Goal: Communication & Community: Share content

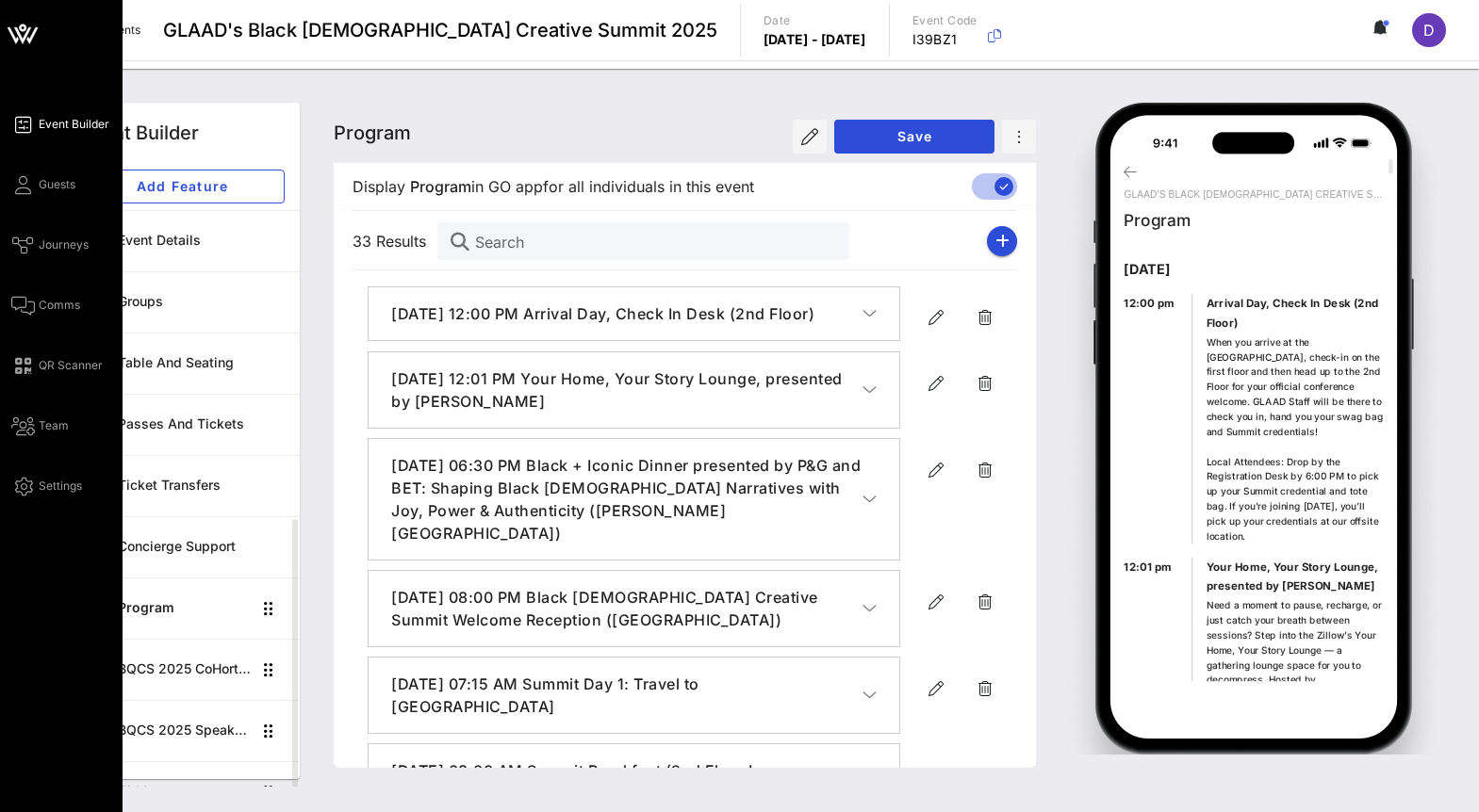
scroll to position [1738, 0]
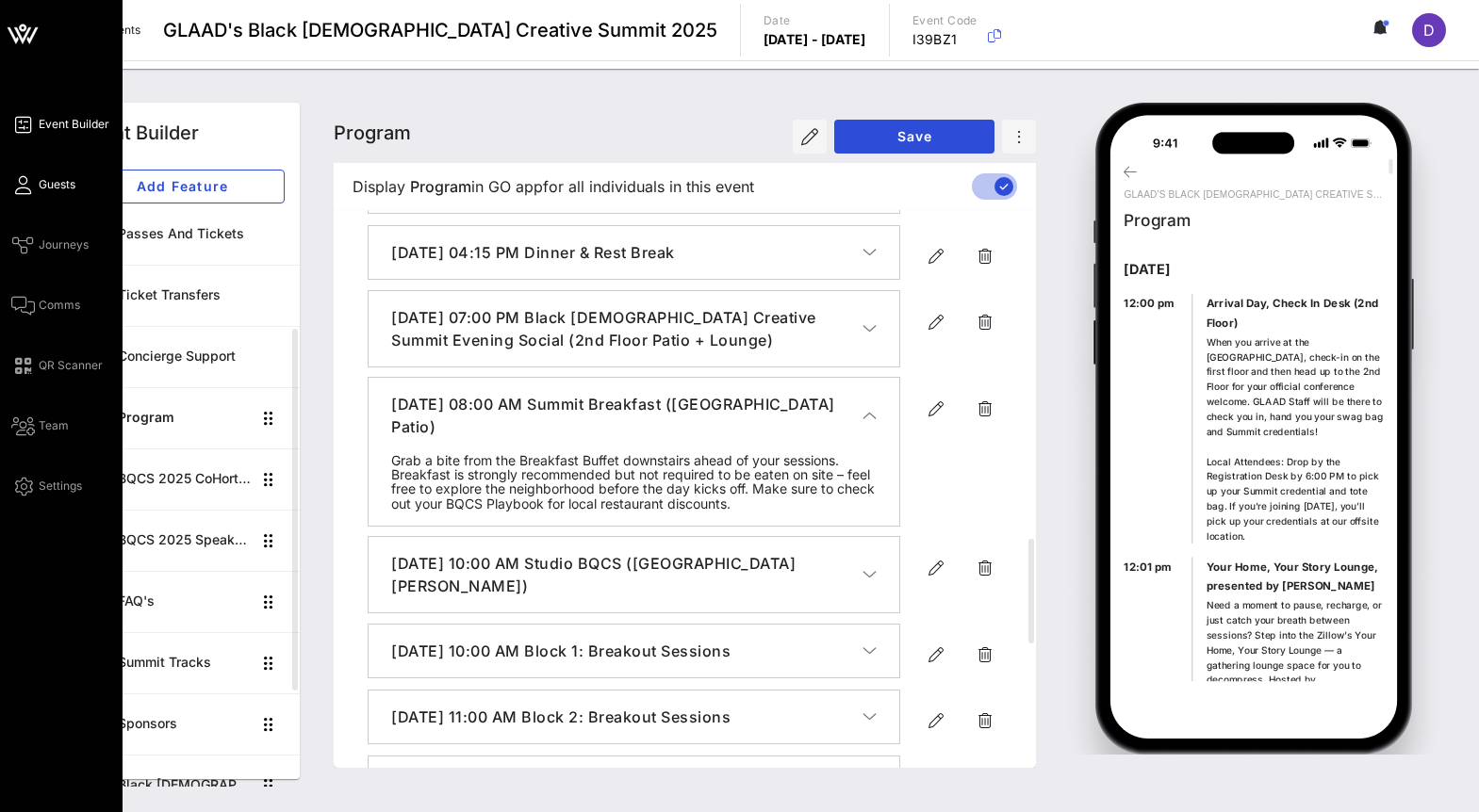
click at [50, 187] on span "Guests" at bounding box center [56, 184] width 36 height 17
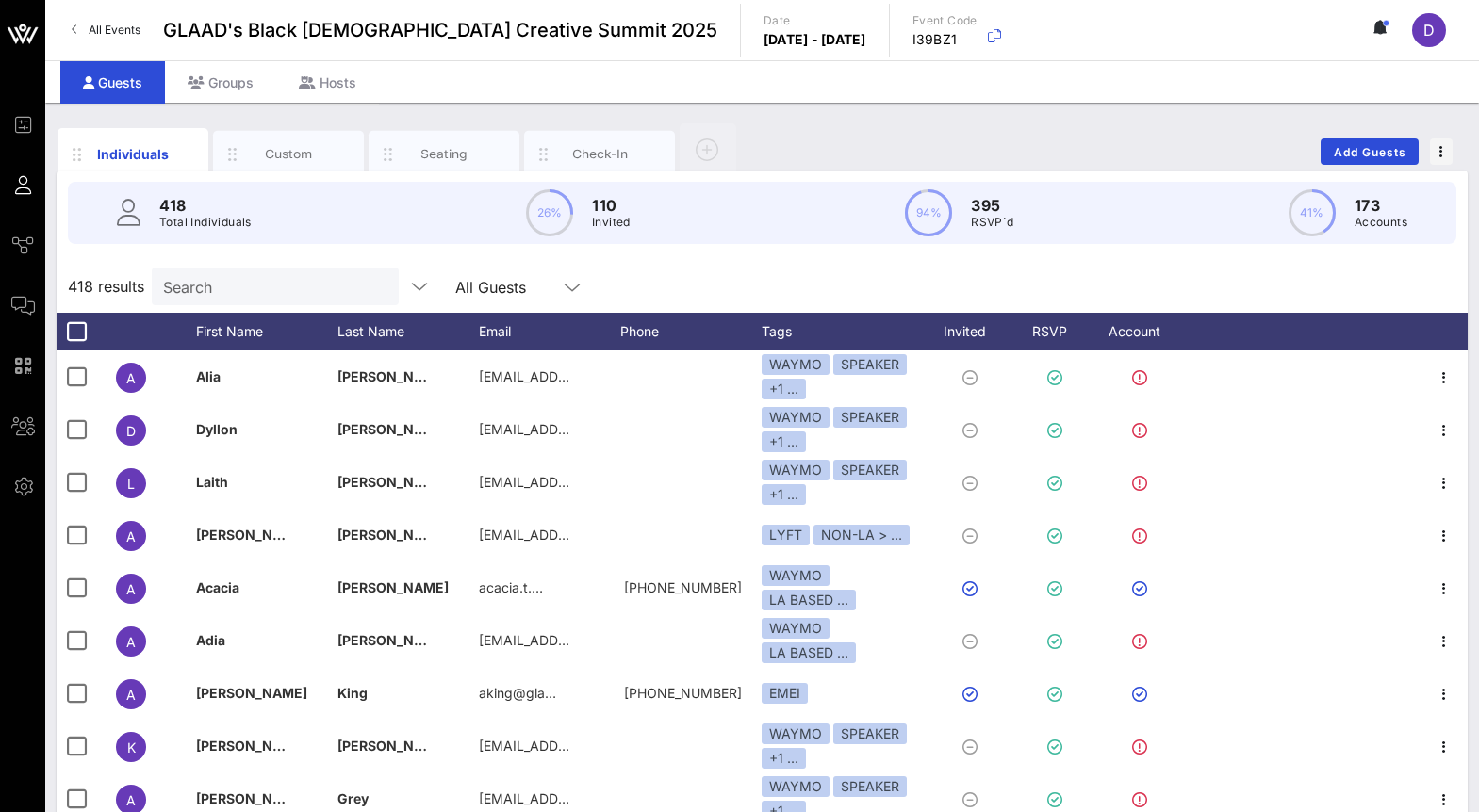
click at [234, 287] on input "Search" at bounding box center [273, 286] width 221 height 25
click at [299, 152] on div "Custom" at bounding box center [288, 154] width 84 height 18
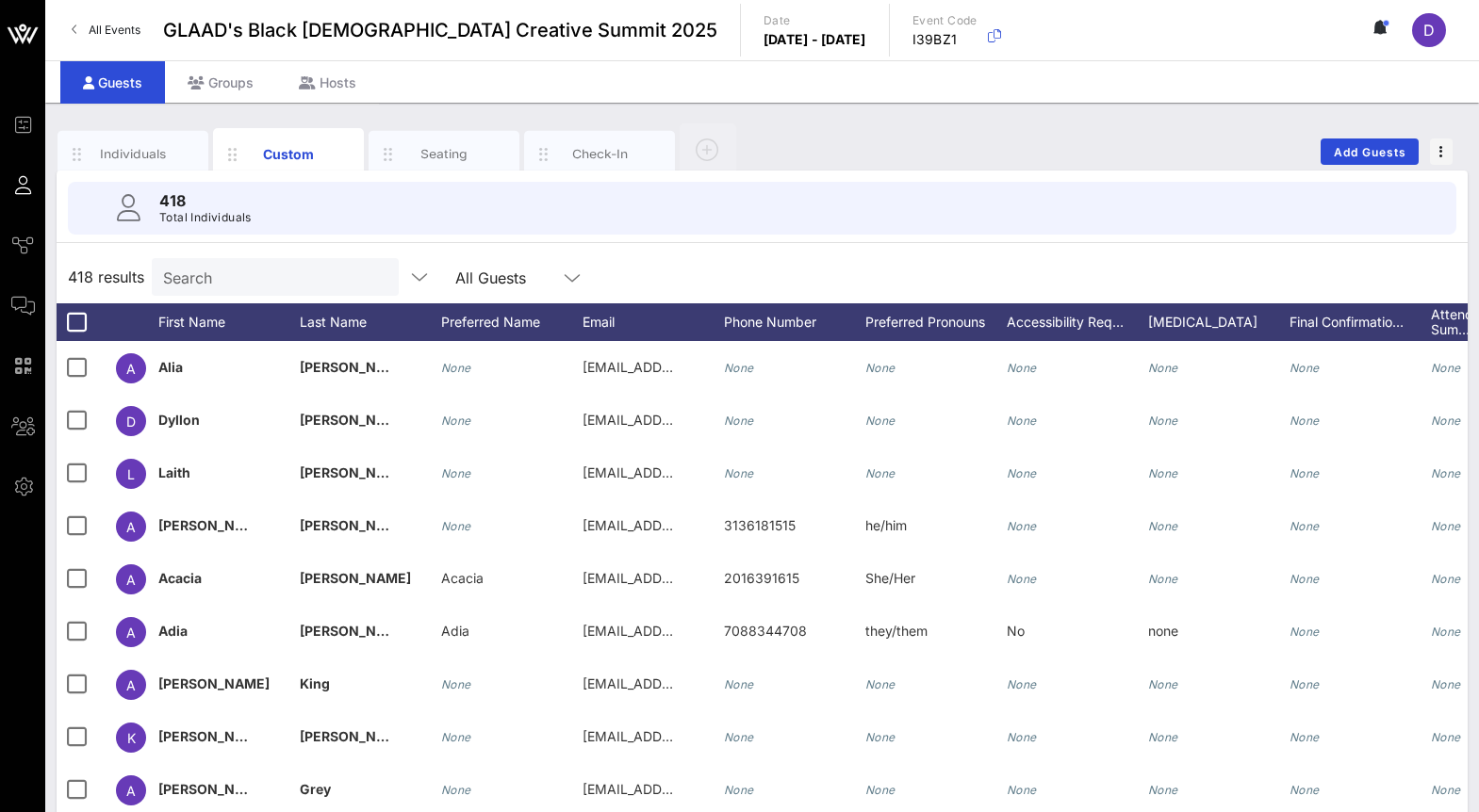
click at [257, 280] on input "Search" at bounding box center [273, 277] width 221 height 25
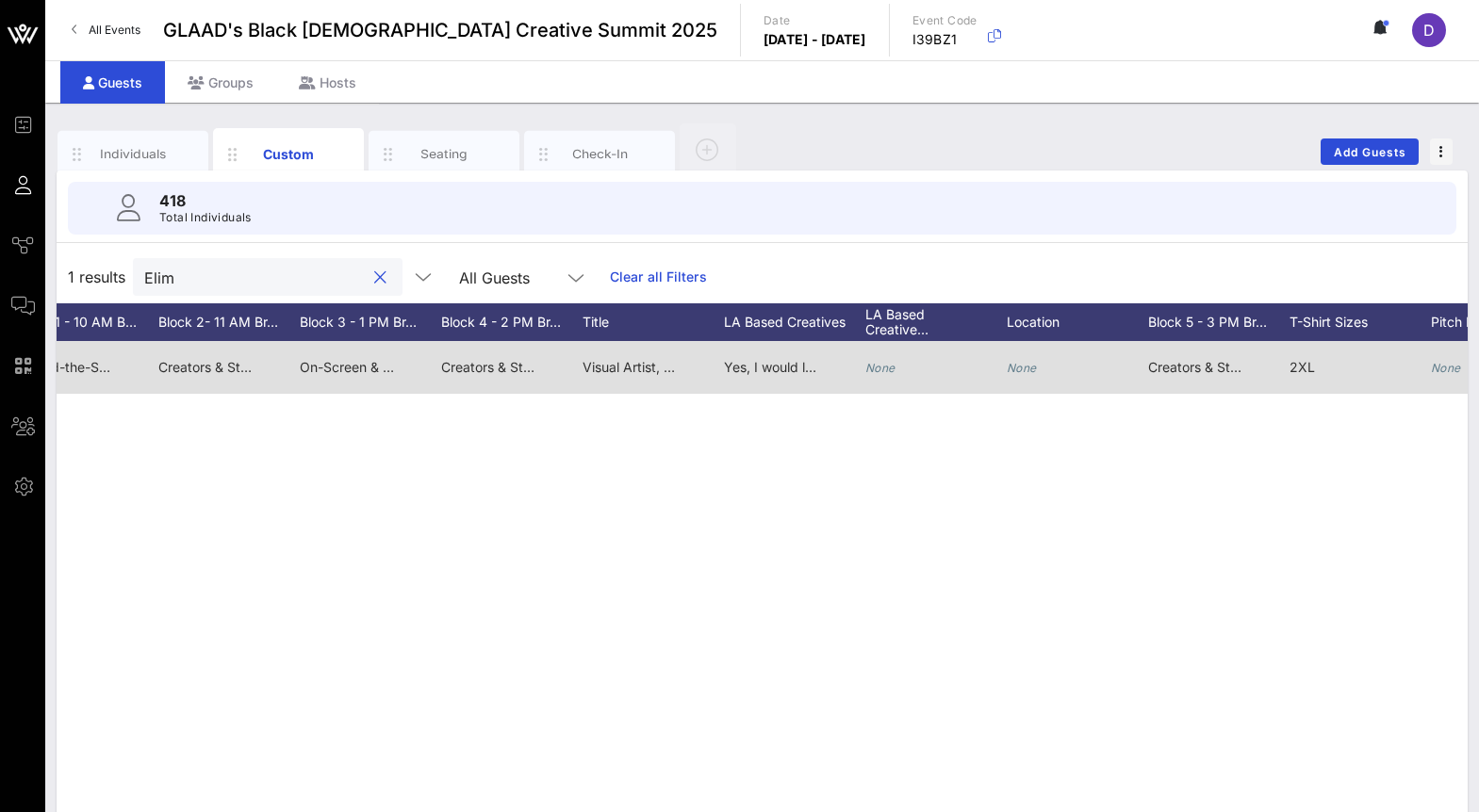
scroll to position [0, 2234]
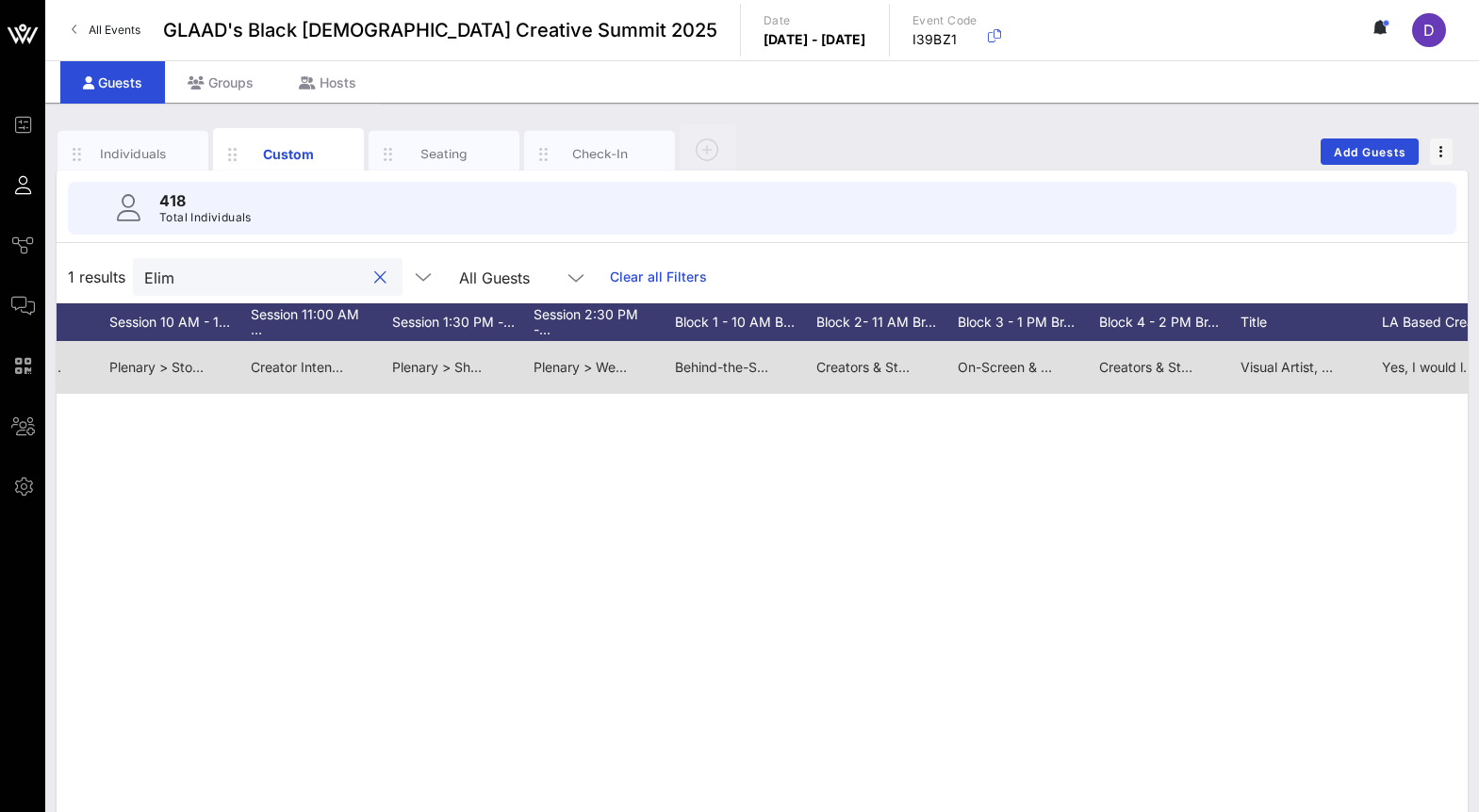
type input "Elim"
click at [743, 368] on span "Behind-the-Scenes Visionaries > LET’S GET IN FORMATION: A Choreographer’s Level…" at bounding box center [951, 367] width 553 height 16
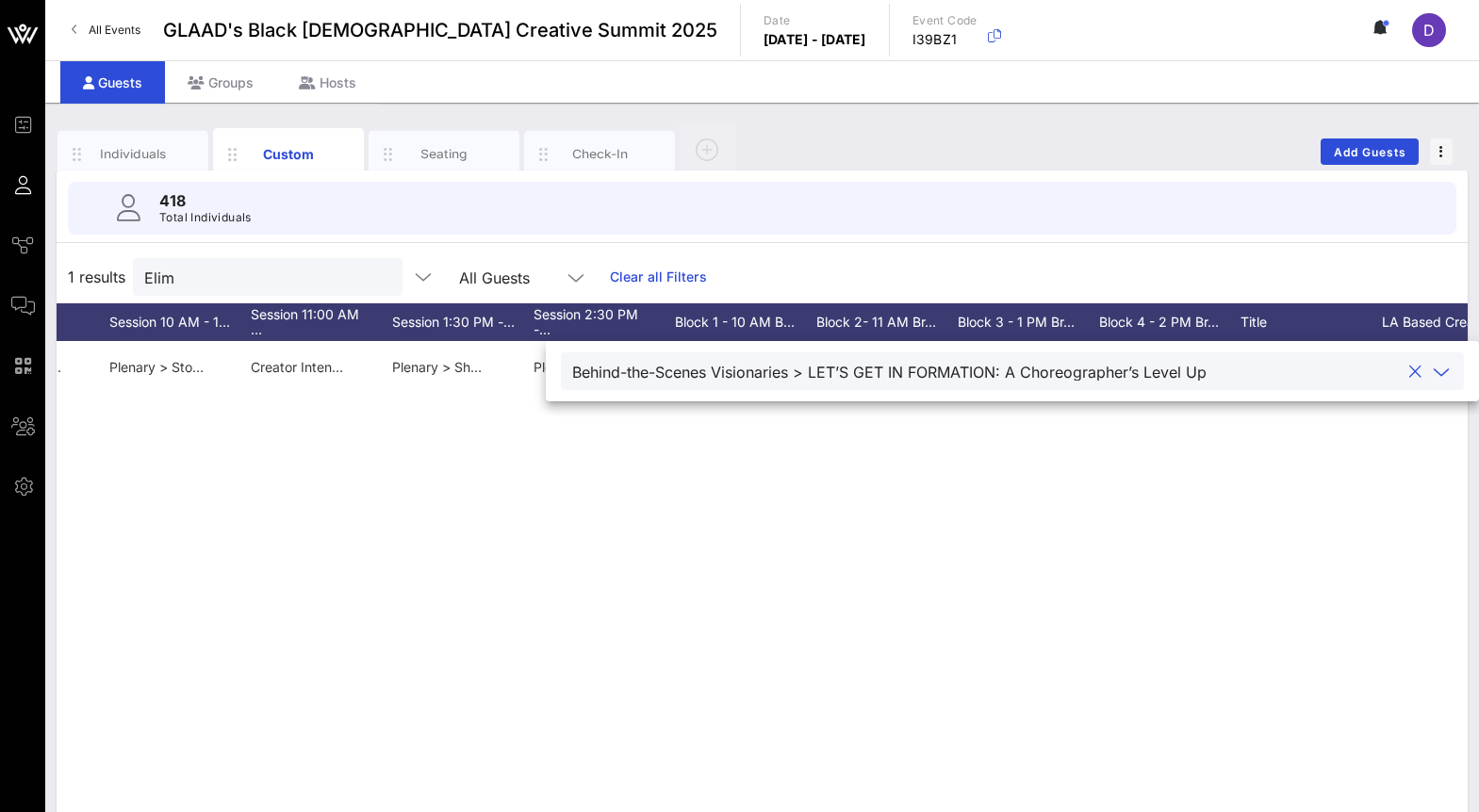
click at [1433, 376] on icon at bounding box center [1441, 372] width 17 height 23
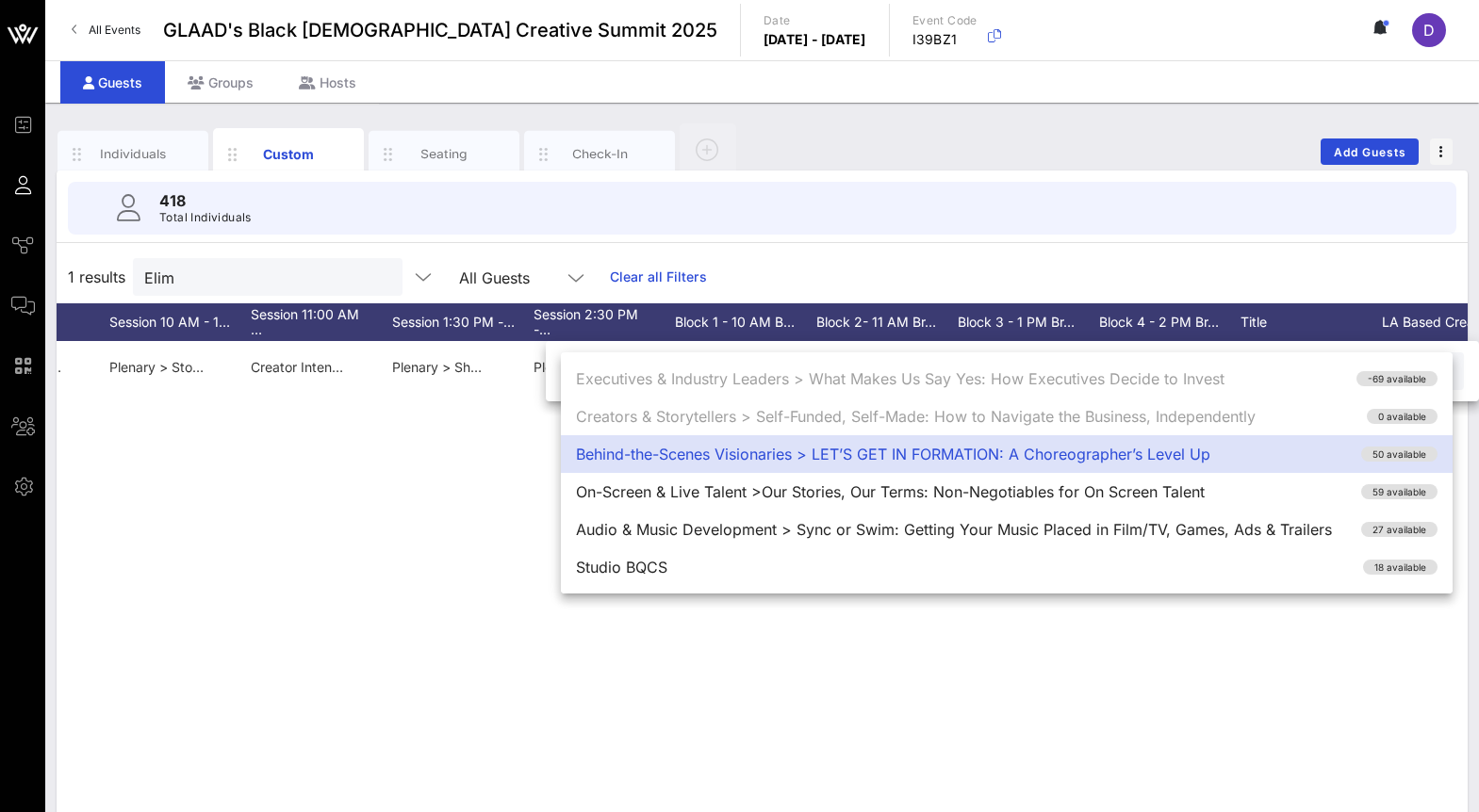
click at [1349, 704] on div "A Adrian Elim Gatekeeper Adrian gatekeeper.adrian@gmail.com 5855033978 They/She…" at bounding box center [761, 624] width 1411 height 566
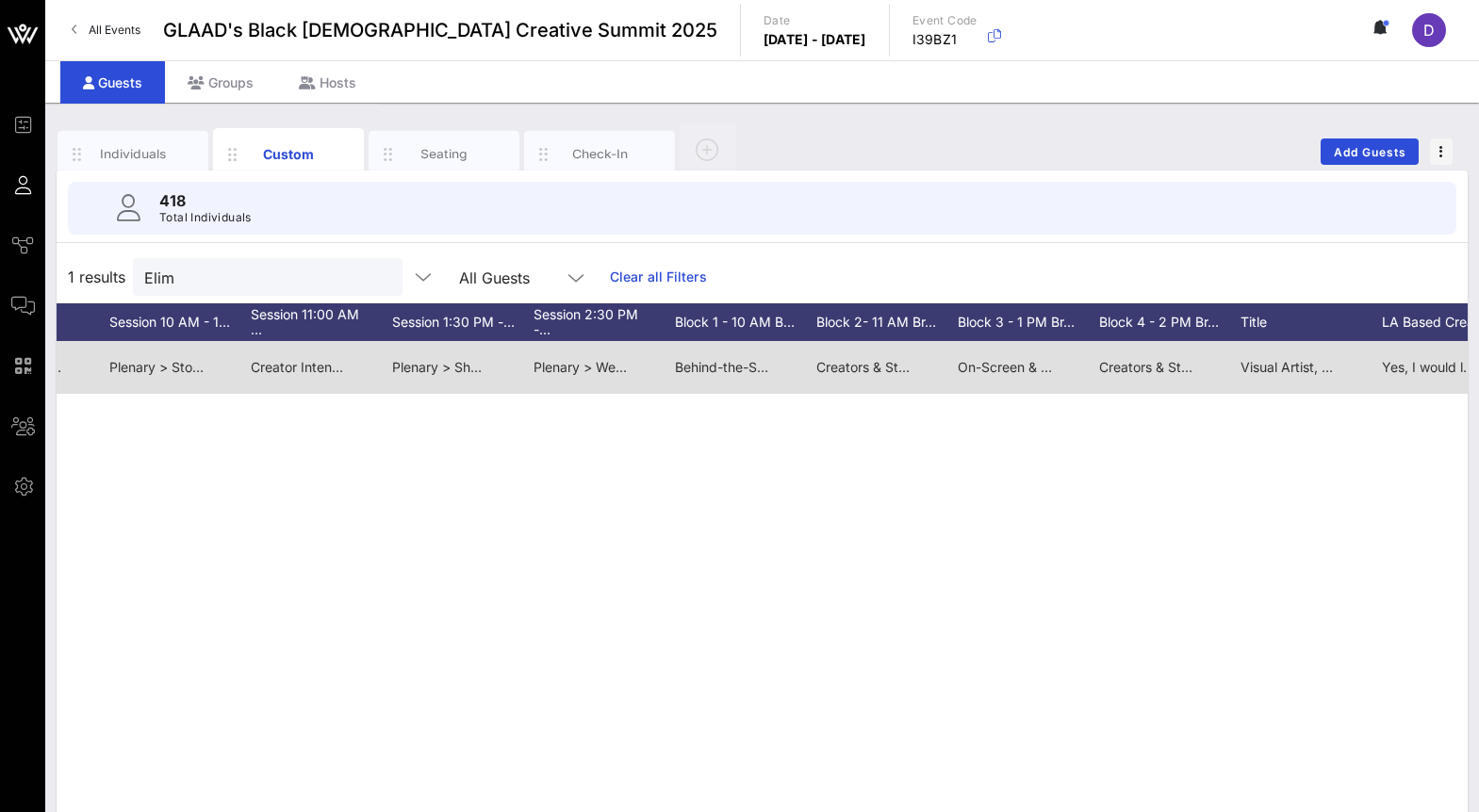
click at [869, 358] on div "Creators & Storytellers > Your Story, Your Structure: A Screenwriting Lab [Incu…" at bounding box center [864, 368] width 95 height 53
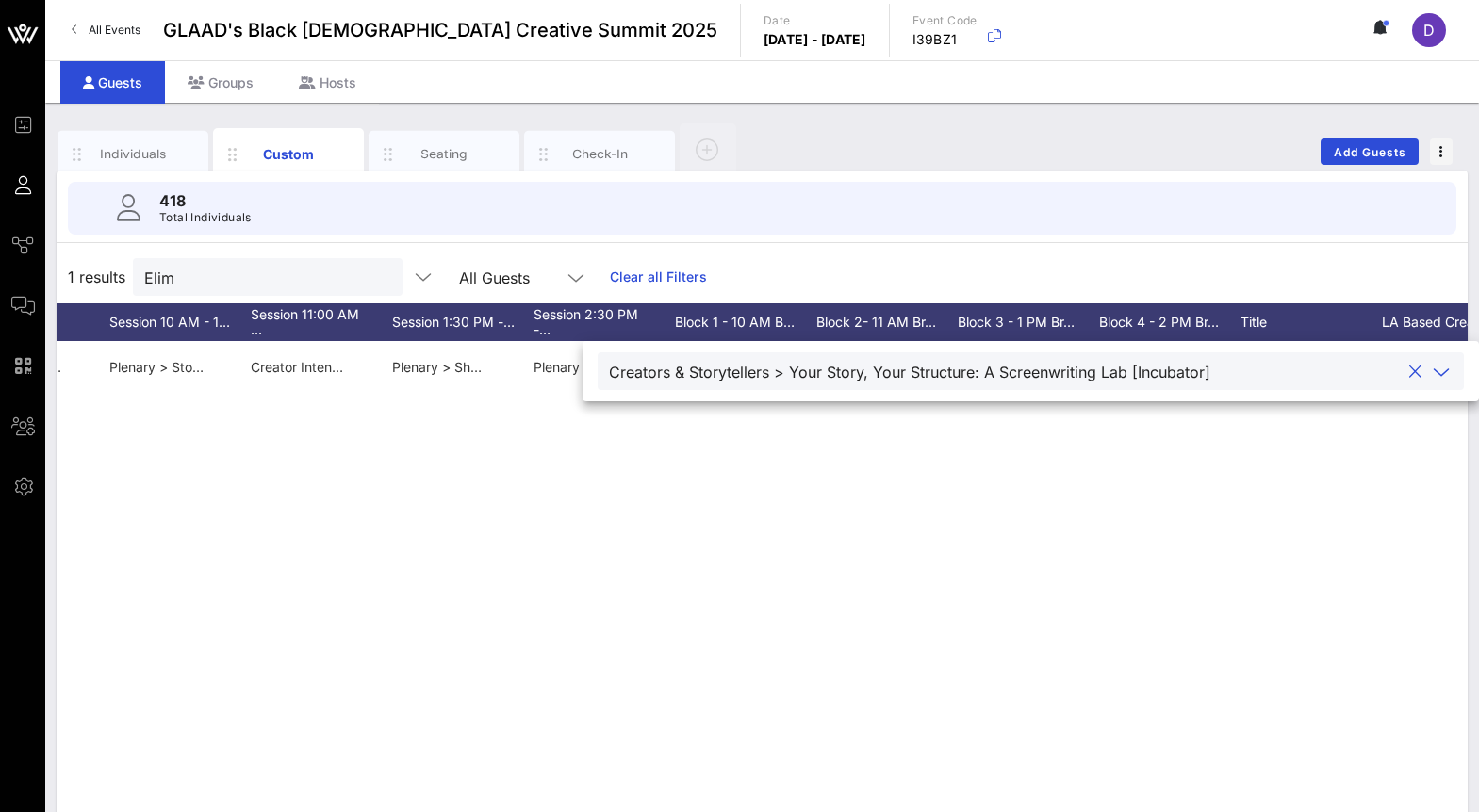
click at [1439, 373] on div at bounding box center [1441, 372] width 23 height 23
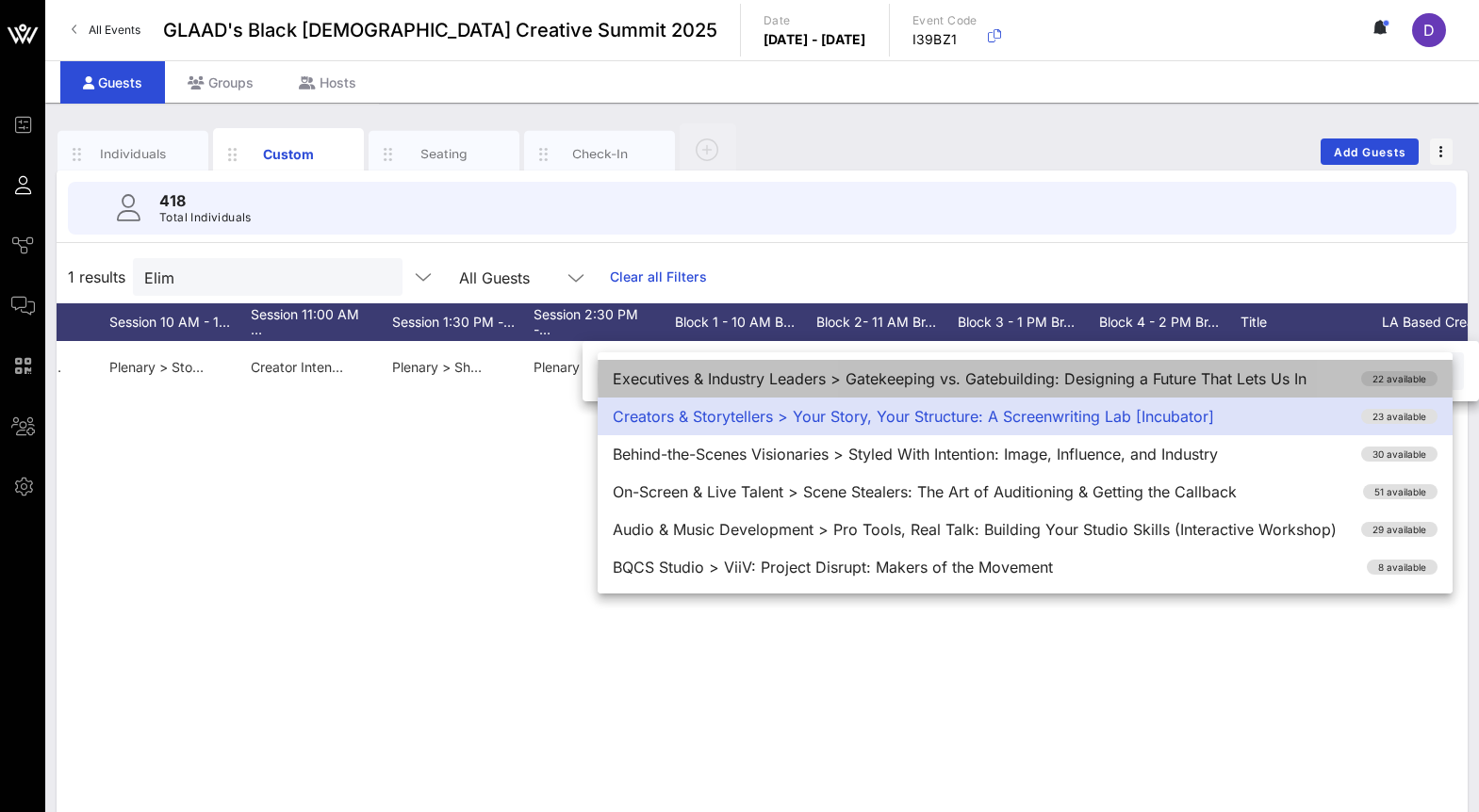
click at [1204, 375] on div "Executives & Industry Leaders > Gatekeeping vs. Gatebuilding: Designing a Futur…" at bounding box center [1024, 378] width 855 height 37
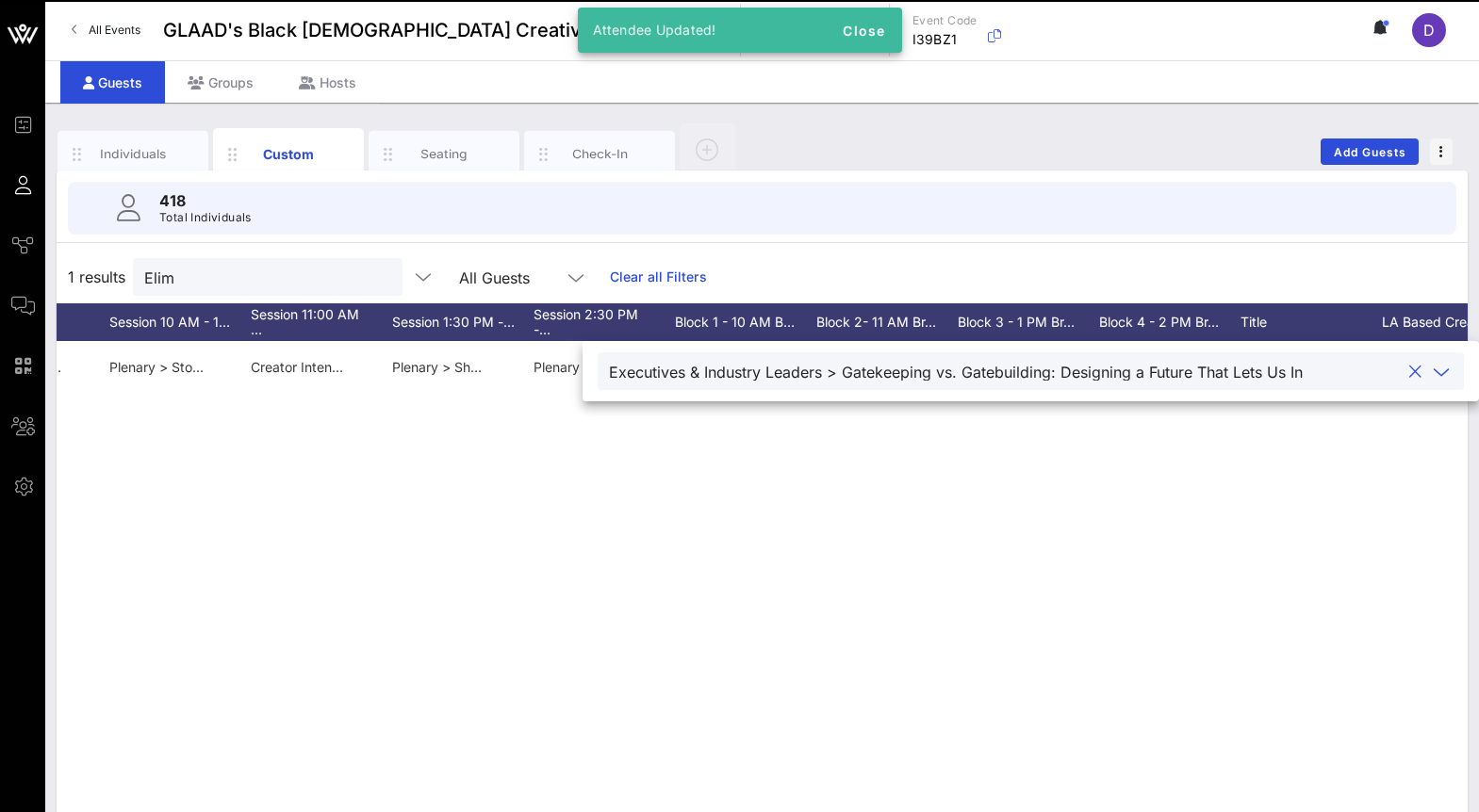
click at [1089, 481] on div "A Adrian Elim Gatekeeper Adrian gatekeeper.adrian@gmail.com 5855033978 They/She…" at bounding box center [761, 624] width 1411 height 566
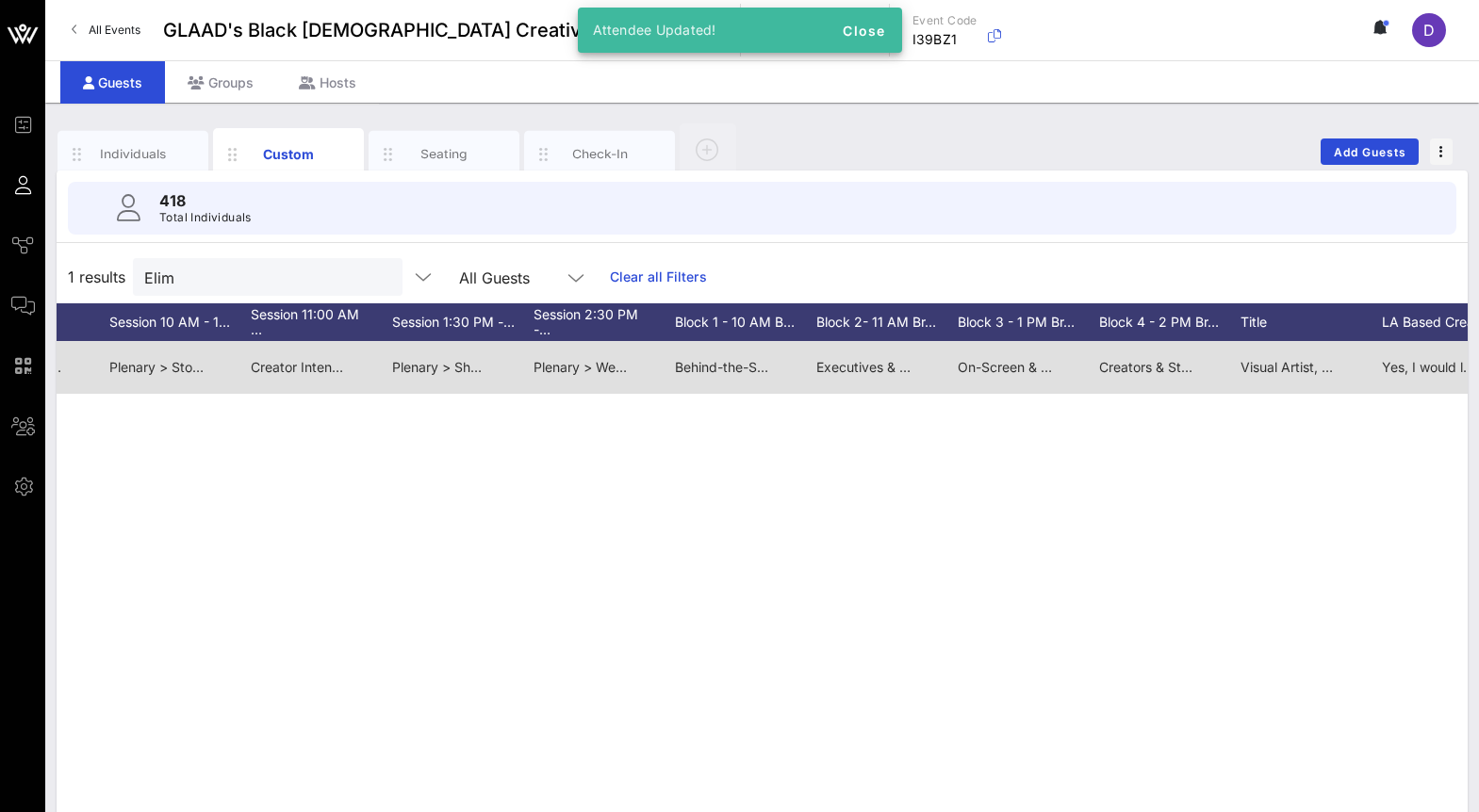
click at [1002, 370] on span "On-Screen & Live Talent > Screen & Stream: The Evolving Media Landscape" at bounding box center [1193, 367] width 471 height 16
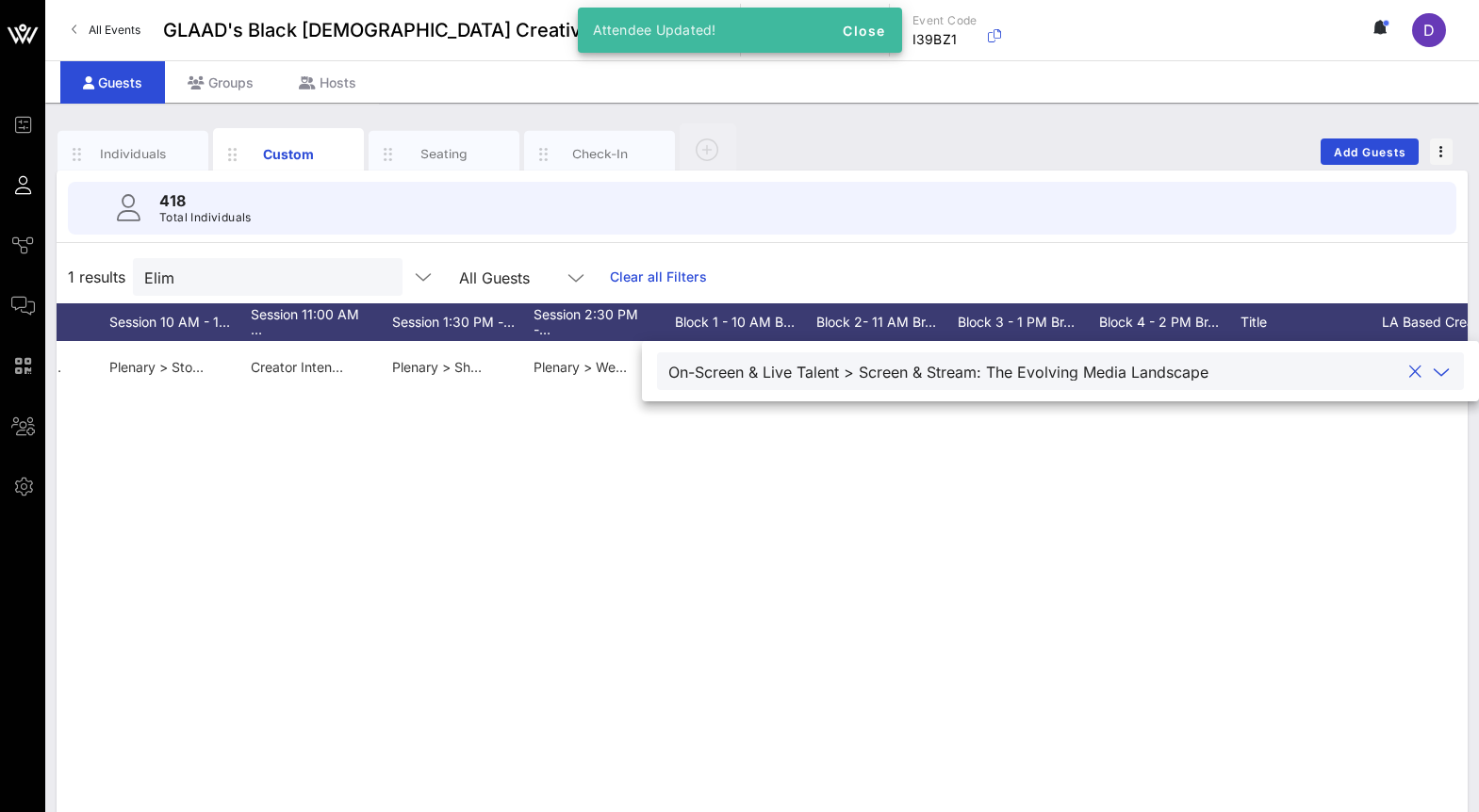
click at [1148, 374] on div "On-Screen & Live Talent > Screen & Stream: The Evolving Media Landscape" at bounding box center [939, 372] width 540 height 17
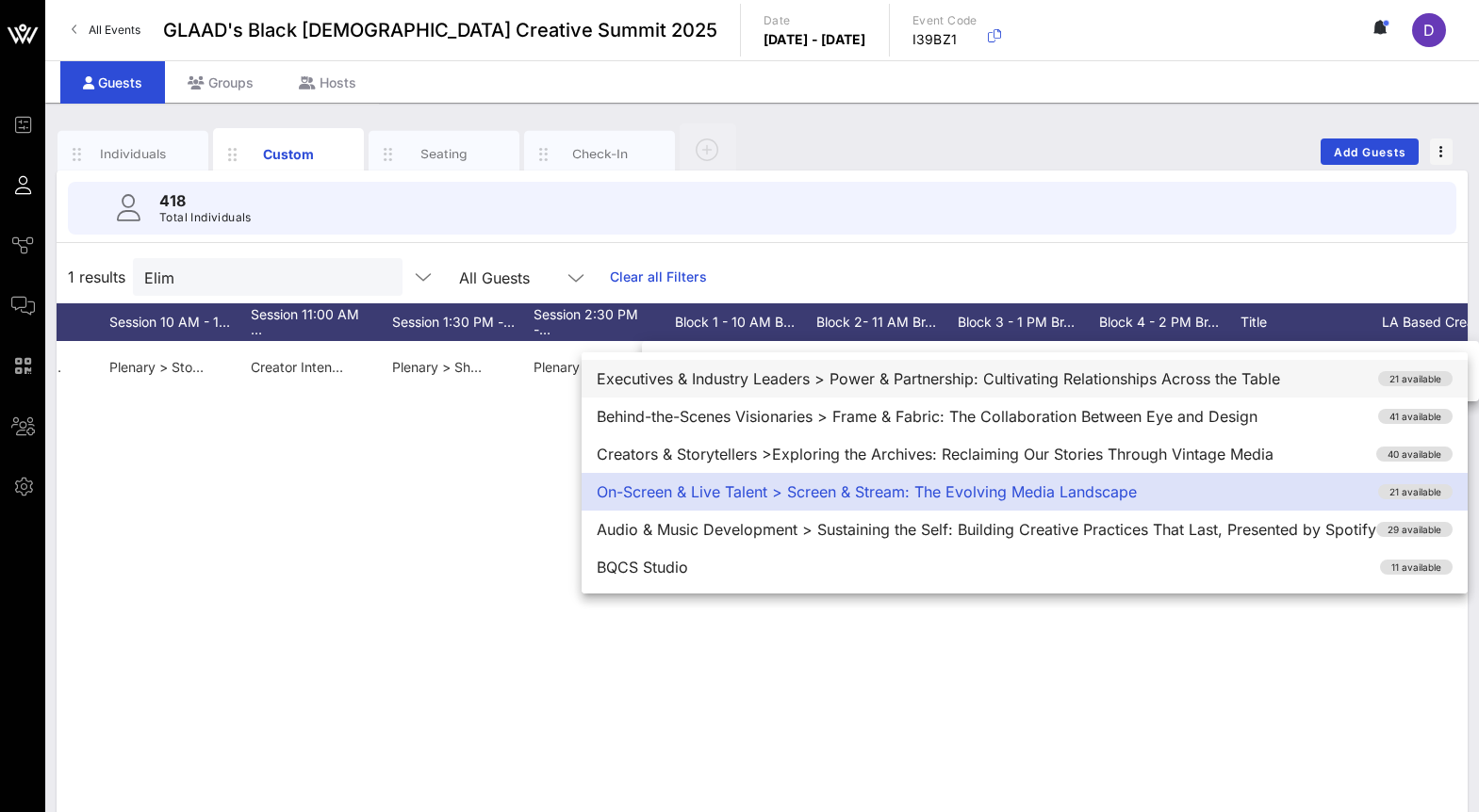
click at [1190, 378] on div "Executives & Industry Leaders > Power & Partnership: Cultivating Relationships …" at bounding box center [1024, 378] width 886 height 37
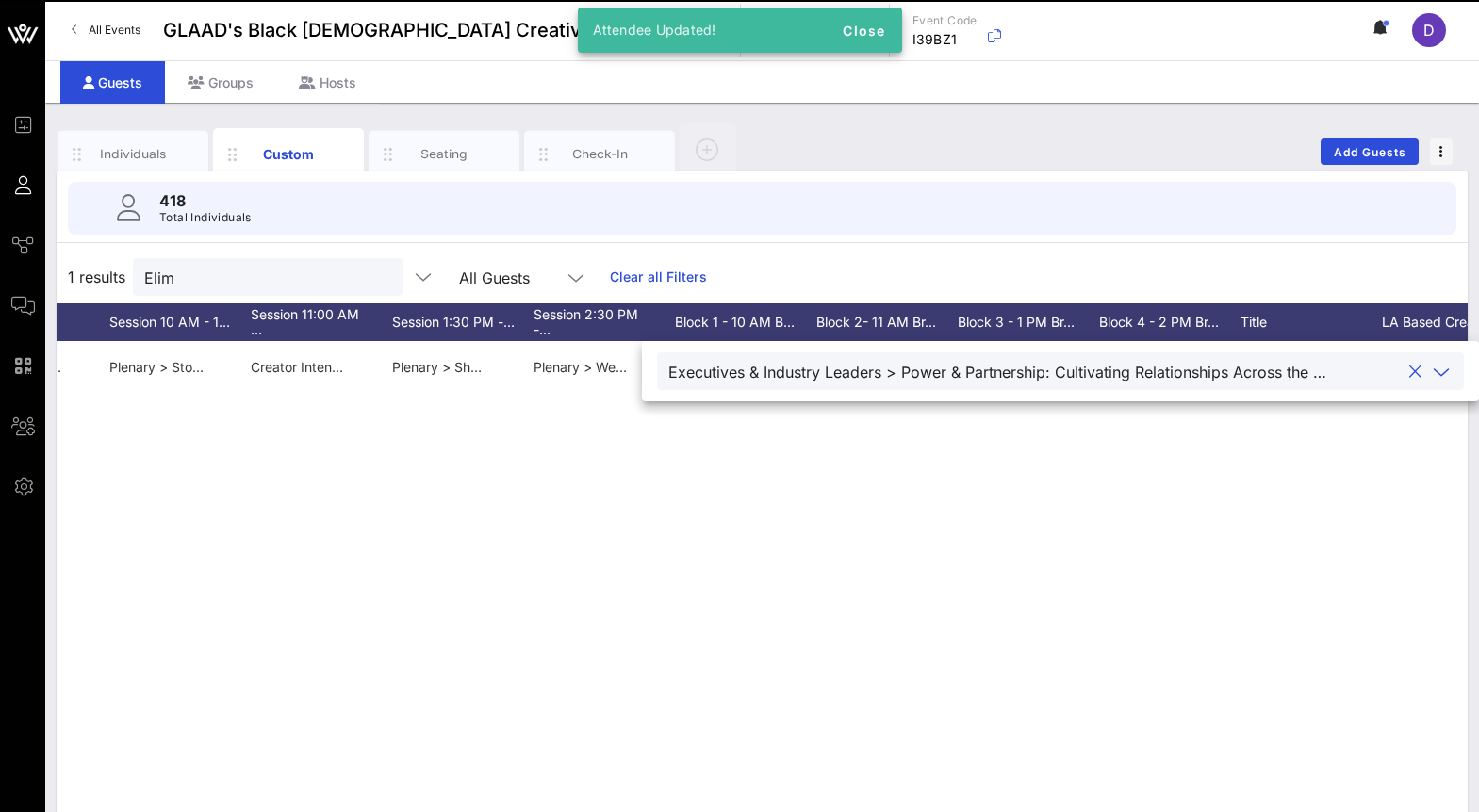
click at [1184, 508] on div "A Adrian Elim Gatekeeper Adrian gatekeeper.adrian@gmail.com 5855033978 They/She…" at bounding box center [761, 624] width 1411 height 566
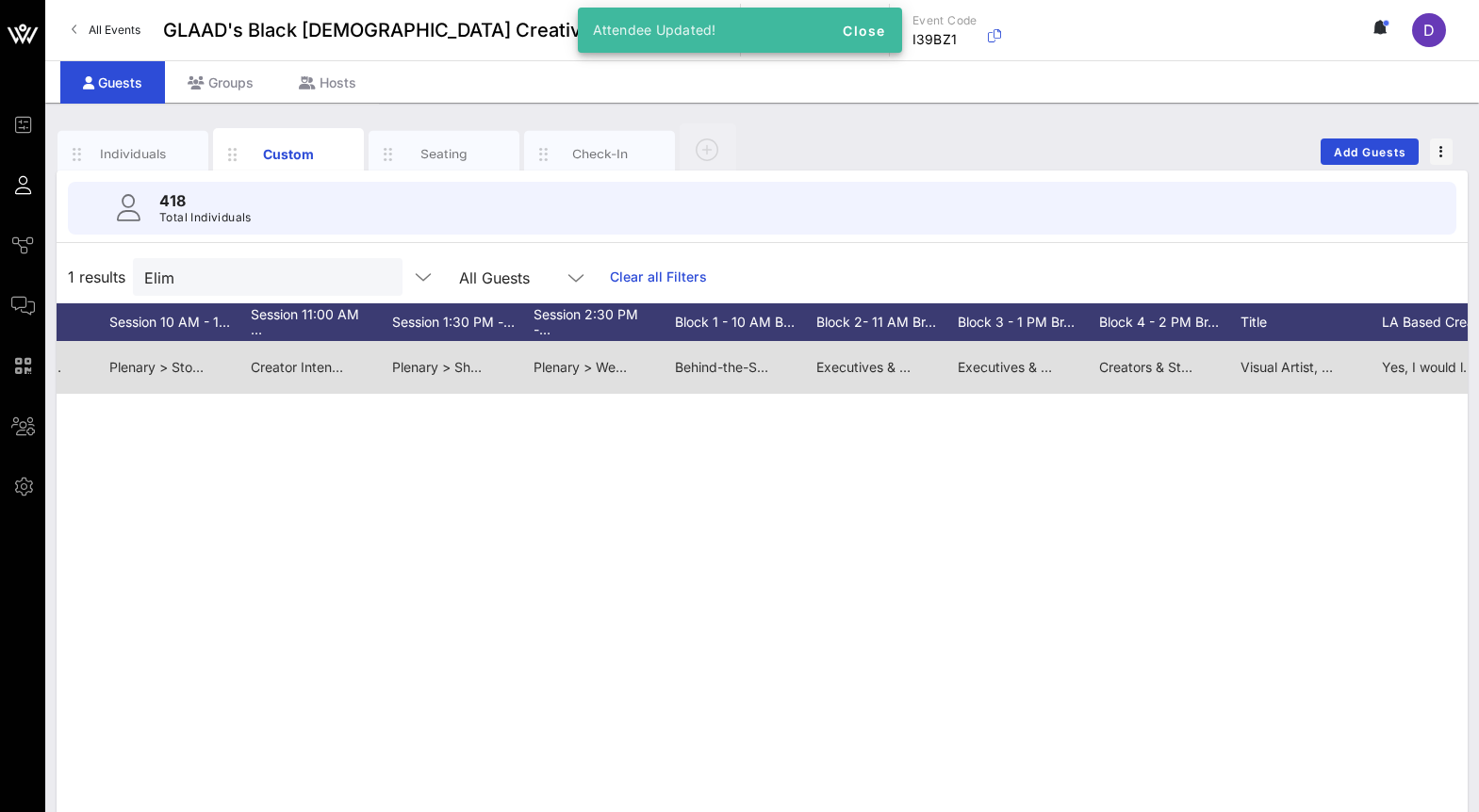
click at [1152, 373] on span "Creators & Storytellers > The Blueprint Didn’t Fit: Reimagining Success on Our …" at bounding box center [1375, 367] width 553 height 16
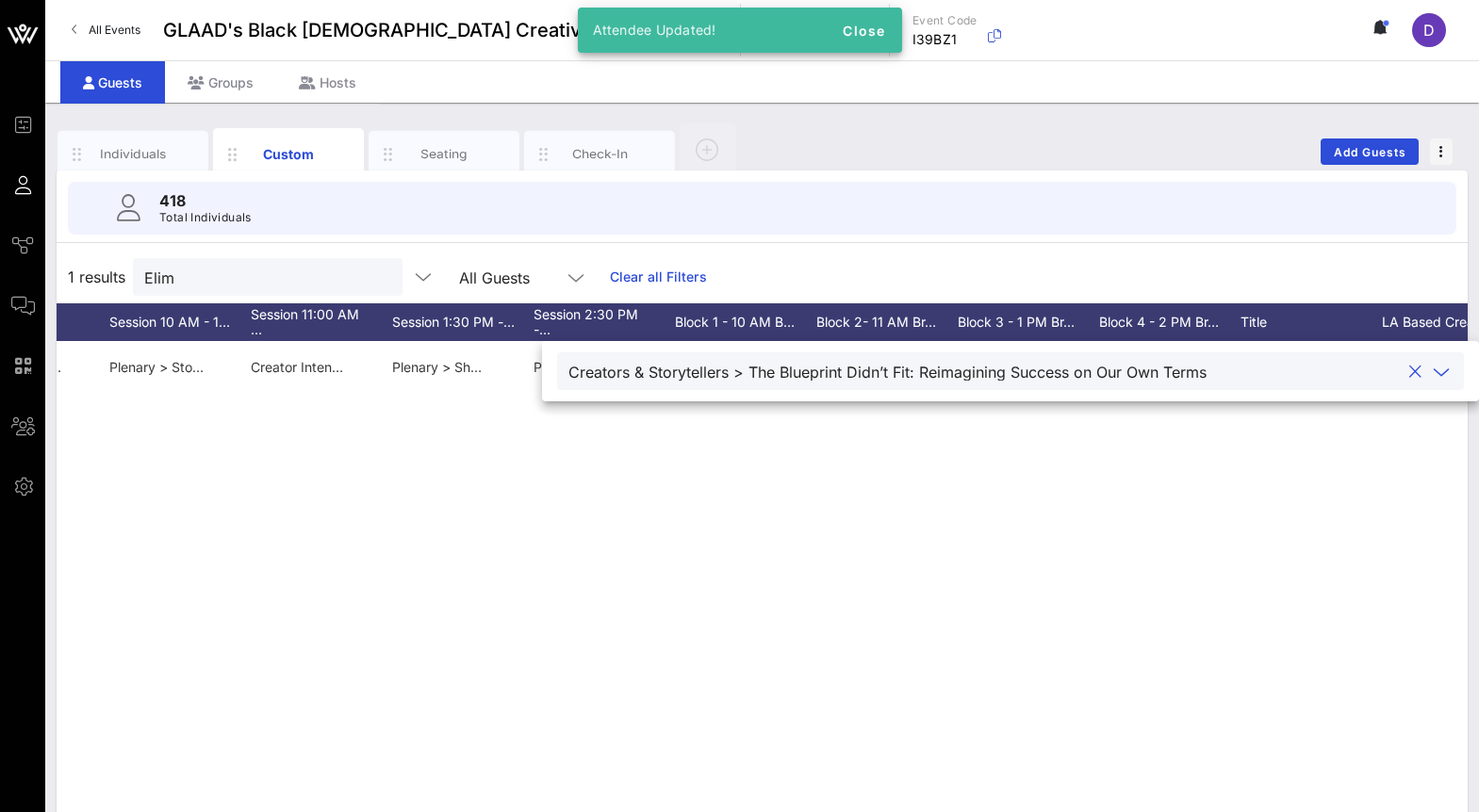
click at [1165, 375] on div "Creators & Storytellers > The Blueprint Didn’t Fit: Reimagining Success on Our …" at bounding box center [886, 372] width 638 height 17
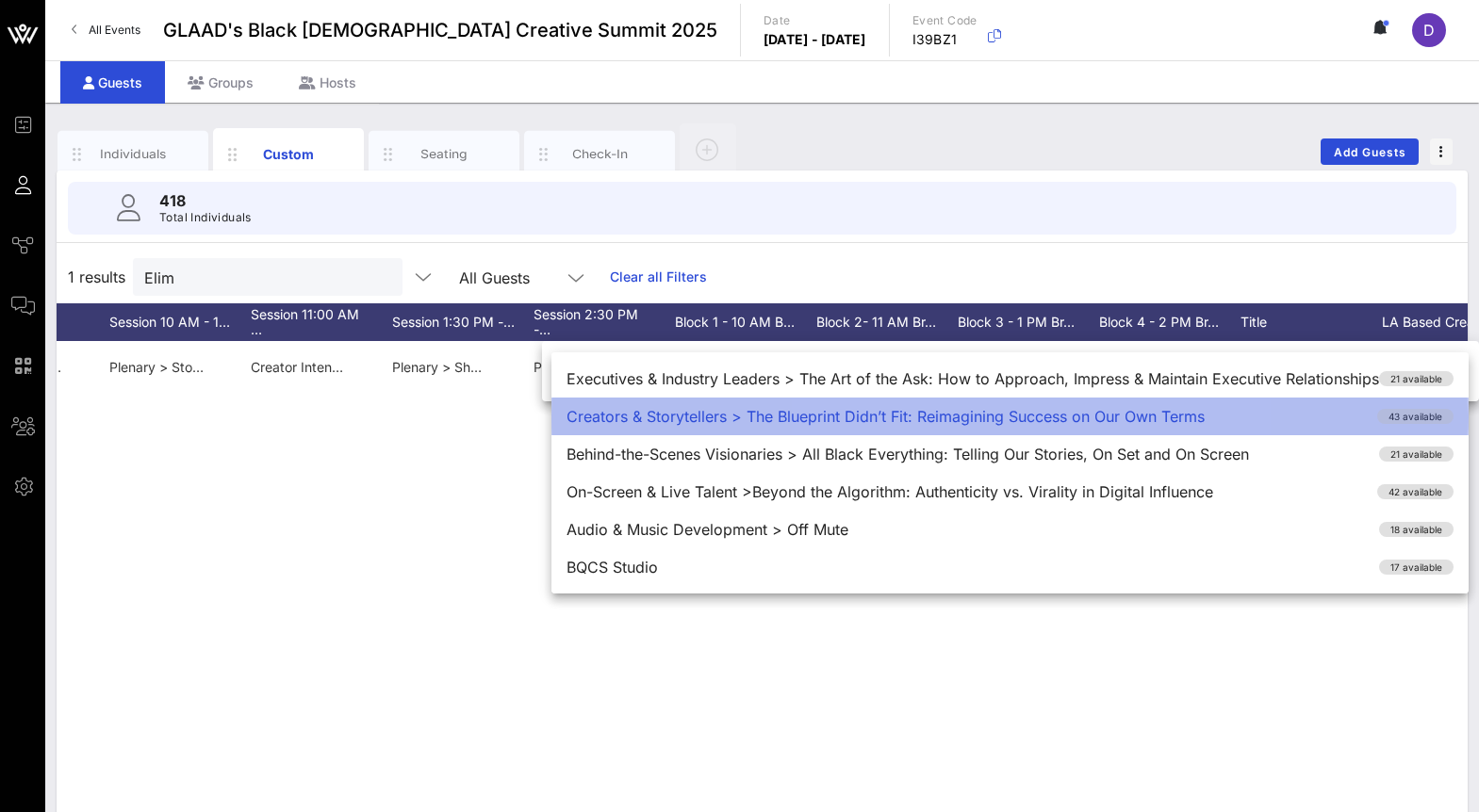
click at [1186, 418] on div "Creators & Storytellers > The Blueprint Didn’t Fit: Reimagining Success on Our …" at bounding box center [1010, 416] width 917 height 37
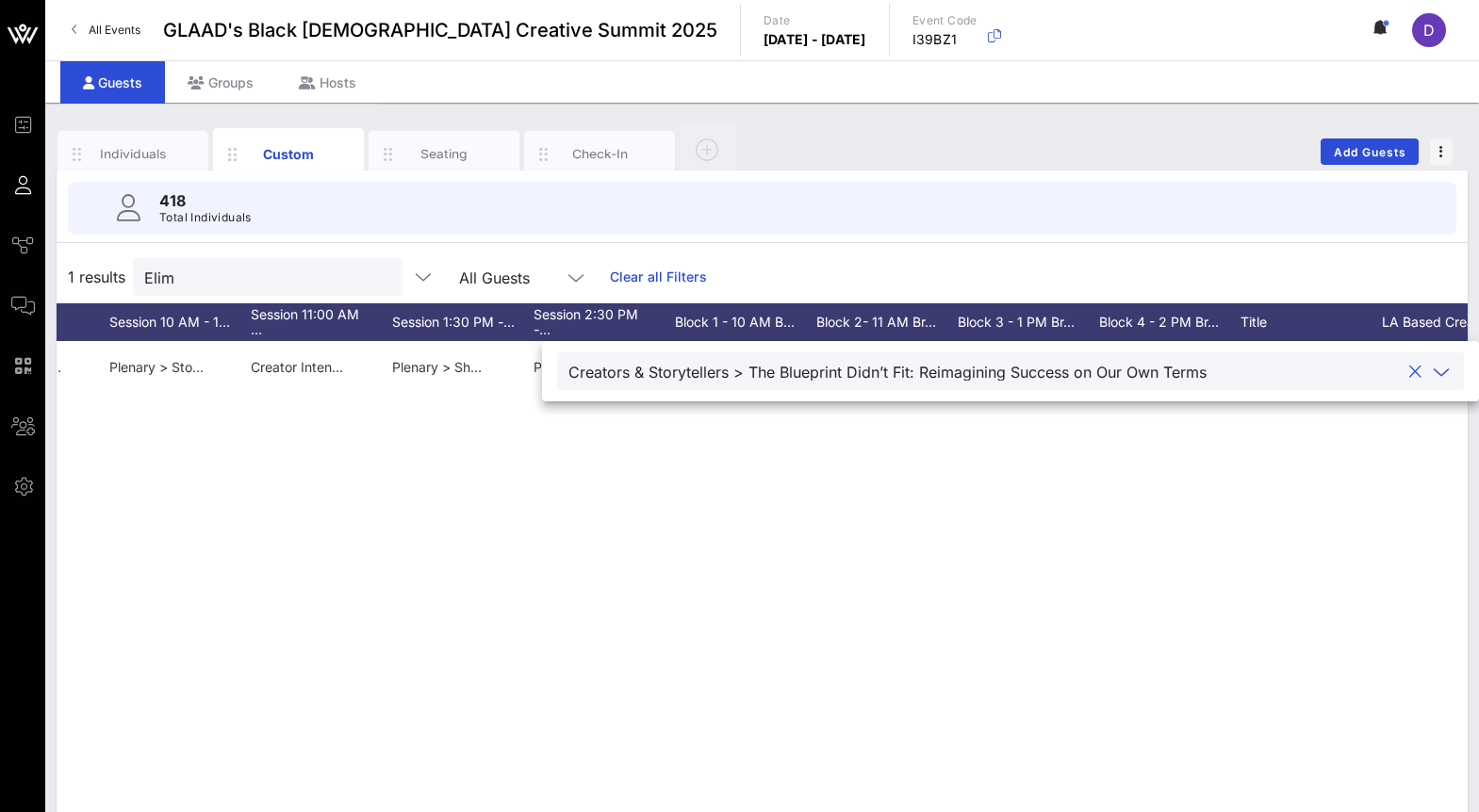
click at [1190, 464] on div "A Adrian Elim Gatekeeper Adrian gatekeeper.adrian@gmail.com 5855033978 They/She…" at bounding box center [761, 624] width 1411 height 566
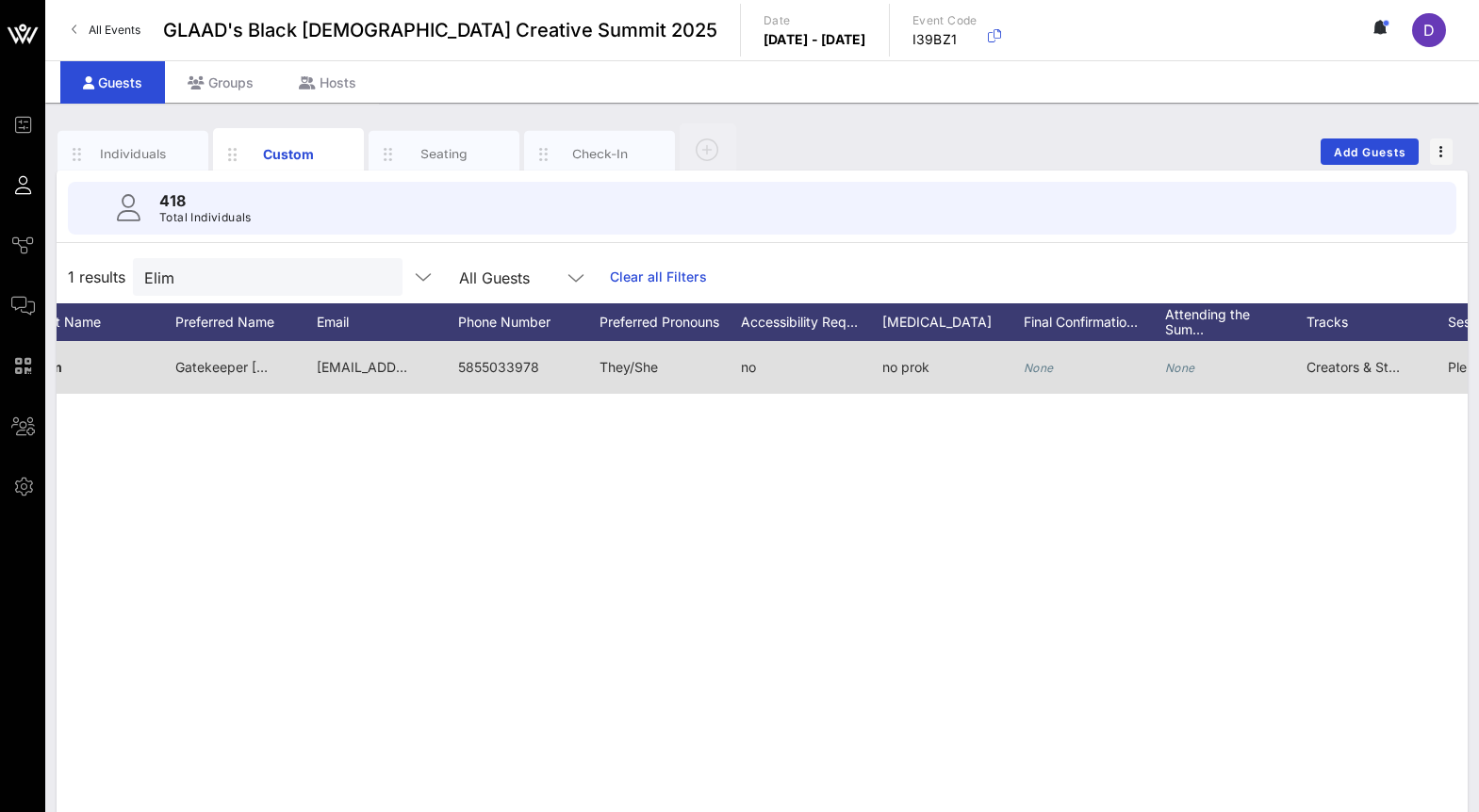
scroll to position [0, 0]
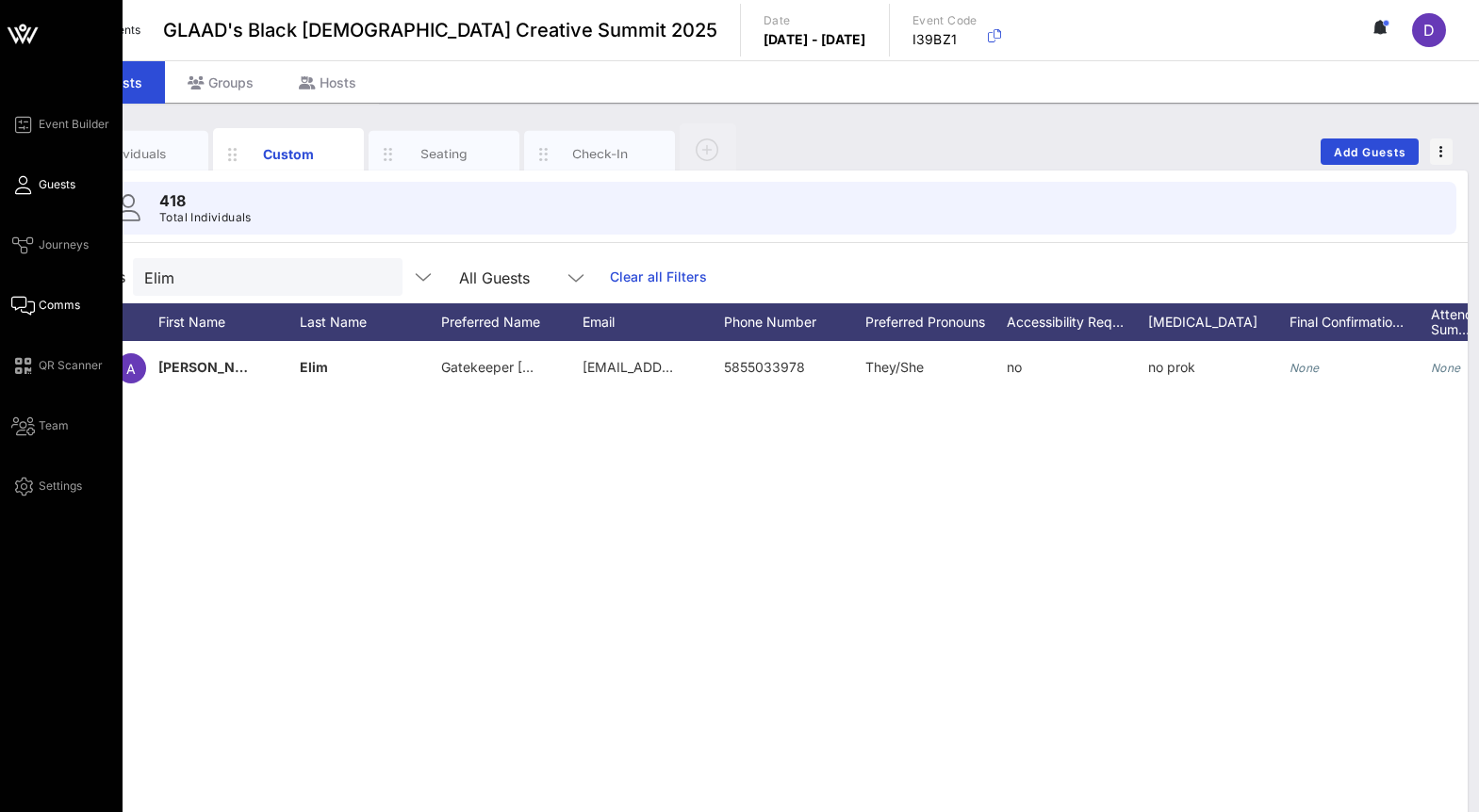
click at [46, 294] on link "Comms" at bounding box center [45, 304] width 69 height 23
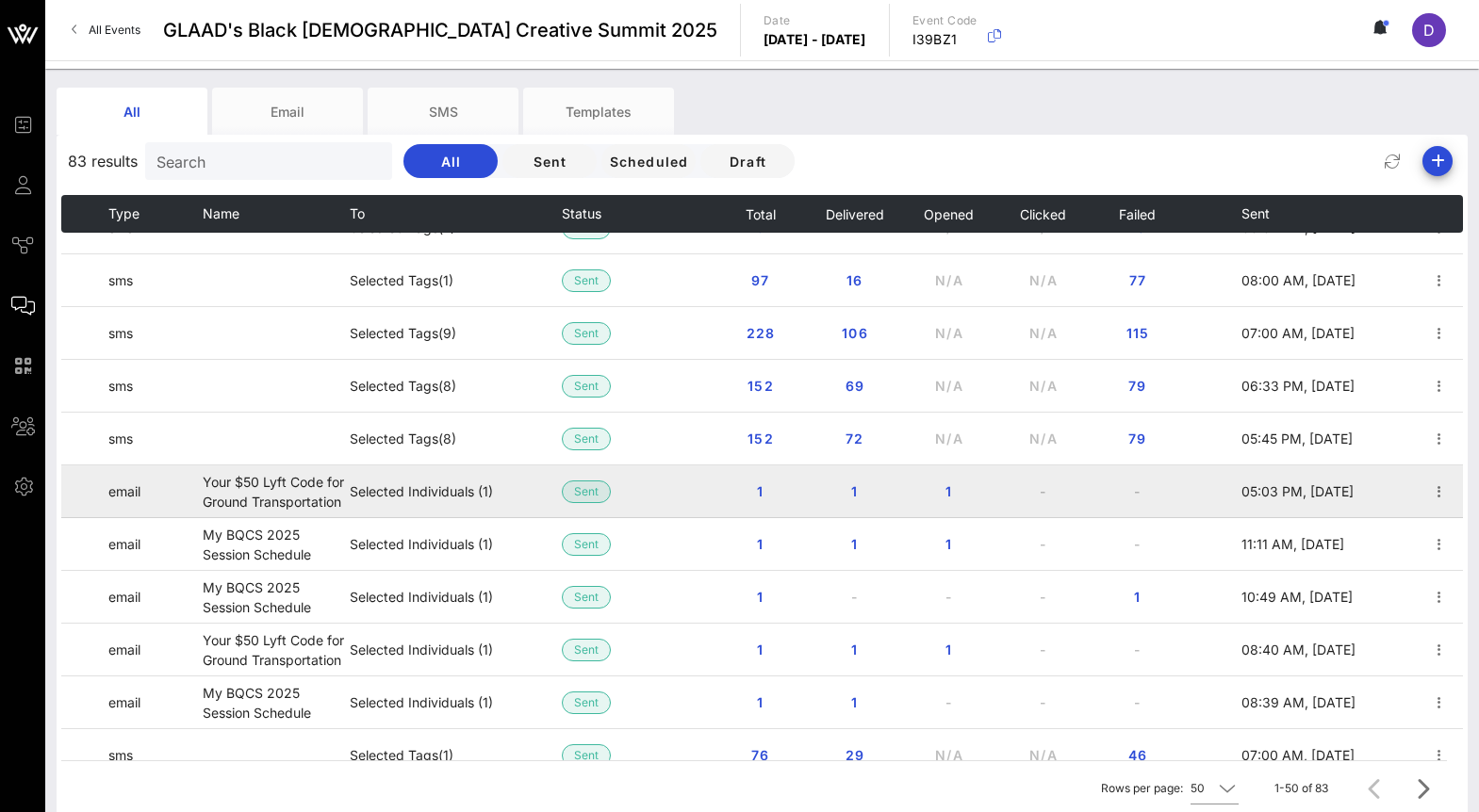
scroll to position [40, 0]
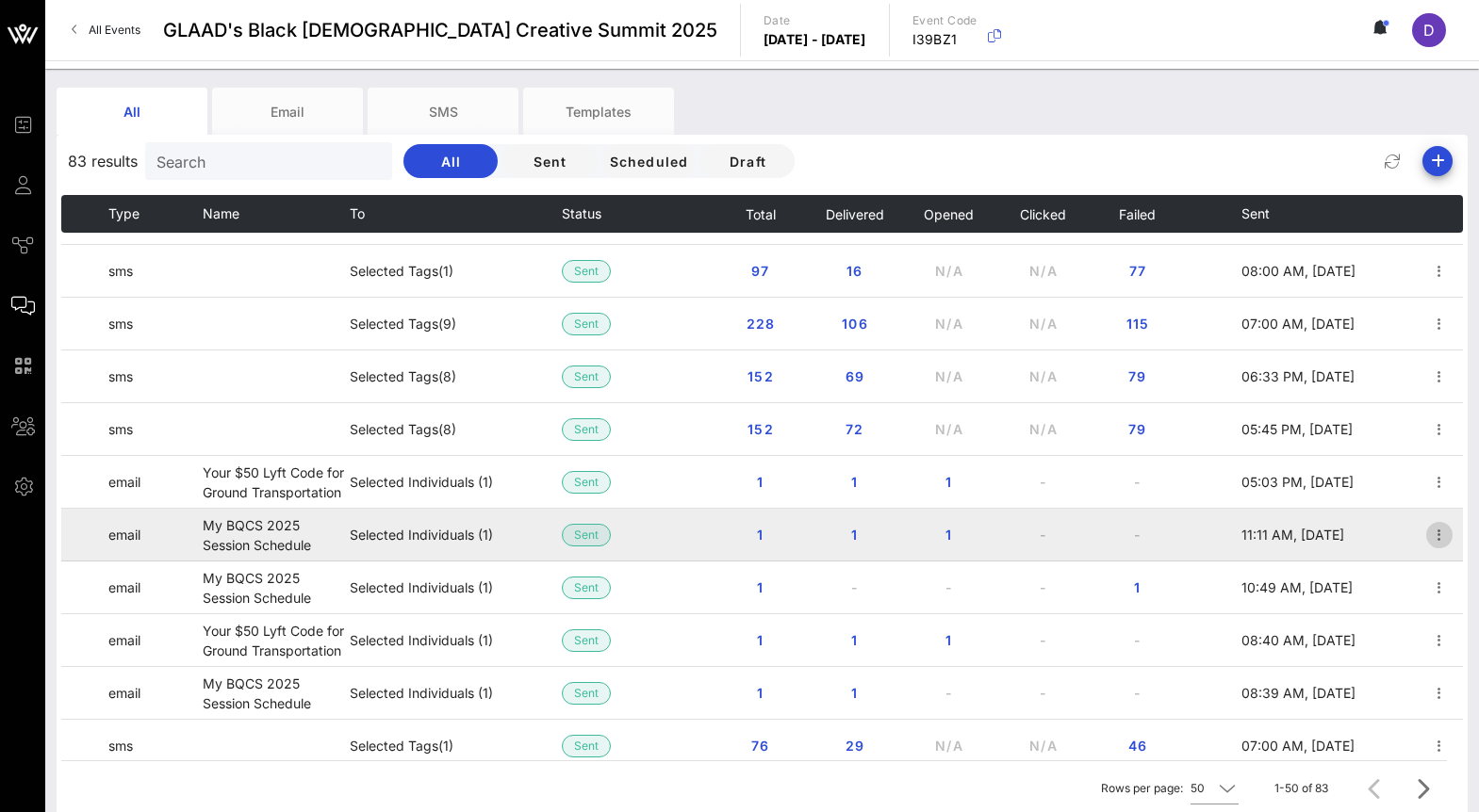
click at [1442, 545] on icon "button" at bounding box center [1439, 535] width 23 height 23
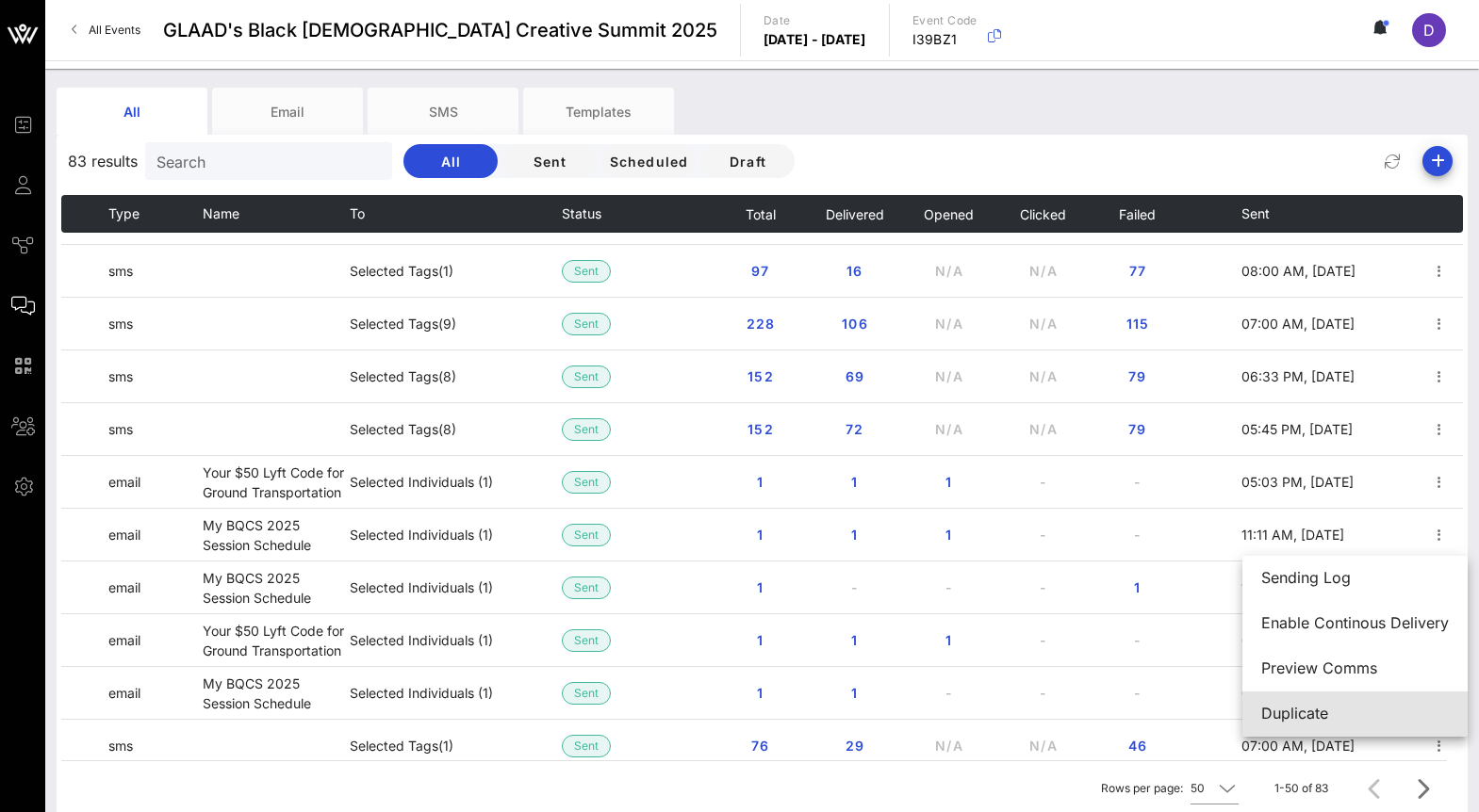
click at [1343, 710] on div "Duplicate" at bounding box center [1355, 713] width 187 height 18
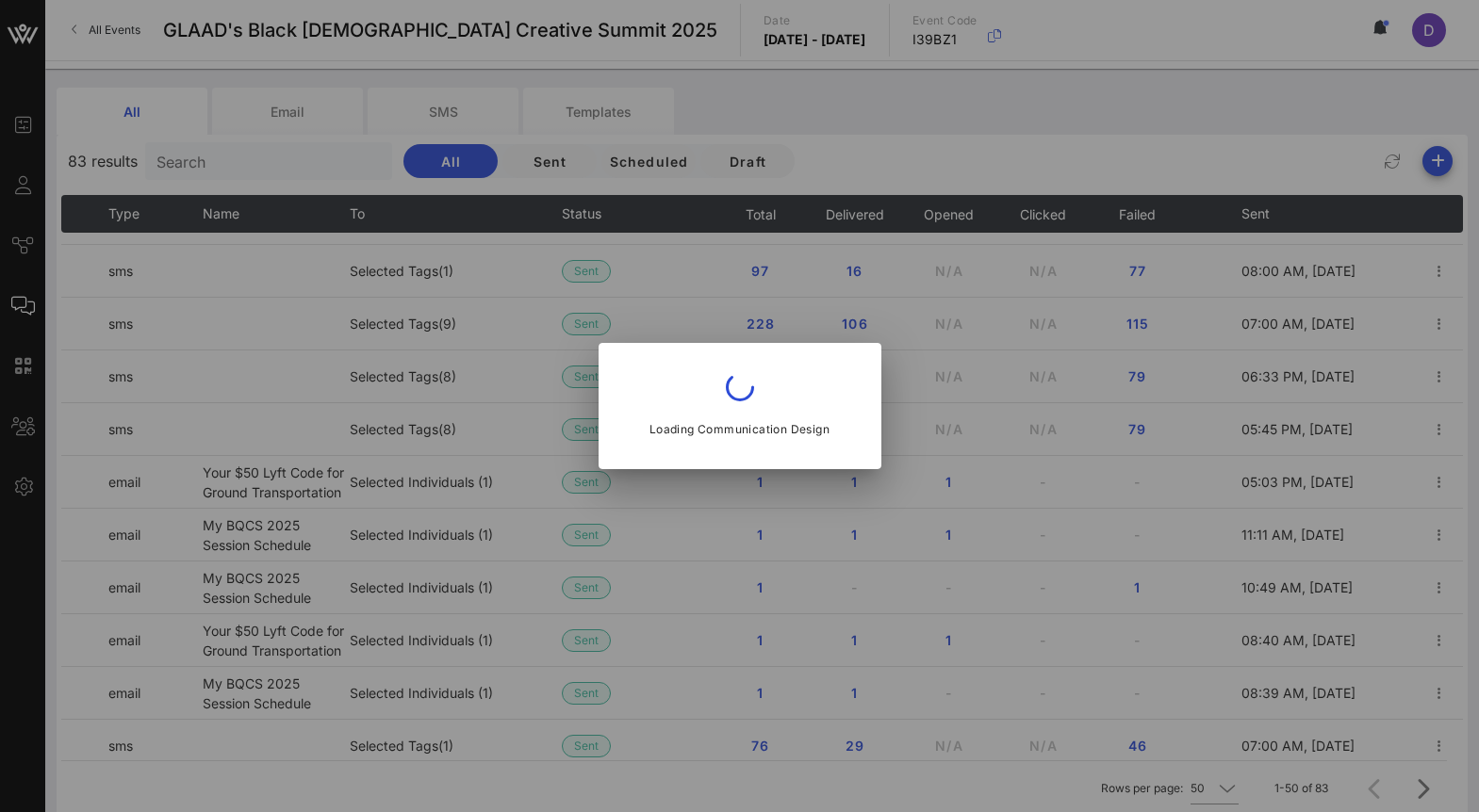
type input "[EMAIL_ADDRESS][DOMAIN_NAME]"
type input "My BQCS 2025 Session Schedule"
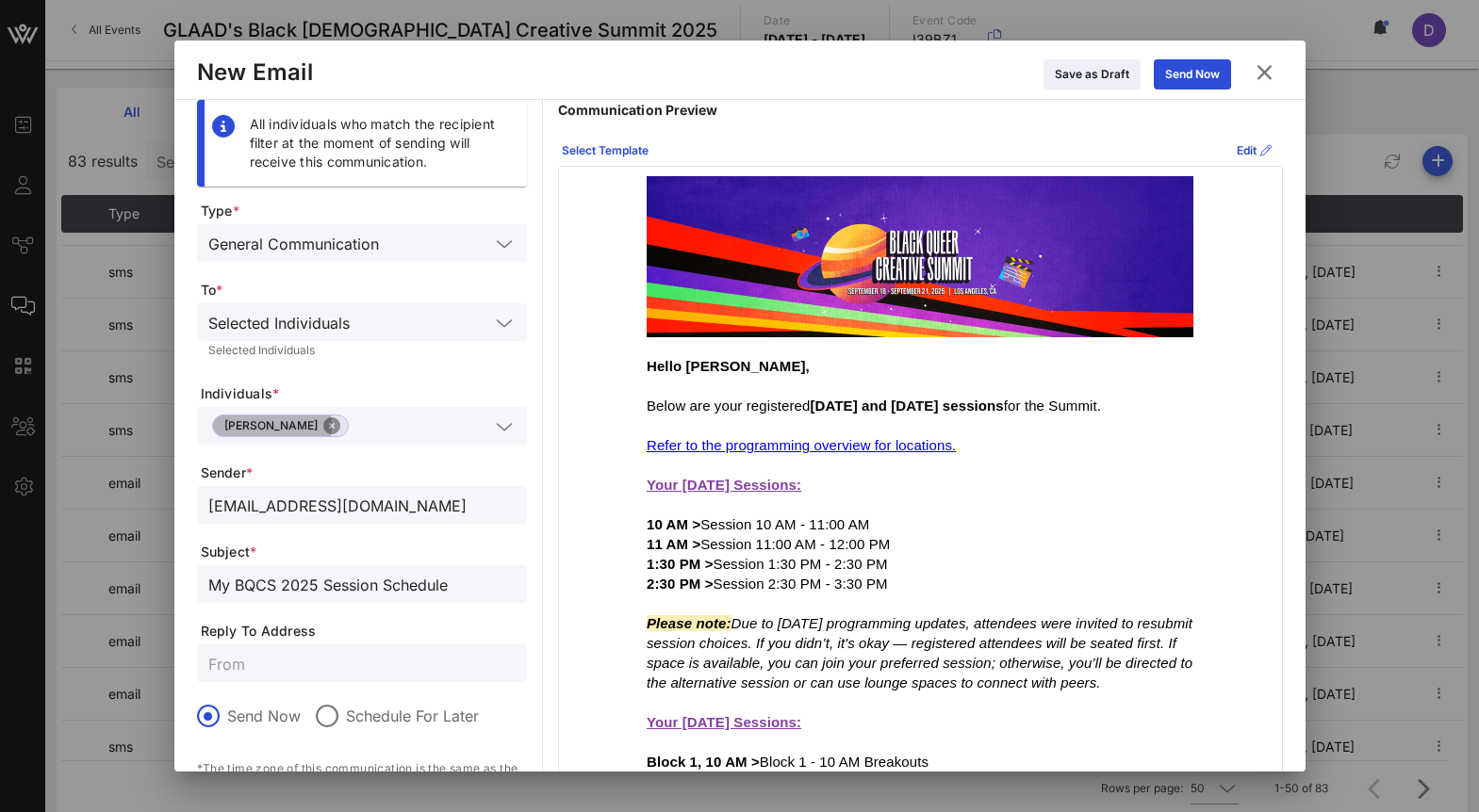
click at [323, 427] on button "Close" at bounding box center [331, 426] width 17 height 17
click at [328, 424] on input "text" at bounding box center [348, 426] width 281 height 25
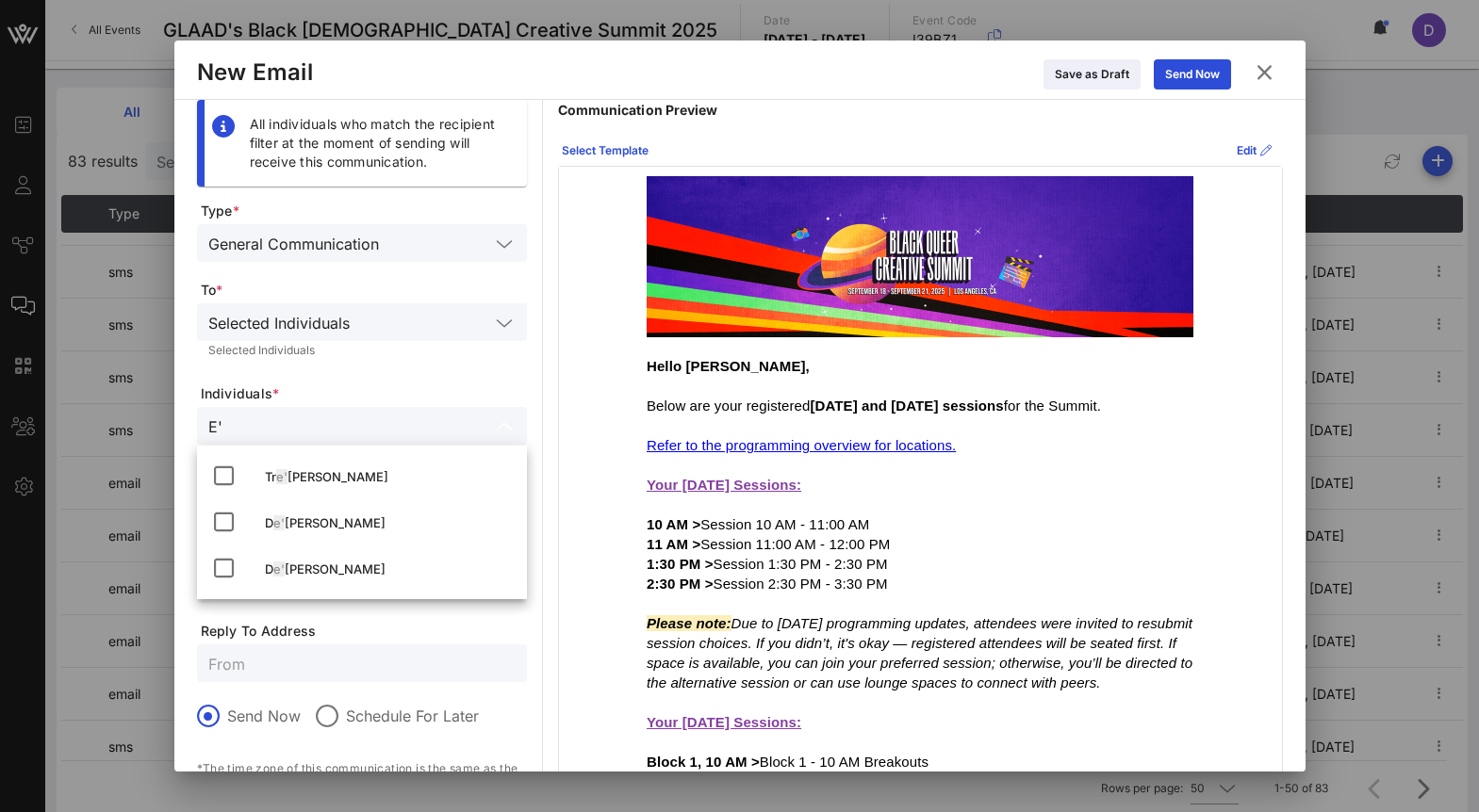
type input "E"
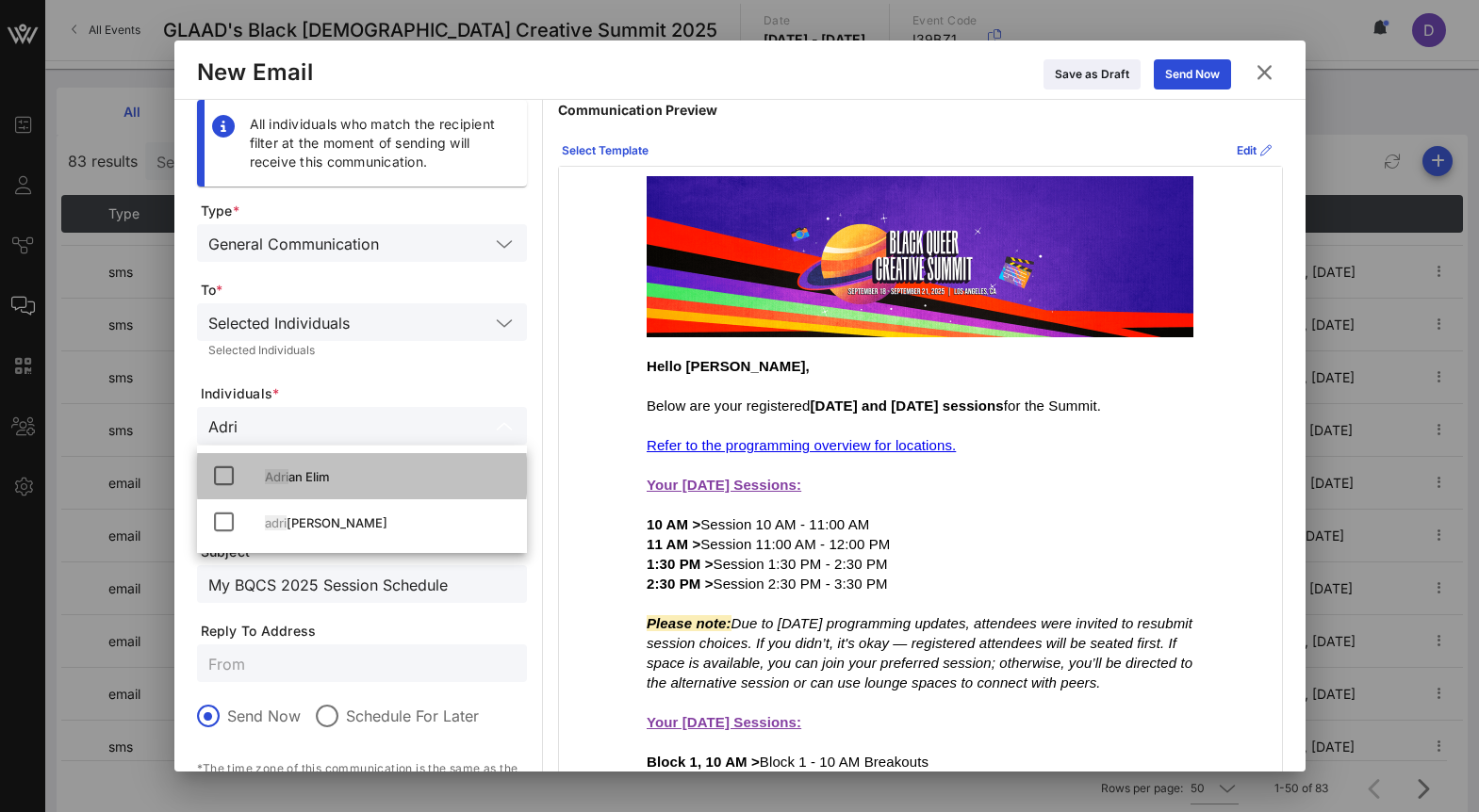
click at [299, 474] on div "Adri an Elim" at bounding box center [388, 476] width 246 height 15
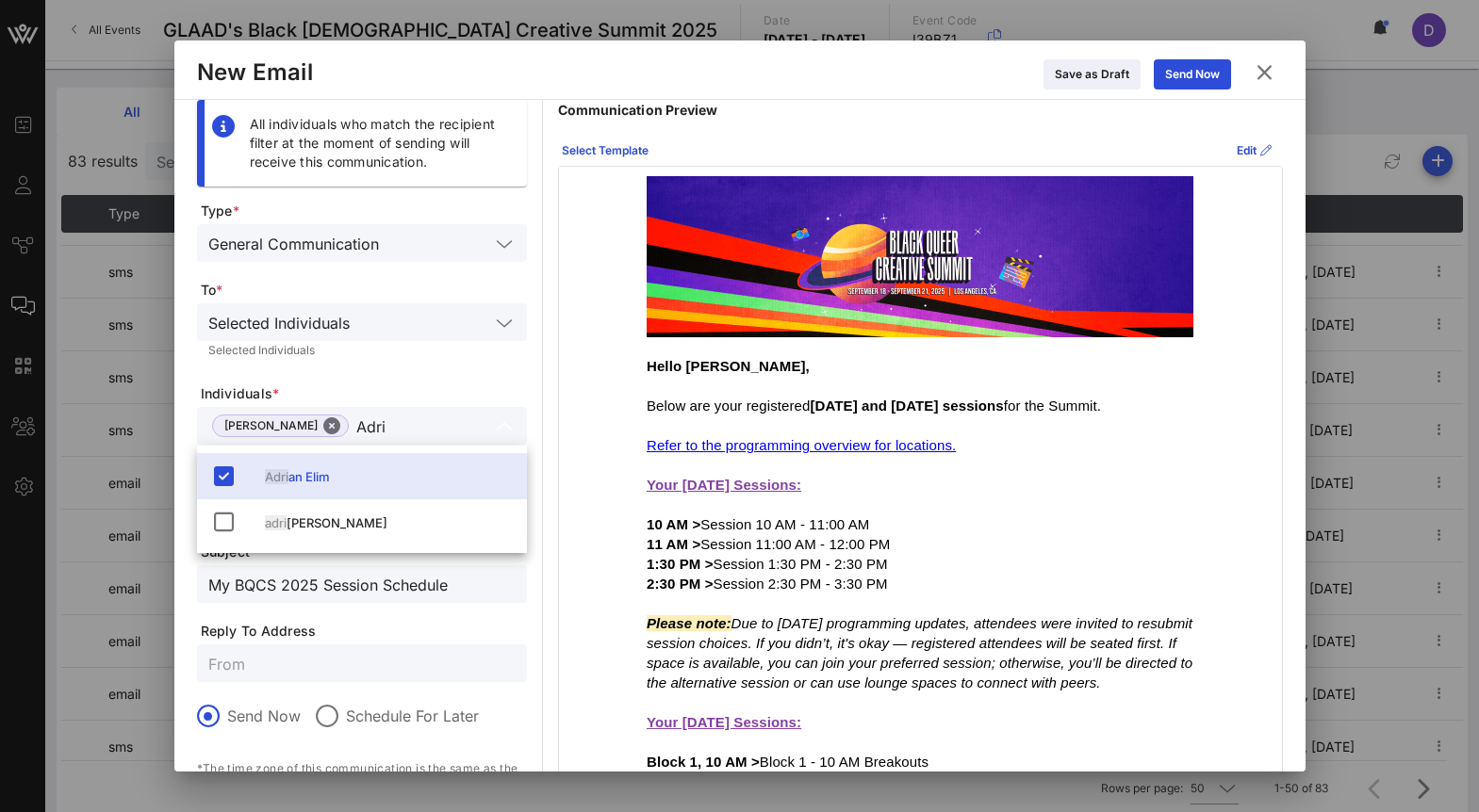
type input "Adri"
click at [367, 404] on form "Type * General Communication To * Selected Individuals Selected Individuals Ind…" at bounding box center [362, 555] width 330 height 707
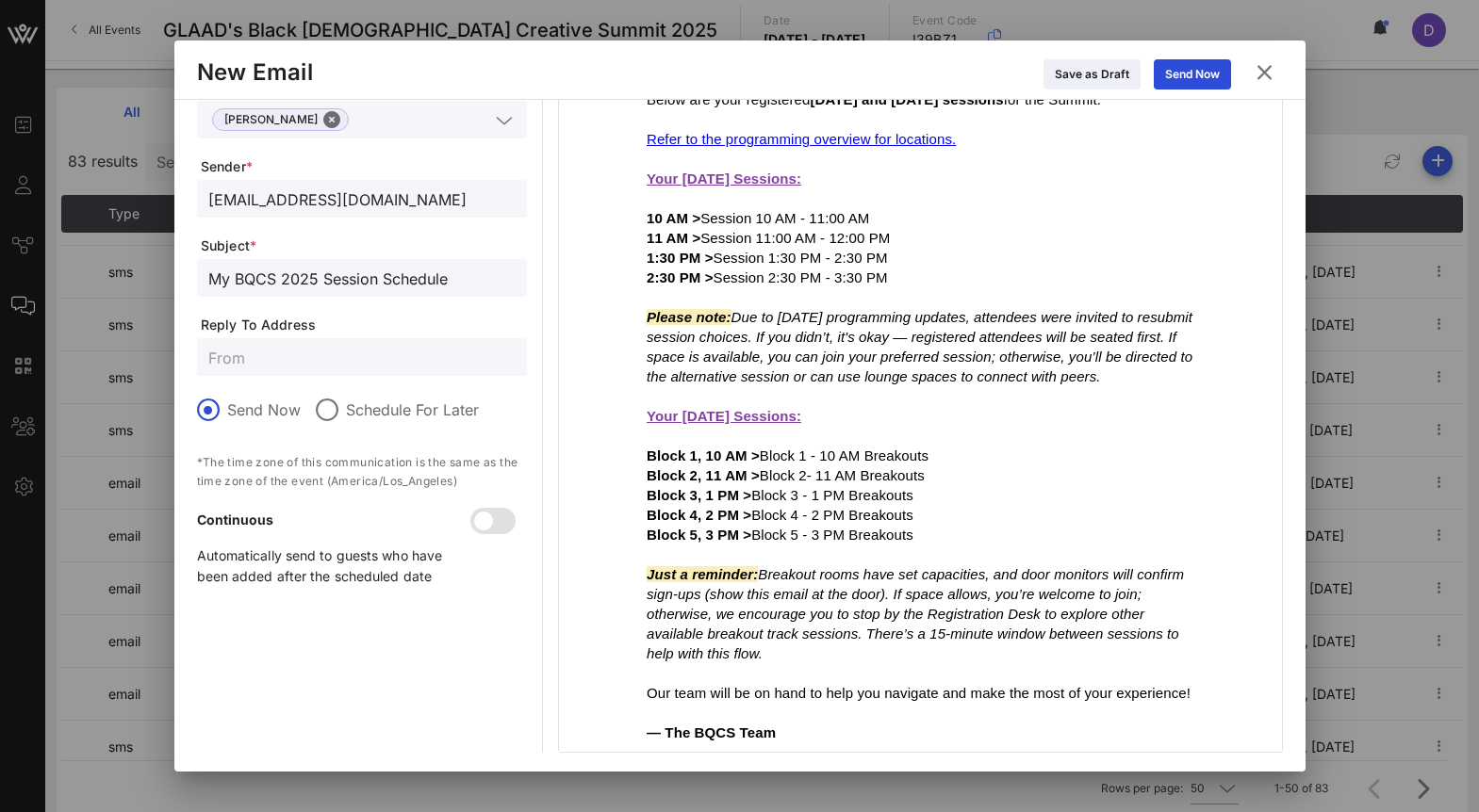
scroll to position [0, 0]
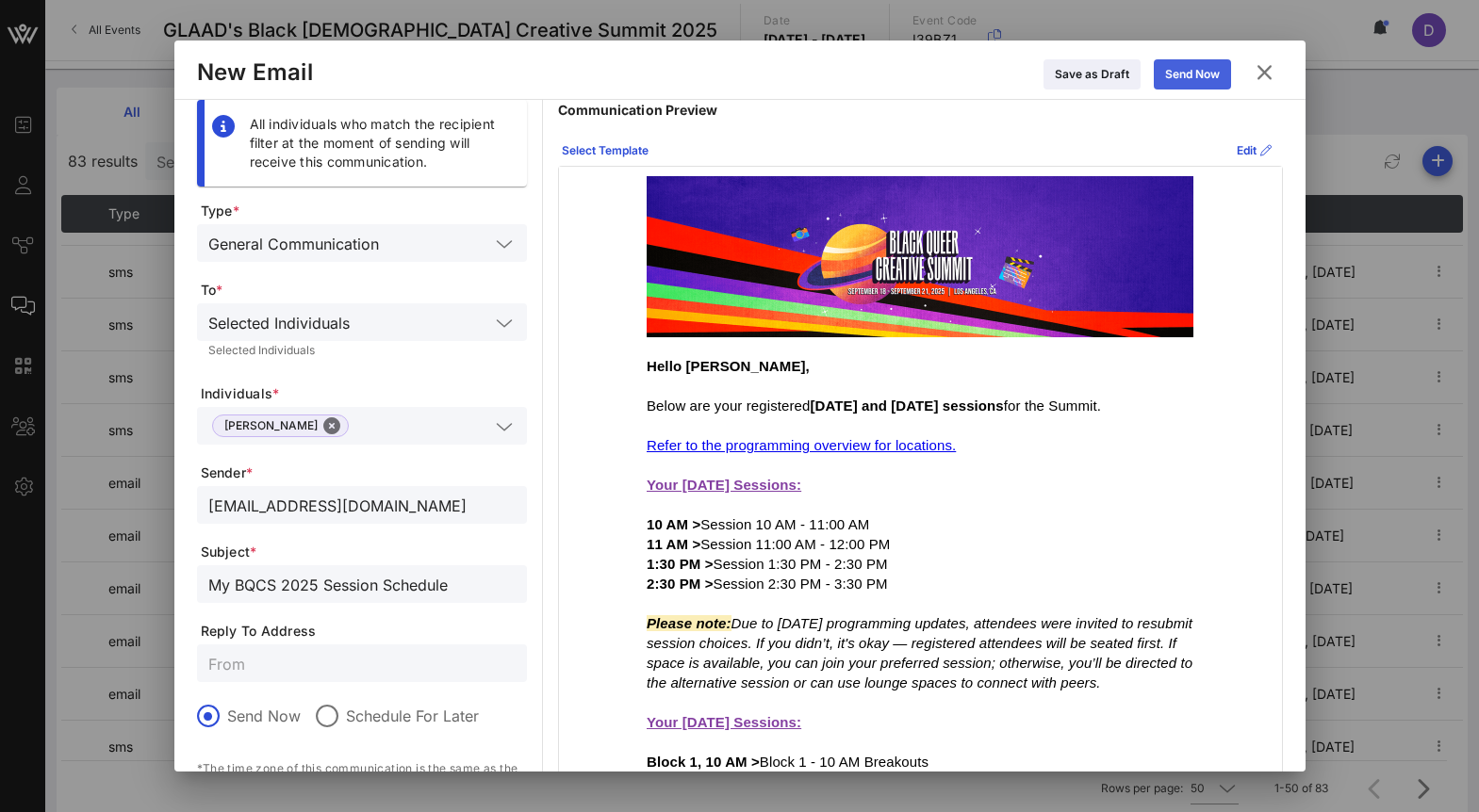
click at [1202, 67] on div "Send Now" at bounding box center [1192, 74] width 54 height 19
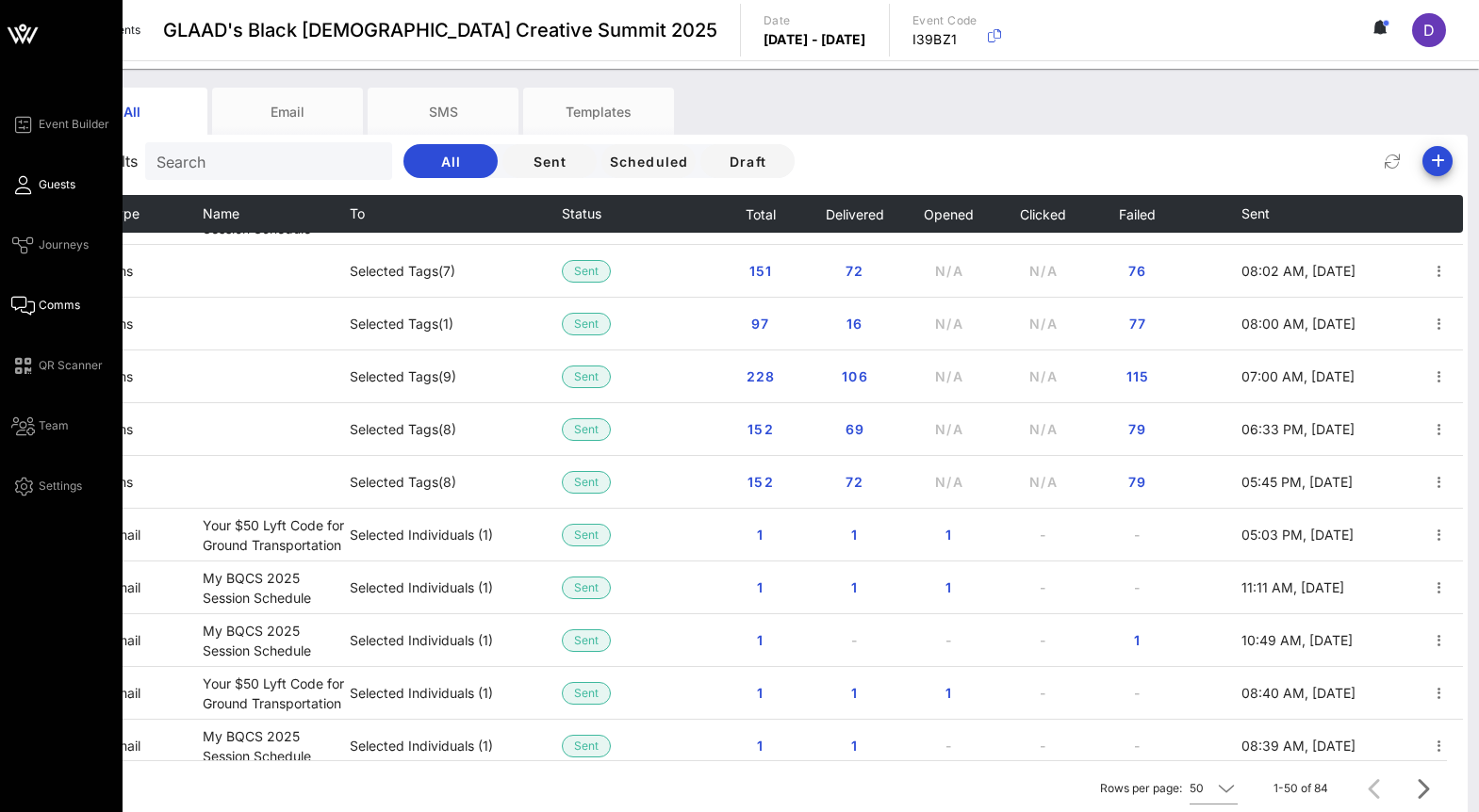
click at [47, 190] on span "Guests" at bounding box center [56, 184] width 36 height 17
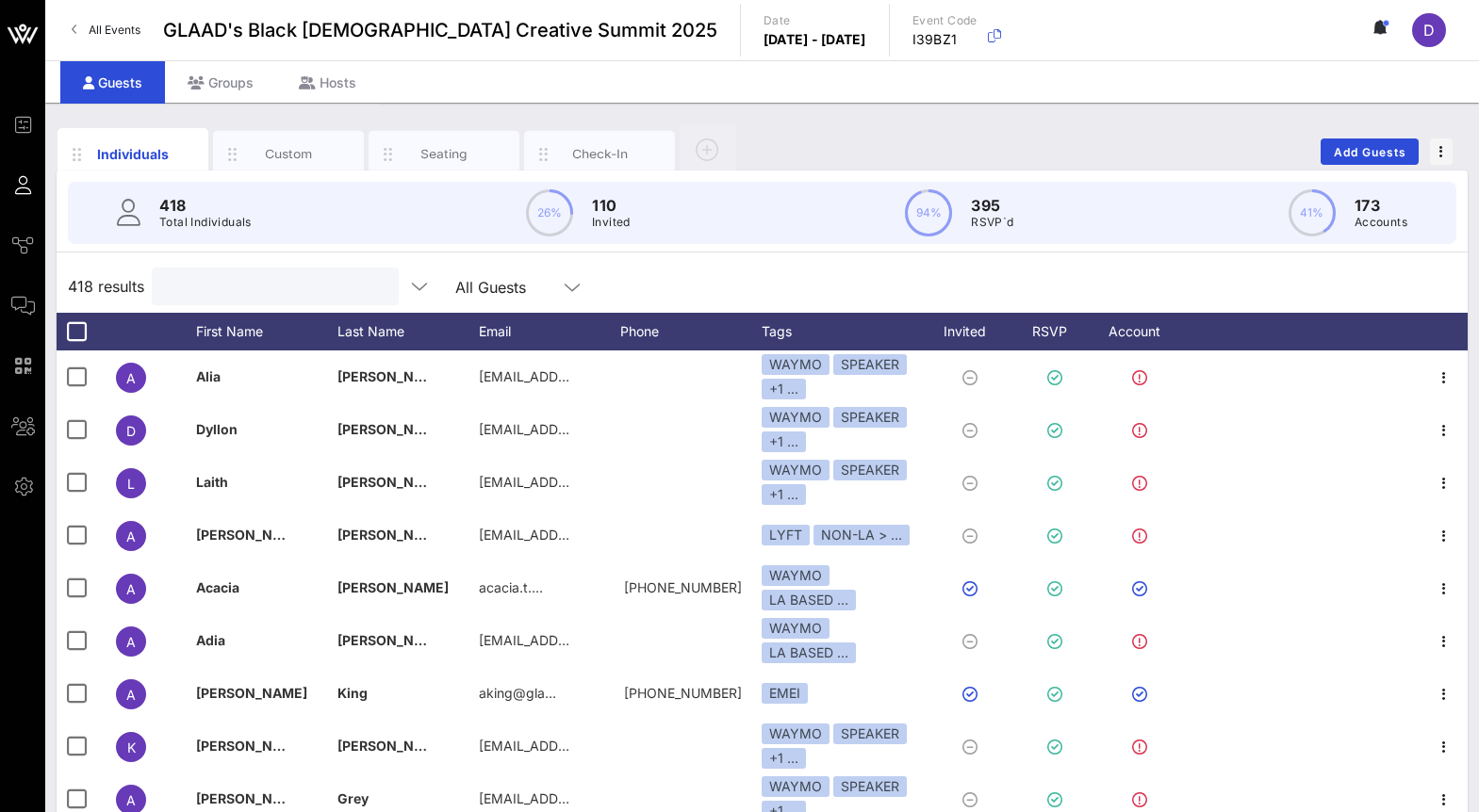
click at [240, 283] on input "text" at bounding box center [273, 286] width 221 height 25
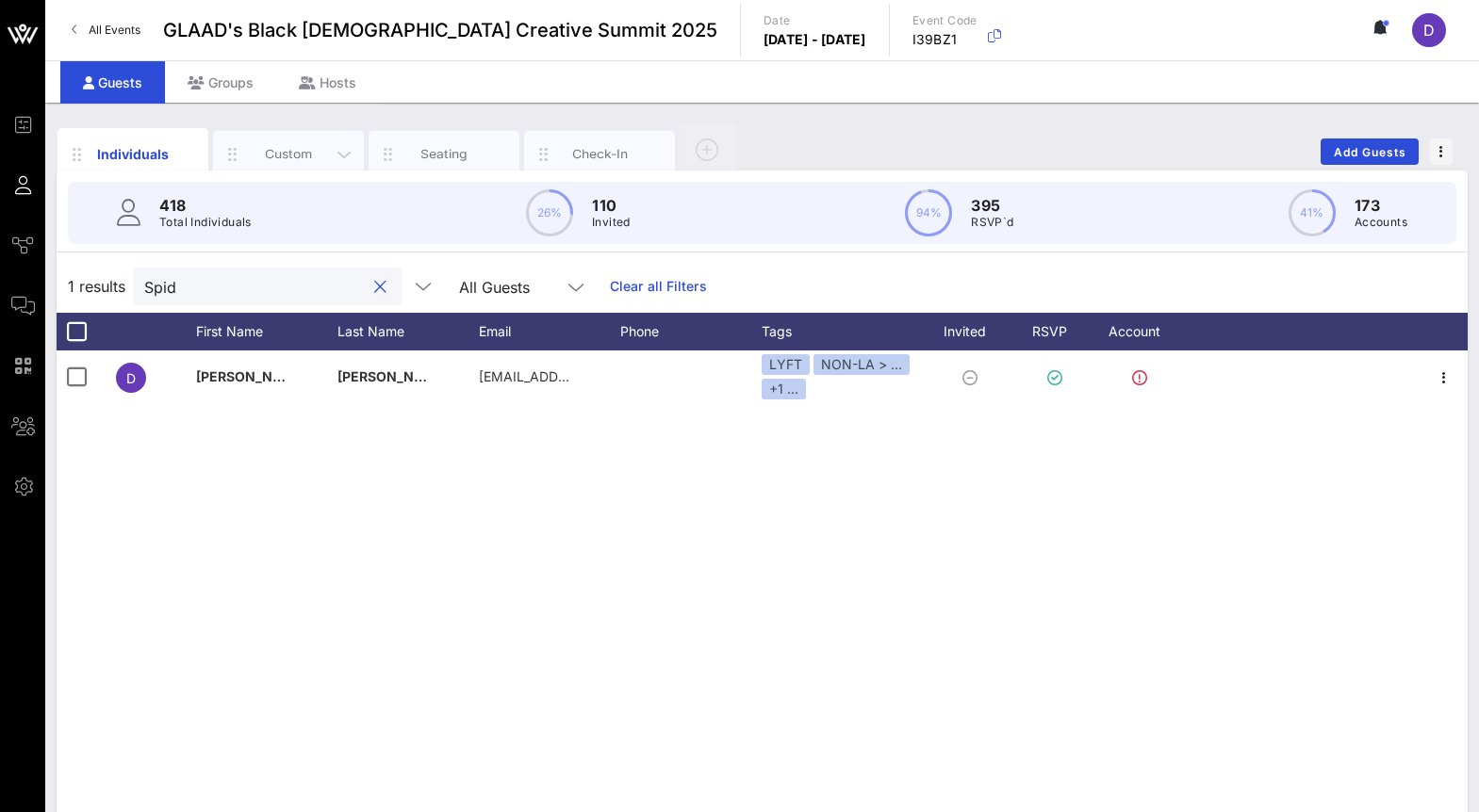
type input "Spid"
click at [300, 145] on div "Custom" at bounding box center [288, 154] width 84 height 18
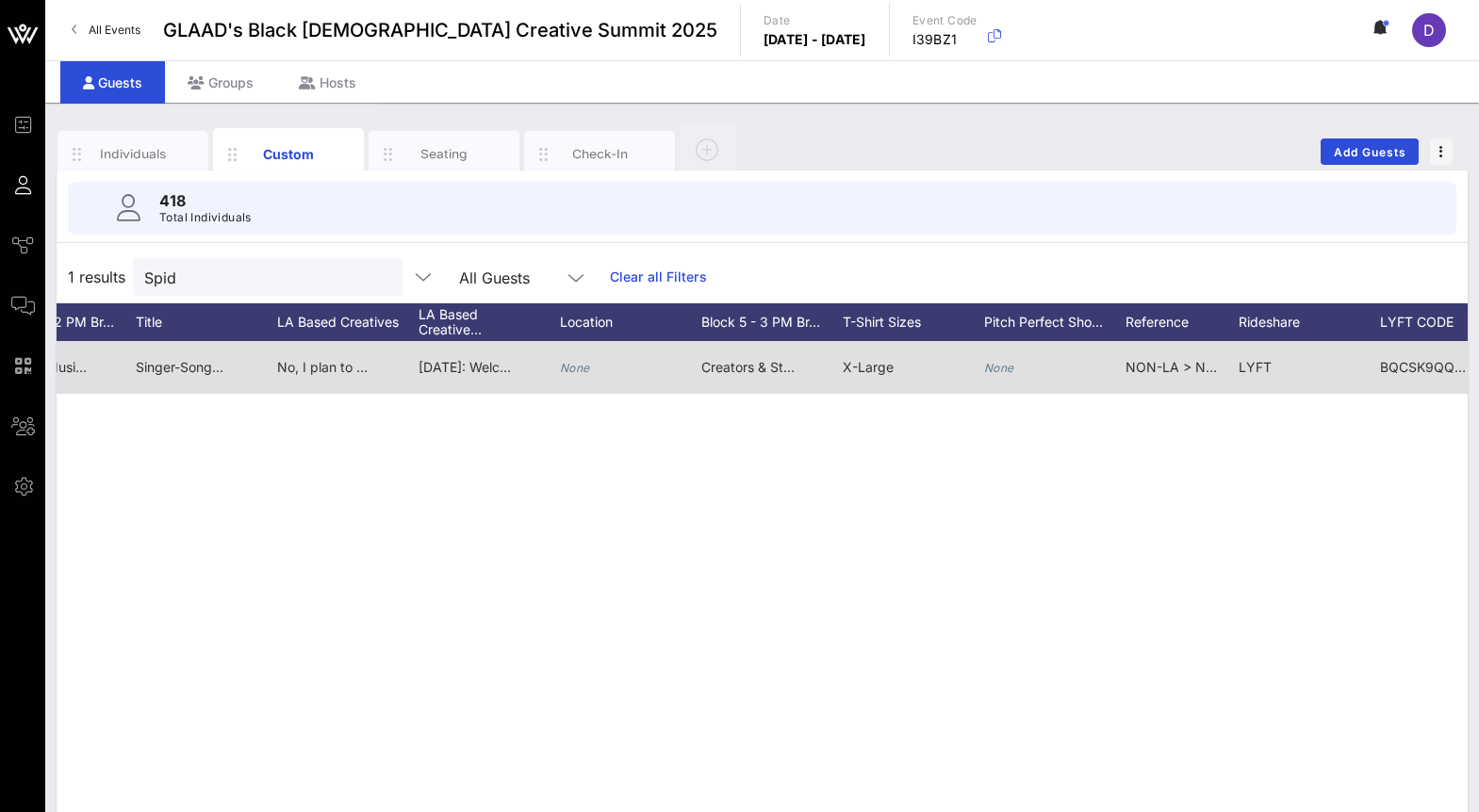
scroll to position [0, 2462]
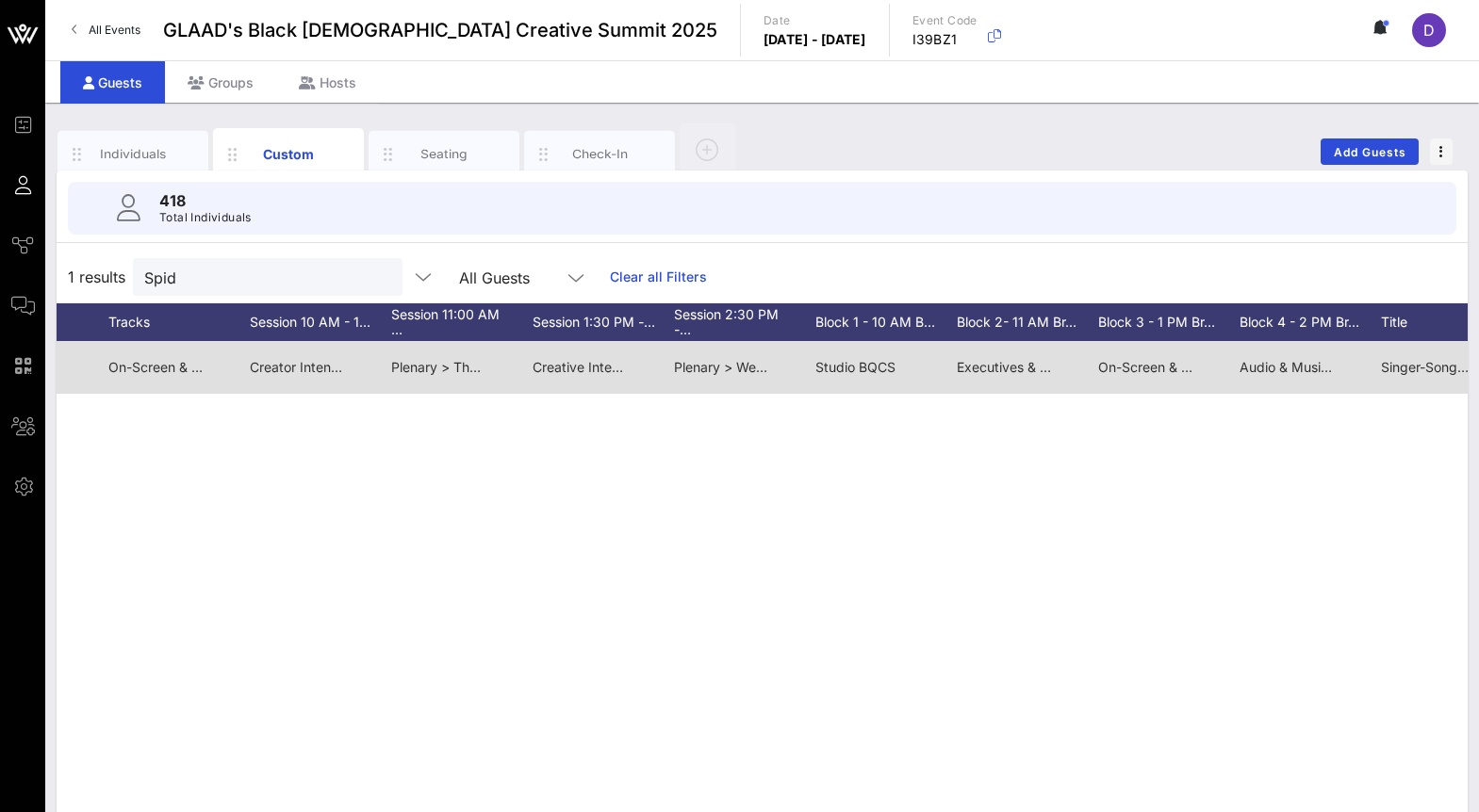
click at [316, 372] on span "Creator Intensive > The Creative Crossover: Public Perception of Your Art Conve…" at bounding box center [589, 367] width 679 height 16
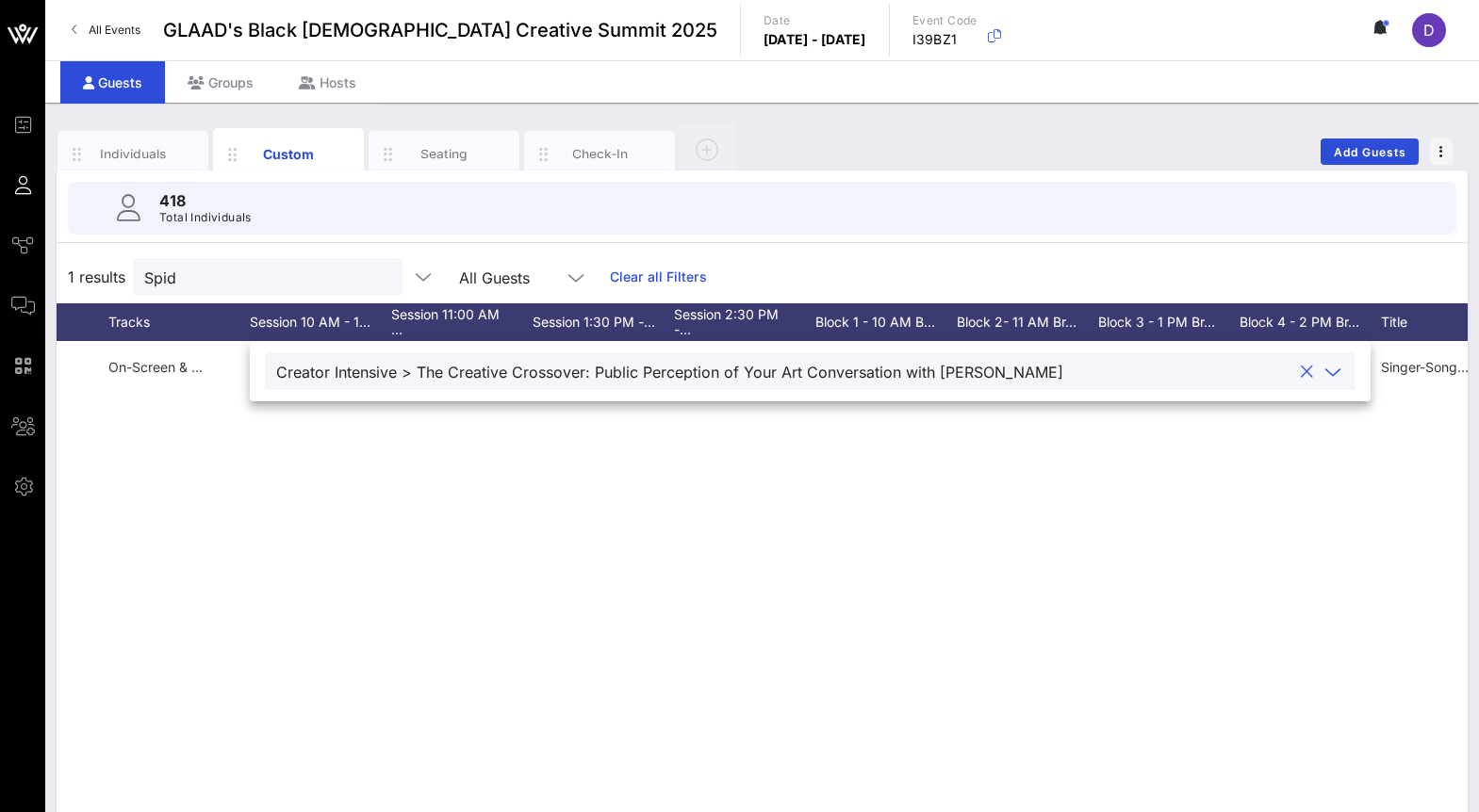
click at [361, 586] on div "D Demetruis Spidle Deme info@demetruest.com 6084665125 they/he (interchangeably…" at bounding box center [761, 624] width 1411 height 566
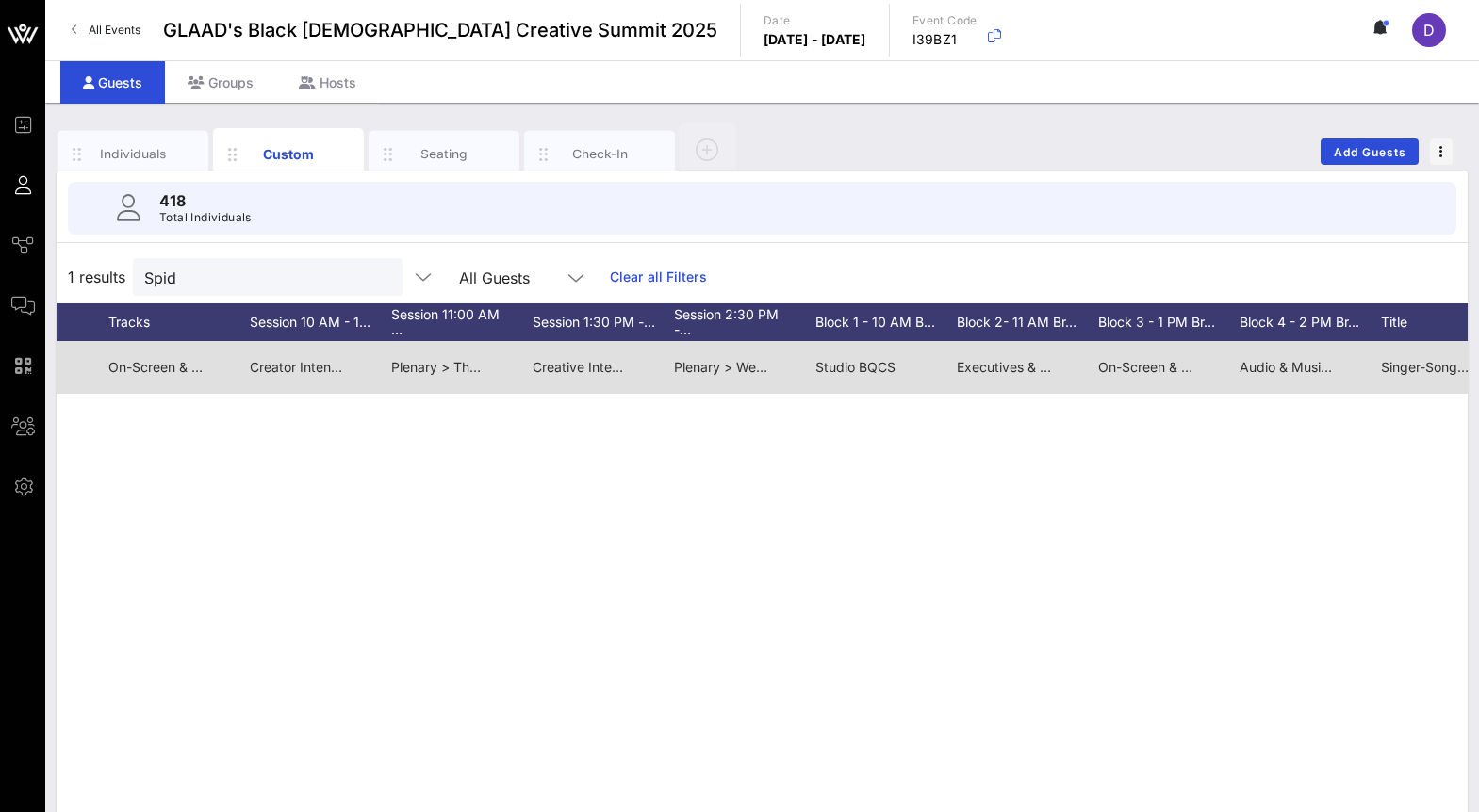
click at [860, 367] on span "Studio BQCS" at bounding box center [855, 367] width 80 height 16
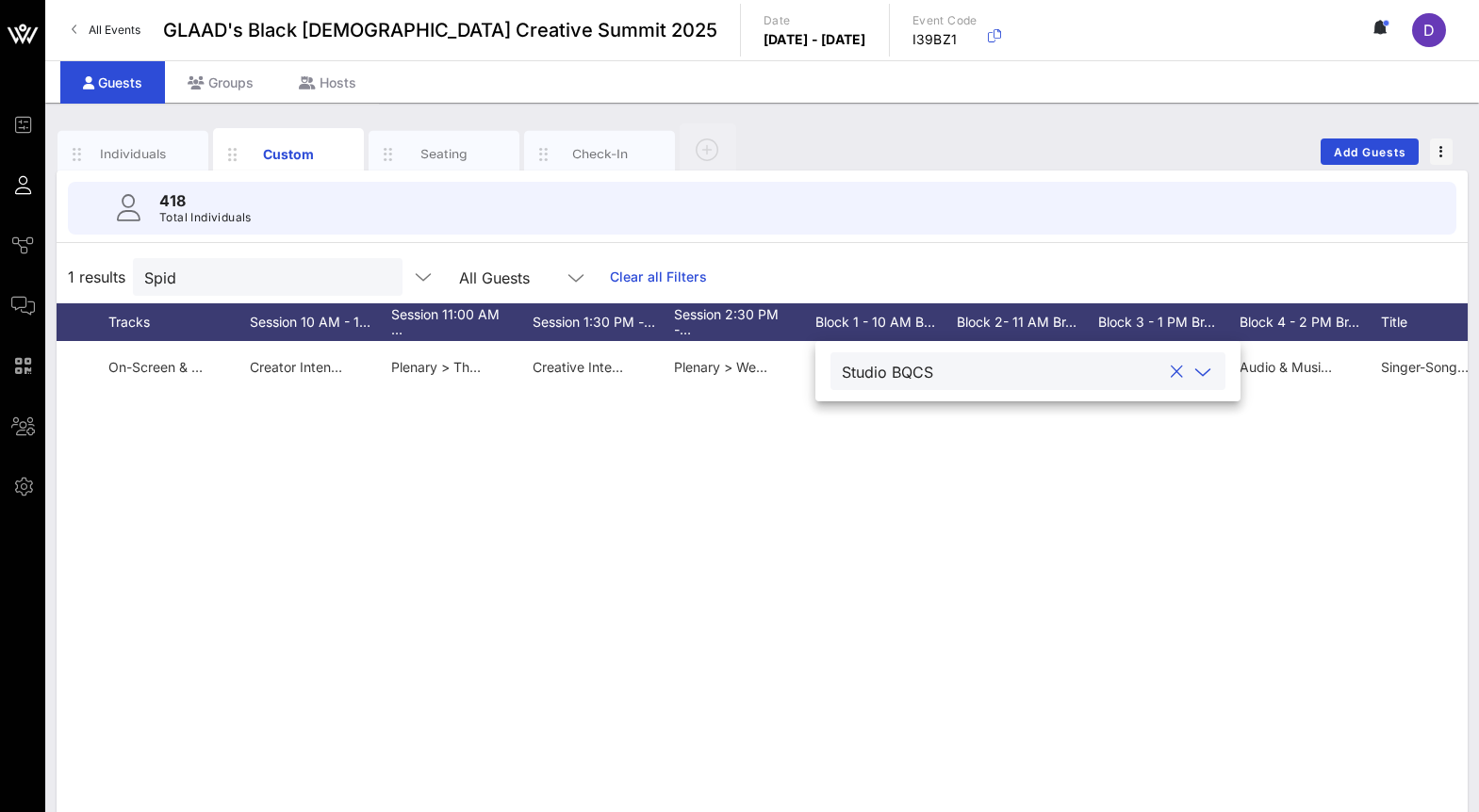
click at [869, 388] on div "Studio BQCS" at bounding box center [1028, 372] width 373 height 37
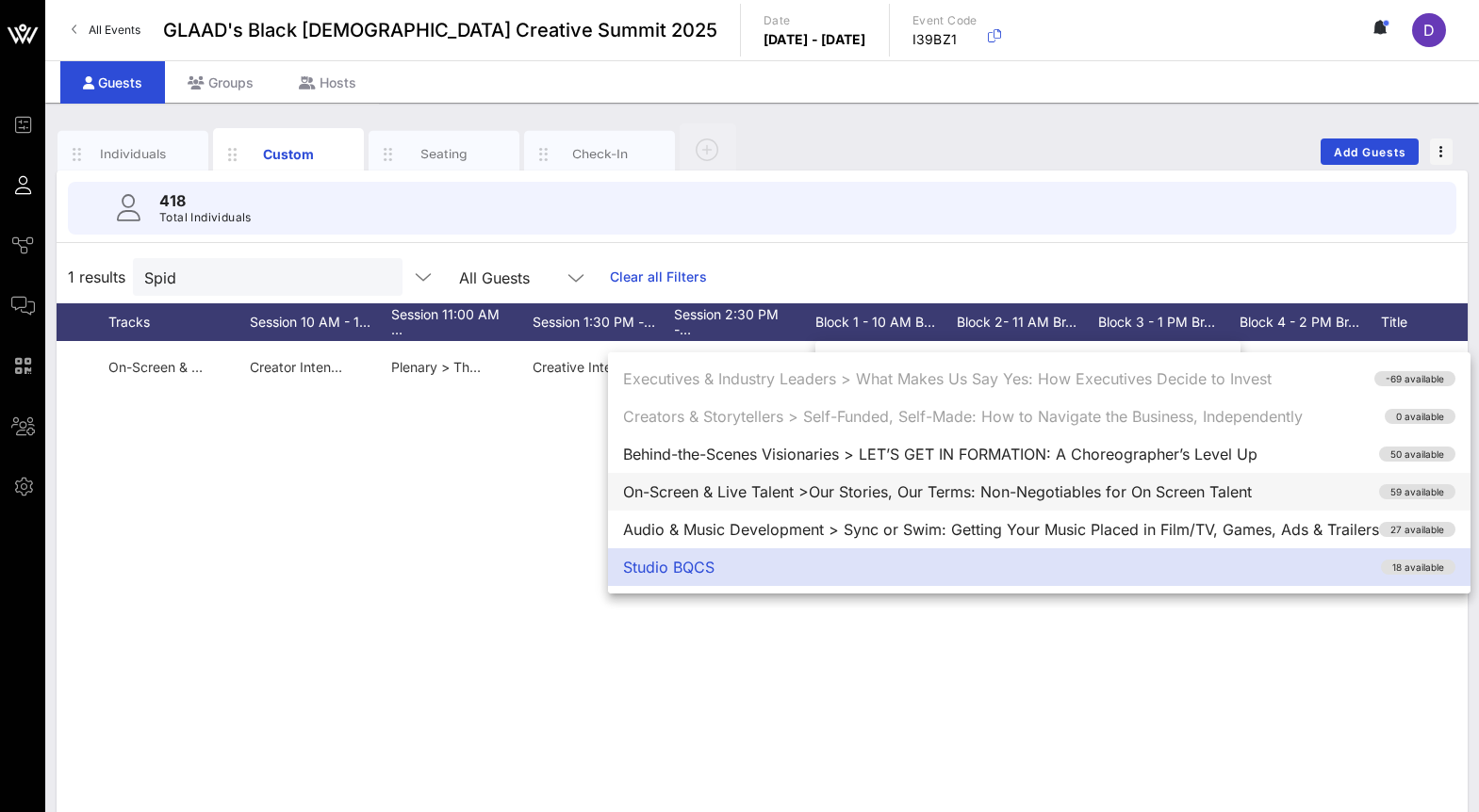
click at [855, 490] on div "On-Screen & Live Talent >Our Stories, Our Terms: Non-Negotiables for On Screen …" at bounding box center [1039, 492] width 863 height 37
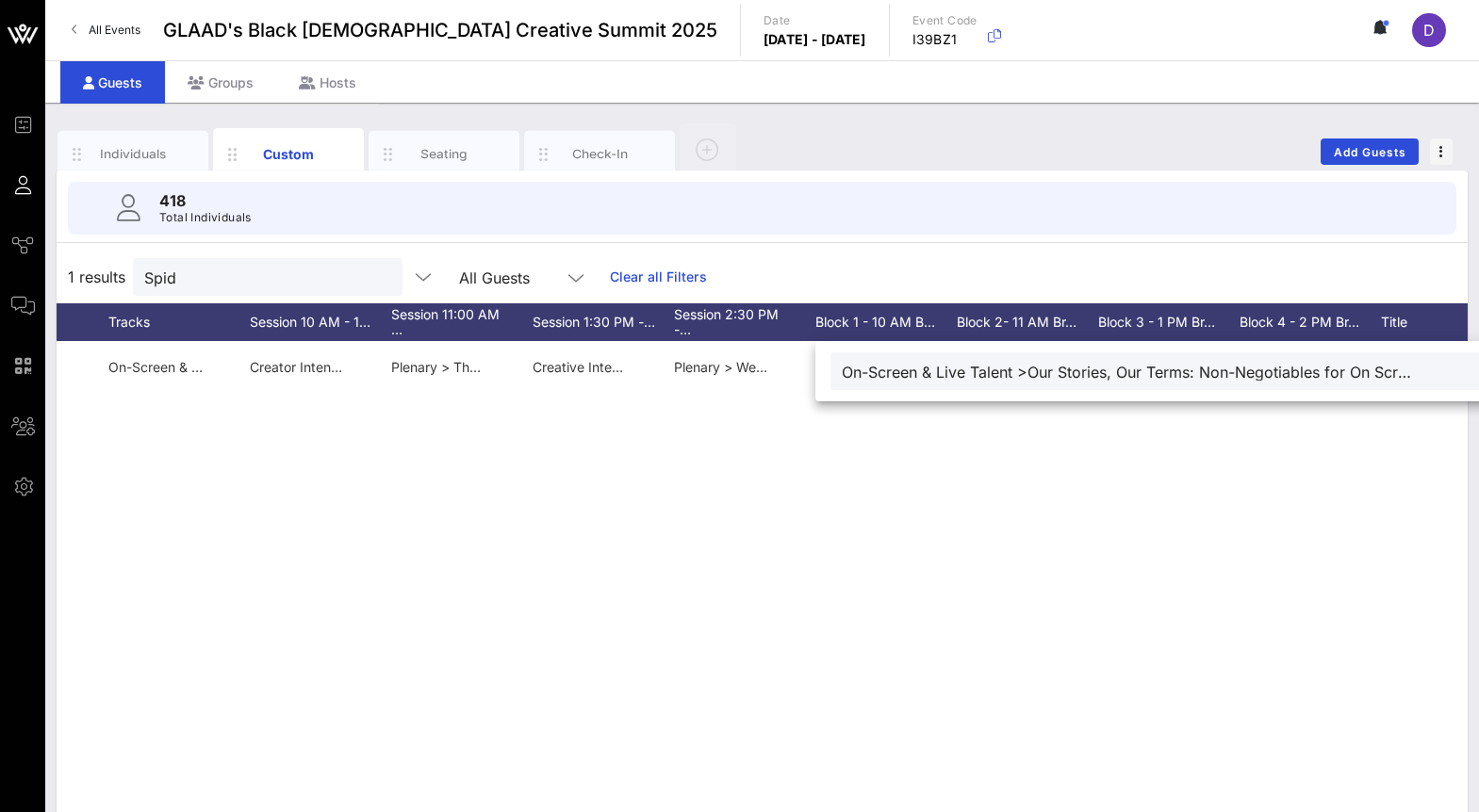
click at [855, 490] on div "D Demetruis Spidle Deme info@demetruest.com 6084665125 they/he (interchangeably…" at bounding box center [761, 624] width 1411 height 566
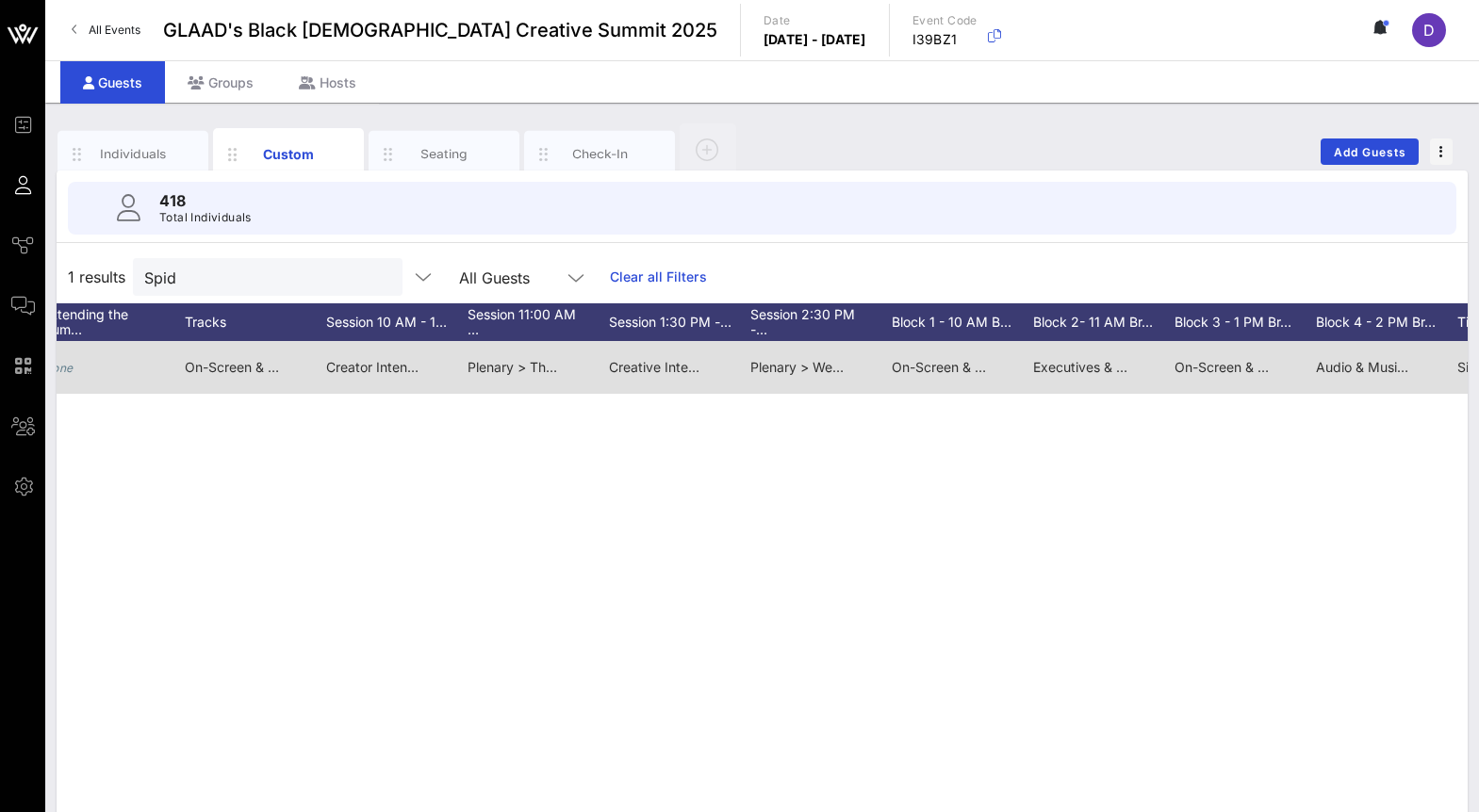
scroll to position [0, 1565]
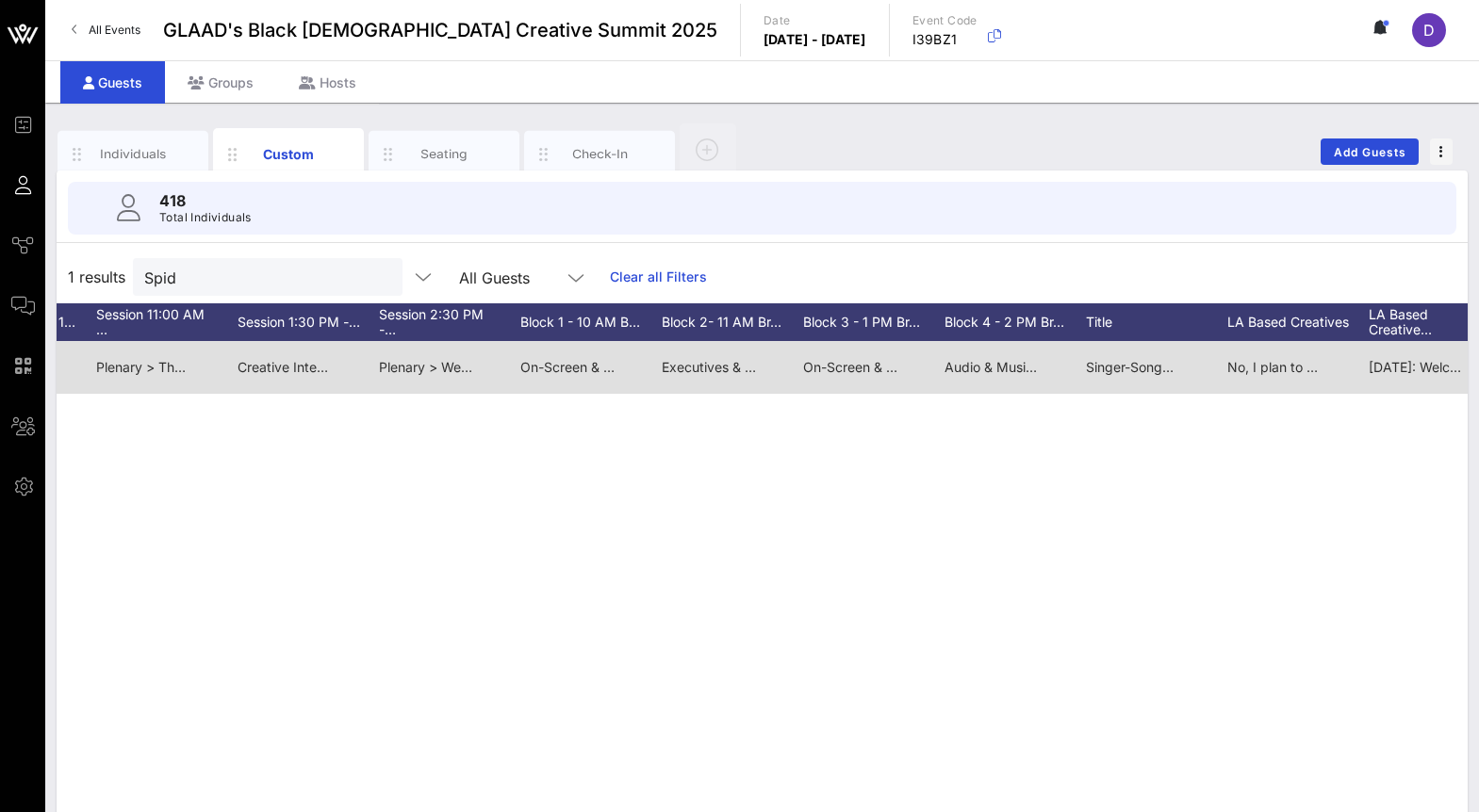
click at [1001, 370] on span "Audio & Music Development > Off Mute" at bounding box center [1067, 367] width 246 height 16
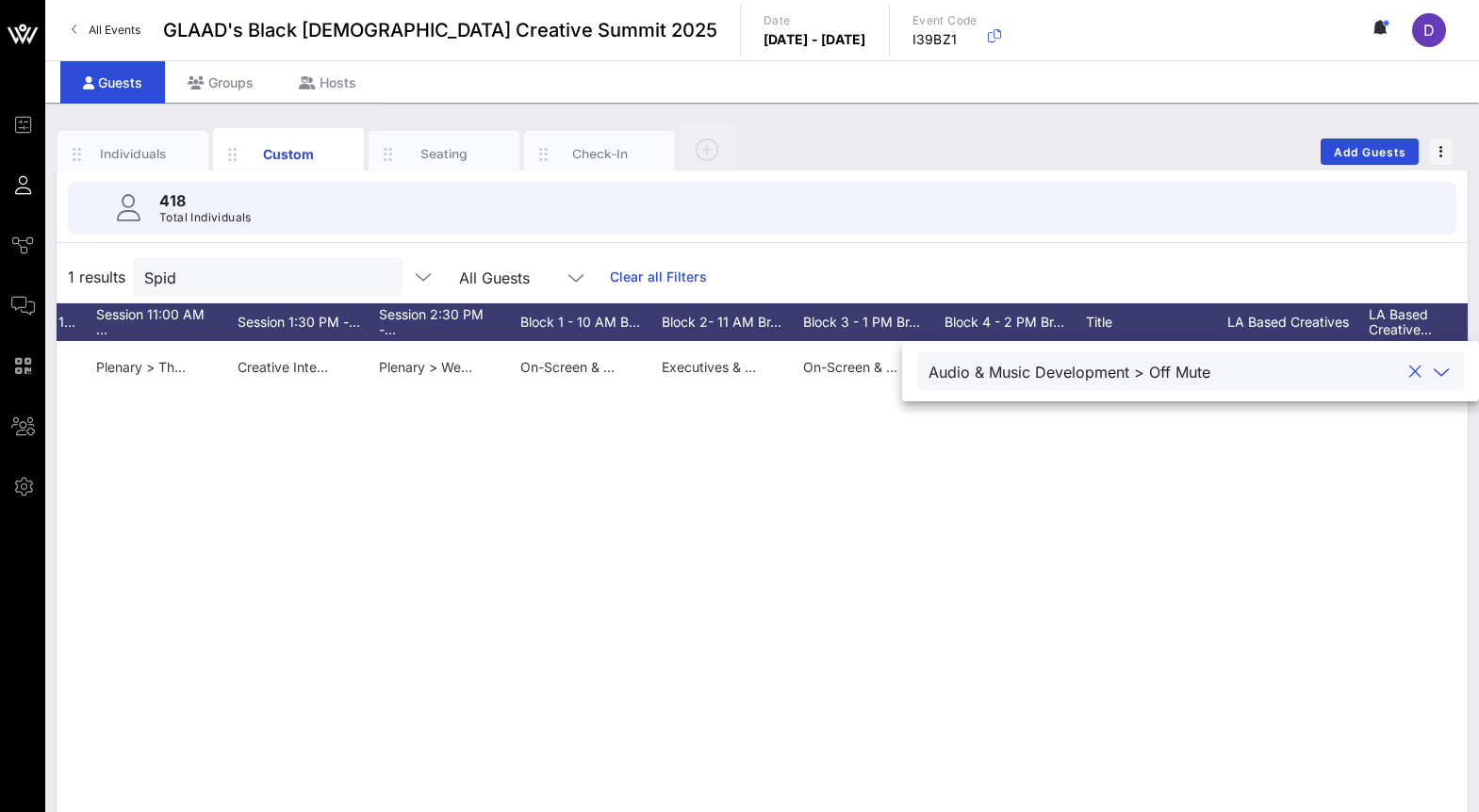
click at [1015, 459] on div "D Demetruis Spidle Deme info@demetruest.com 6084665125 they/he (interchangeably…" at bounding box center [761, 624] width 1411 height 566
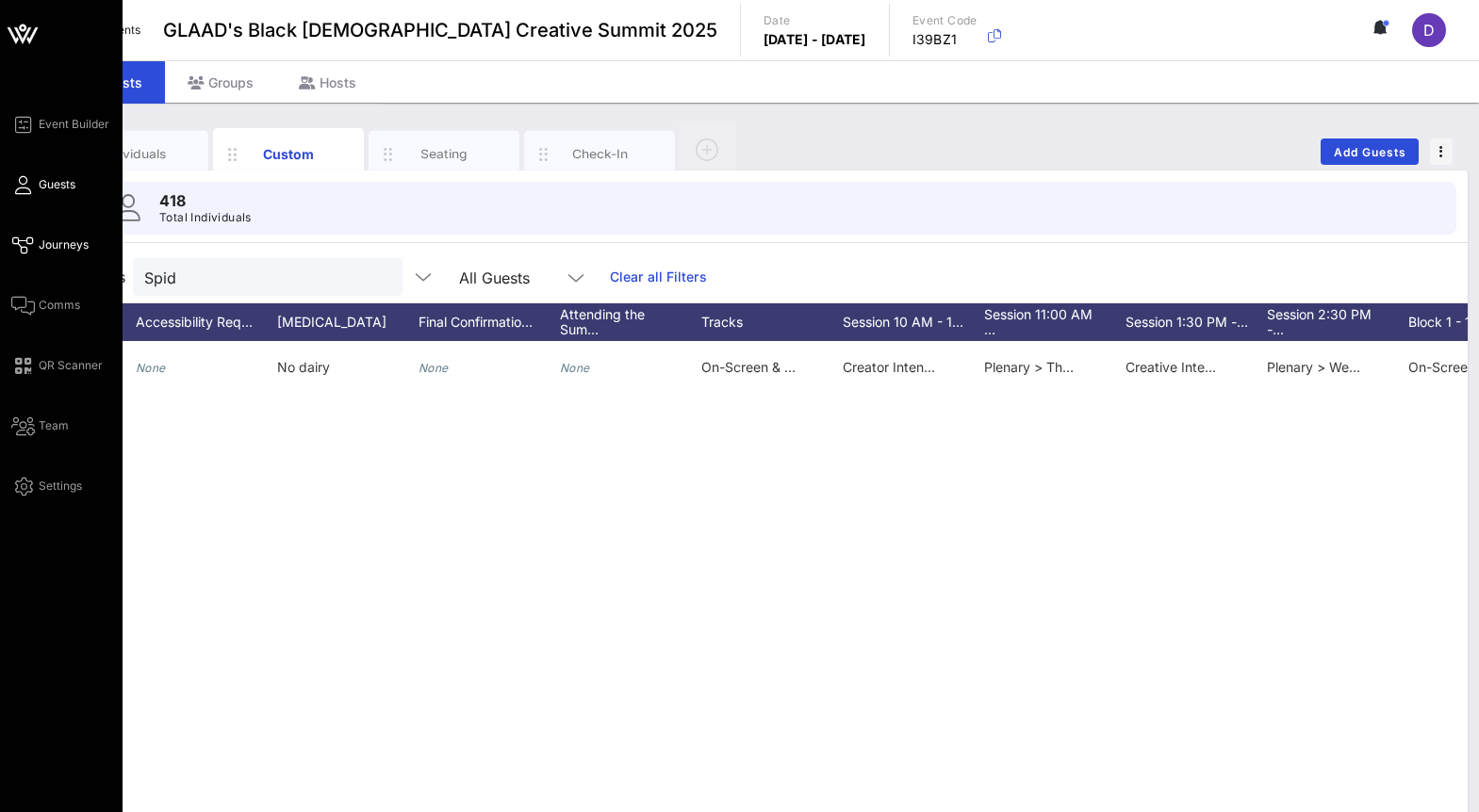
click at [34, 248] on link "Journeys" at bounding box center [49, 244] width 77 height 23
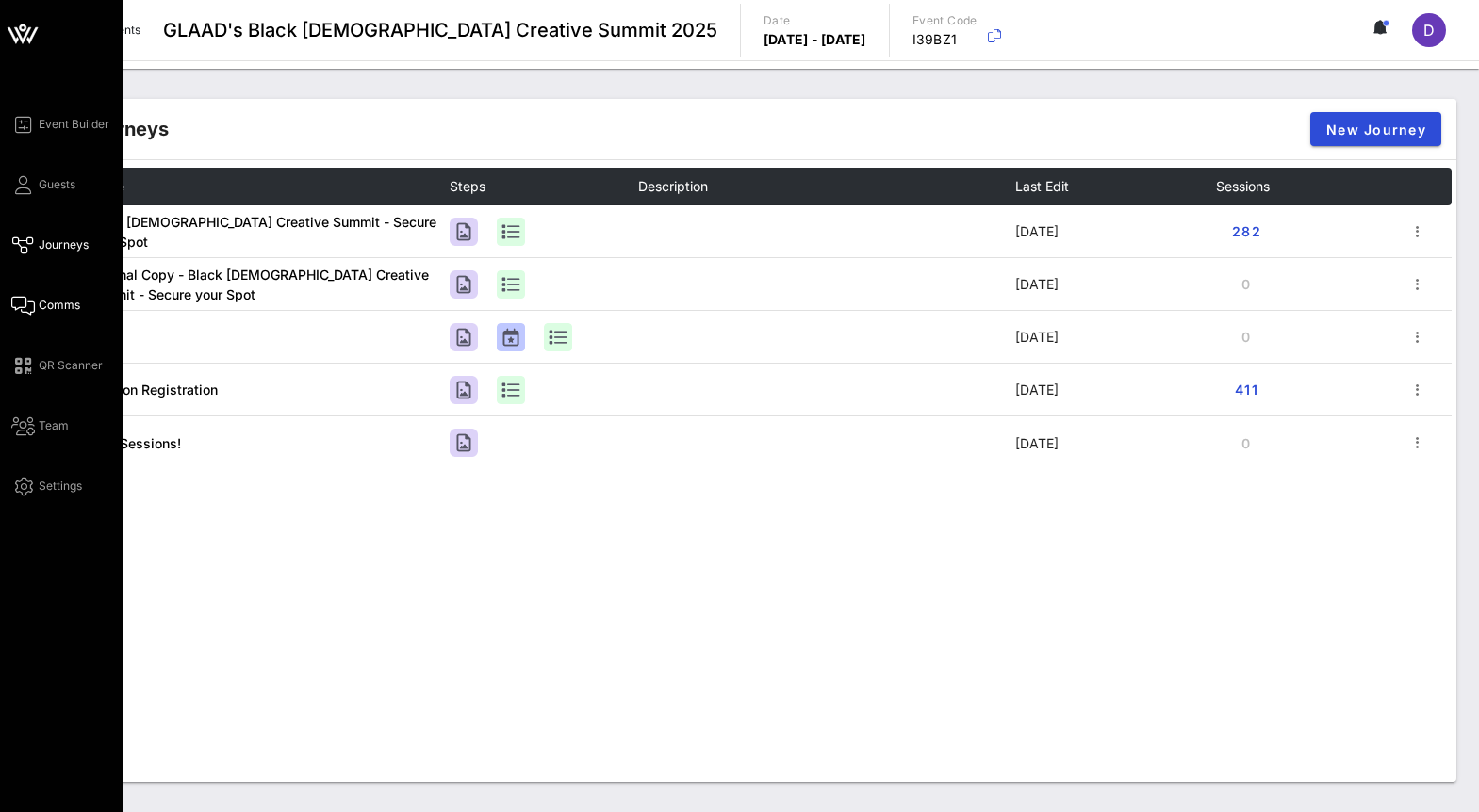
click at [33, 307] on icon at bounding box center [23, 305] width 24 height 3
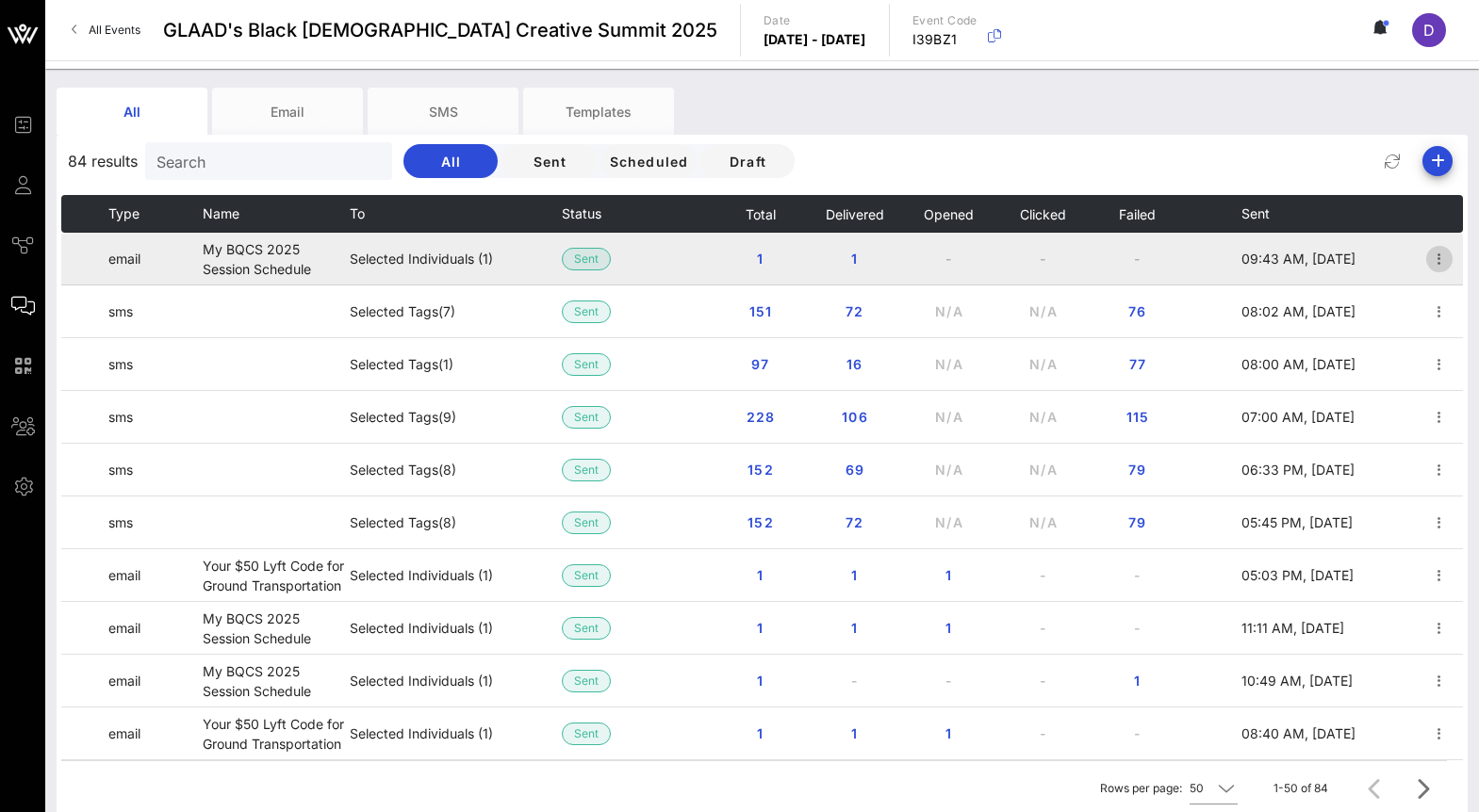
click at [1438, 265] on icon "button" at bounding box center [1439, 258] width 23 height 23
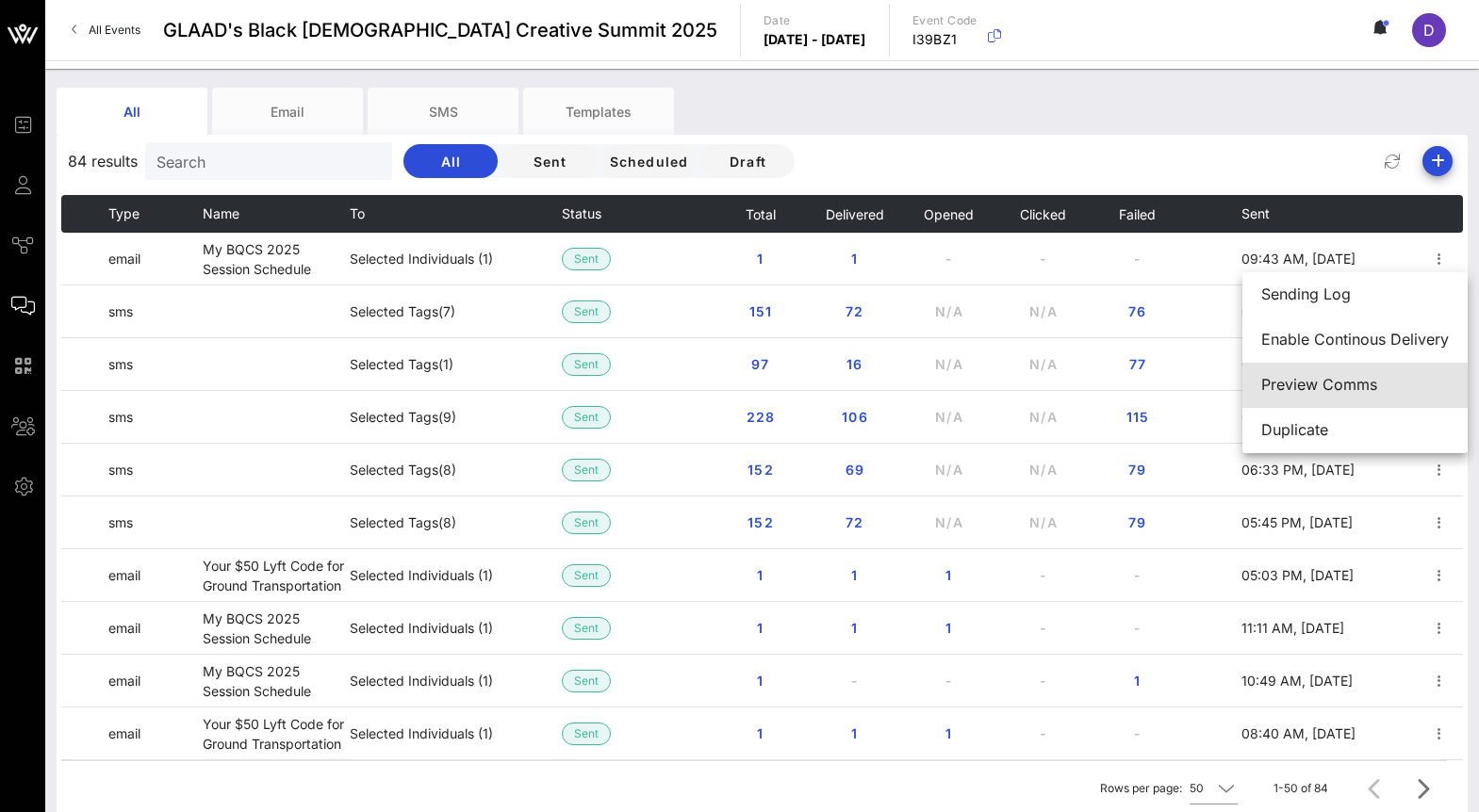
click at [1321, 386] on div "Preview Comms" at bounding box center [1355, 384] width 187 height 18
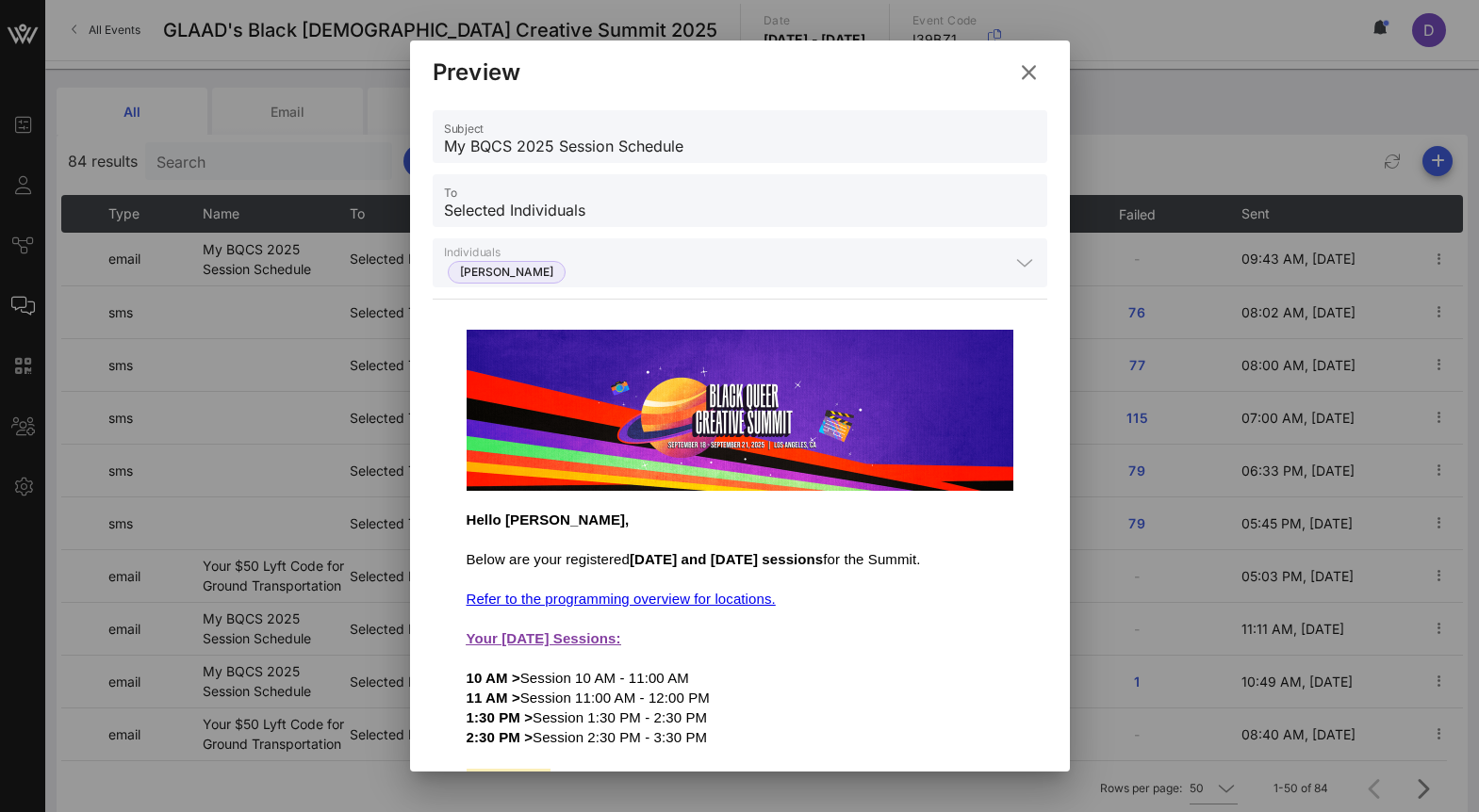
click at [1049, 65] on div "Preview" at bounding box center [740, 69] width 660 height 58
click at [1019, 77] on icon at bounding box center [1028, 72] width 27 height 24
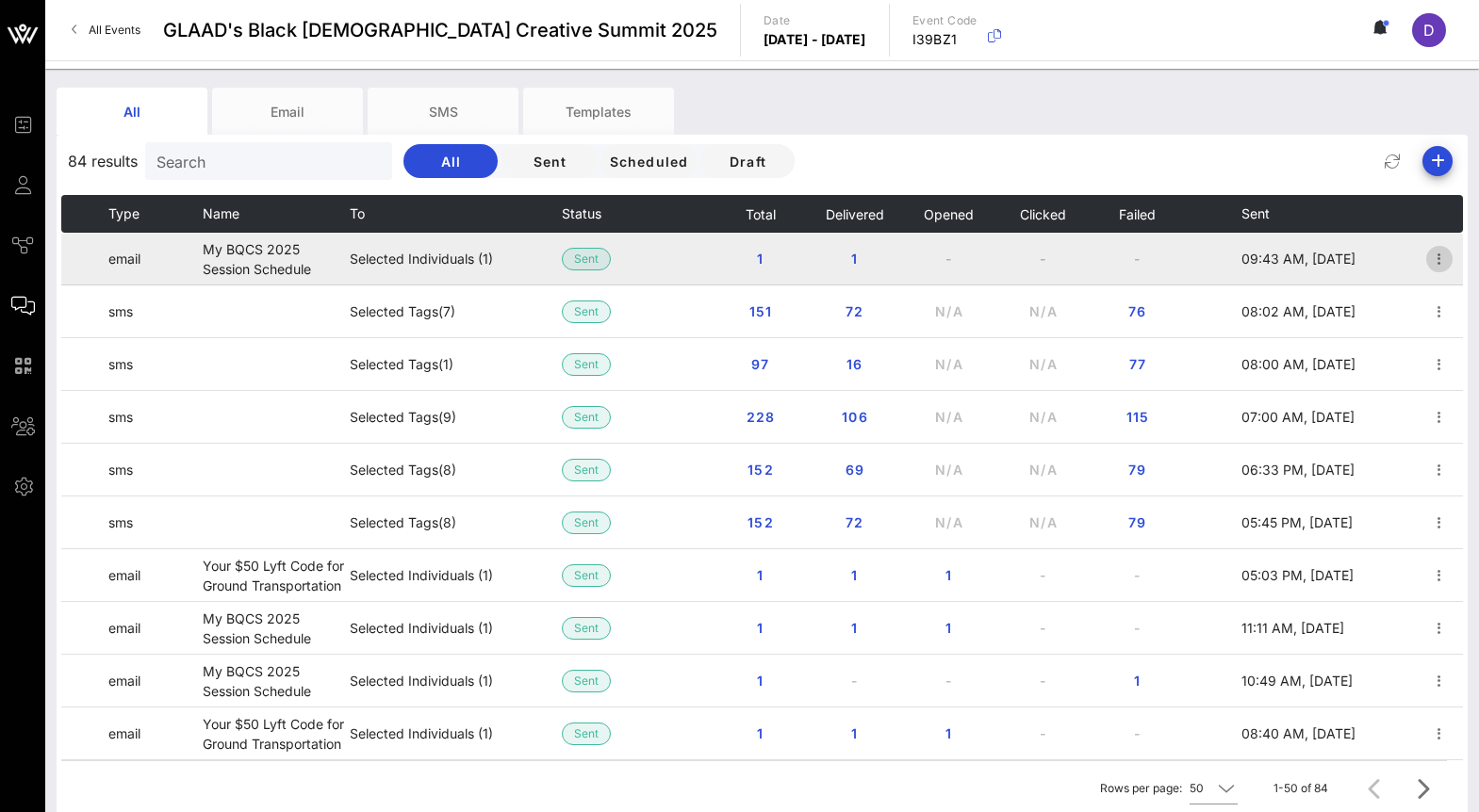
click at [1442, 262] on icon "button" at bounding box center [1439, 258] width 23 height 23
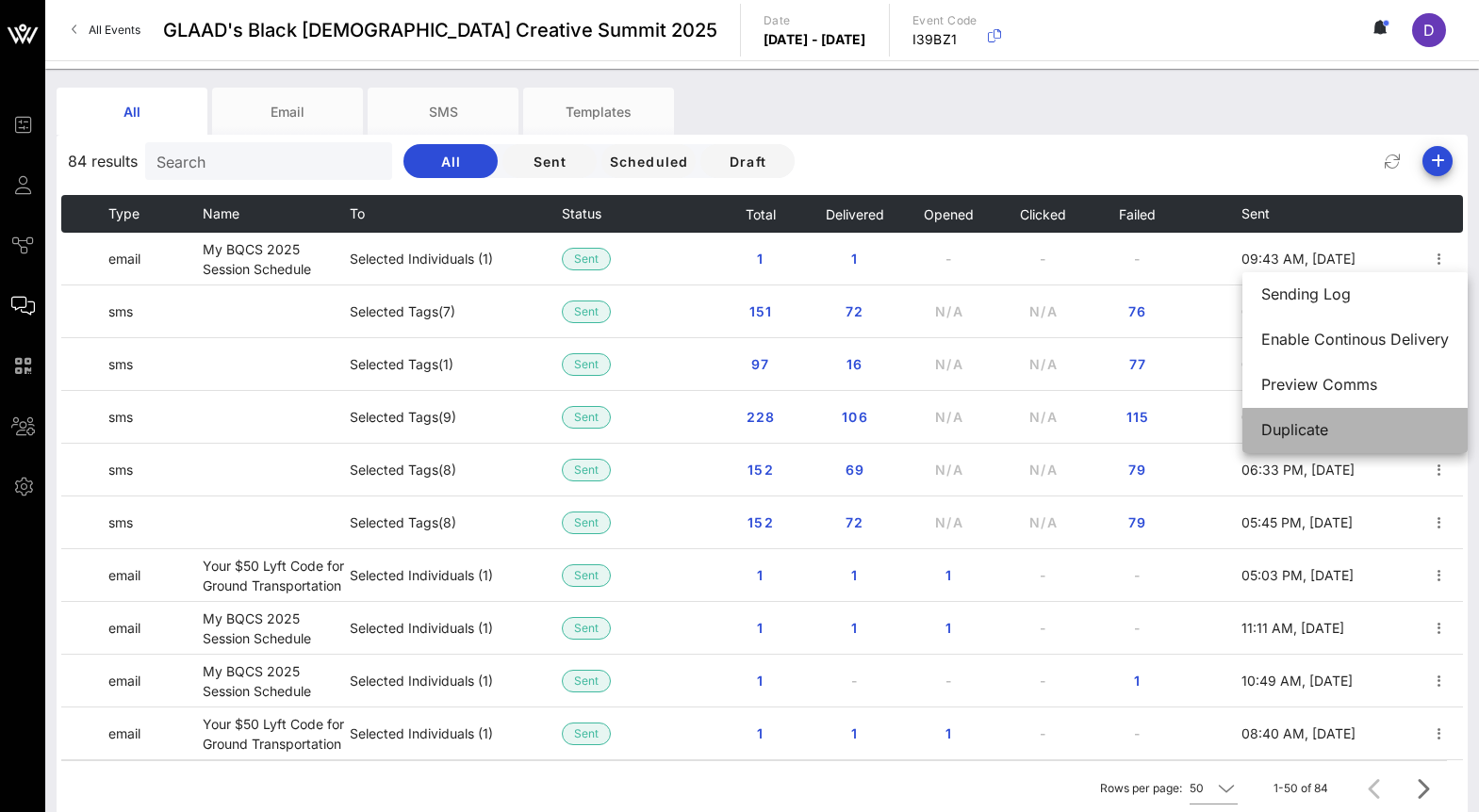
click at [1382, 420] on div "Duplicate" at bounding box center [1355, 430] width 187 height 40
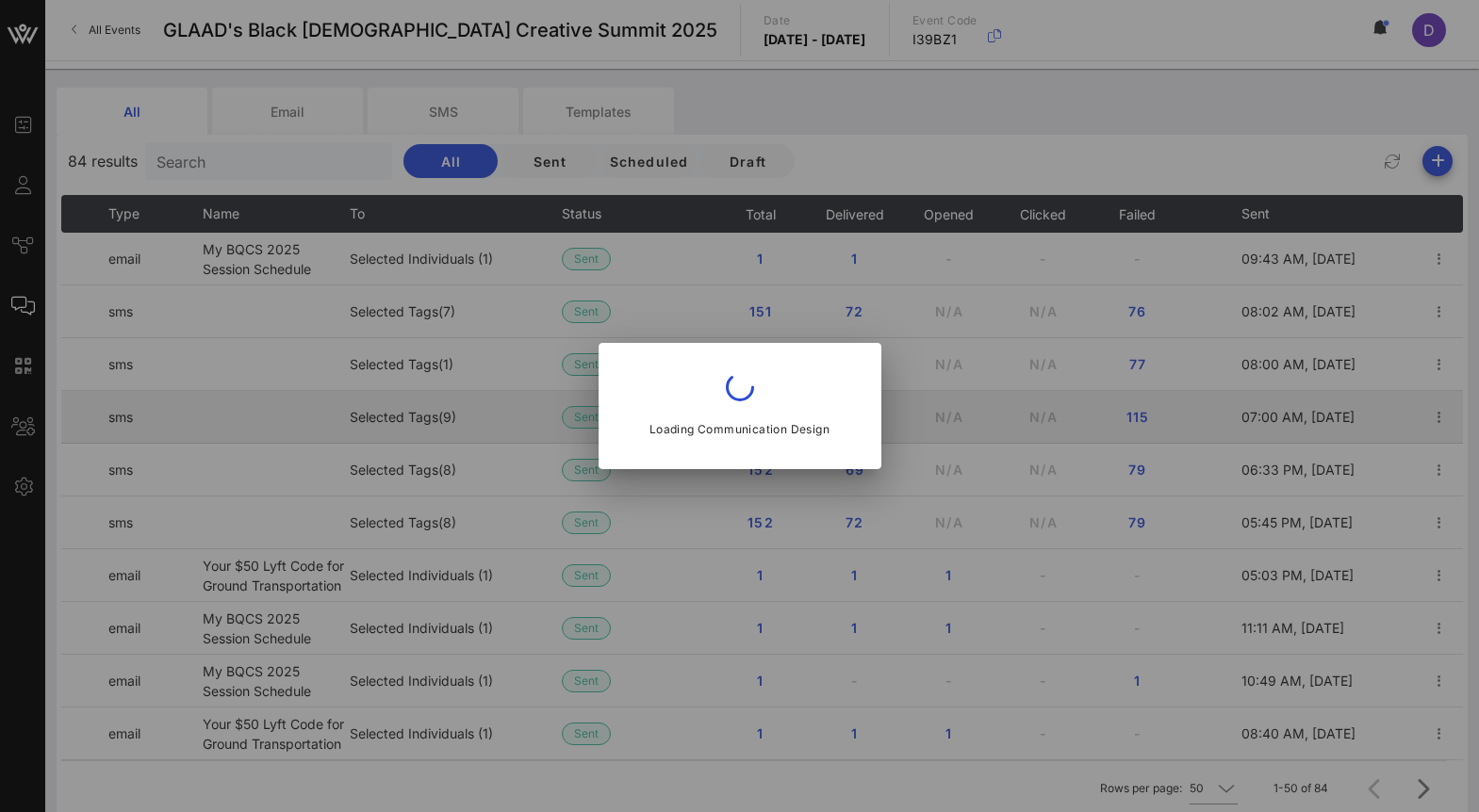
type input "communities@glaad.org"
type input "My BQCS 2025 Session Schedule"
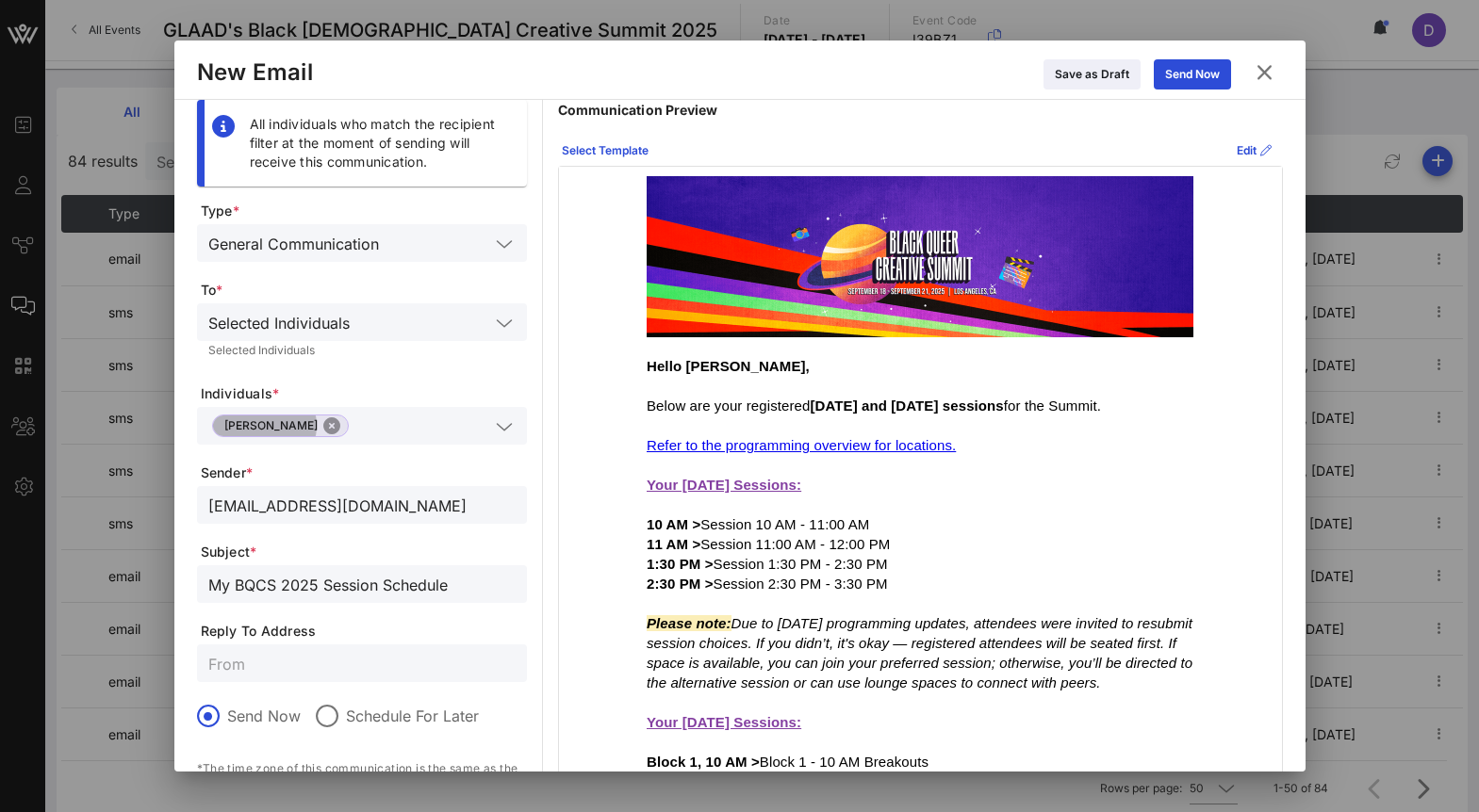
click at [323, 427] on button "Close" at bounding box center [331, 426] width 17 height 17
click at [300, 427] on input "text" at bounding box center [348, 426] width 281 height 25
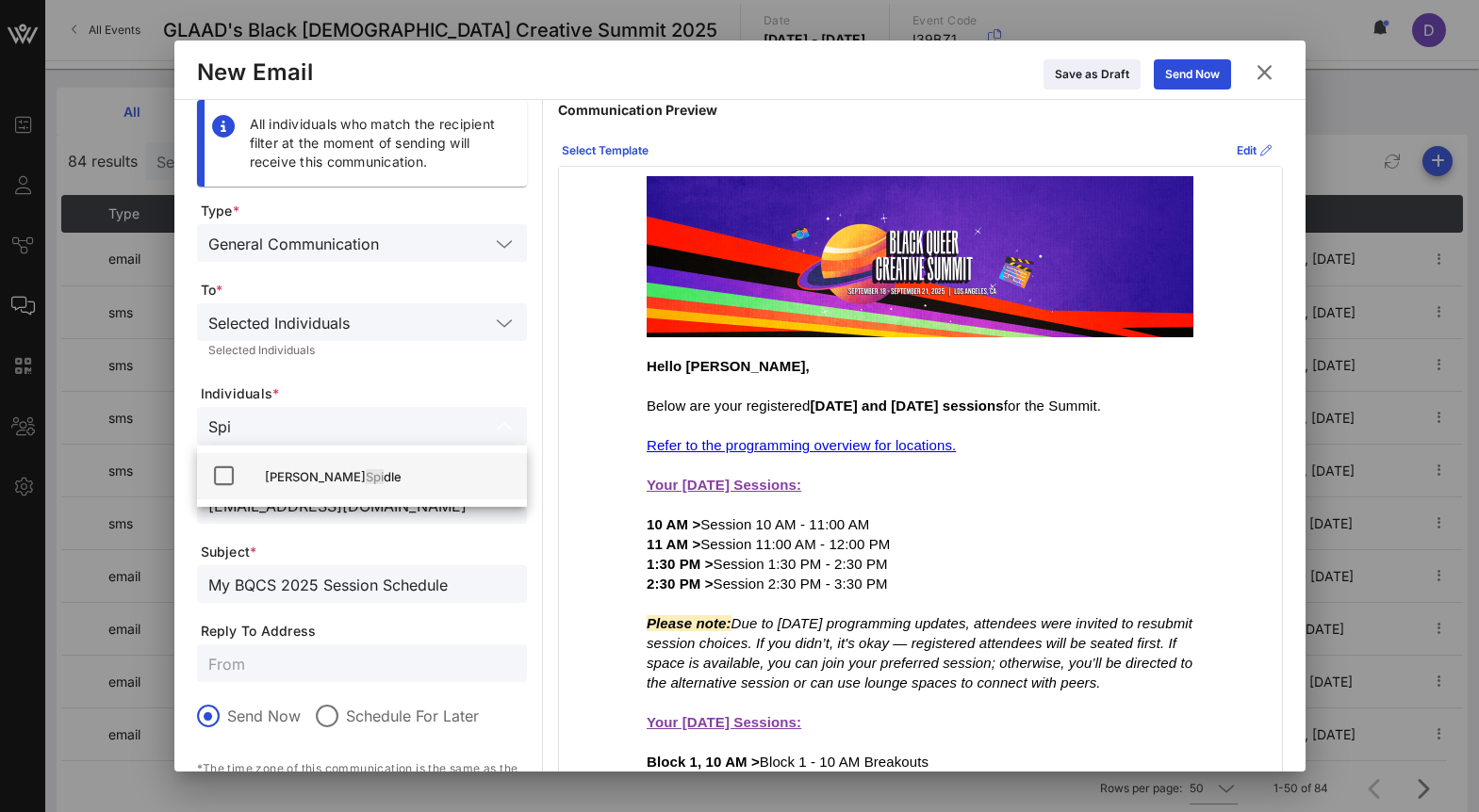
click at [226, 474] on icon at bounding box center [223, 475] width 23 height 23
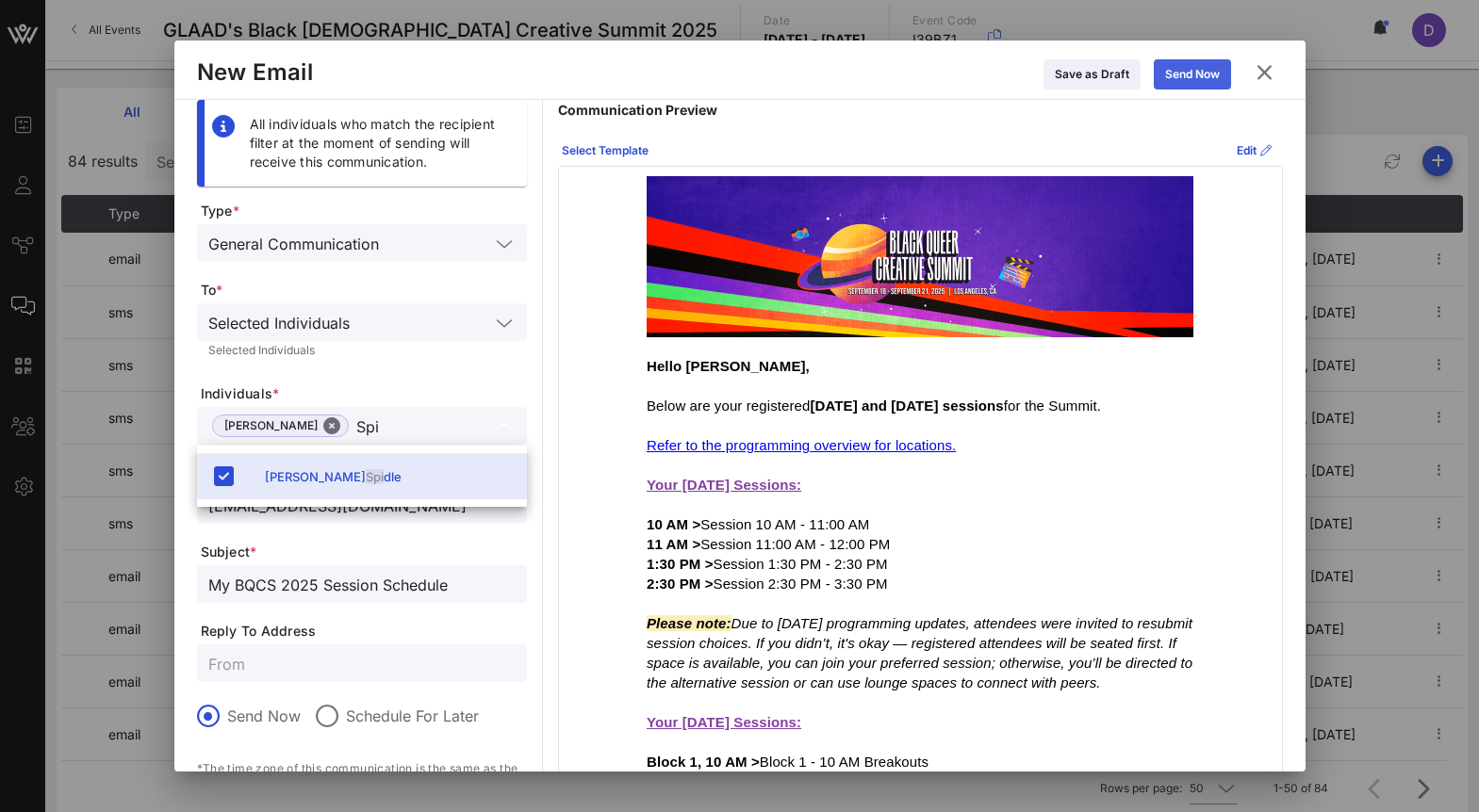
type input "Spi"
click at [1192, 85] on button "Send Now" at bounding box center [1192, 74] width 77 height 31
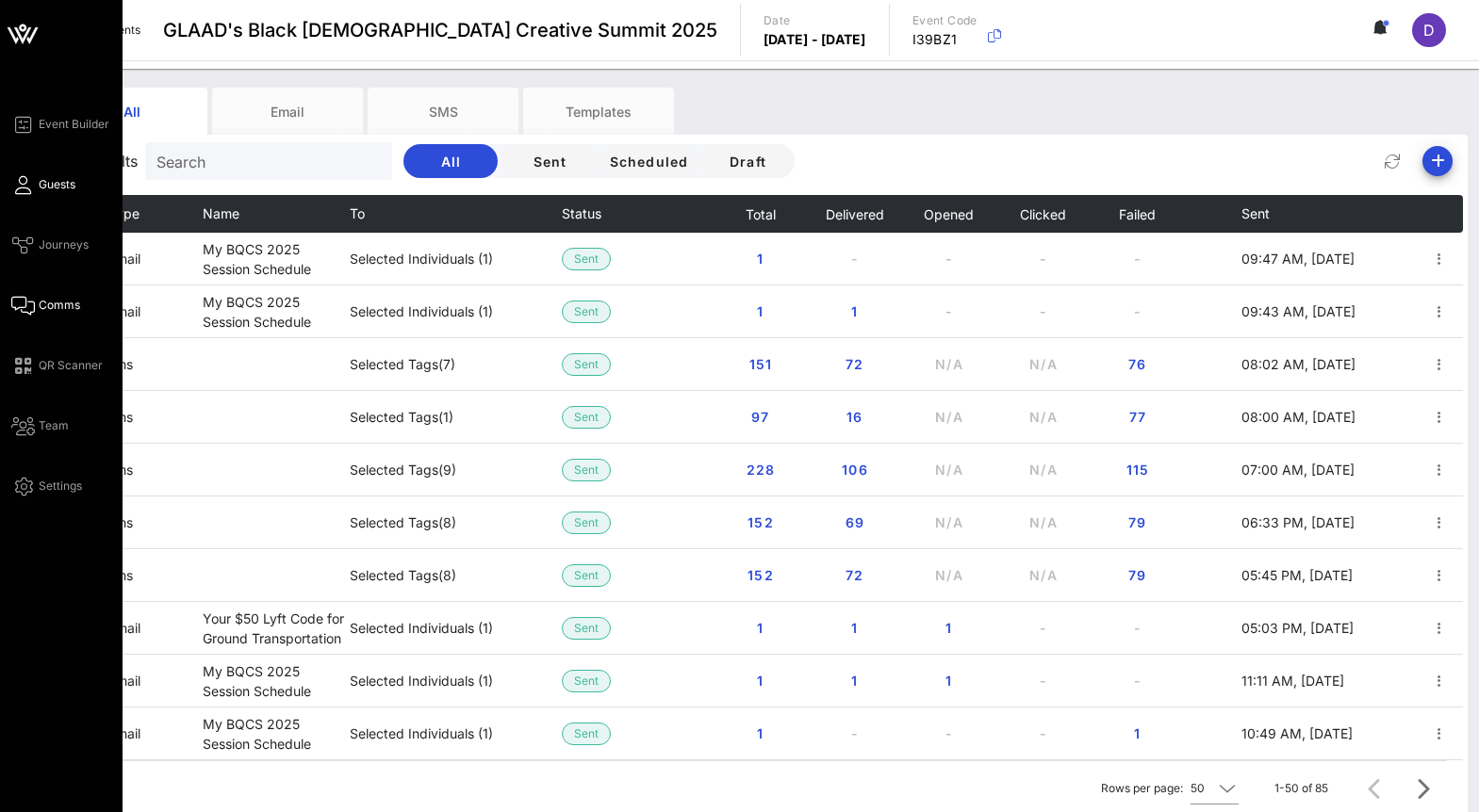
click at [53, 181] on span "Guests" at bounding box center [56, 184] width 36 height 17
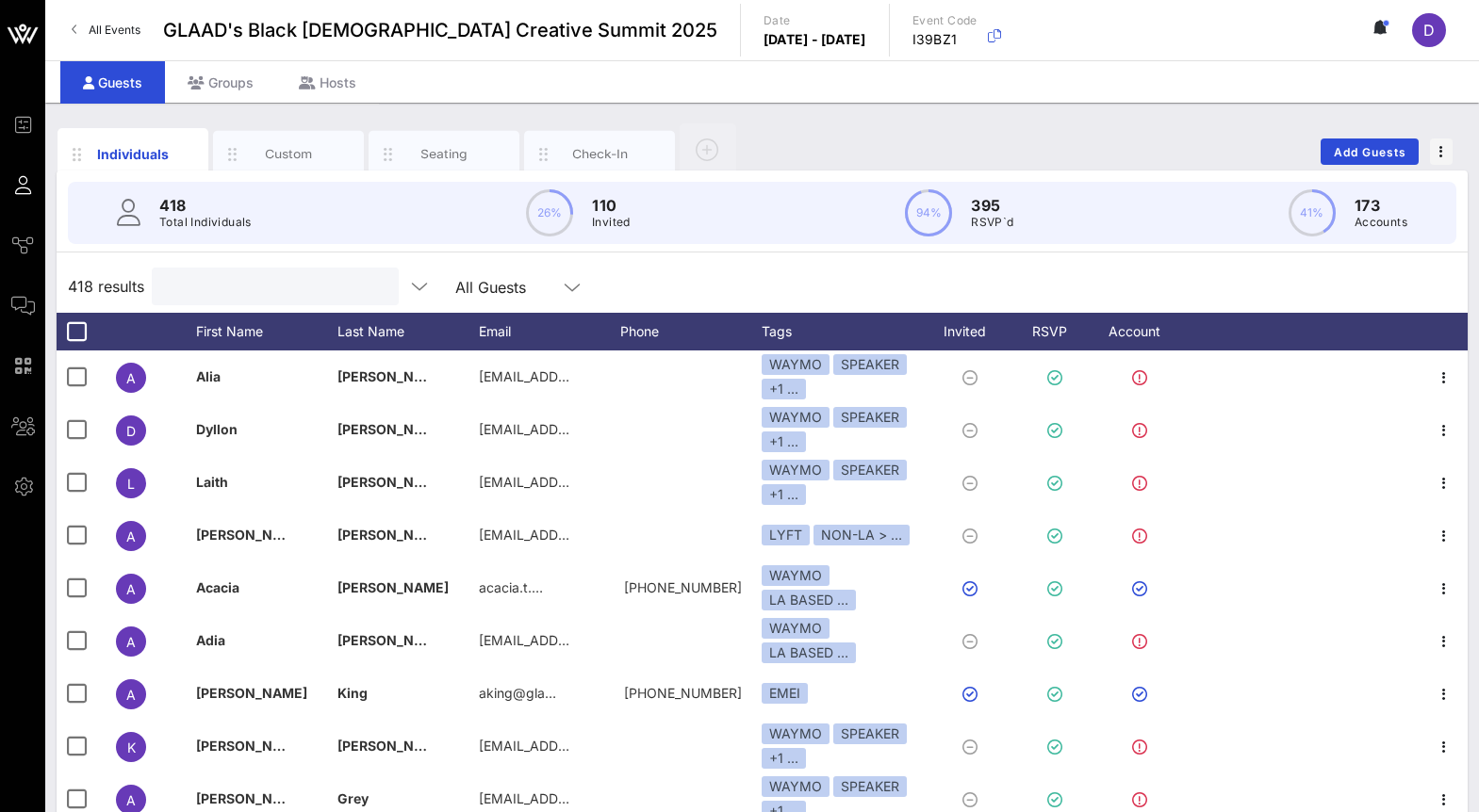
click at [237, 277] on input "text" at bounding box center [273, 286] width 221 height 25
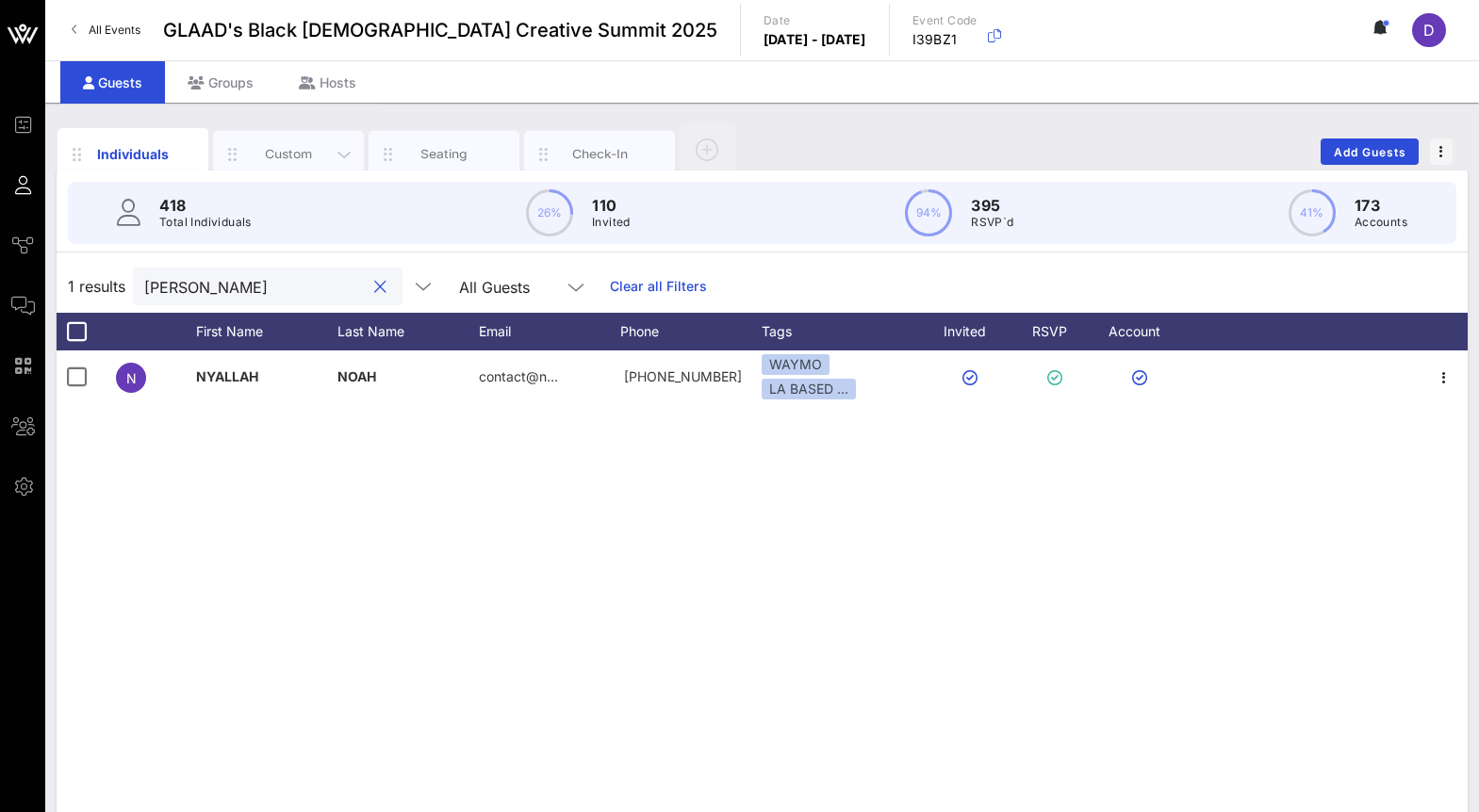
type input "Noah"
click at [273, 154] on div "Custom" at bounding box center [288, 154] width 84 height 18
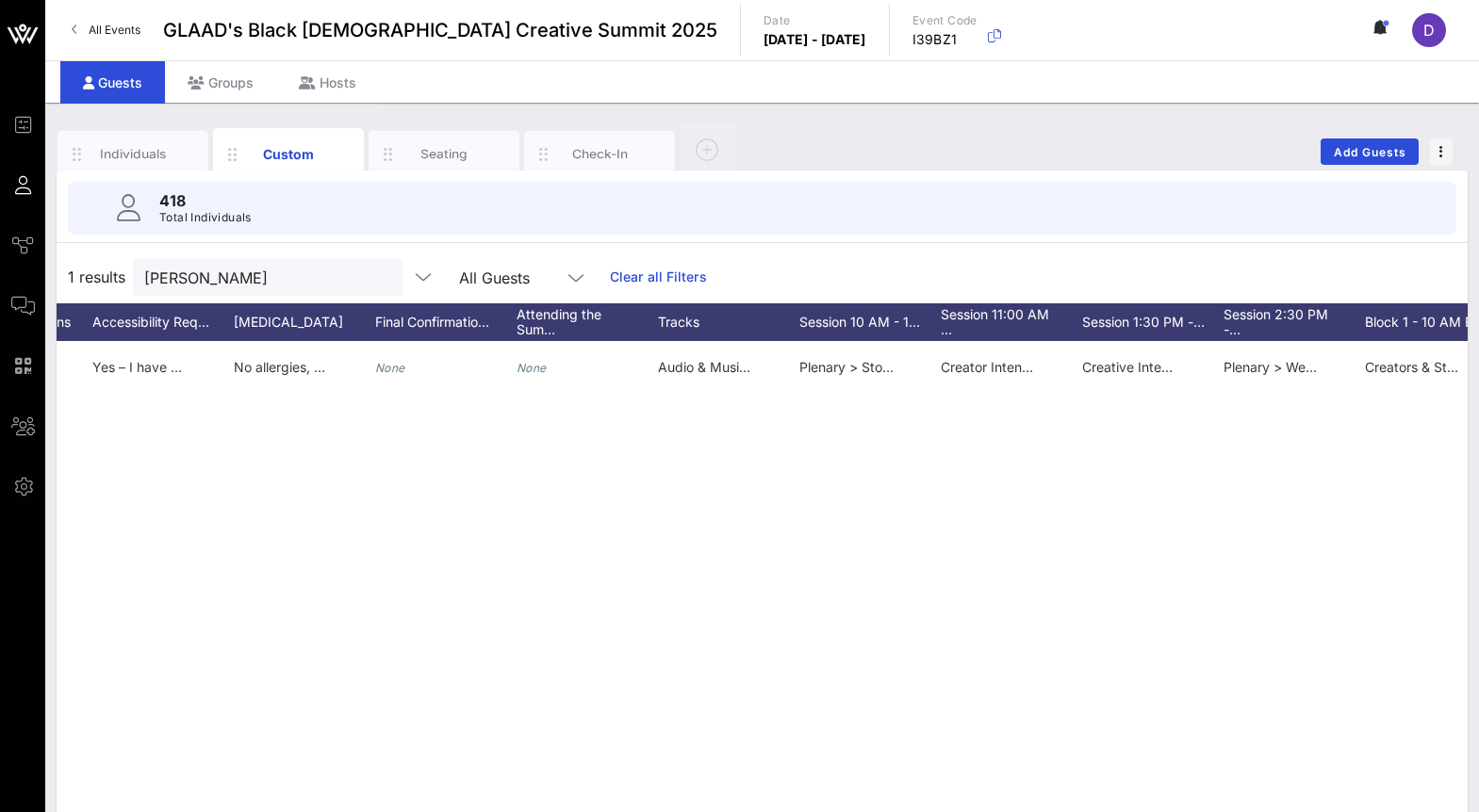
scroll to position [0, 946]
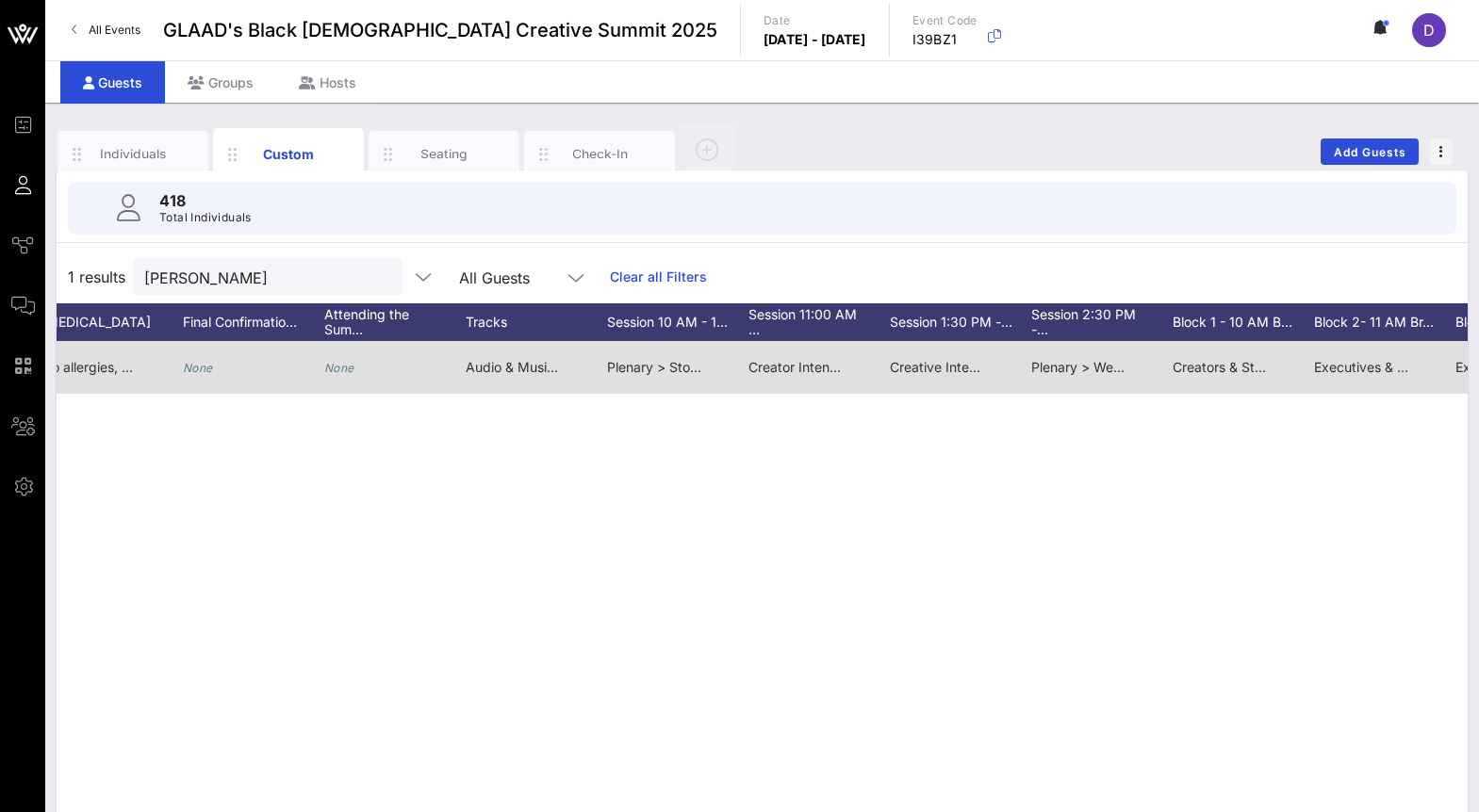
click at [632, 363] on span "Plenary > Stories That Shift Culture: Collaborating With Purpose" at bounding box center [804, 367] width 393 height 16
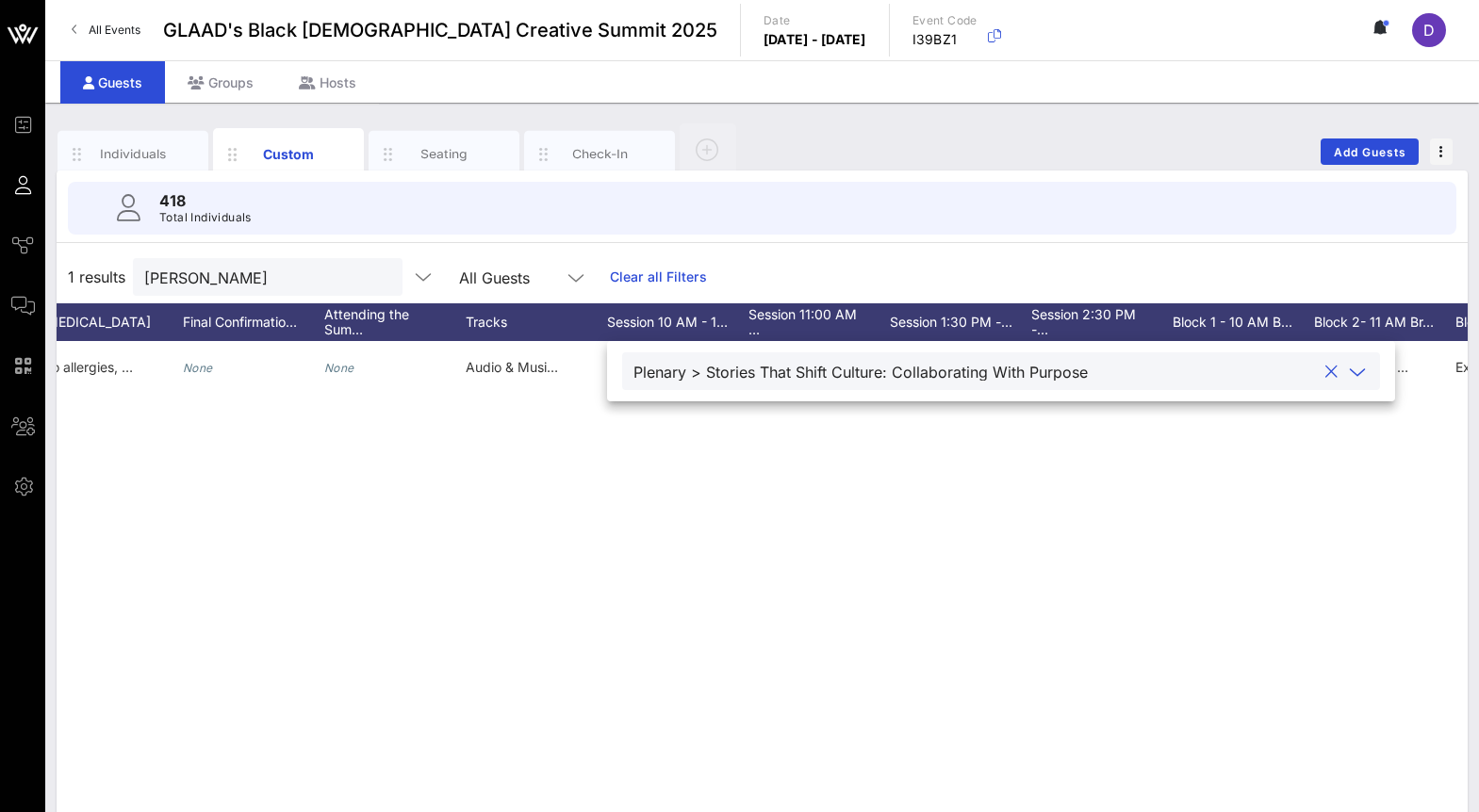
click at [719, 525] on div "N NYALLAH NOAH NYALLAH contact@nyallah.com 8183264555 THEY/THEM Yes – I have a …" at bounding box center [761, 624] width 1411 height 566
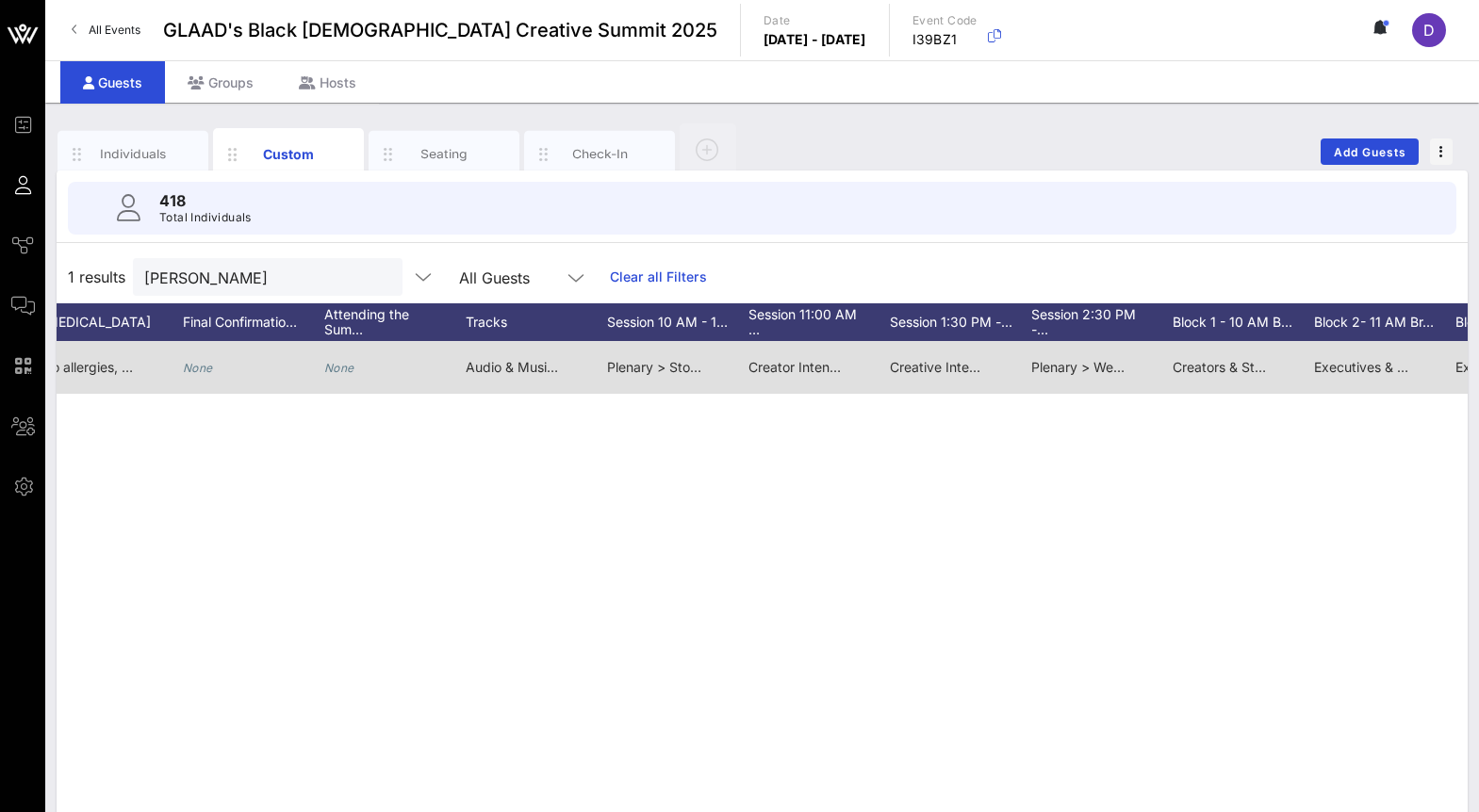
click at [936, 367] on span "Creative Intensive > Owning Your Story: The Future of Digital Culture" at bounding box center [1102, 367] width 424 height 16
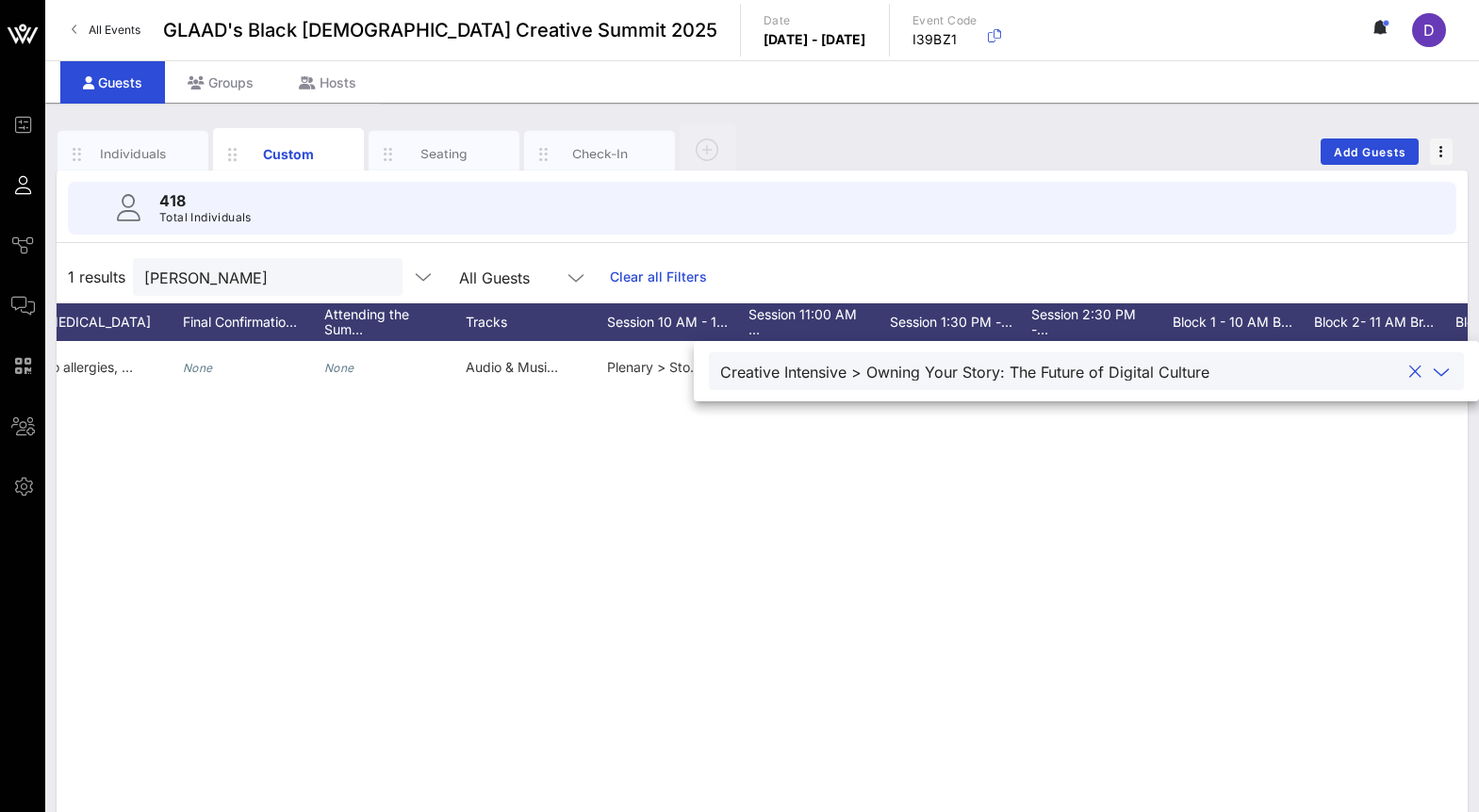
click at [946, 372] on div "Creative Intensive > Owning Your Story: The Future of Digital Culture" at bounding box center [964, 372] width 489 height 17
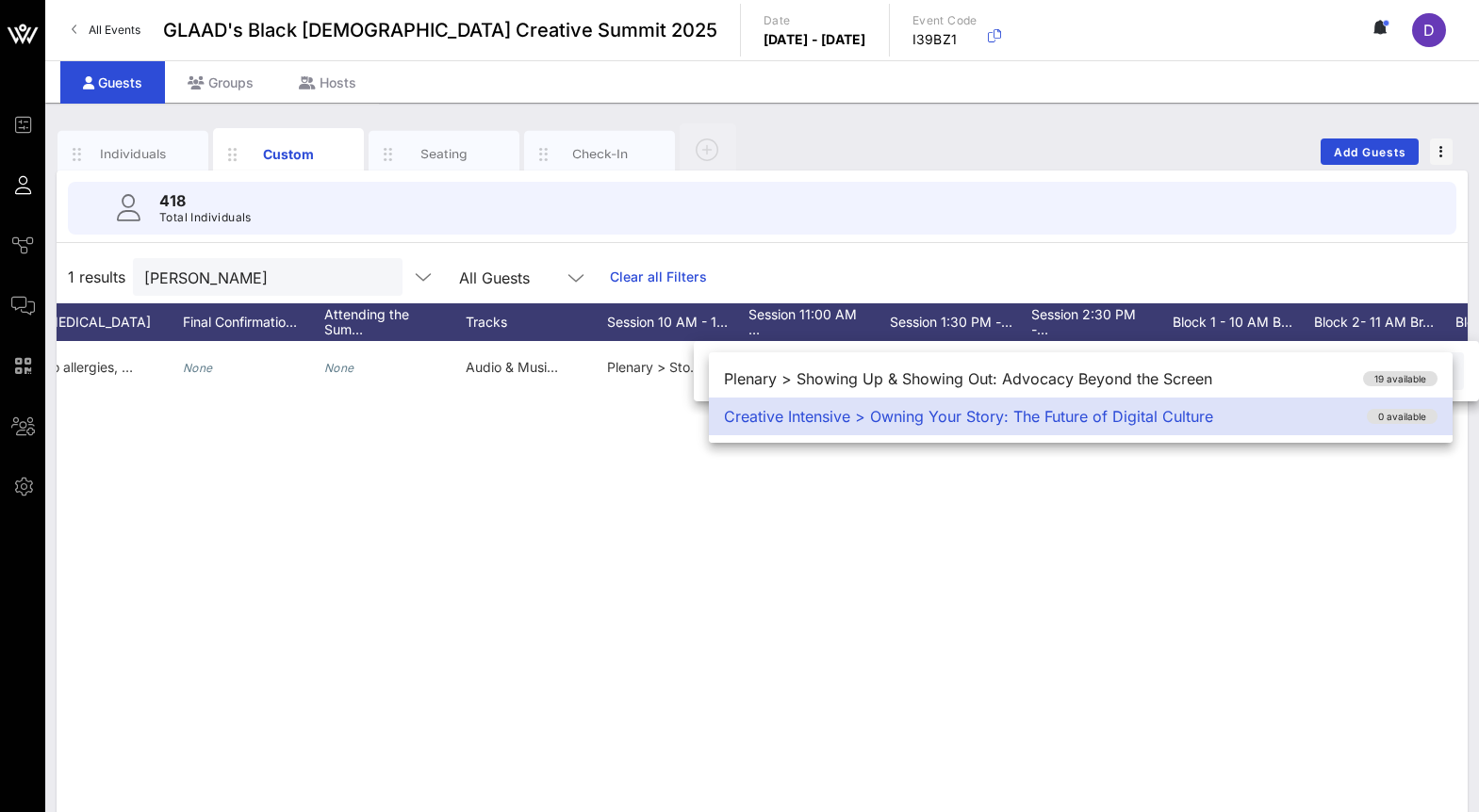
click at [925, 550] on div "N NYALLAH NOAH NYALLAH contact@nyallah.com 8183264555 THEY/THEM Yes – I have a …" at bounding box center [761, 624] width 1411 height 566
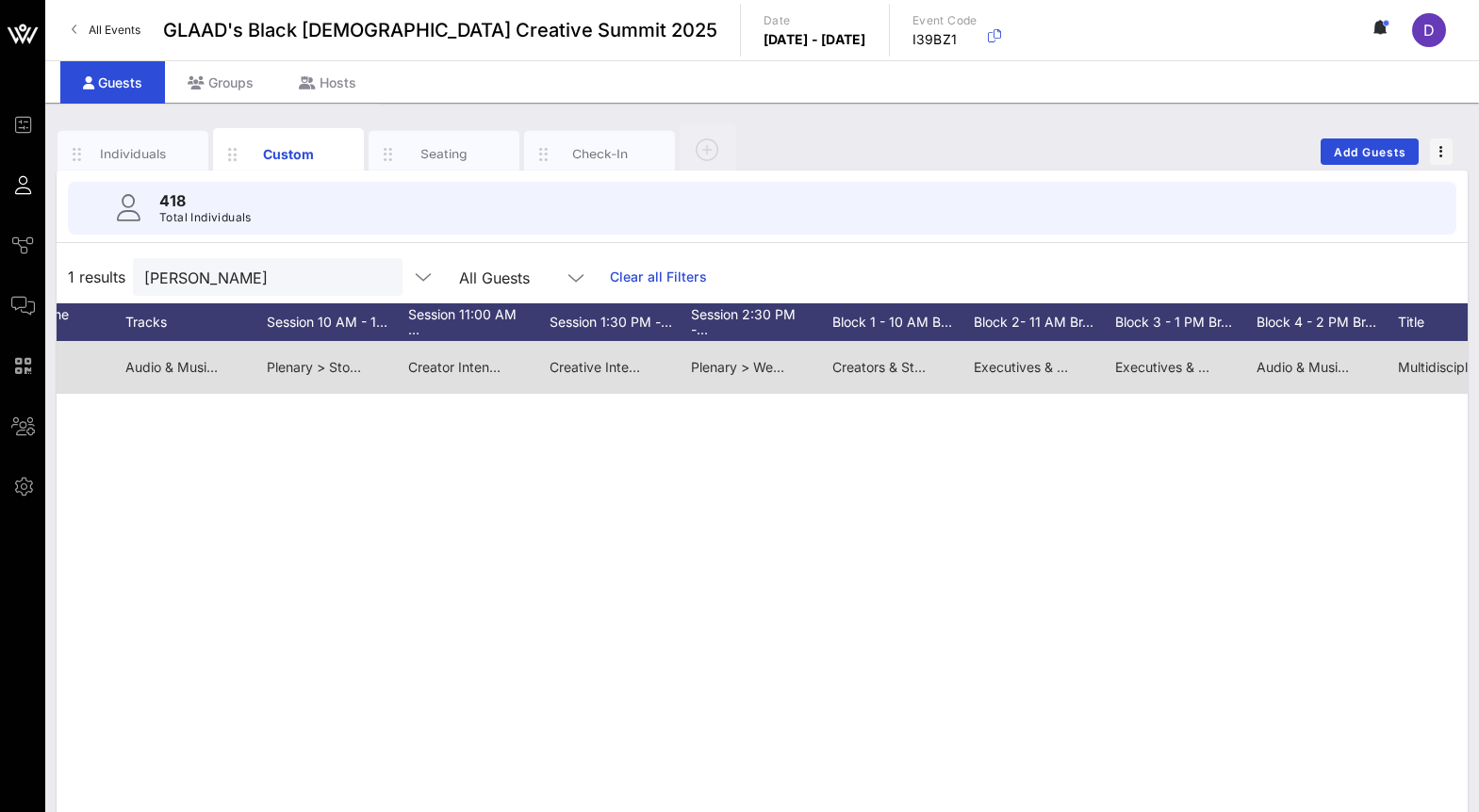
click at [898, 366] on span "Creators & Storytellers > Self-Funded, Self-Made: How to Navigate the Business,…" at bounding box center [1128, 367] width 593 height 16
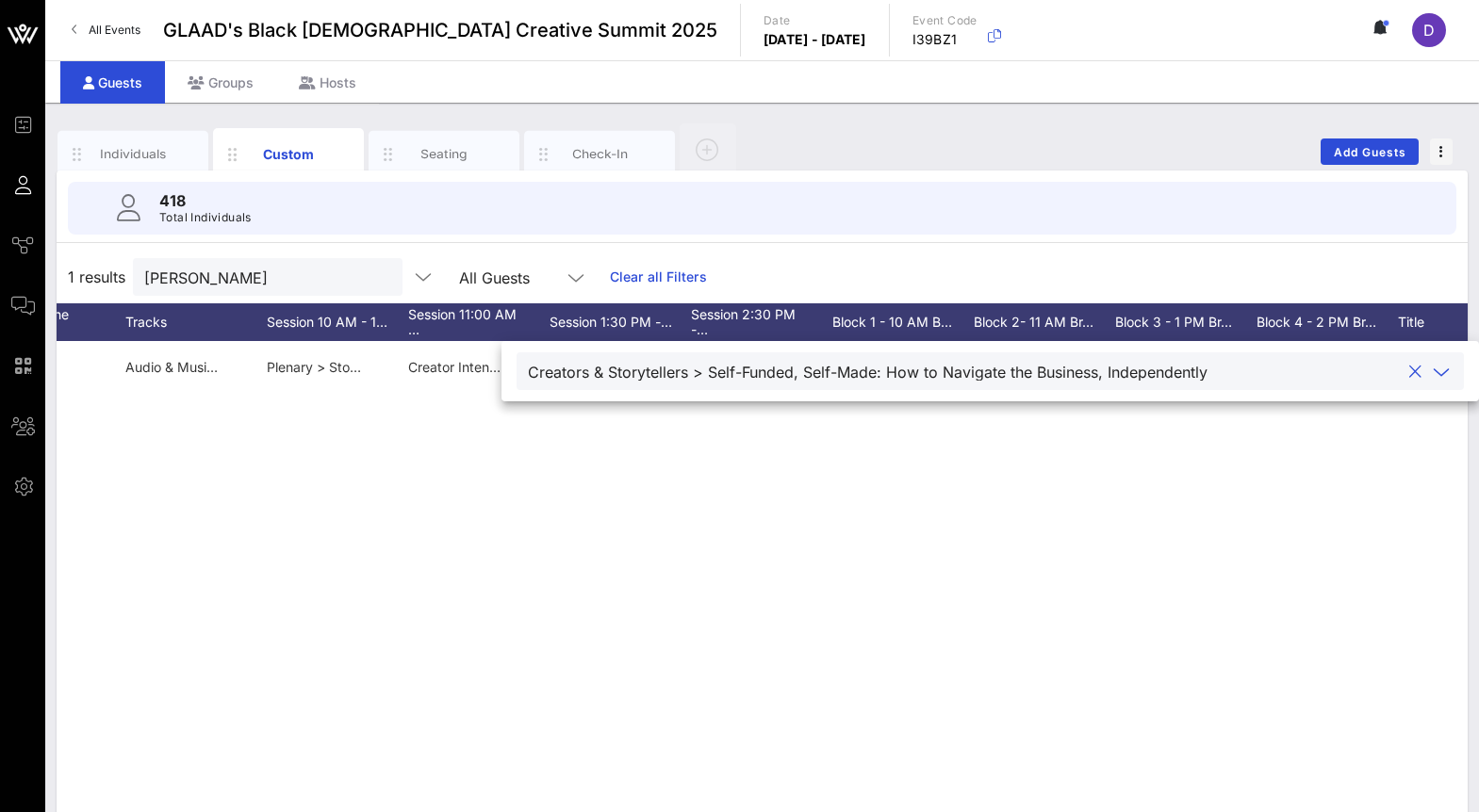
click at [900, 372] on div "Creators & Storytellers > Self-Funded, Self-Made: How to Navigate the Business,…" at bounding box center [867, 372] width 679 height 17
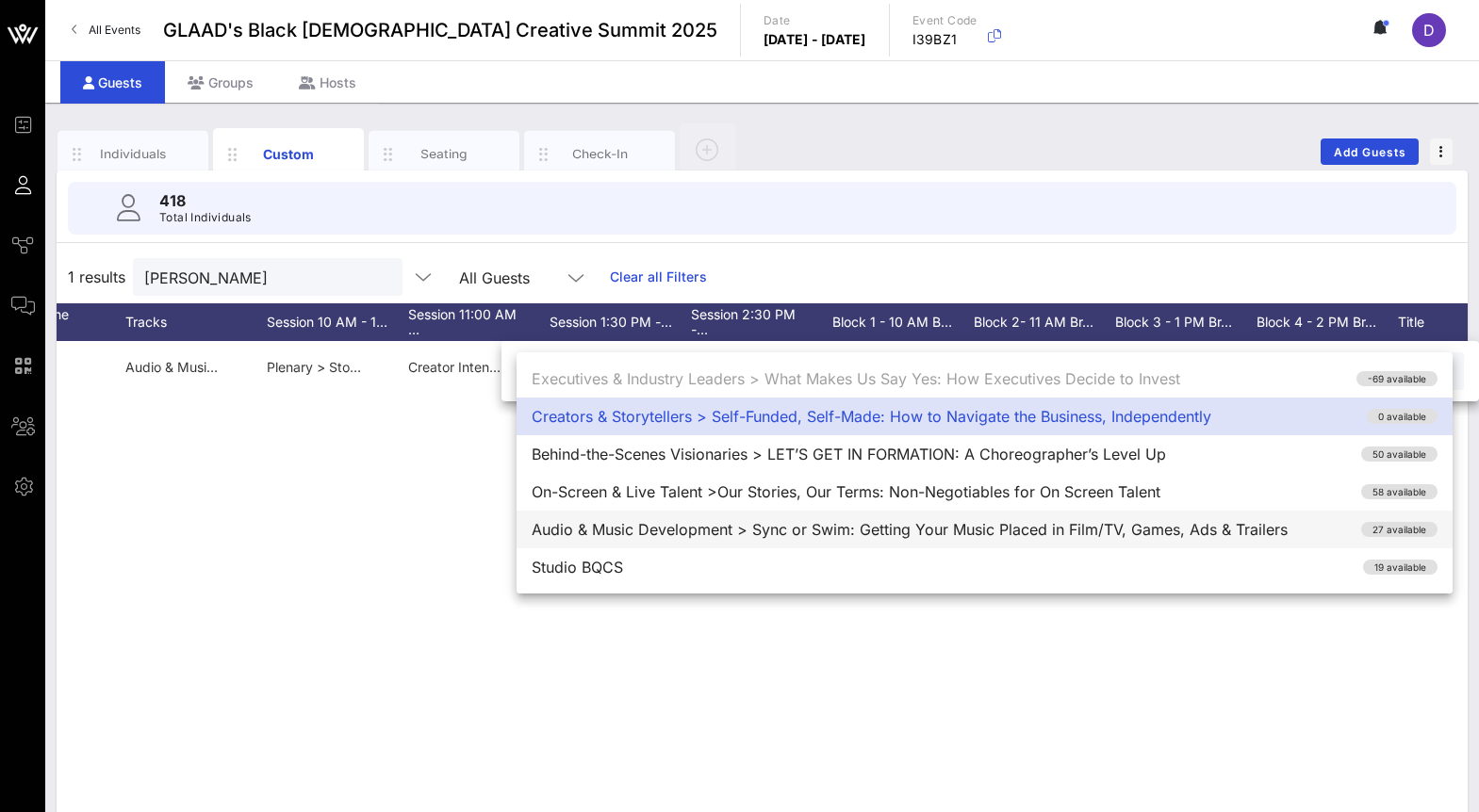
click at [896, 536] on div "Audio & Music Development > Sync or Swim: Getting Your Music Placed in Film/TV,…" at bounding box center [984, 529] width 936 height 37
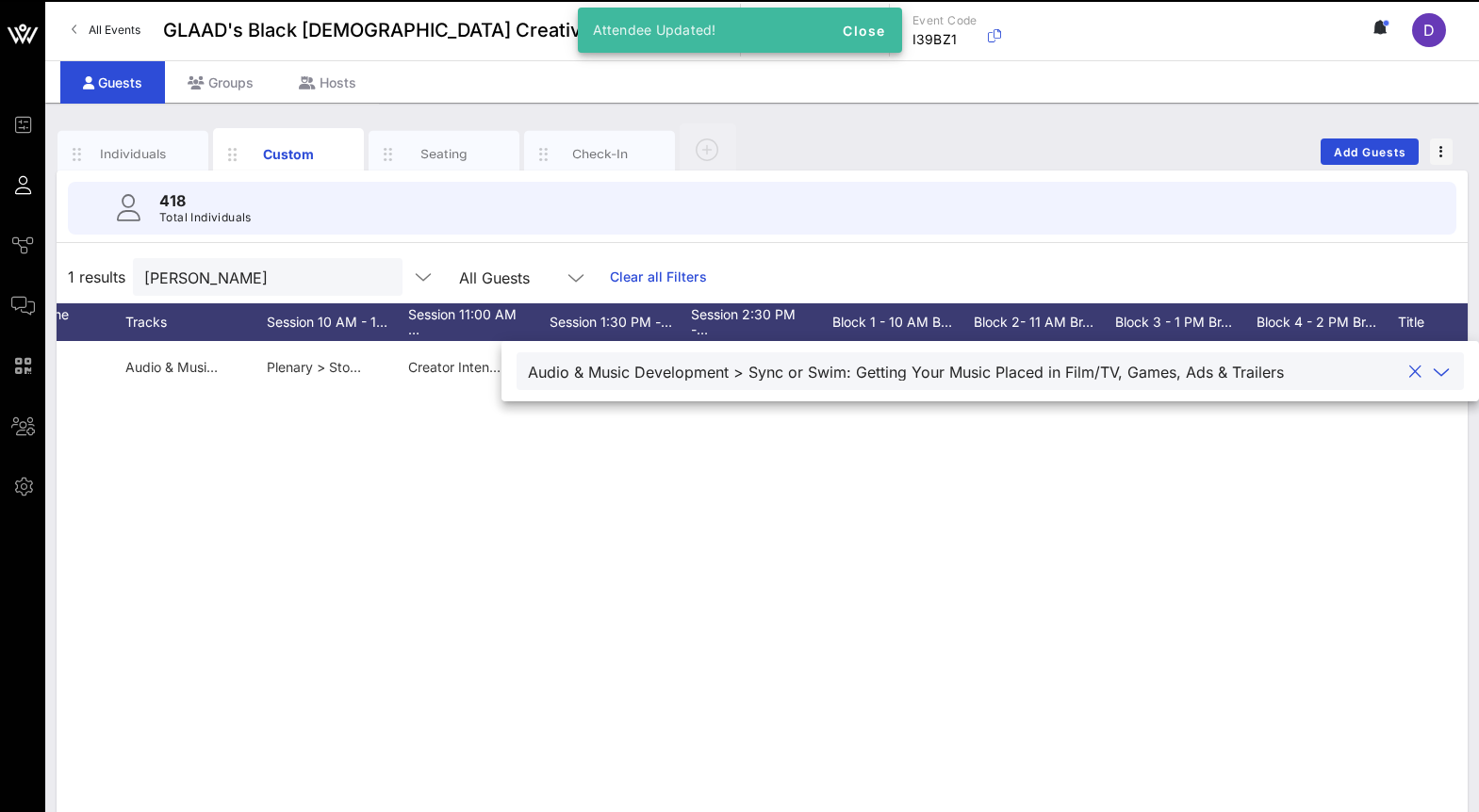
click at [896, 536] on div "N NYALLAH NOAH NYALLAH contact@nyallah.com 8183264555 THEY/THEM Yes – I have a …" at bounding box center [761, 624] width 1411 height 566
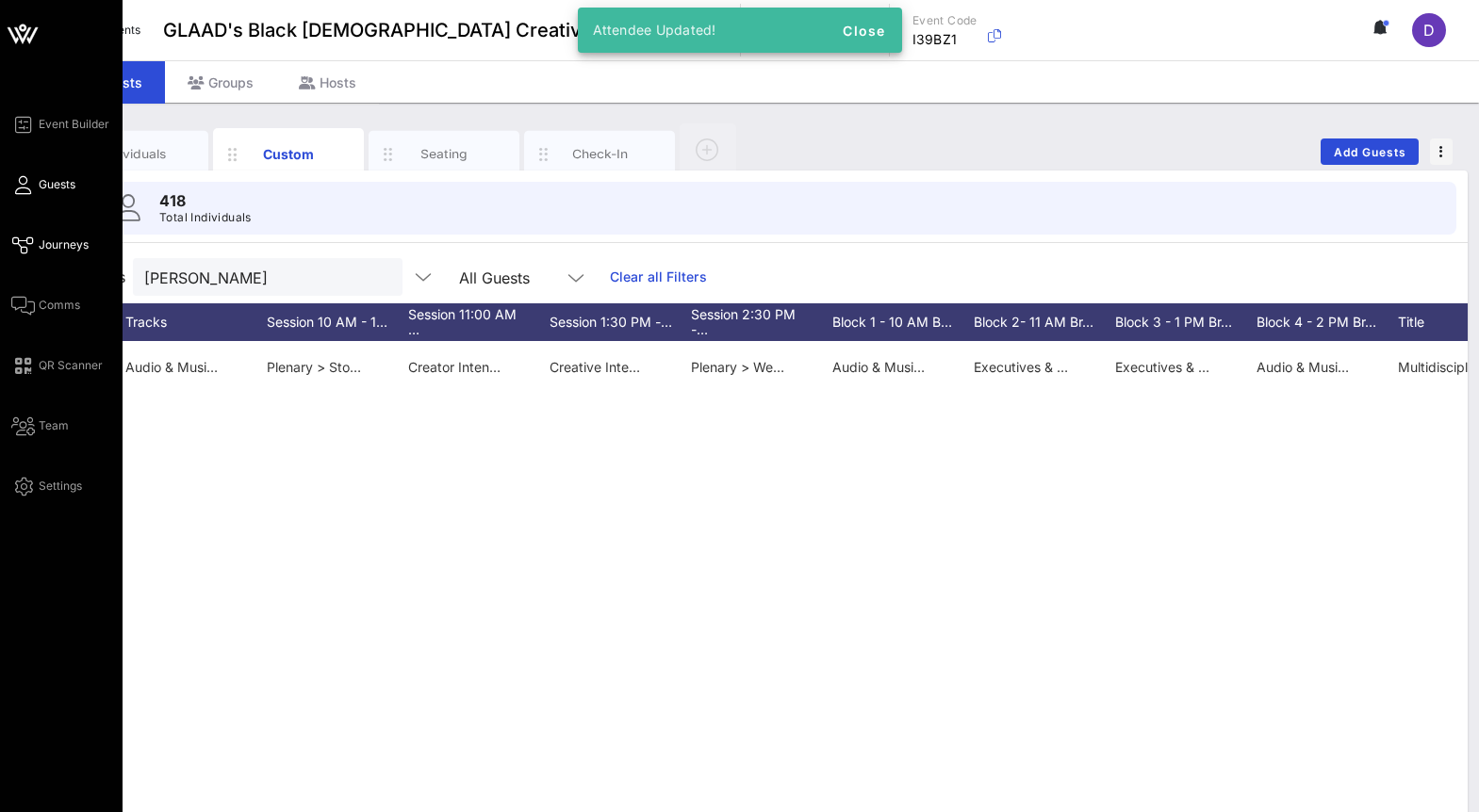
click at [30, 244] on icon at bounding box center [23, 245] width 24 height 3
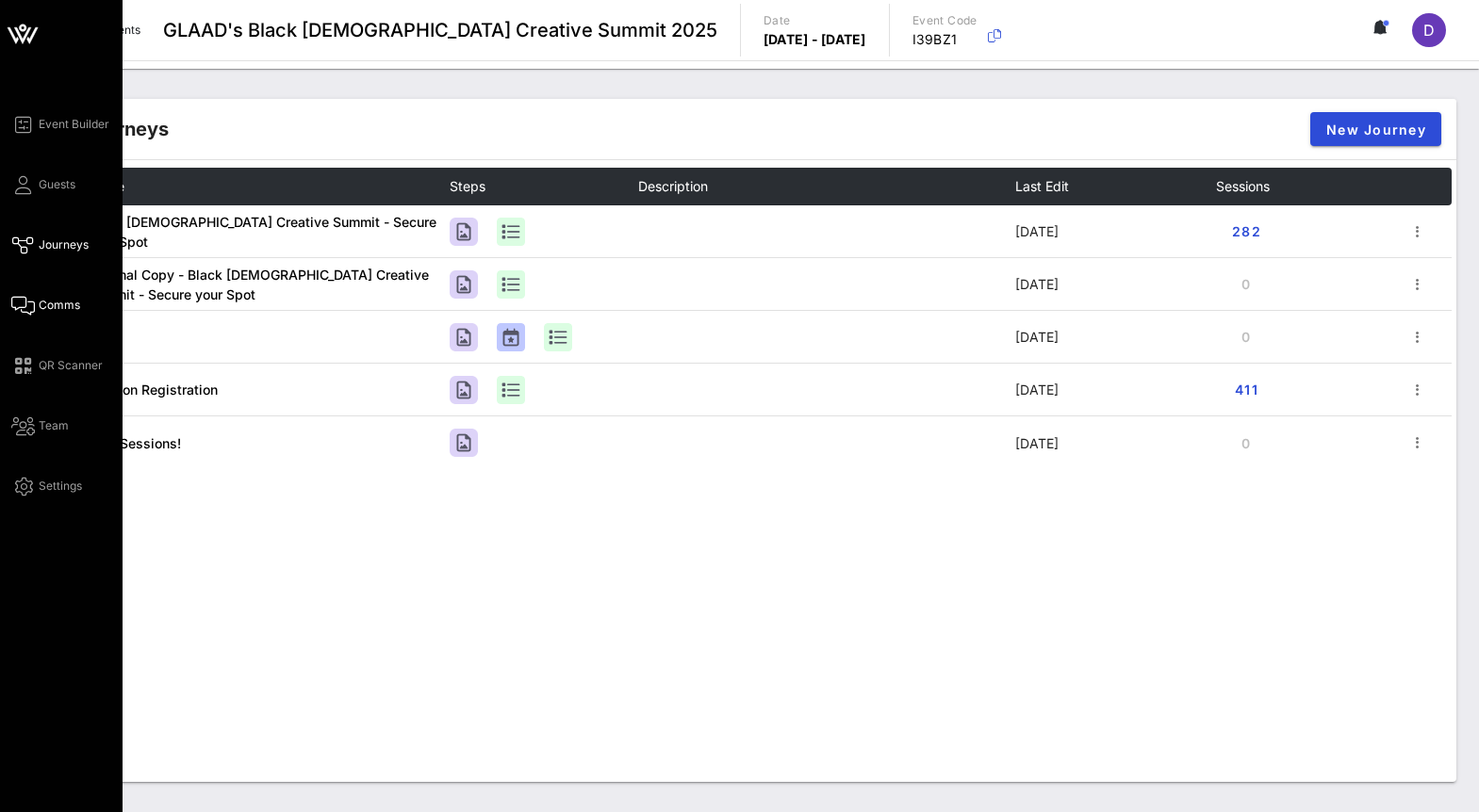
click at [42, 304] on span "Comms" at bounding box center [59, 304] width 41 height 17
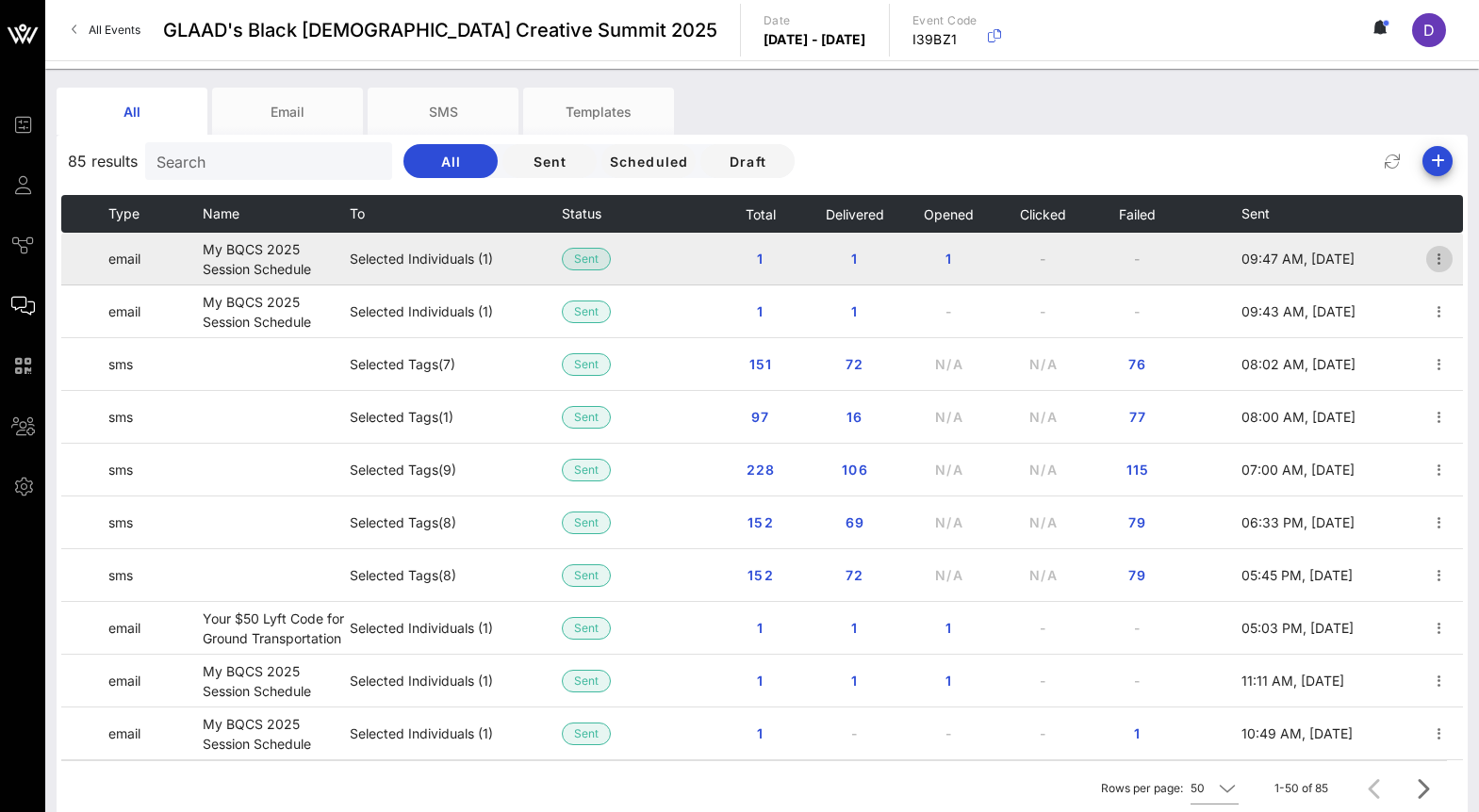
click at [1433, 258] on icon "button" at bounding box center [1439, 258] width 23 height 23
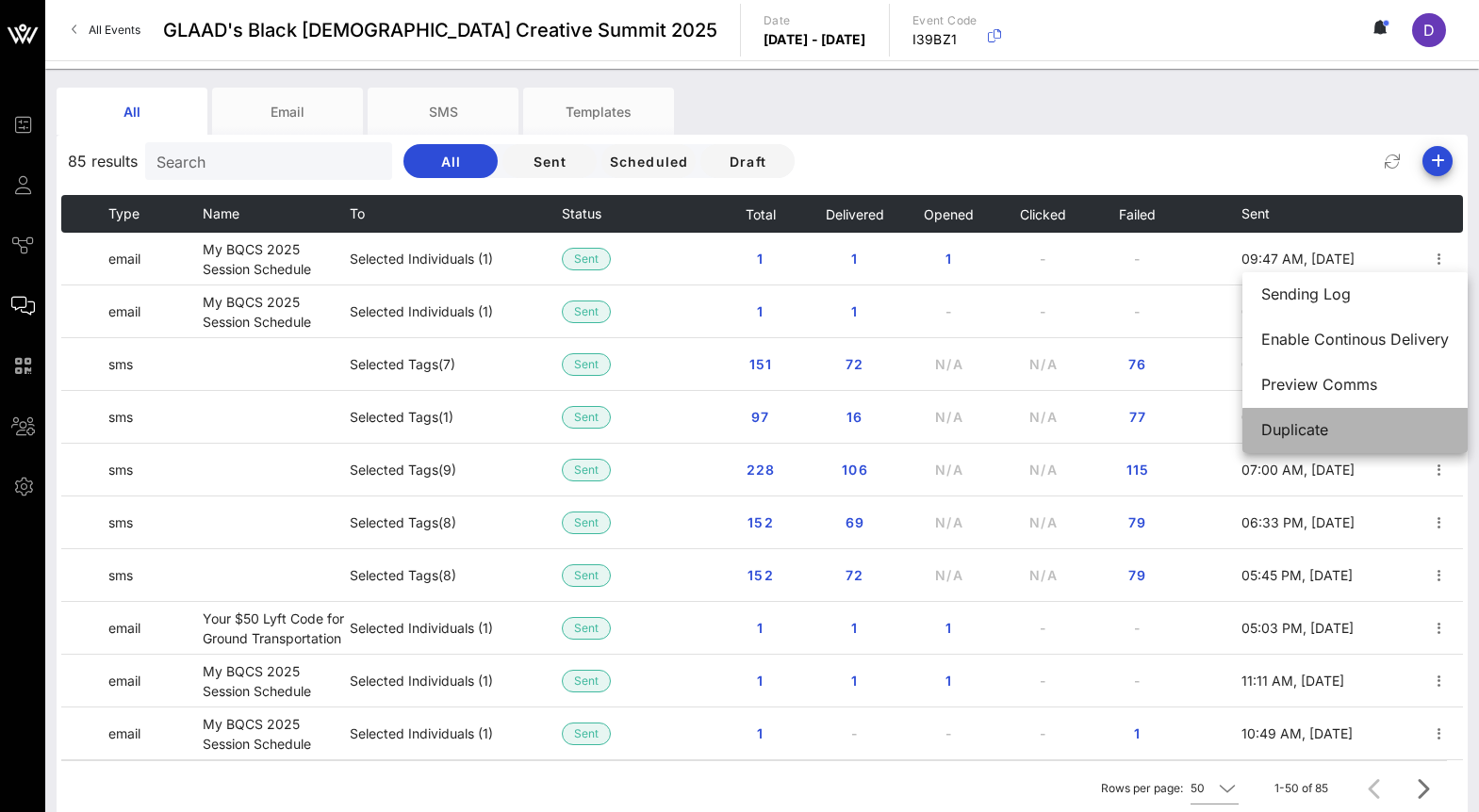
click at [1335, 433] on div "Duplicate" at bounding box center [1355, 430] width 187 height 18
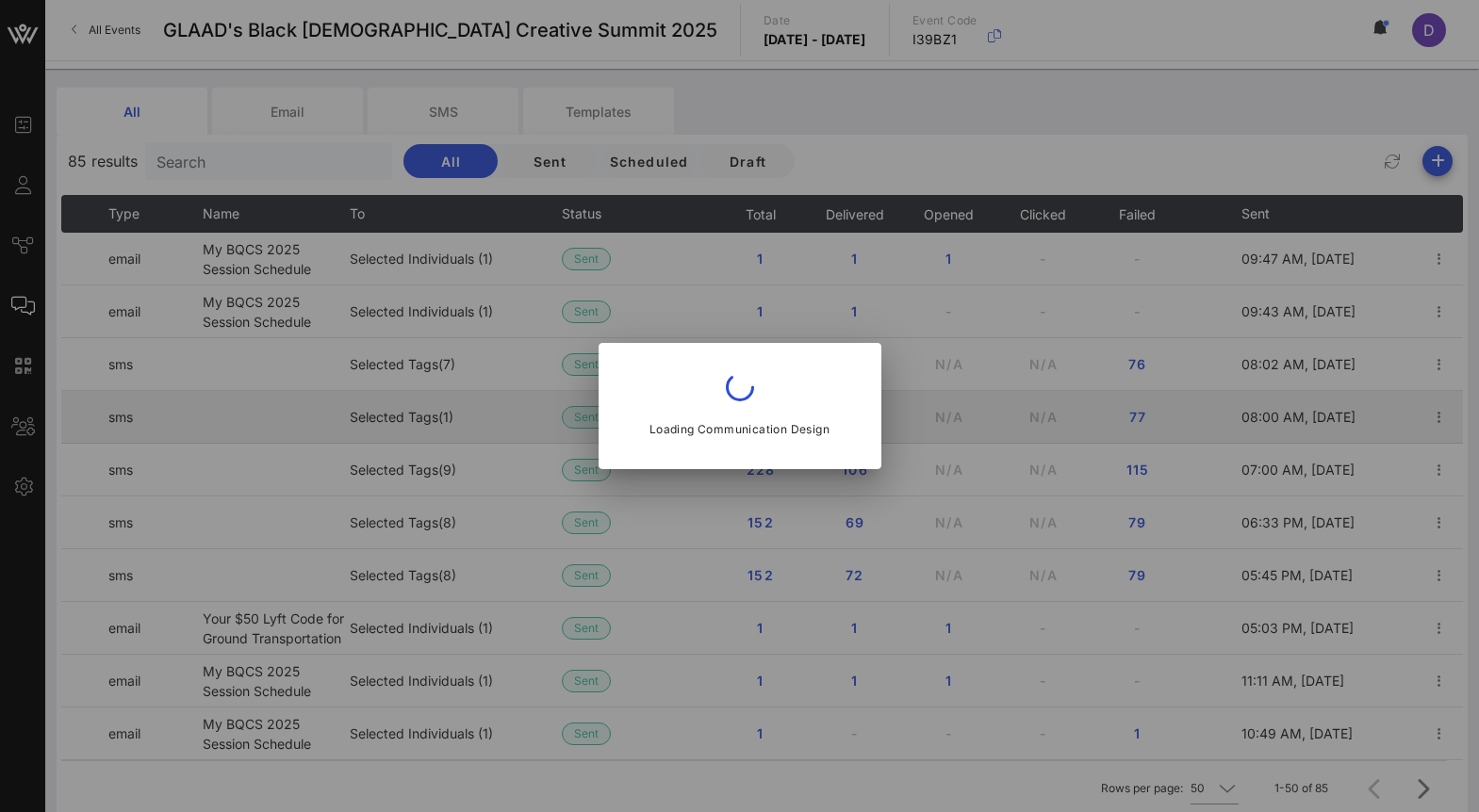
type input "communities@glaad.org"
type input "My BQCS 2025 Session Schedule"
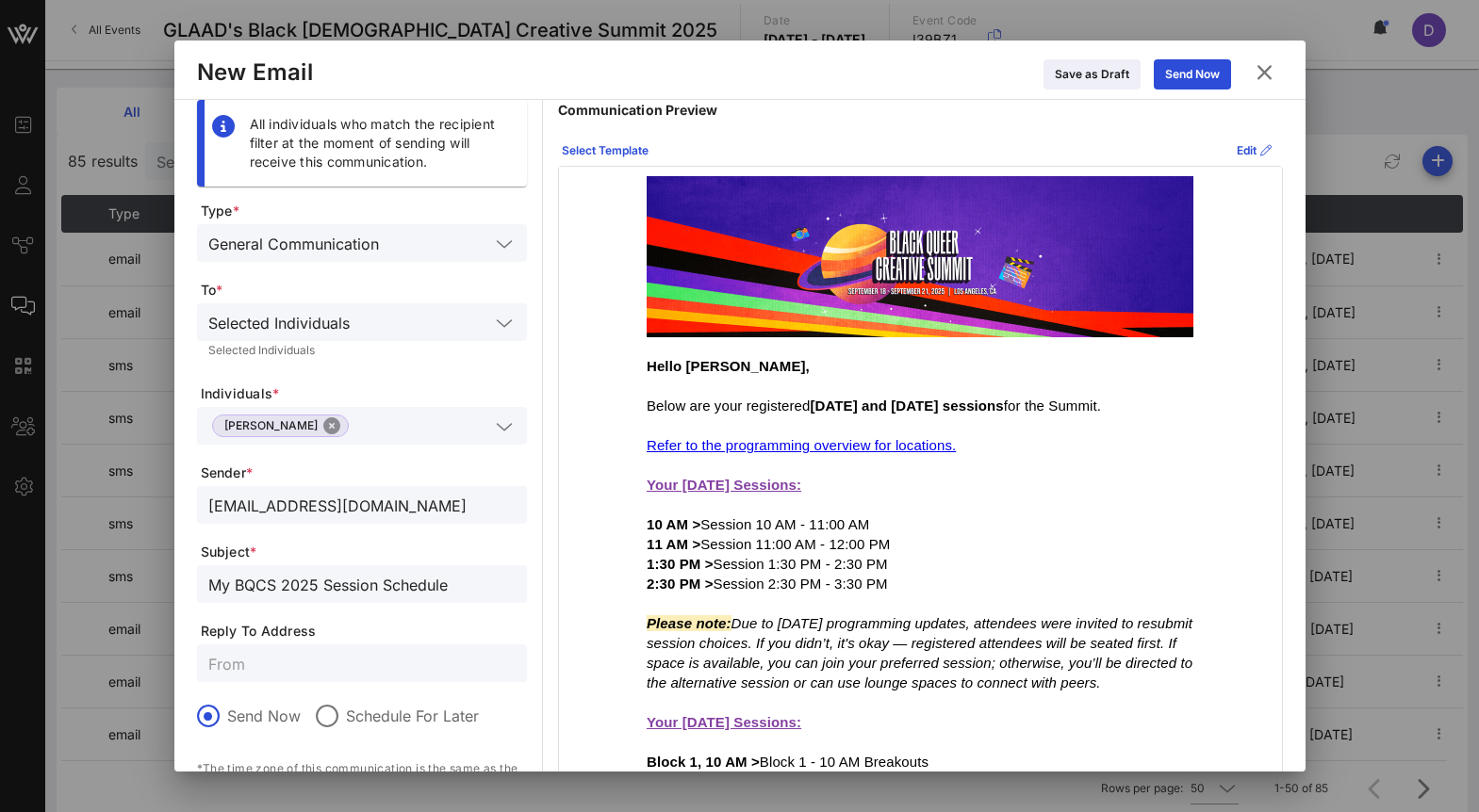
click at [325, 429] on button "Close" at bounding box center [331, 426] width 17 height 17
click at [325, 429] on input "text" at bounding box center [348, 426] width 281 height 25
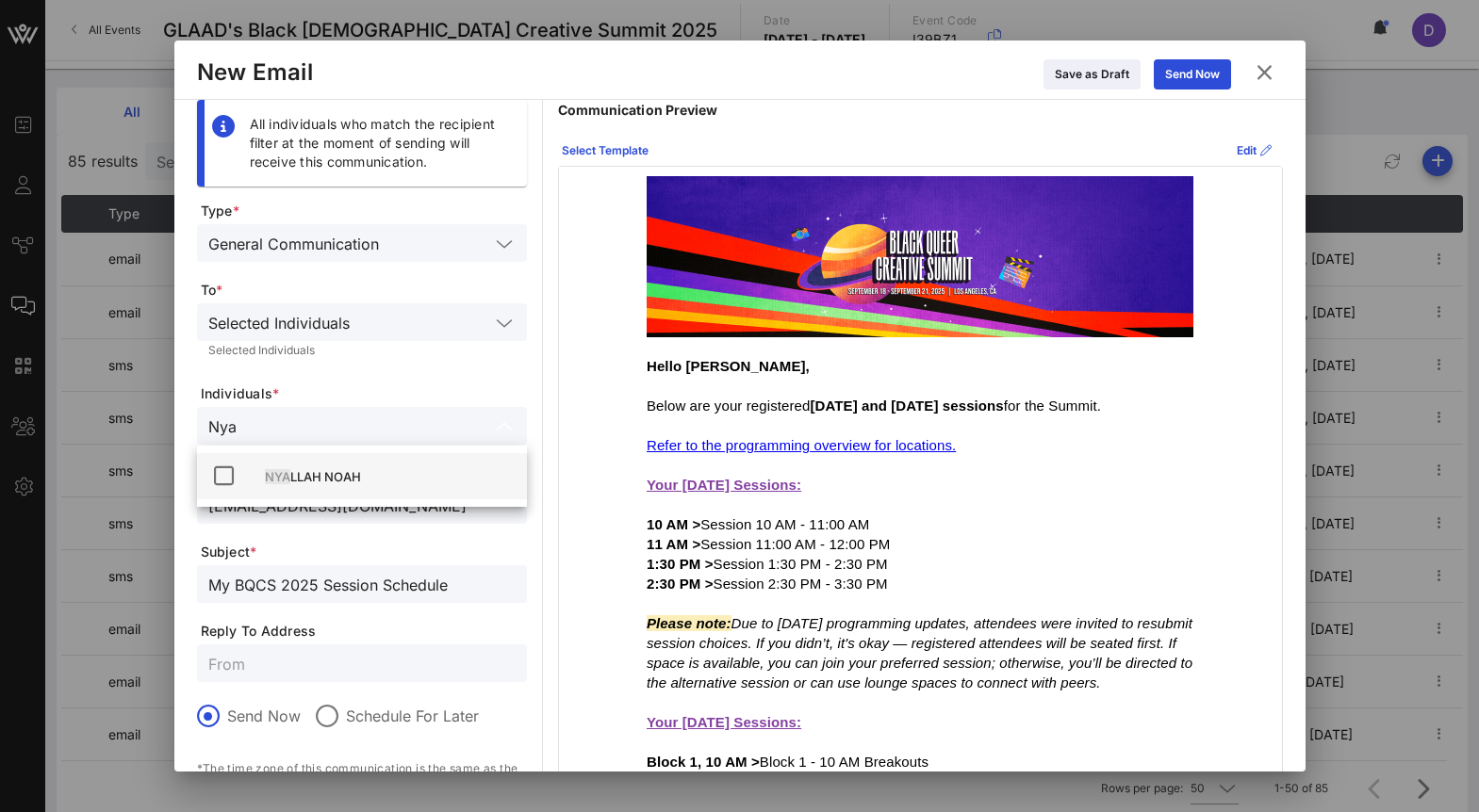
click at [344, 480] on div "NYA LLAH NOAH" at bounding box center [388, 476] width 246 height 15
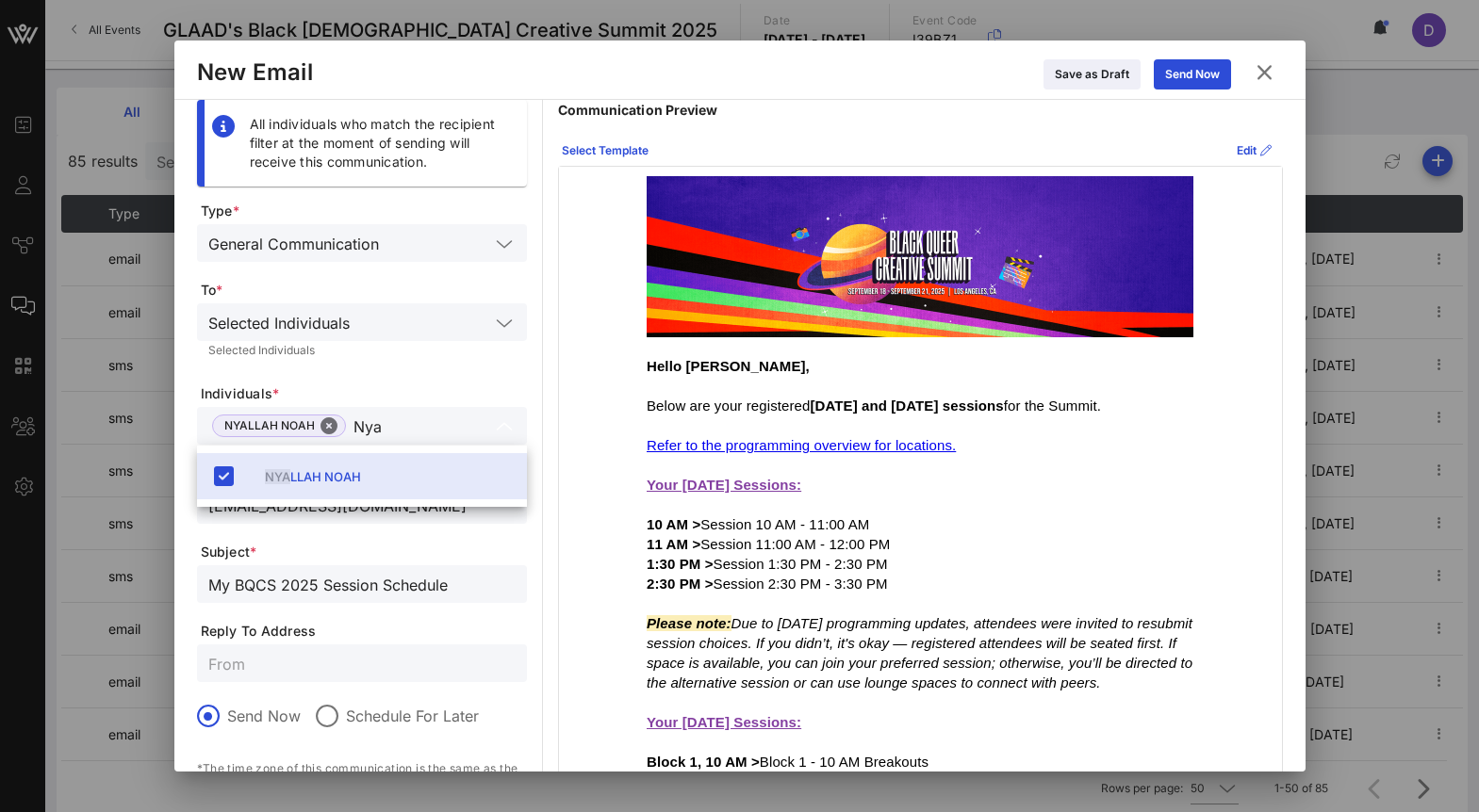
type input "Nya"
click at [1126, 110] on p "Communication Preview" at bounding box center [920, 109] width 725 height 21
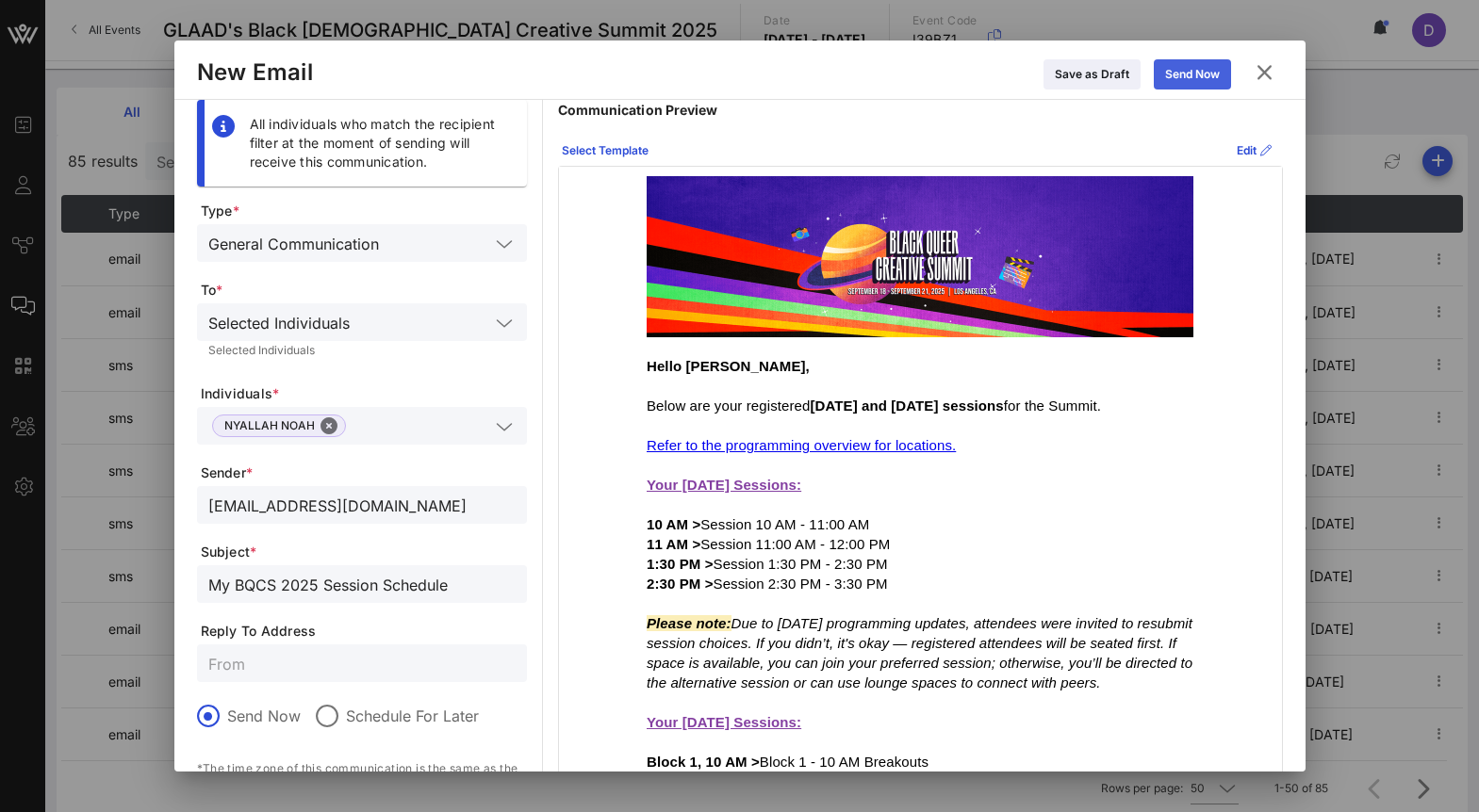
click at [1186, 75] on icon at bounding box center [1192, 74] width 13 height 11
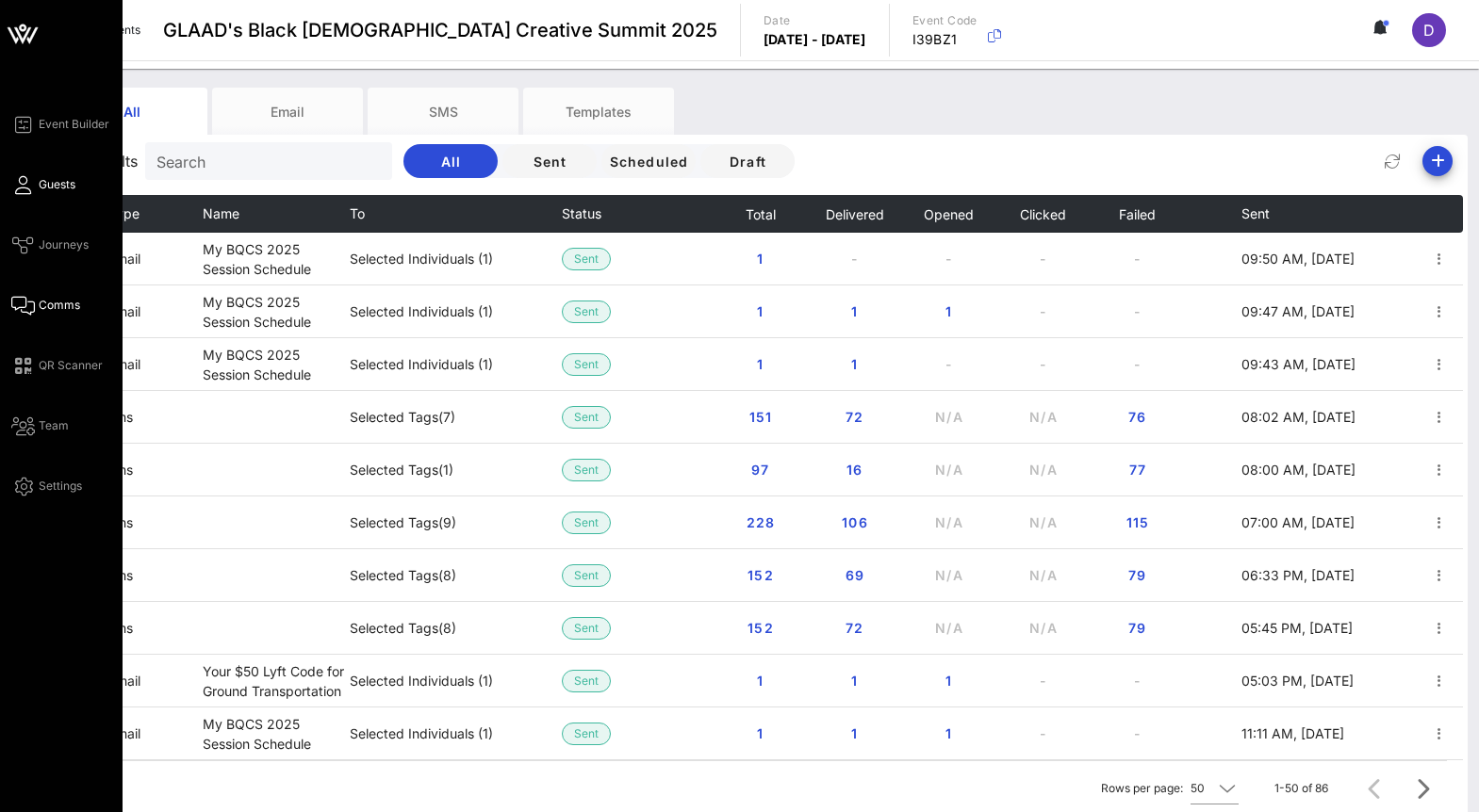
click at [33, 187] on link "Guests" at bounding box center [42, 184] width 64 height 23
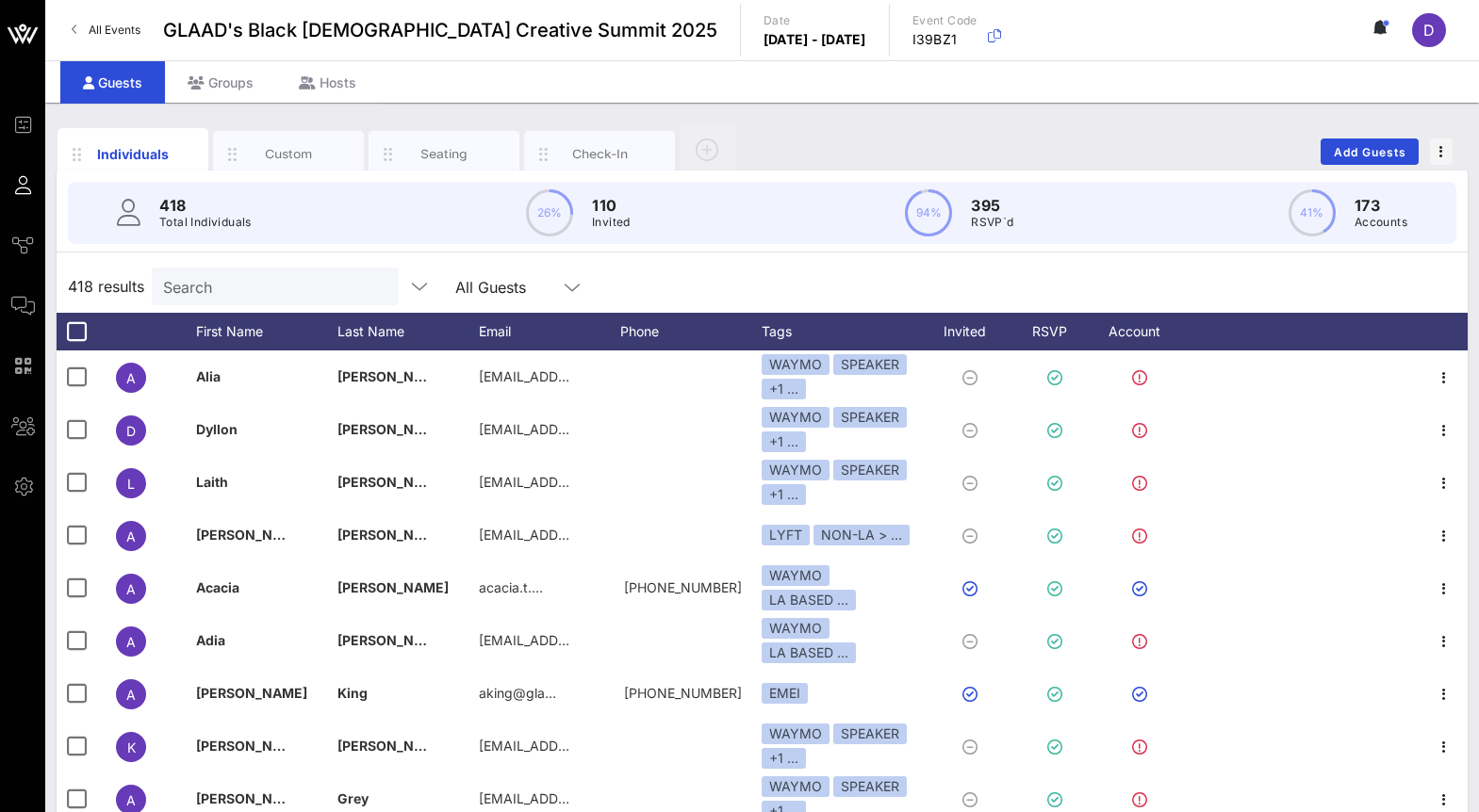
click at [204, 303] on div "Search" at bounding box center [273, 287] width 221 height 37
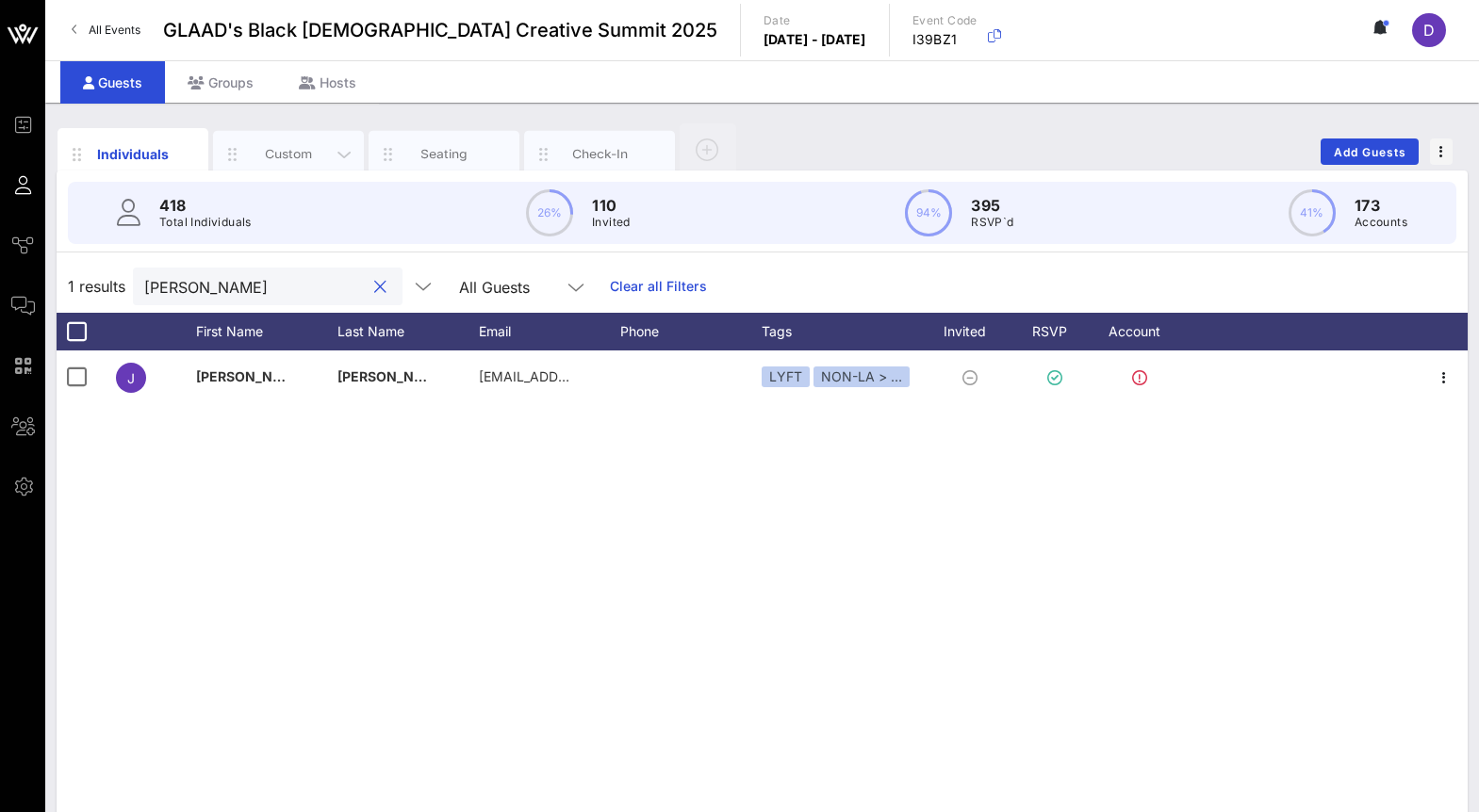
click at [278, 168] on div "Custom" at bounding box center [288, 155] width 151 height 47
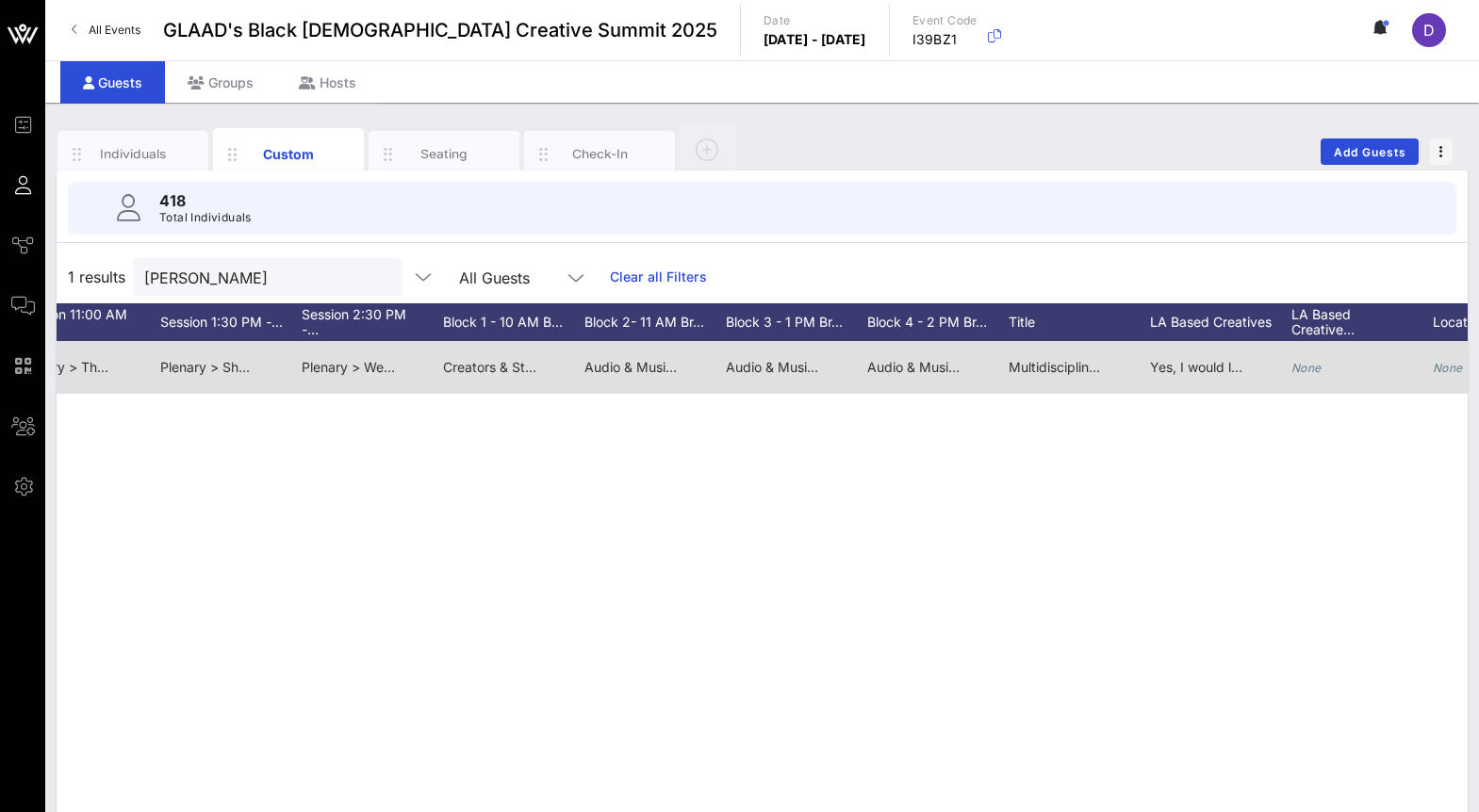
scroll to position [0, 2078]
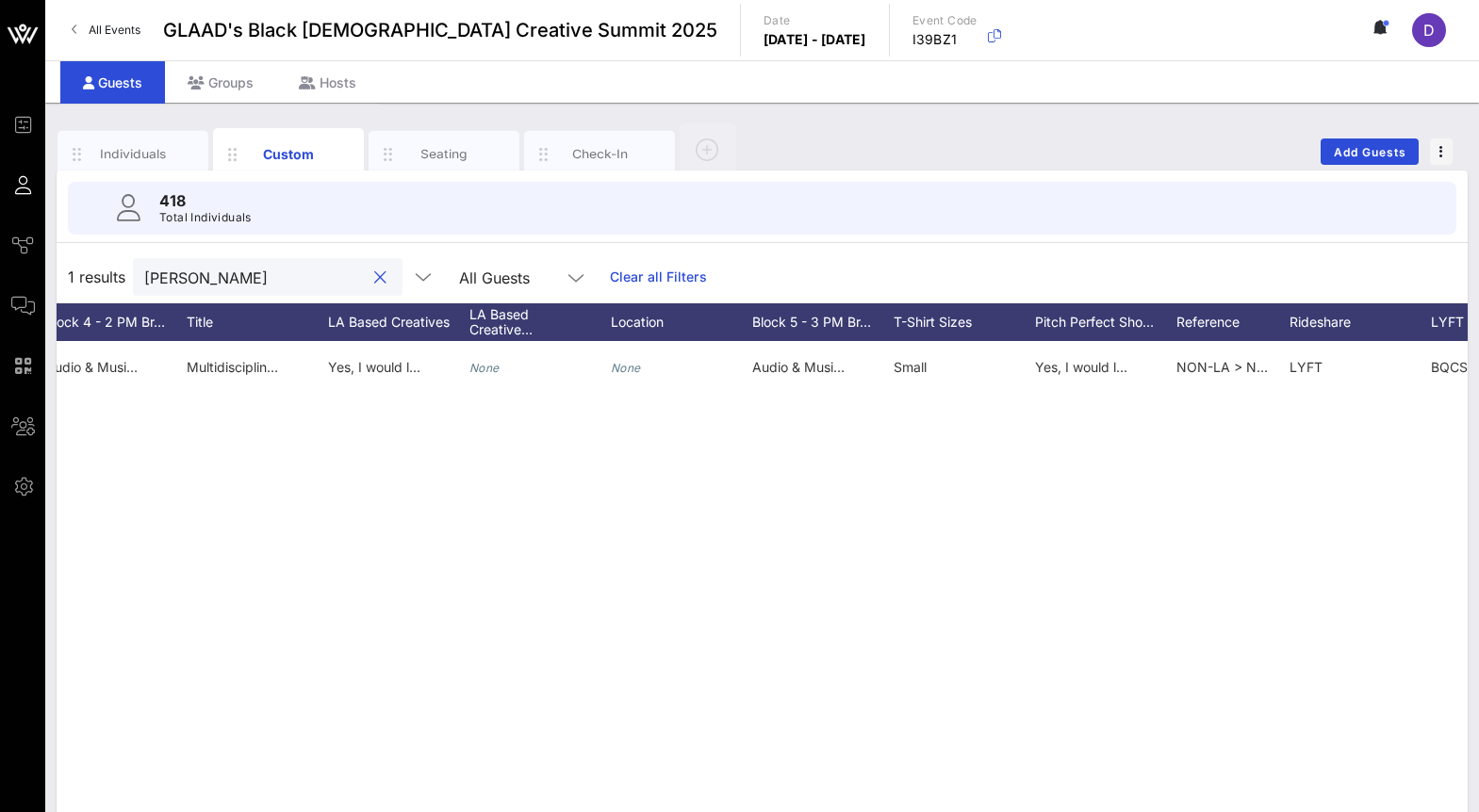
click at [179, 283] on input "Watler" at bounding box center [254, 277] width 221 height 25
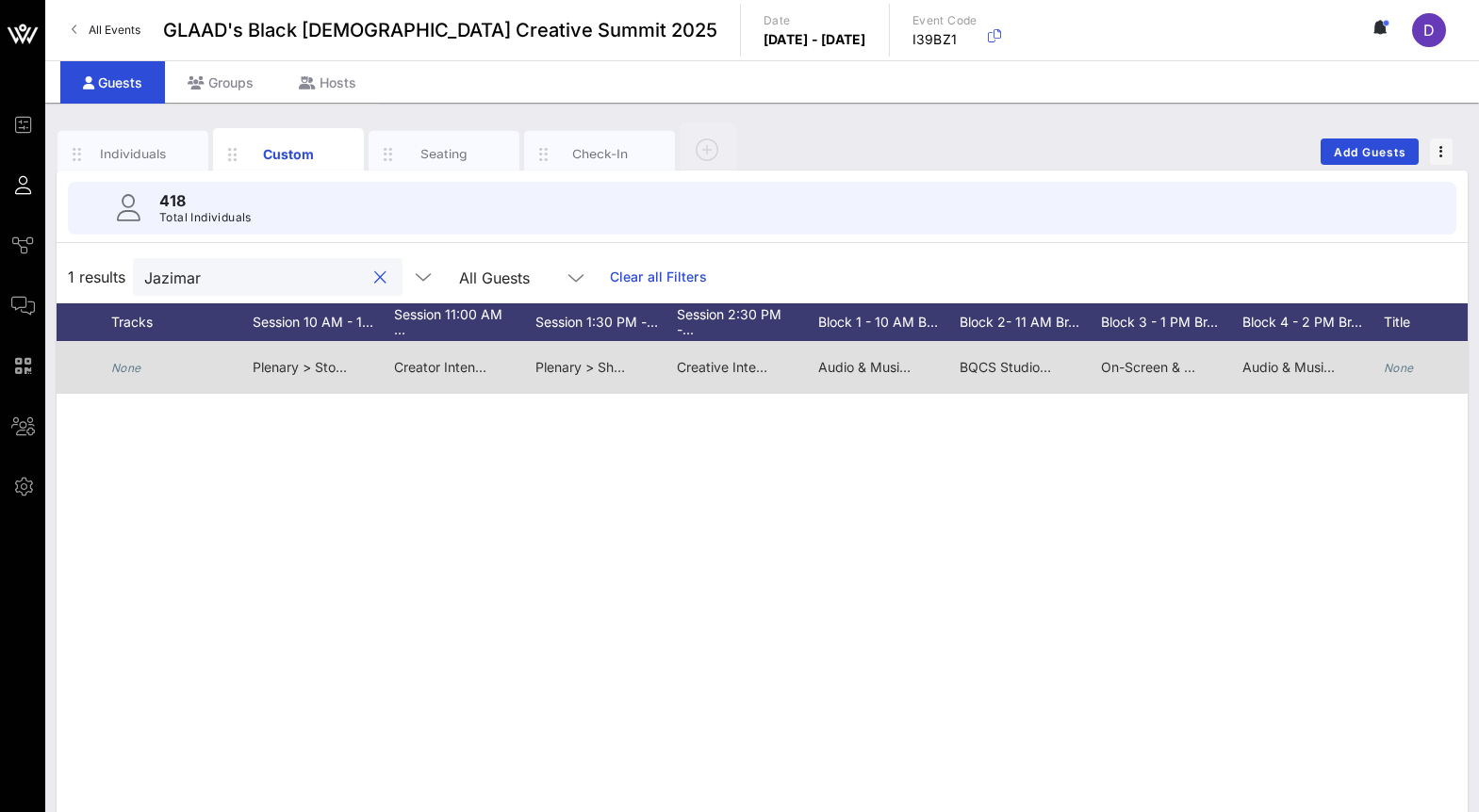
scroll to position [0, 1516]
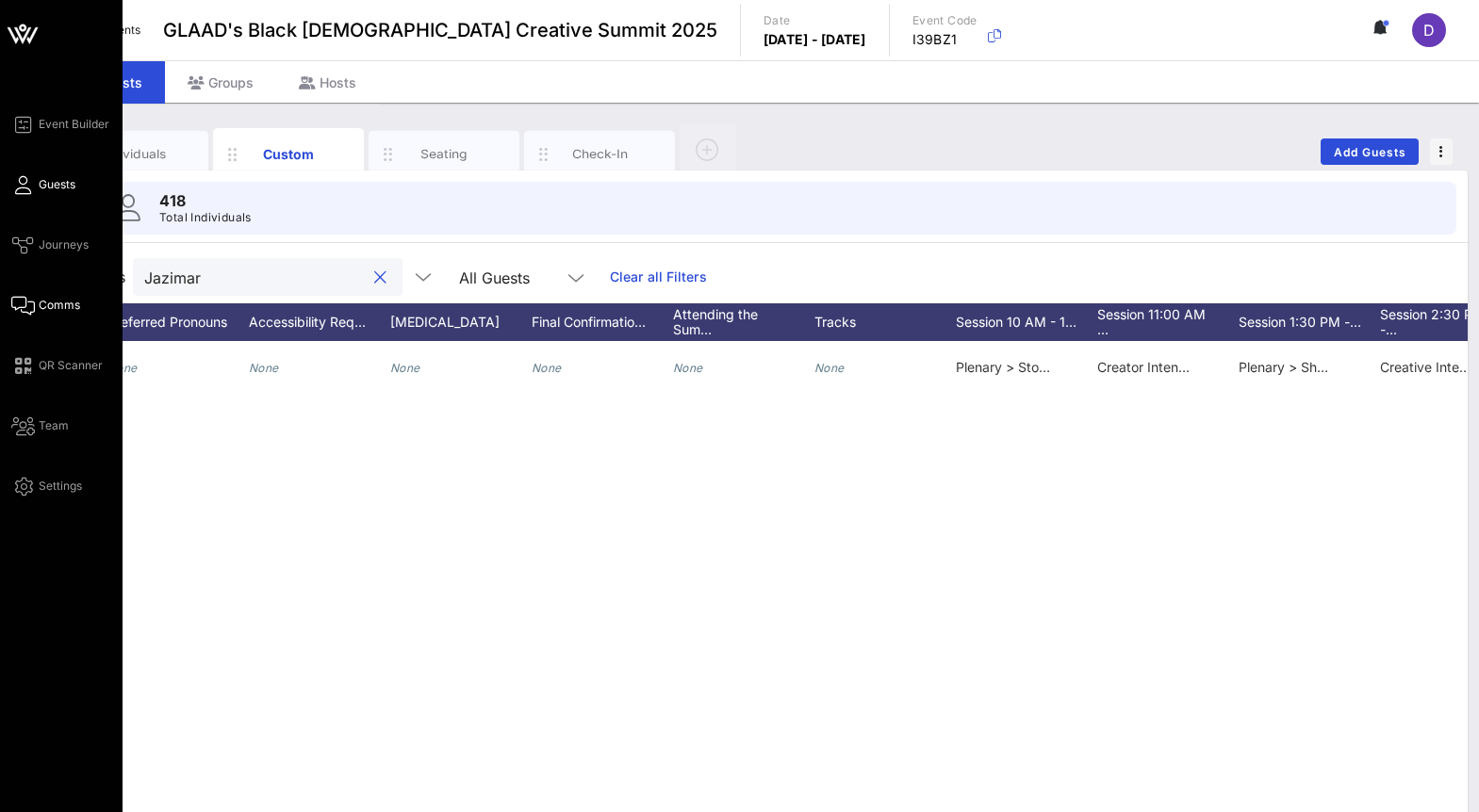
type input "Jazimar"
click at [50, 310] on span "Comms" at bounding box center [59, 304] width 41 height 17
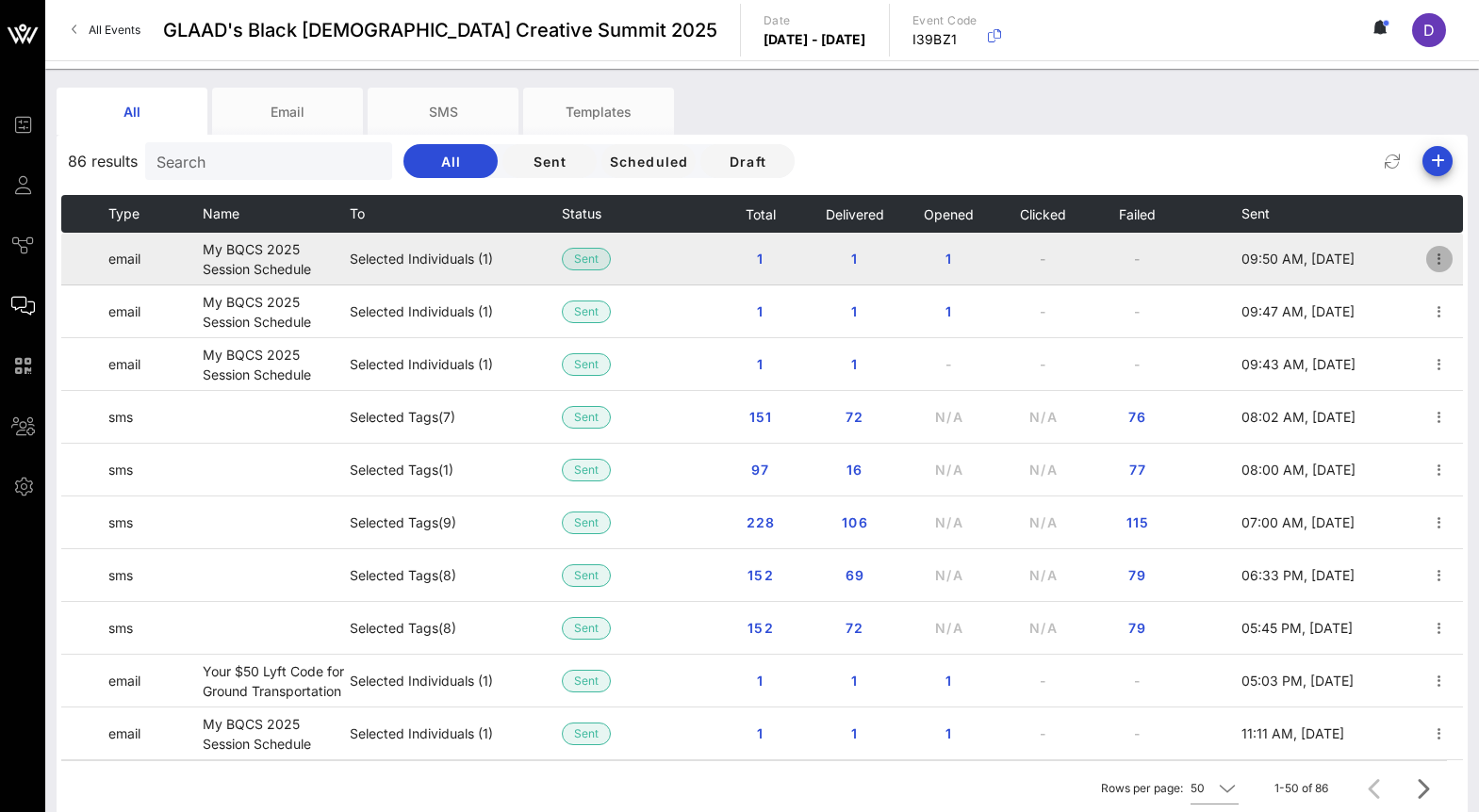
click at [1444, 259] on icon "button" at bounding box center [1439, 258] width 23 height 23
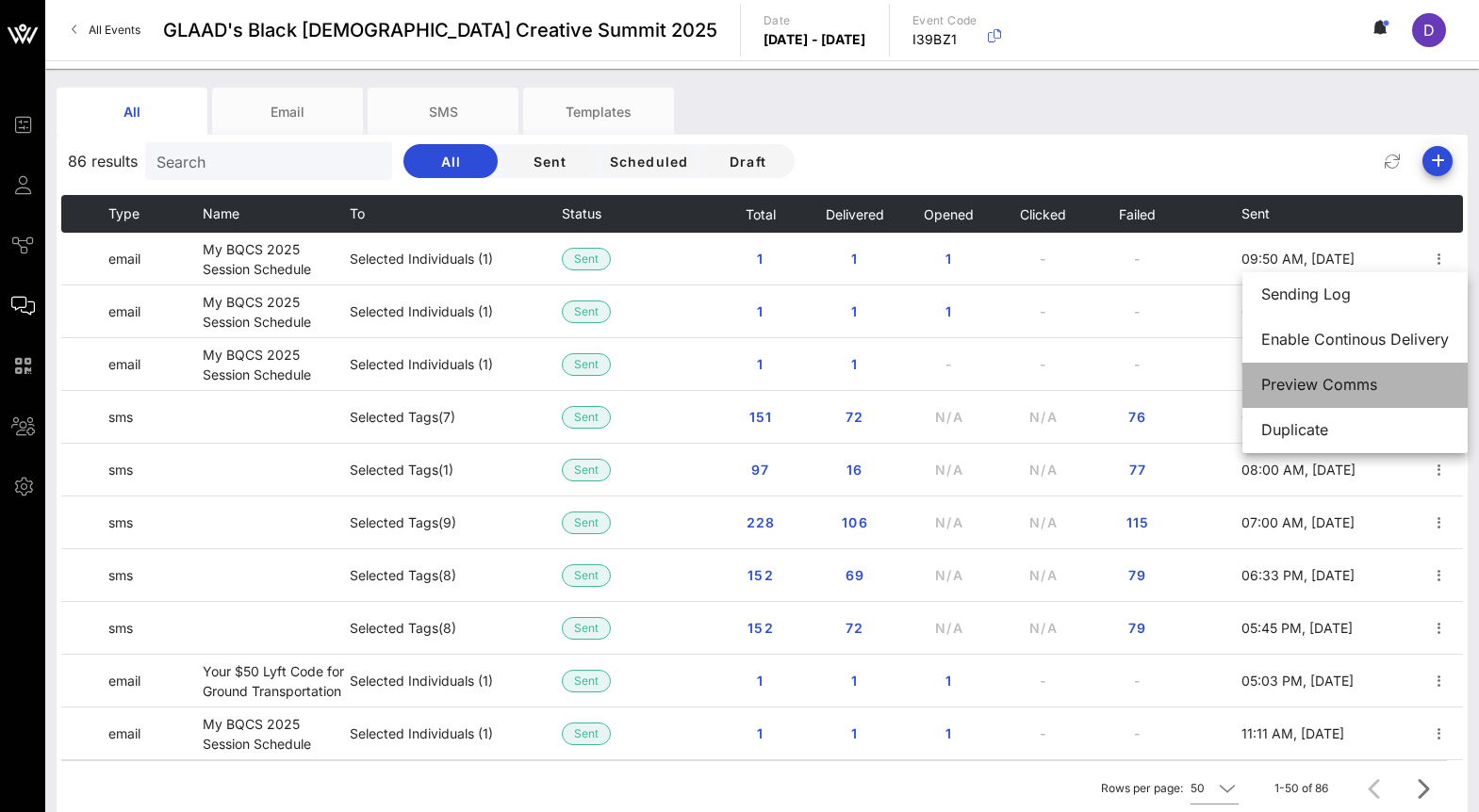
click at [1377, 386] on div "Preview Comms" at bounding box center [1355, 384] width 187 height 18
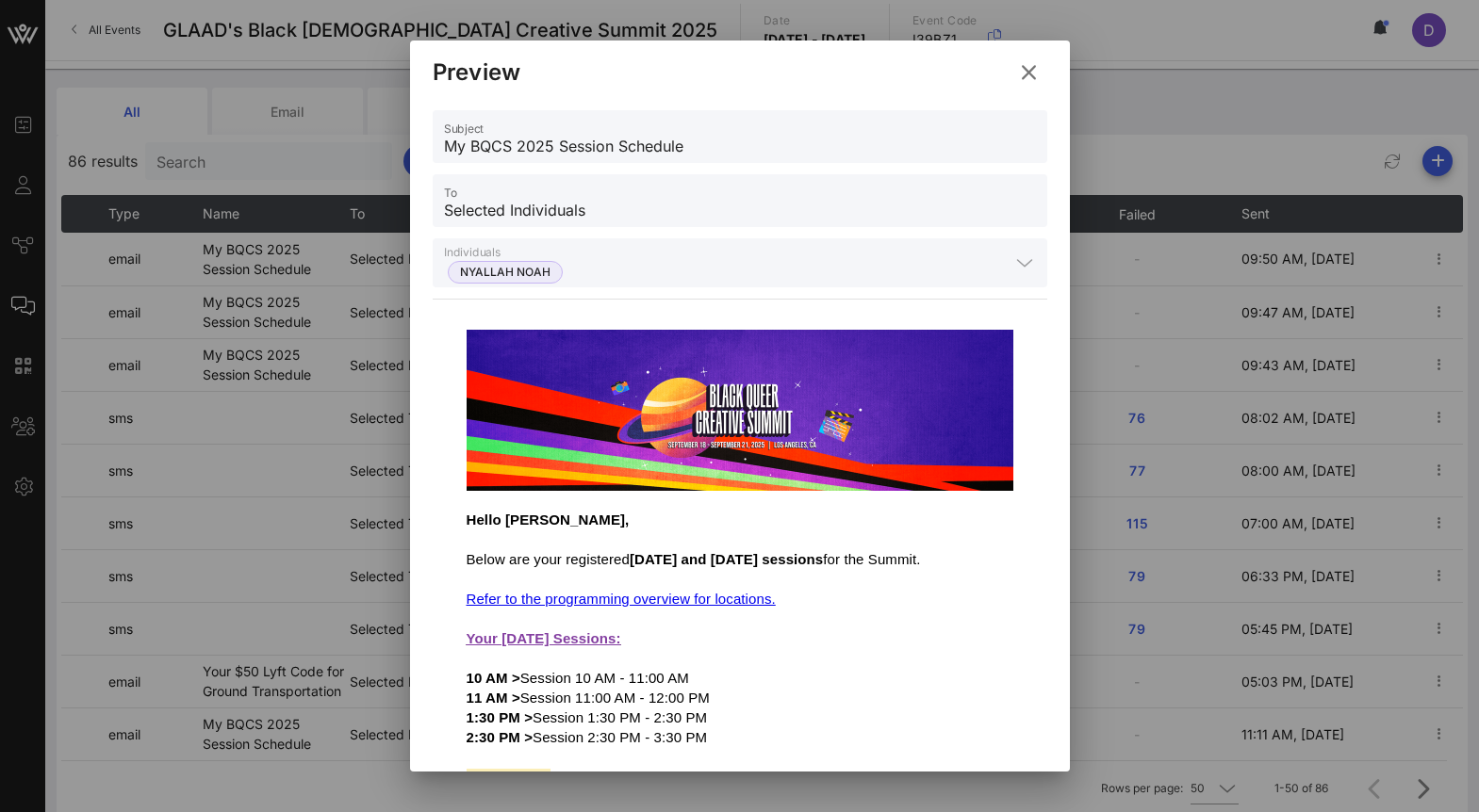
click at [1022, 75] on icon at bounding box center [1029, 72] width 26 height 23
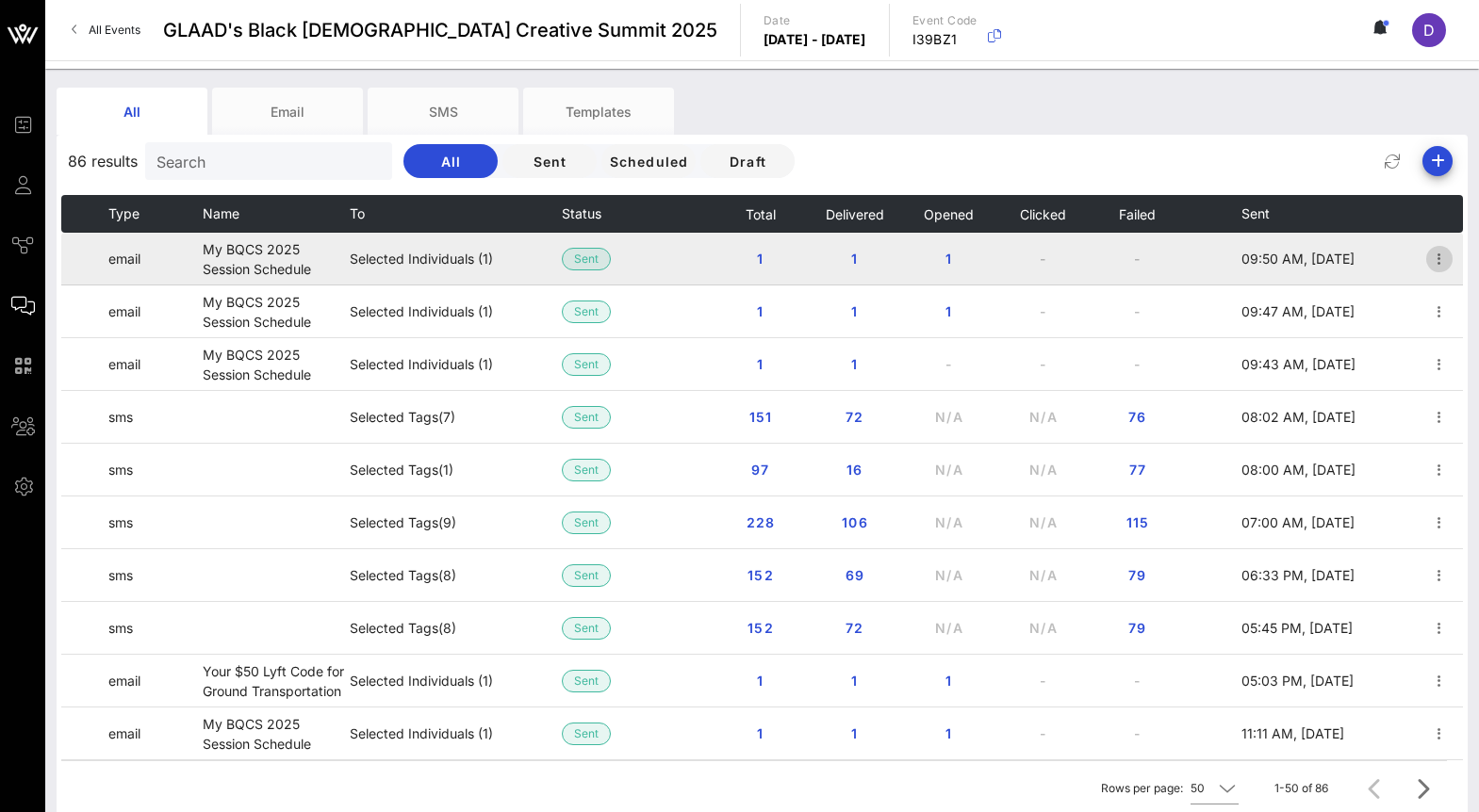
click at [1441, 258] on icon "button" at bounding box center [1439, 258] width 23 height 23
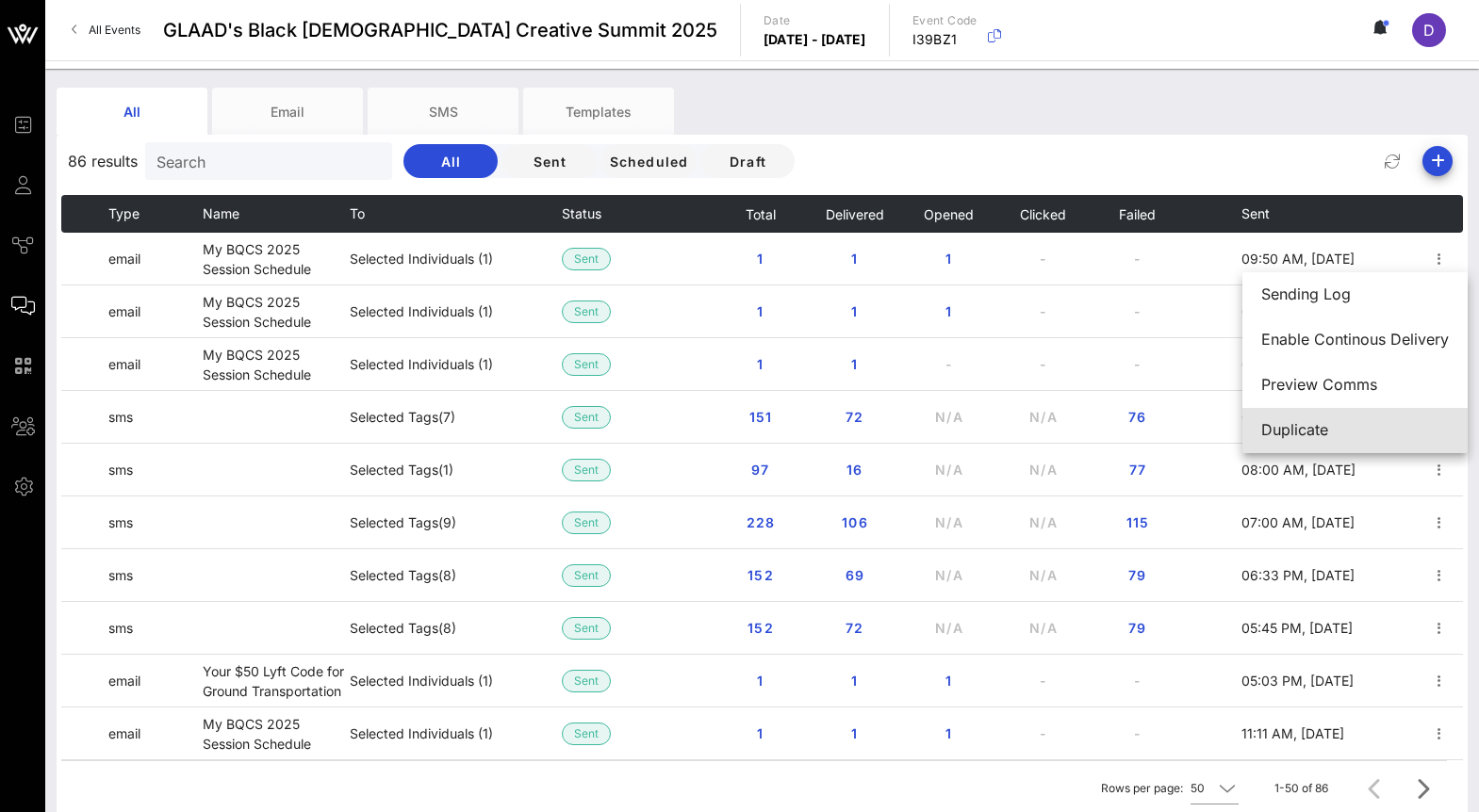
click at [1397, 429] on div "Duplicate" at bounding box center [1355, 430] width 187 height 18
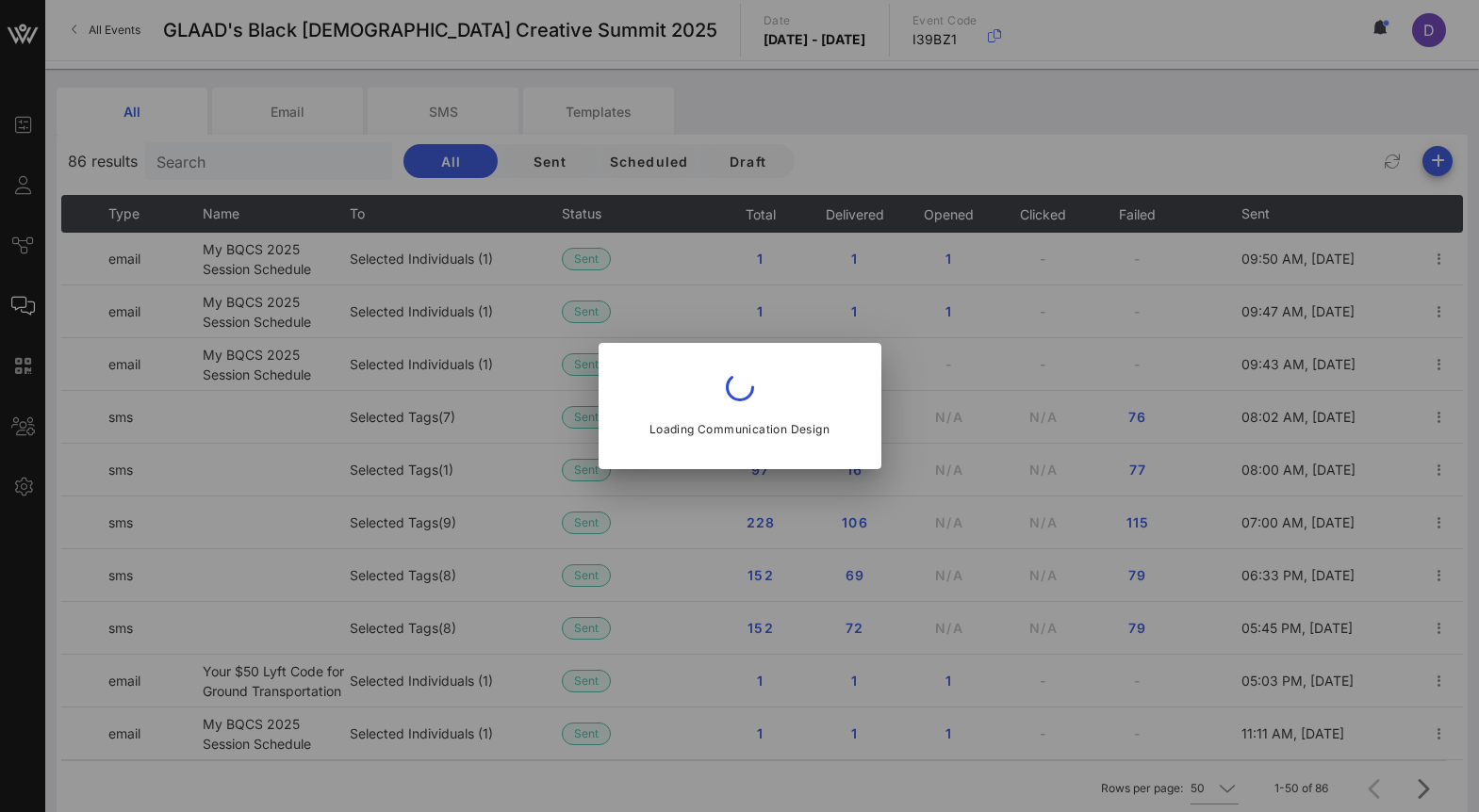
type input "communities@glaad.org"
type input "My BQCS 2025 Session Schedule"
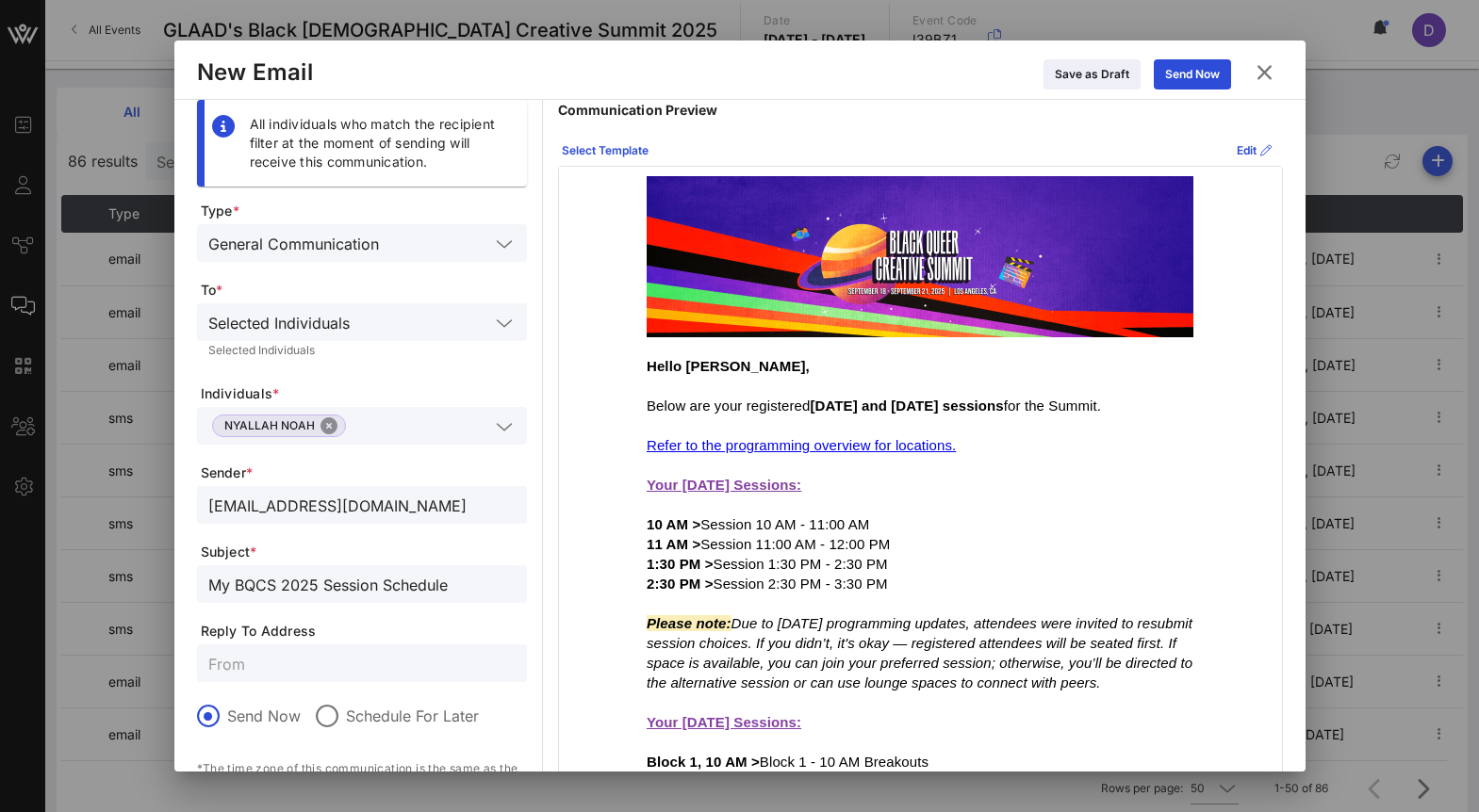
click at [328, 426] on button "Close" at bounding box center [328, 426] width 17 height 17
click at [328, 426] on input "text" at bounding box center [348, 426] width 281 height 25
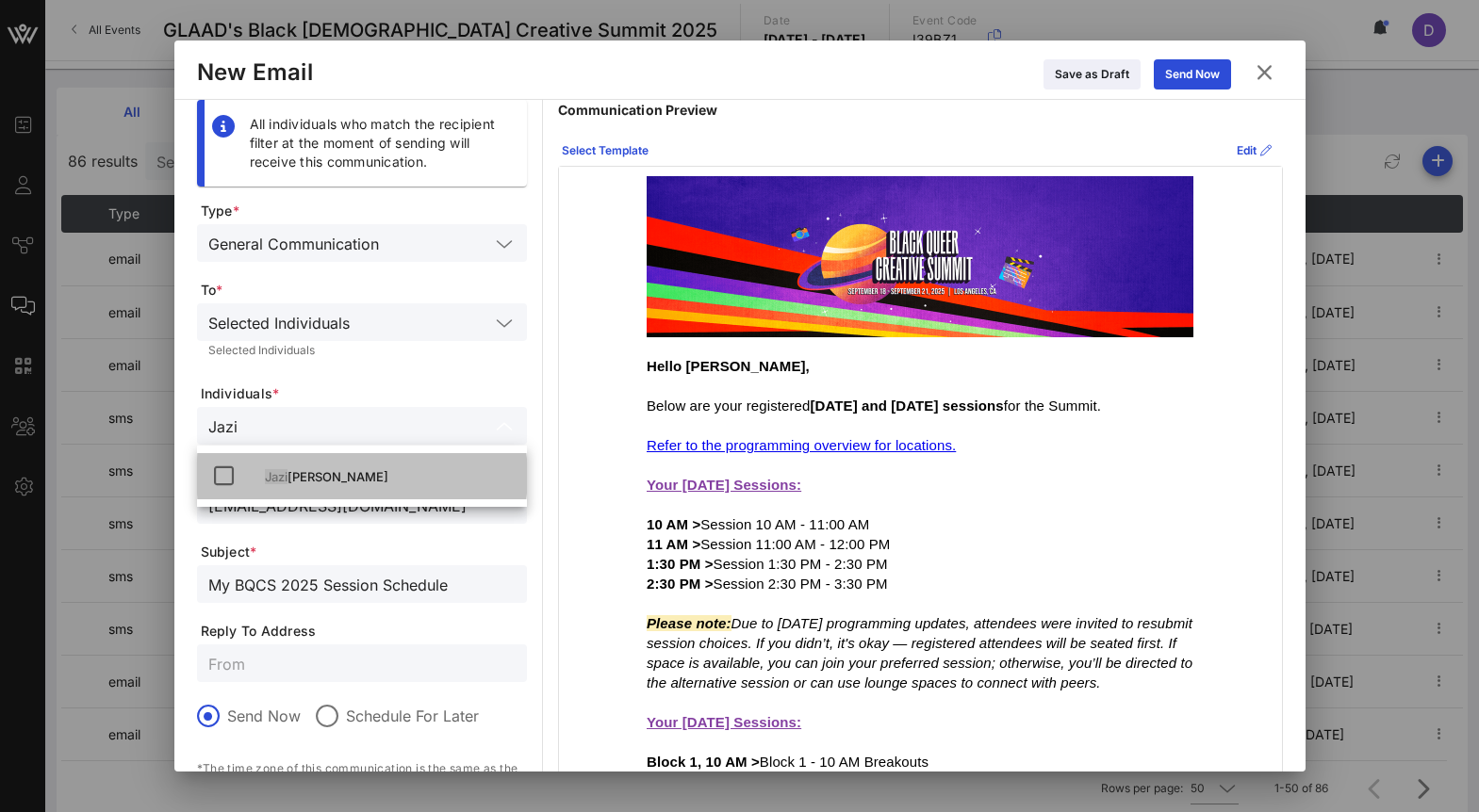
click at [339, 496] on div "Jazi mar Jones" at bounding box center [362, 476] width 330 height 46
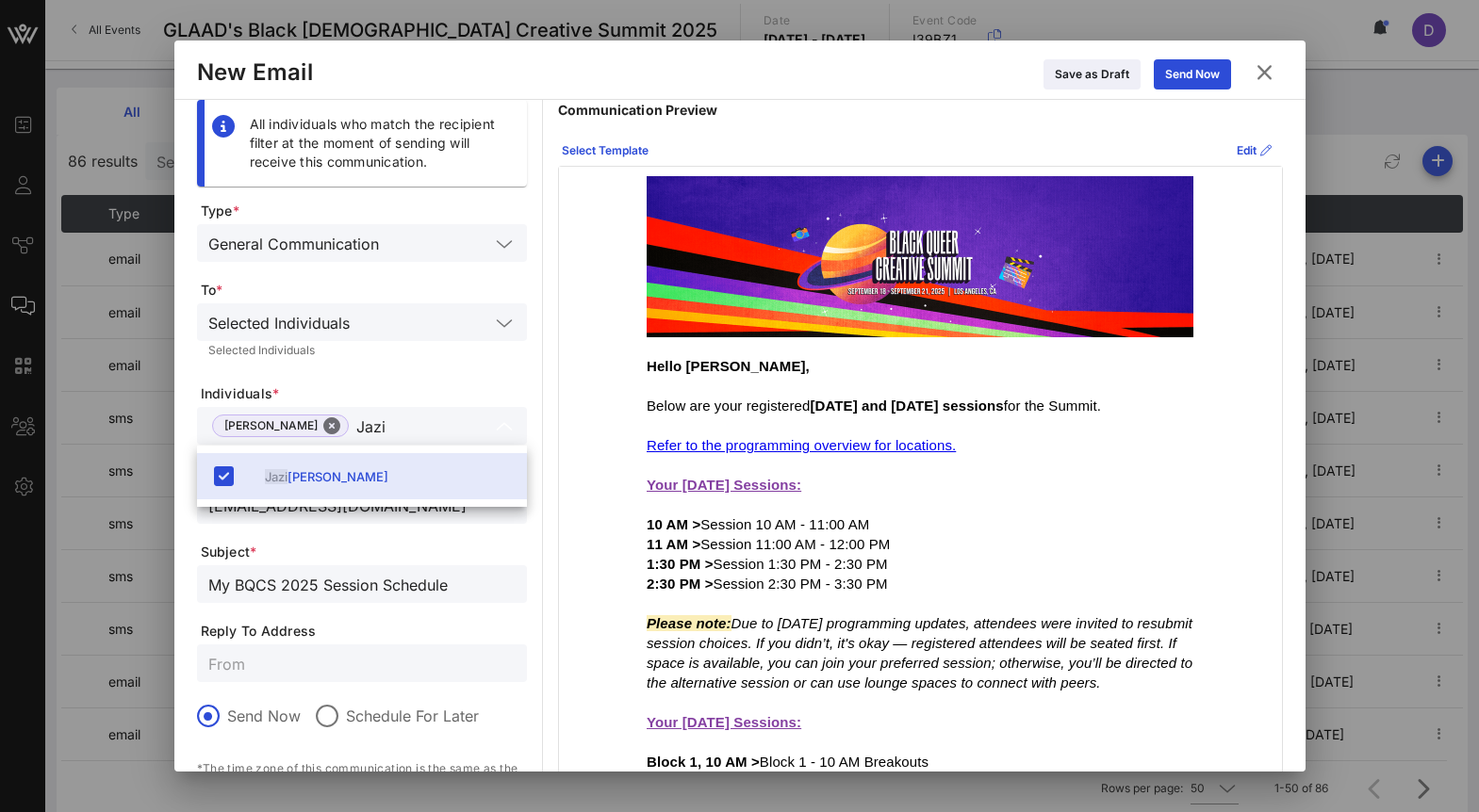
type input "Jazi"
click at [459, 381] on form "Type * General Communication To * Selected Individuals Selected Individuals Ind…" at bounding box center [362, 555] width 330 height 707
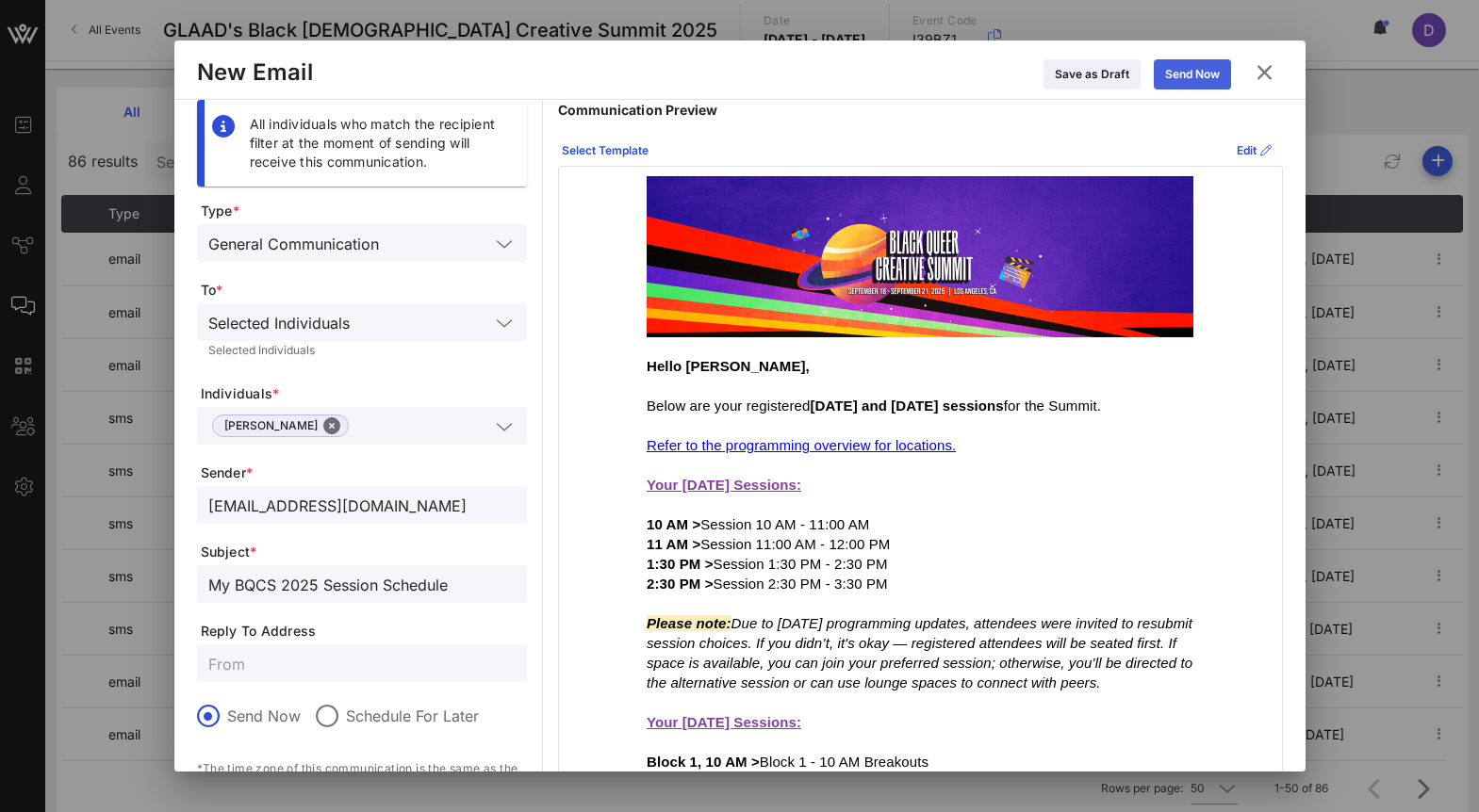
click at [1203, 73] on div "Send Now" at bounding box center [1192, 74] width 54 height 19
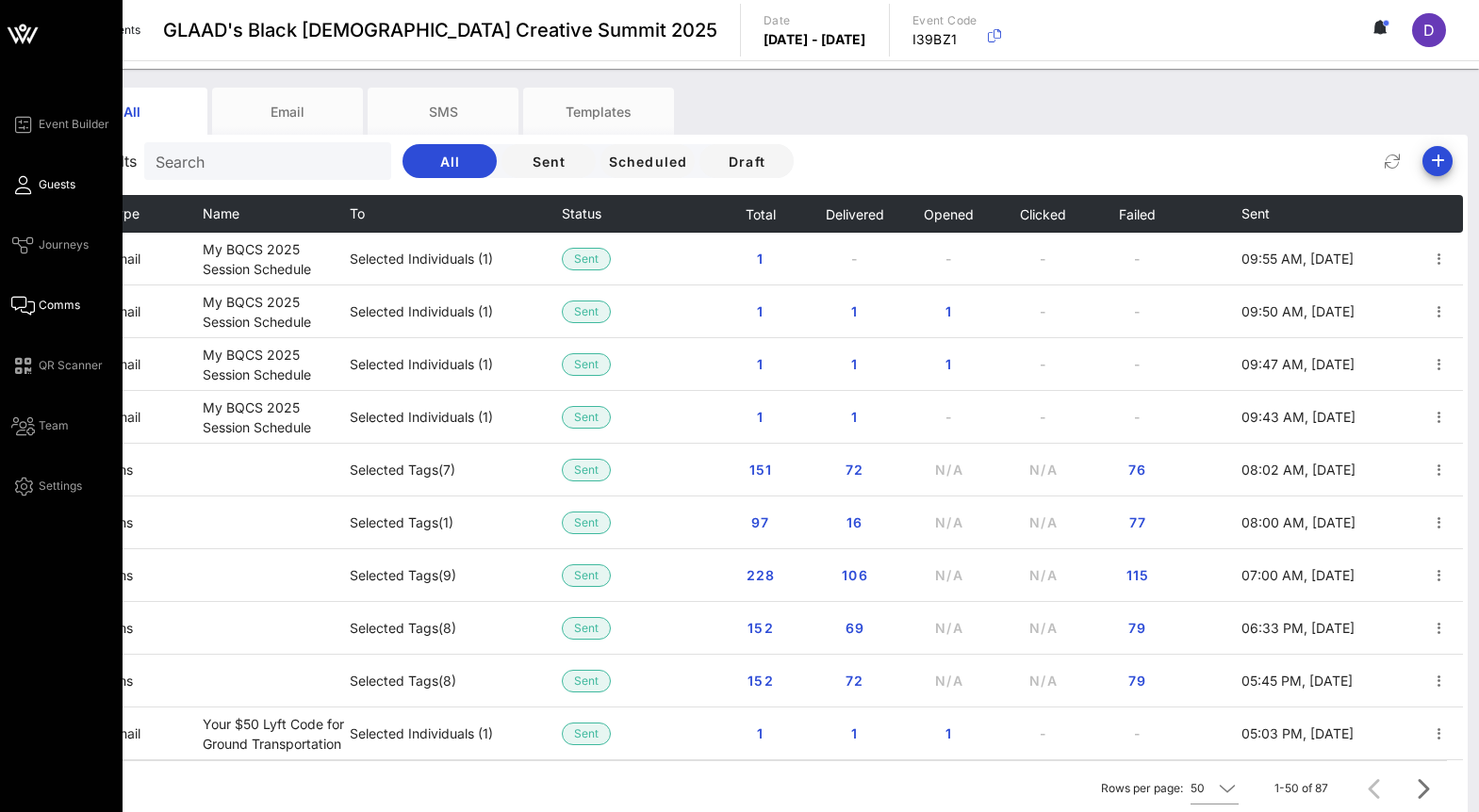
click at [32, 186] on link "Guests" at bounding box center [42, 184] width 64 height 23
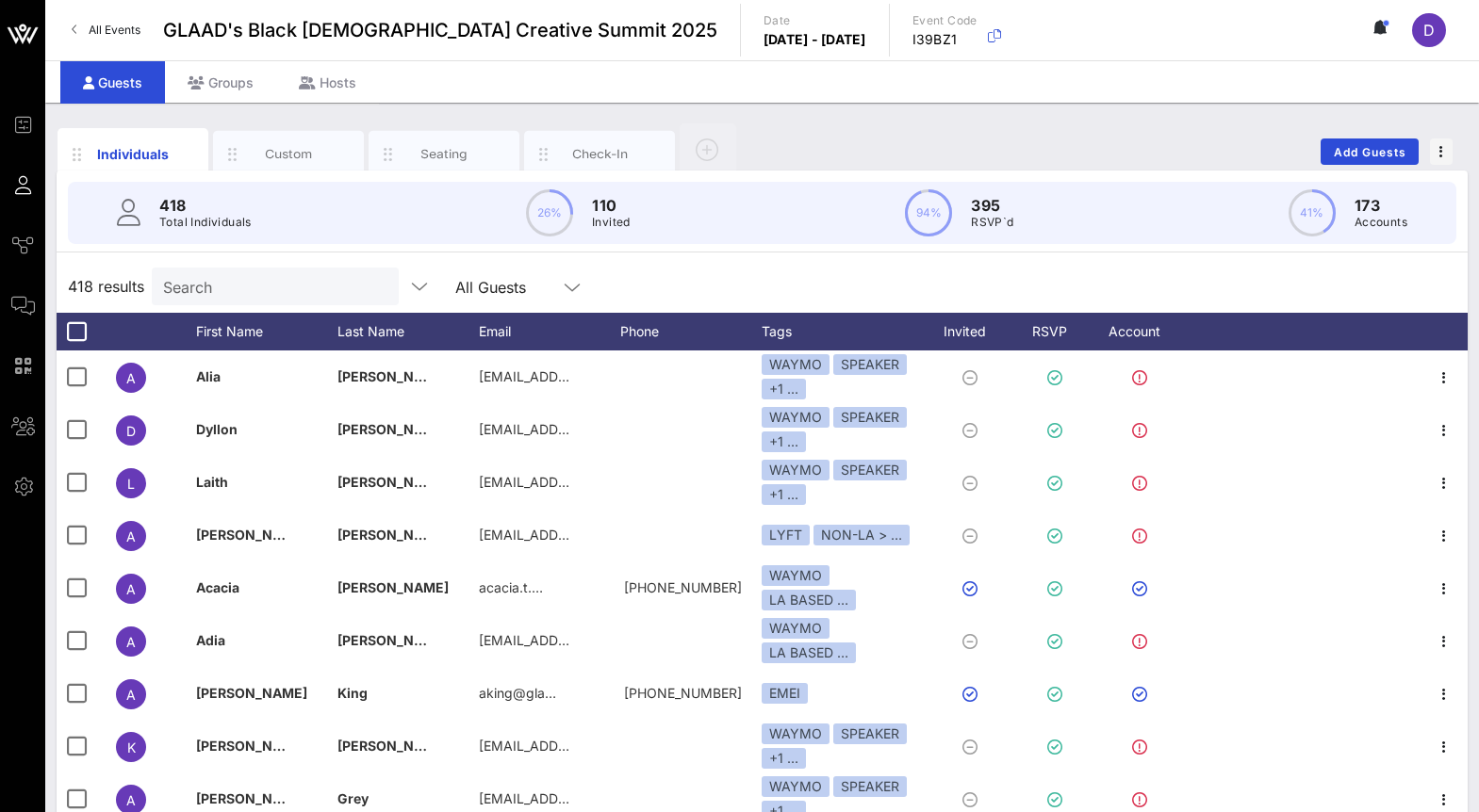
click at [227, 225] on p "Total Individuals" at bounding box center [206, 222] width 93 height 19
click at [225, 288] on input "text" at bounding box center [273, 286] width 221 height 25
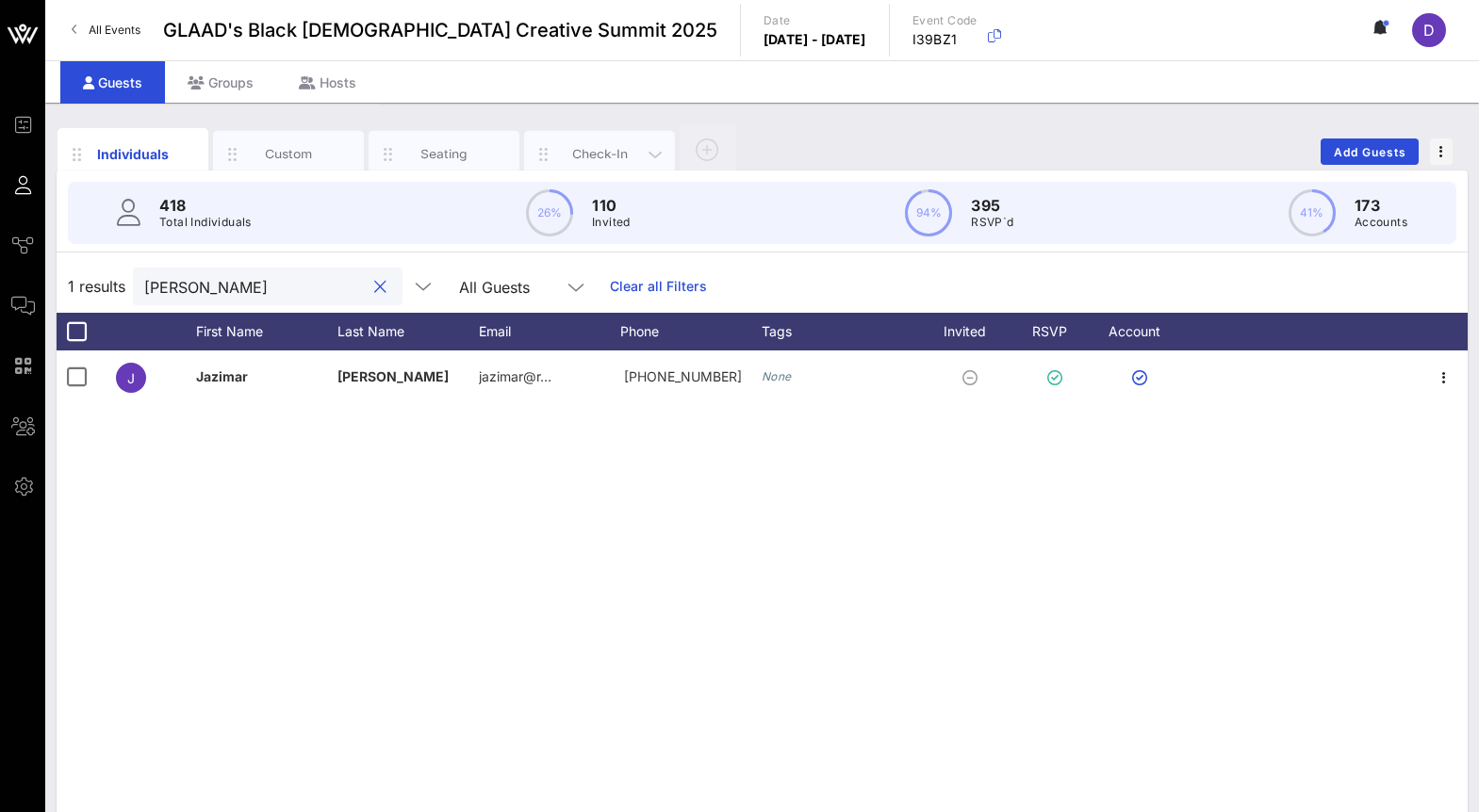
click at [610, 139] on div "Check-In" at bounding box center [599, 155] width 151 height 47
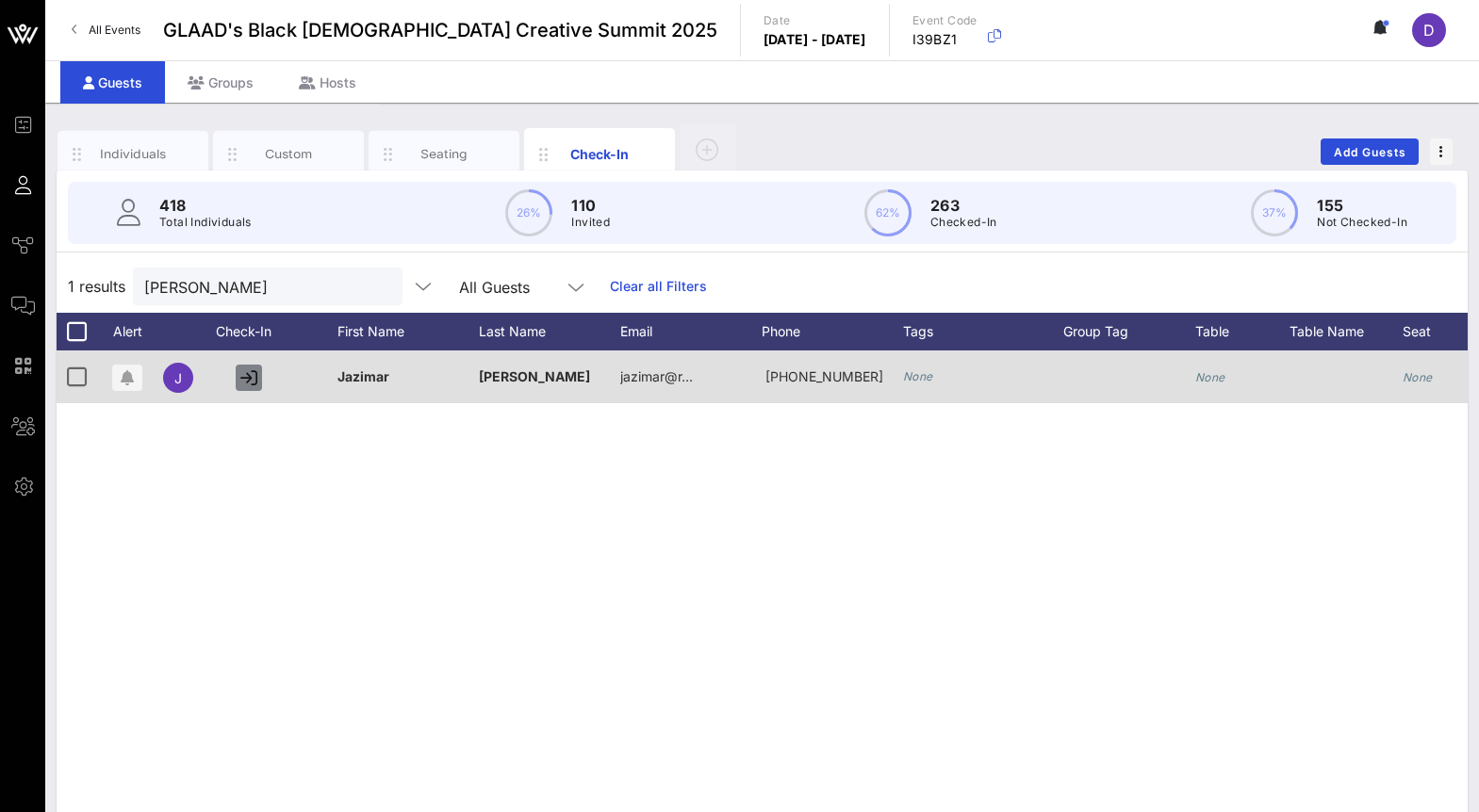
click at [239, 375] on button "button" at bounding box center [248, 377] width 27 height 27
click at [246, 374] on icon "button" at bounding box center [248, 377] width 17 height 17
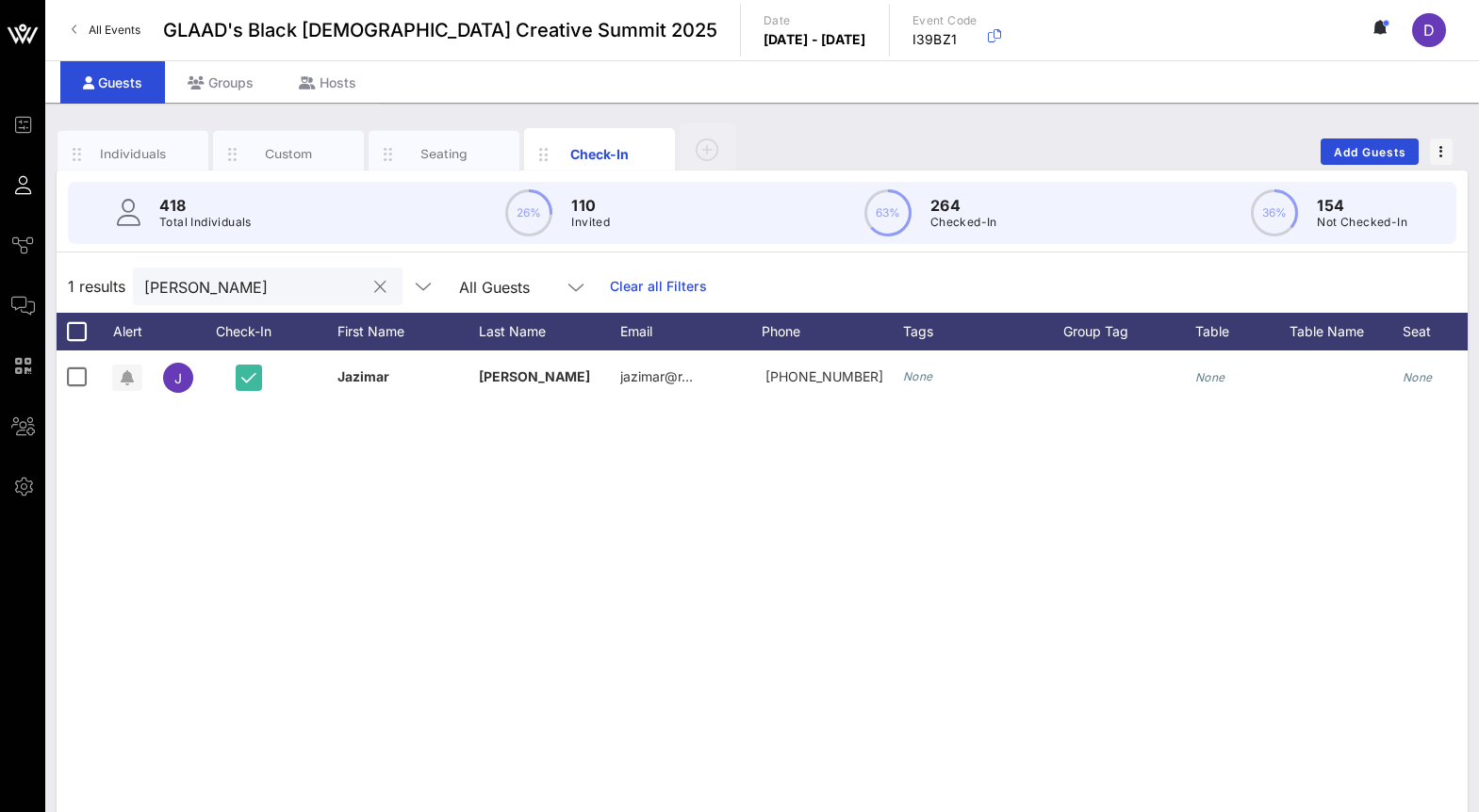
click at [184, 290] on input "Jazim" at bounding box center [254, 286] width 221 height 25
click at [222, 284] on input "Relafor" at bounding box center [254, 286] width 221 height 25
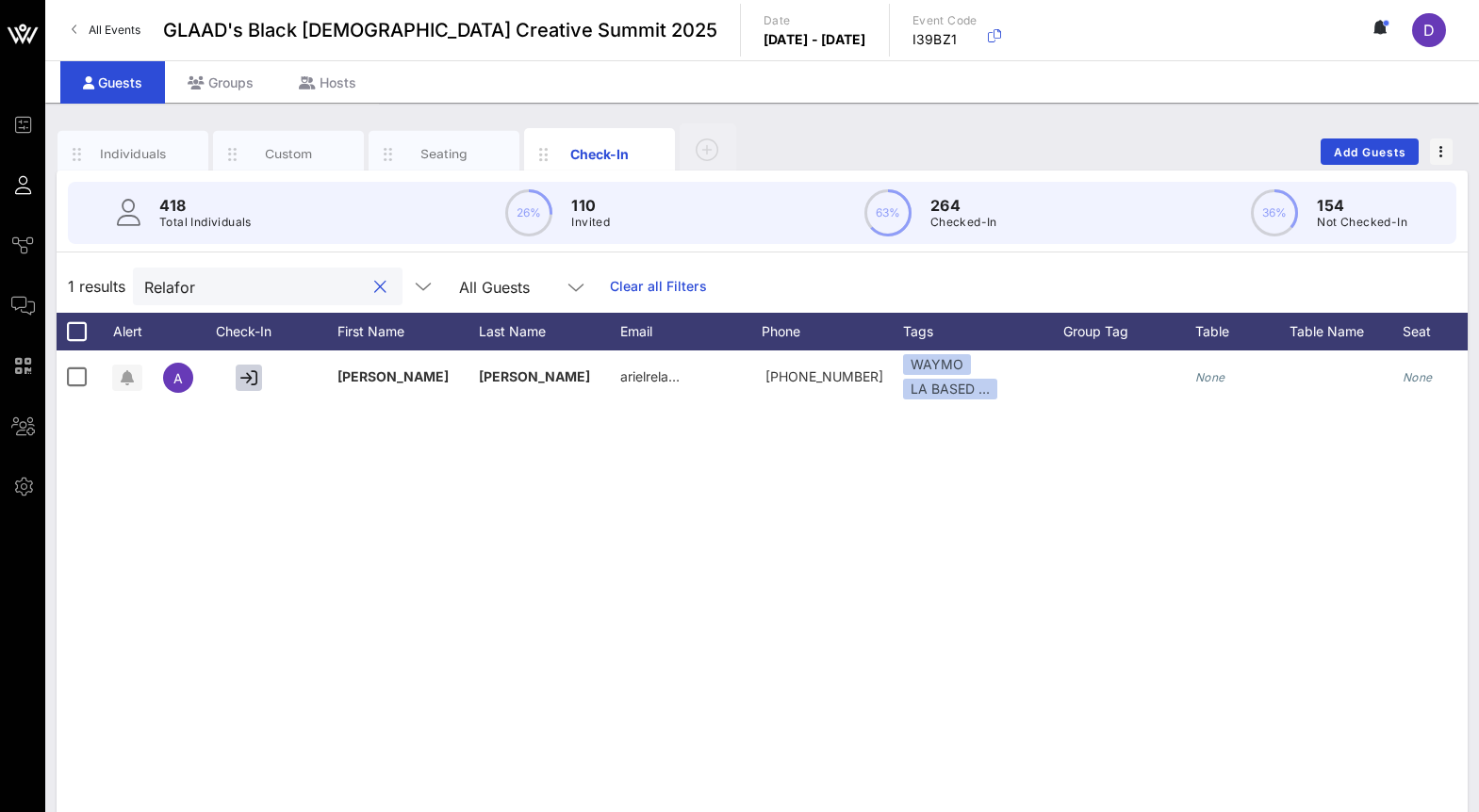
click at [226, 282] on input "Relafor" at bounding box center [254, 286] width 221 height 25
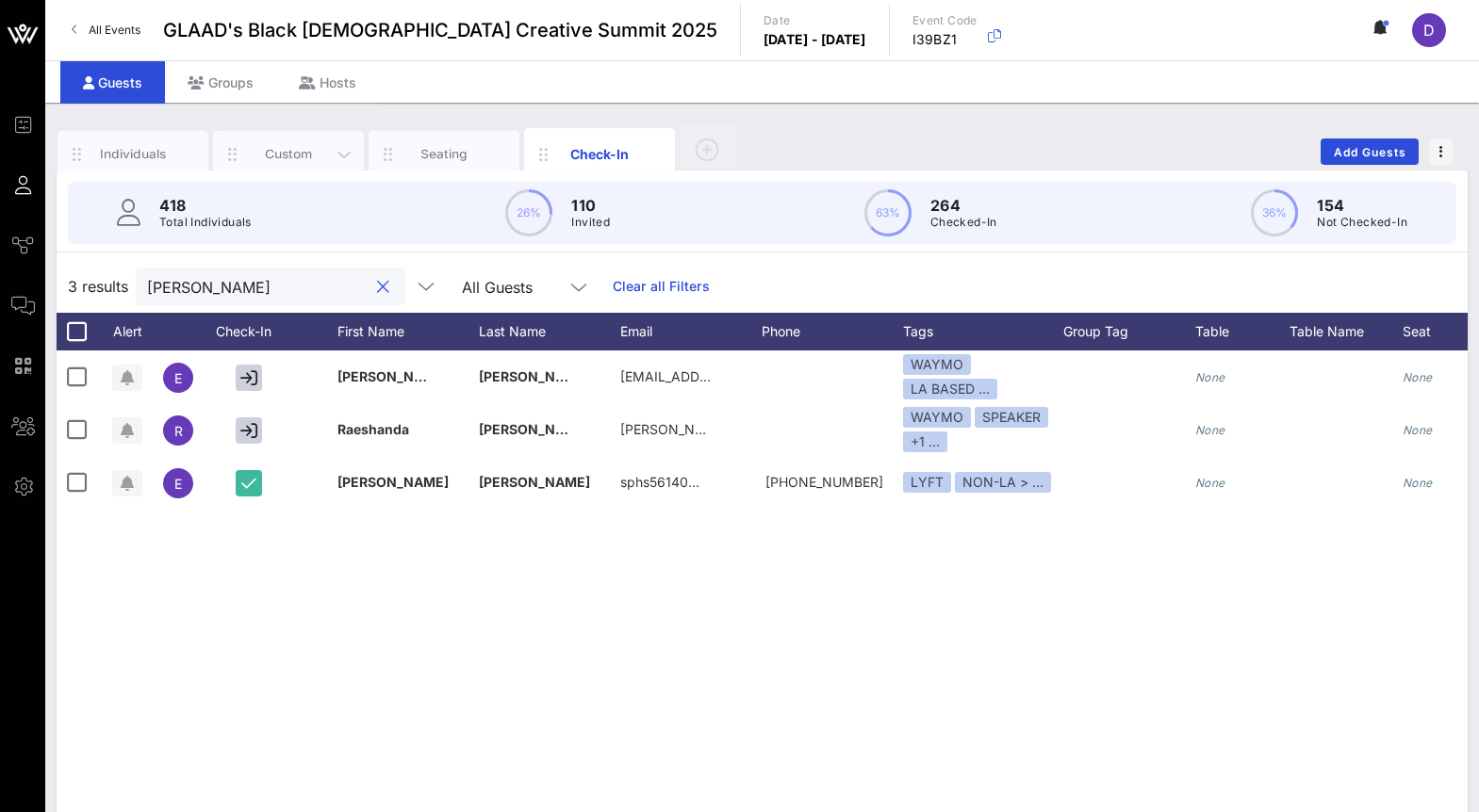
type input "Eric"
click at [296, 154] on div "Custom" at bounding box center [288, 154] width 84 height 18
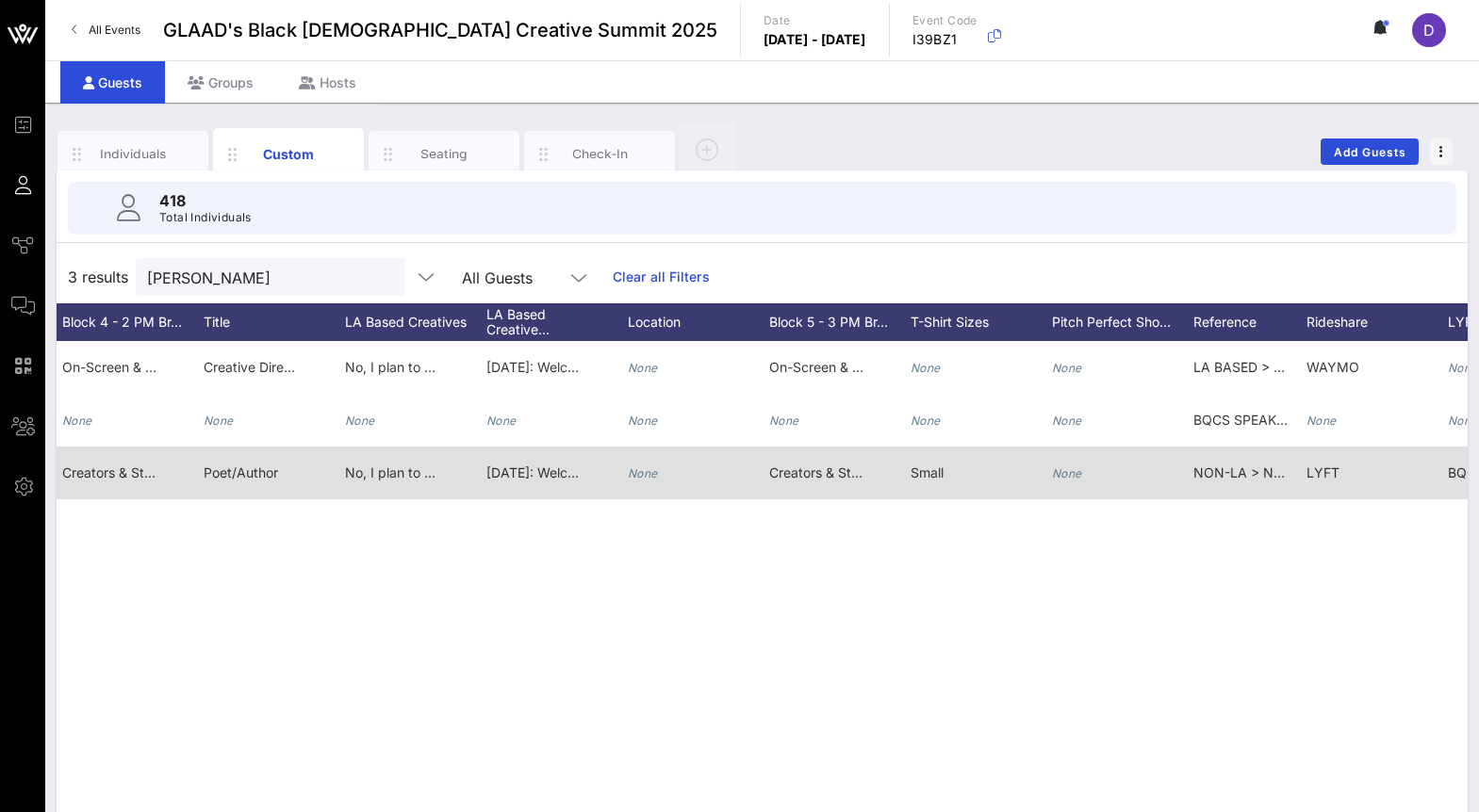
scroll to position [0, 2645]
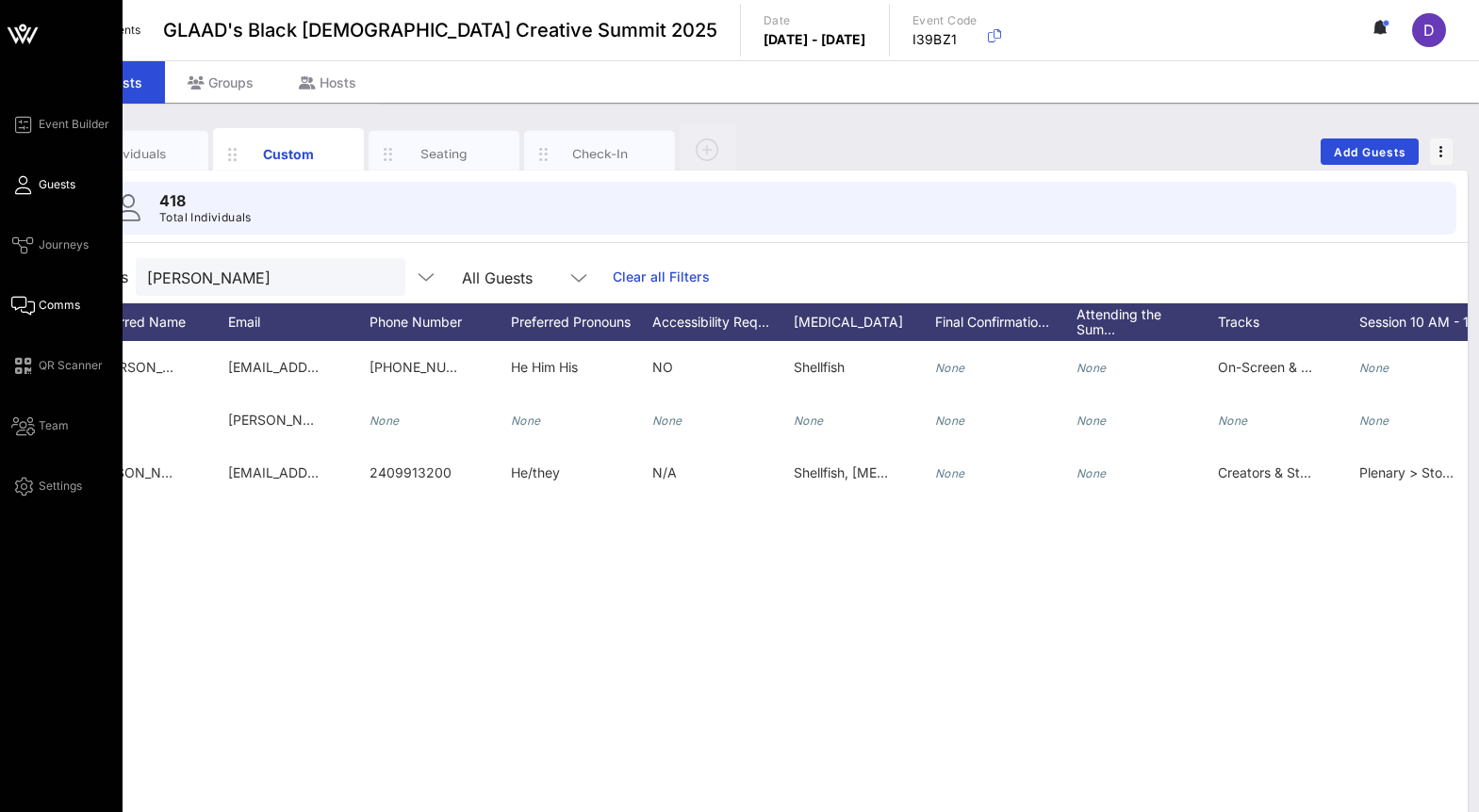
click at [24, 307] on icon at bounding box center [23, 305] width 24 height 3
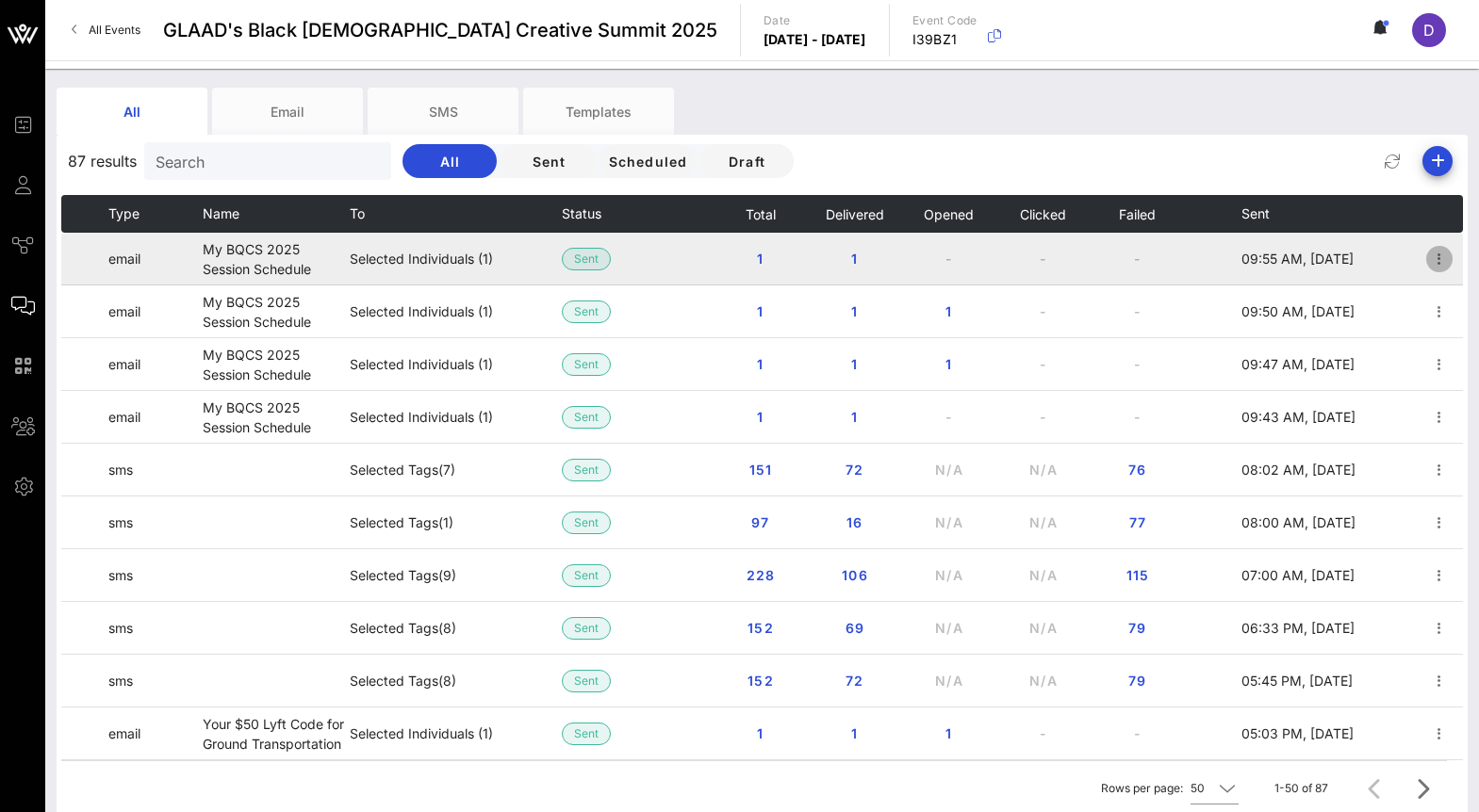
click at [1444, 255] on icon "button" at bounding box center [1439, 258] width 23 height 23
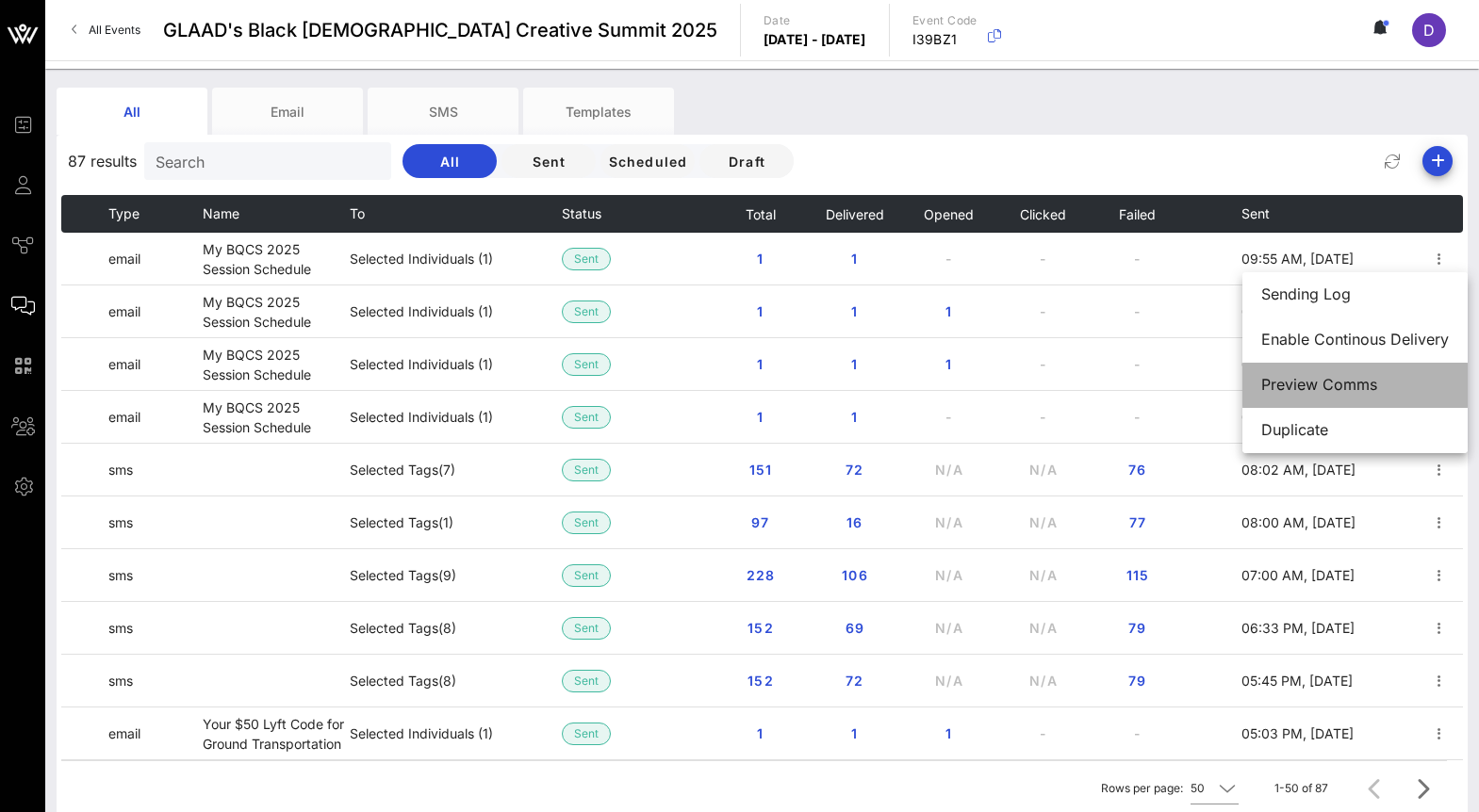
click at [1381, 376] on div "Preview Comms" at bounding box center [1355, 384] width 187 height 18
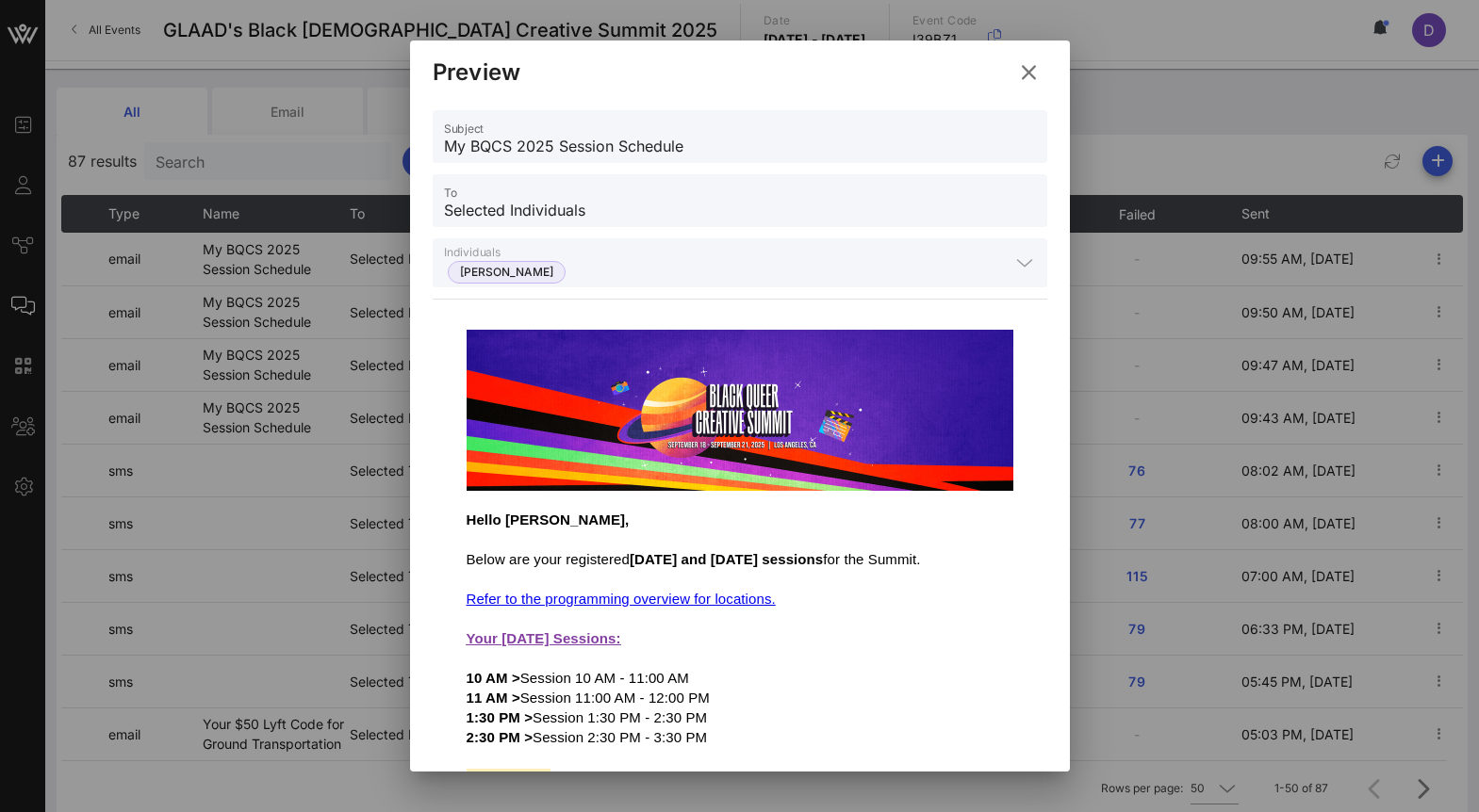
click at [1019, 79] on icon at bounding box center [1029, 72] width 26 height 23
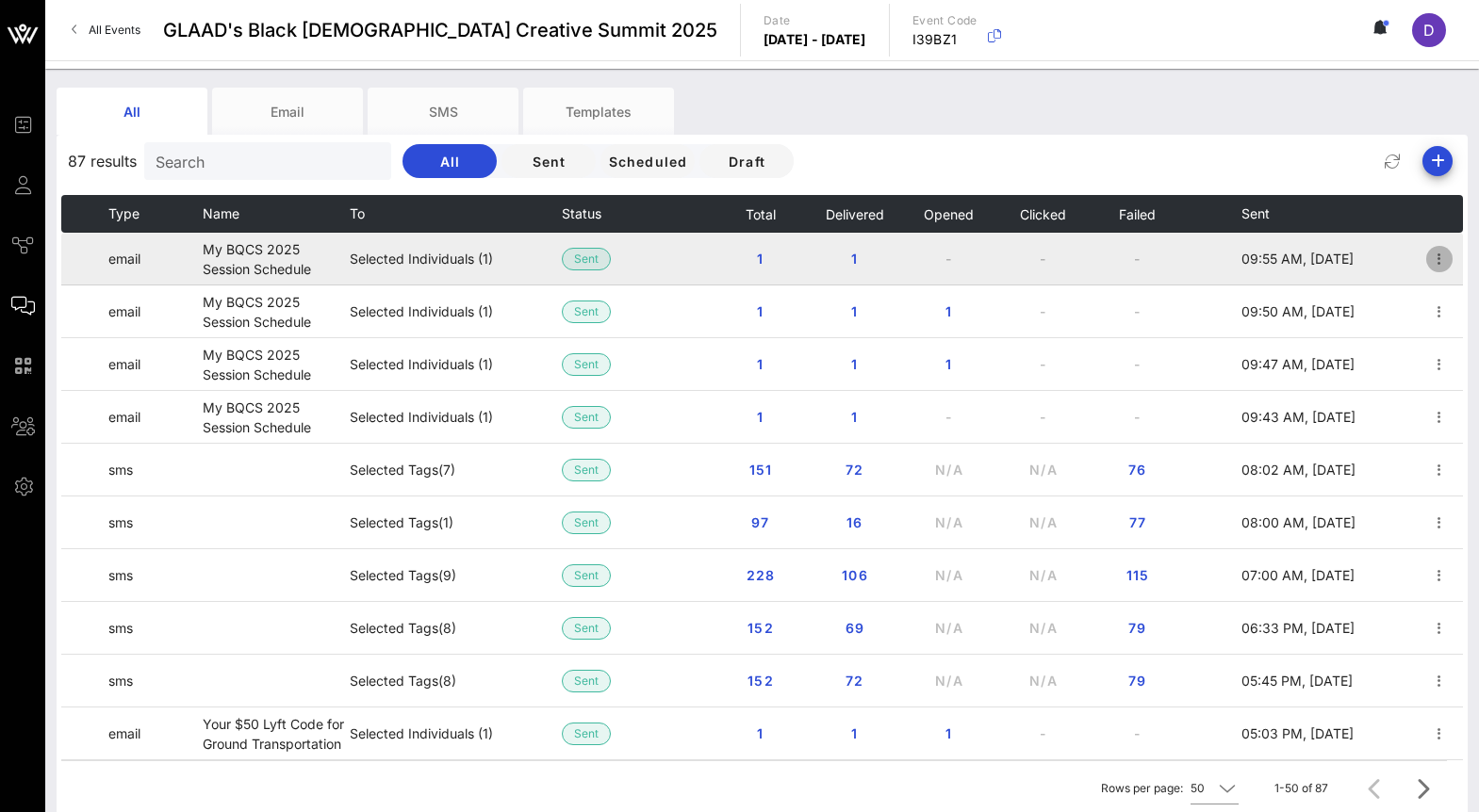
click at [1442, 252] on icon "button" at bounding box center [1439, 258] width 23 height 23
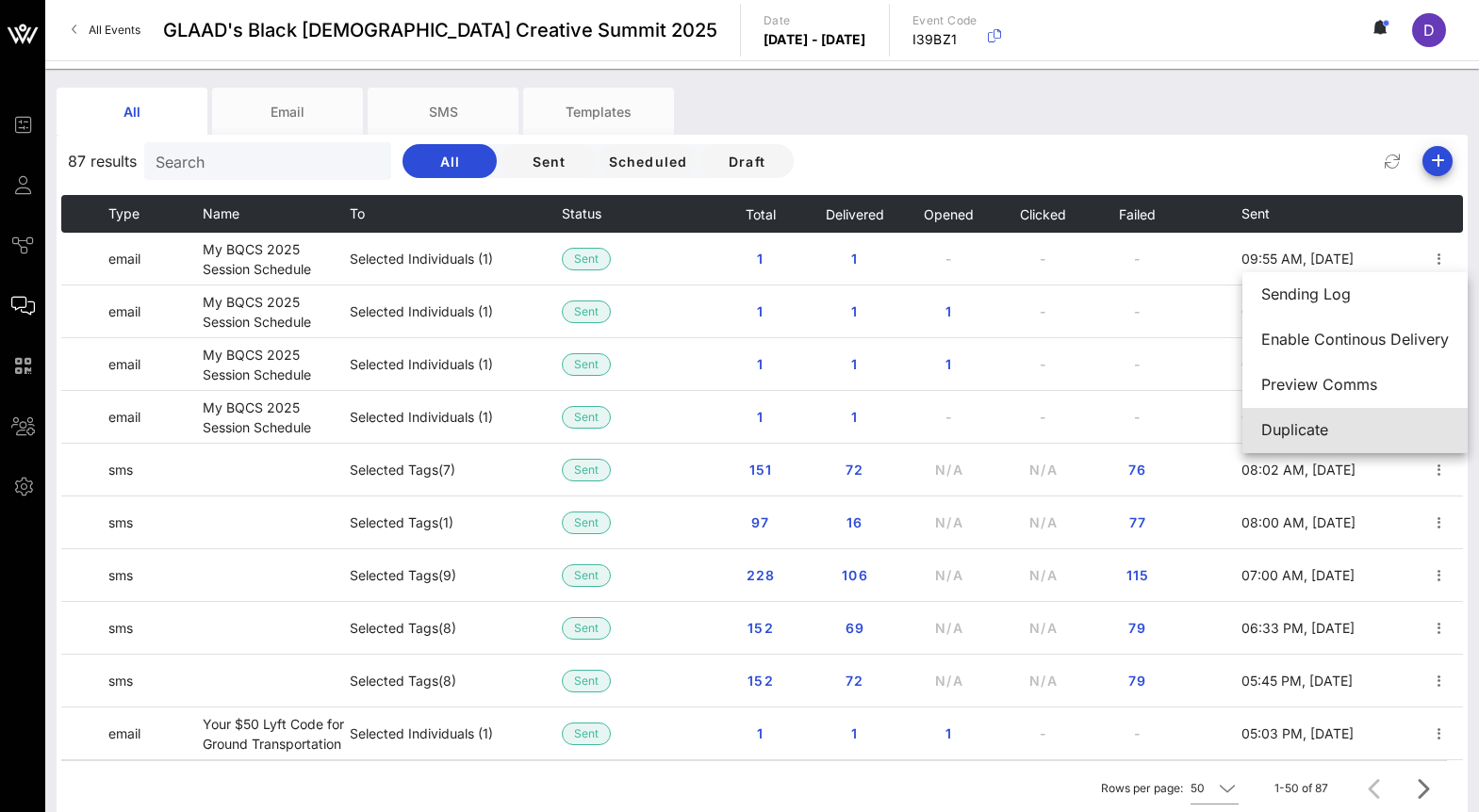
click at [1325, 432] on div "Duplicate" at bounding box center [1355, 430] width 187 height 18
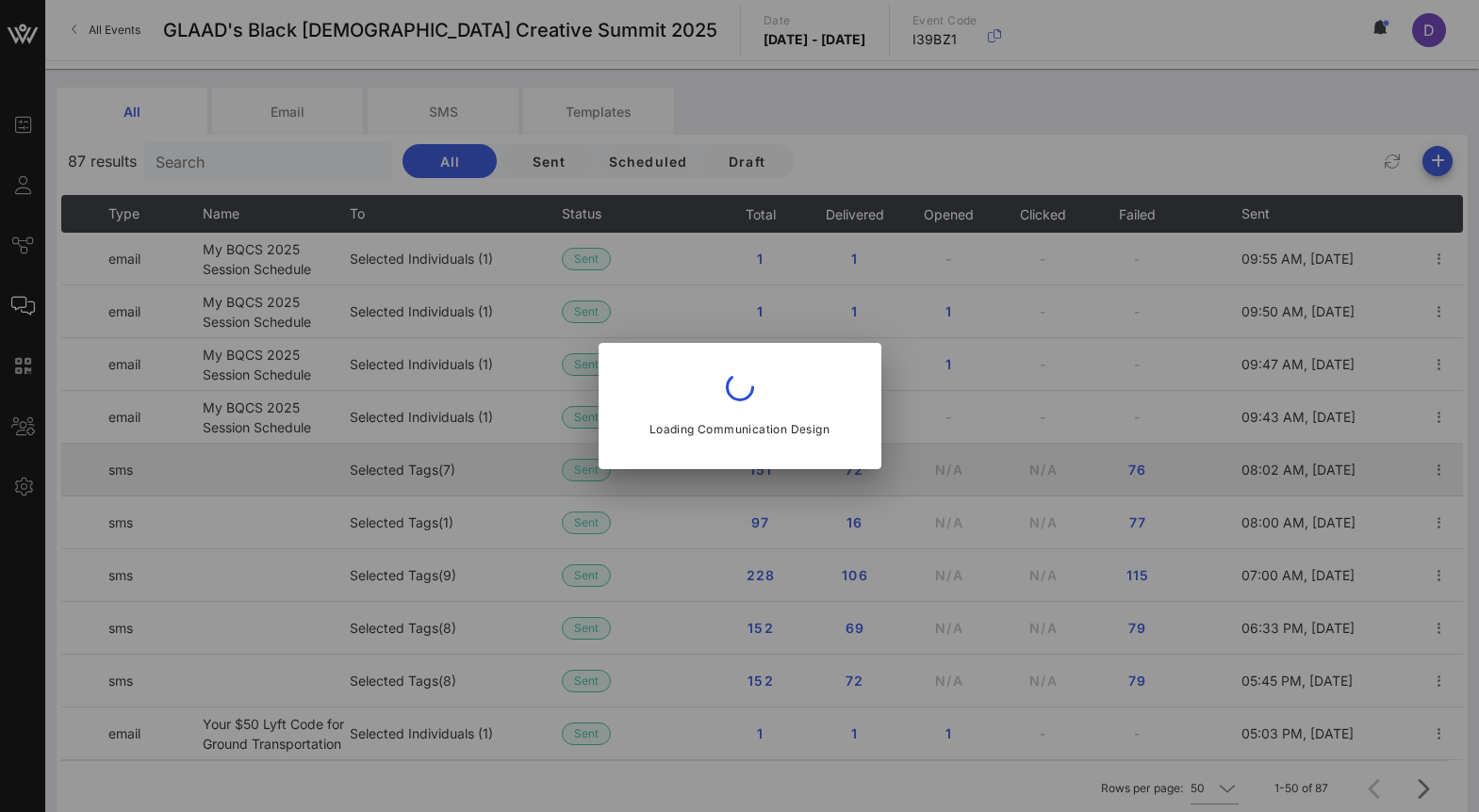
type input "communities@glaad.org"
type input "My BQCS 2025 Session Schedule"
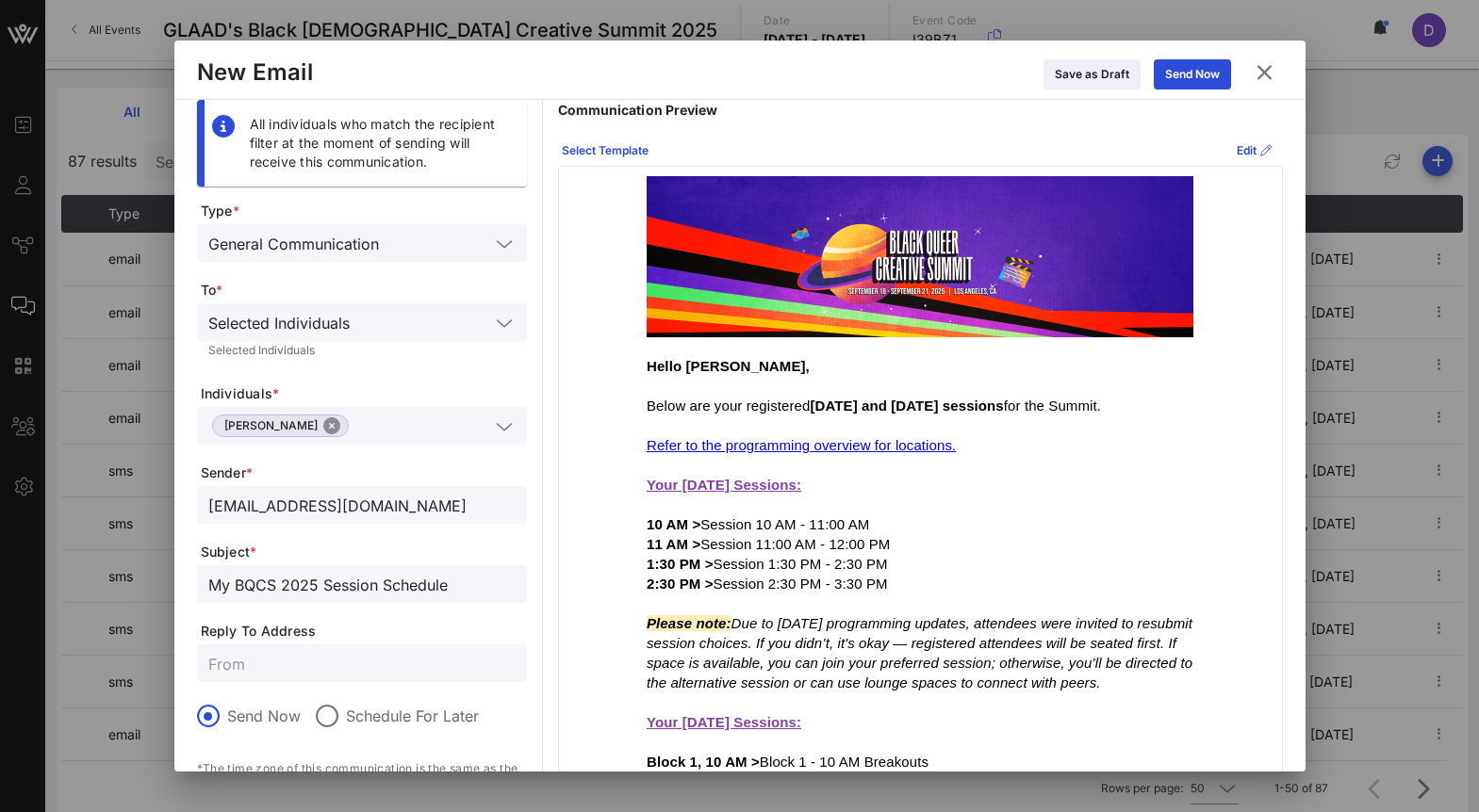
click at [323, 428] on button "Close" at bounding box center [331, 426] width 17 height 17
click at [296, 424] on input "text" at bounding box center [348, 426] width 281 height 25
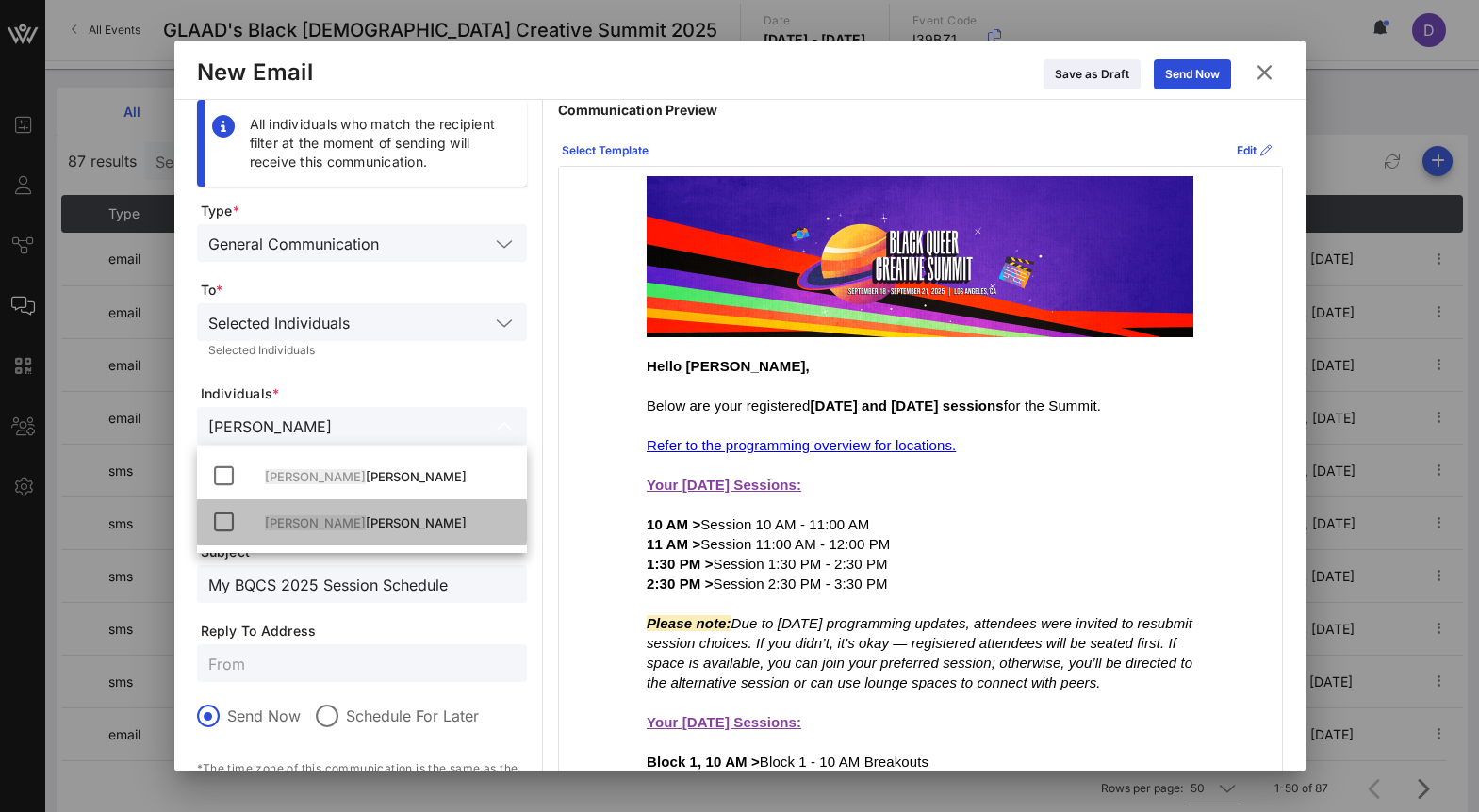
click at [326, 522] on div "Eric Rattray" at bounding box center [388, 522] width 246 height 15
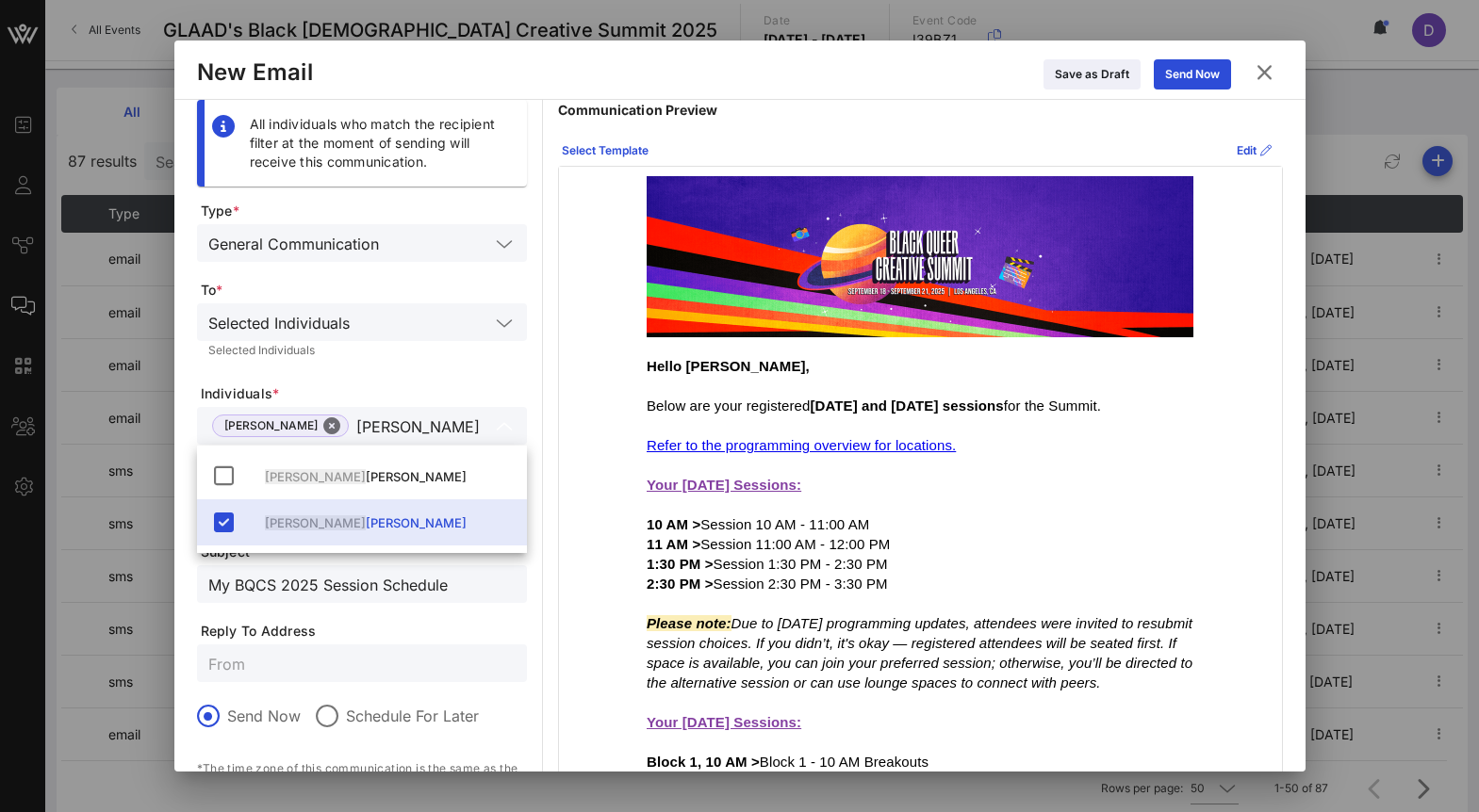
type input "Eric"
click at [420, 414] on input "Eric" at bounding box center [422, 426] width 133 height 25
click at [426, 374] on form "Type * General Communication To * Selected Individuals Selected Individuals Ind…" at bounding box center [362, 555] width 330 height 707
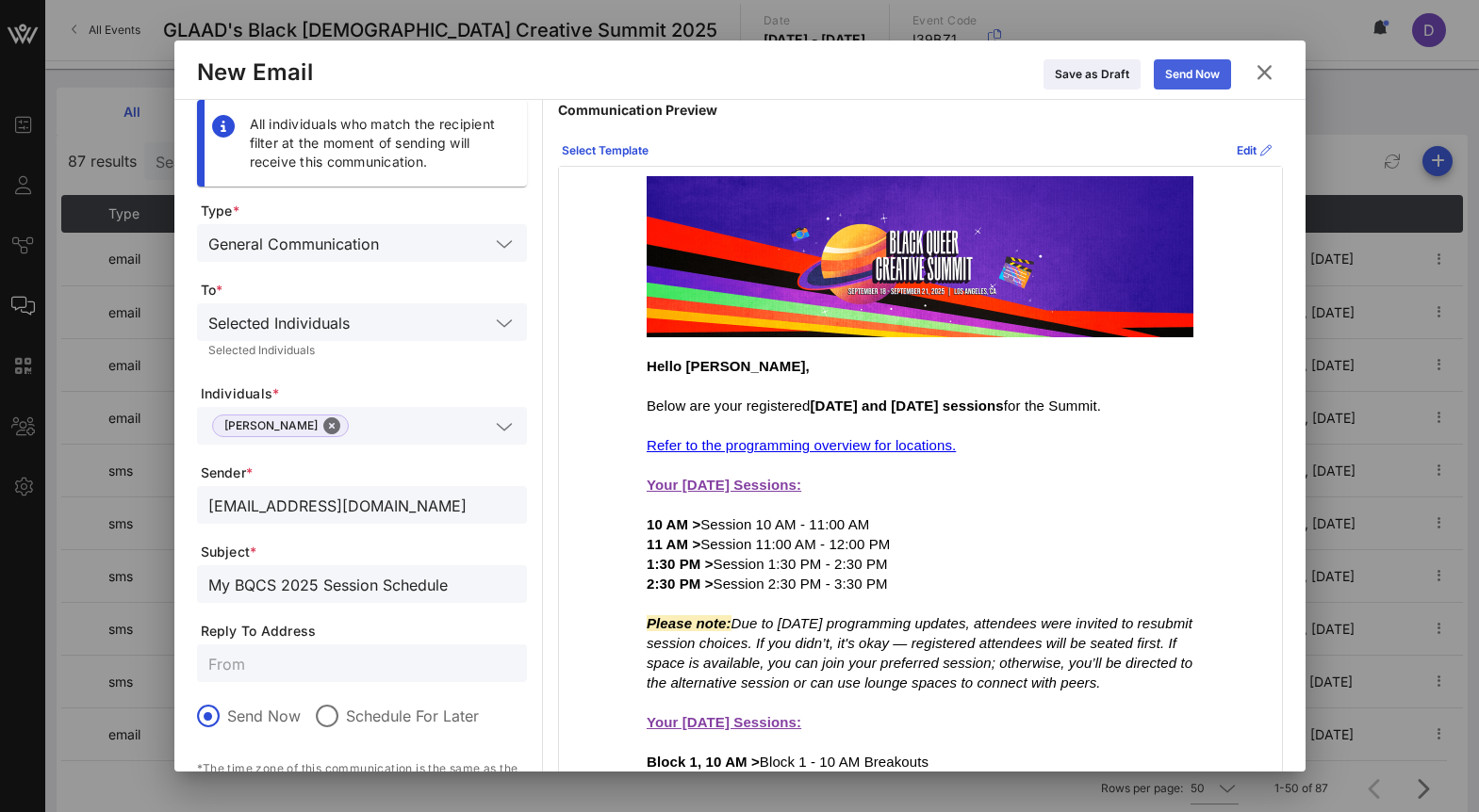
click at [1205, 70] on div "Send Now" at bounding box center [1192, 74] width 54 height 19
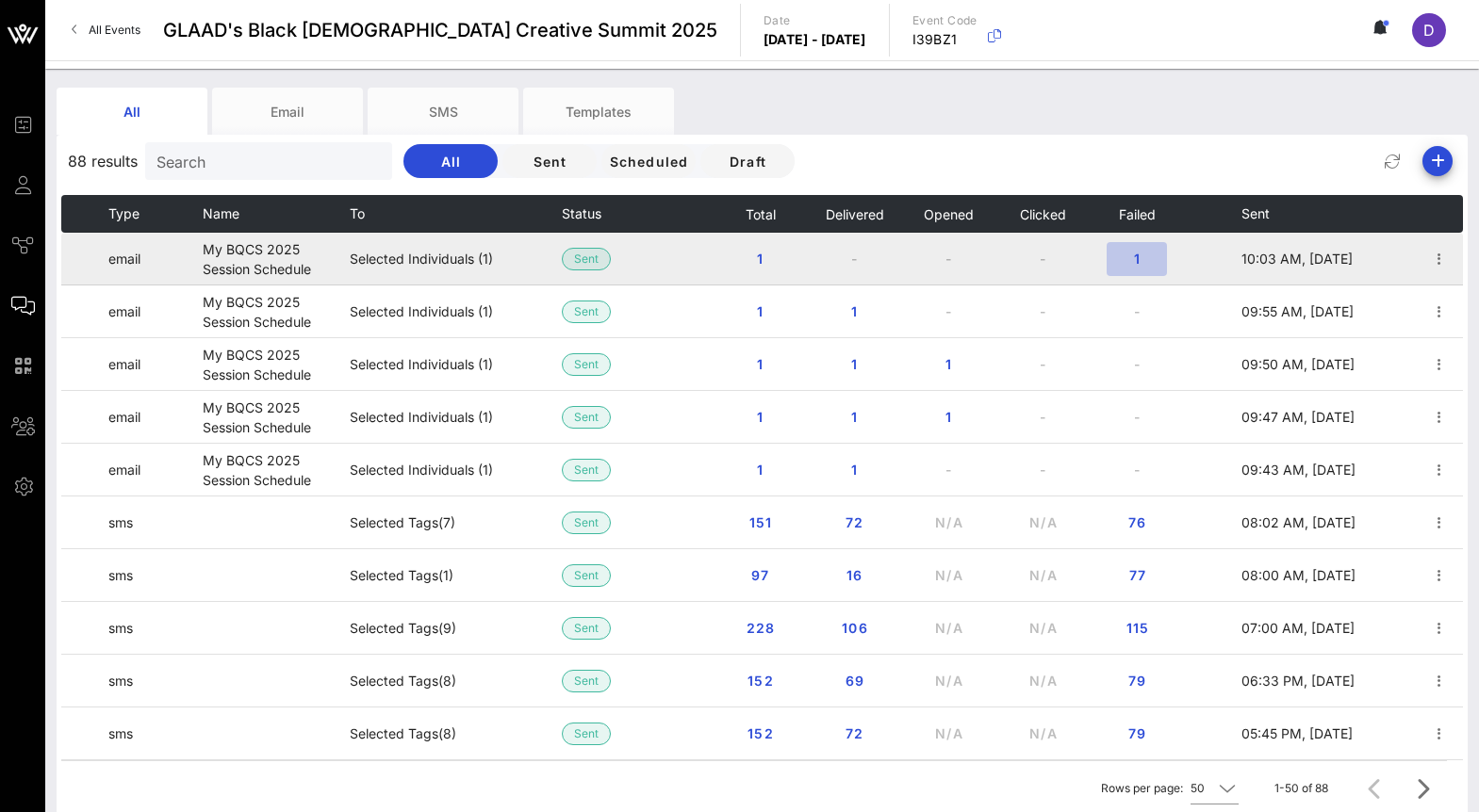
click at [1133, 250] on span "1" at bounding box center [1137, 258] width 31 height 16
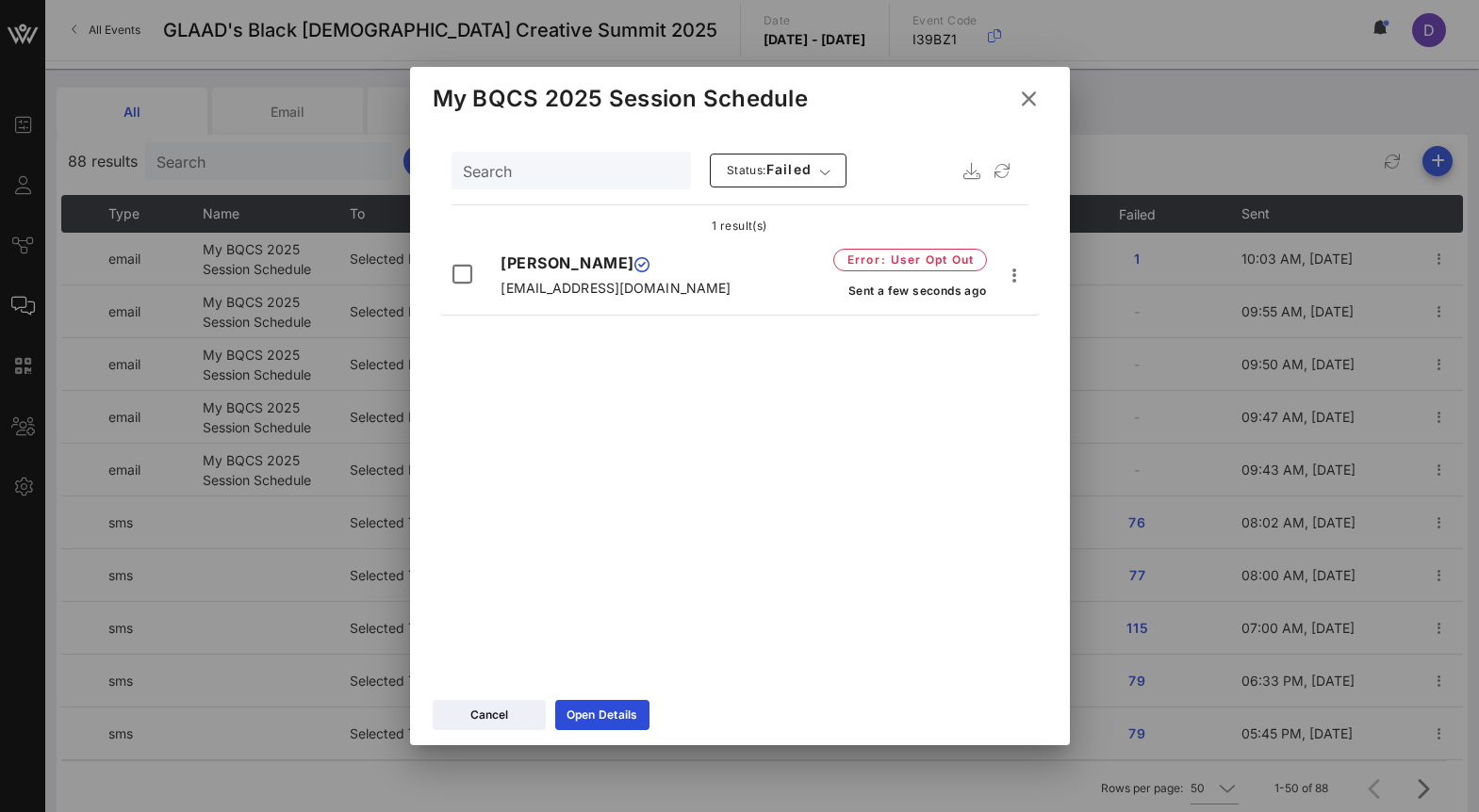
click at [1027, 98] on icon at bounding box center [1028, 99] width 31 height 33
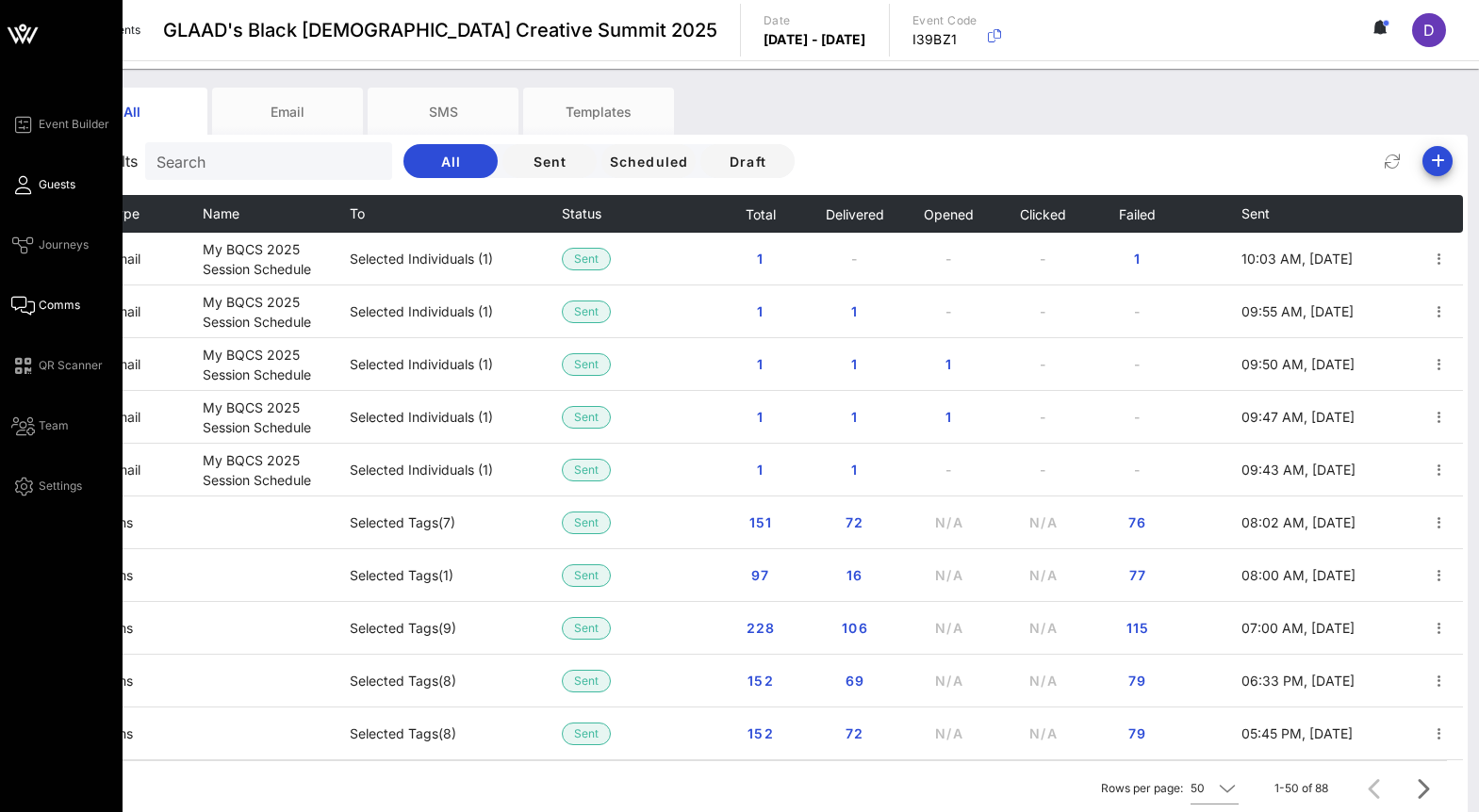
click at [33, 190] on link "Guests" at bounding box center [42, 184] width 64 height 23
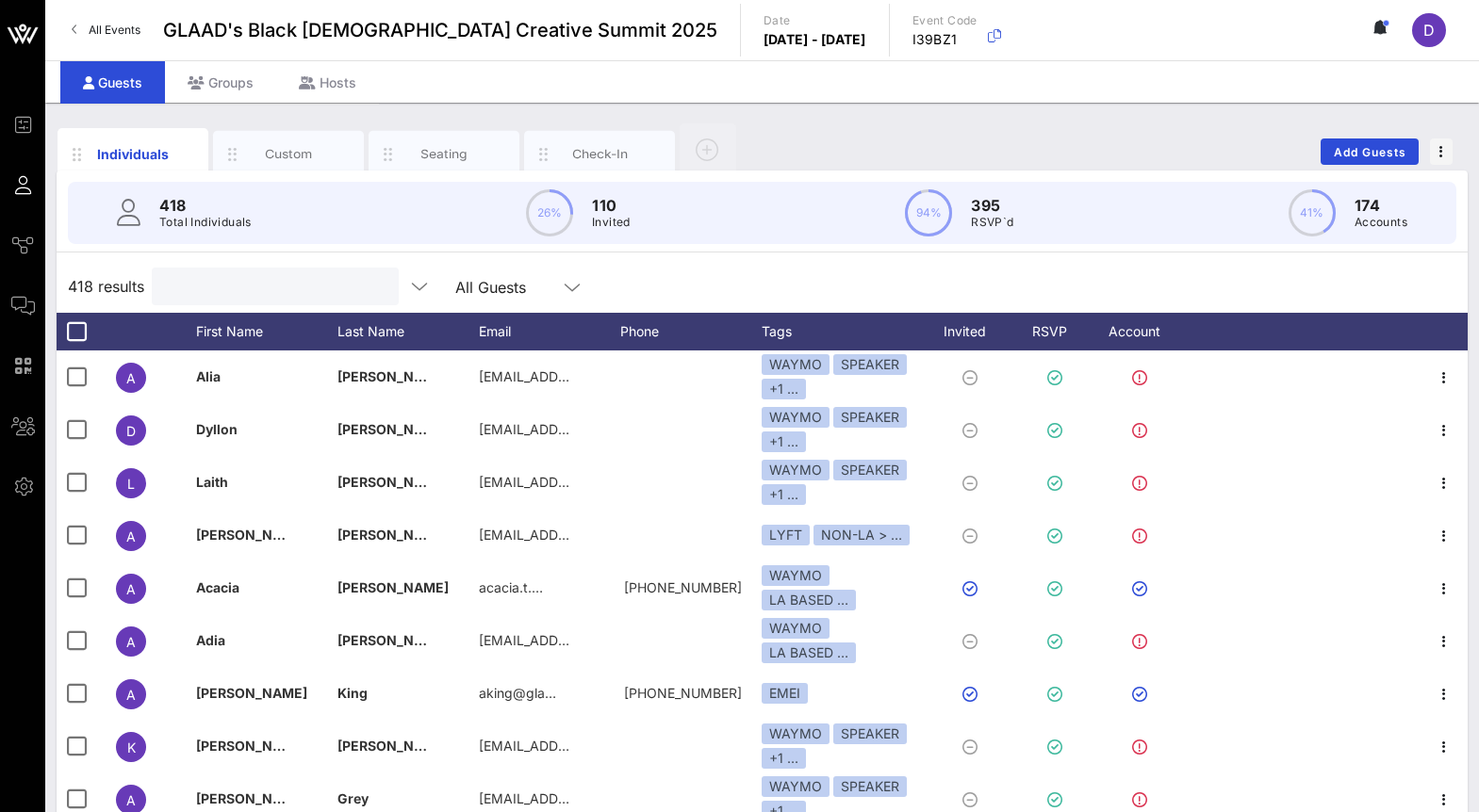
click at [197, 283] on input "text" at bounding box center [273, 286] width 221 height 25
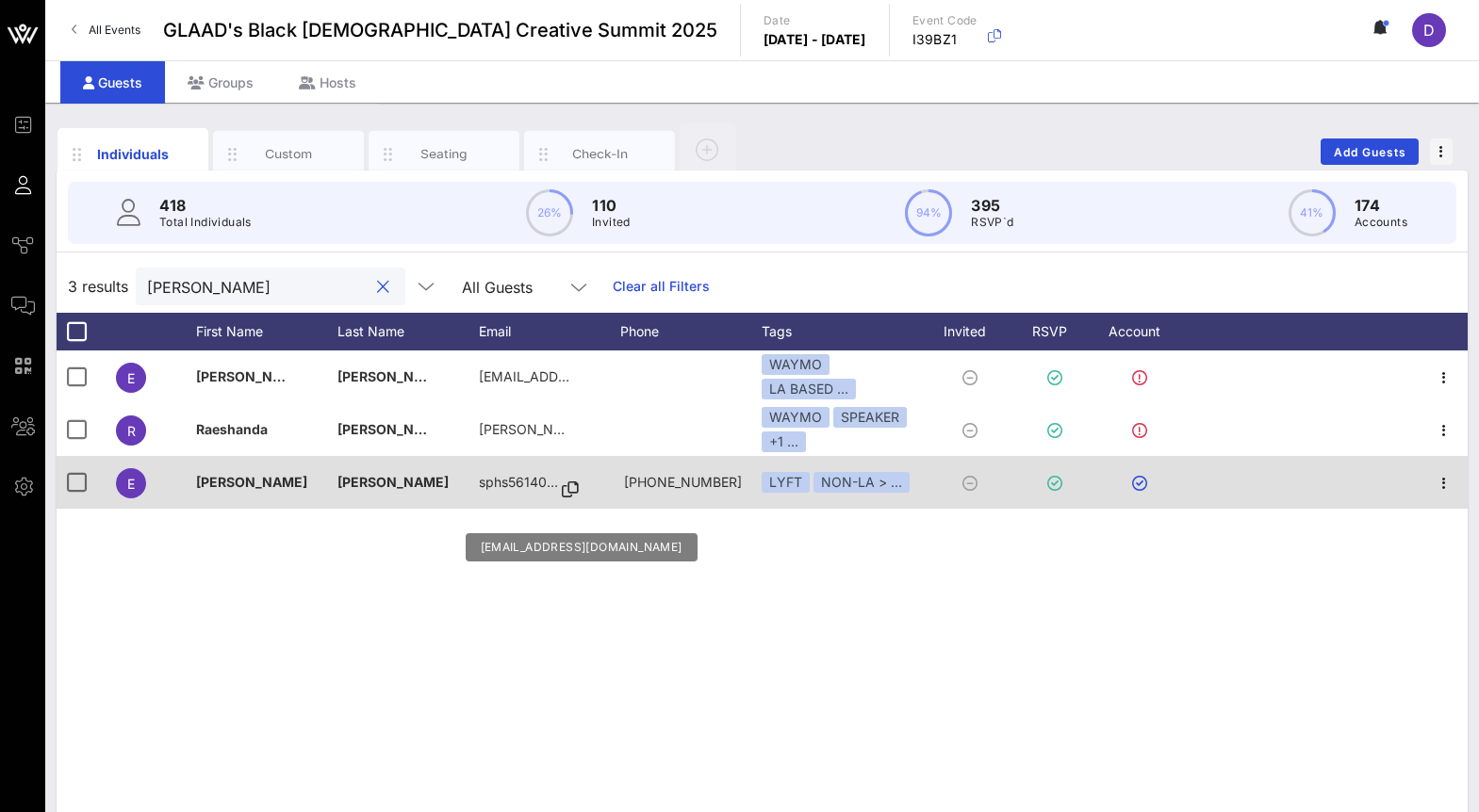
type input "[PERSON_NAME]"
click at [543, 479] on p "sphs56140…" at bounding box center [519, 483] width 79 height 53
click at [571, 491] on icon at bounding box center [570, 490] width 17 height 2
click at [520, 465] on p "sphs56140…" at bounding box center [519, 483] width 79 height 53
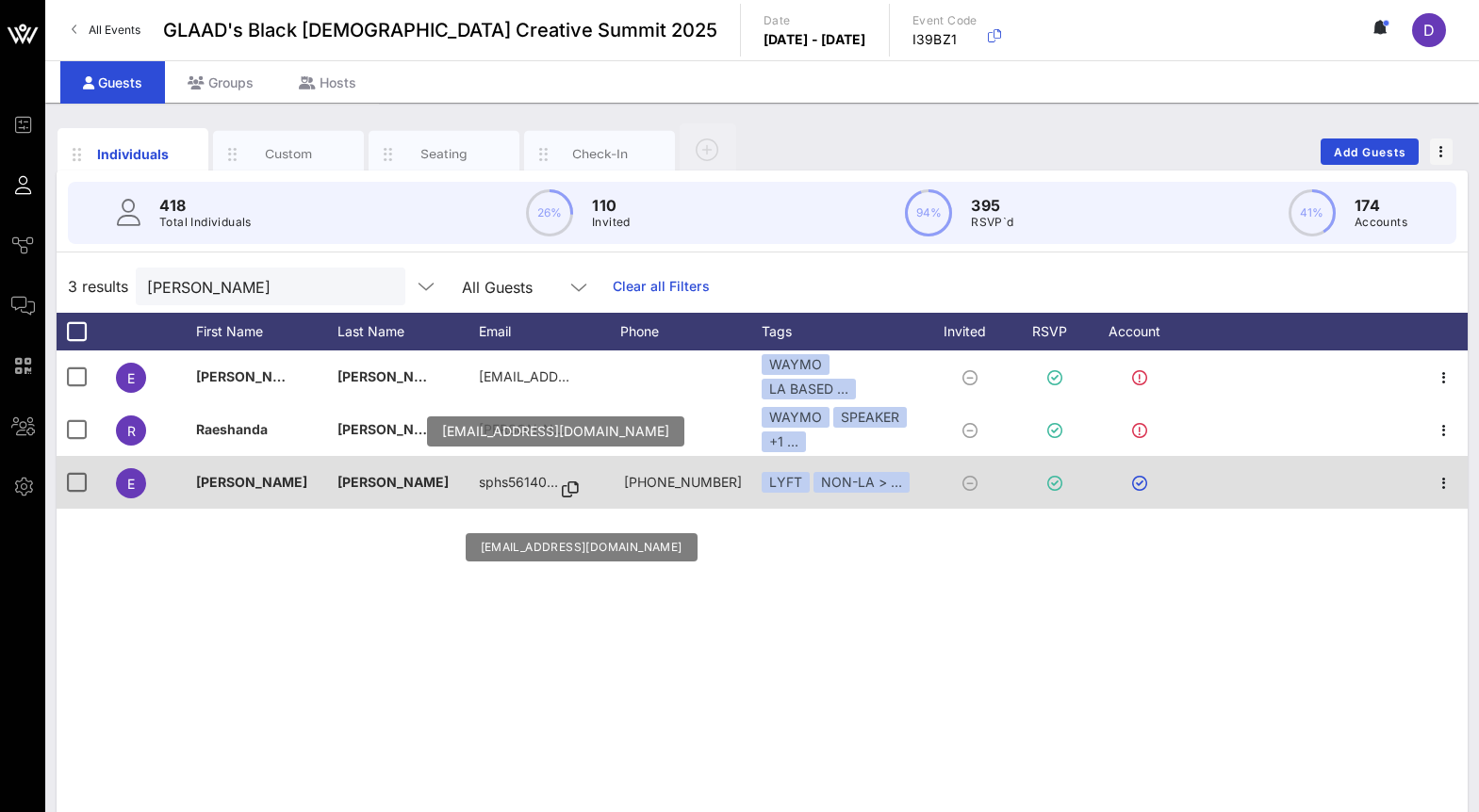
click at [520, 485] on p "sphs56140…" at bounding box center [519, 483] width 79 height 53
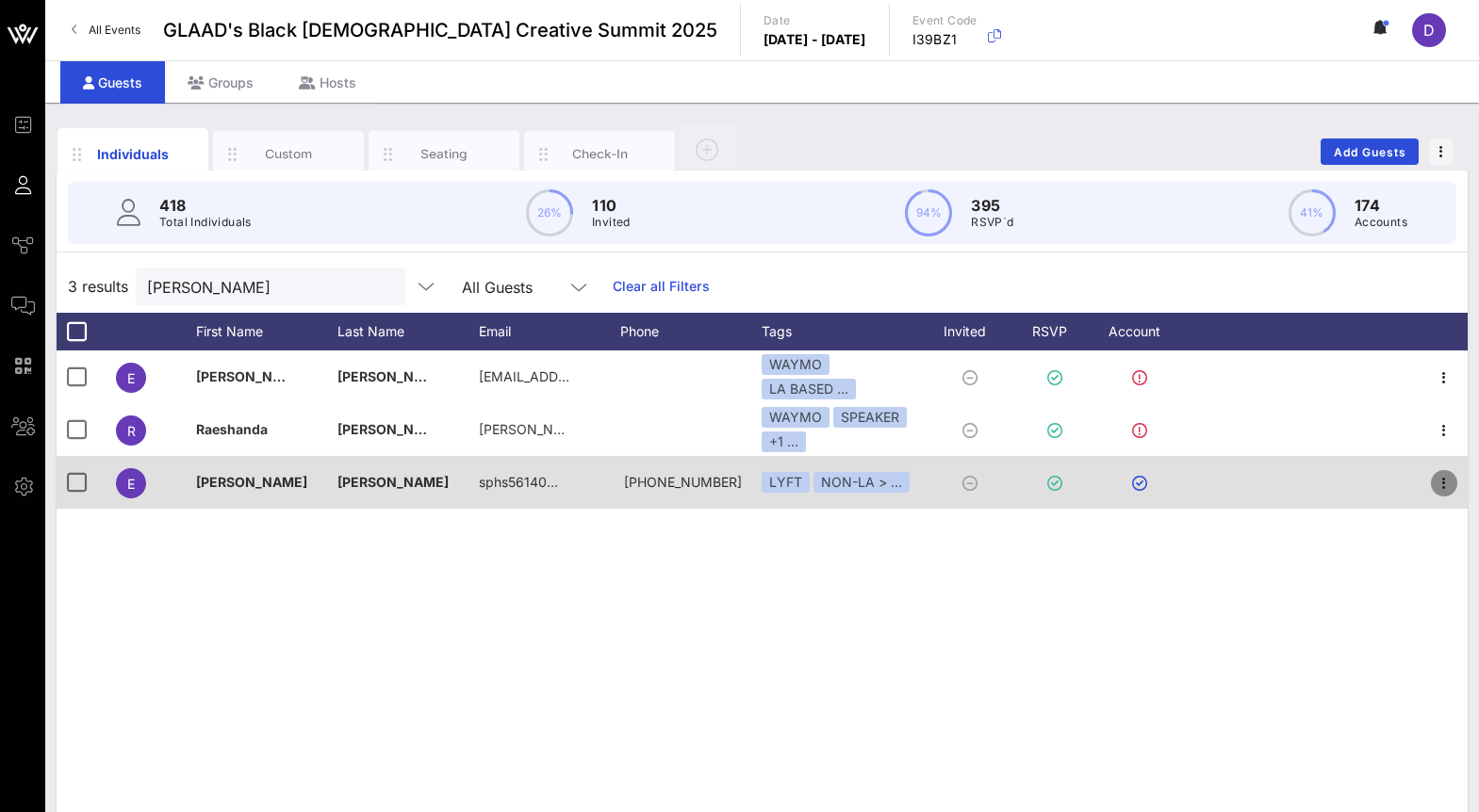
click at [1447, 489] on icon "button" at bounding box center [1444, 483] width 23 height 23
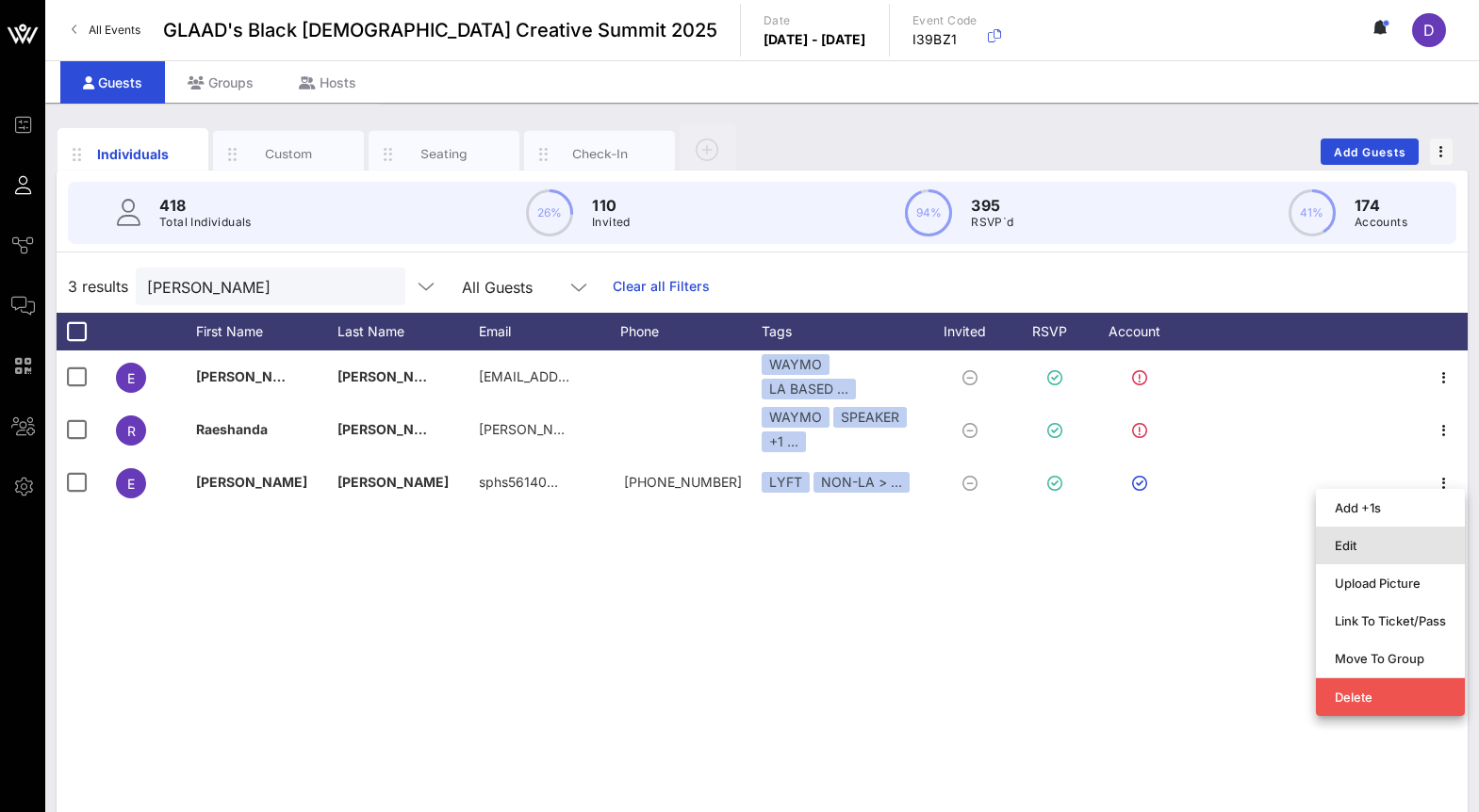
click at [1434, 545] on div "Edit" at bounding box center [1390, 545] width 111 height 15
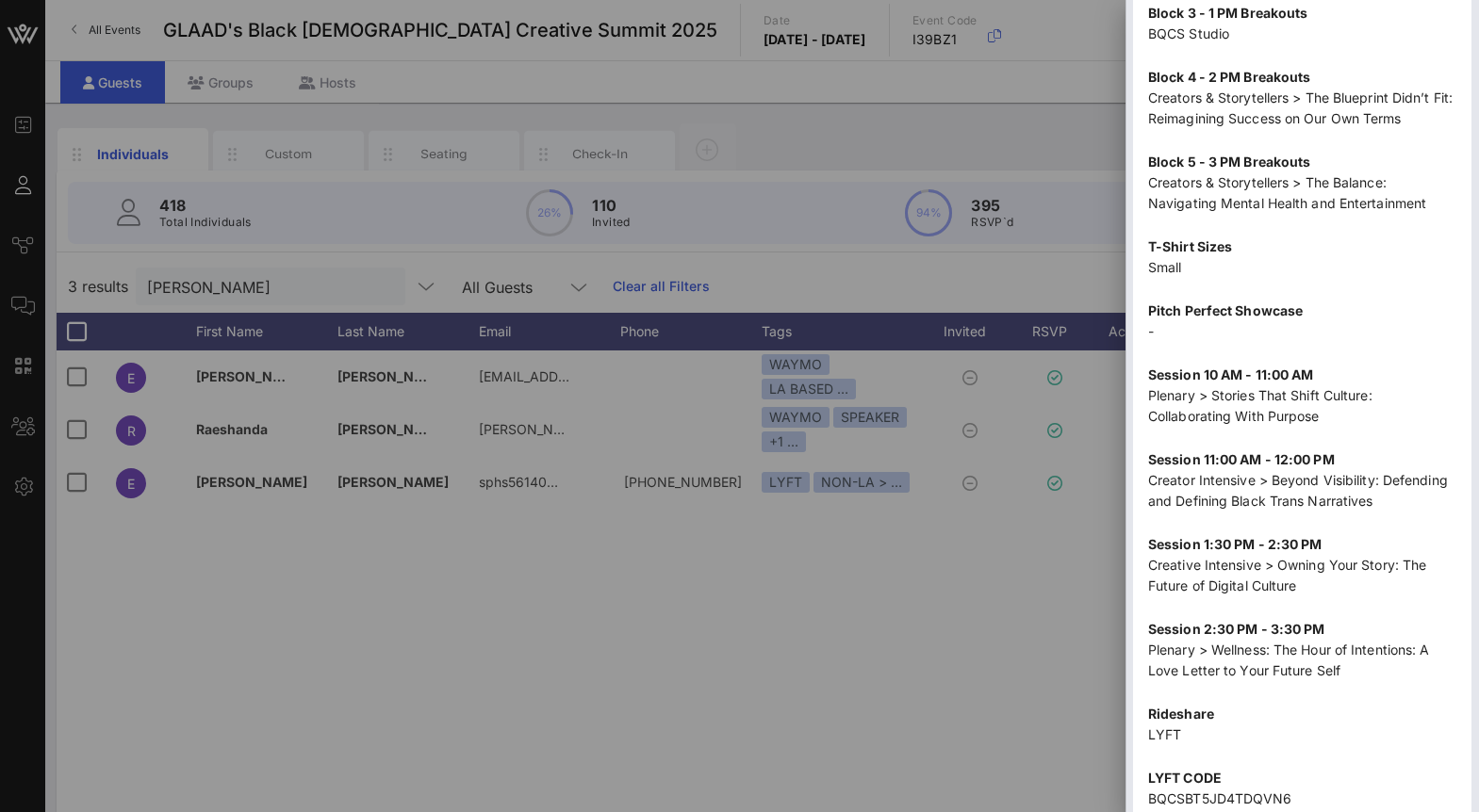
scroll to position [2160, 0]
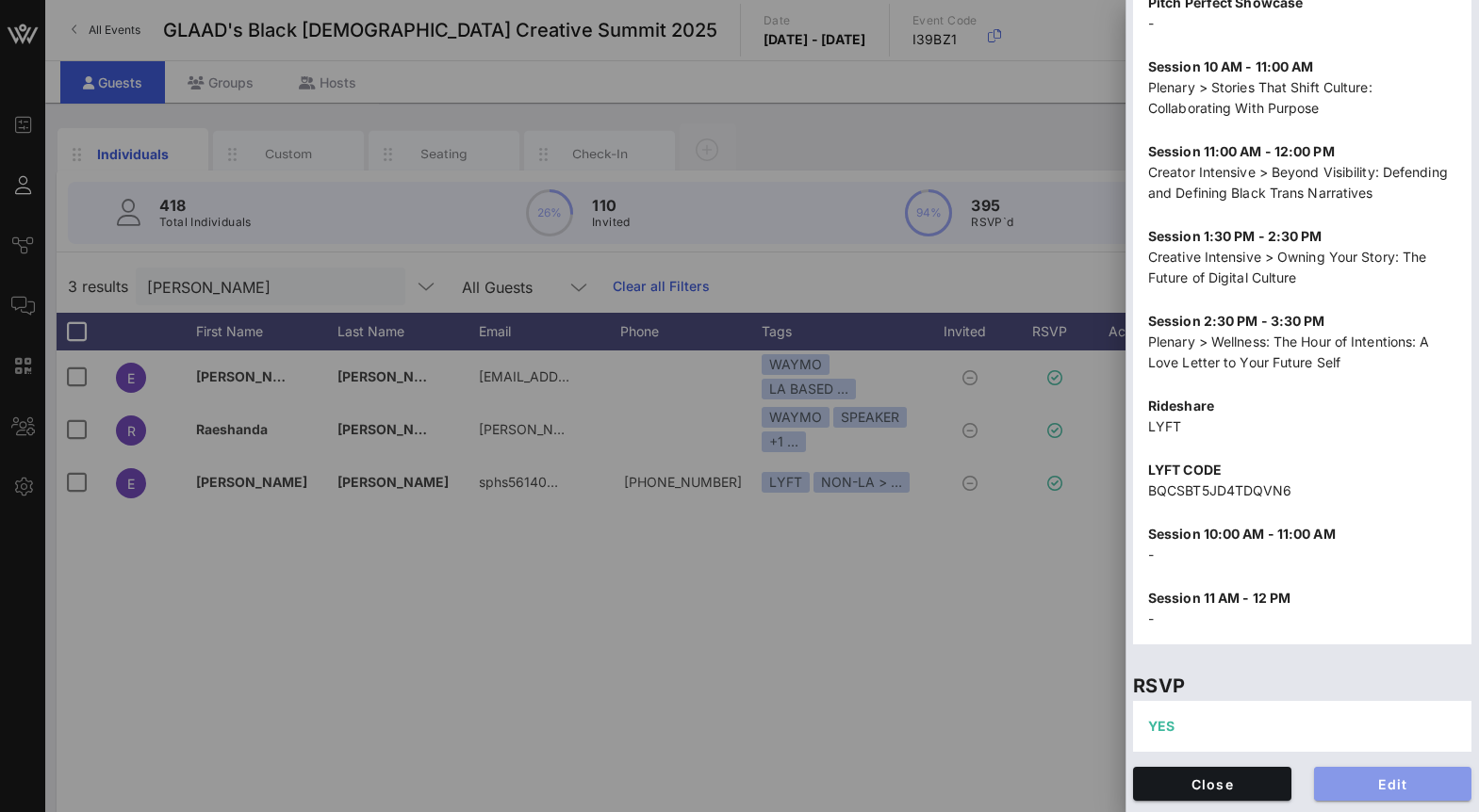
click at [1403, 782] on span "Edit" at bounding box center [1393, 784] width 128 height 16
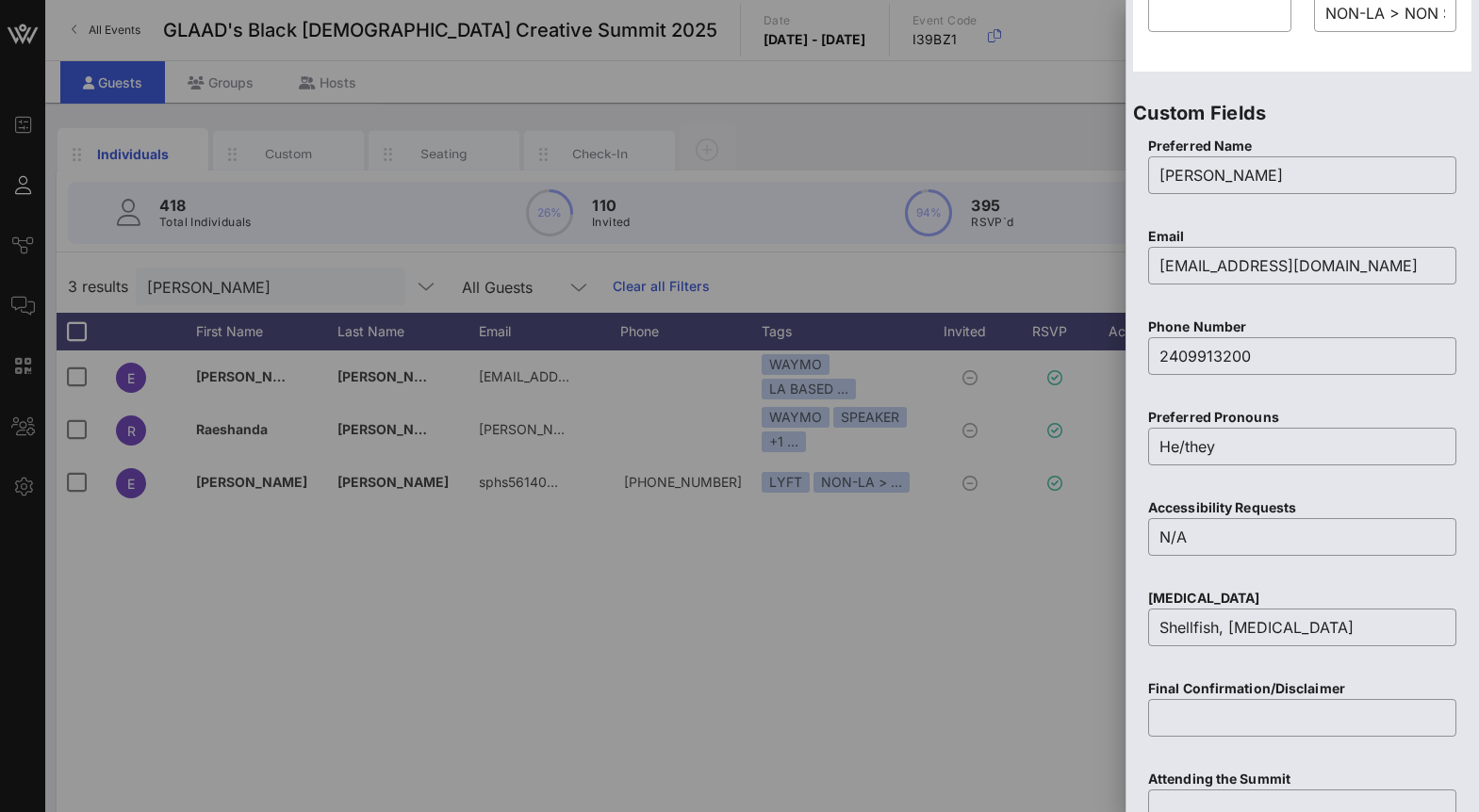
scroll to position [694, 0]
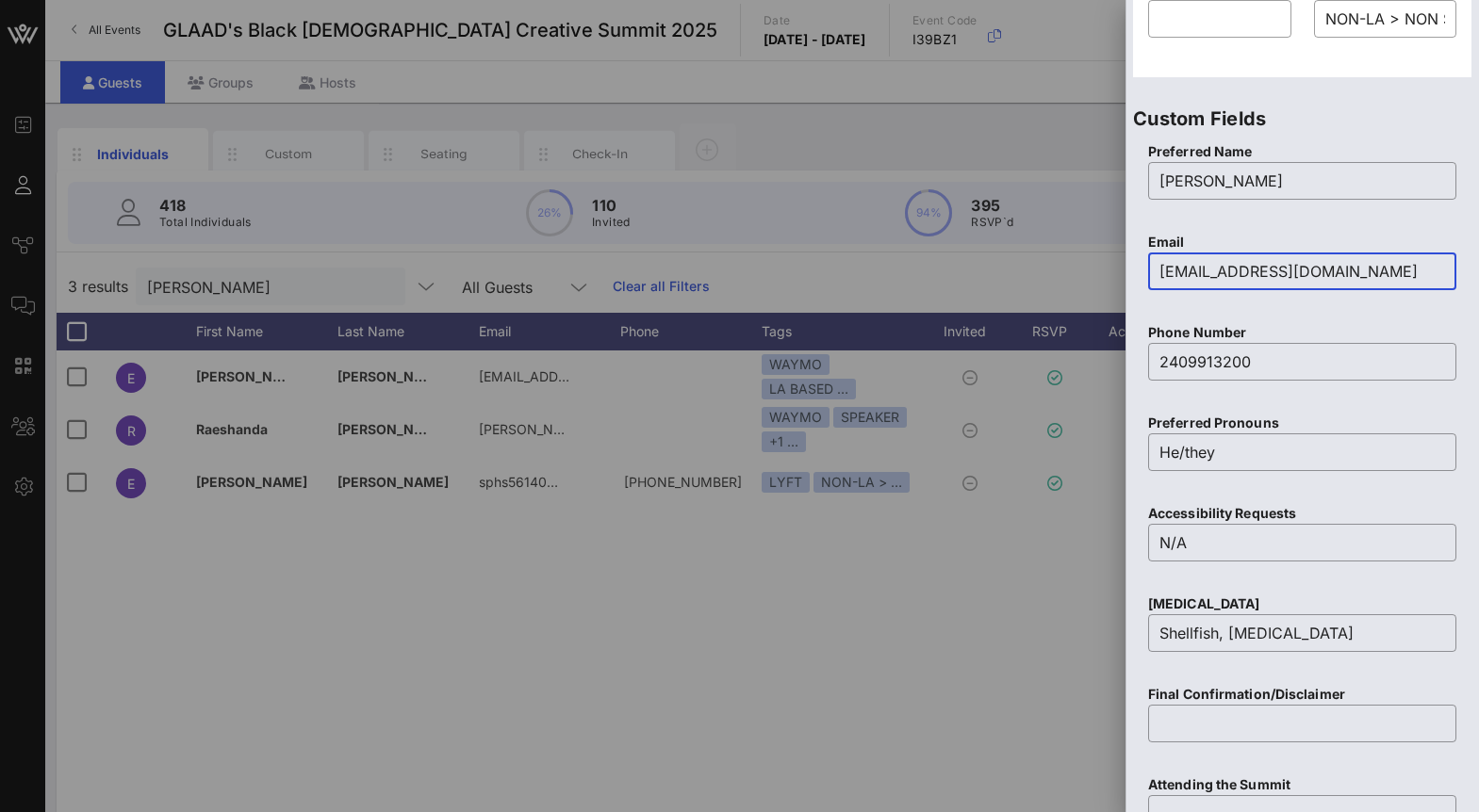
click at [1281, 281] on input "[EMAIL_ADDRESS][DOMAIN_NAME]" at bounding box center [1303, 271] width 286 height 31
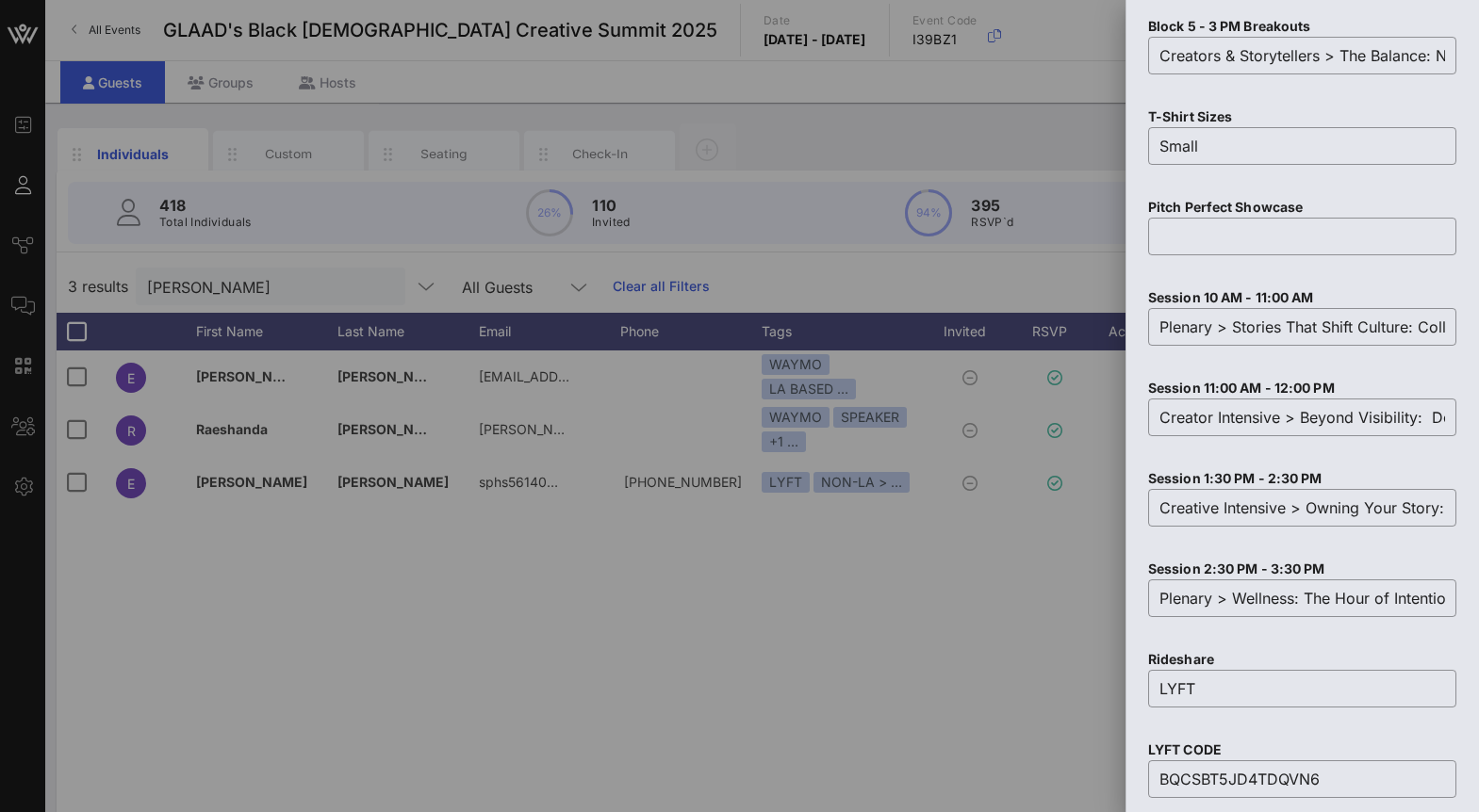
scroll to position [2806, 0]
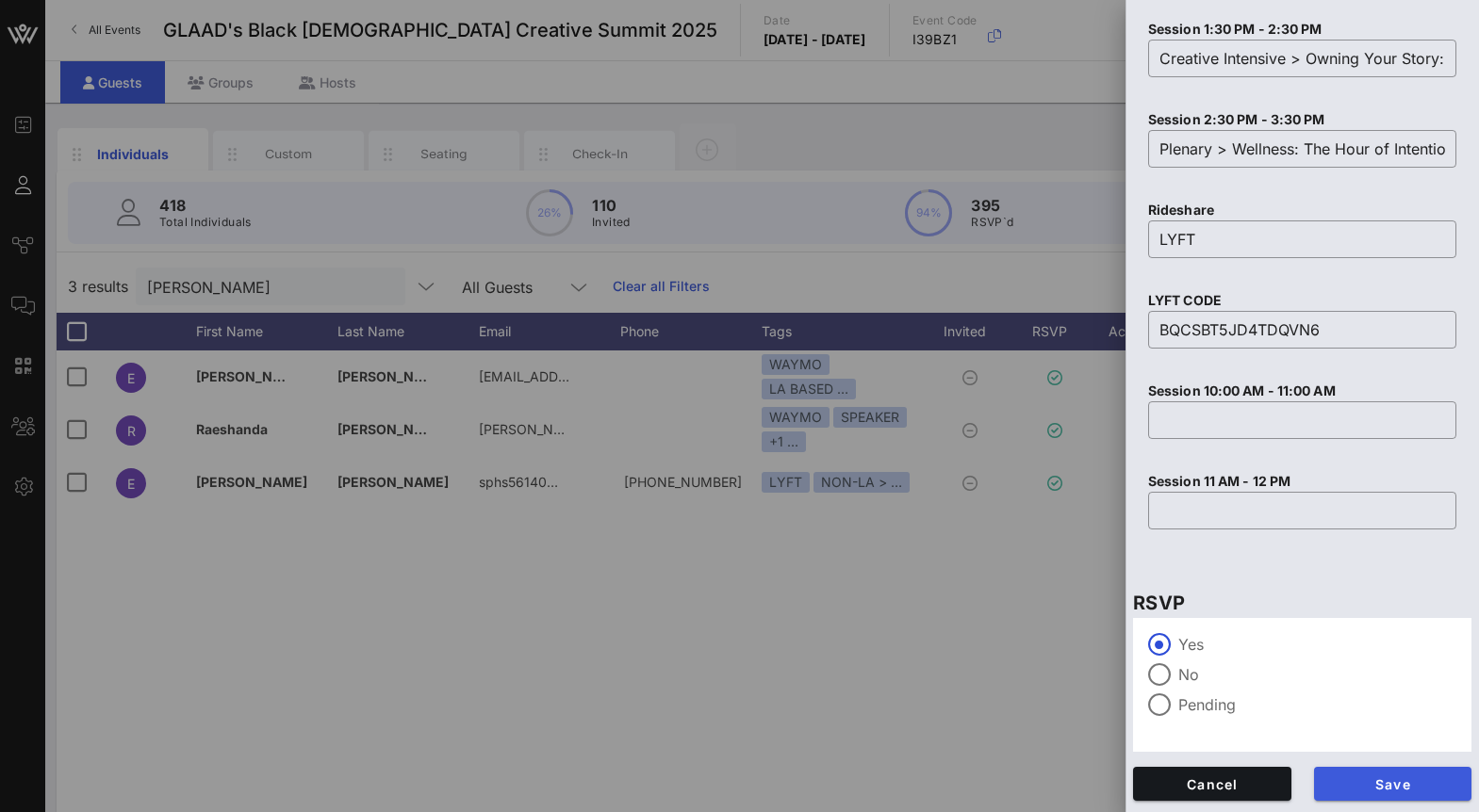
type input "[EMAIL_ADDRESS][DOMAIN_NAME]"
click at [1397, 787] on span "Save" at bounding box center [1393, 784] width 128 height 16
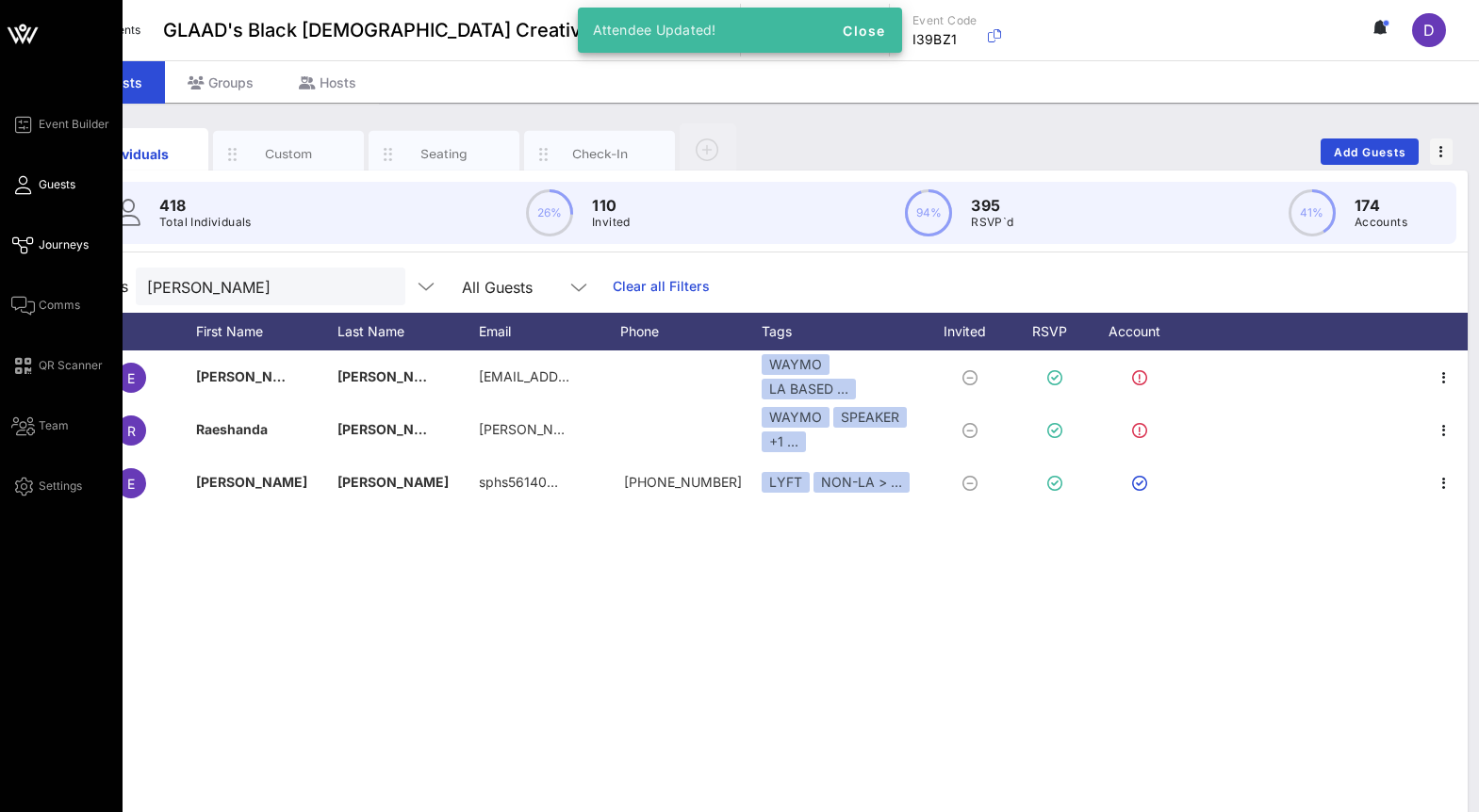
click at [44, 235] on link "Journeys" at bounding box center [49, 244] width 77 height 23
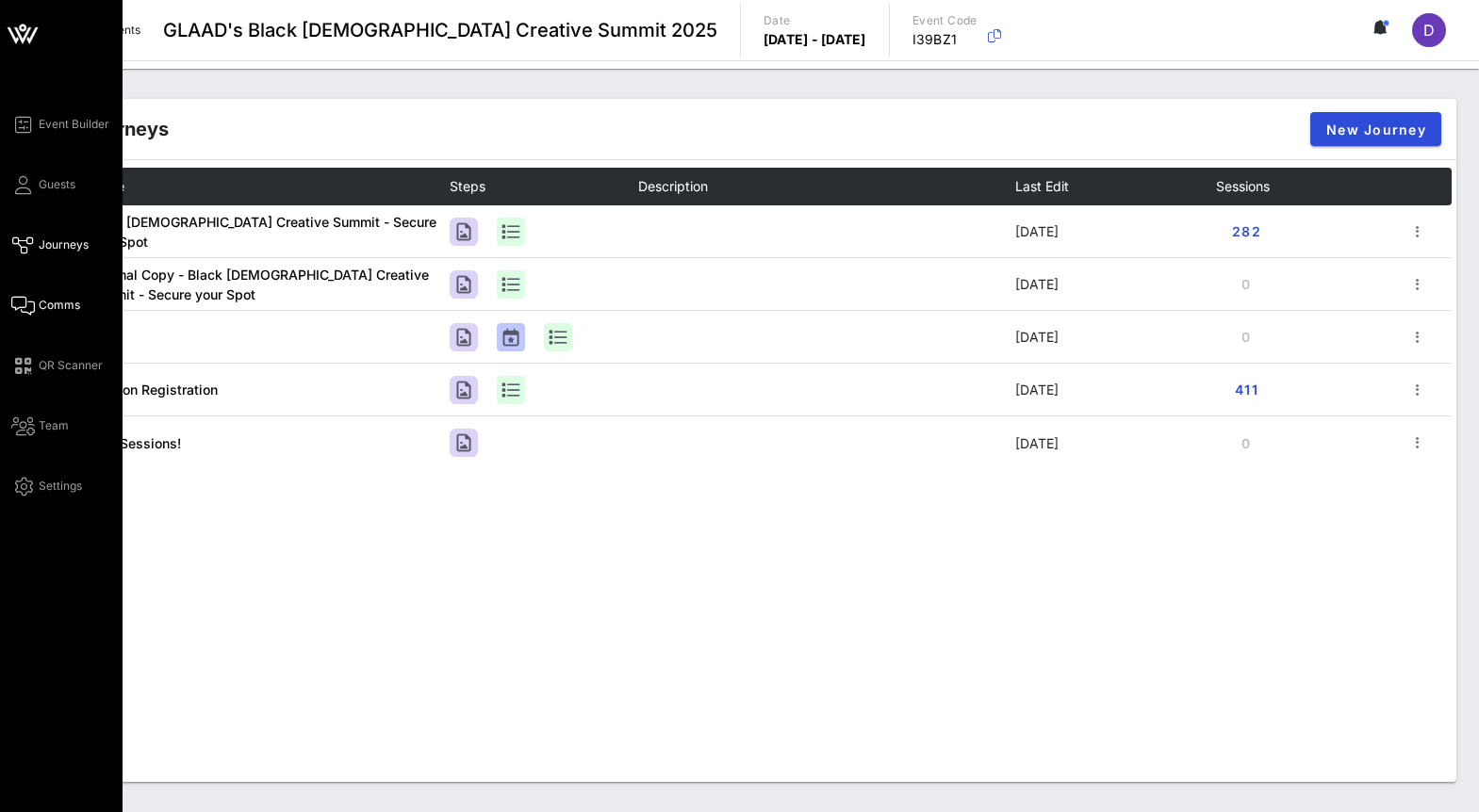
click at [48, 313] on link "Comms" at bounding box center [45, 304] width 69 height 23
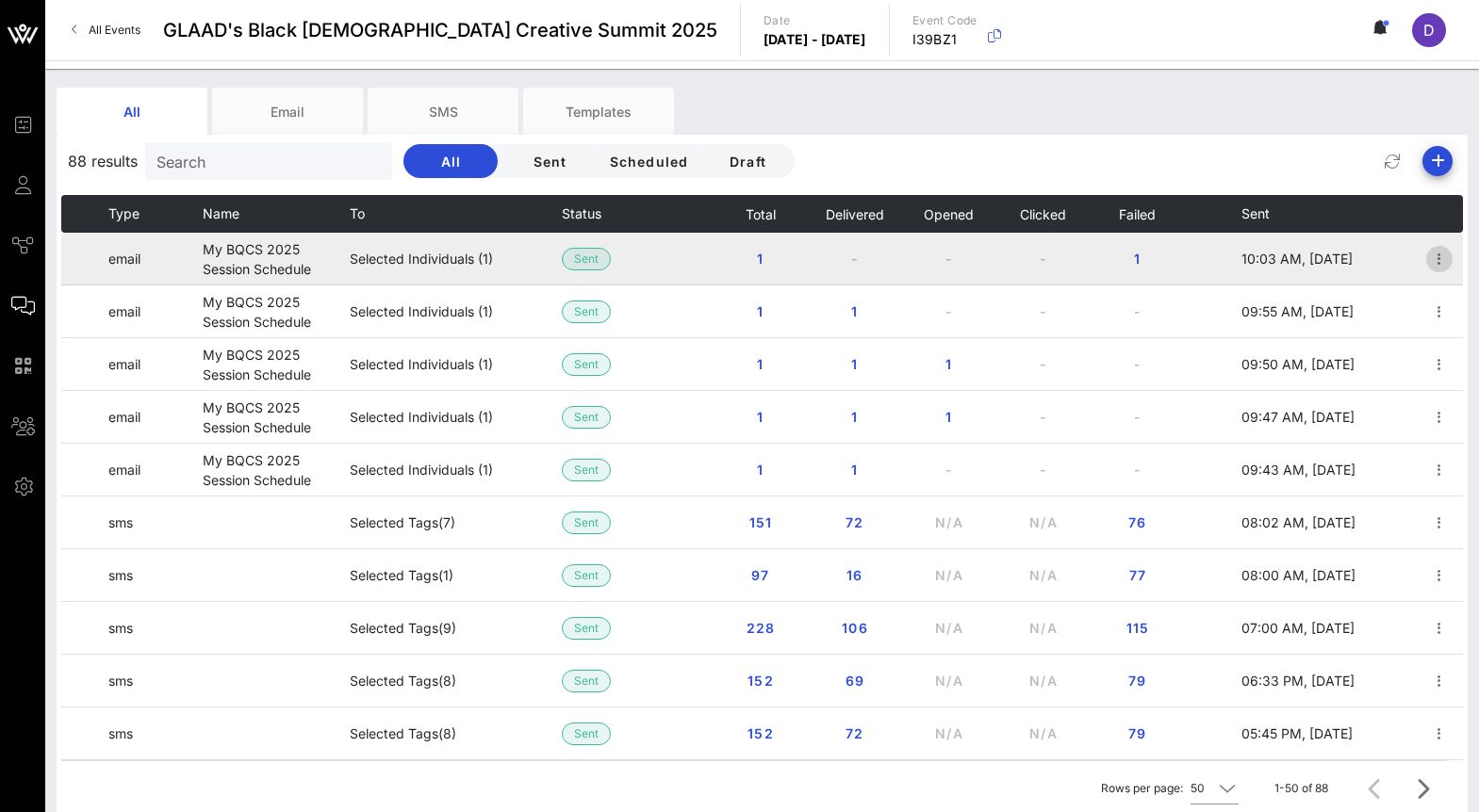
click at [1440, 254] on icon "button" at bounding box center [1439, 258] width 23 height 23
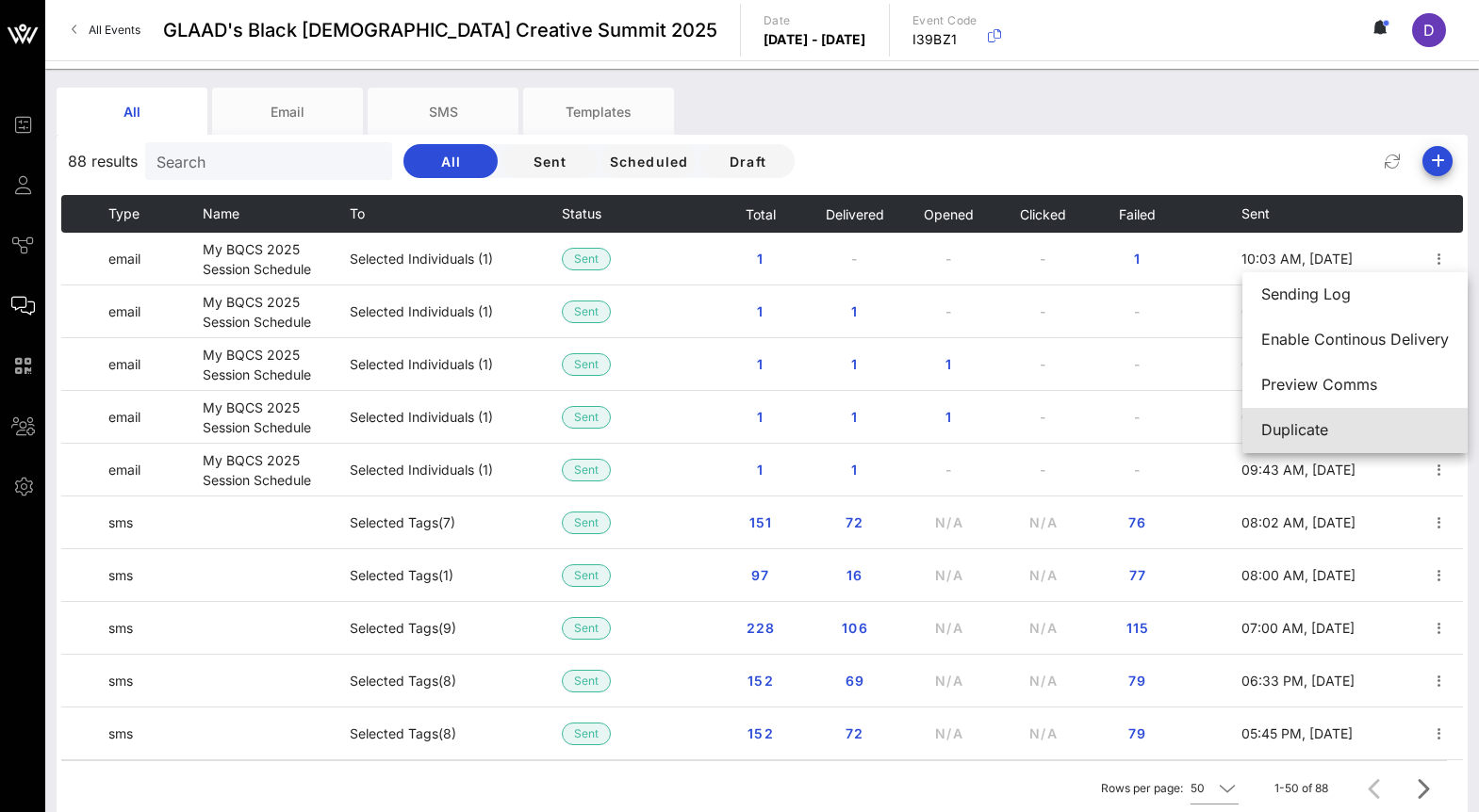
click at [1362, 423] on div "Duplicate" at bounding box center [1355, 430] width 187 height 18
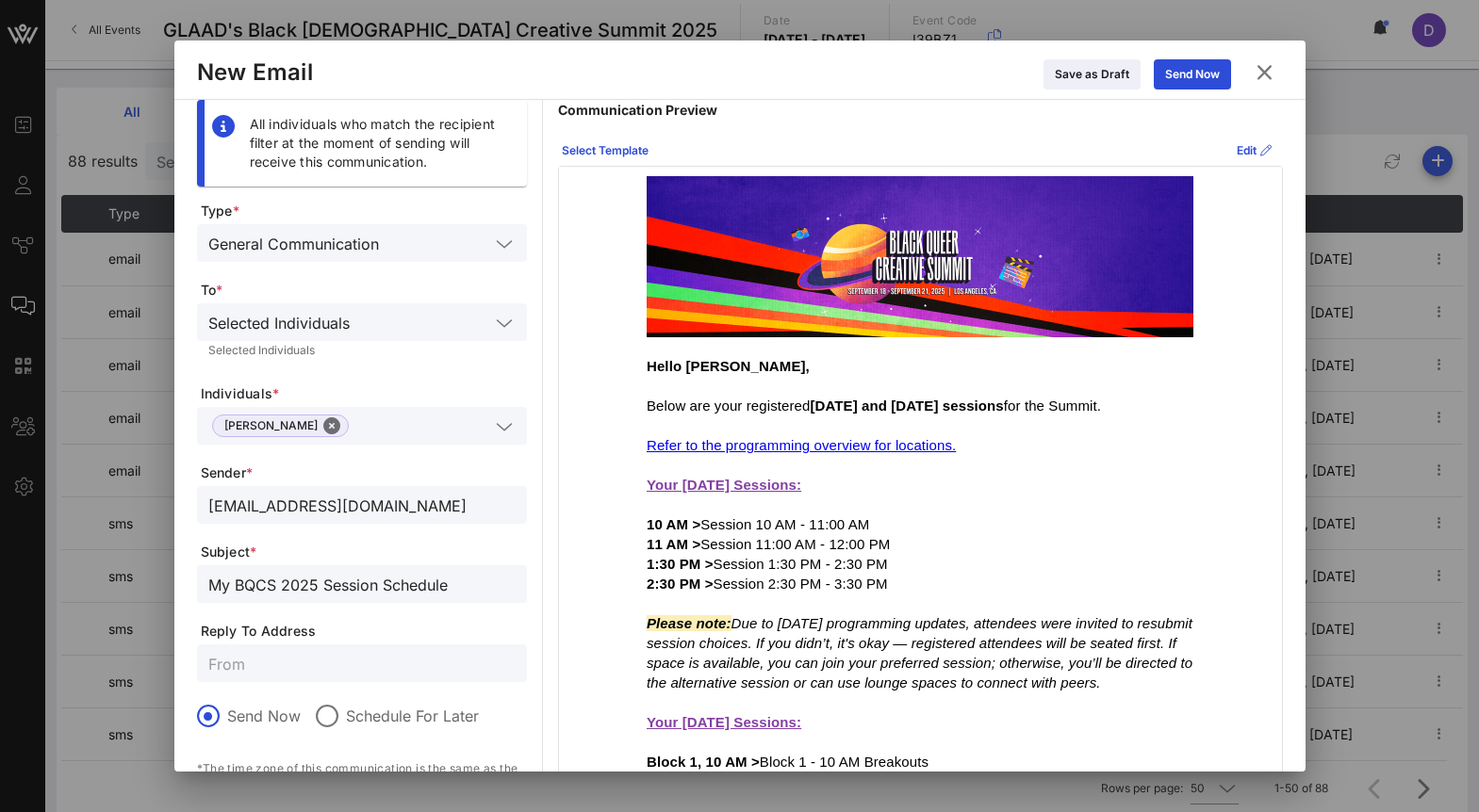
scroll to position [306, 0]
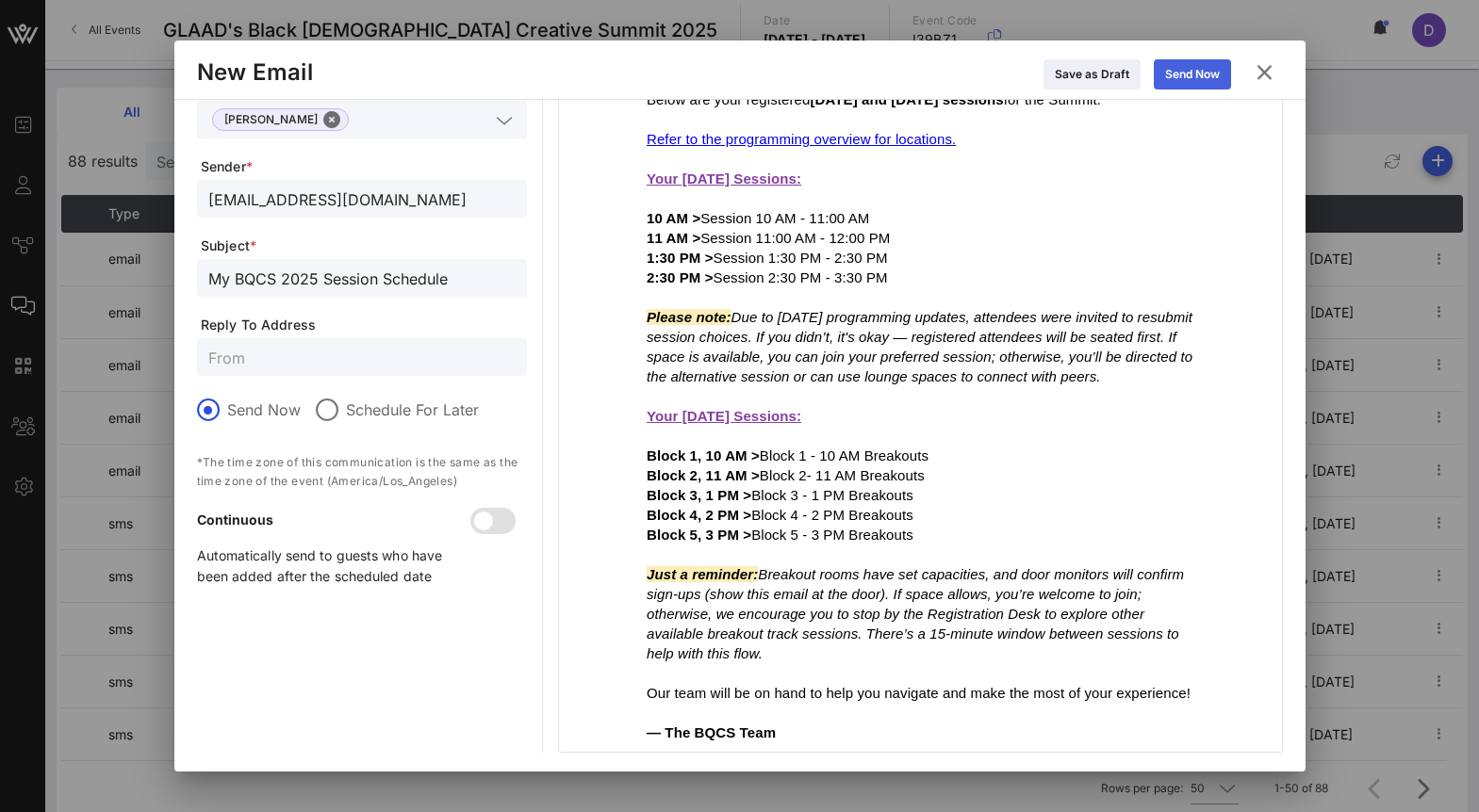
click at [1186, 72] on icon at bounding box center [1192, 74] width 13 height 11
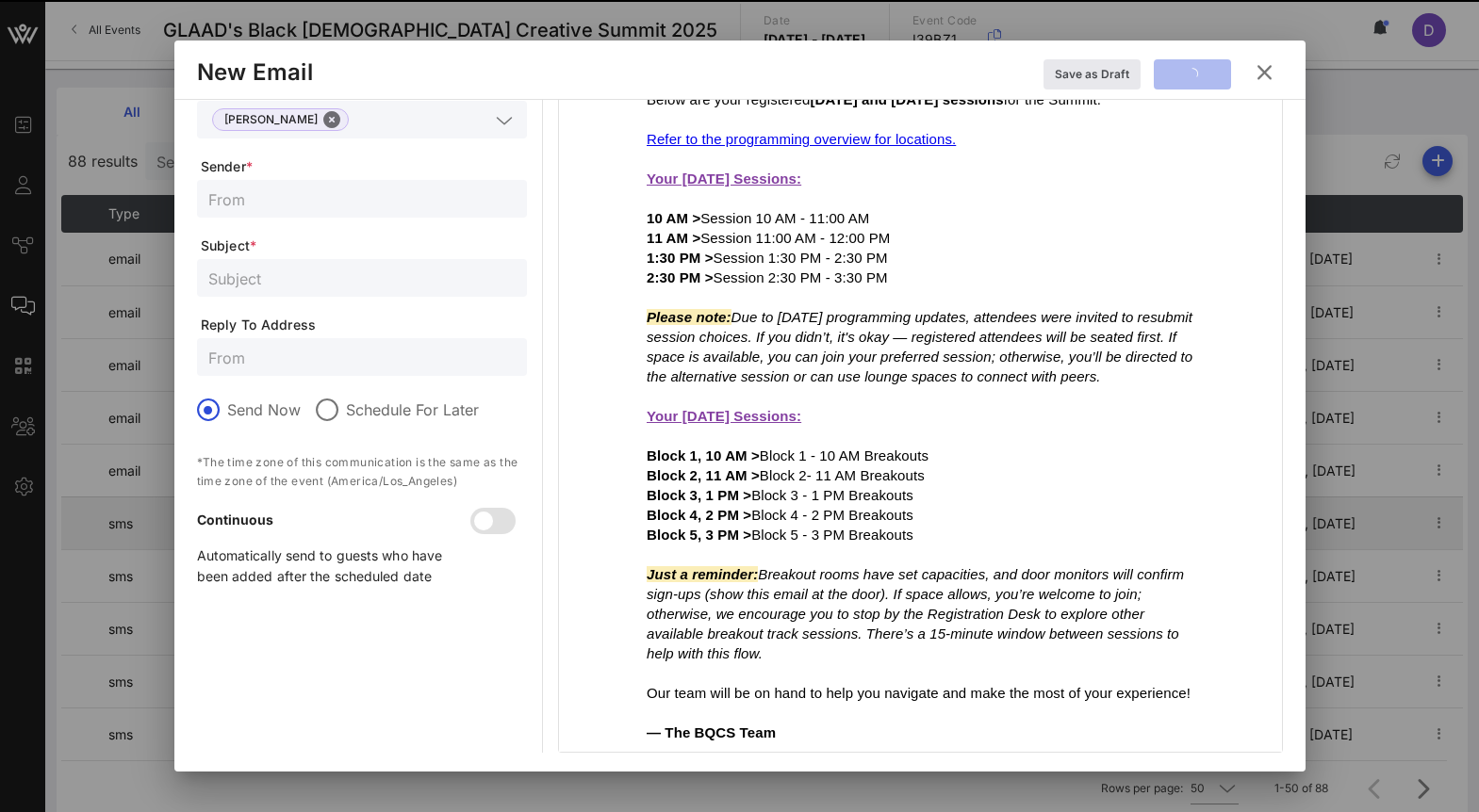
scroll to position [76, 0]
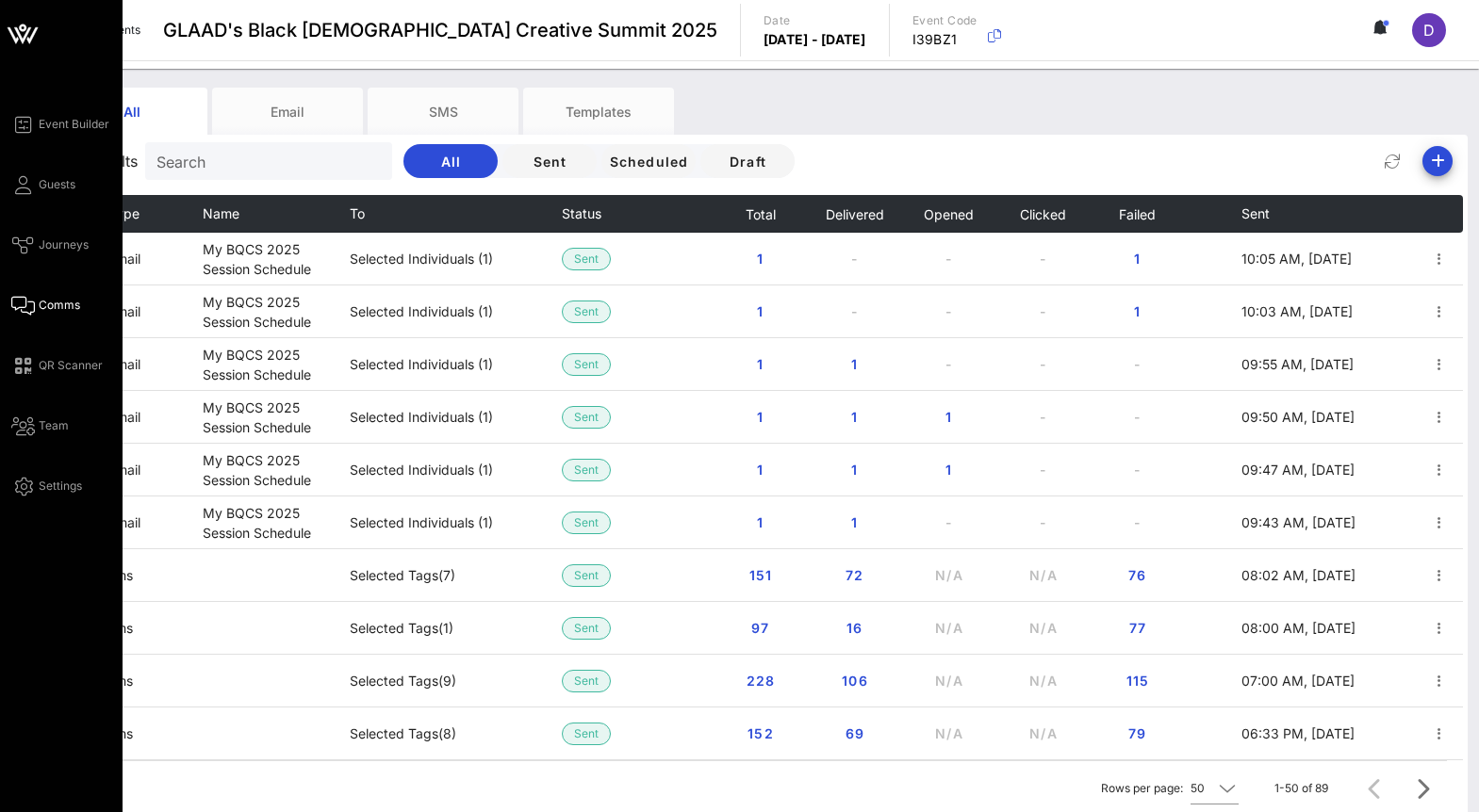
click at [85, 195] on div "Event Builder Guests Journeys Comms QR Scanner Team Settings" at bounding box center [66, 305] width 111 height 384
click at [60, 185] on span "Guests" at bounding box center [56, 184] width 36 height 17
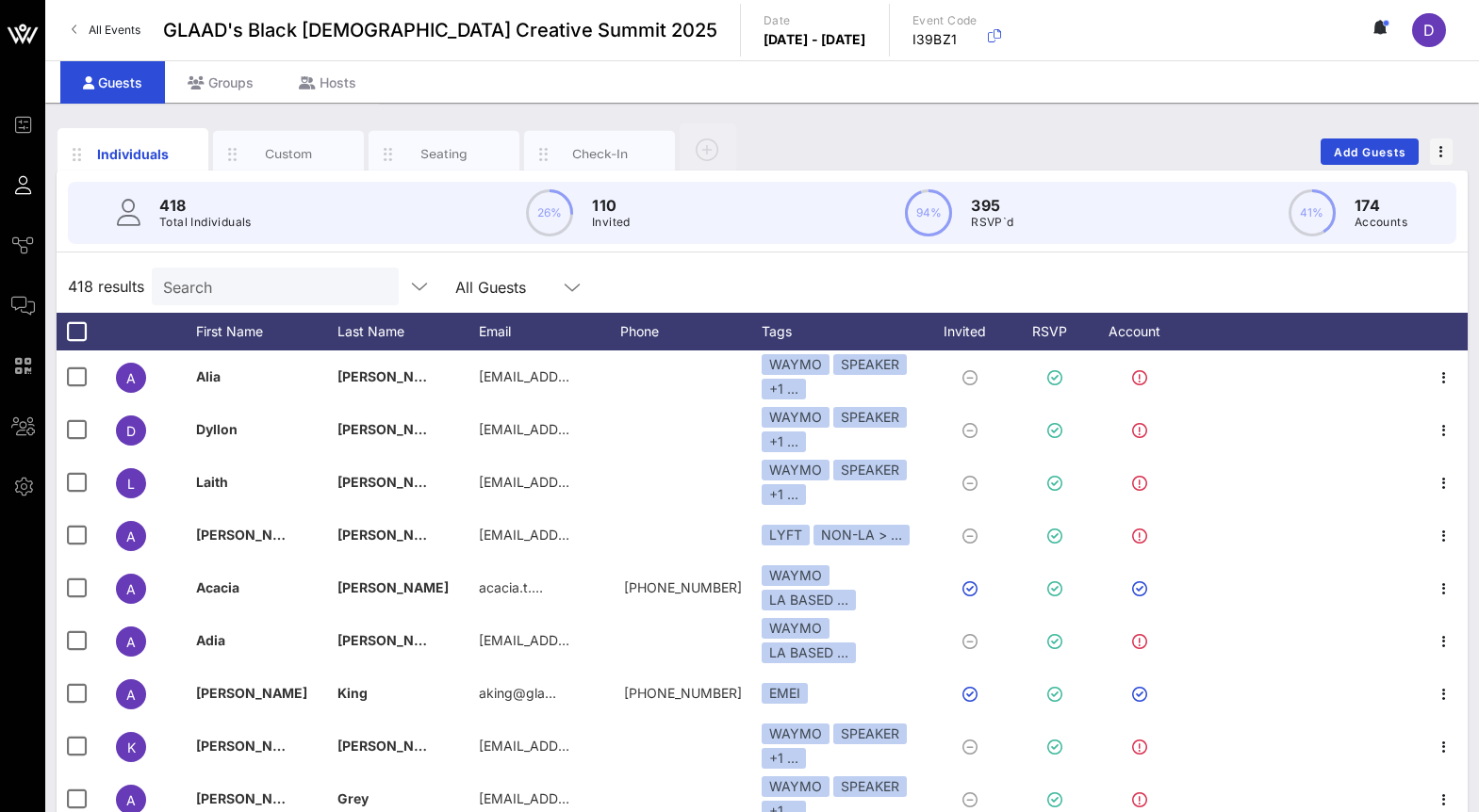
click at [234, 287] on input "Search" at bounding box center [273, 286] width 221 height 25
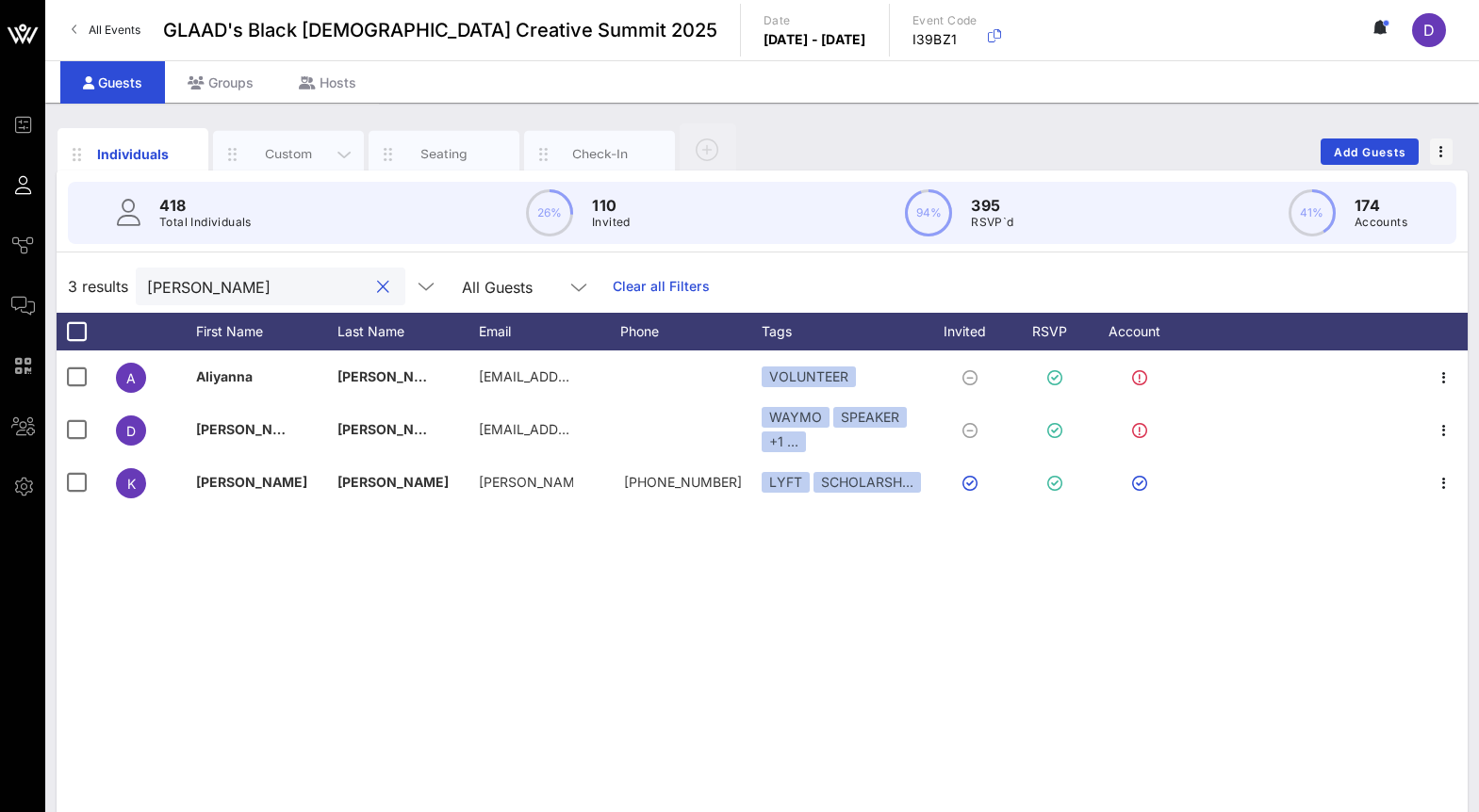
type input "[PERSON_NAME]"
click at [273, 155] on div "Custom" at bounding box center [288, 154] width 84 height 18
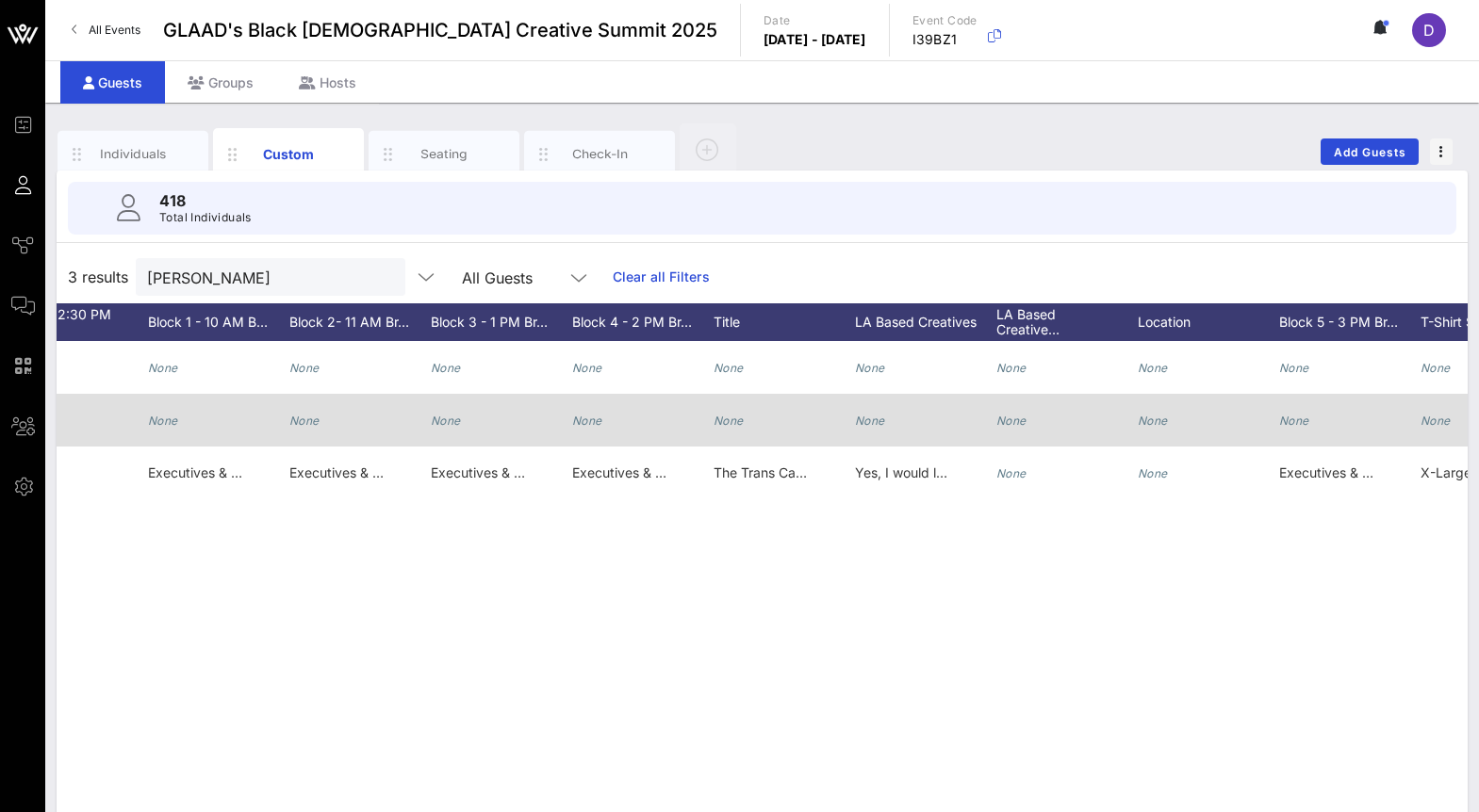
scroll to position [0, 2072]
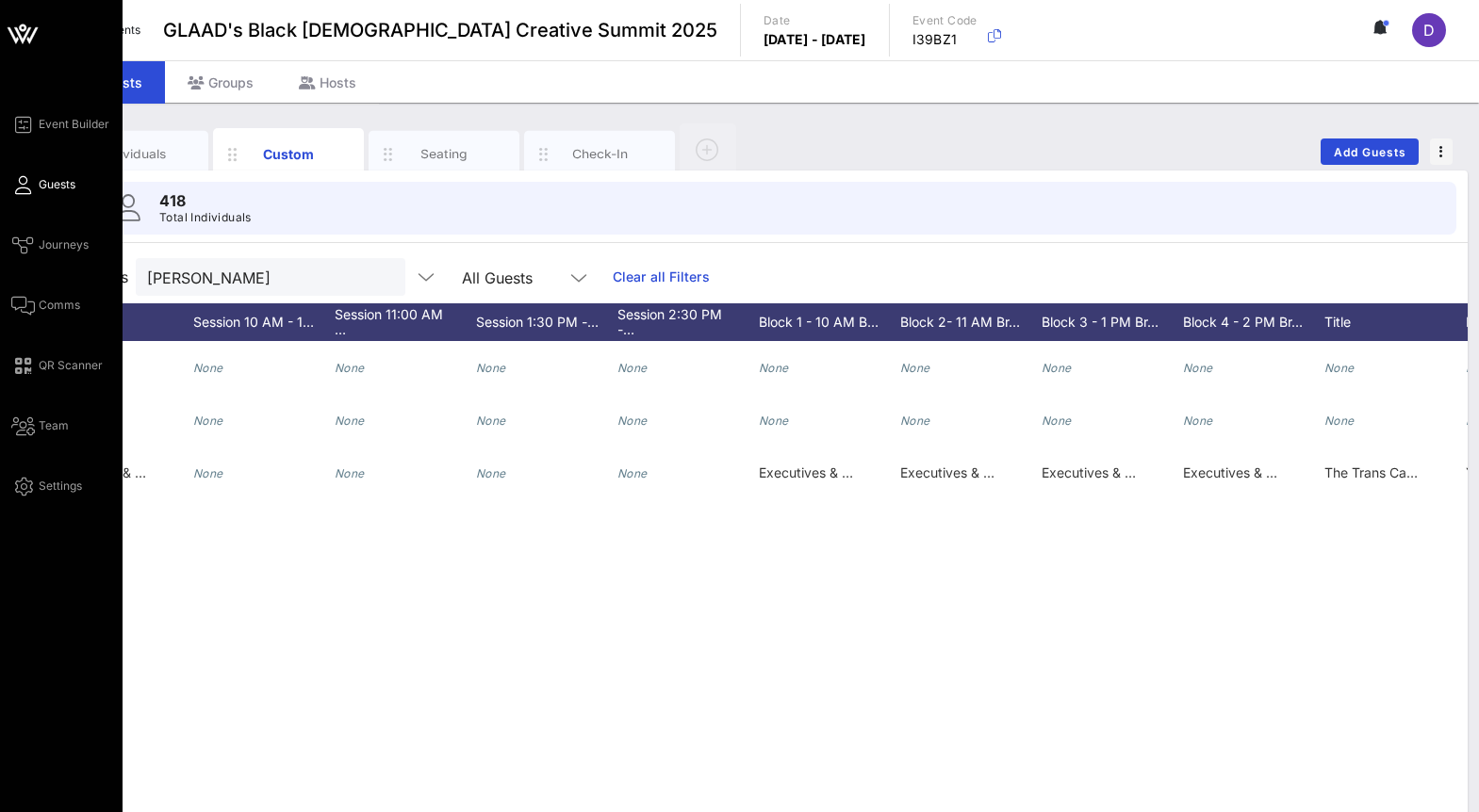
click at [54, 288] on div "Event Builder Guests Journeys Comms QR Scanner Team Settings" at bounding box center [66, 305] width 111 height 384
click at [54, 303] on span "Comms" at bounding box center [59, 304] width 41 height 17
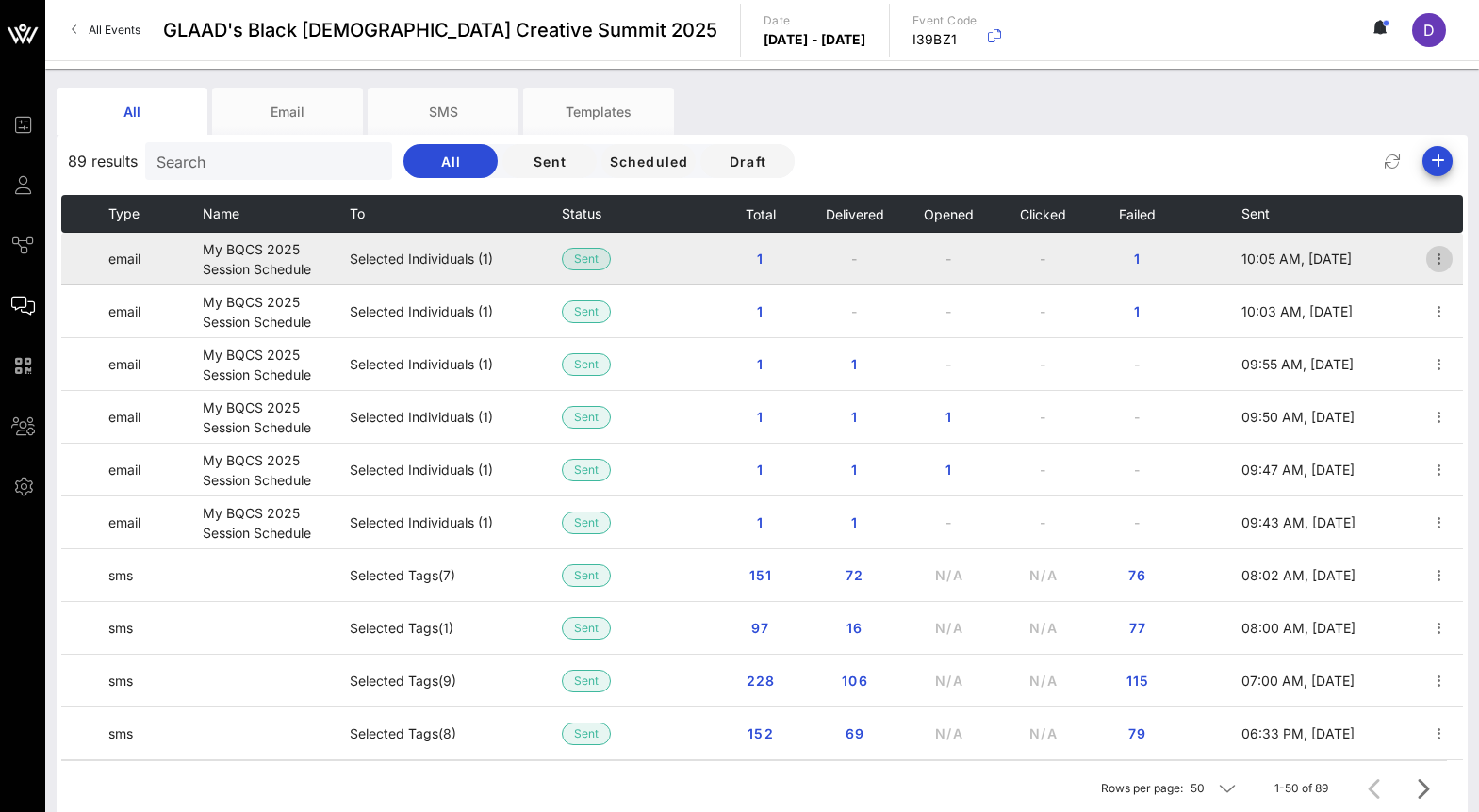
click at [1438, 262] on icon "button" at bounding box center [1439, 258] width 23 height 23
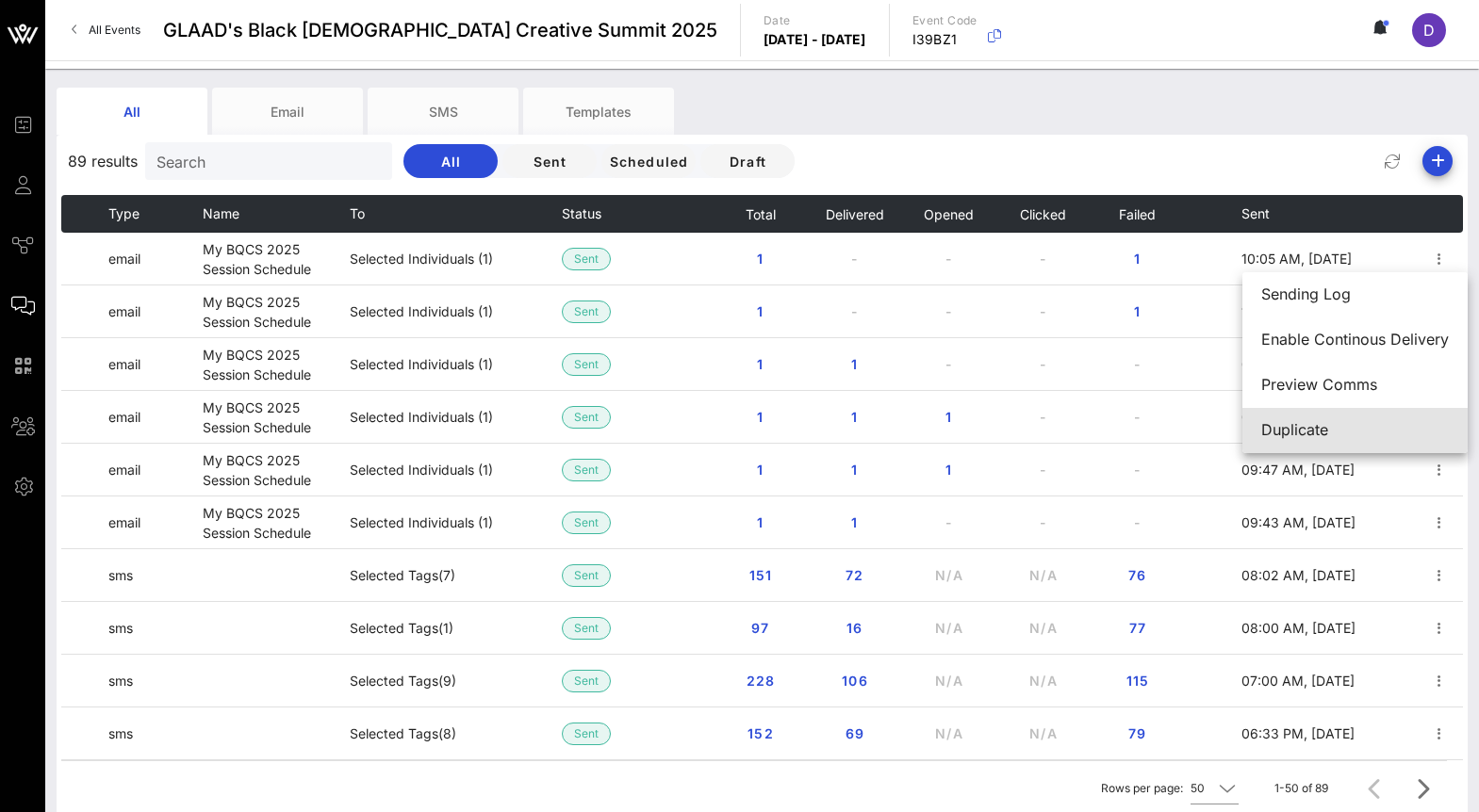
click at [1377, 421] on div "Duplicate" at bounding box center [1355, 430] width 187 height 18
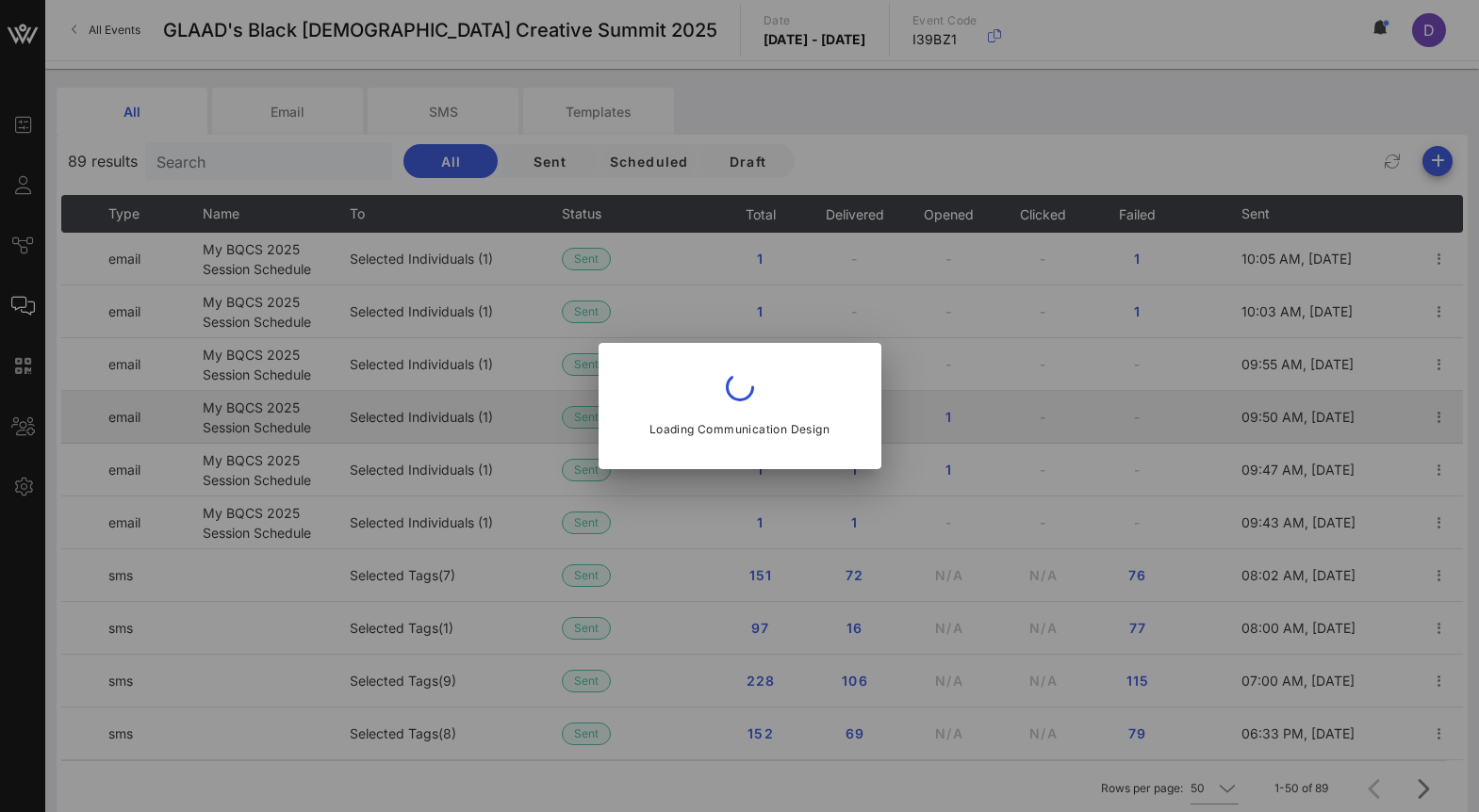
type input "[EMAIL_ADDRESS][DOMAIN_NAME]"
type input "My BQCS 2025 Session Schedule"
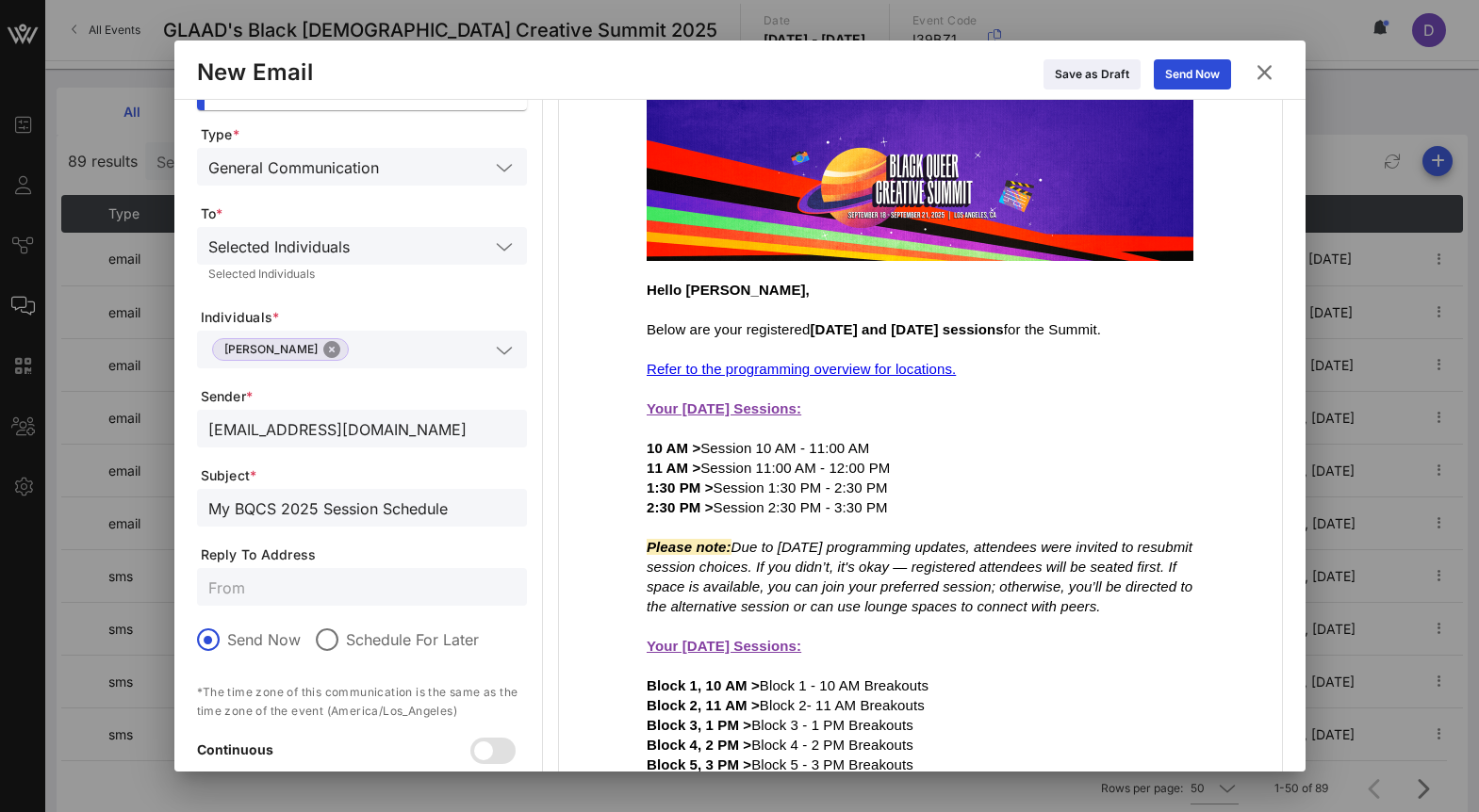
click at [323, 344] on button "Close" at bounding box center [331, 349] width 17 height 17
click at [305, 347] on input "text" at bounding box center [348, 349] width 281 height 25
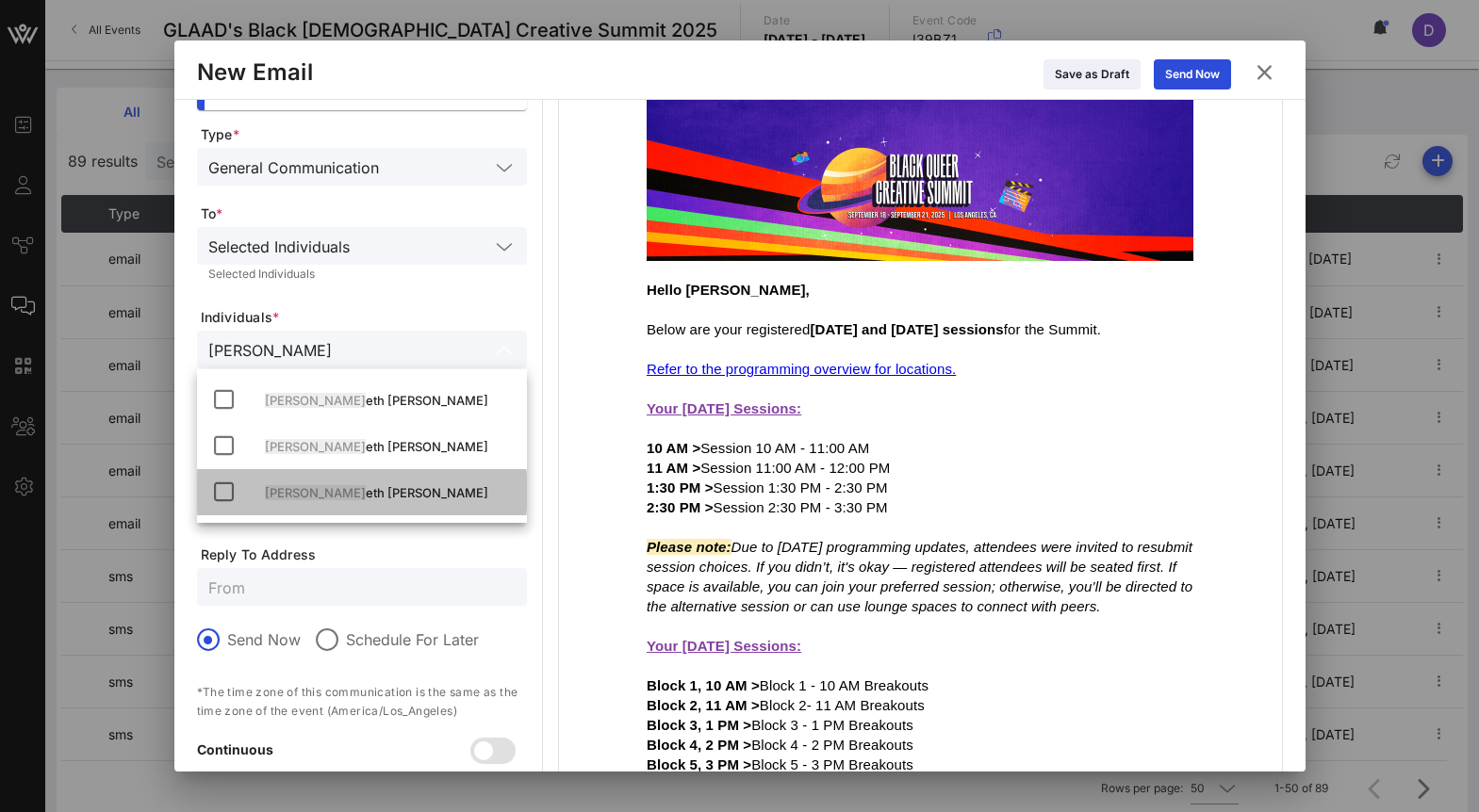
click at [327, 495] on div "[PERSON_NAME] eth [PERSON_NAME]" at bounding box center [388, 492] width 246 height 15
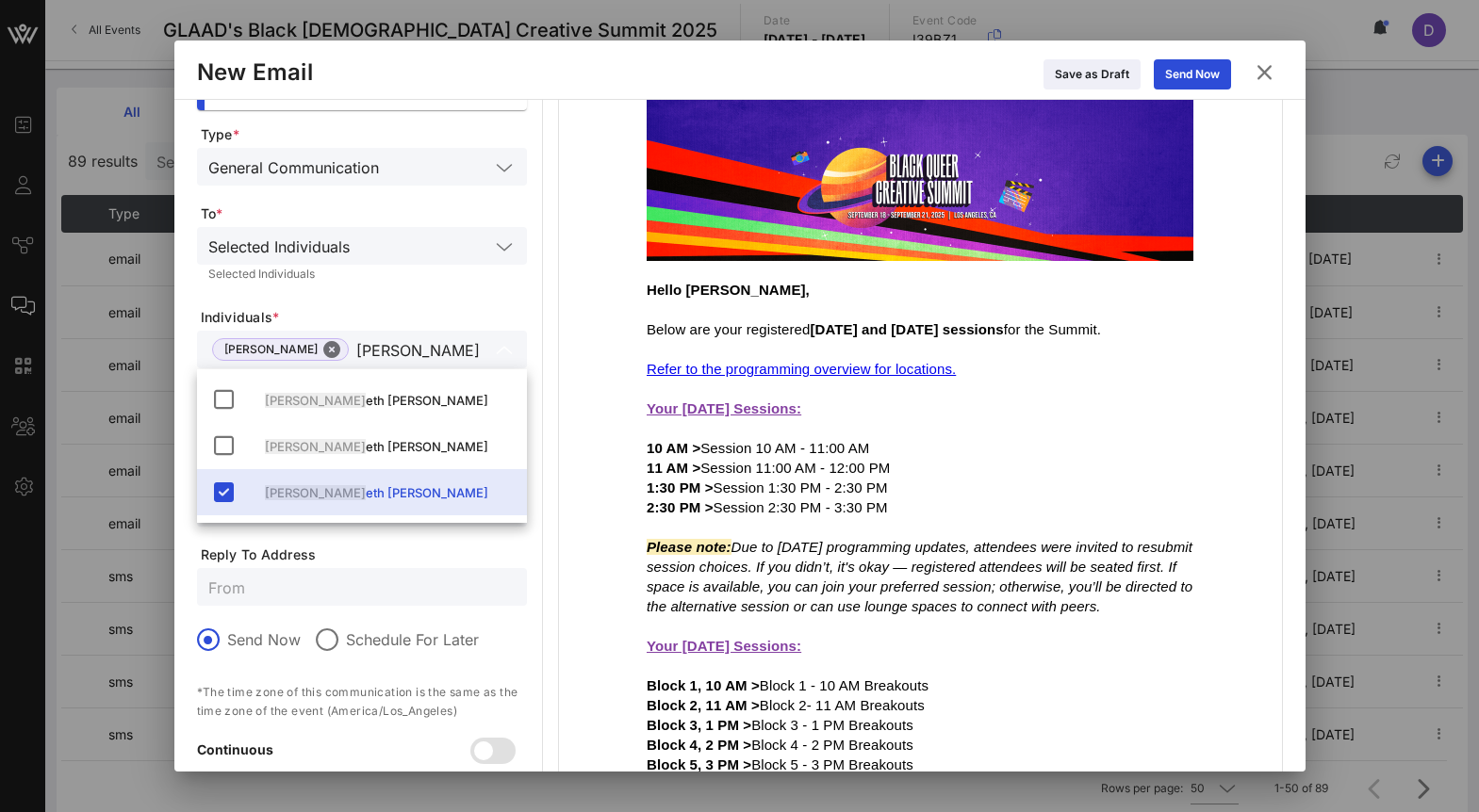
type input "Kenn"
click at [454, 294] on form "Type * General Communication To * Selected Individuals Selected Individuals Ind…" at bounding box center [362, 478] width 330 height 707
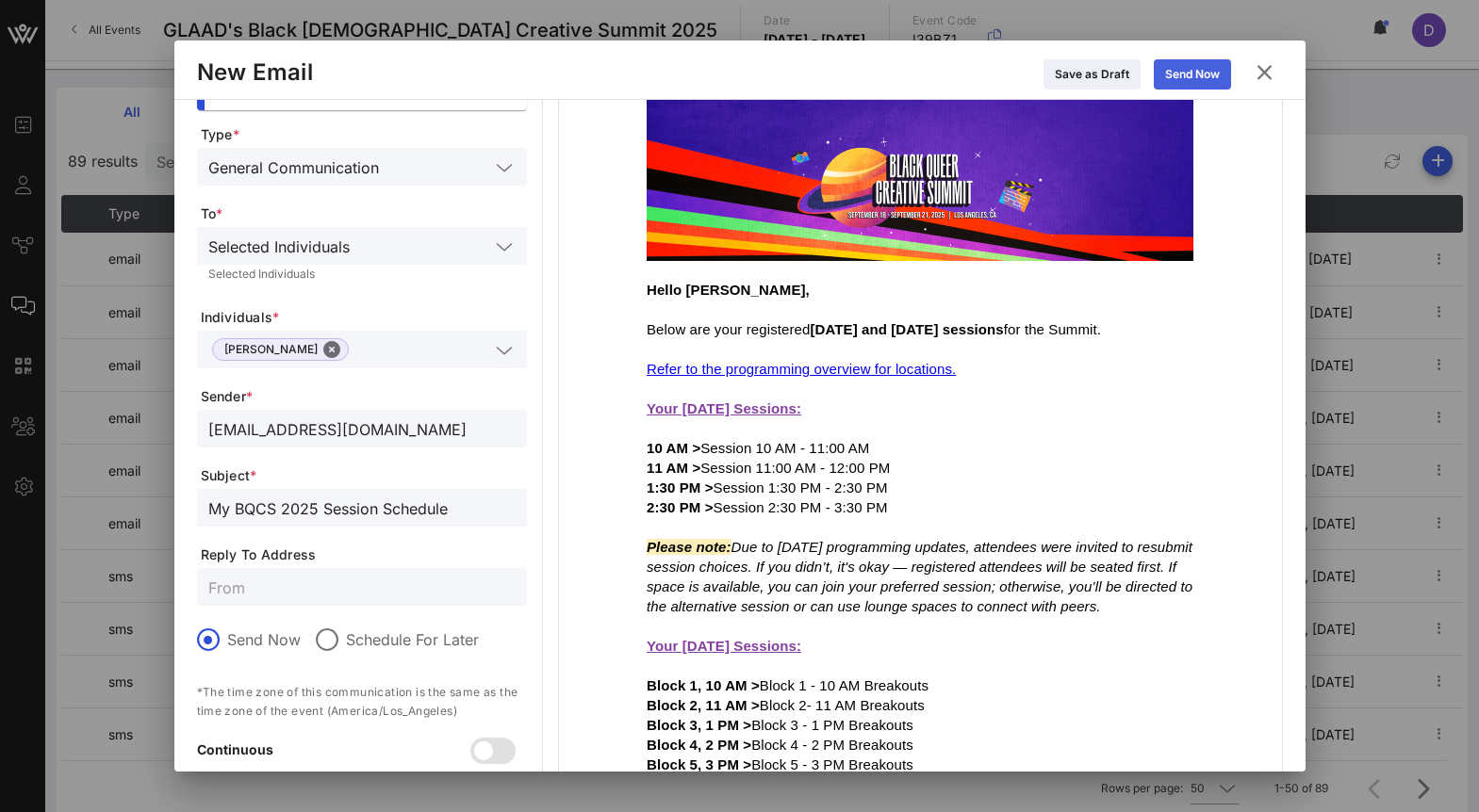
click at [1190, 76] on icon at bounding box center [1192, 74] width 14 height 12
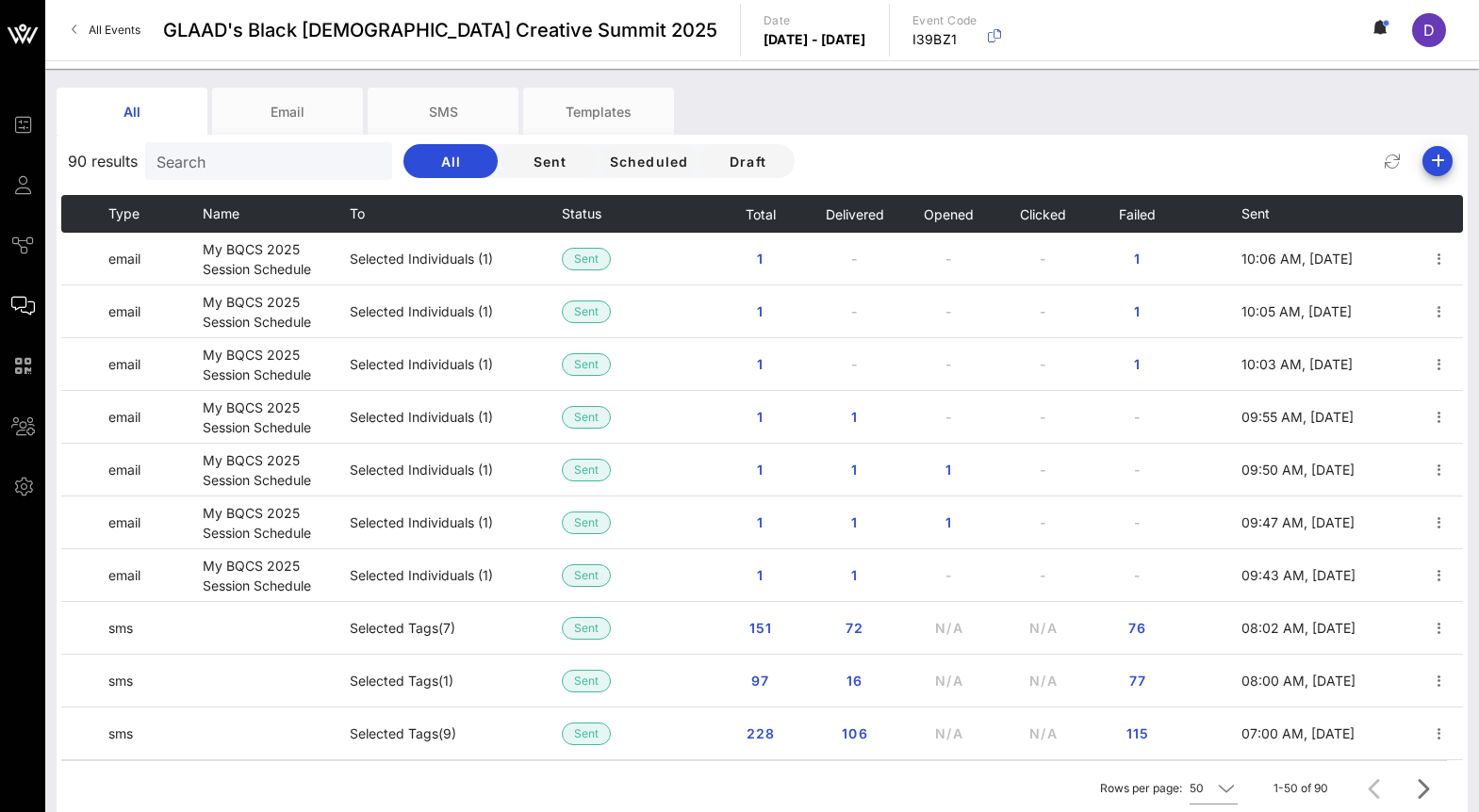
click at [258, 181] on div "90 results Search All Sent Scheduled Draft" at bounding box center [761, 162] width 1411 height 45
click at [251, 160] on input "Search" at bounding box center [267, 161] width 221 height 25
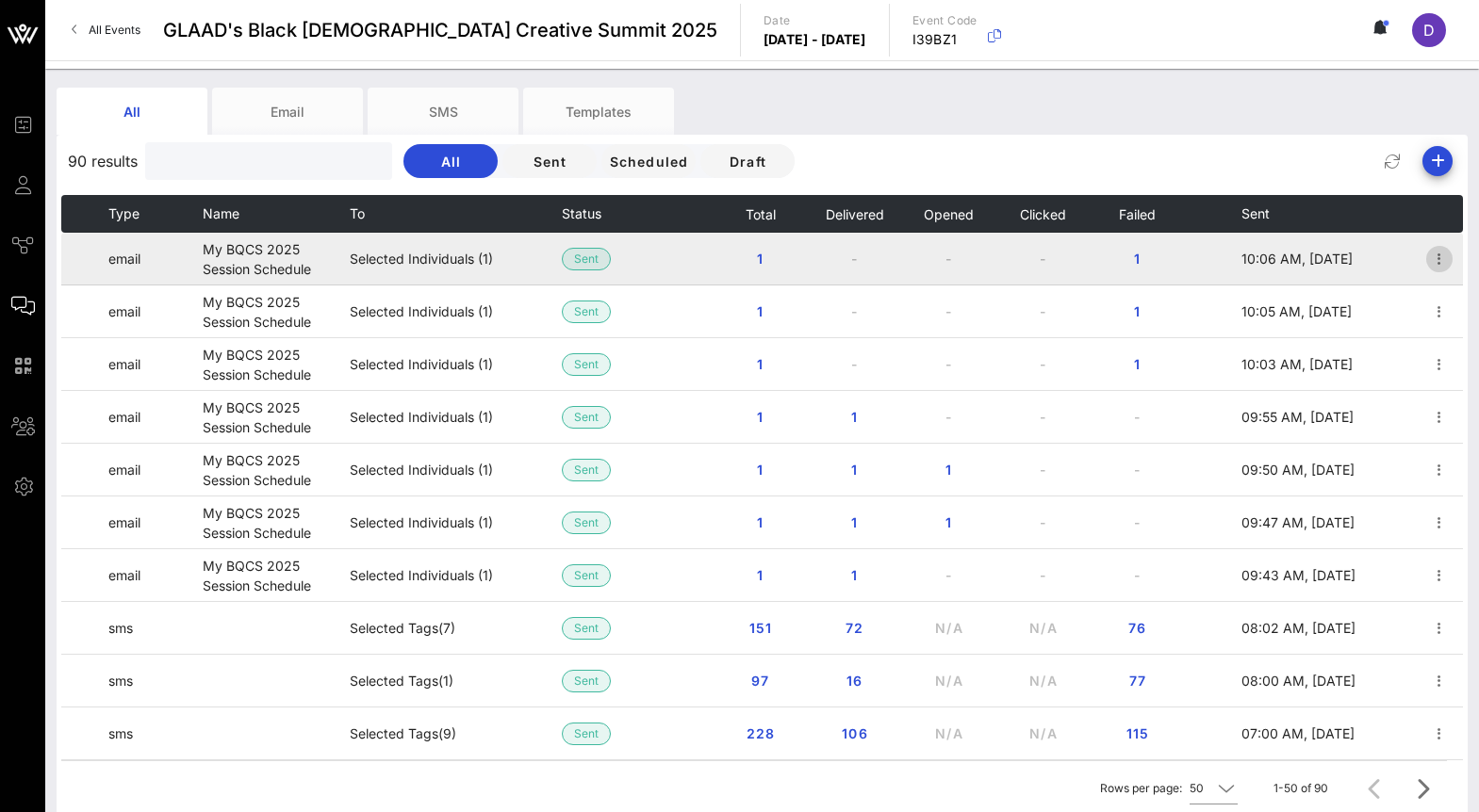
click at [1442, 260] on icon "button" at bounding box center [1439, 258] width 23 height 23
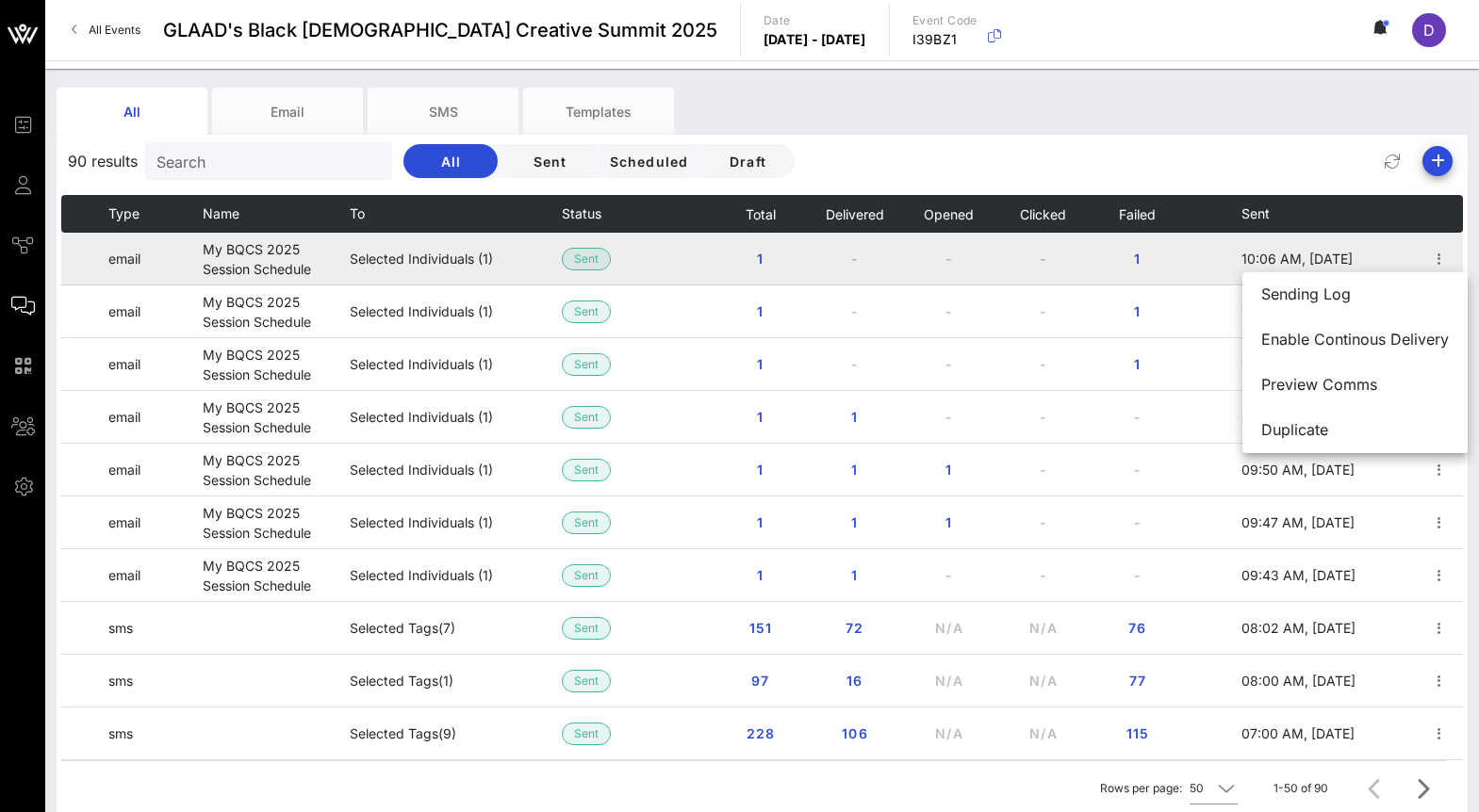
click at [976, 265] on td "-" at bounding box center [949, 259] width 95 height 53
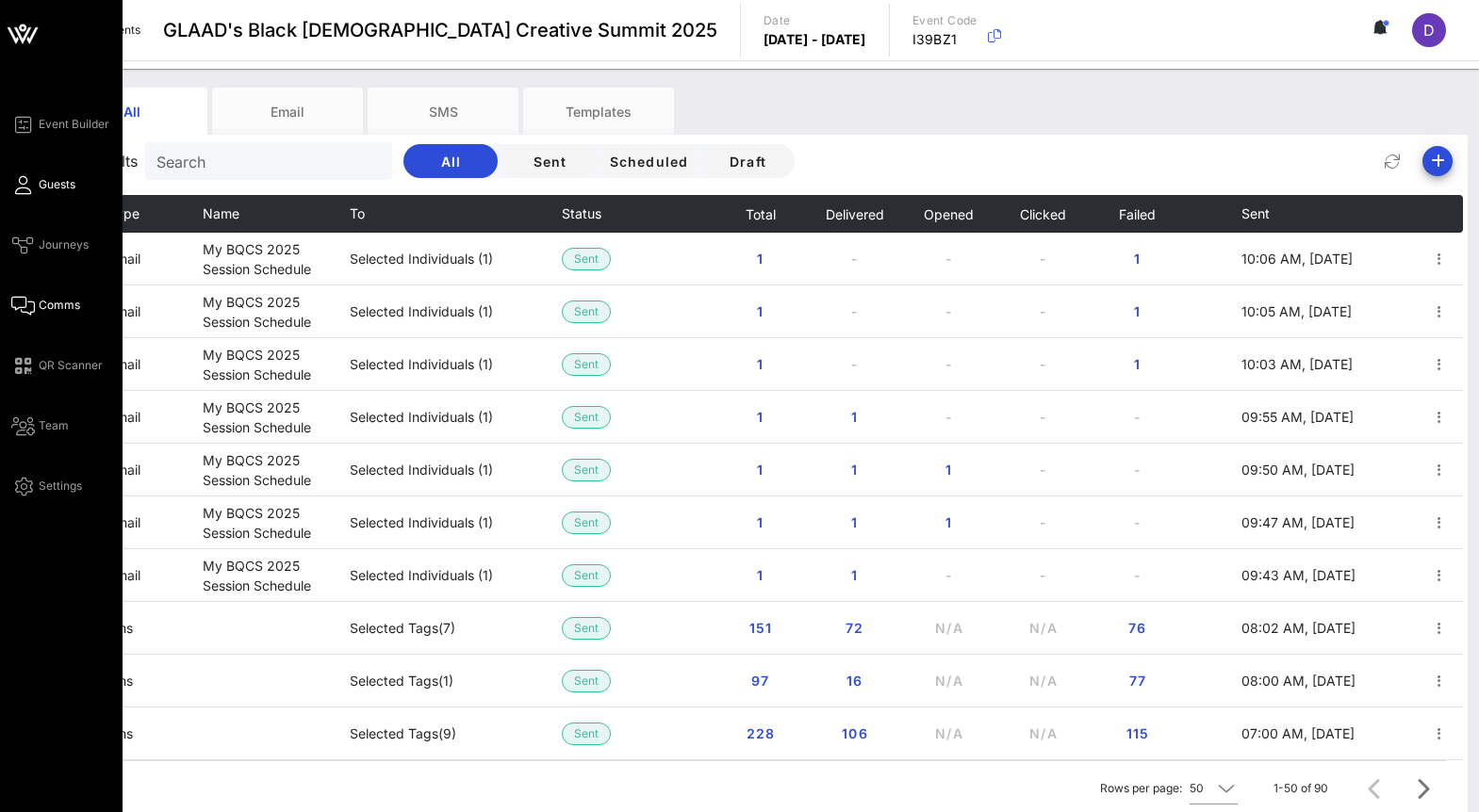
click at [38, 192] on span "Guests" at bounding box center [56, 184] width 36 height 17
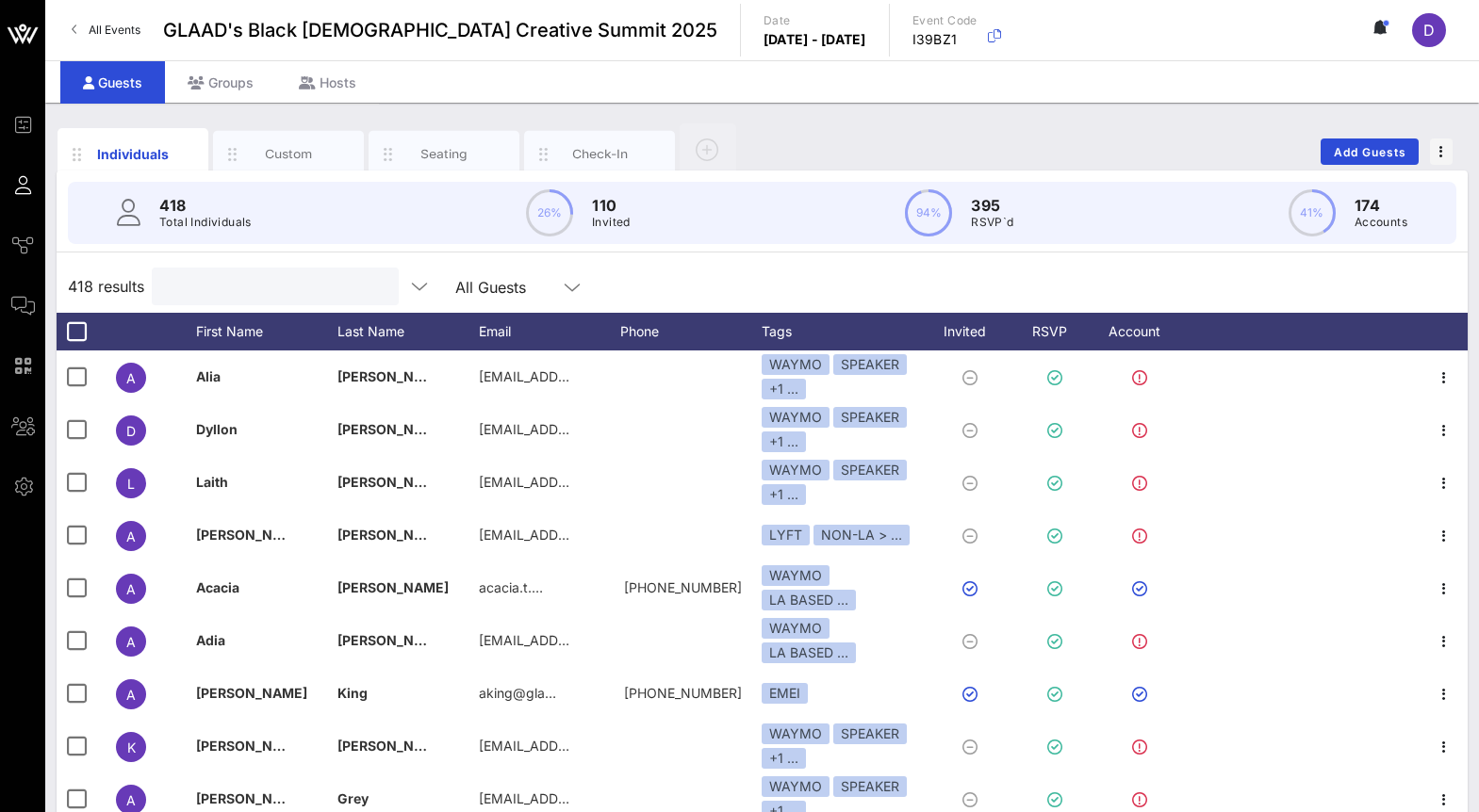
click at [273, 290] on input "text" at bounding box center [273, 286] width 221 height 25
type input "E"
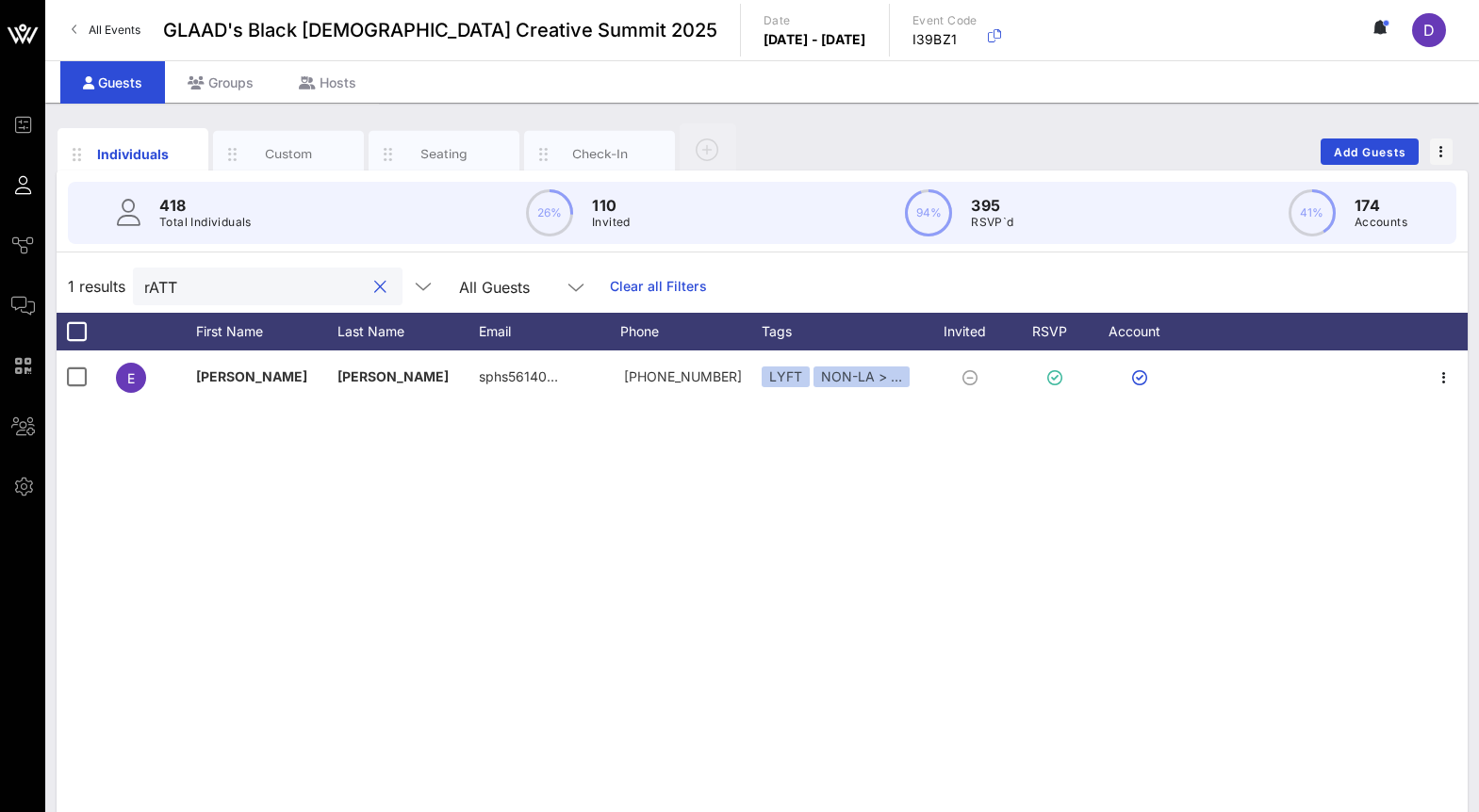
type input "rATT"
click at [305, 172] on div "418 Total Individuals 26% 110 Invited 94% 395 RSVP`d 41% 174 Accounts" at bounding box center [762, 213] width 1434 height 85
click at [304, 163] on div "Custom" at bounding box center [288, 155] width 151 height 47
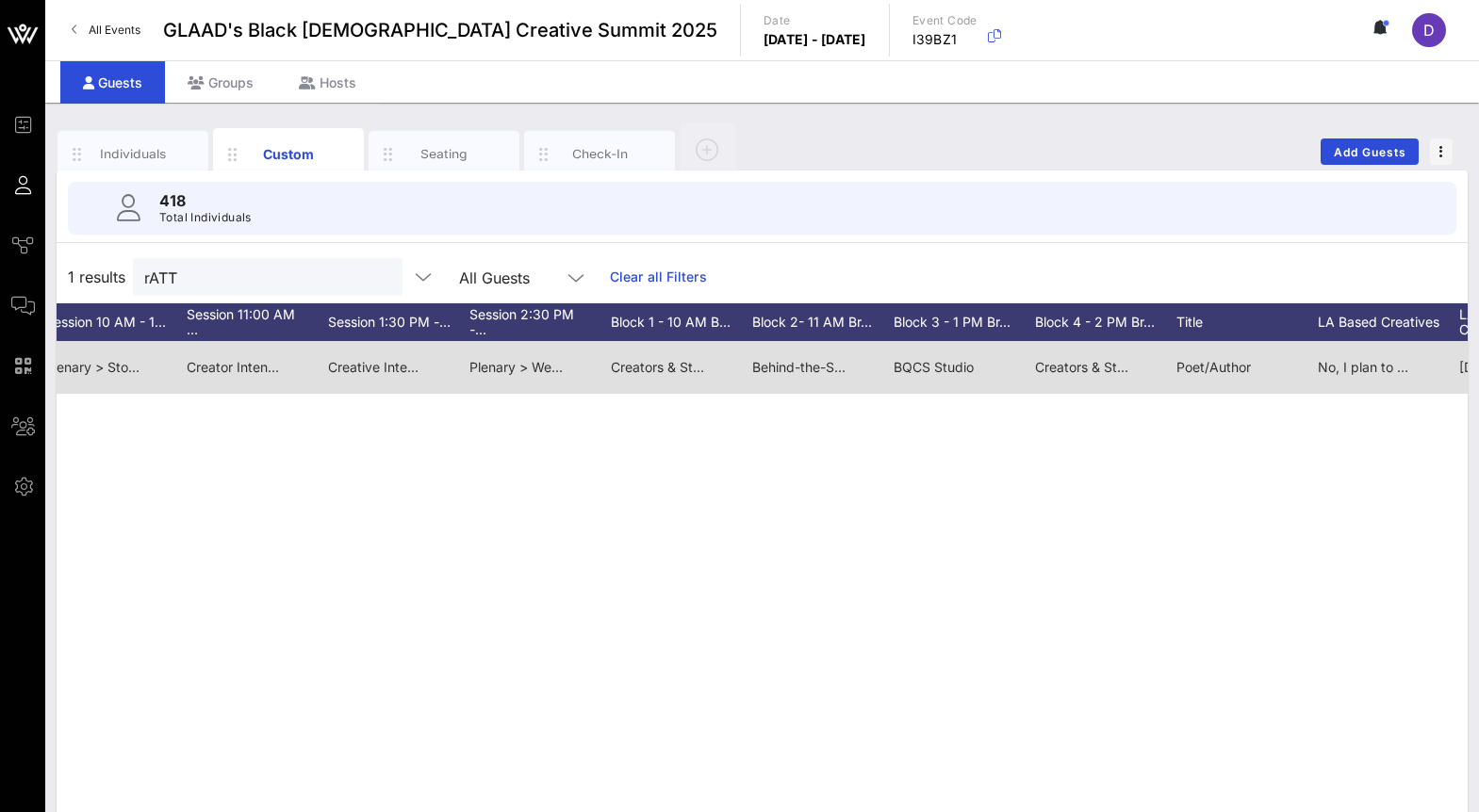
scroll to position [0, 1621]
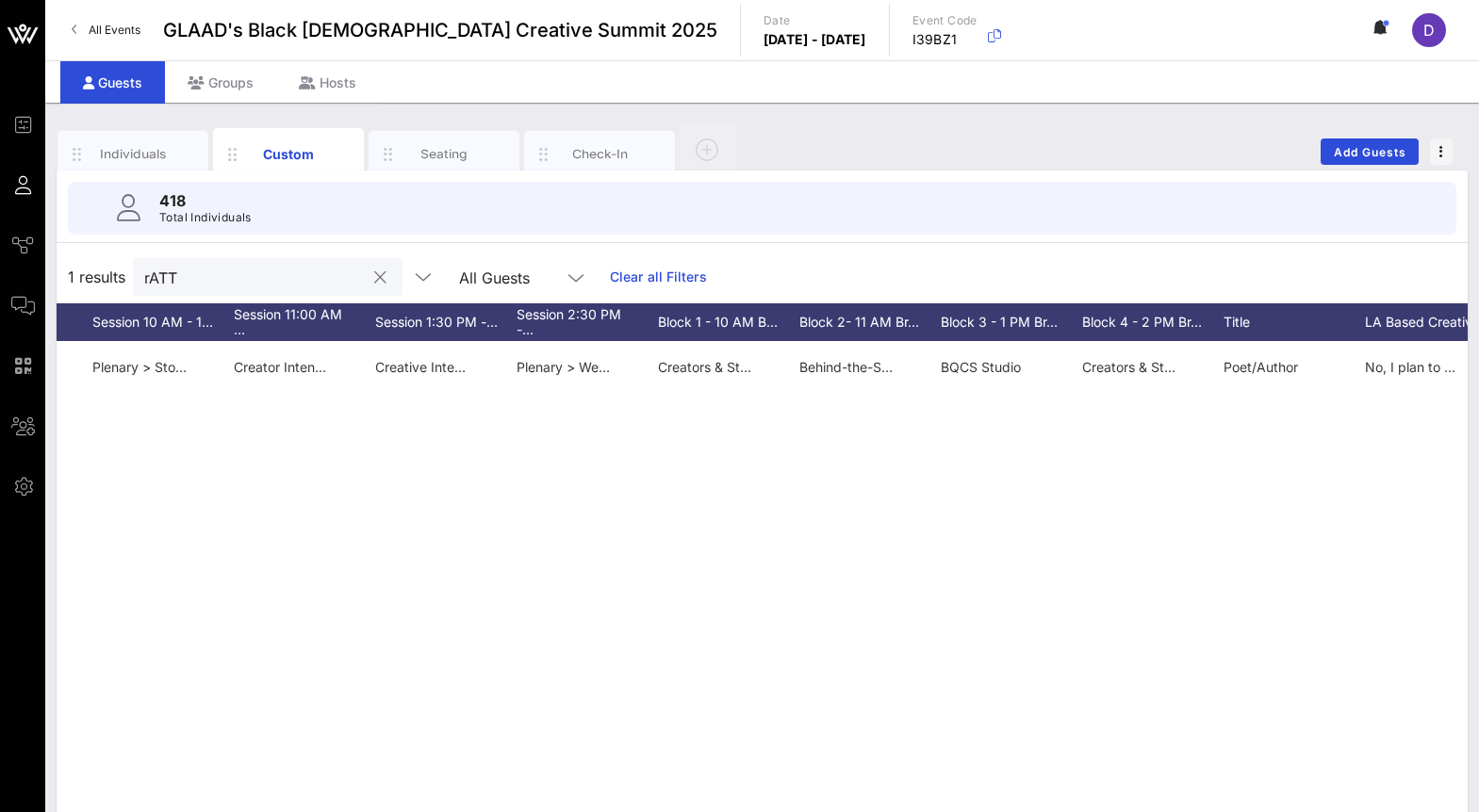
click at [185, 280] on input "rATT" at bounding box center [254, 277] width 221 height 25
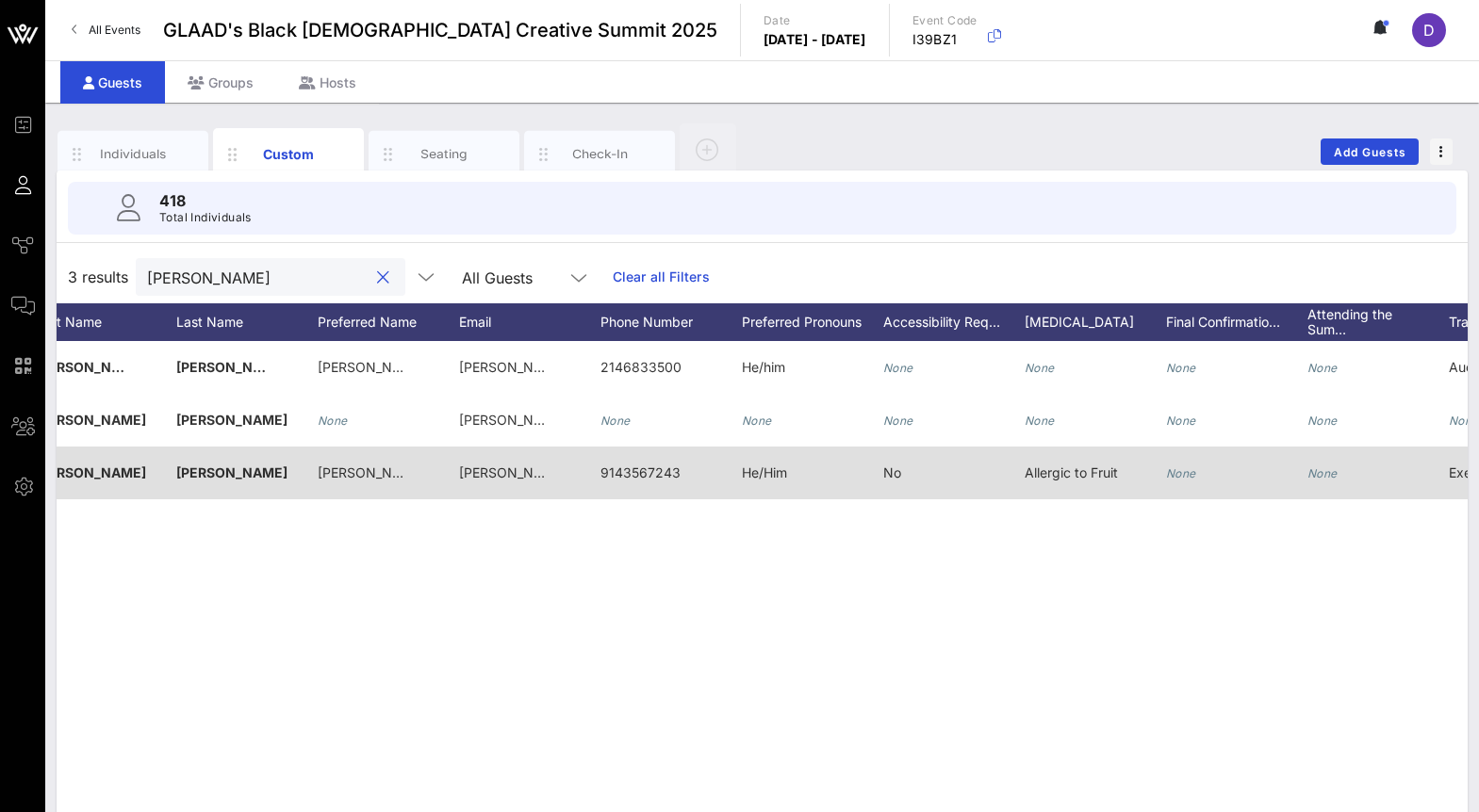
scroll to position [0, 0]
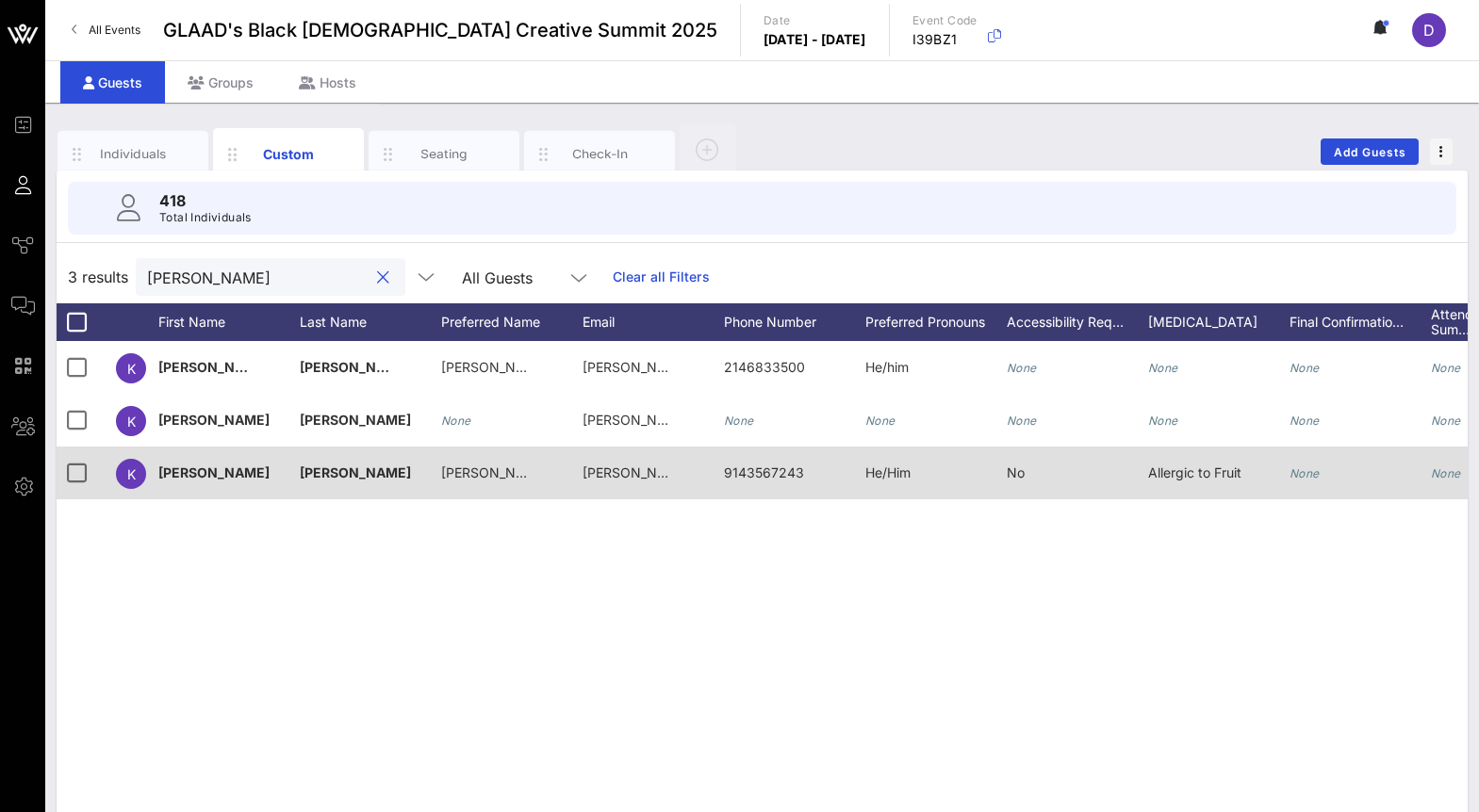
type input "kenn"
click at [611, 470] on span "kenneth@thetranscapitalist.com" at bounding box center [750, 472] width 335 height 16
click at [611, 470] on div "kenneth@thetranscapitalist.com" at bounding box center [719, 477] width 244 height 37
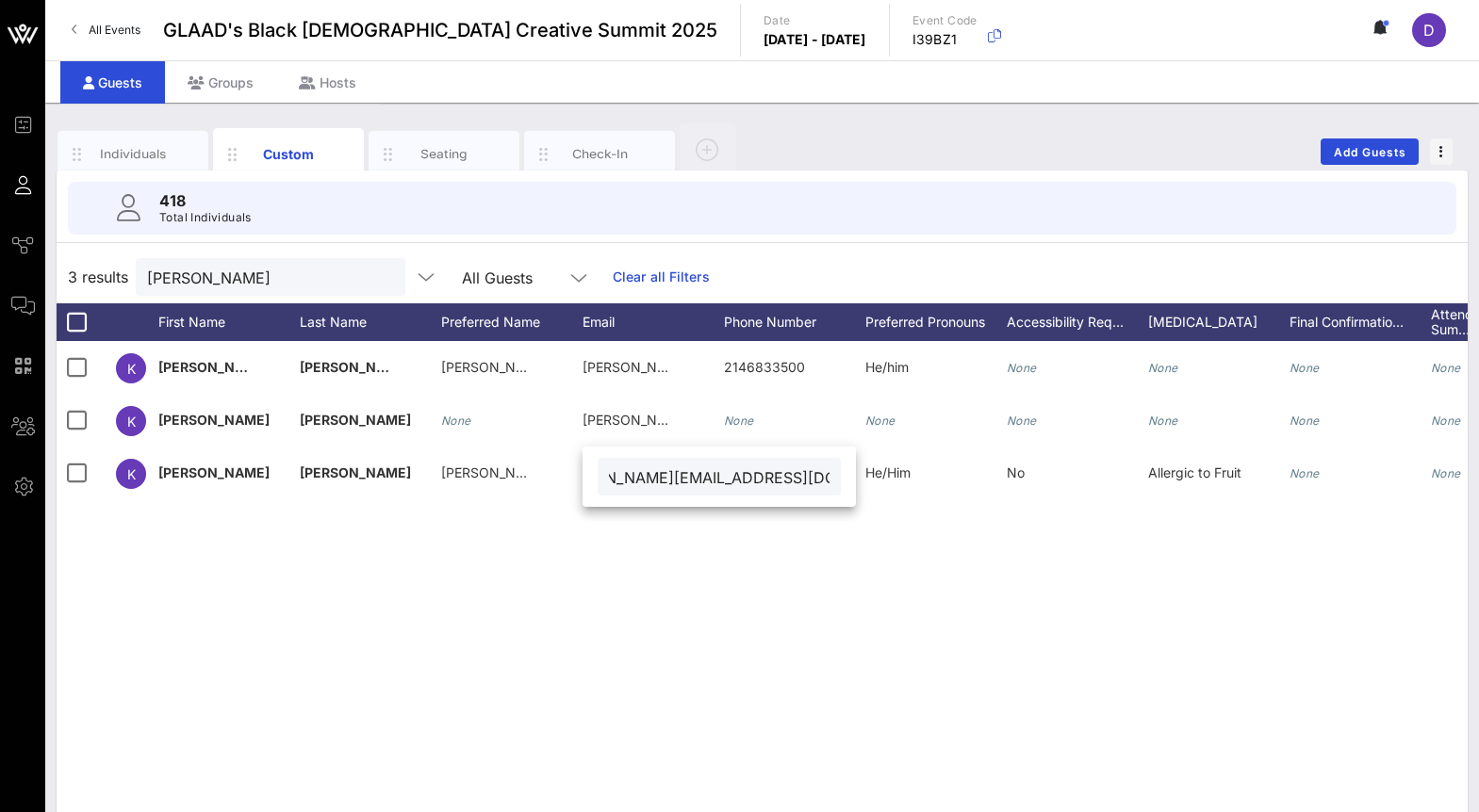
click at [527, 585] on div "K Kenneth Jarvis III Ken kenneth.jarvisiii@gmail.com 2146833500 He/him None Non…" at bounding box center [761, 624] width 1411 height 566
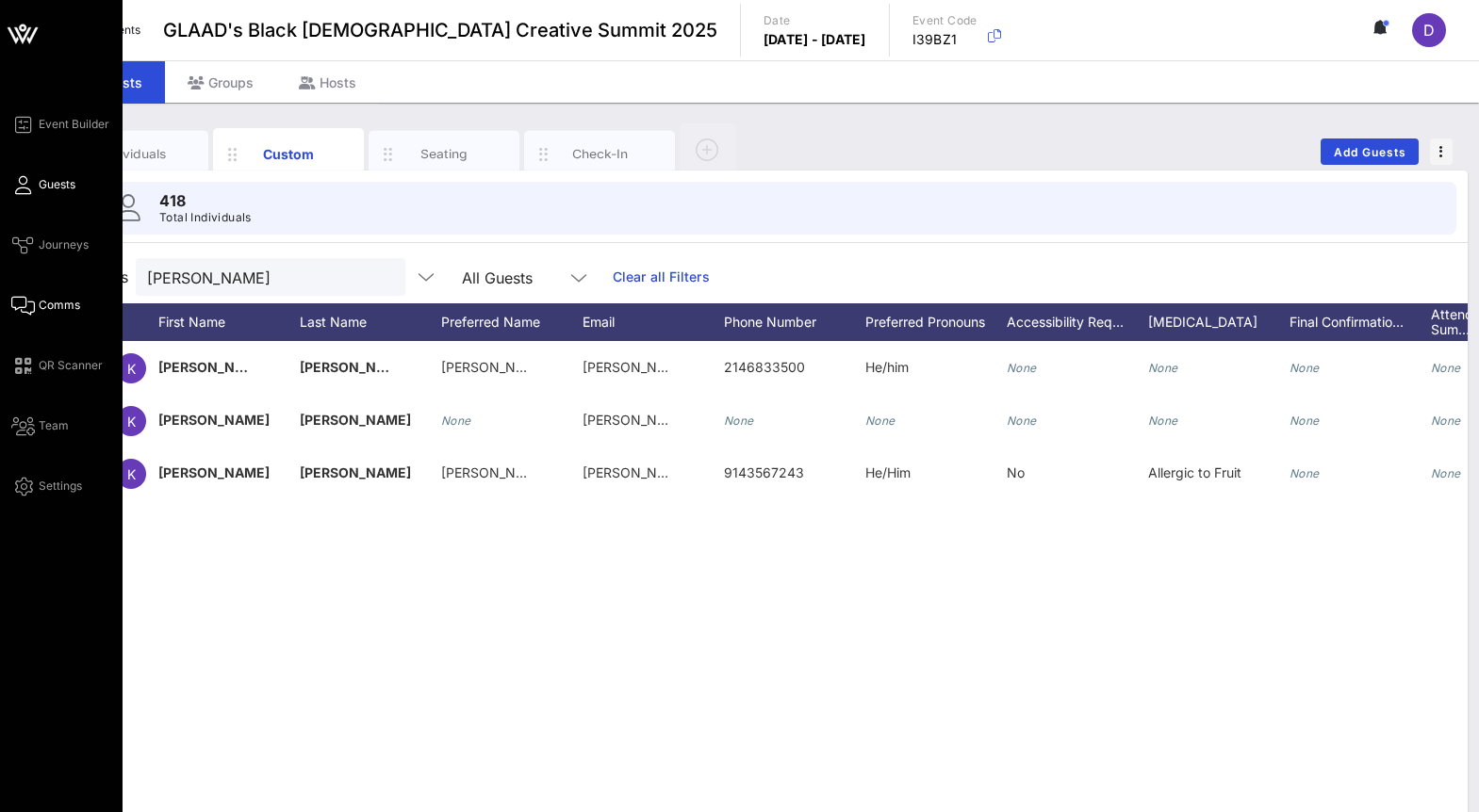
click at [40, 302] on span "Comms" at bounding box center [59, 304] width 41 height 17
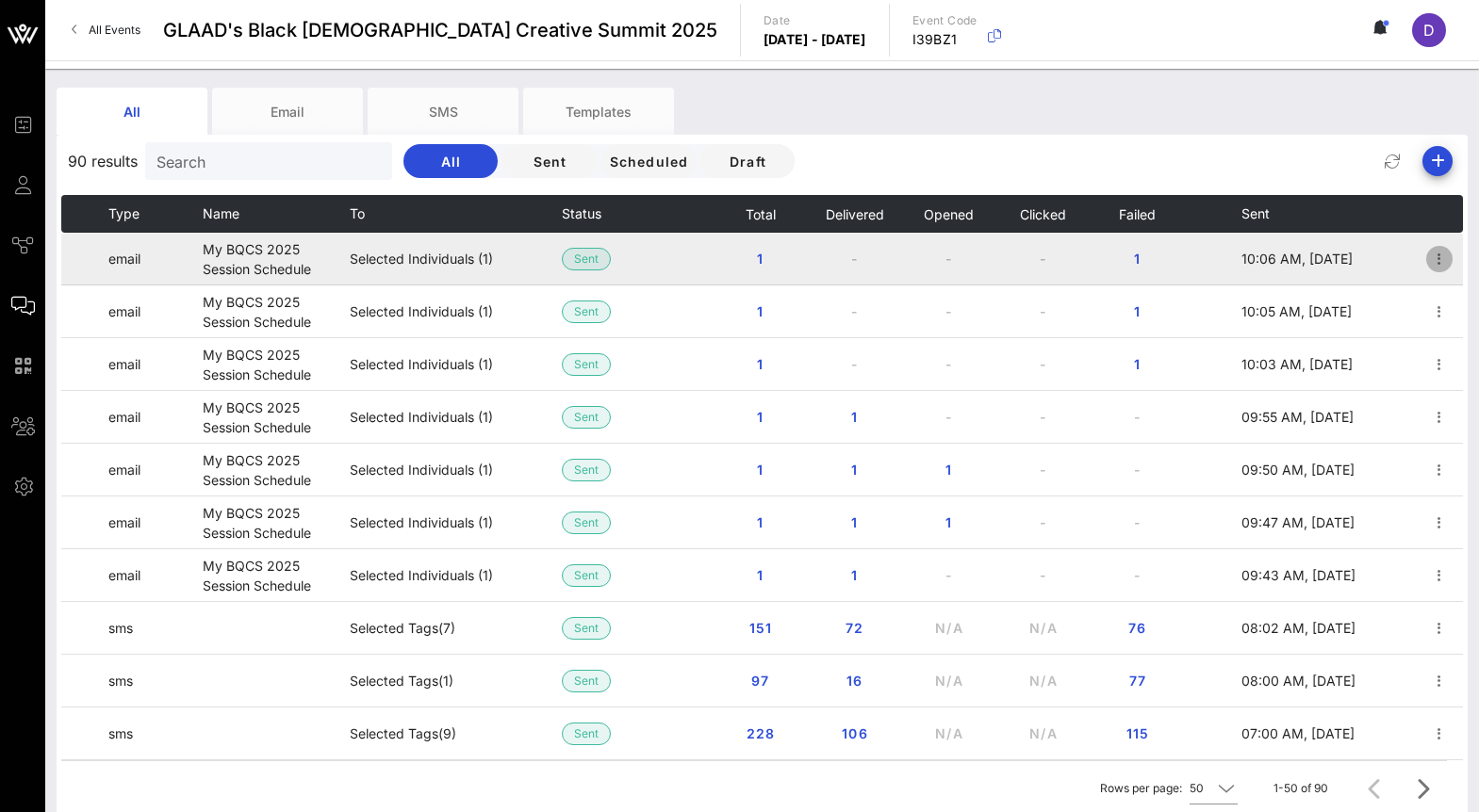
click at [1442, 247] on icon "button" at bounding box center [1439, 258] width 23 height 23
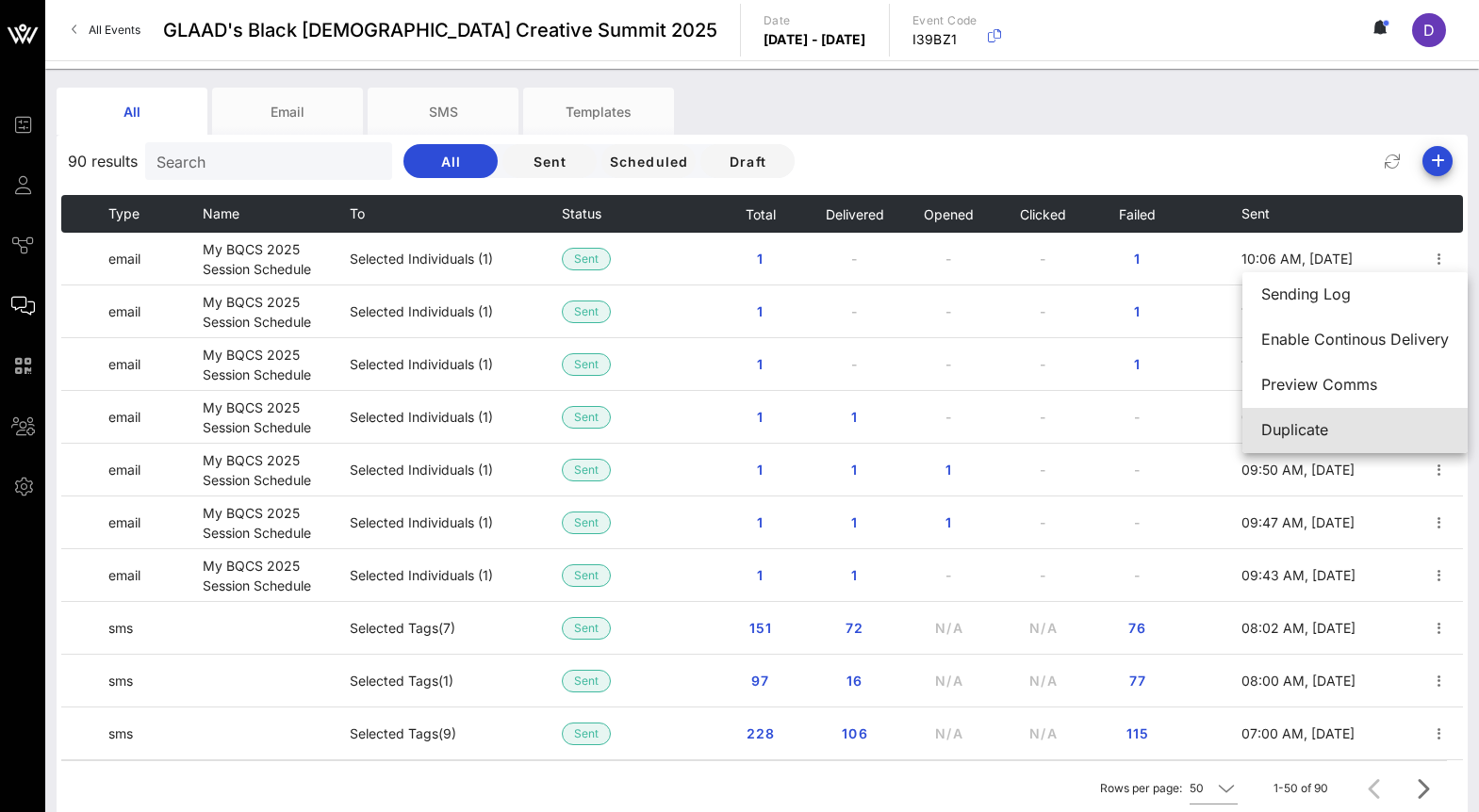
click at [1346, 423] on div "Duplicate" at bounding box center [1355, 430] width 187 height 18
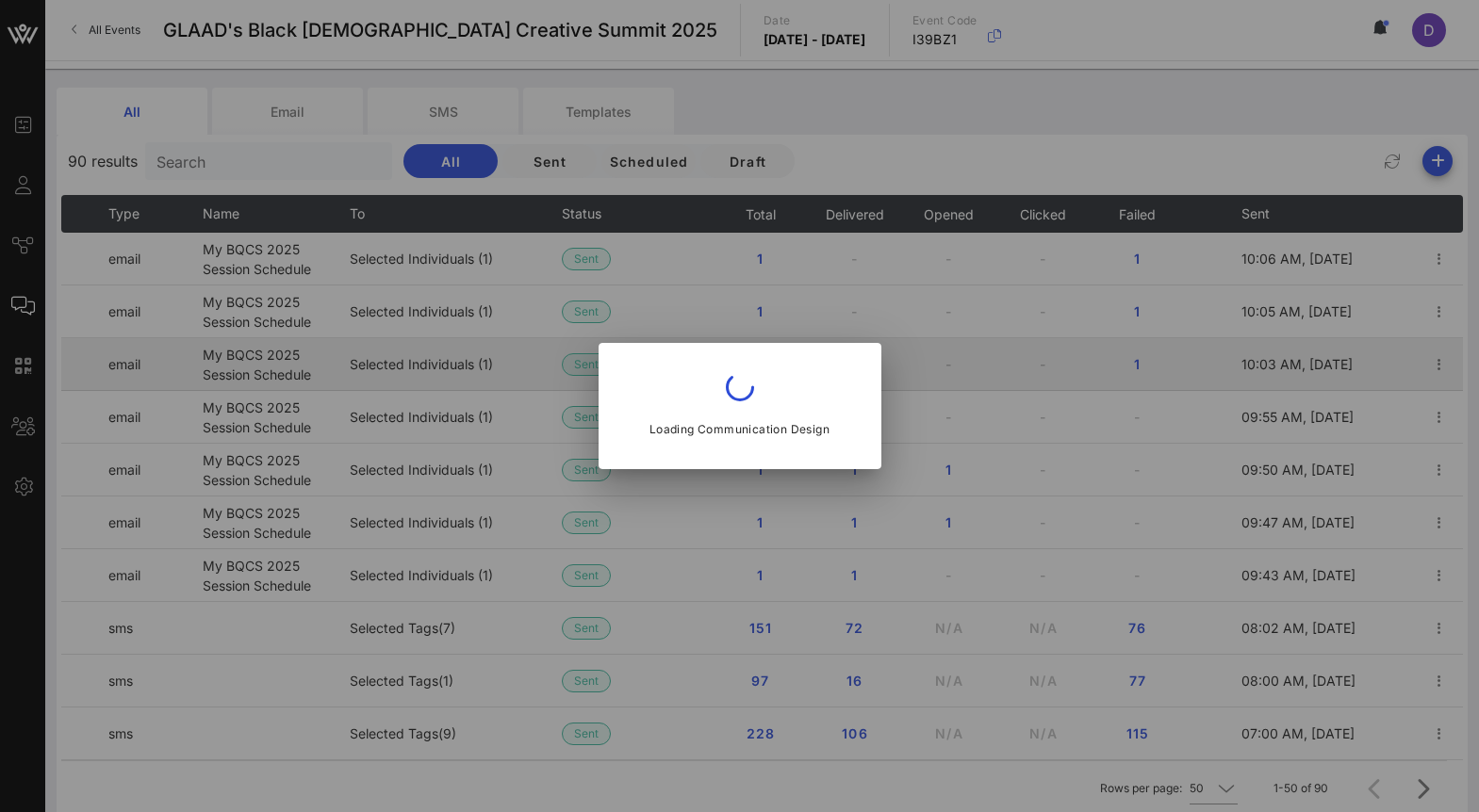
type input "communities@glaad.org"
type input "My BQCS 2025 Session Schedule"
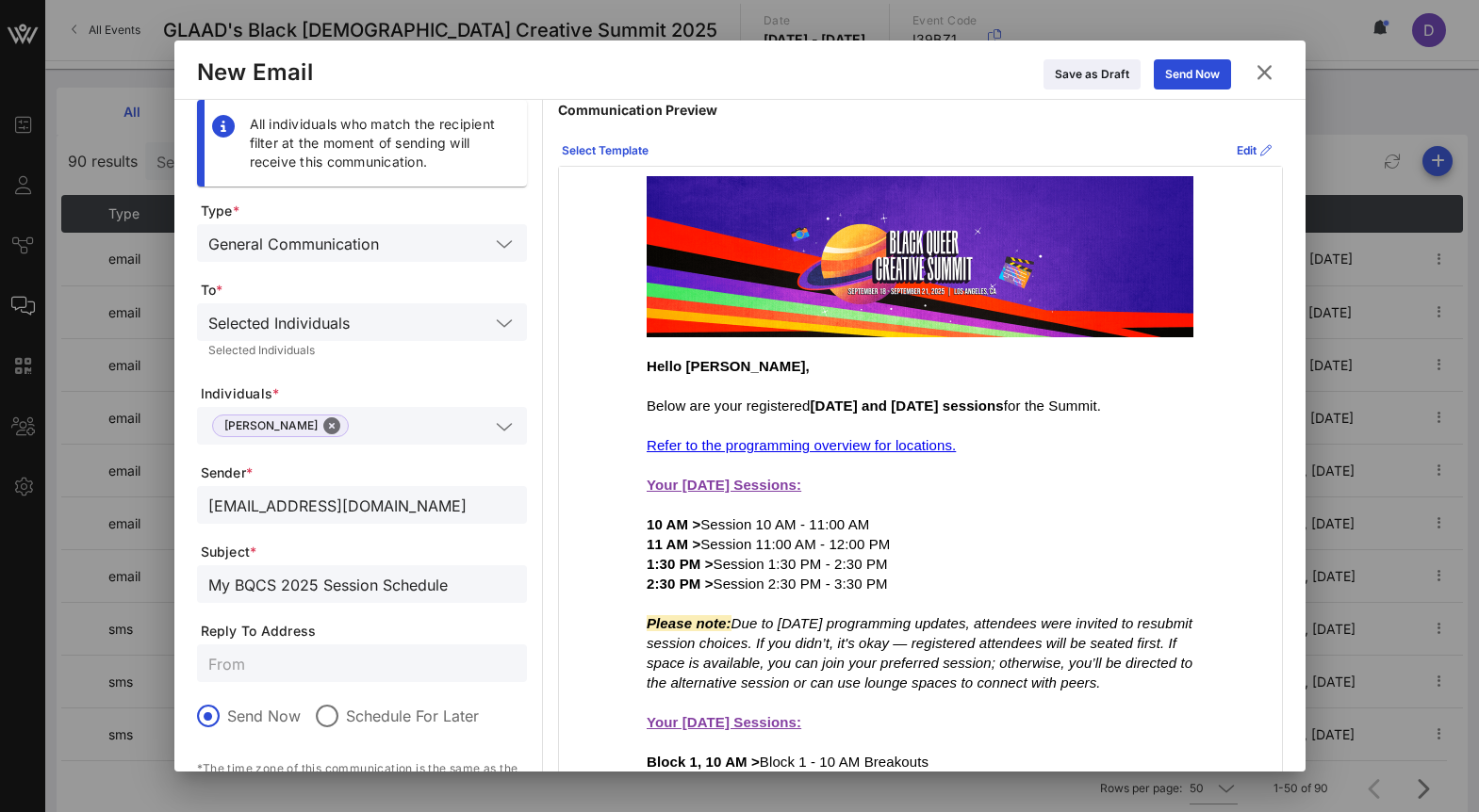
click at [463, 243] on input "text" at bounding box center [438, 242] width 103 height 25
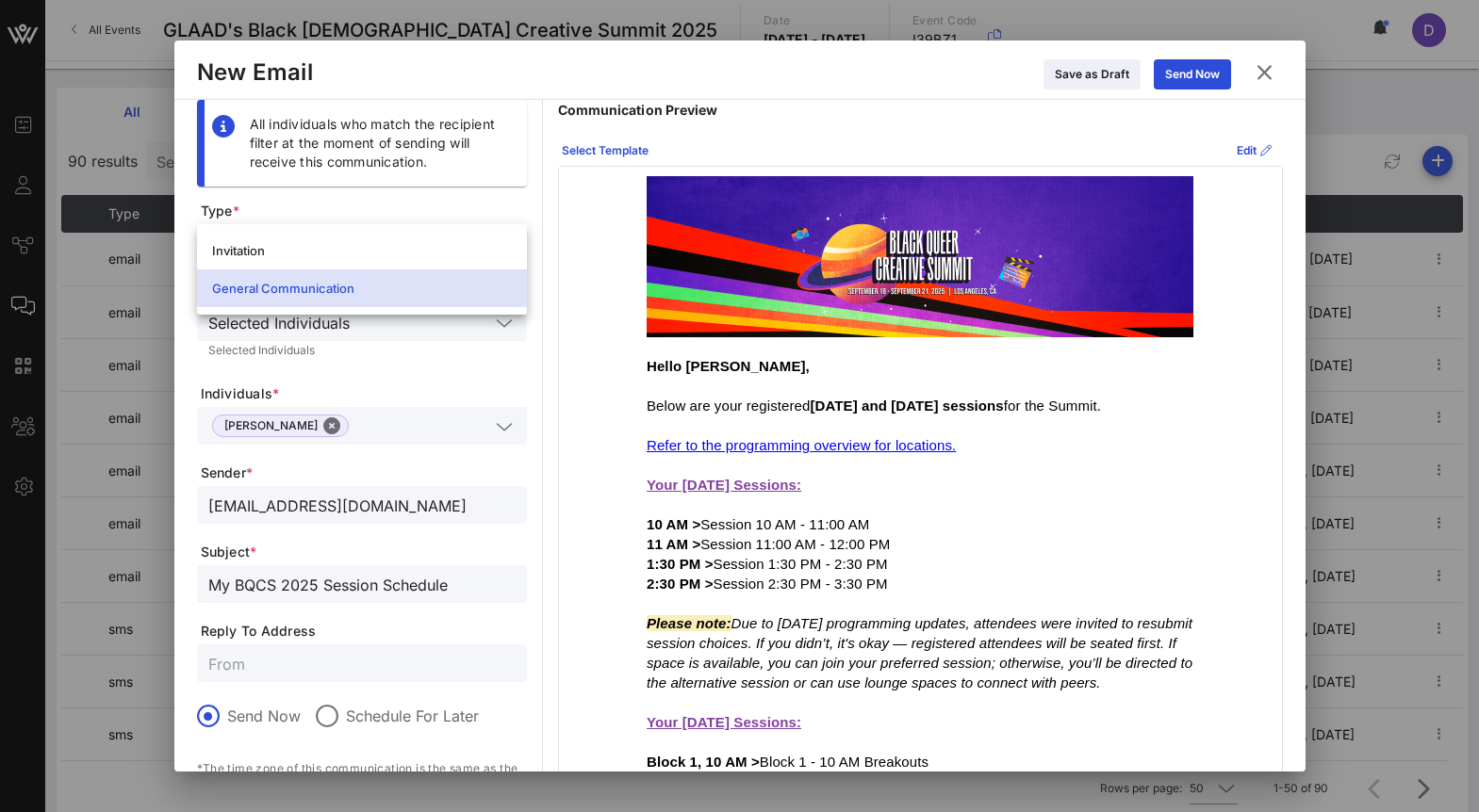
click at [449, 348] on div "Selected Individuals" at bounding box center [362, 350] width 308 height 11
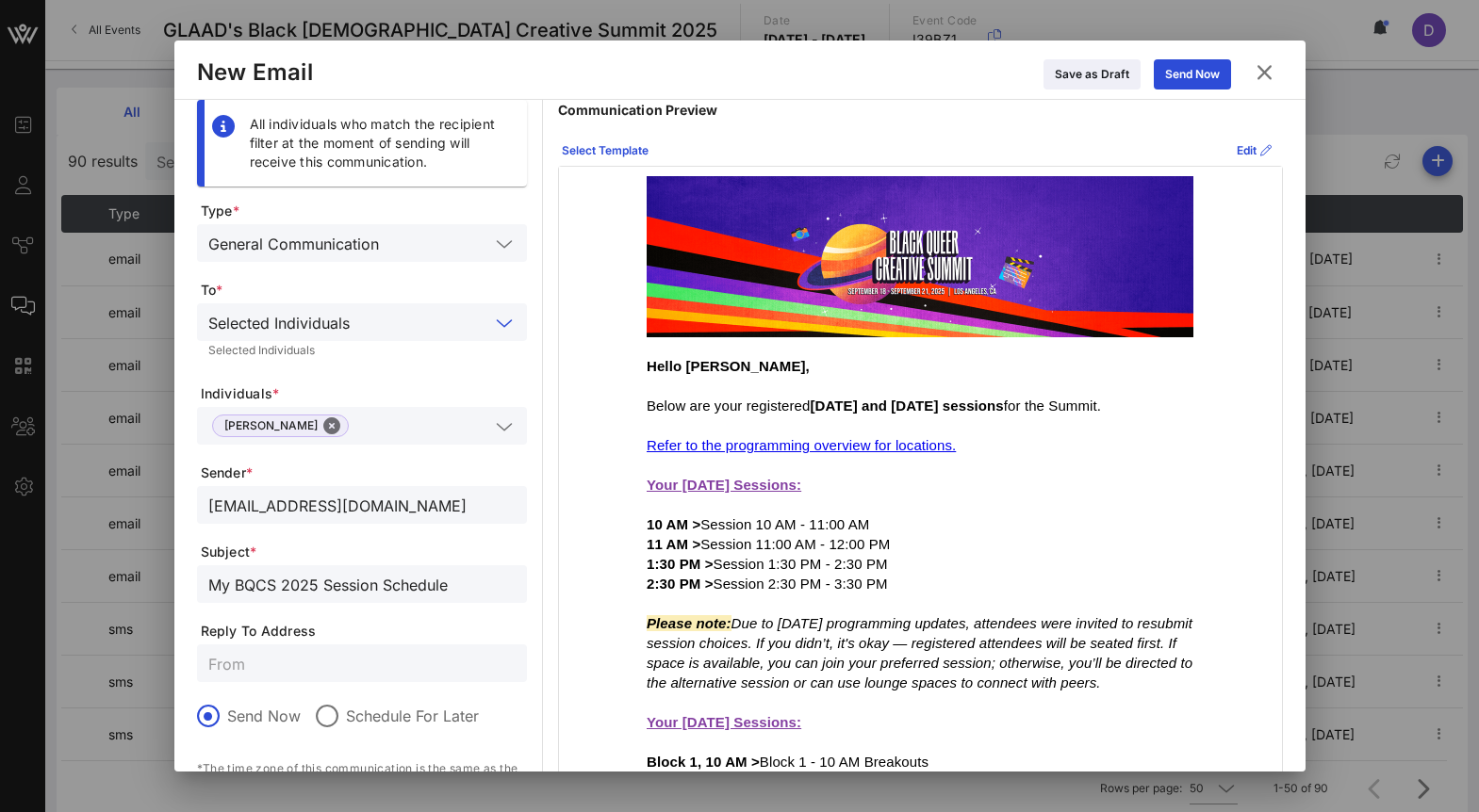
click at [449, 329] on input "text" at bounding box center [423, 322] width 132 height 25
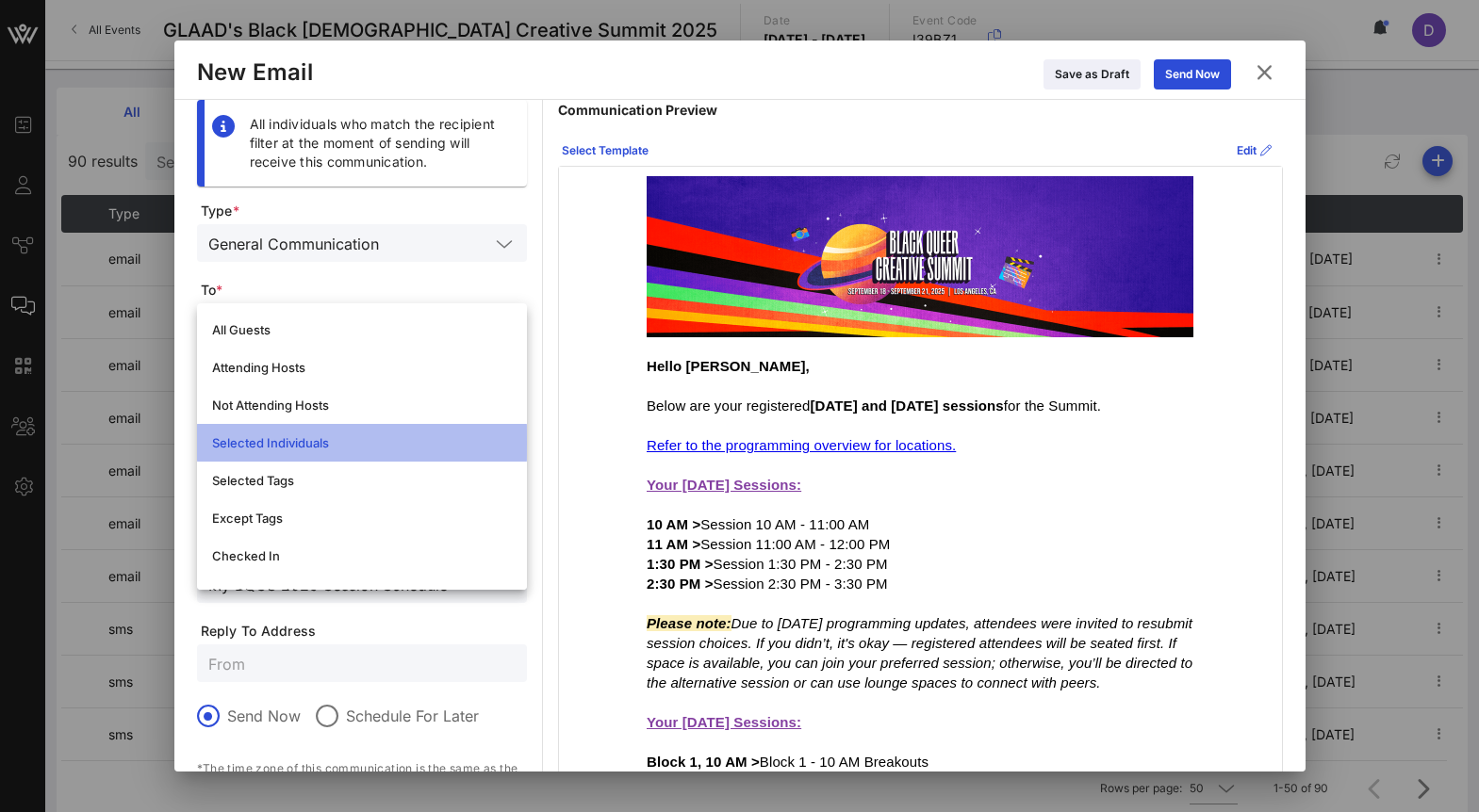
click at [426, 436] on div "Selected Individuals" at bounding box center [362, 442] width 300 height 15
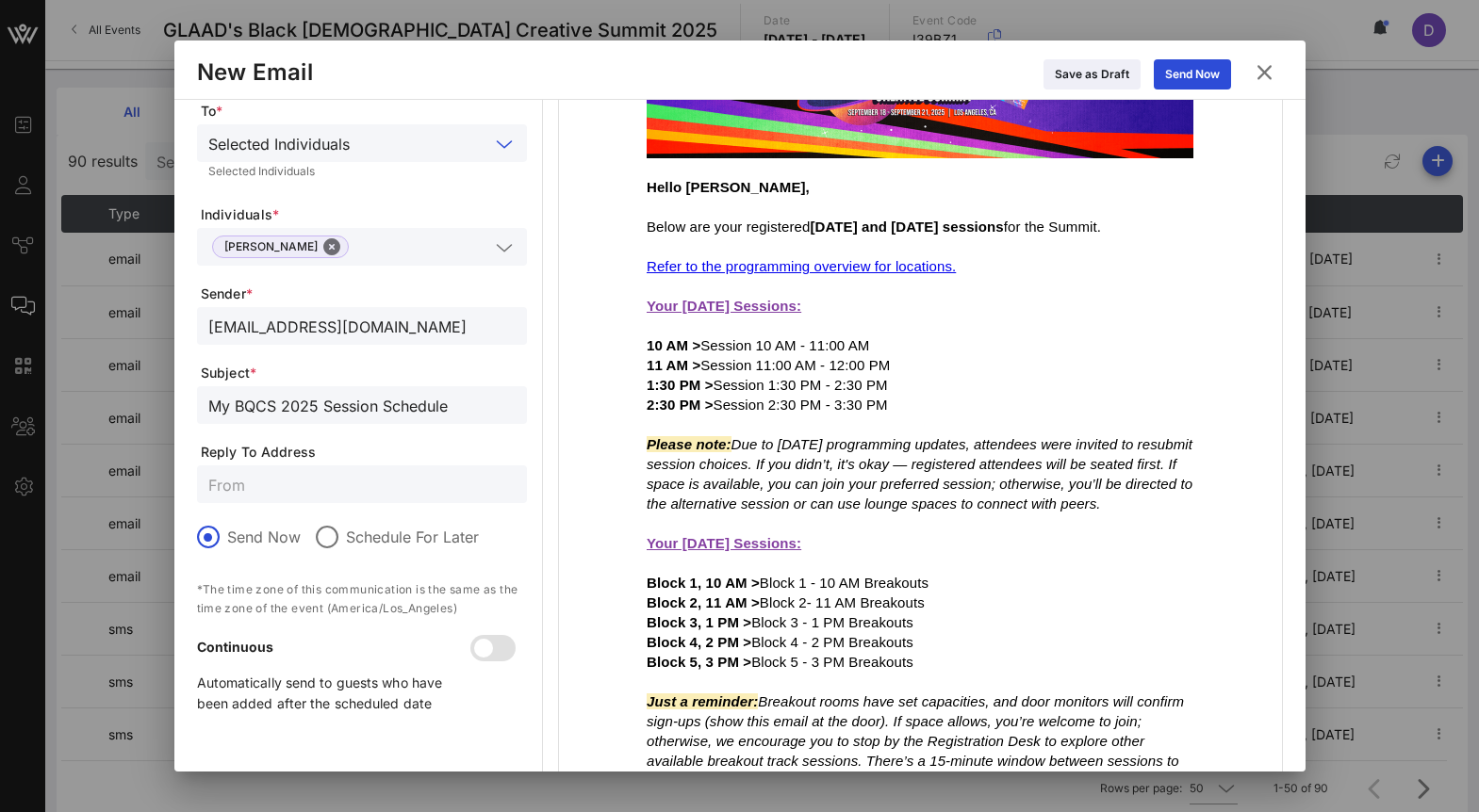
scroll to position [165, 0]
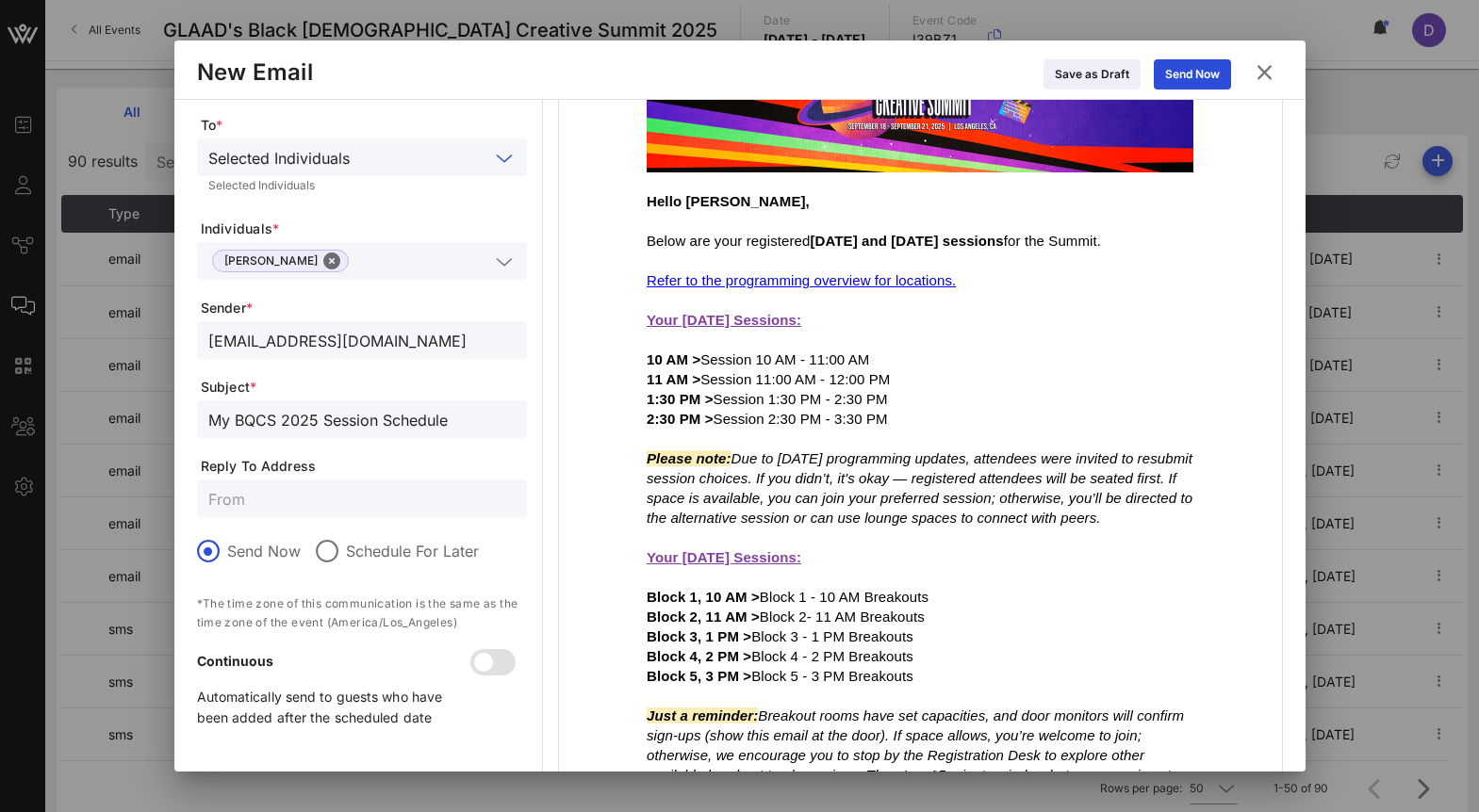
click at [338, 336] on input "communities@glaad.org" at bounding box center [362, 340] width 308 height 25
click at [374, 461] on span "Reply To Address" at bounding box center [364, 466] width 326 height 19
click at [358, 428] on input "My BQCS 2025 Session Schedule" at bounding box center [362, 419] width 308 height 25
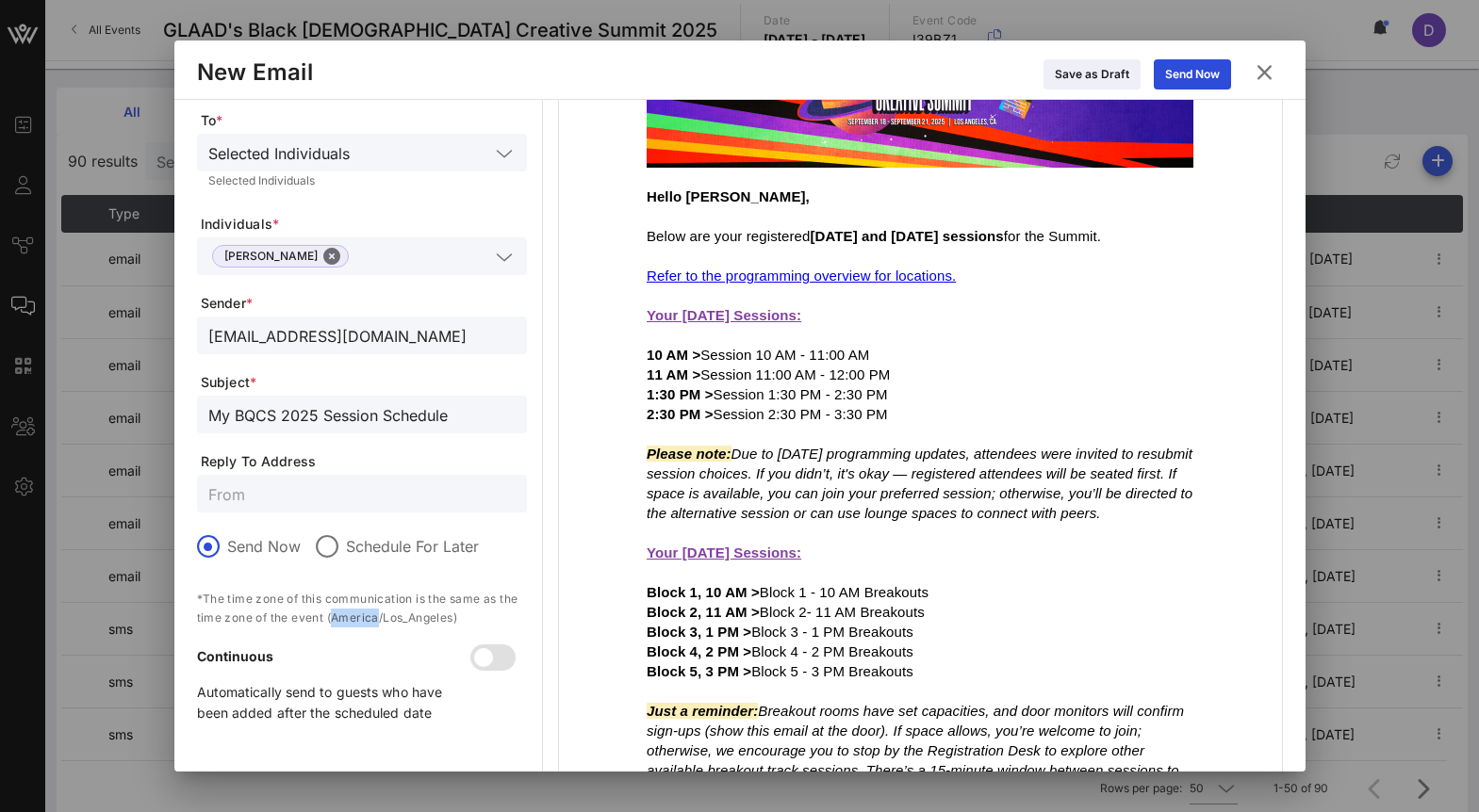
scroll to position [69, 0]
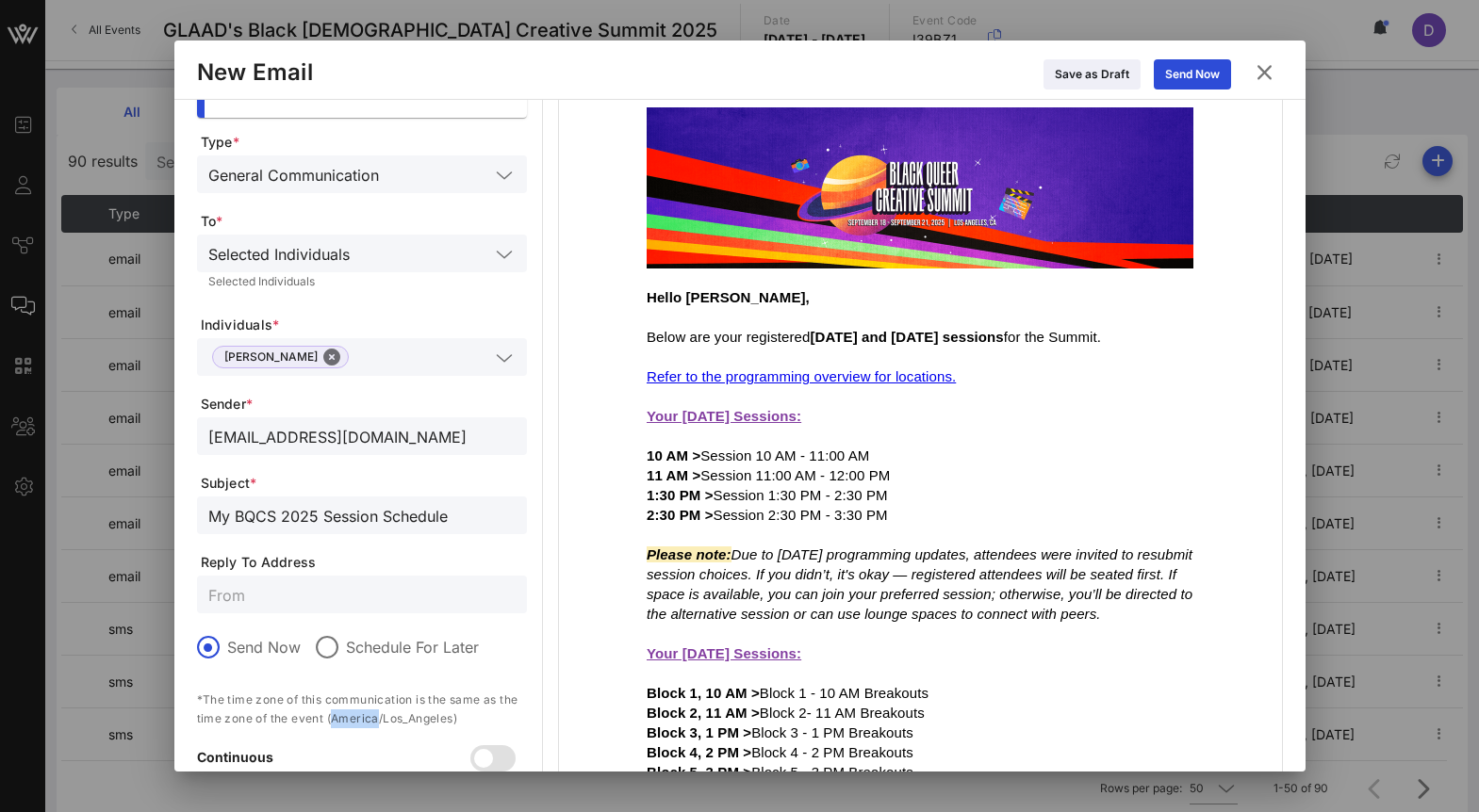
click at [1277, 73] on button at bounding box center [1264, 72] width 36 height 34
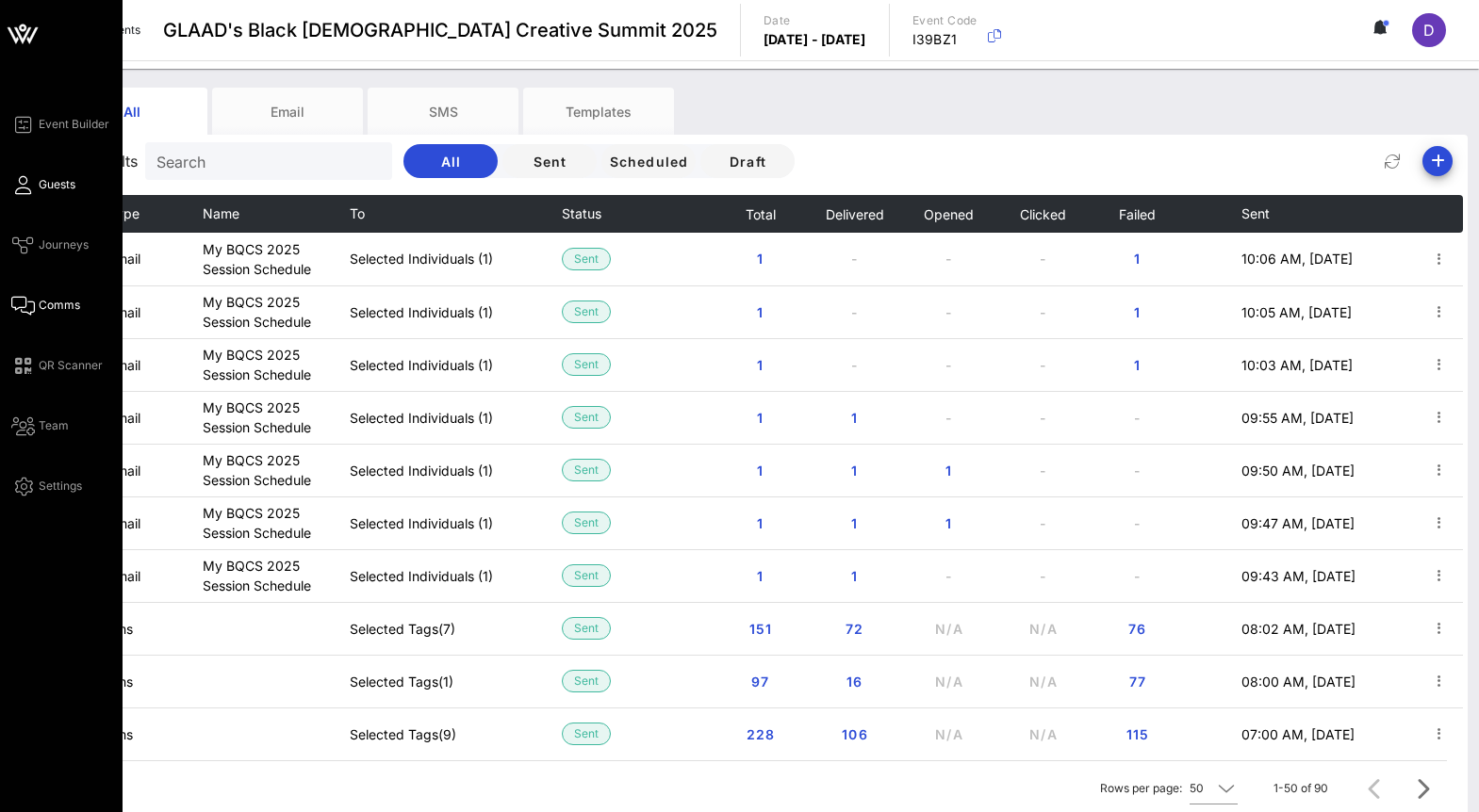
click at [63, 188] on span "Guests" at bounding box center [56, 184] width 36 height 17
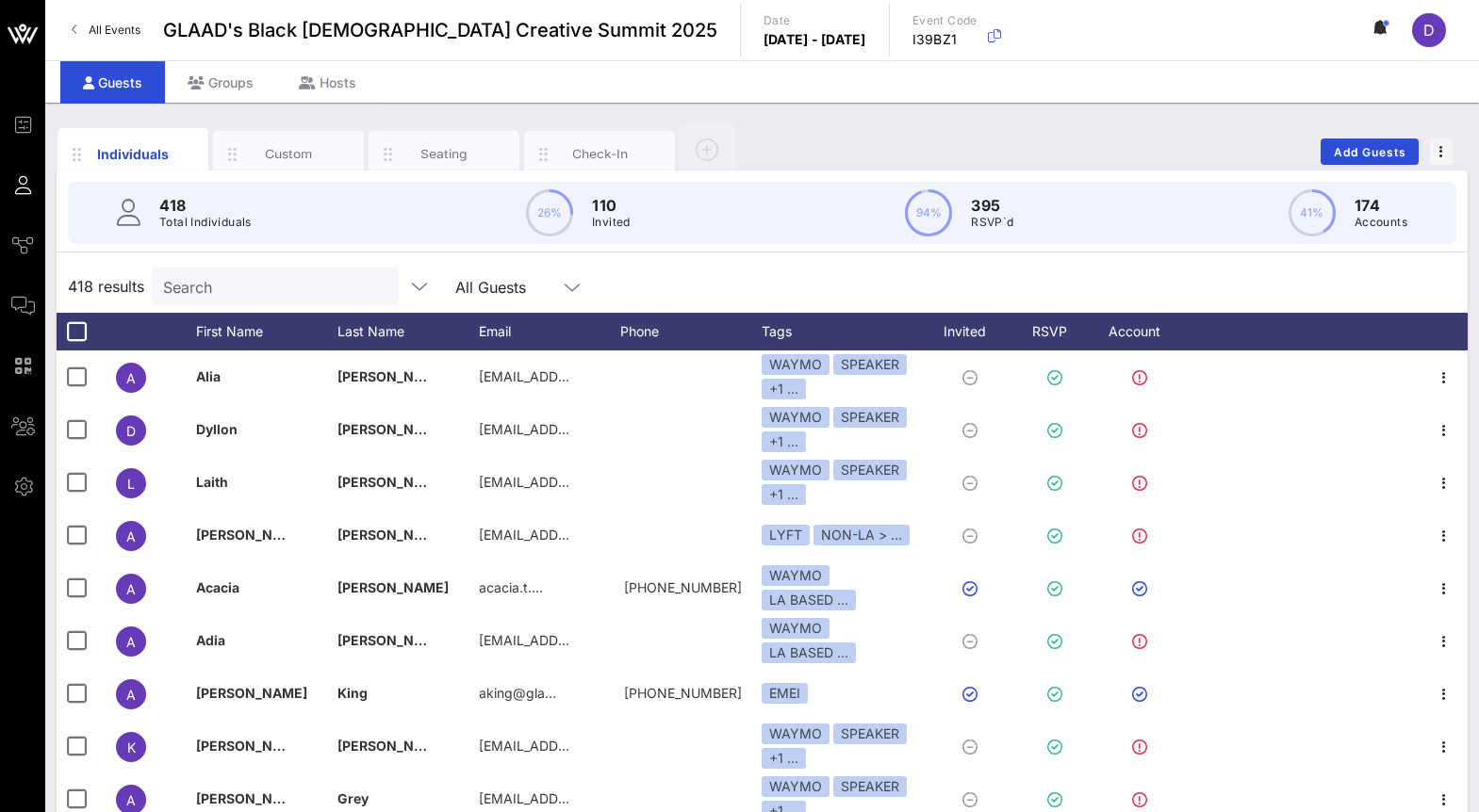
click at [217, 293] on input "Search" at bounding box center [273, 286] width 221 height 25
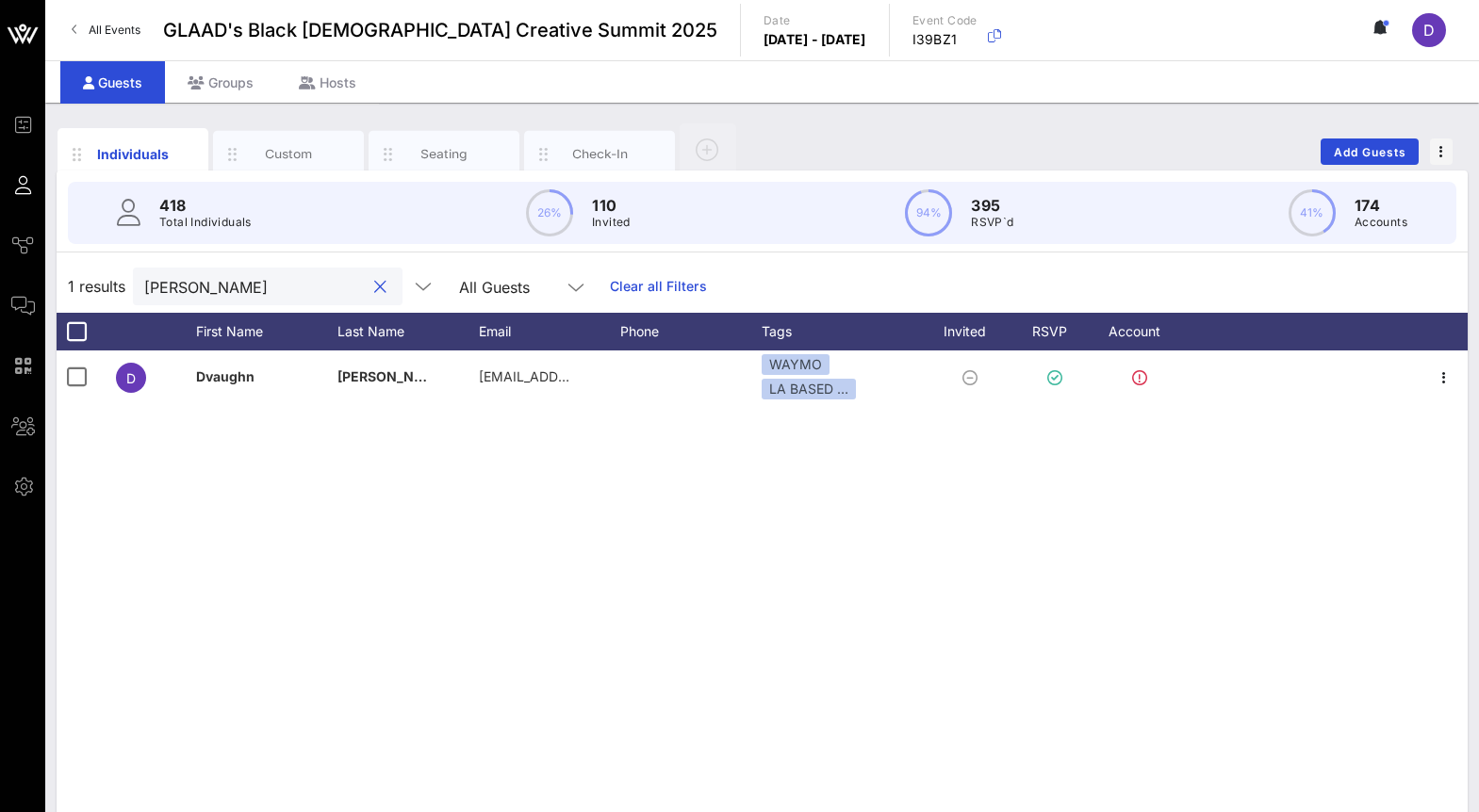
type input "Jackie"
click at [629, 175] on div "418 Total Individuals 26% 110 Invited 94% 395 RSVP`d 41% 174 Accounts" at bounding box center [762, 213] width 1434 height 85
click at [614, 154] on div "Check-In" at bounding box center [599, 154] width 84 height 18
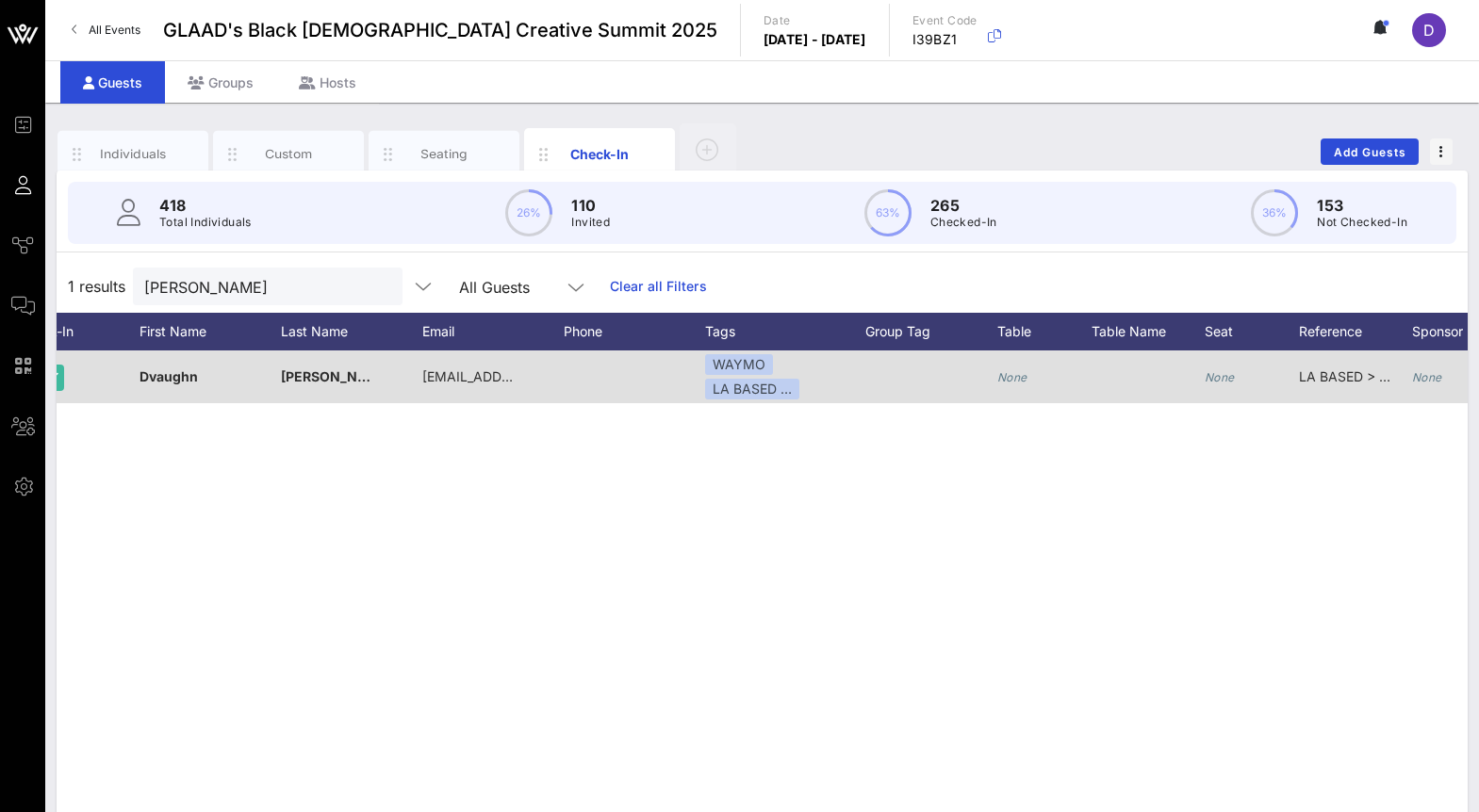
scroll to position [0, 303]
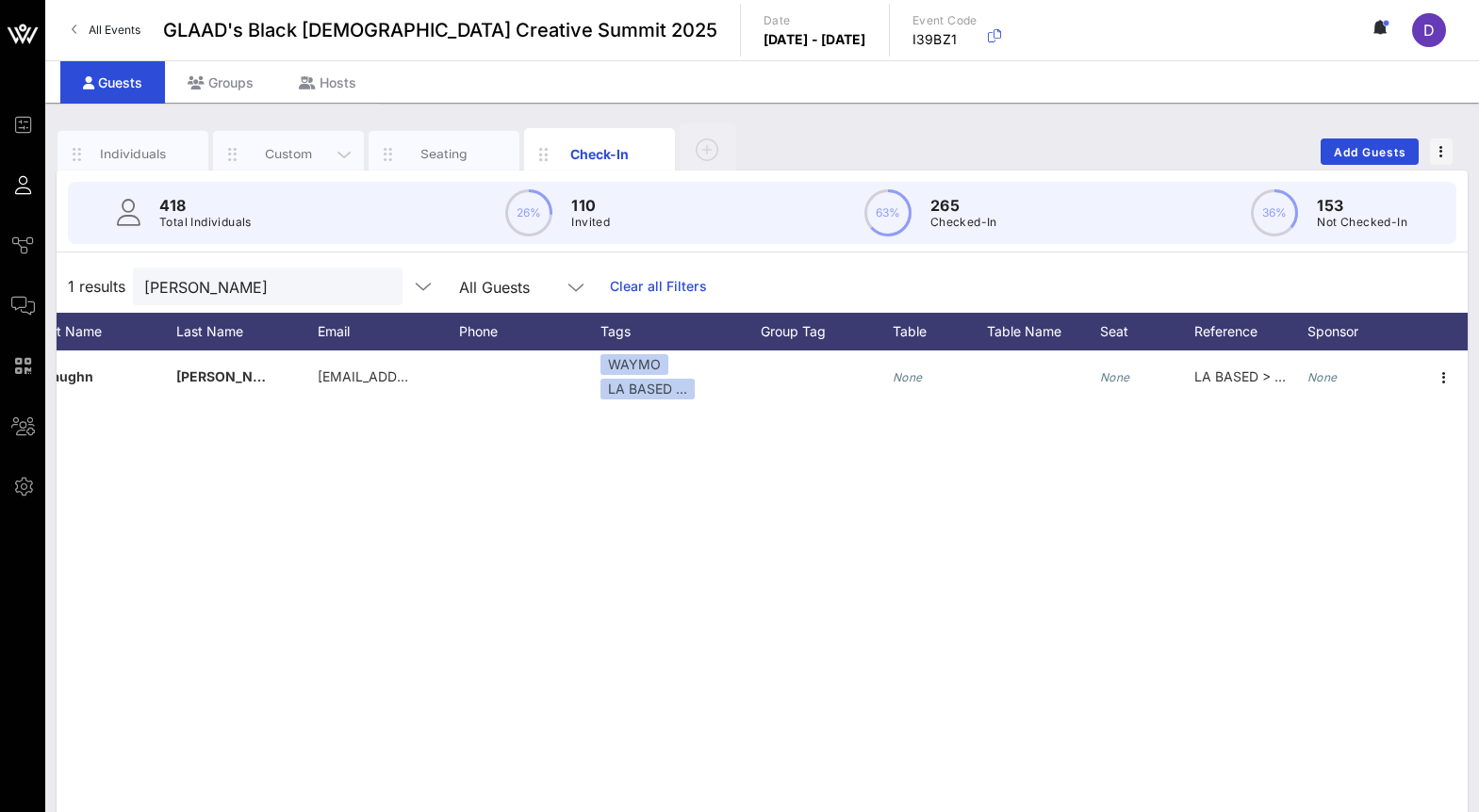
click at [322, 139] on div "Custom" at bounding box center [288, 155] width 151 height 47
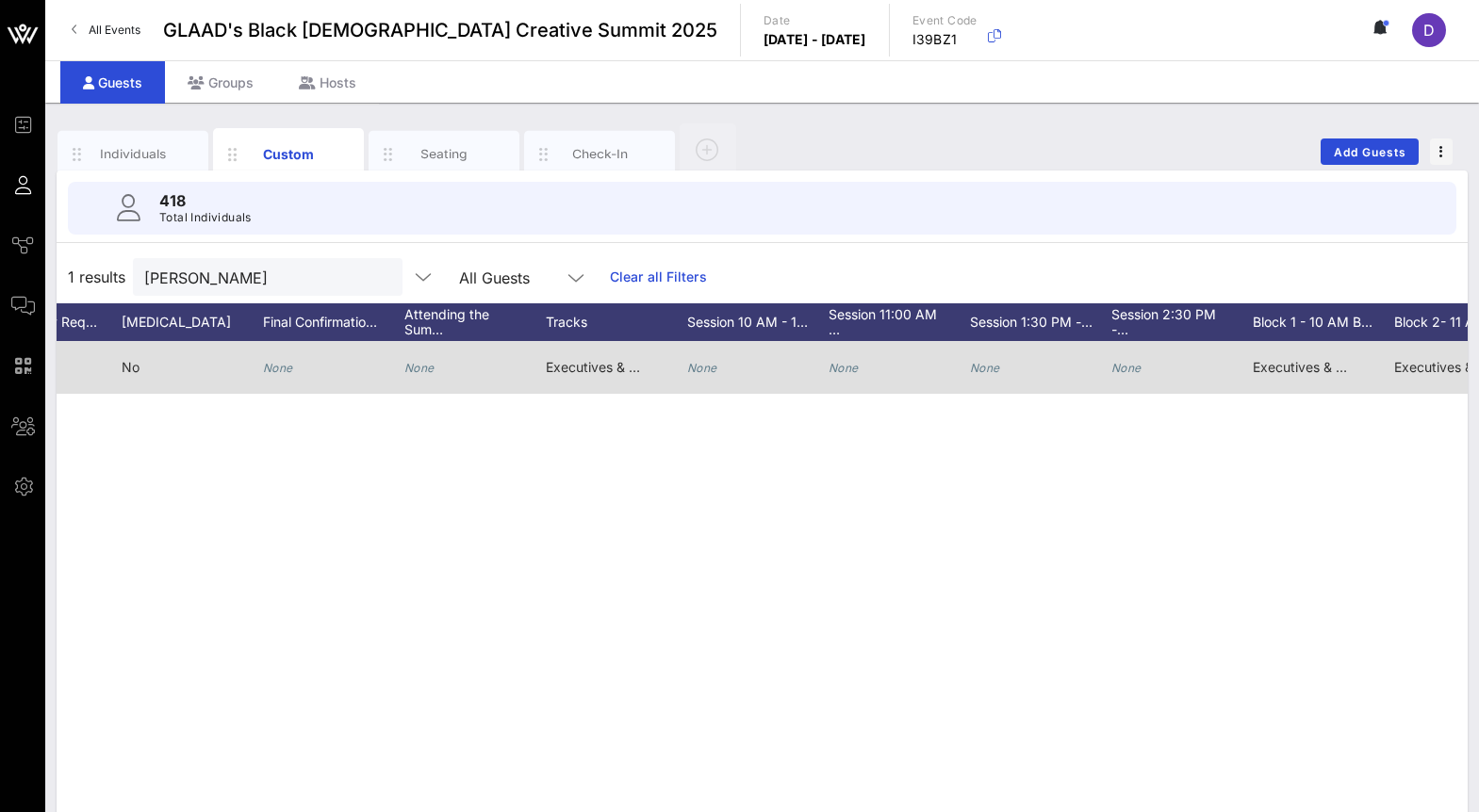
scroll to position [0, 996]
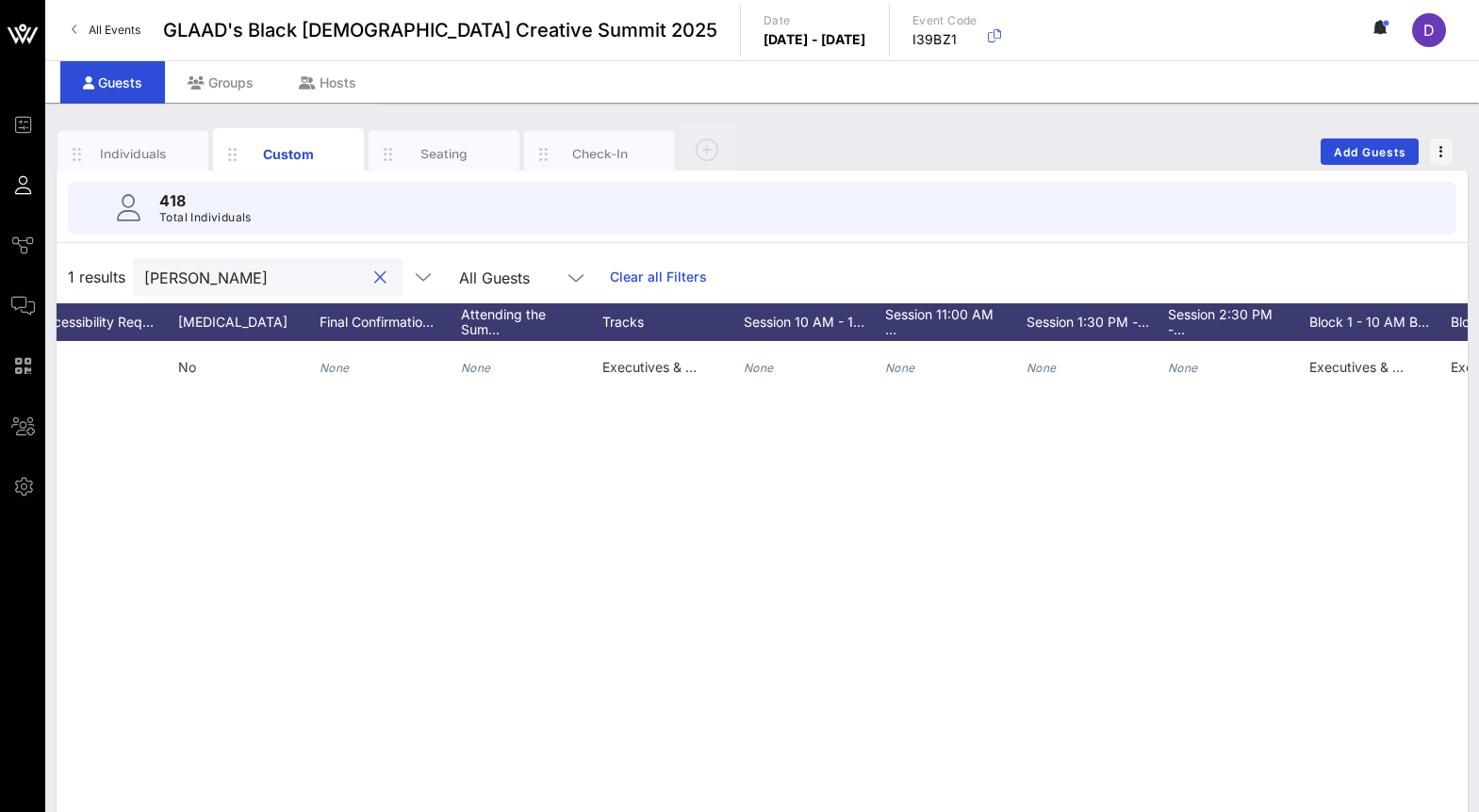
click at [217, 269] on input "Jackie" at bounding box center [254, 277] width 221 height 25
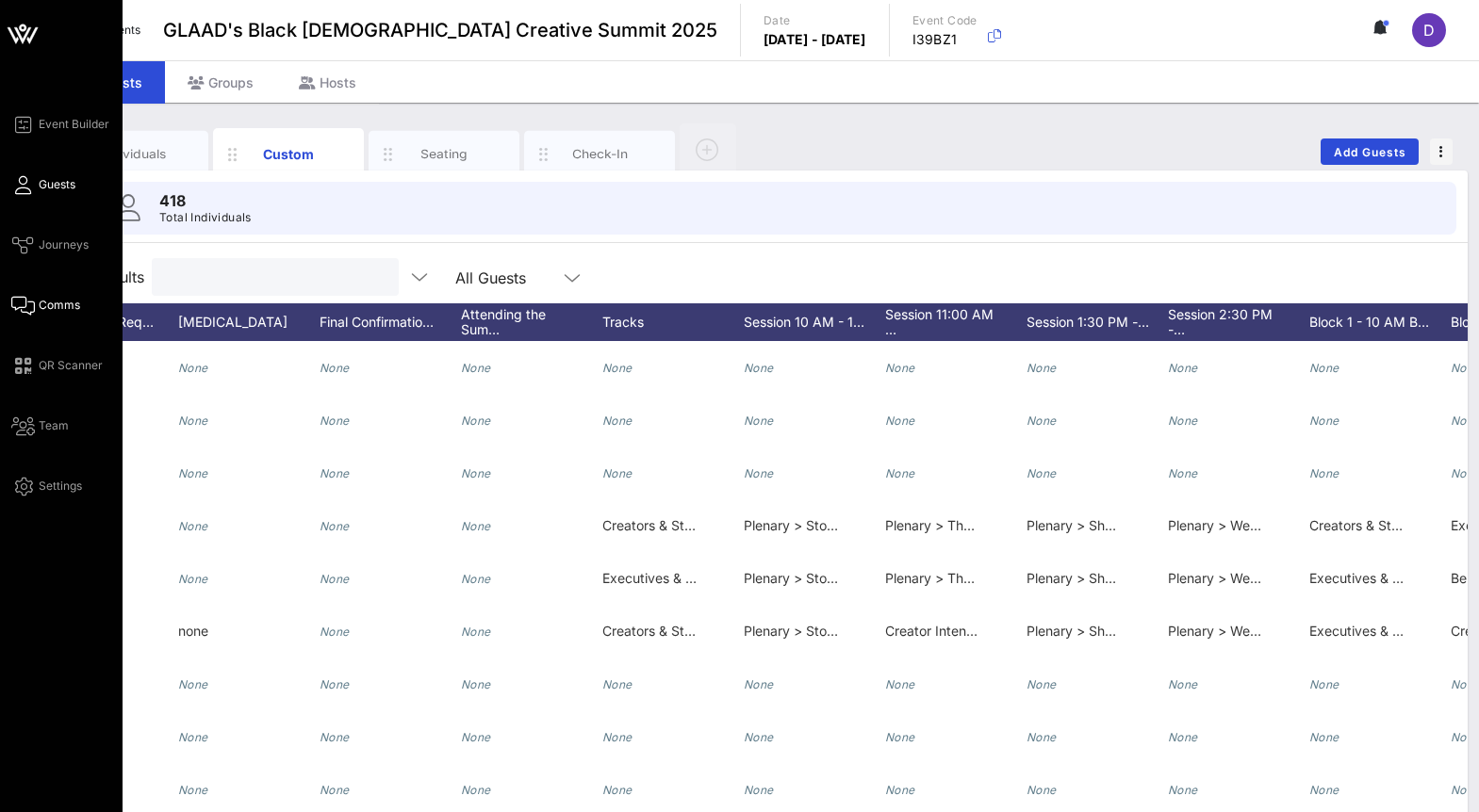
click at [33, 304] on icon at bounding box center [23, 305] width 24 height 3
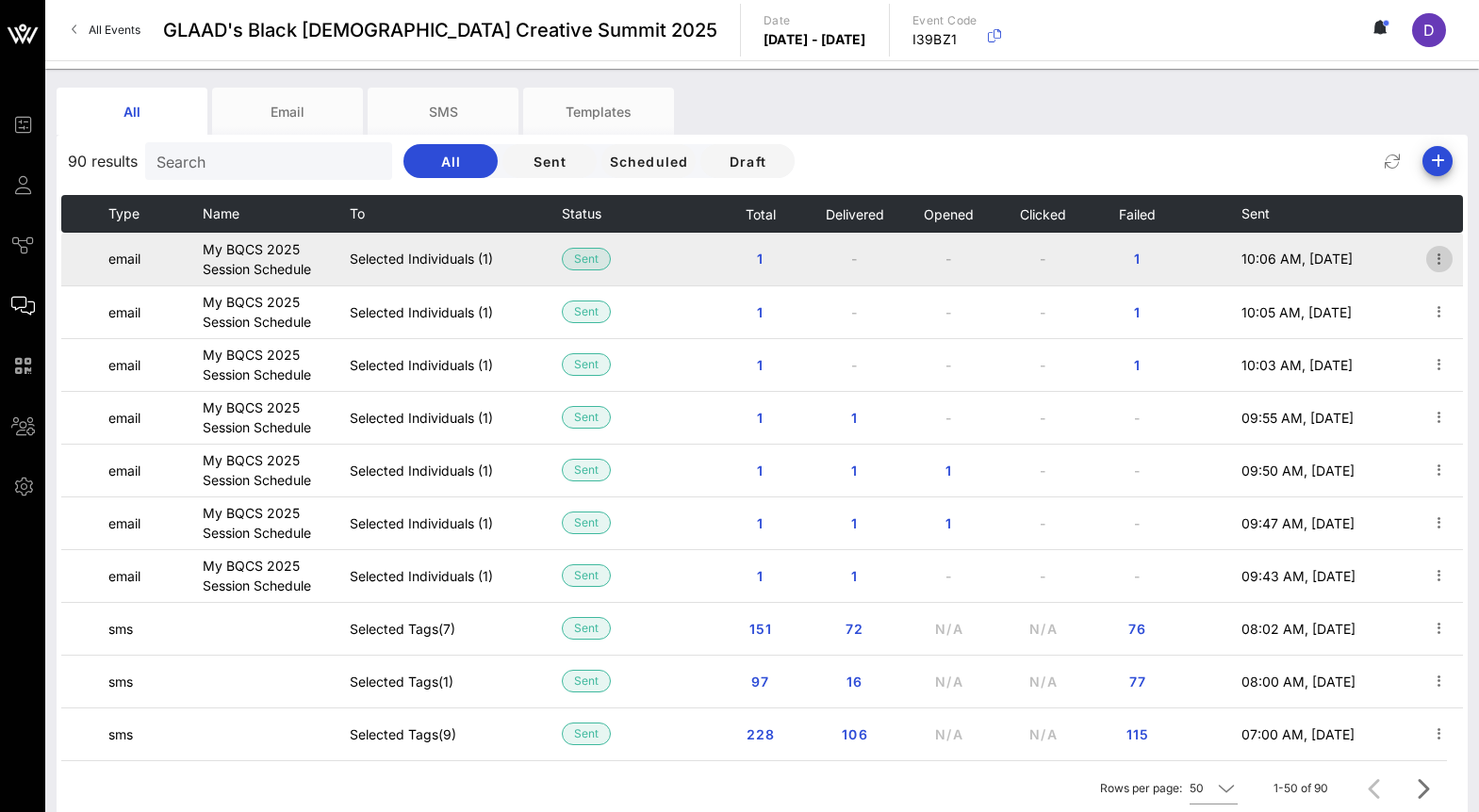
click at [1437, 267] on icon "button" at bounding box center [1439, 258] width 23 height 23
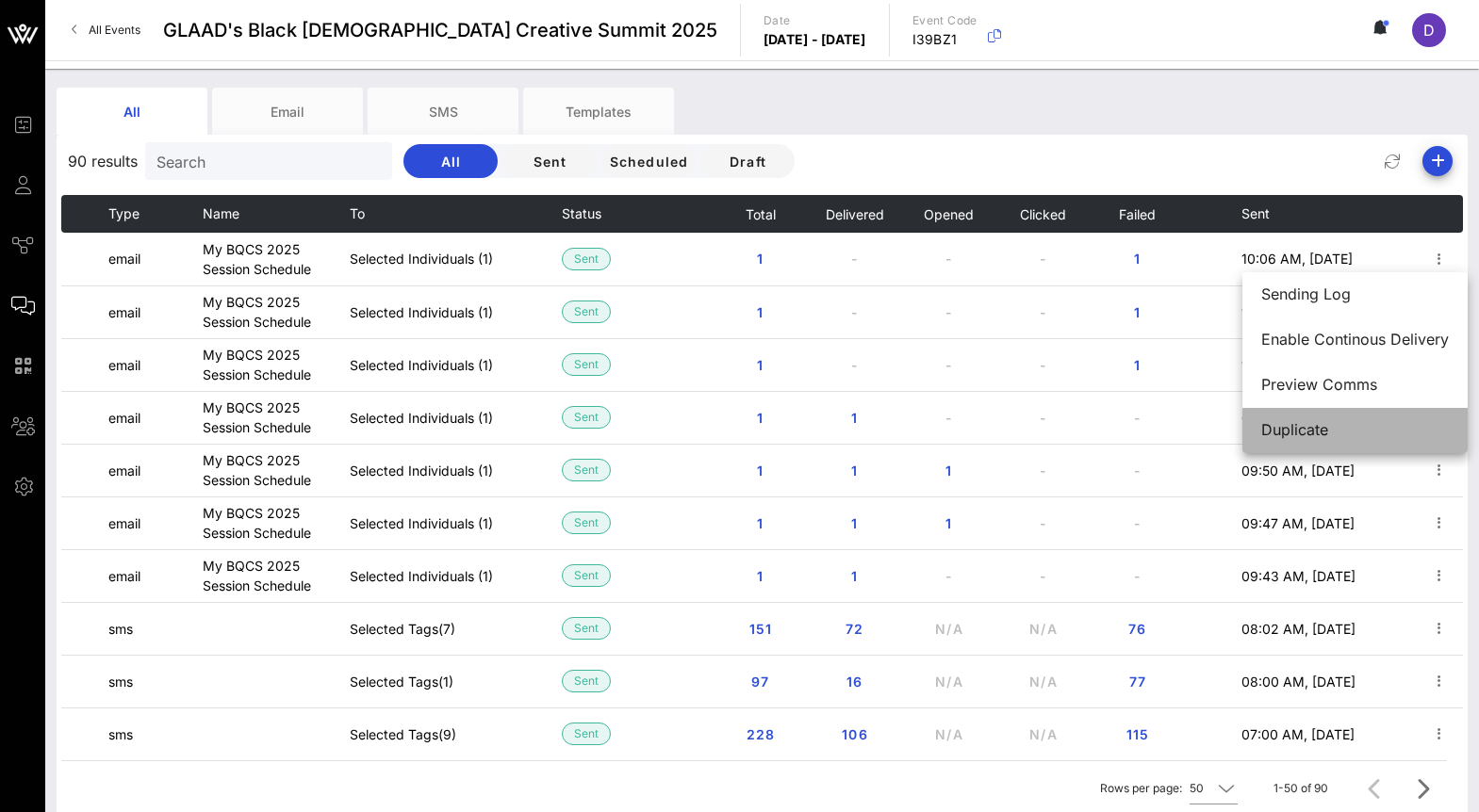
click at [1355, 435] on div "Duplicate" at bounding box center [1355, 430] width 187 height 18
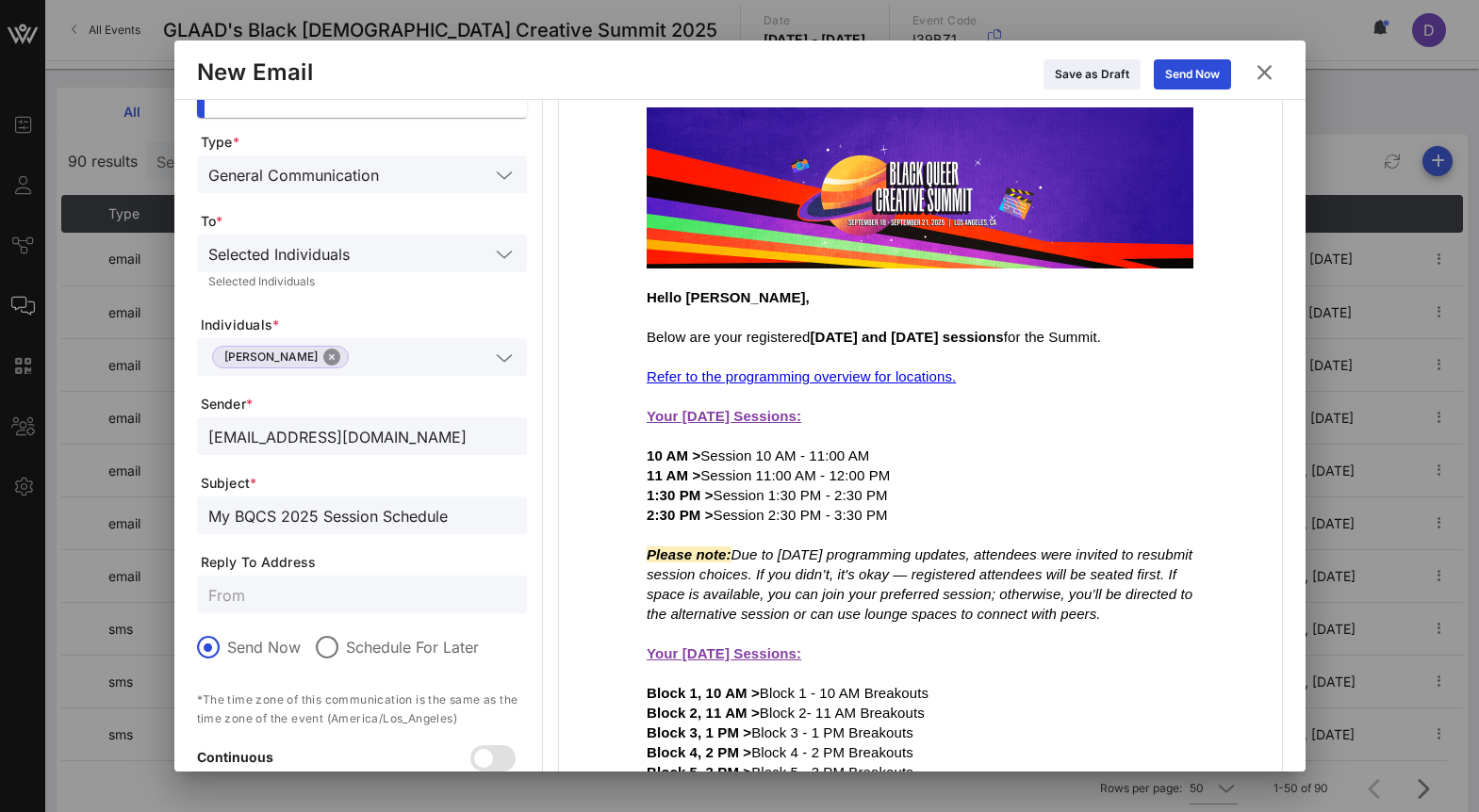
click at [323, 358] on button "Close" at bounding box center [331, 357] width 17 height 17
click at [309, 358] on input "text" at bounding box center [348, 357] width 281 height 25
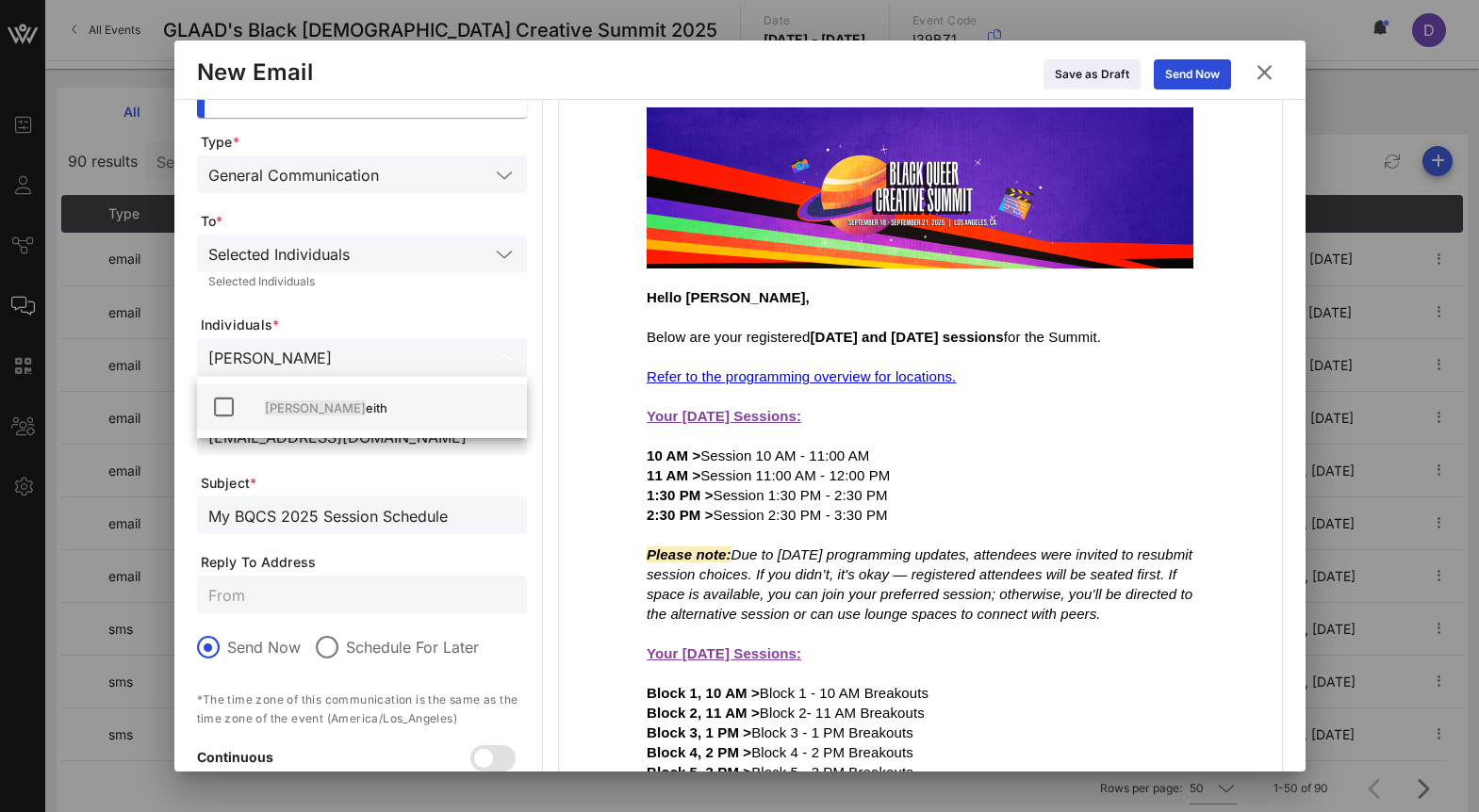
click at [319, 408] on div "Todd K eith" at bounding box center [388, 407] width 246 height 15
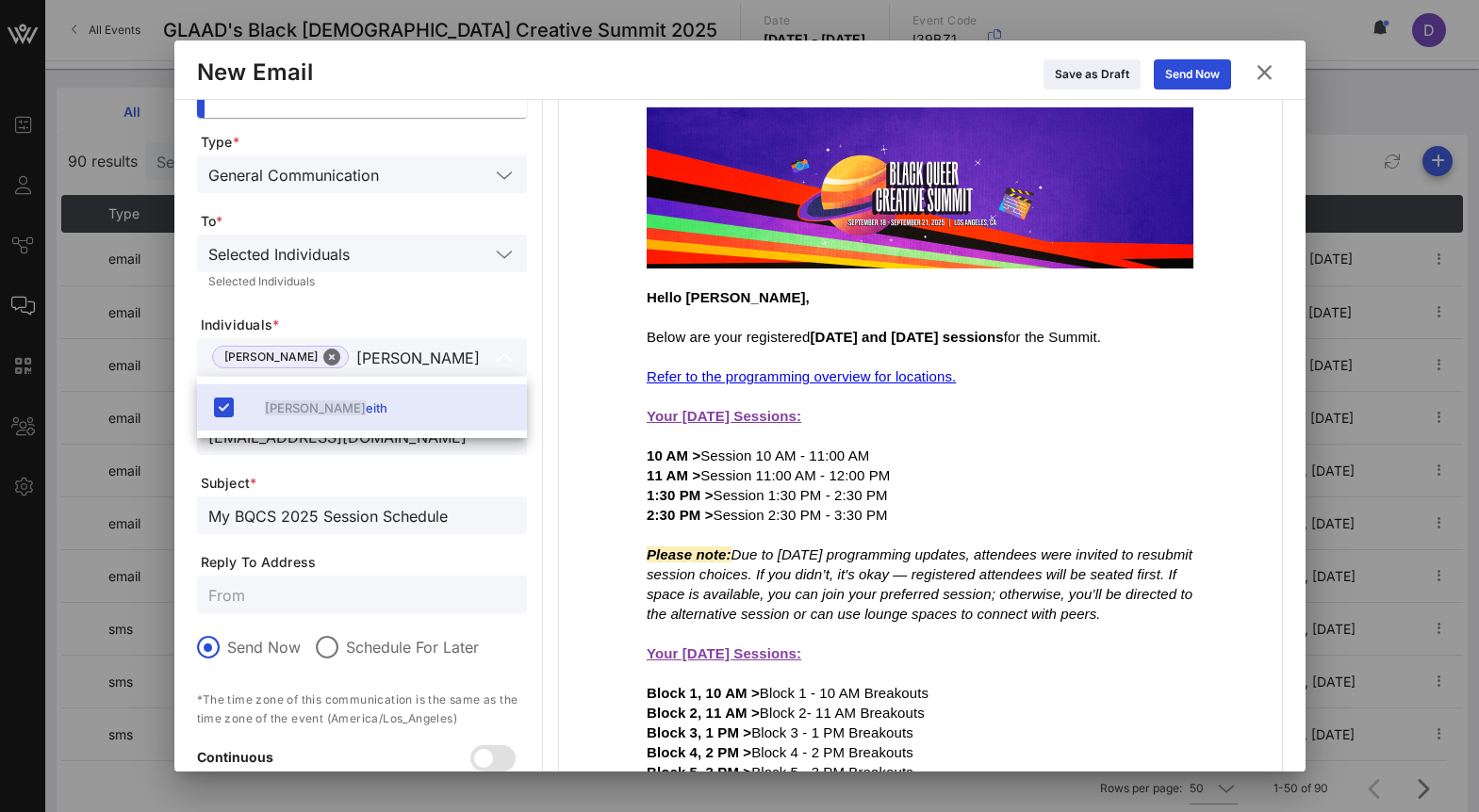
type input "Todd K"
click at [436, 319] on span "Individuals *" at bounding box center [364, 324] width 326 height 19
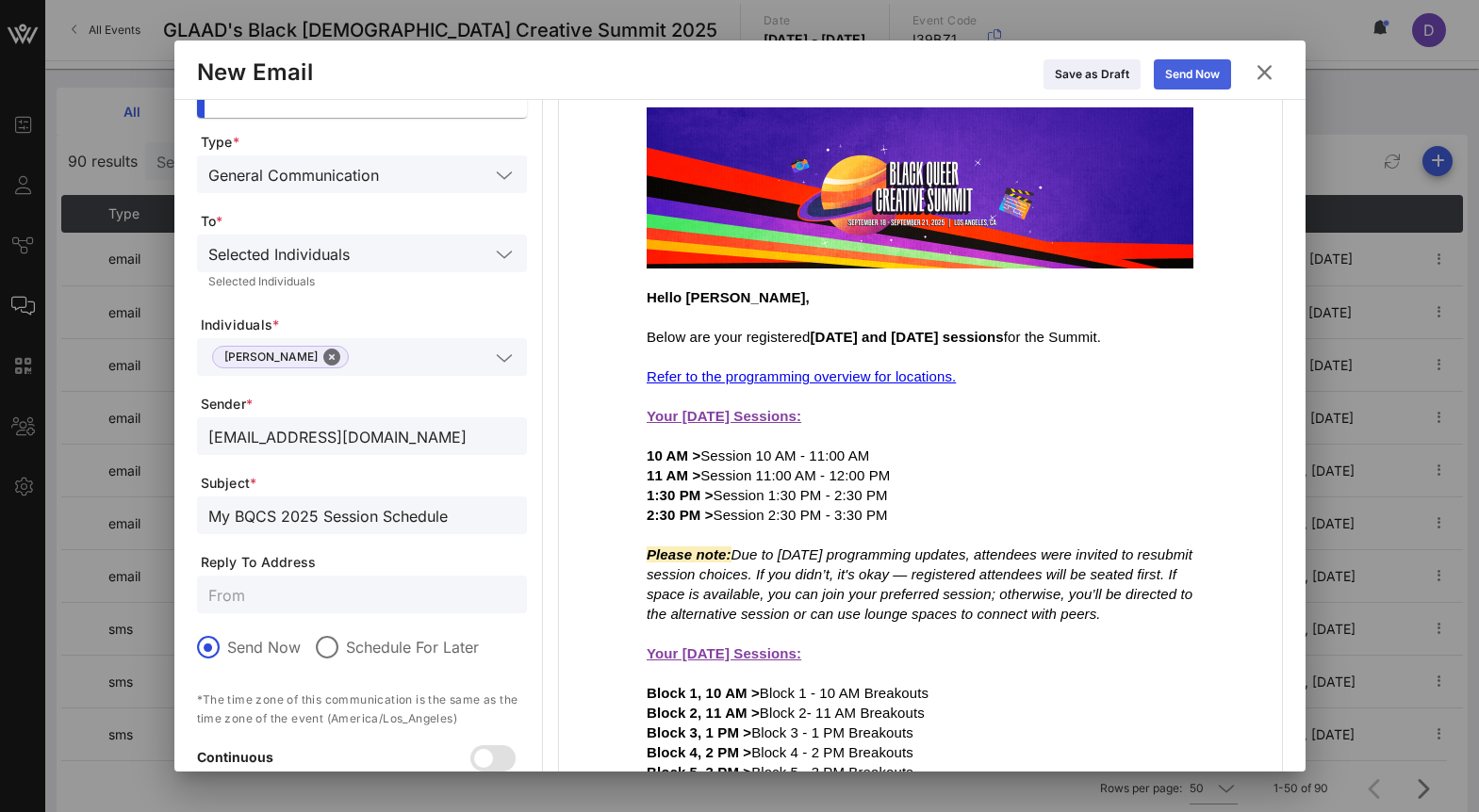
click at [1198, 67] on div "Send Now" at bounding box center [1192, 74] width 54 height 19
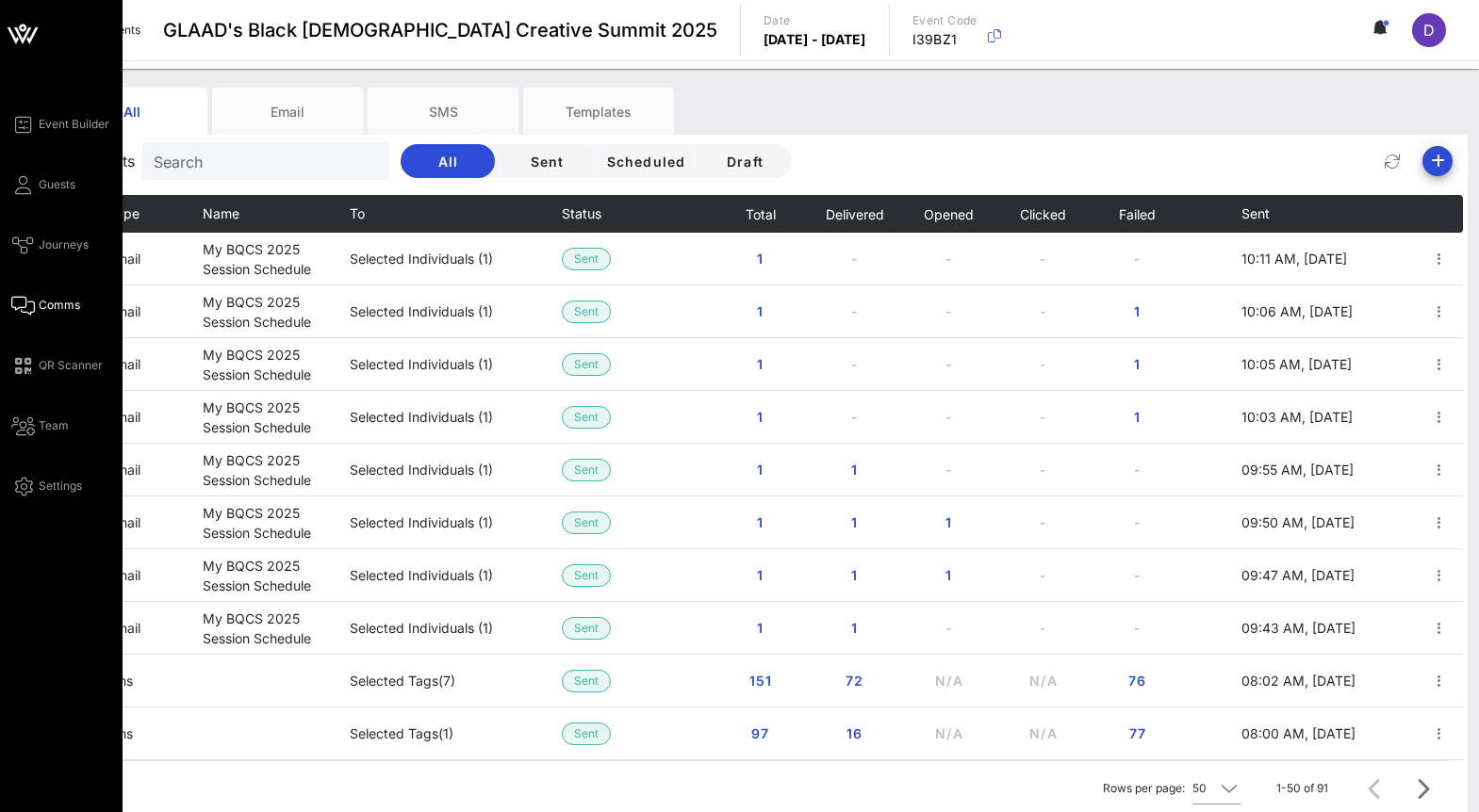
click at [53, 209] on div "Event Builder Guests Journeys Comms QR Scanner Team Settings" at bounding box center [66, 305] width 111 height 384
click at [53, 180] on span "Guests" at bounding box center [56, 184] width 36 height 17
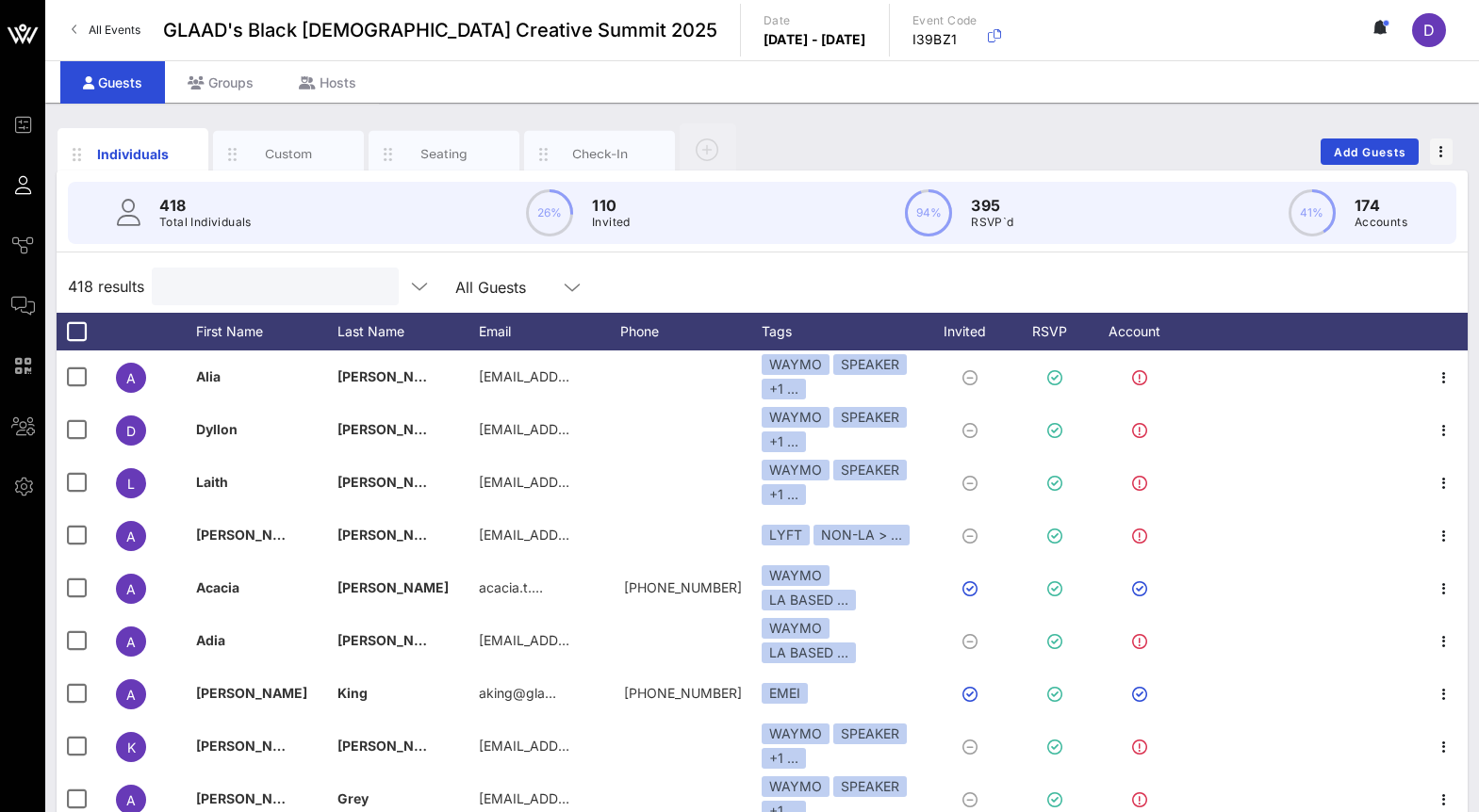
click at [233, 294] on input "text" at bounding box center [273, 286] width 221 height 25
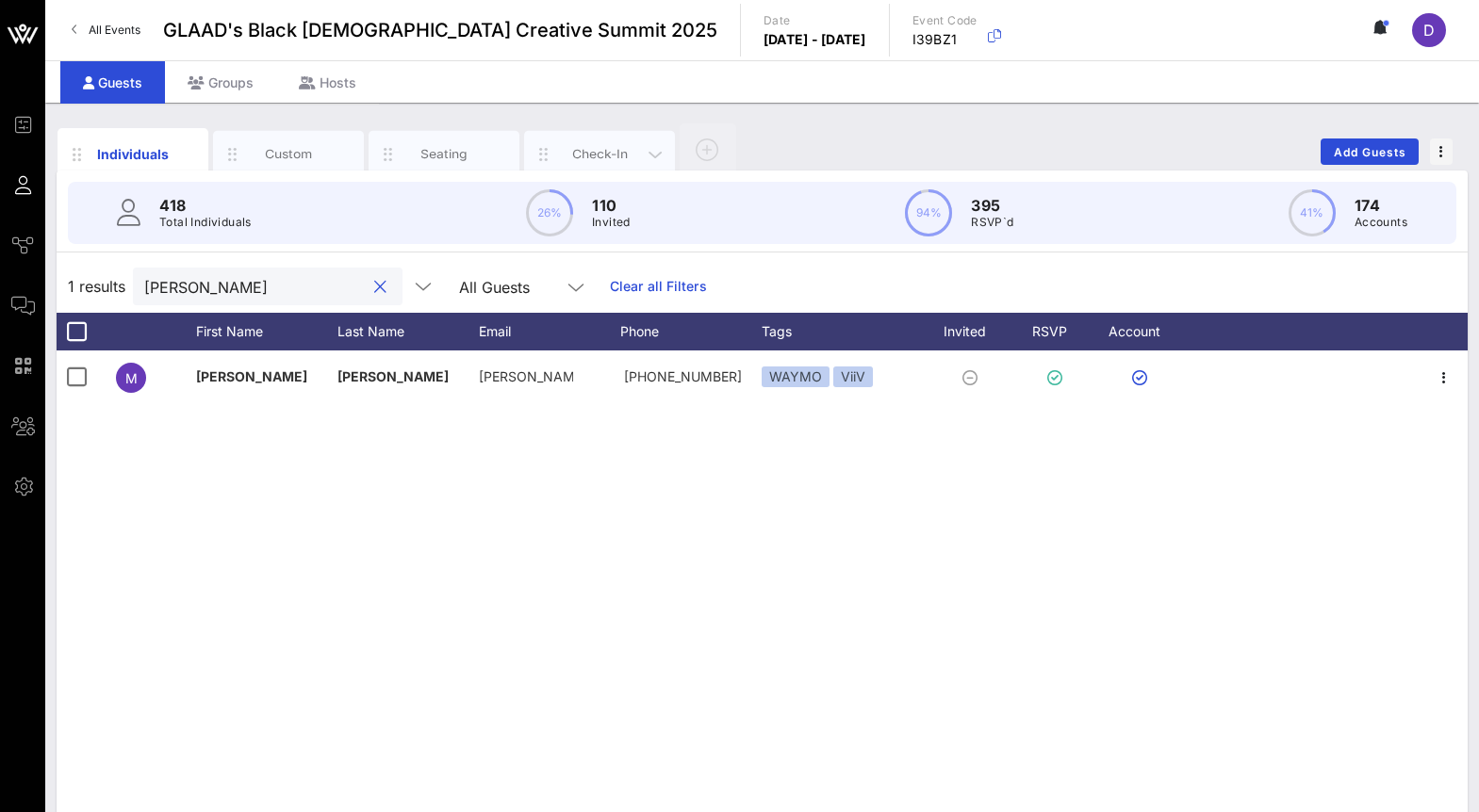
type input "eVERET"
click at [591, 147] on div "Check-In" at bounding box center [599, 154] width 84 height 18
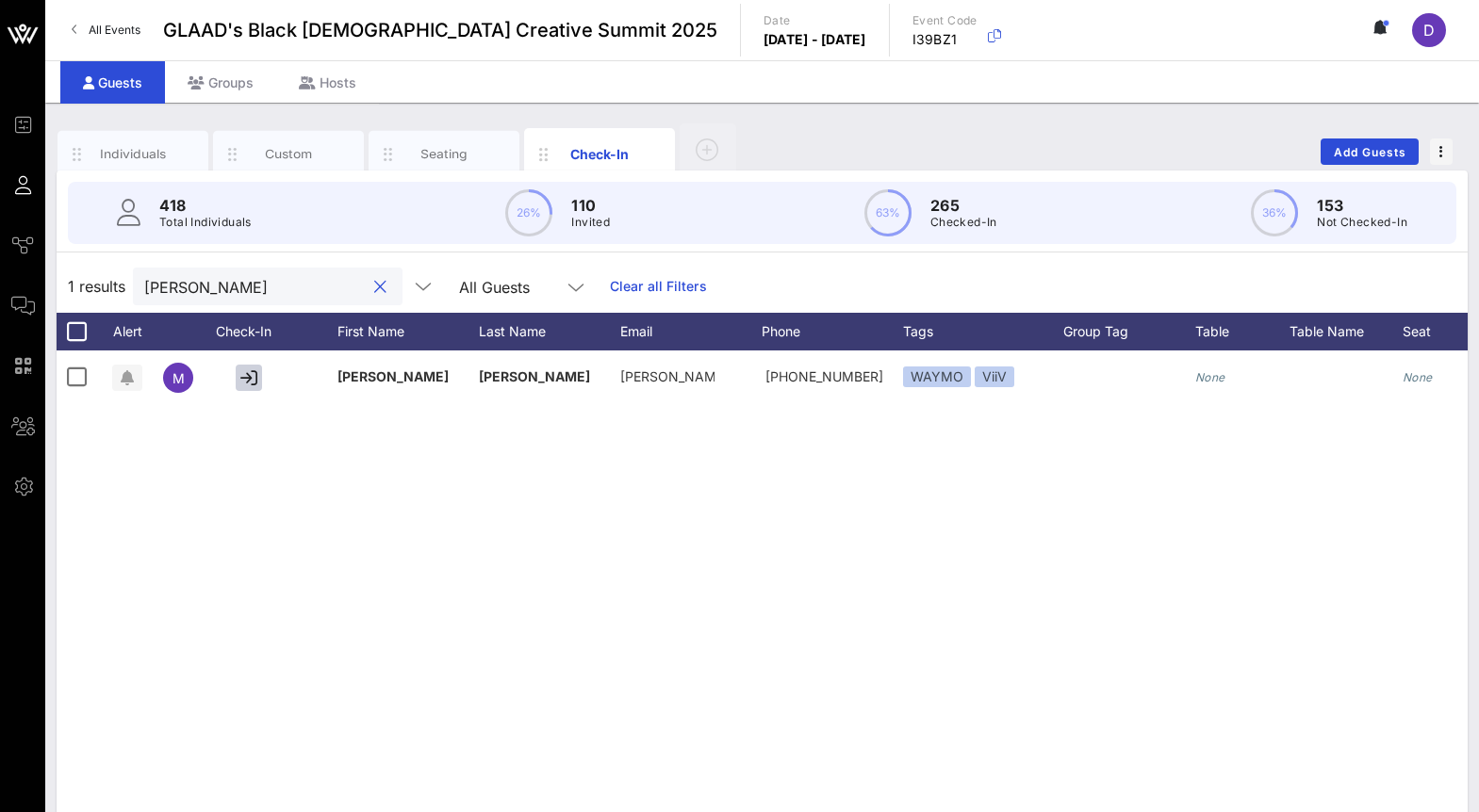
click at [238, 288] on input "eVERET" at bounding box center [254, 286] width 221 height 25
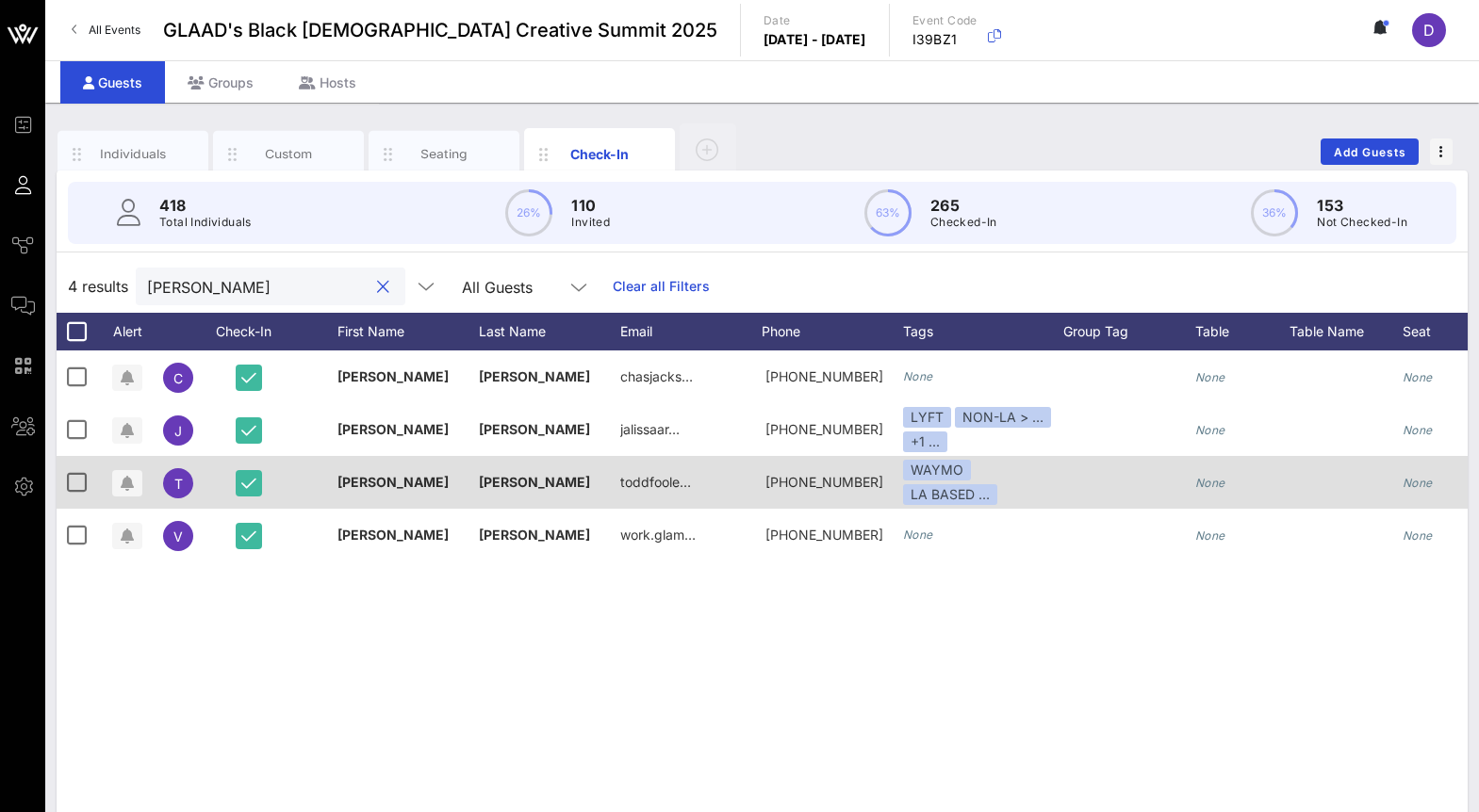
scroll to position [0, 14]
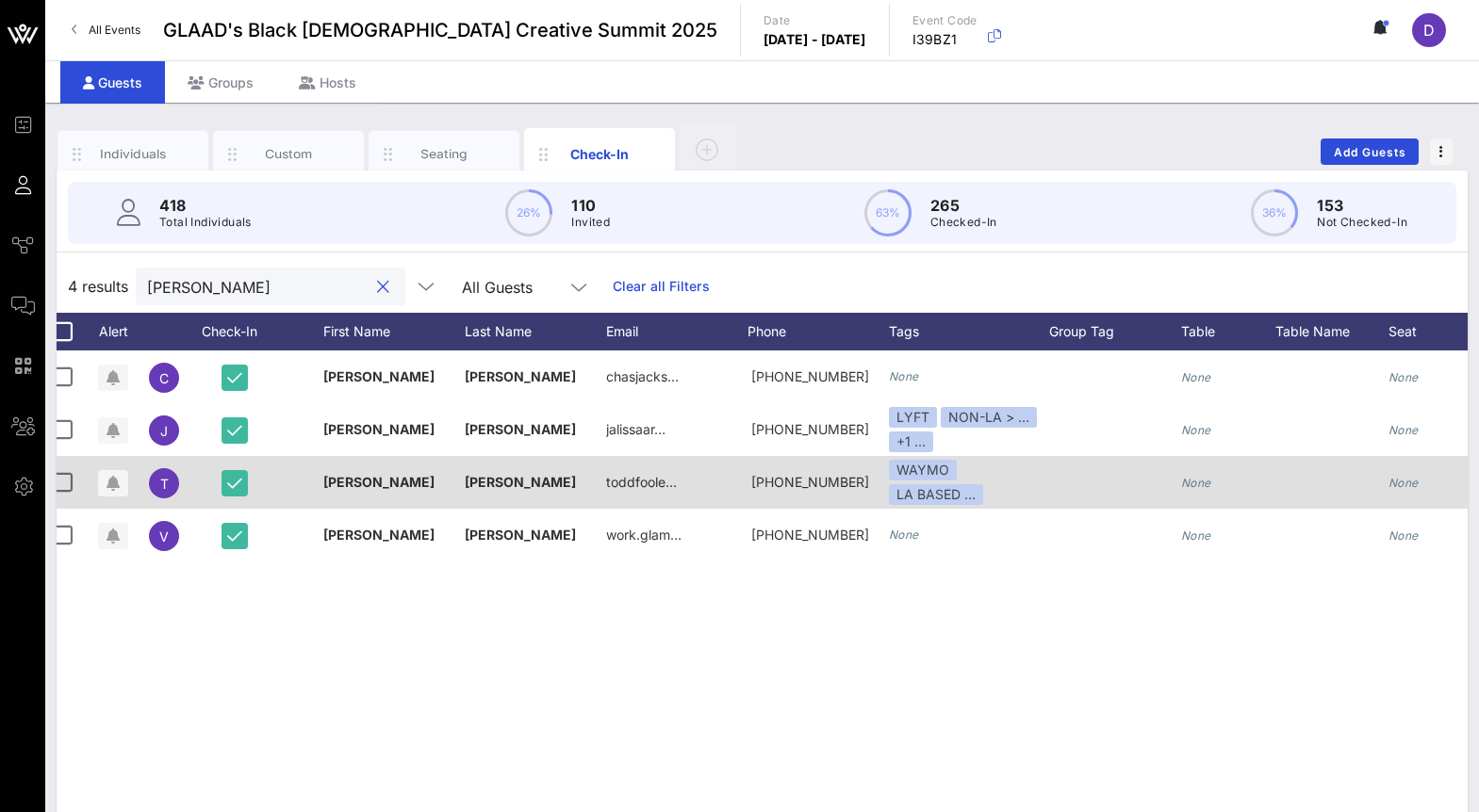
type input "jACKSON"
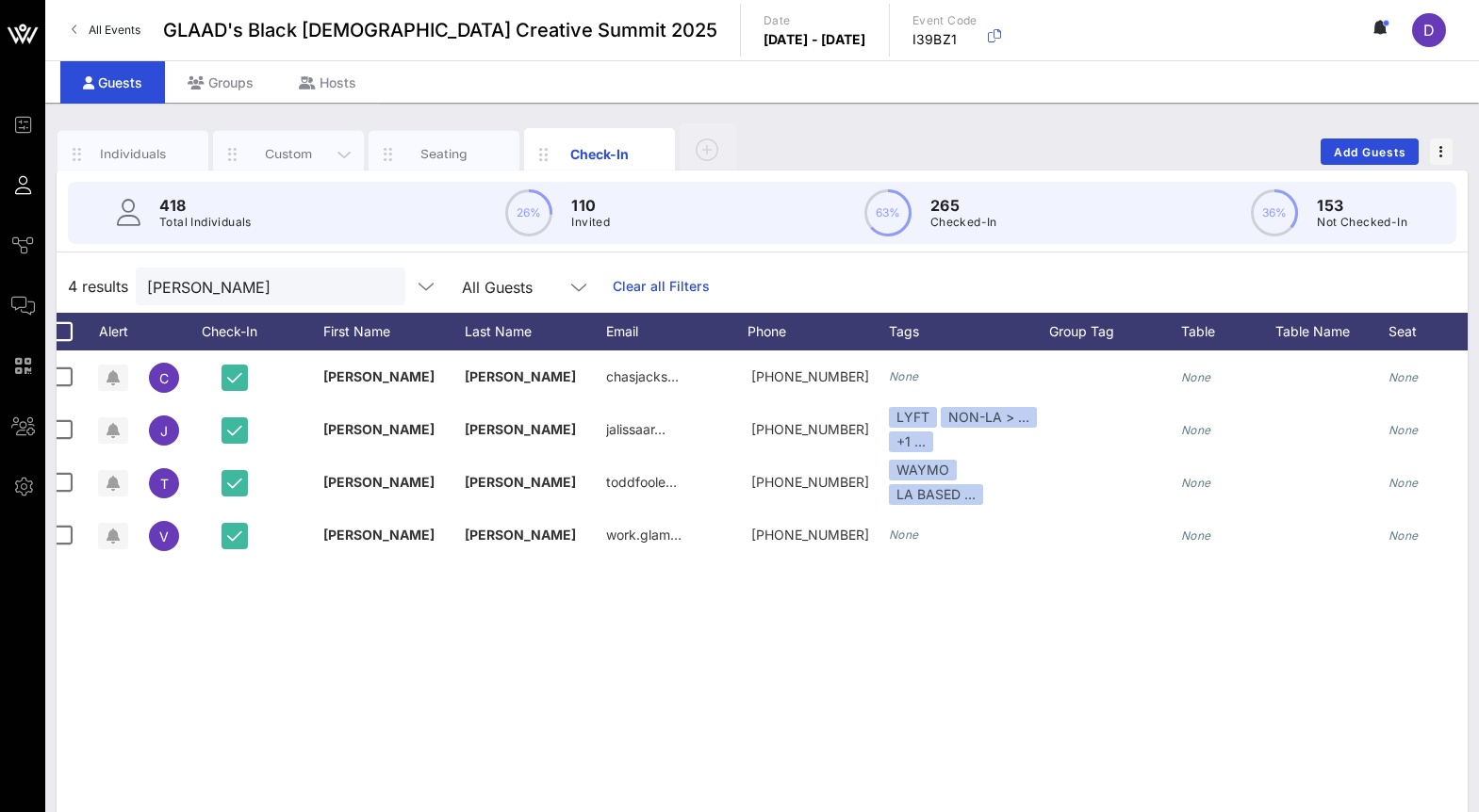
click at [285, 144] on div "Custom" at bounding box center [288, 155] width 151 height 47
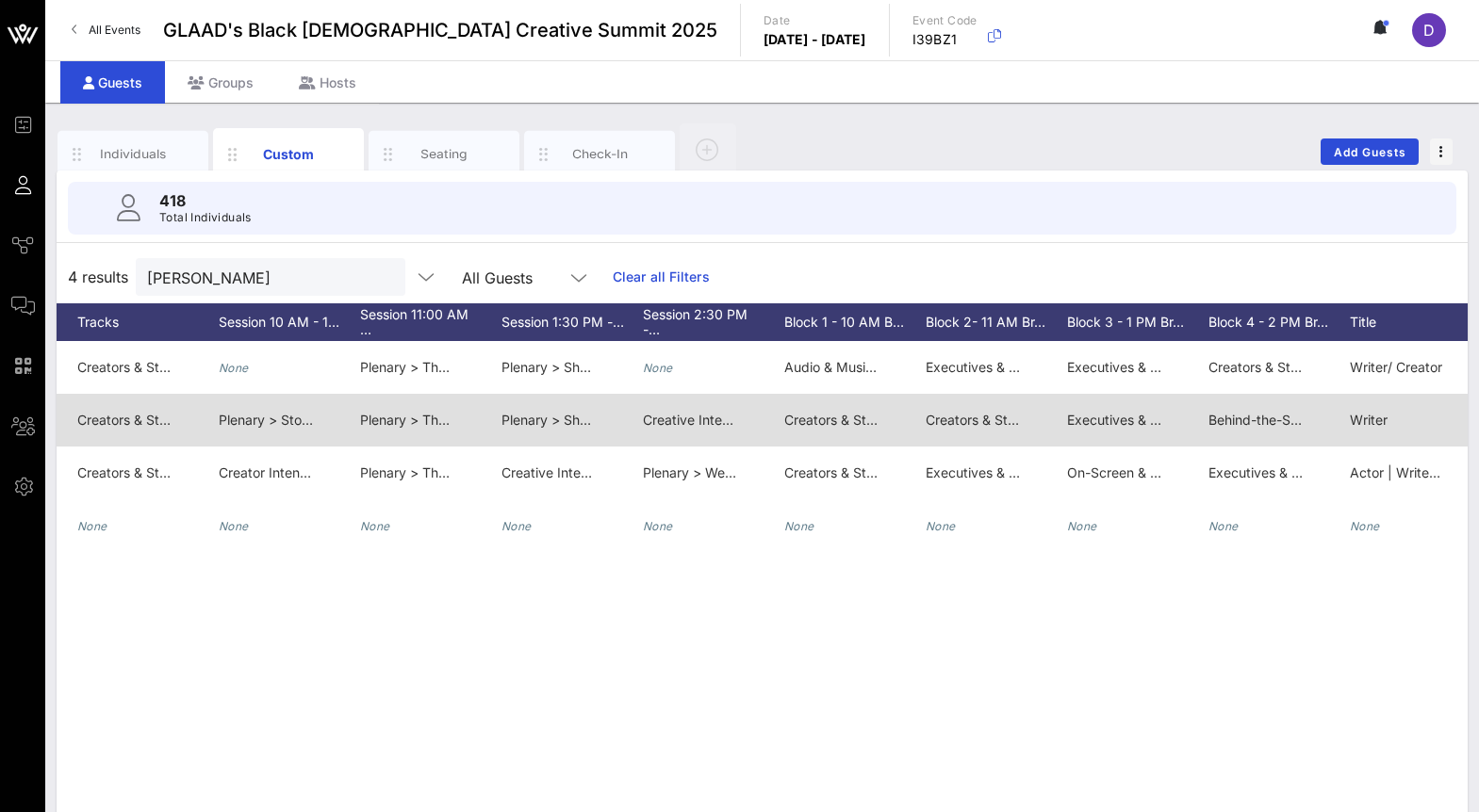
scroll to position [0, 1484]
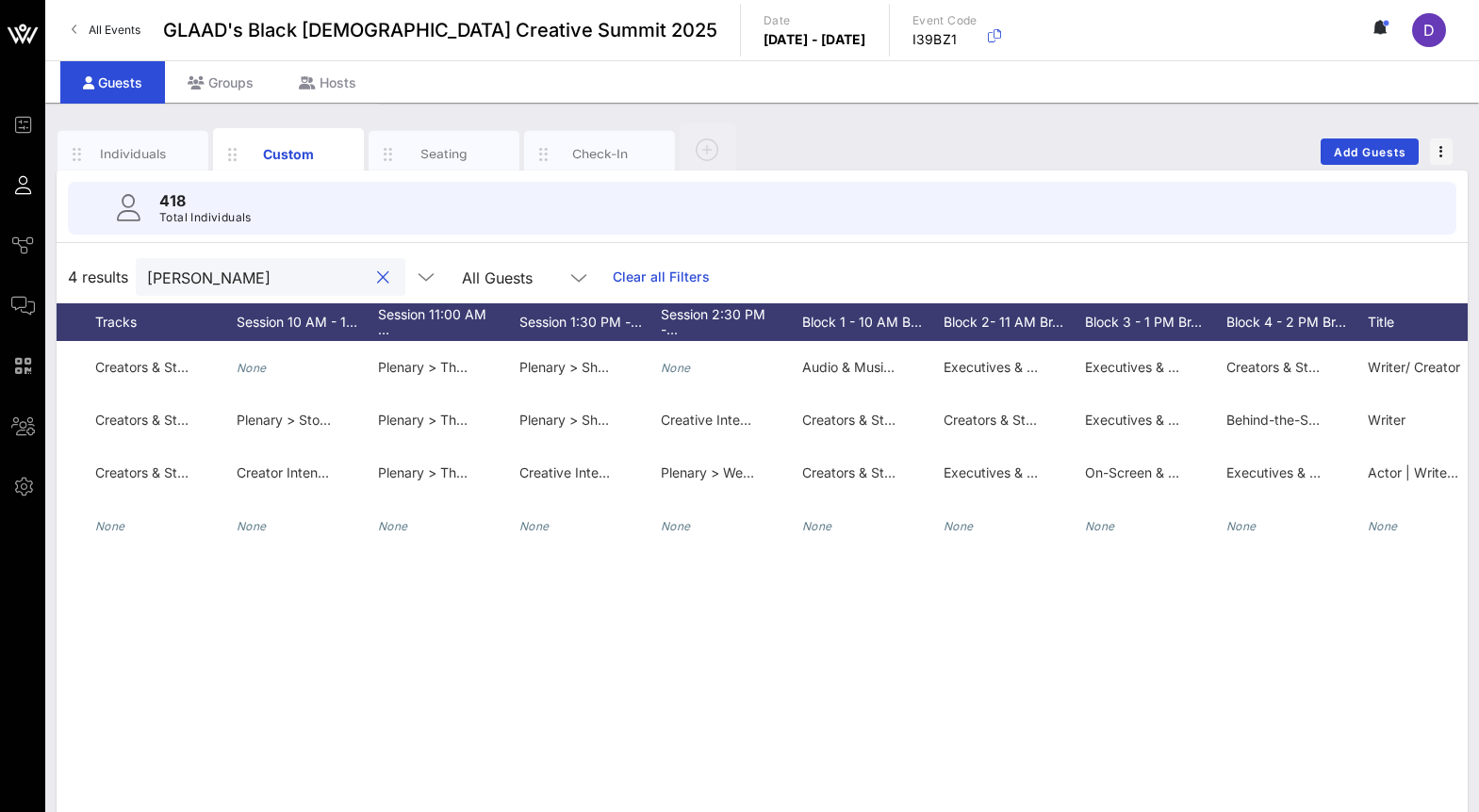
click at [196, 285] on input "jACKSON" at bounding box center [257, 277] width 221 height 25
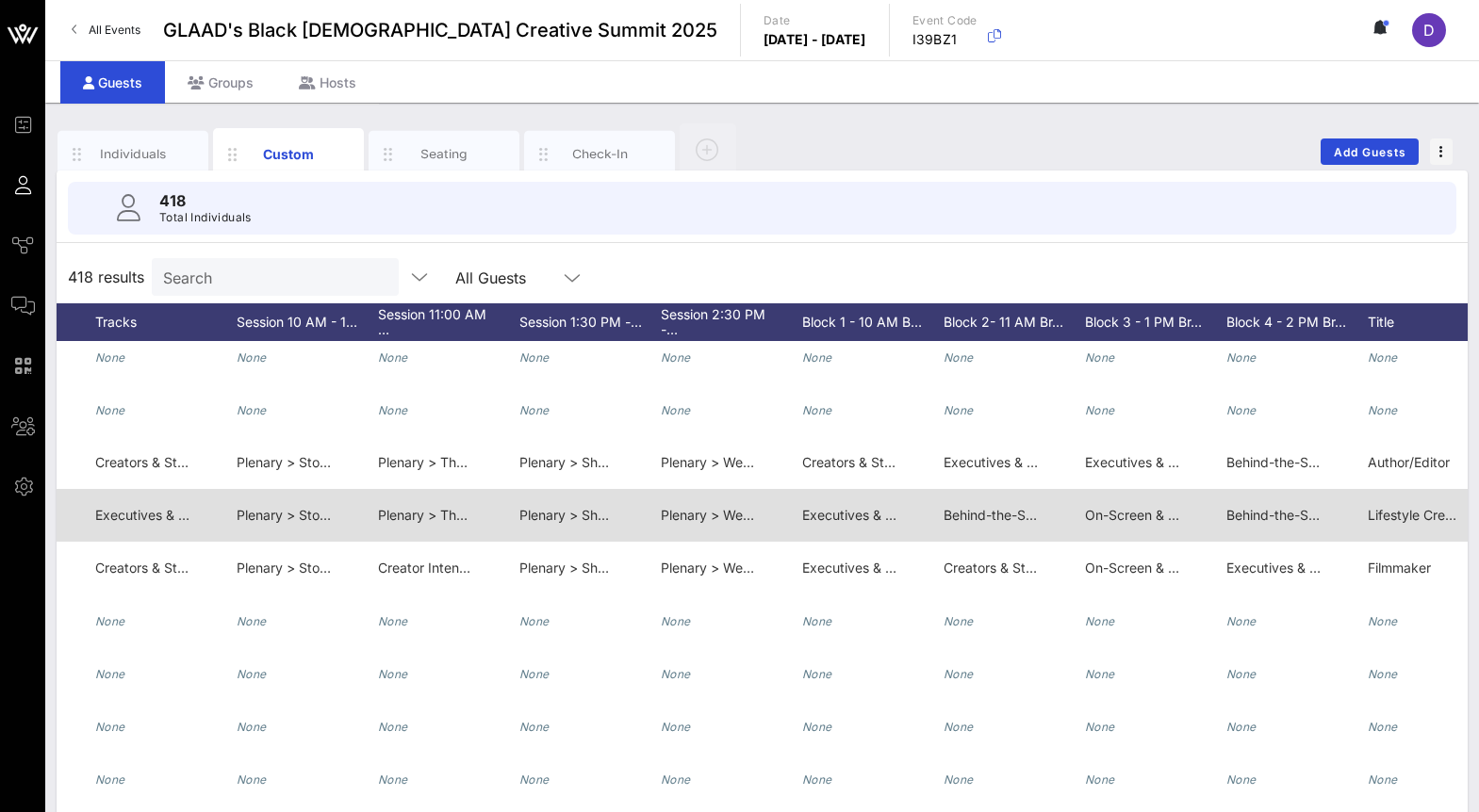
scroll to position [0, 1477]
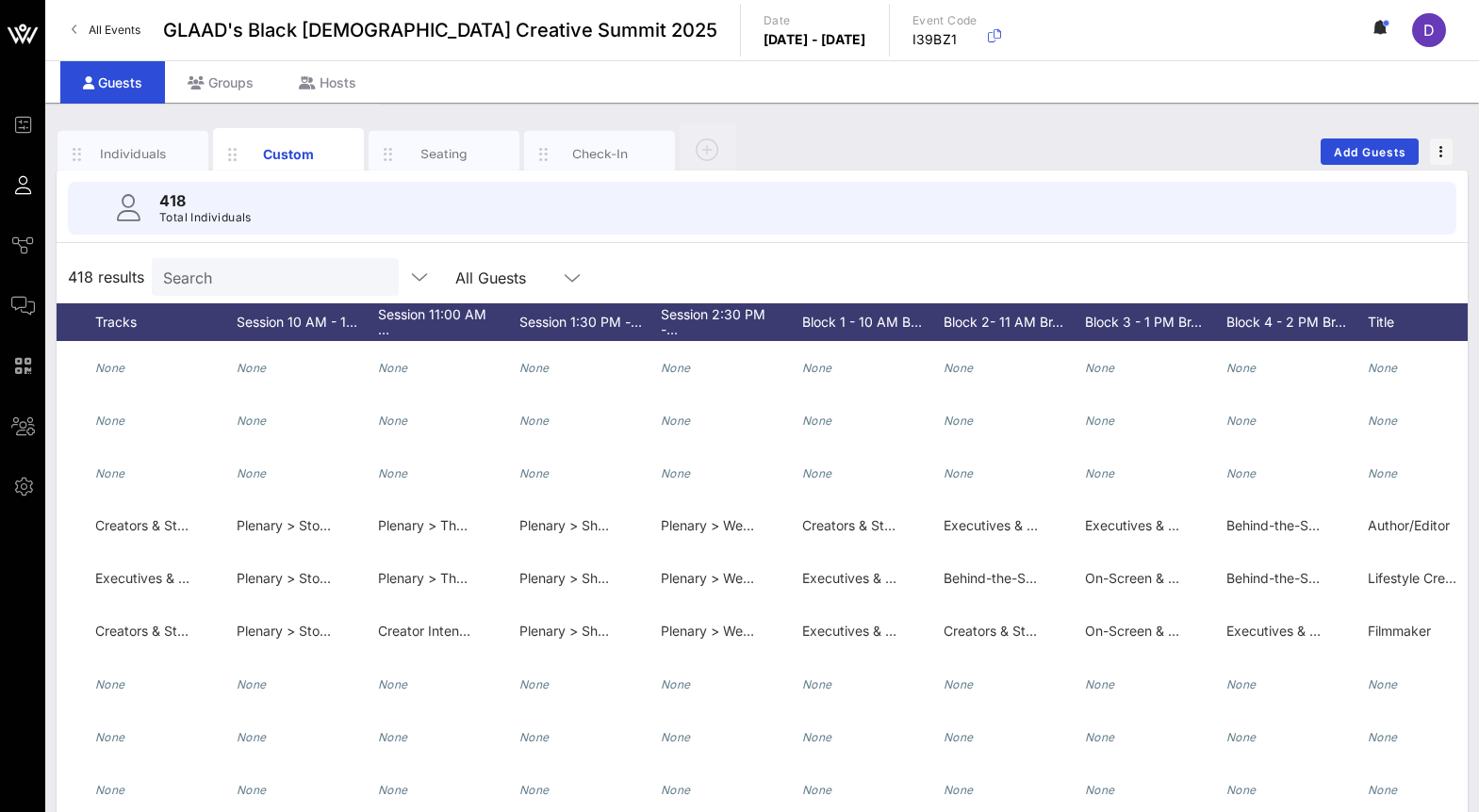
click at [205, 271] on input "Search" at bounding box center [273, 277] width 221 height 25
type input "viv"
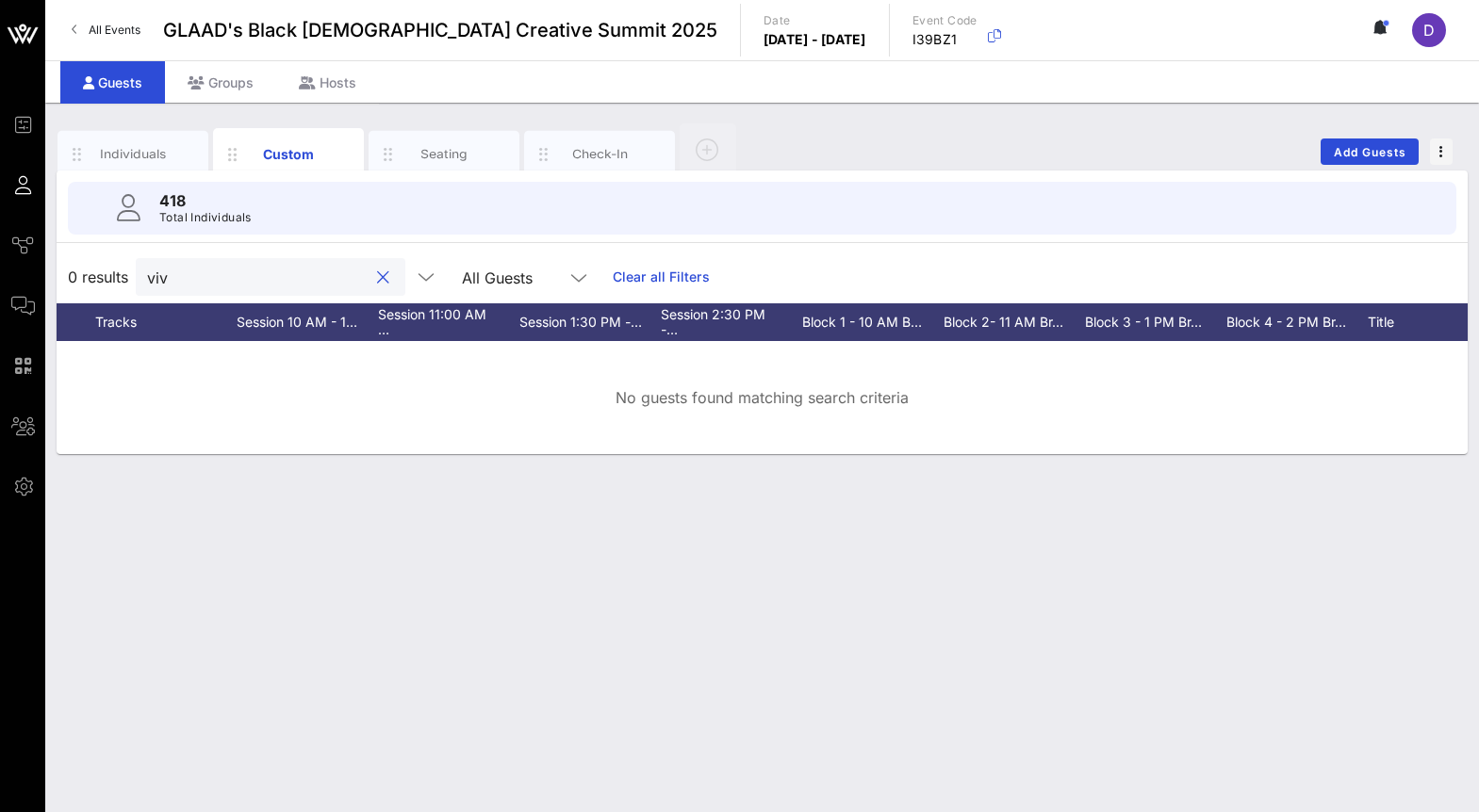
click at [245, 277] on input "viv" at bounding box center [257, 277] width 221 height 25
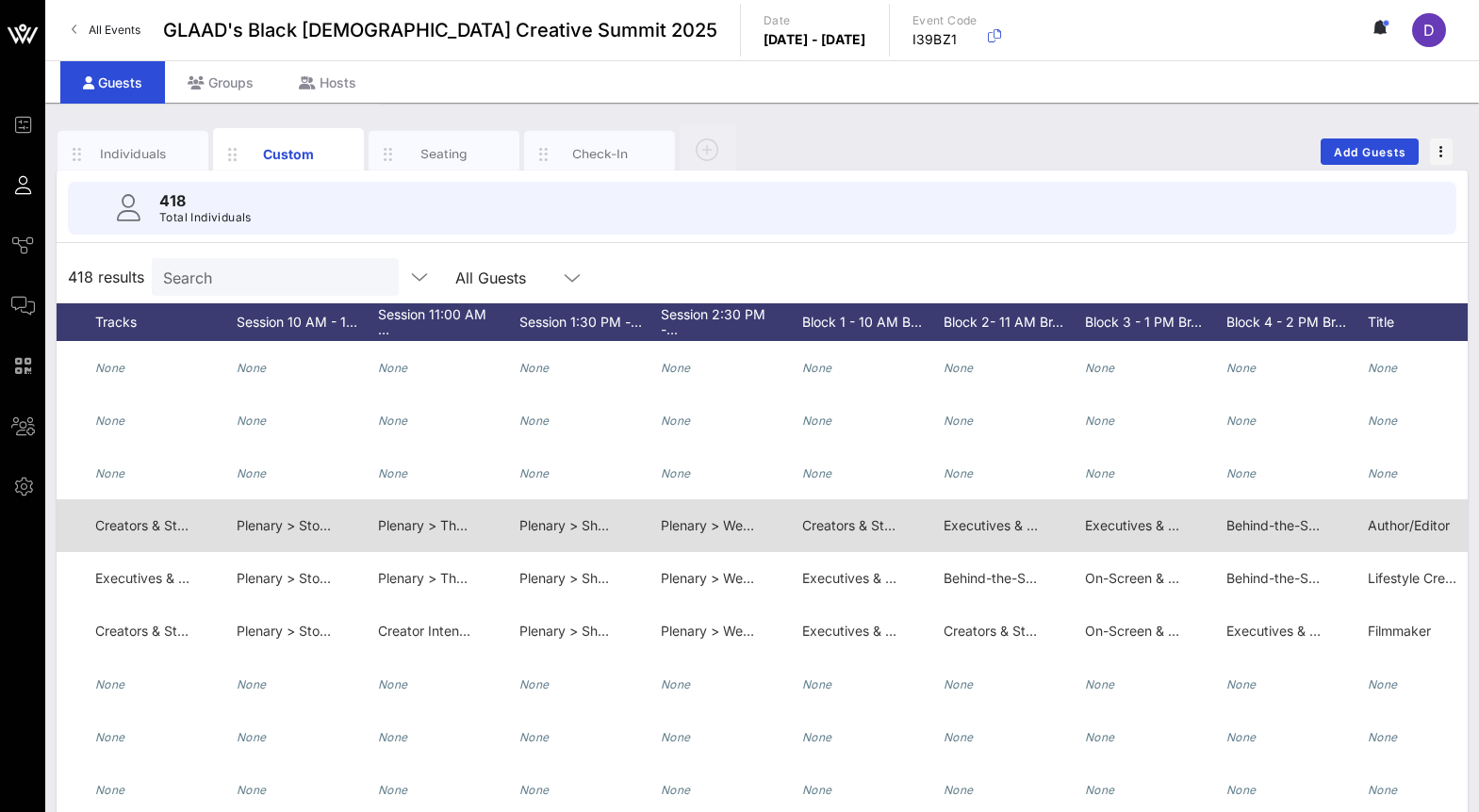
click at [965, 519] on span "Executives & Industry Leaders > Gatekeeping vs. Gatebuilding: Designing a Futur…" at bounding box center [1247, 525] width 607 height 16
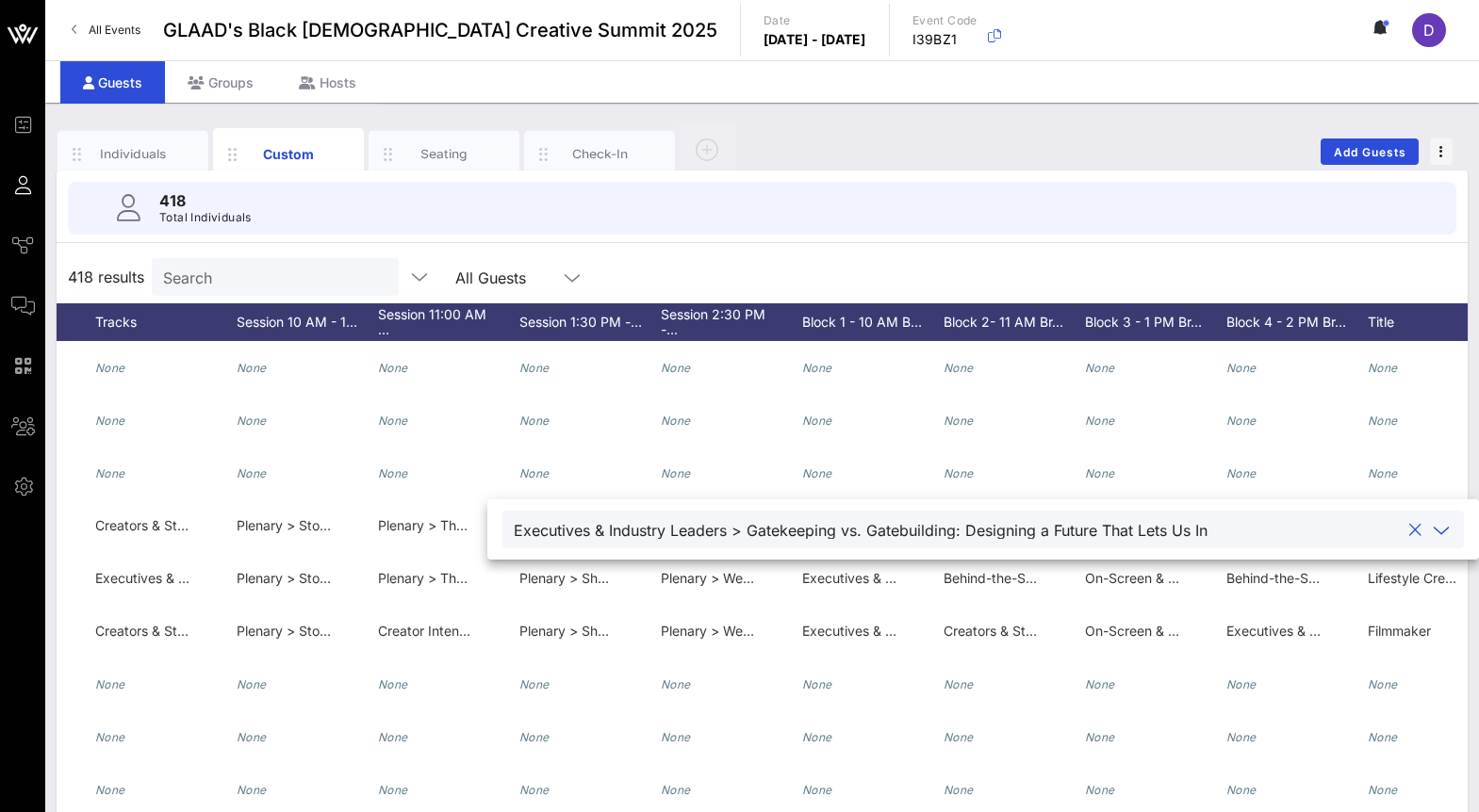
click at [1433, 539] on icon at bounding box center [1441, 530] width 17 height 23
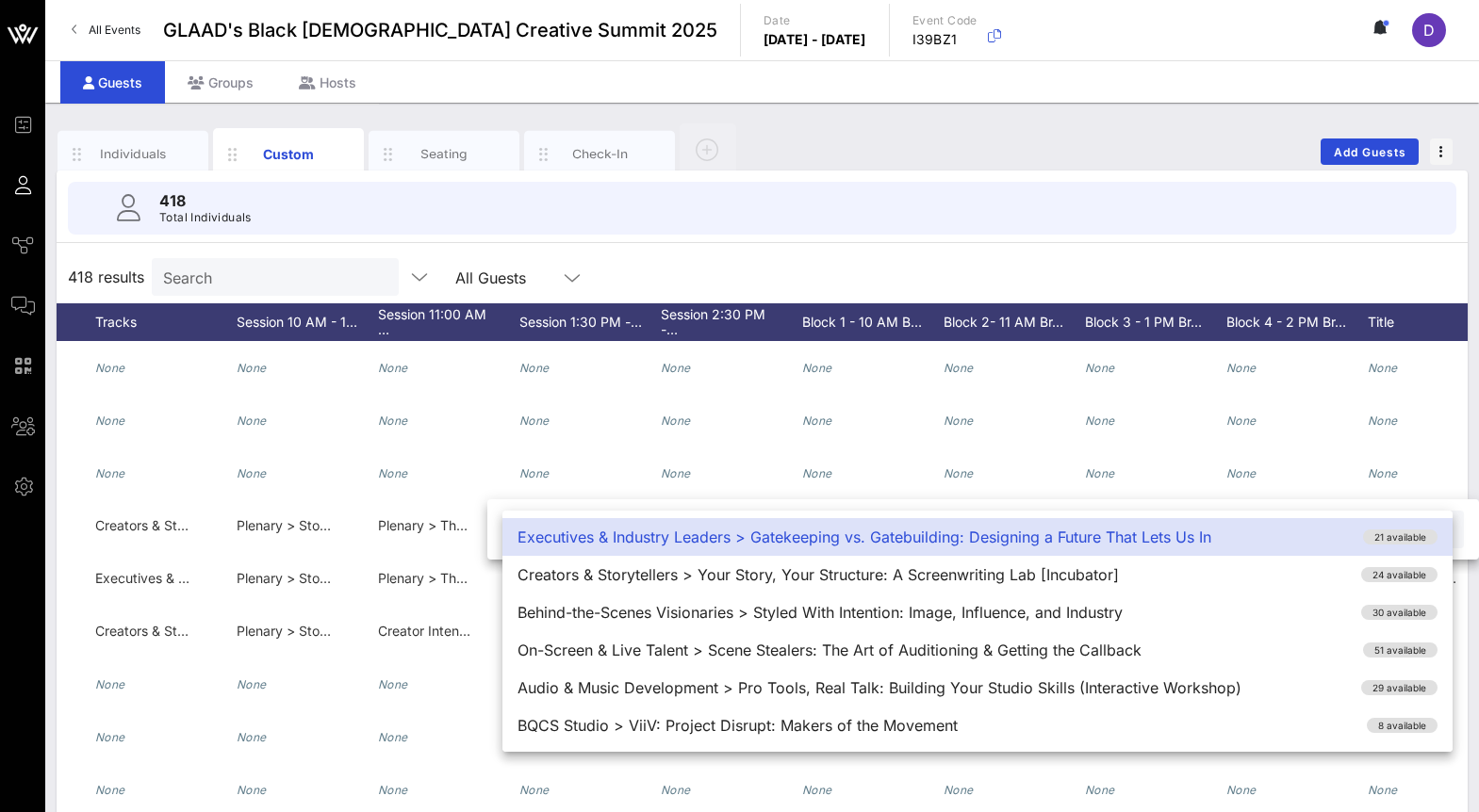
click at [998, 255] on div "418 results Search All Guests" at bounding box center [761, 277] width 1411 height 53
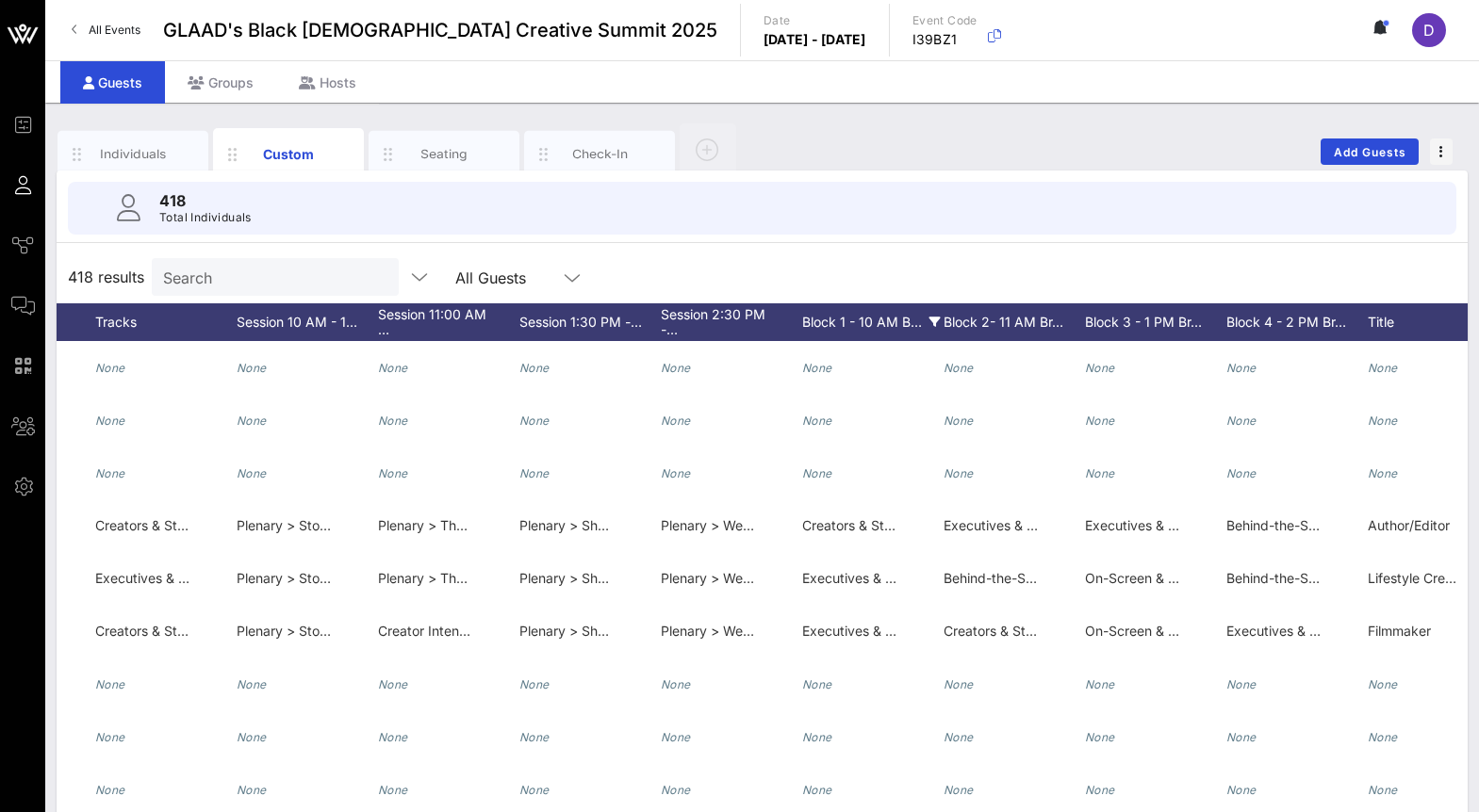
click at [848, 323] on div "Block 1 - 10 AM B…" at bounding box center [873, 322] width 141 height 37
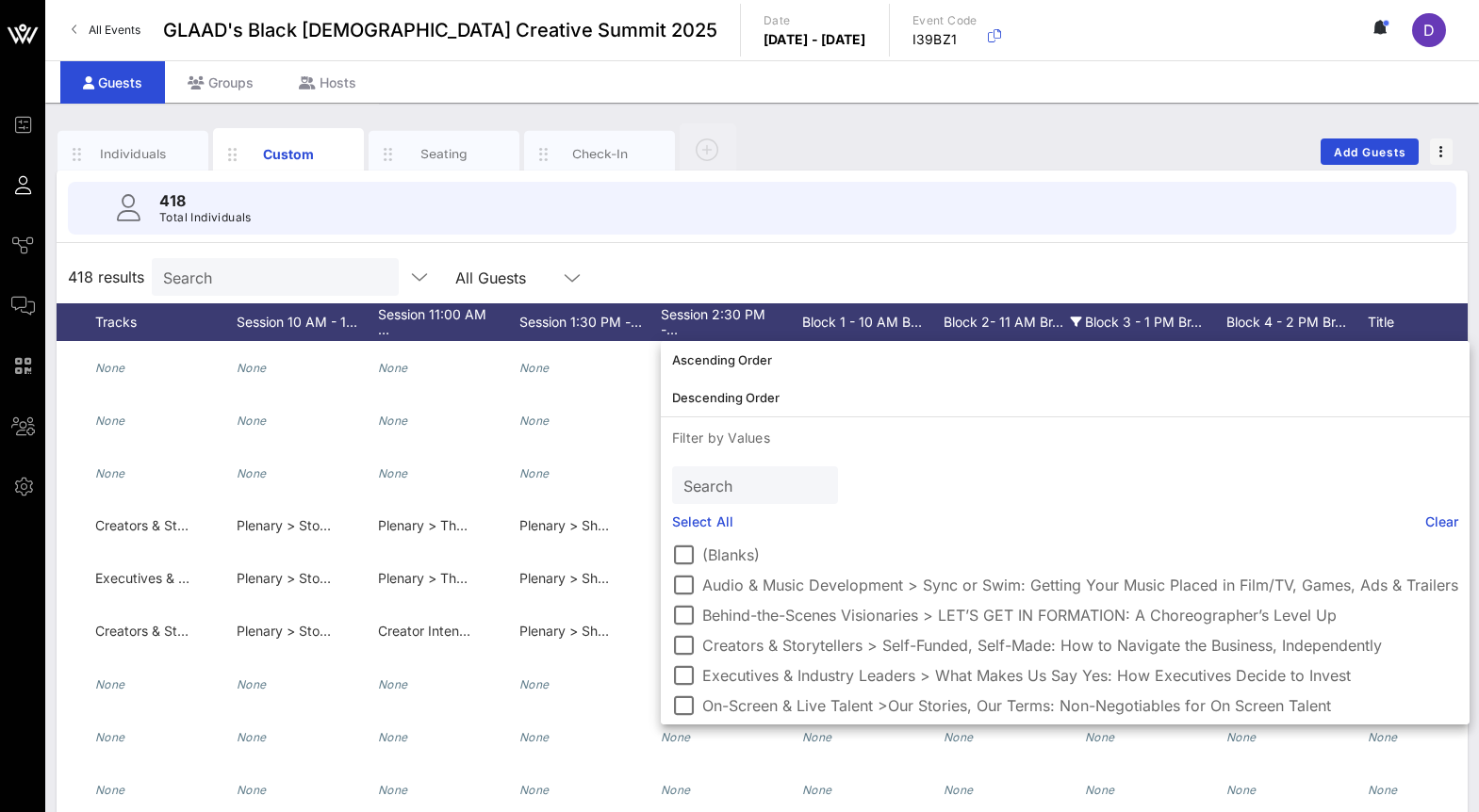
click at [1033, 321] on div "Block 2- 11 AM Br…" at bounding box center [1014, 322] width 141 height 37
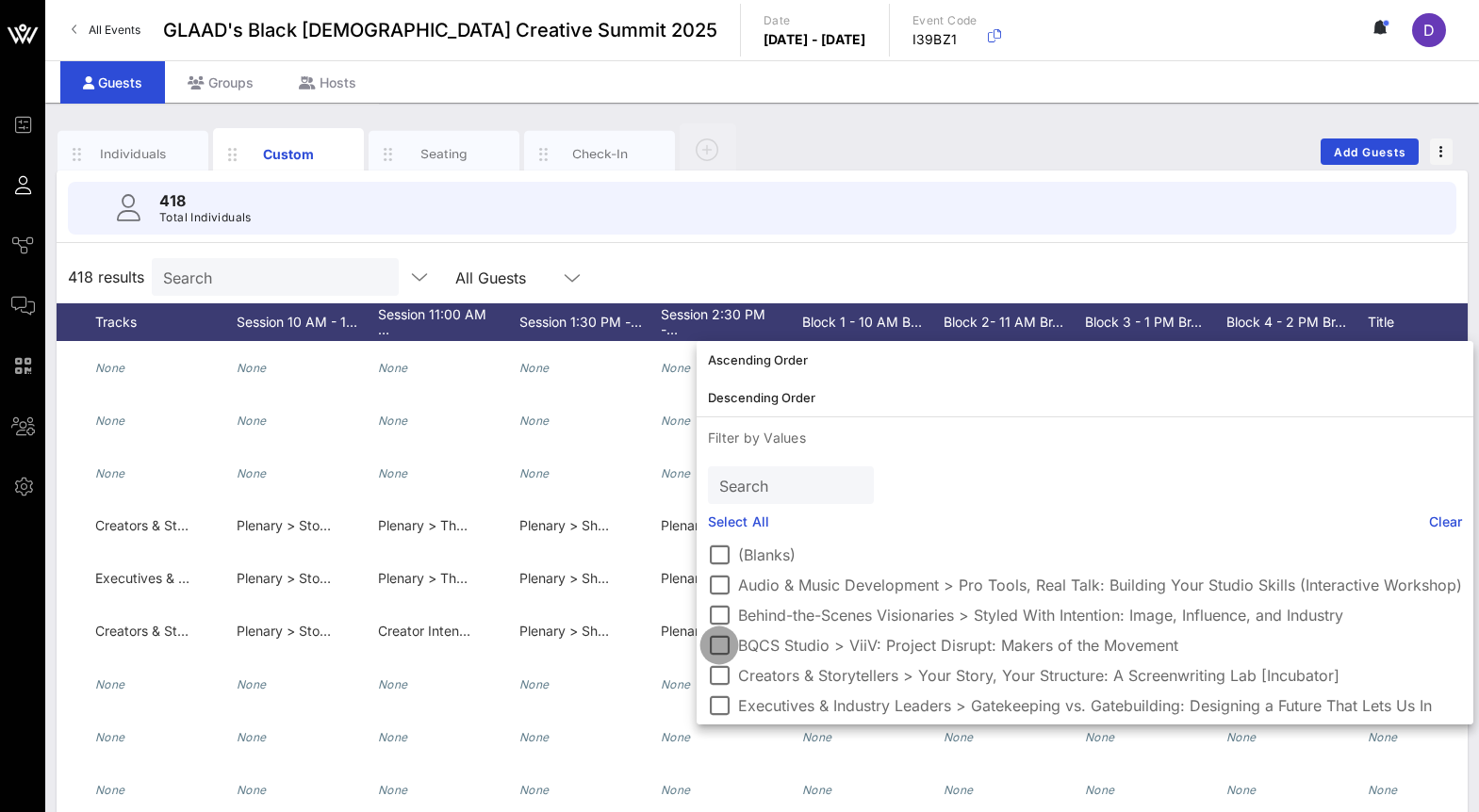
click at [715, 642] on div at bounding box center [719, 645] width 33 height 33
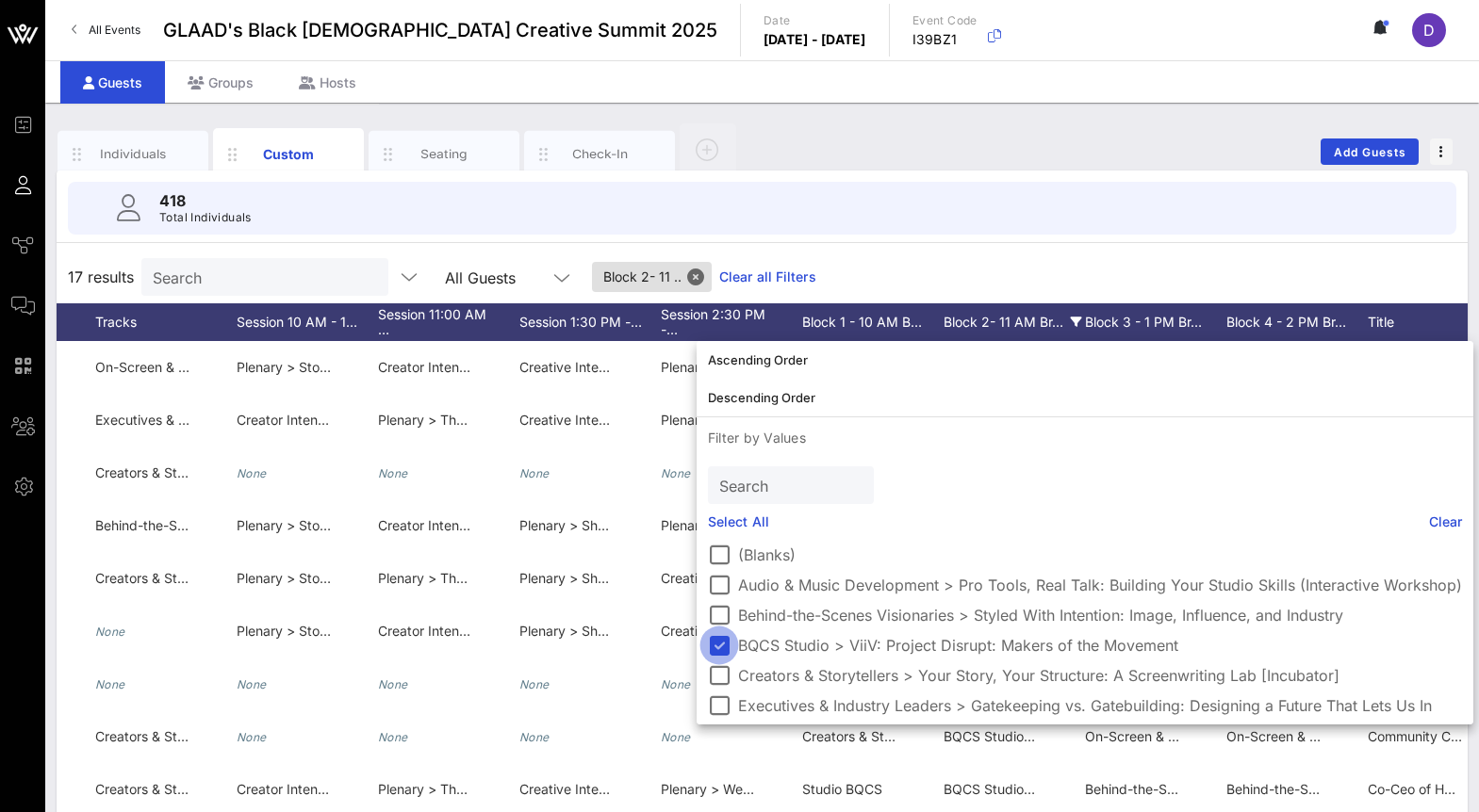
click at [715, 643] on div at bounding box center [719, 645] width 33 height 33
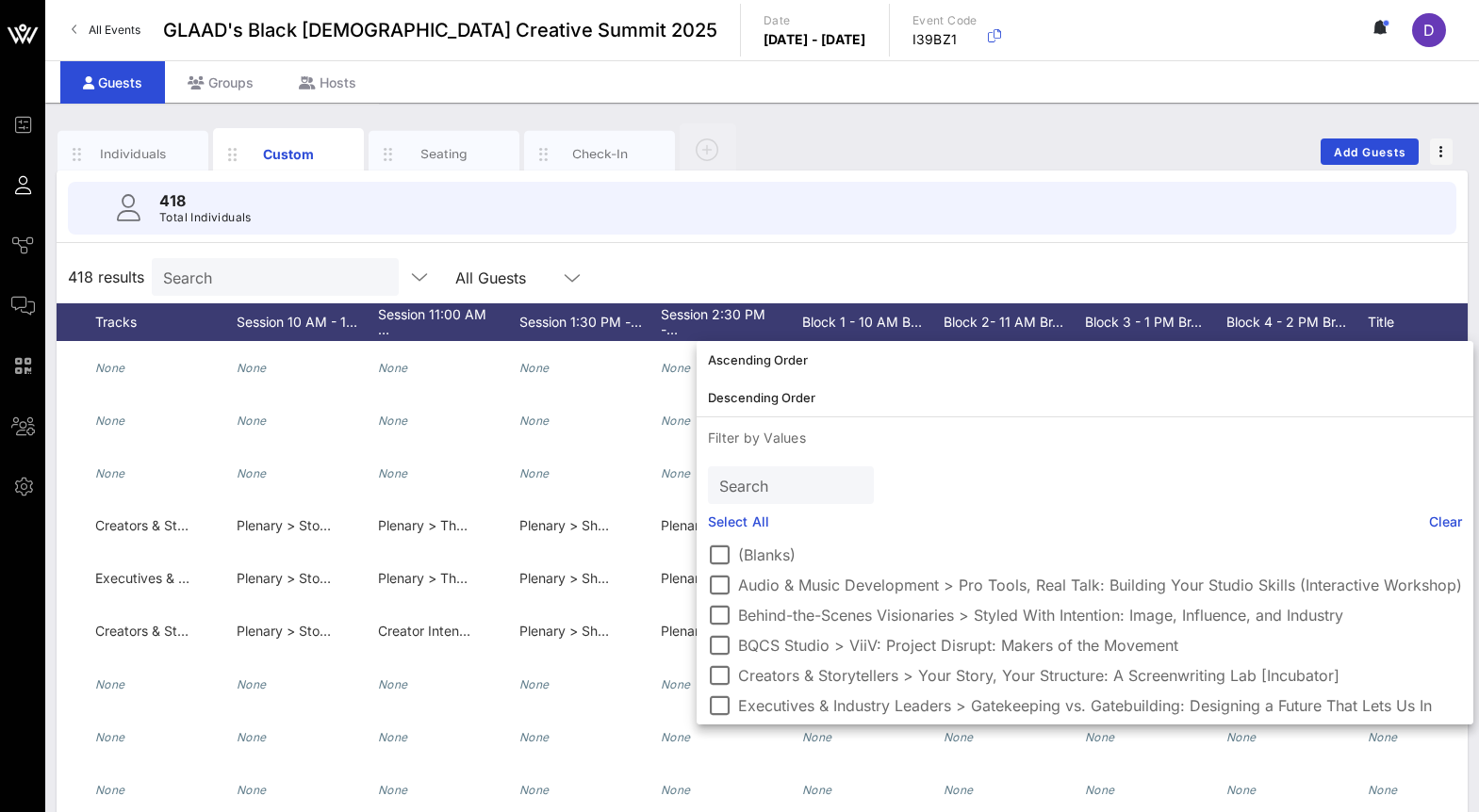
click at [678, 257] on div "418 results Search All Guests" at bounding box center [761, 277] width 1411 height 53
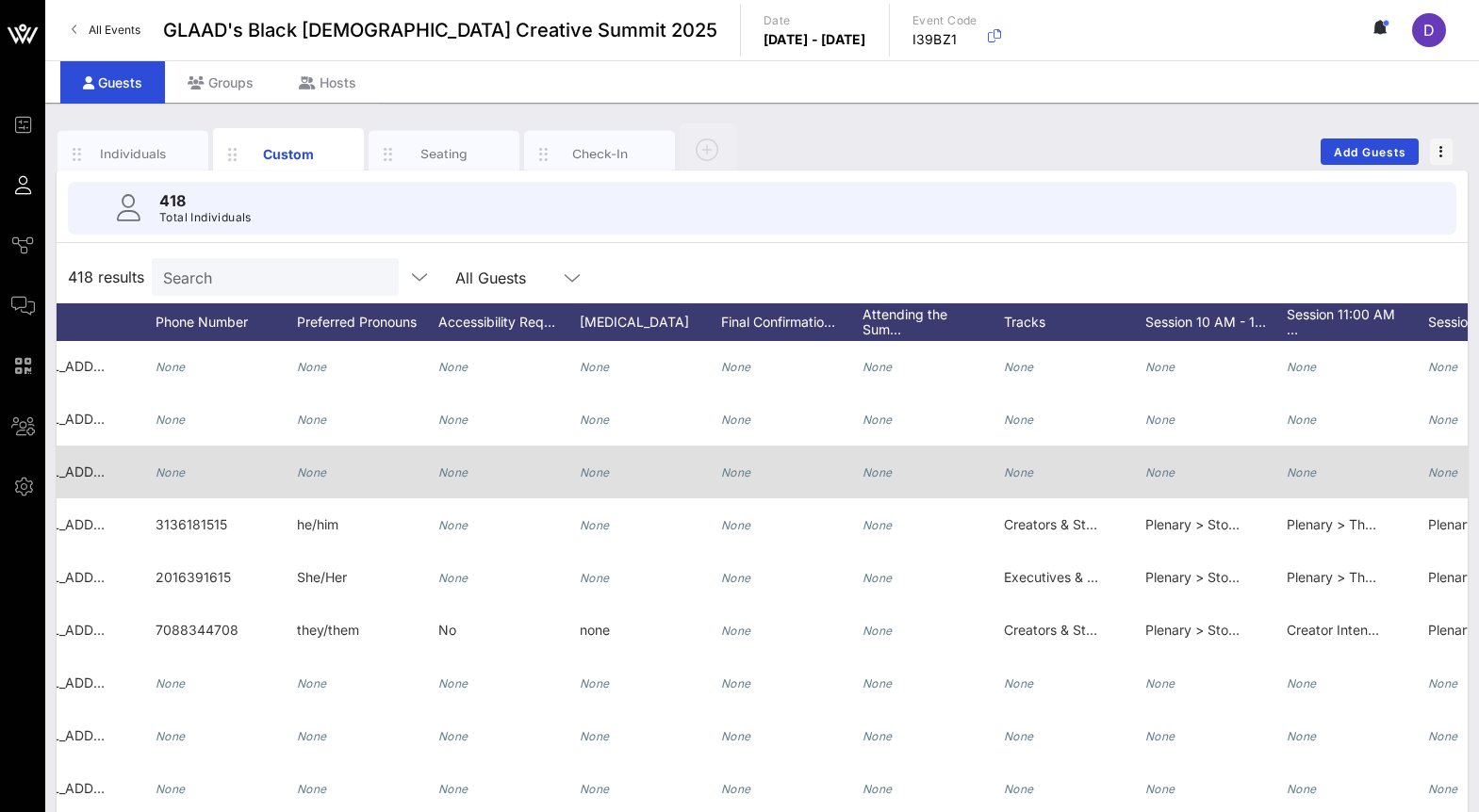
scroll to position [0, 490]
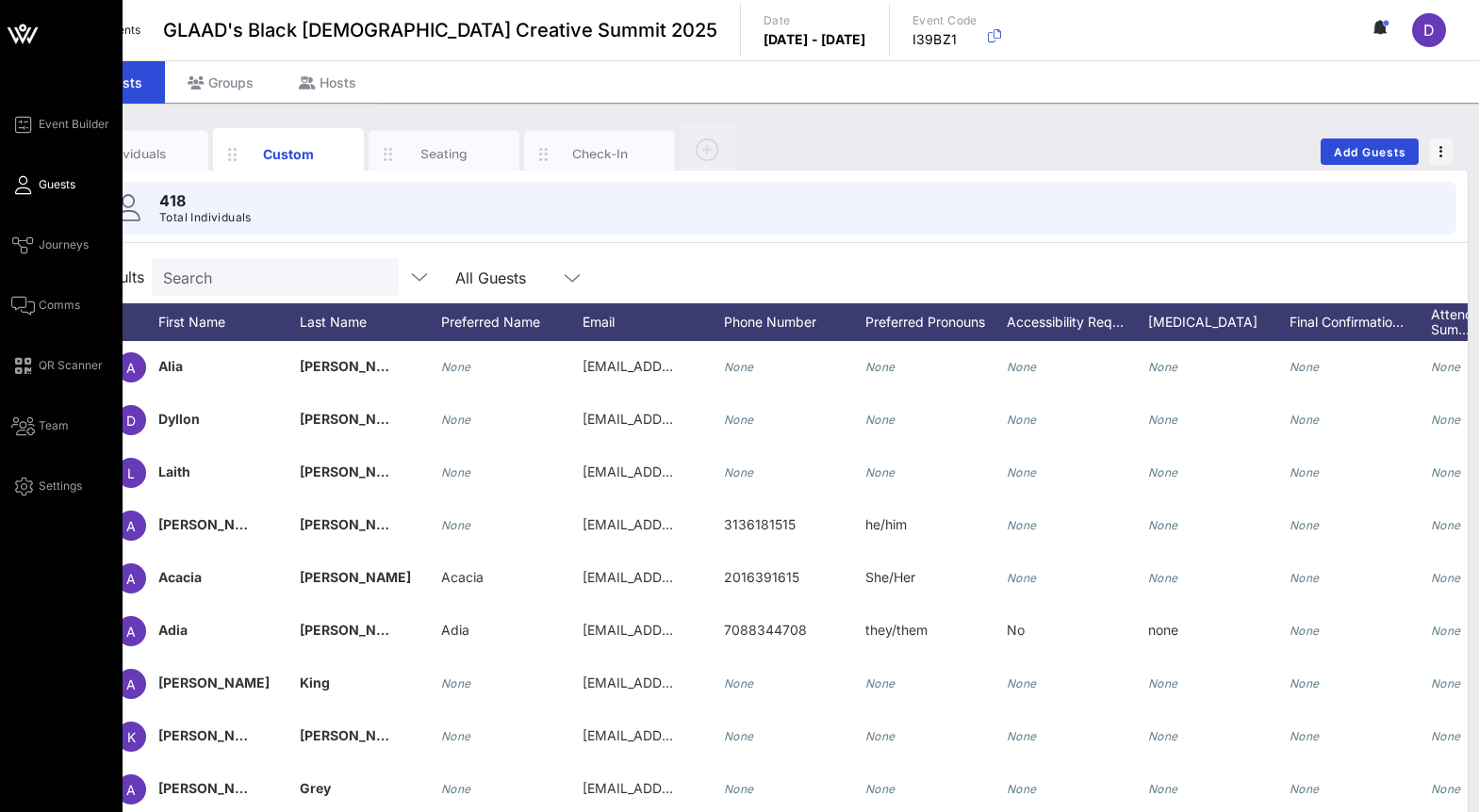
click at [26, 183] on icon at bounding box center [23, 184] width 24 height 3
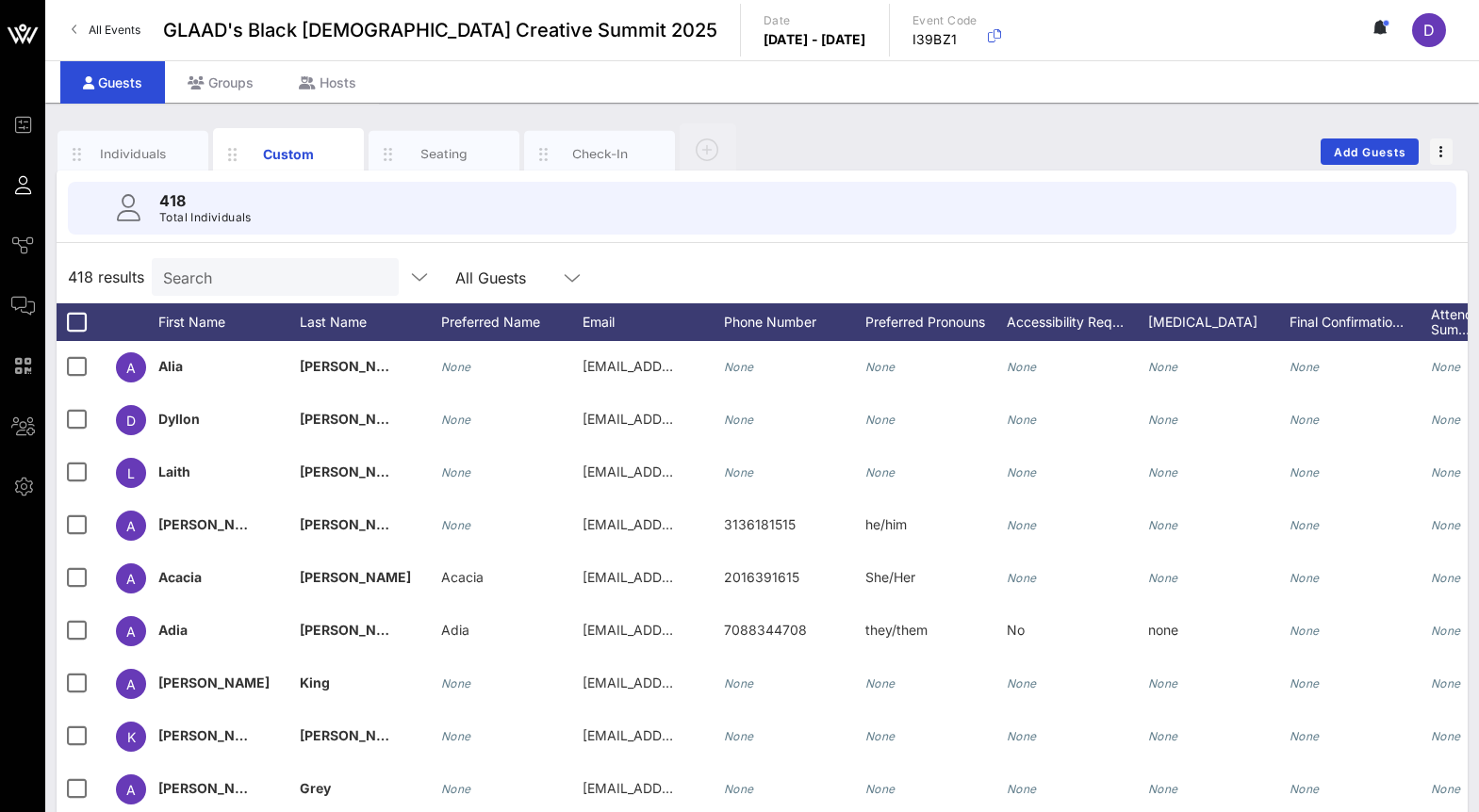
click at [801, 258] on div "418 results Search All Guests" at bounding box center [761, 277] width 1411 height 53
click at [206, 275] on input "Search" at bounding box center [273, 277] width 221 height 25
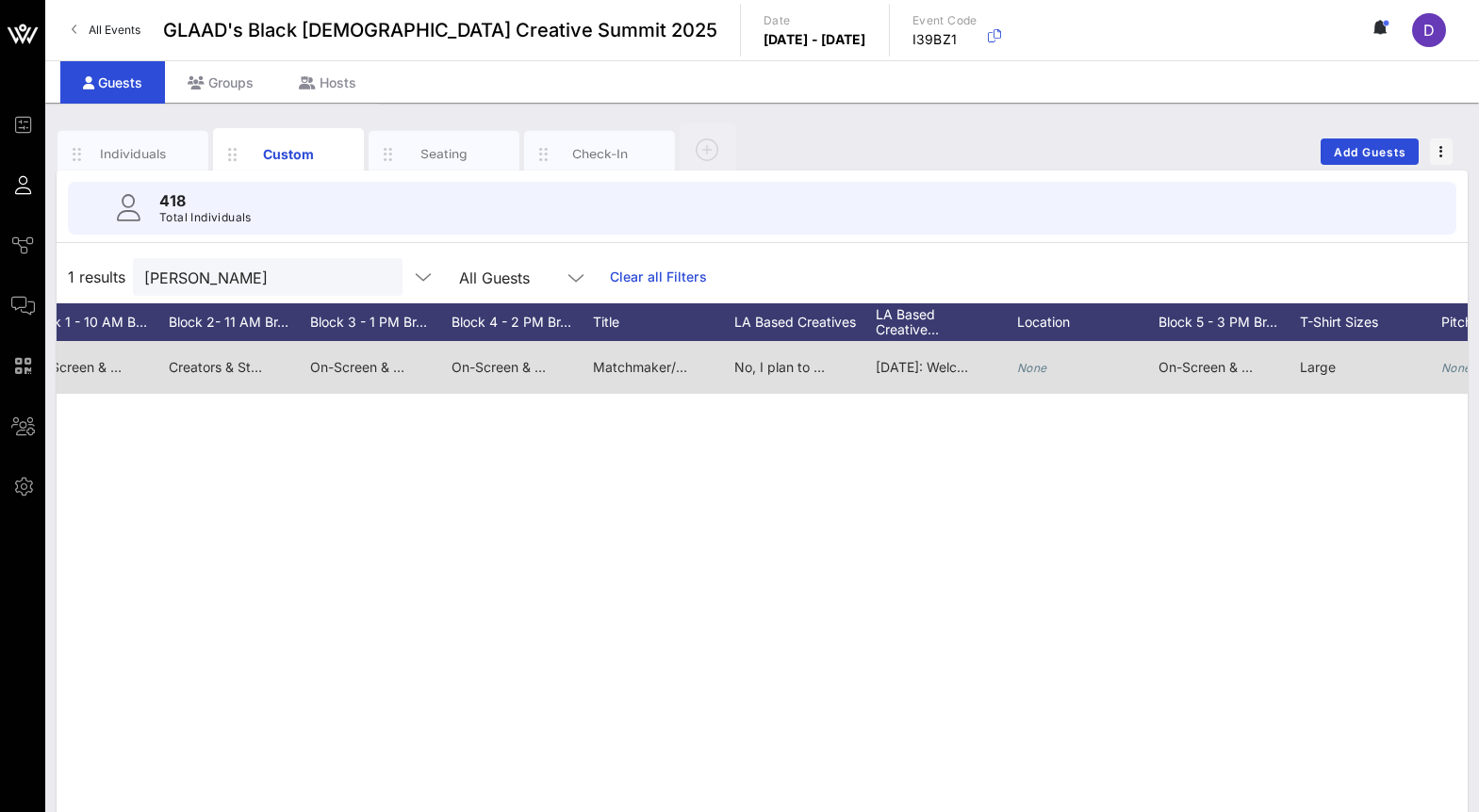
scroll to position [0, 2191]
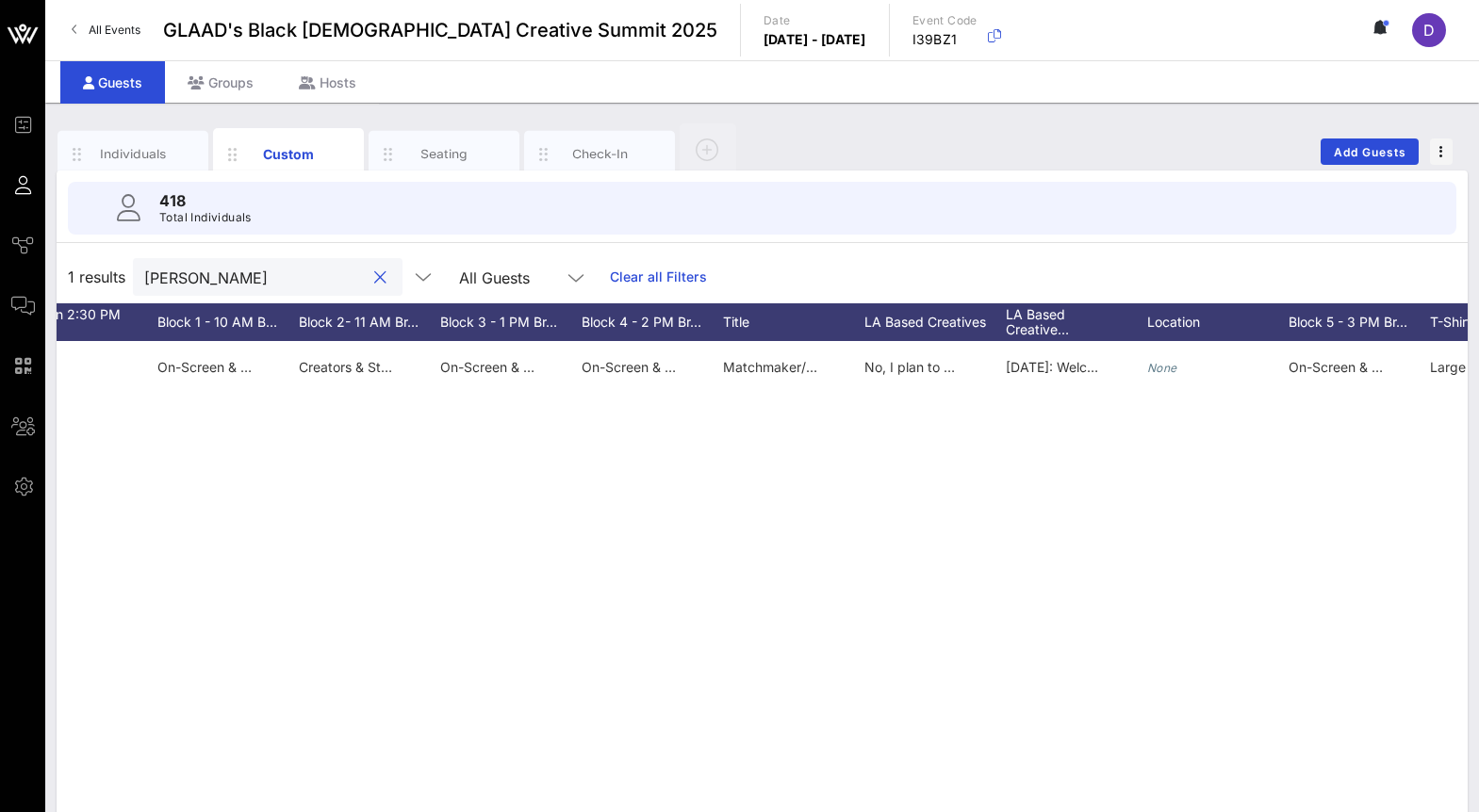
click at [221, 285] on input "Nichol" at bounding box center [254, 277] width 221 height 25
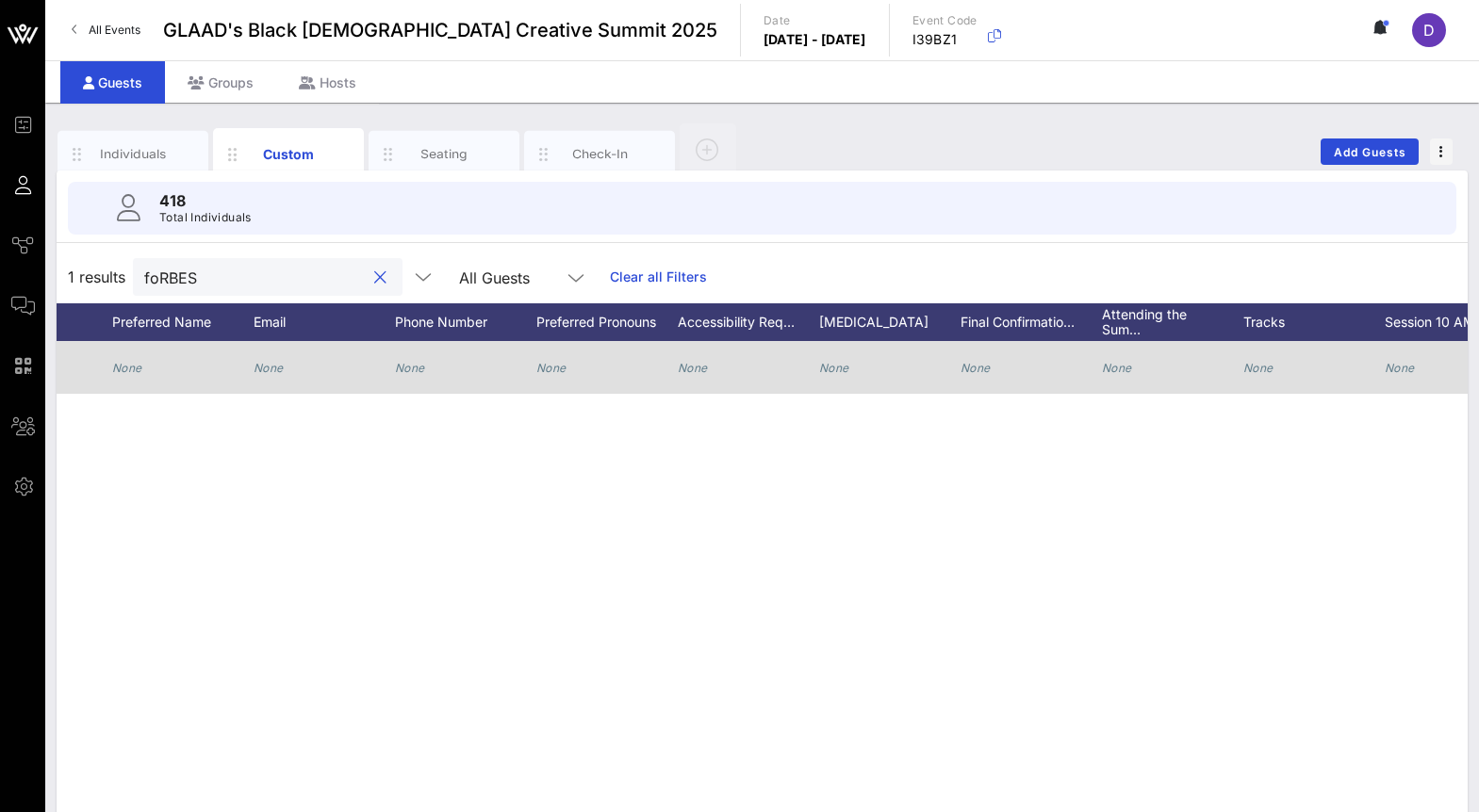
scroll to position [0, 0]
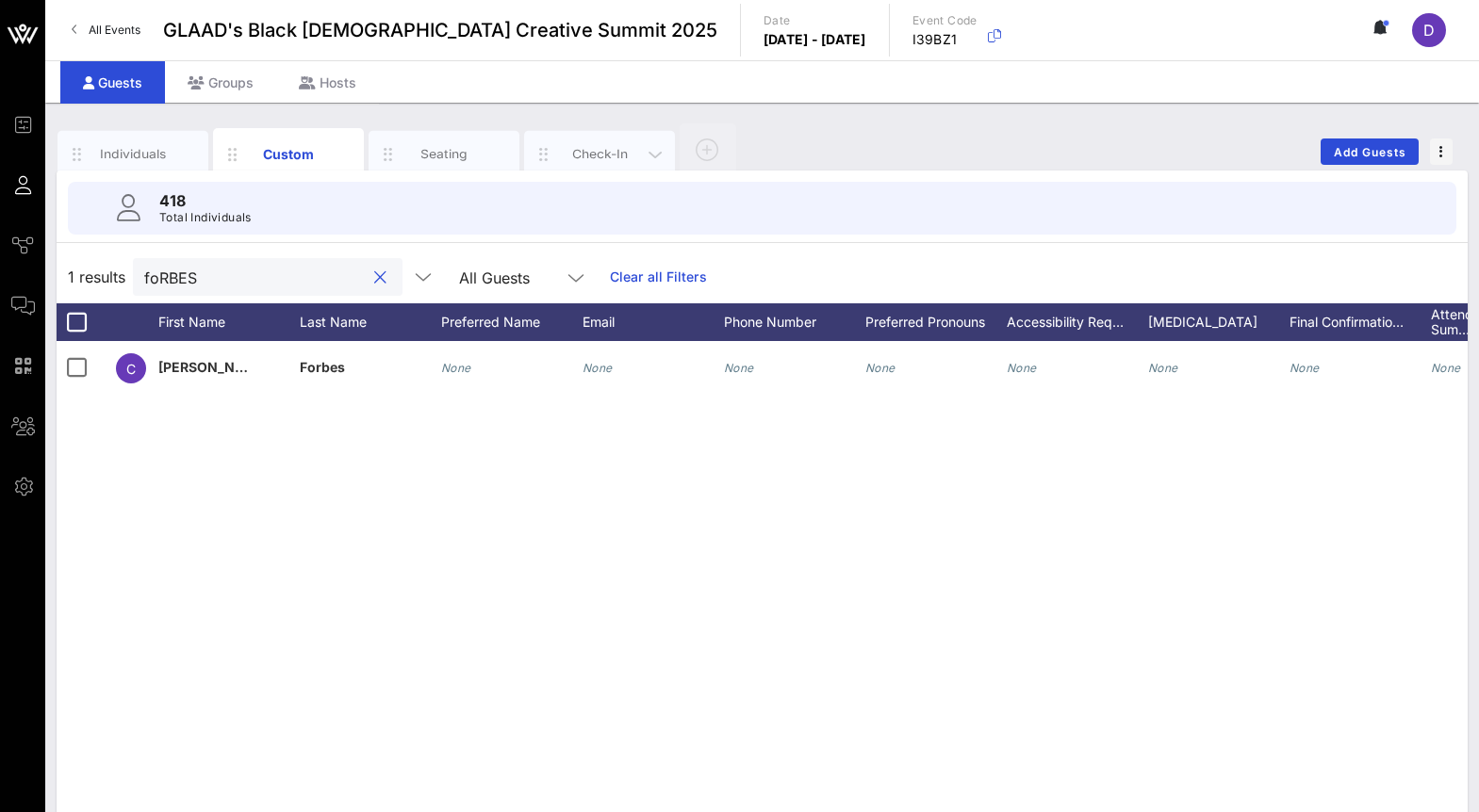
type input "foRBES"
click at [590, 163] on div "Check-In" at bounding box center [599, 155] width 151 height 47
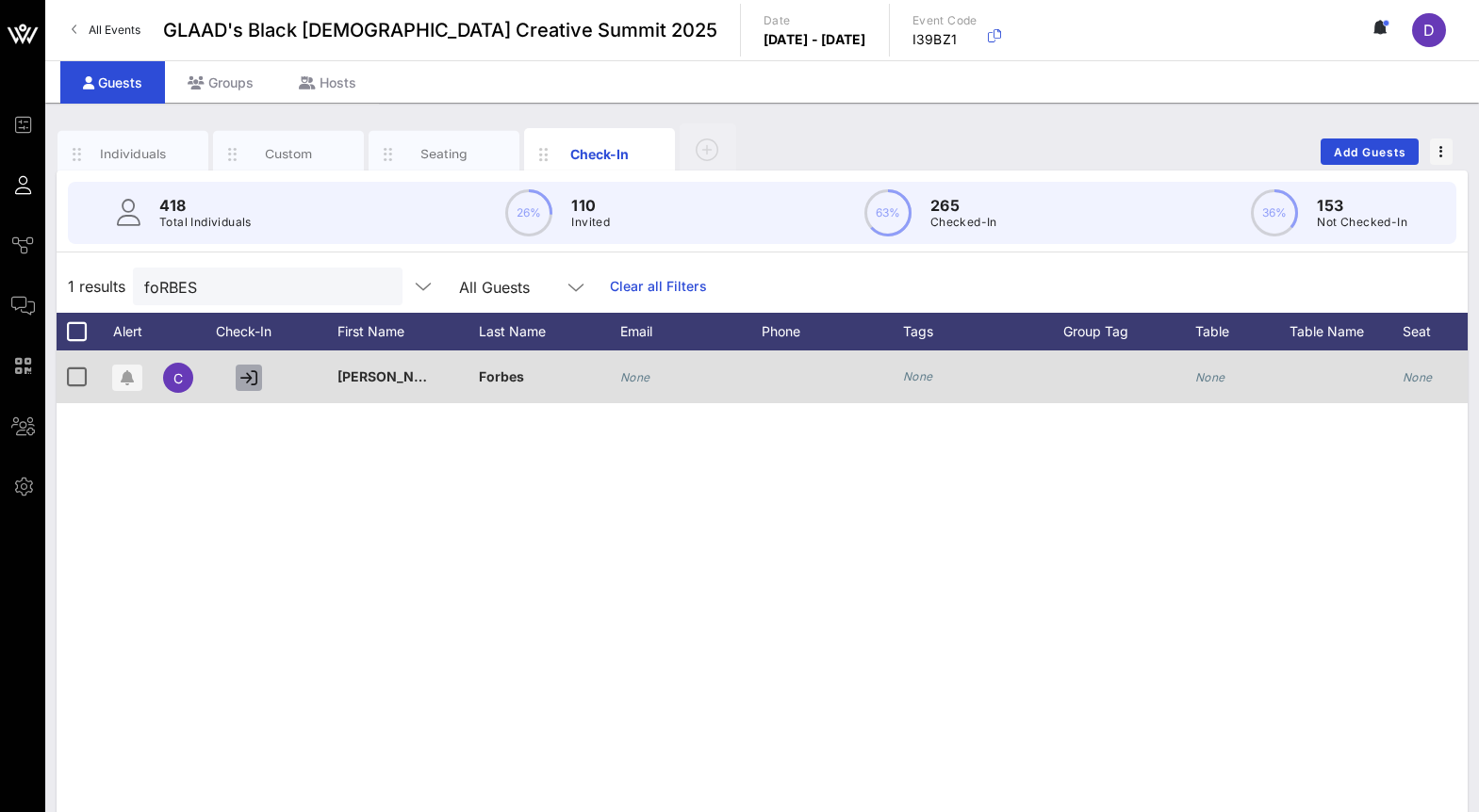
click at [246, 377] on icon "button" at bounding box center [248, 377] width 17 height 17
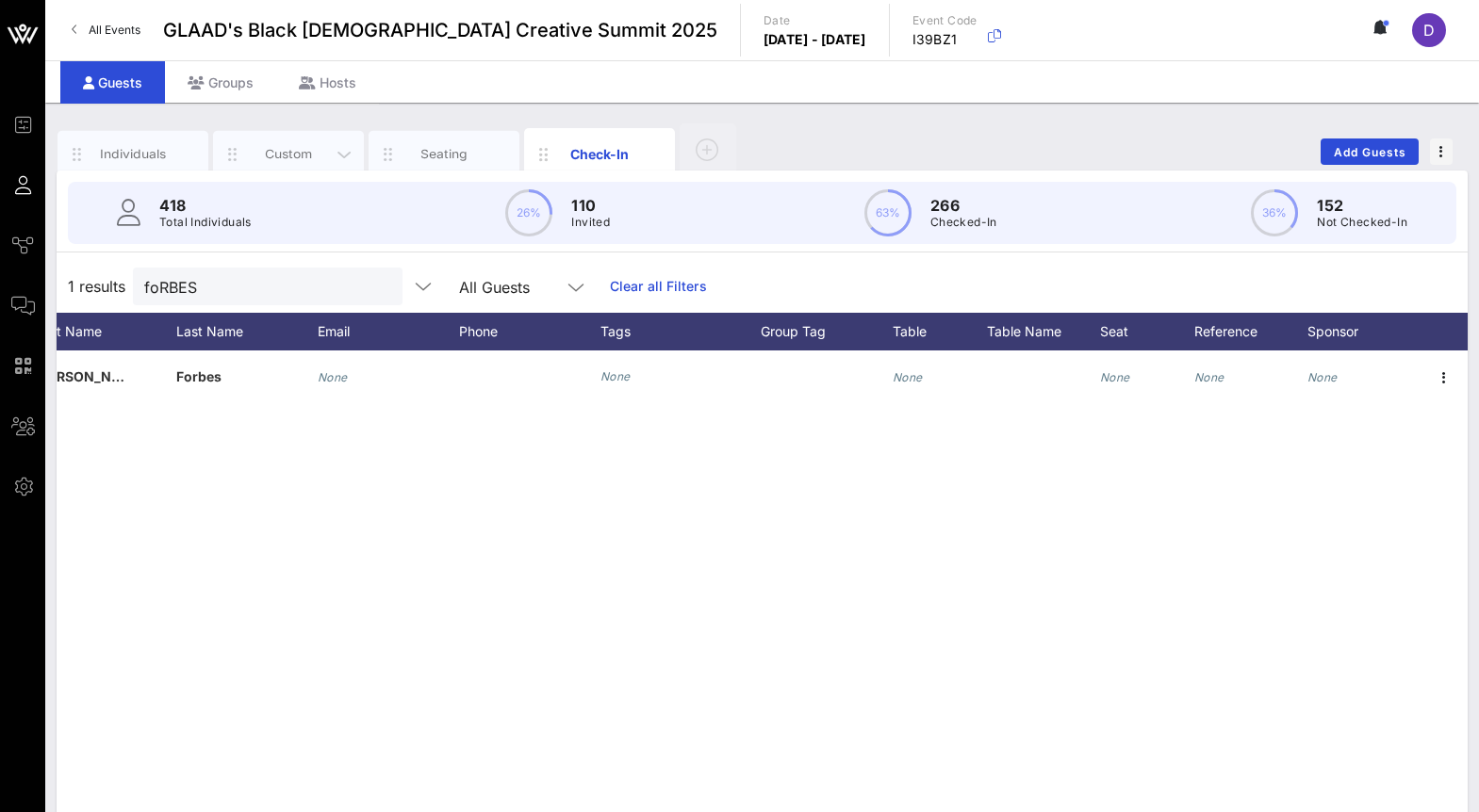
click at [303, 152] on div "Custom" at bounding box center [288, 154] width 84 height 18
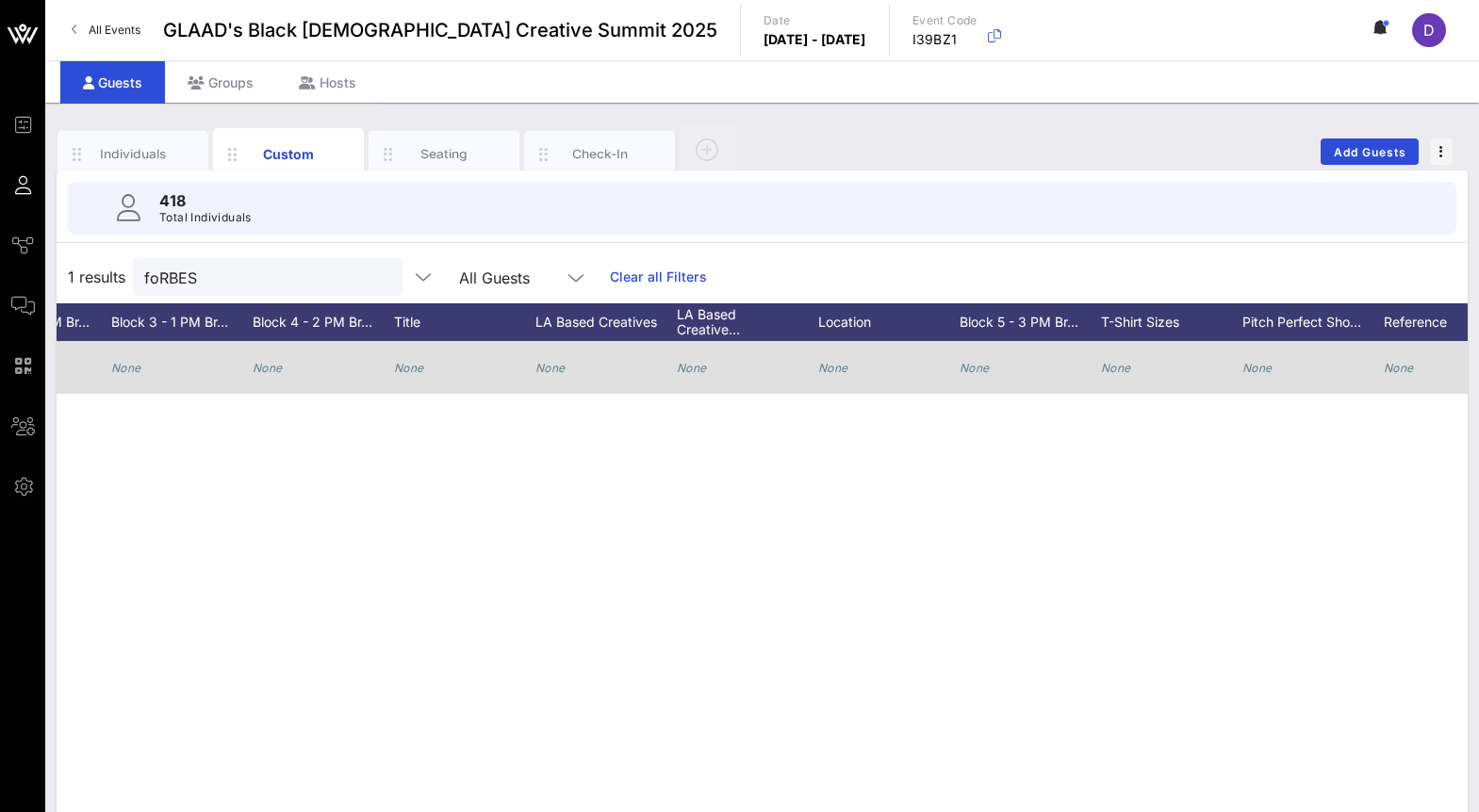
scroll to position [0, 2164]
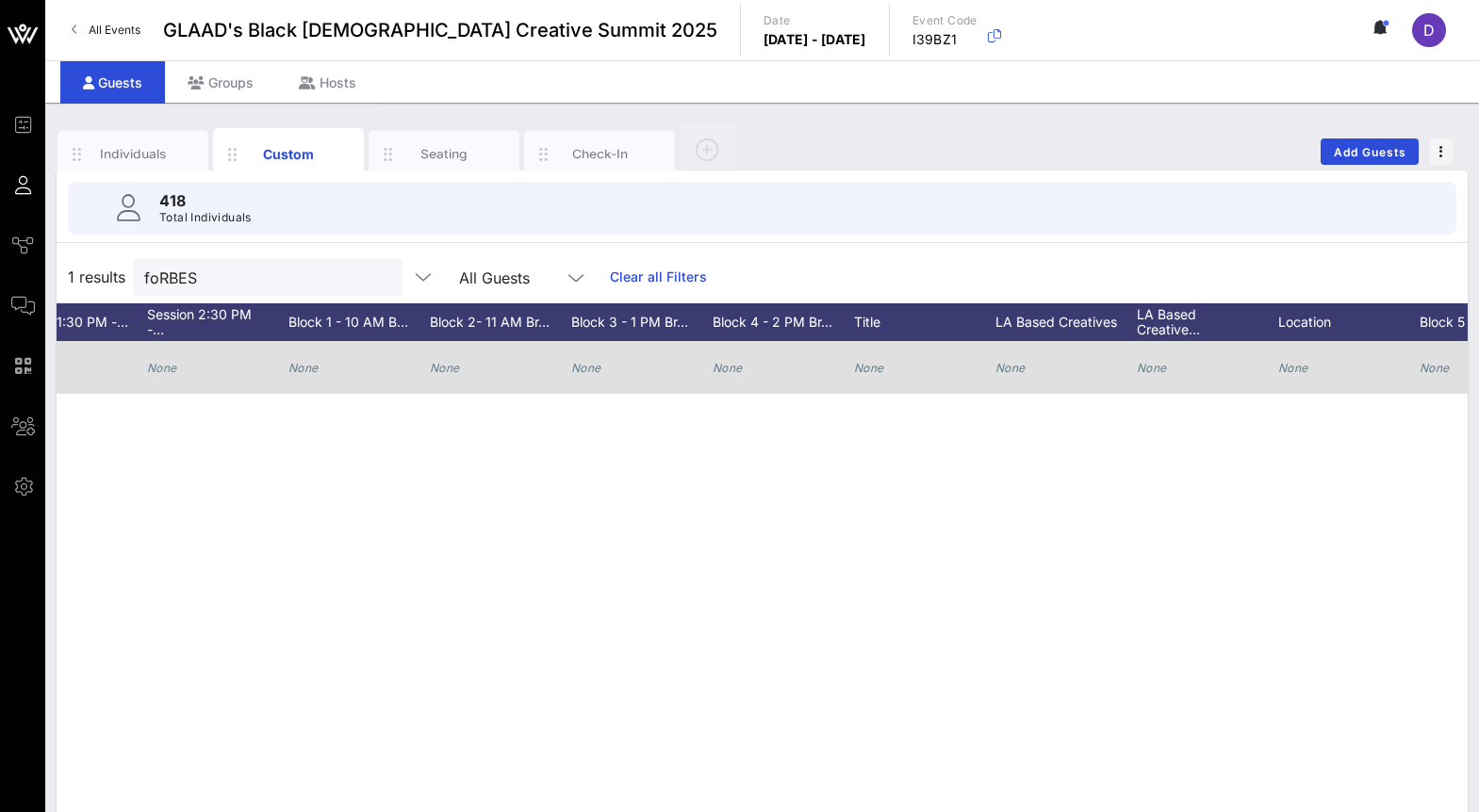
click at [442, 369] on icon "None" at bounding box center [445, 368] width 31 height 14
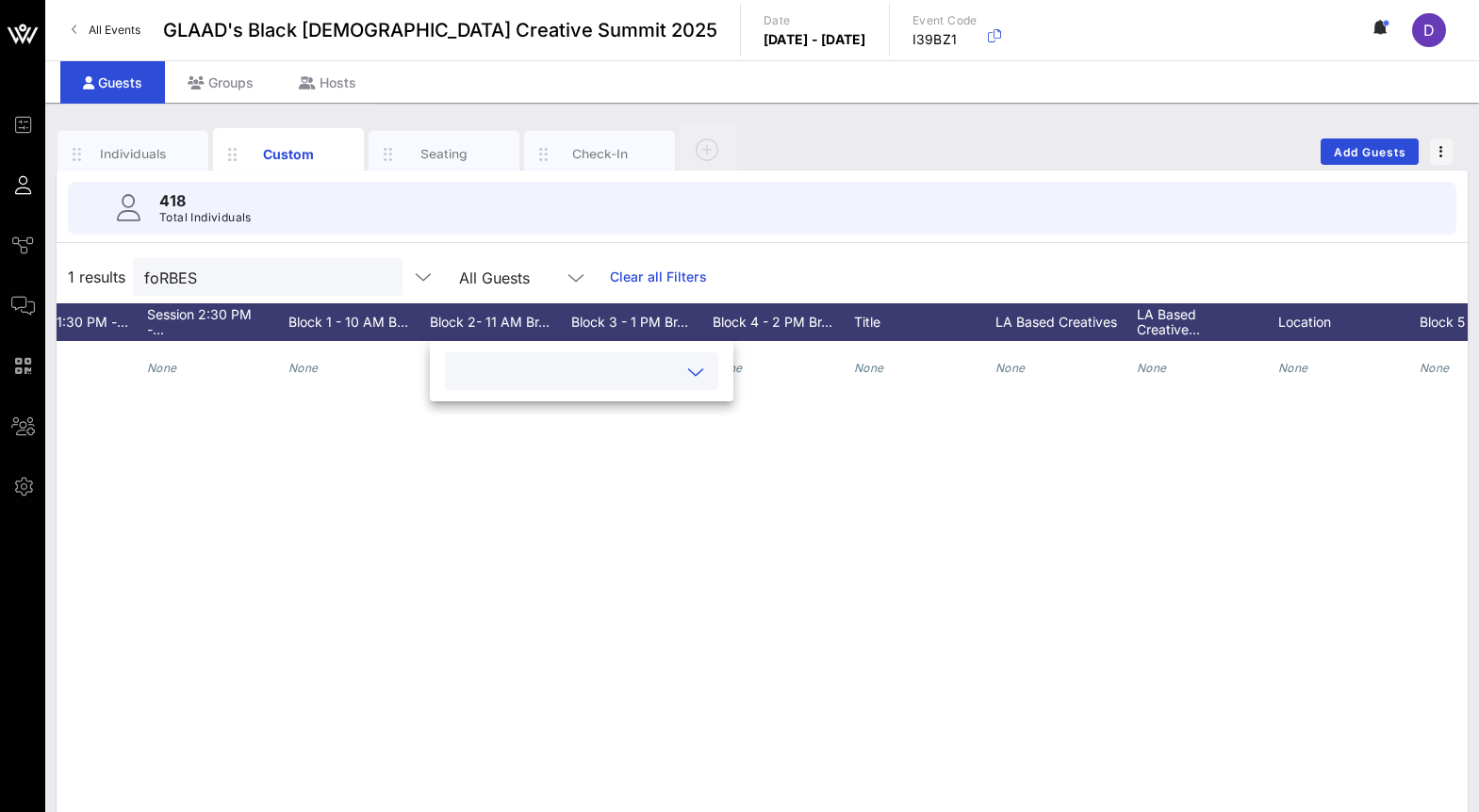
click at [473, 384] on div at bounding box center [582, 372] width 250 height 37
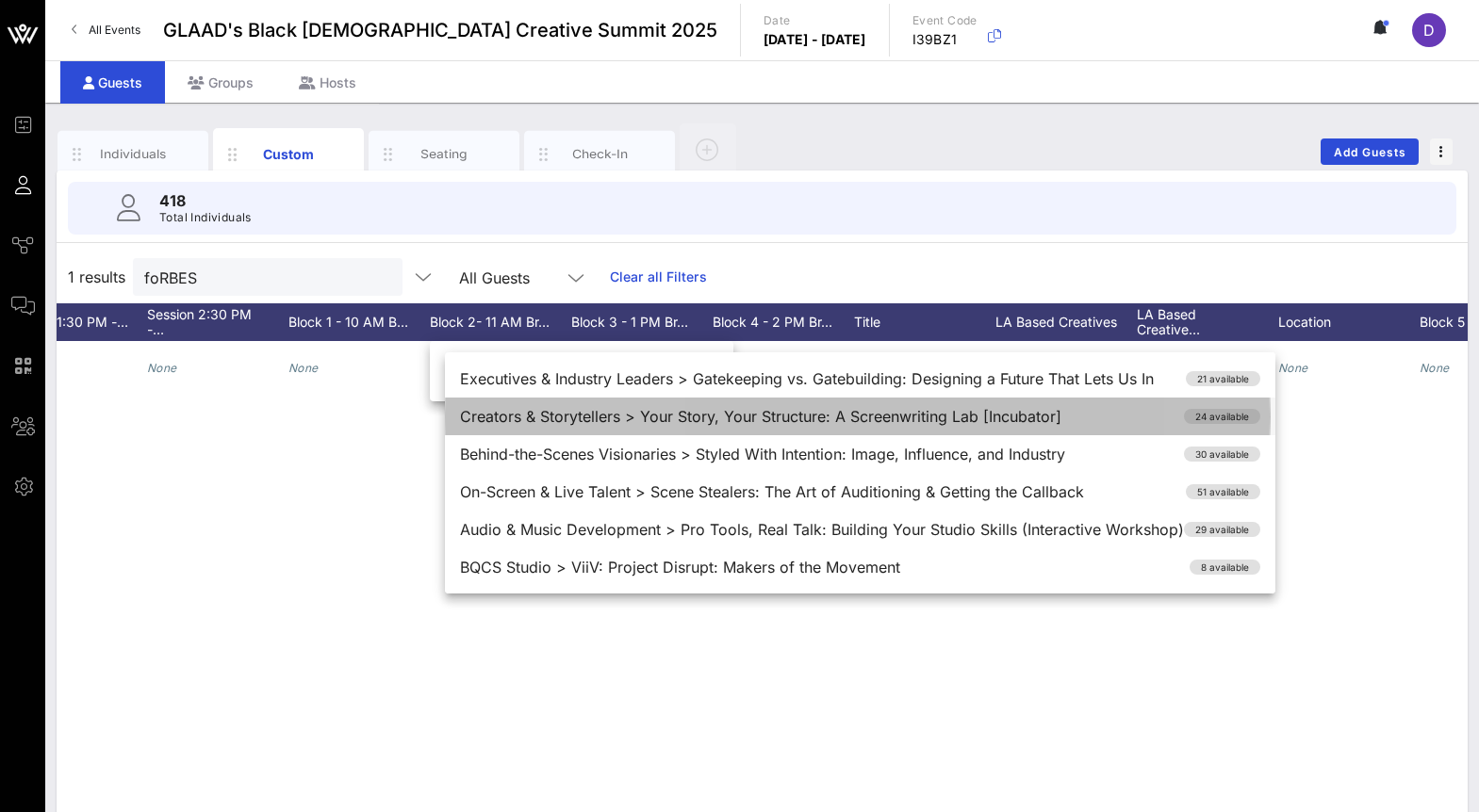
click at [529, 424] on div "Creators & Storytellers > Your Story, Your Structure: A Screenwriting Lab [Incu…" at bounding box center [860, 416] width 830 height 37
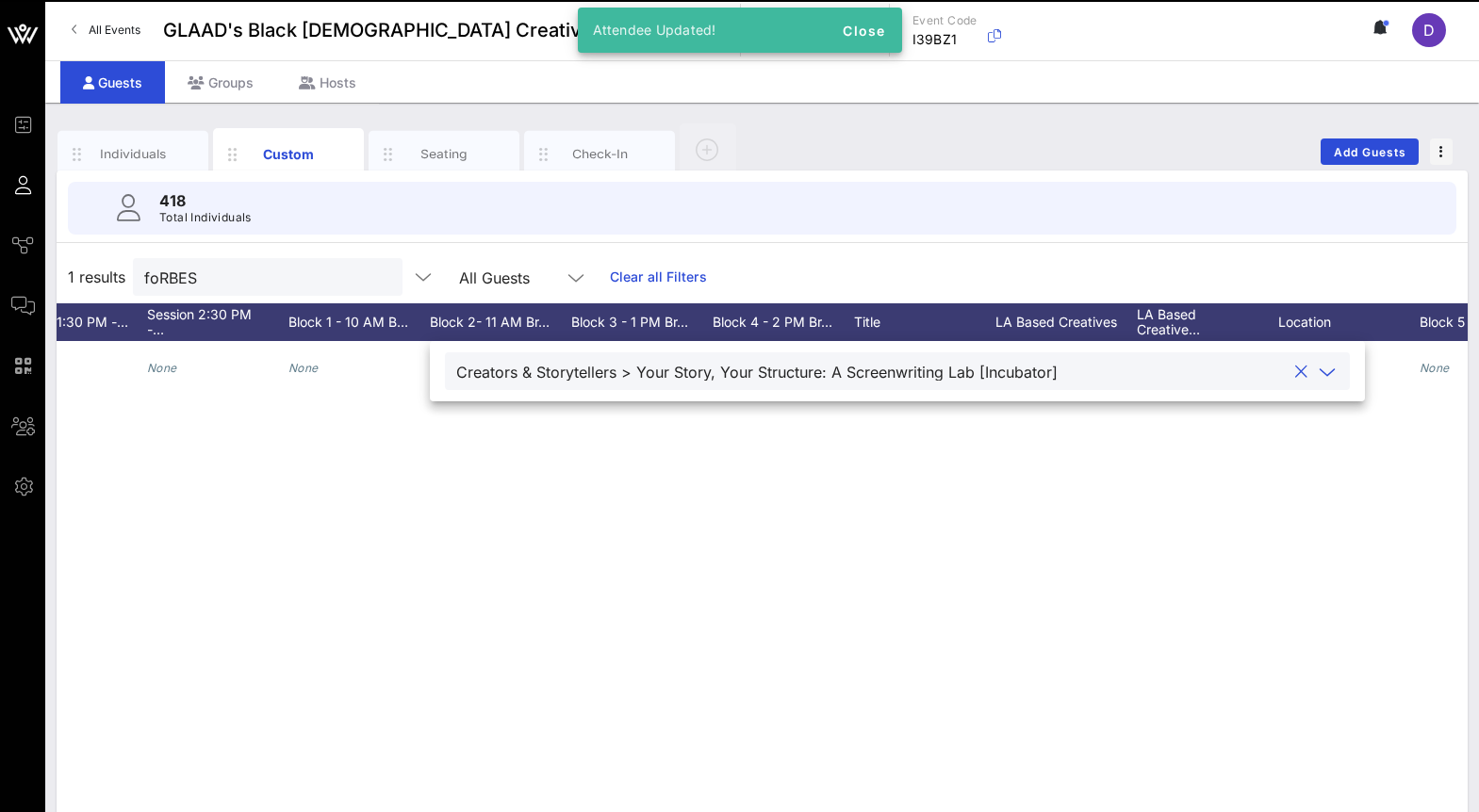
click at [531, 451] on div "C Cameron Forbes None None None None None None None None None None None None No…" at bounding box center [761, 624] width 1411 height 566
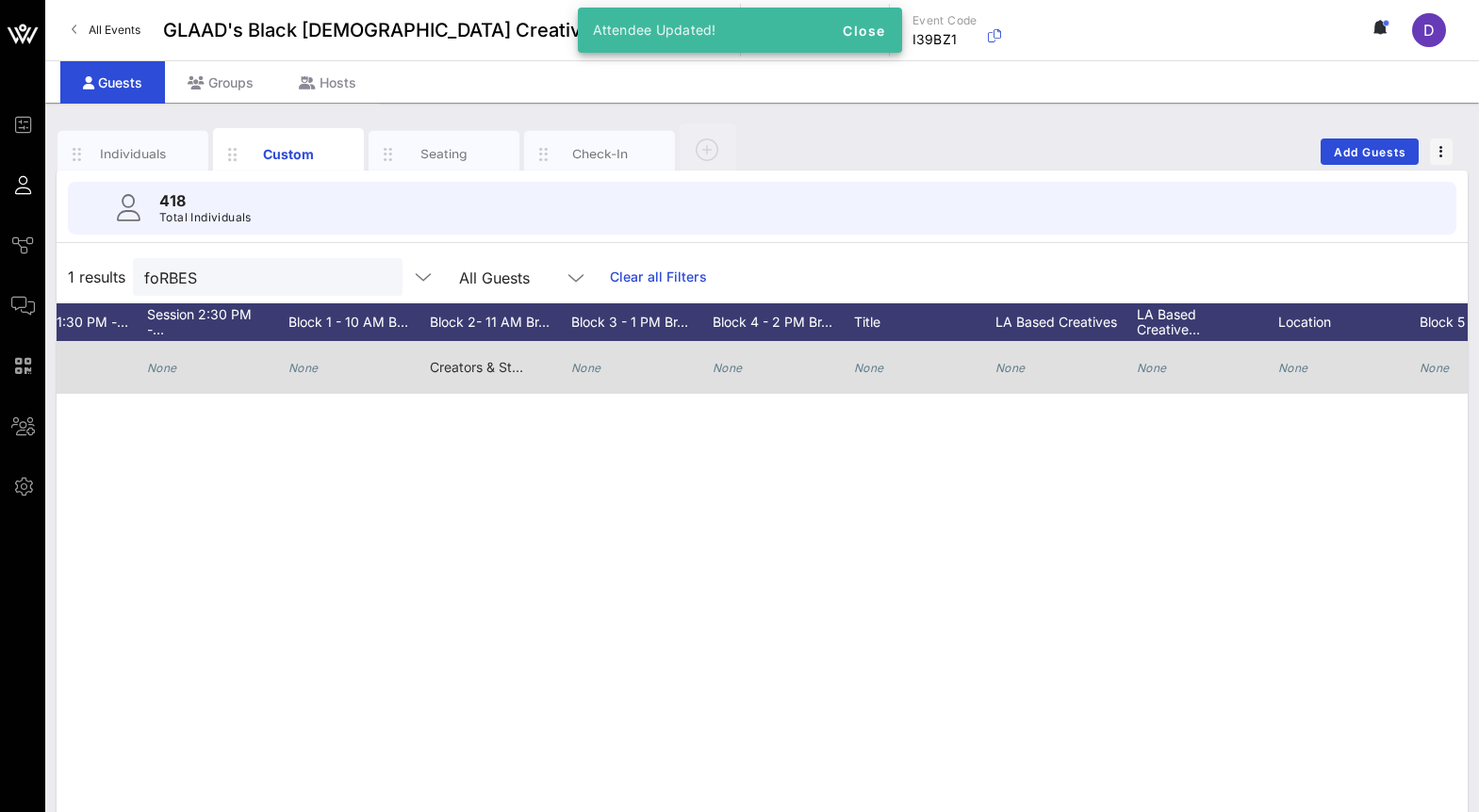
click at [594, 367] on icon "None" at bounding box center [586, 368] width 31 height 14
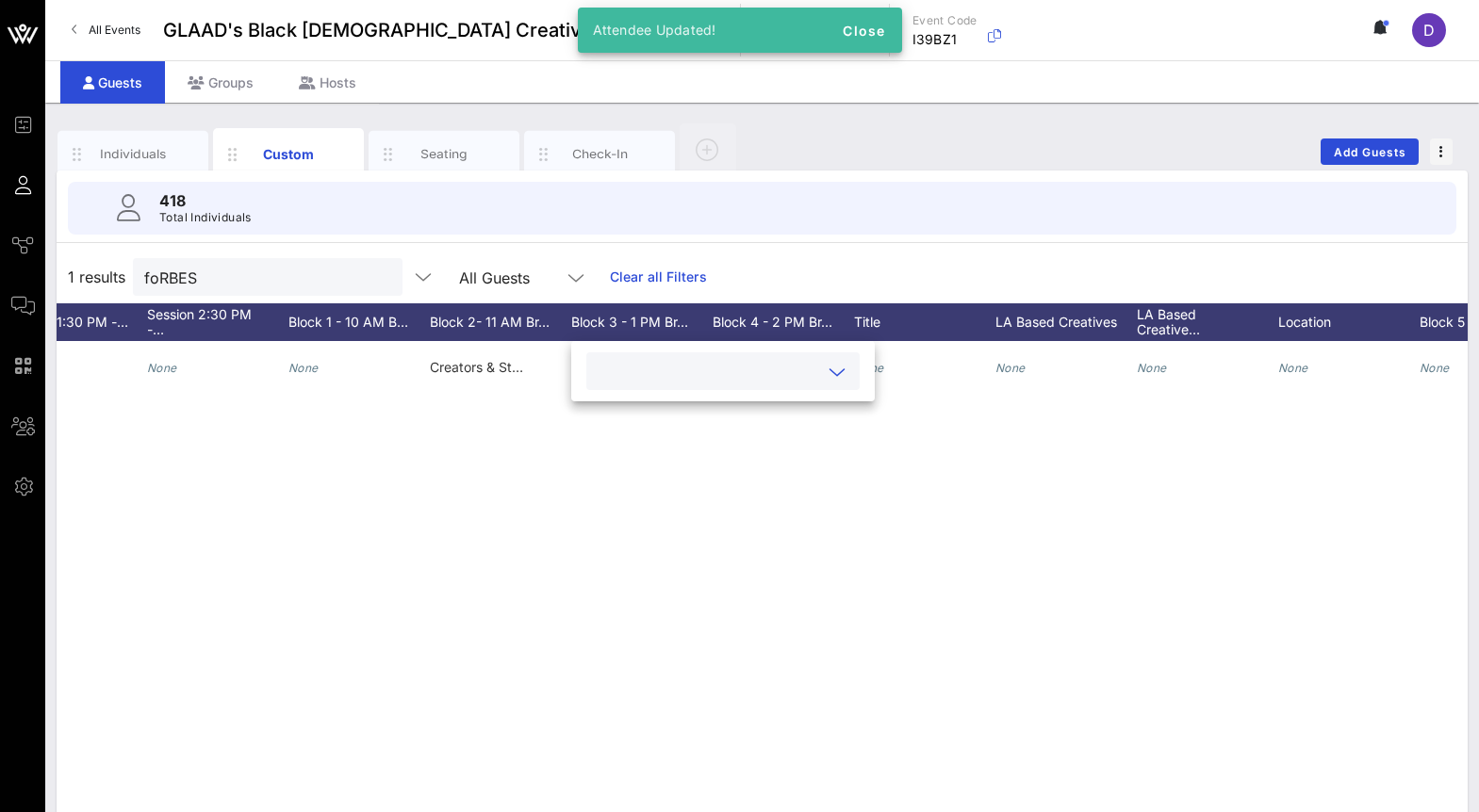
click at [633, 372] on input "text" at bounding box center [708, 371] width 221 height 25
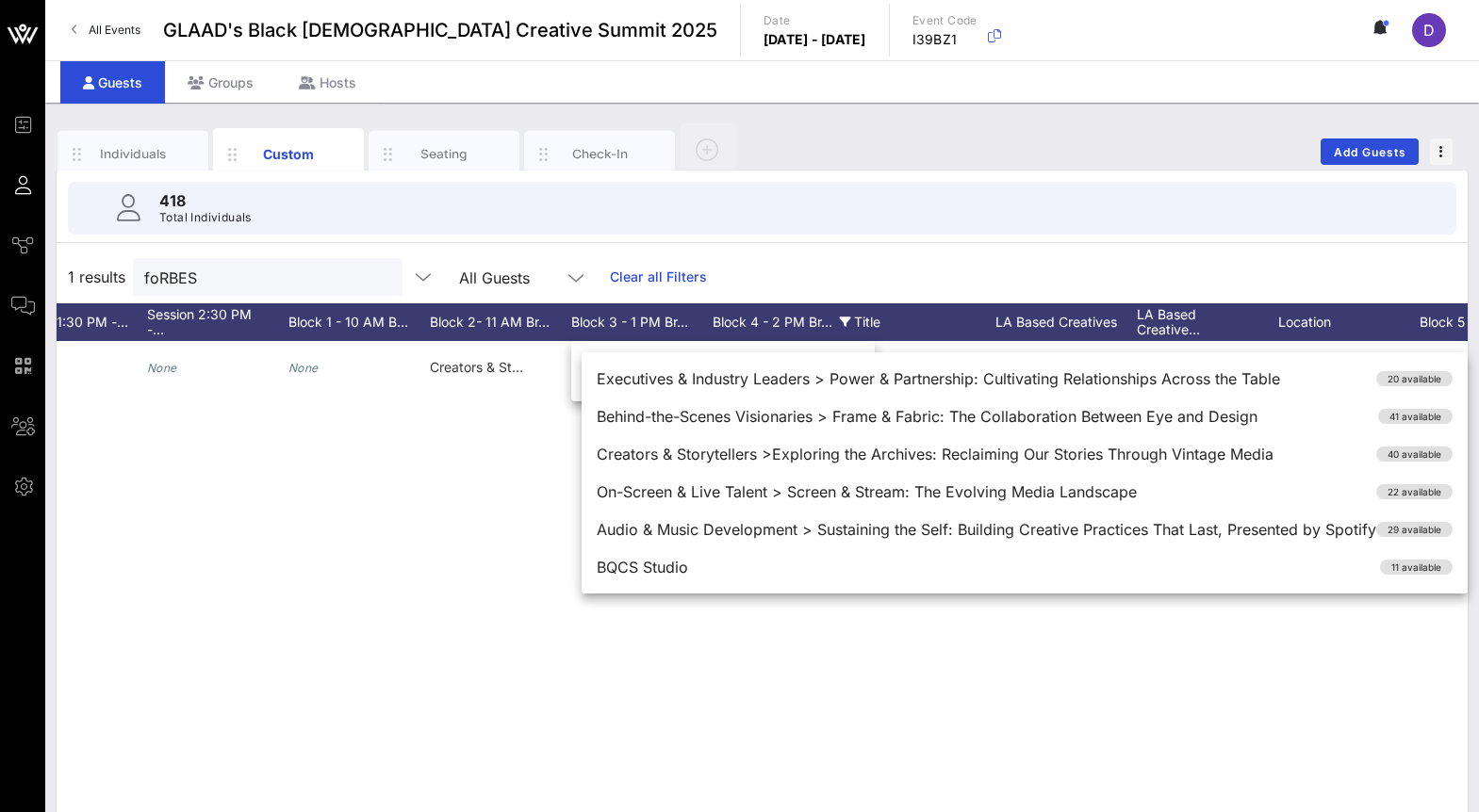
click at [780, 313] on div "Block 4 - 2 PM Br…" at bounding box center [783, 322] width 141 height 37
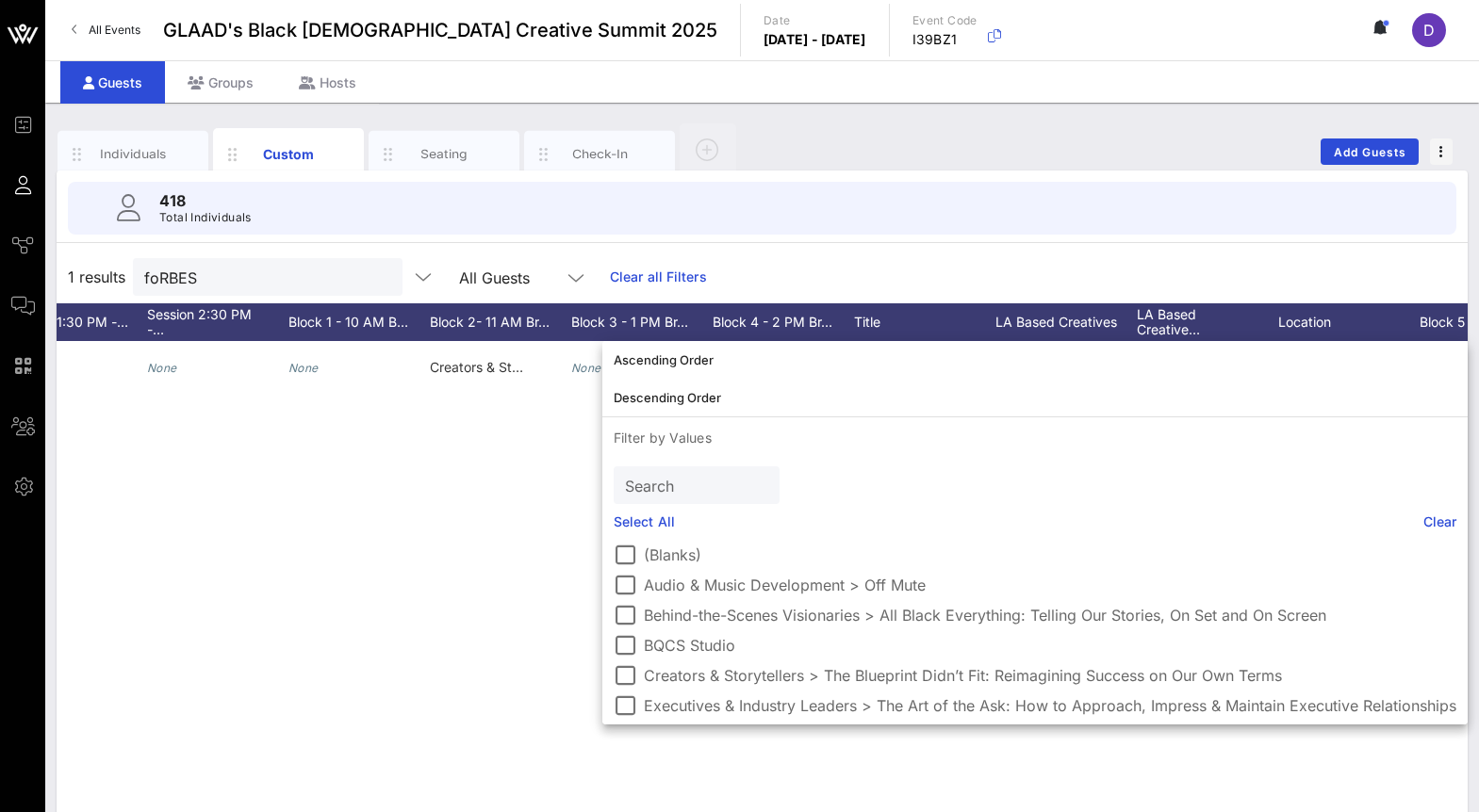
click at [807, 263] on div "1 results foRBES All Guests Clear all Filters" at bounding box center [761, 277] width 1411 height 53
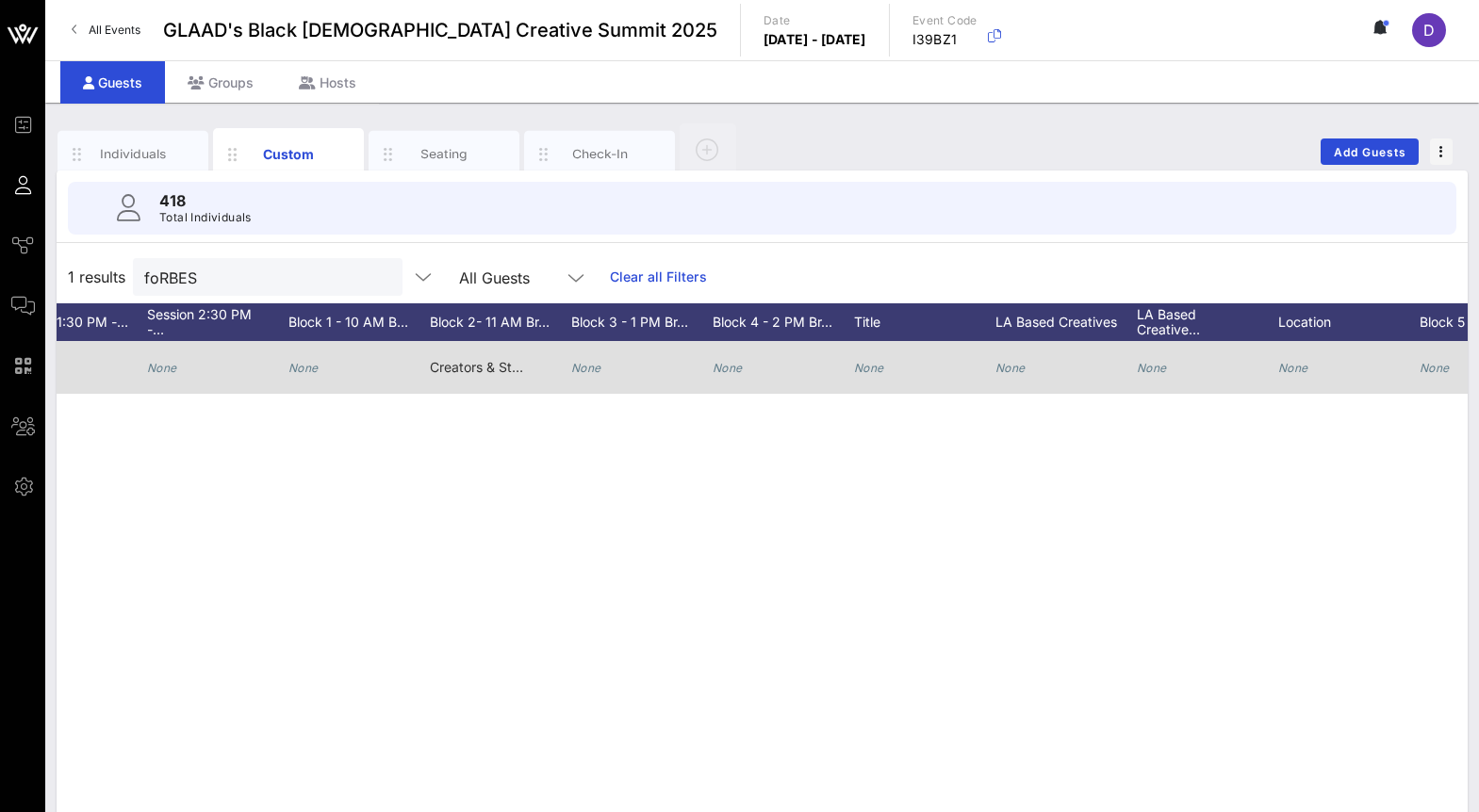
click at [730, 372] on icon "None" at bounding box center [728, 368] width 31 height 14
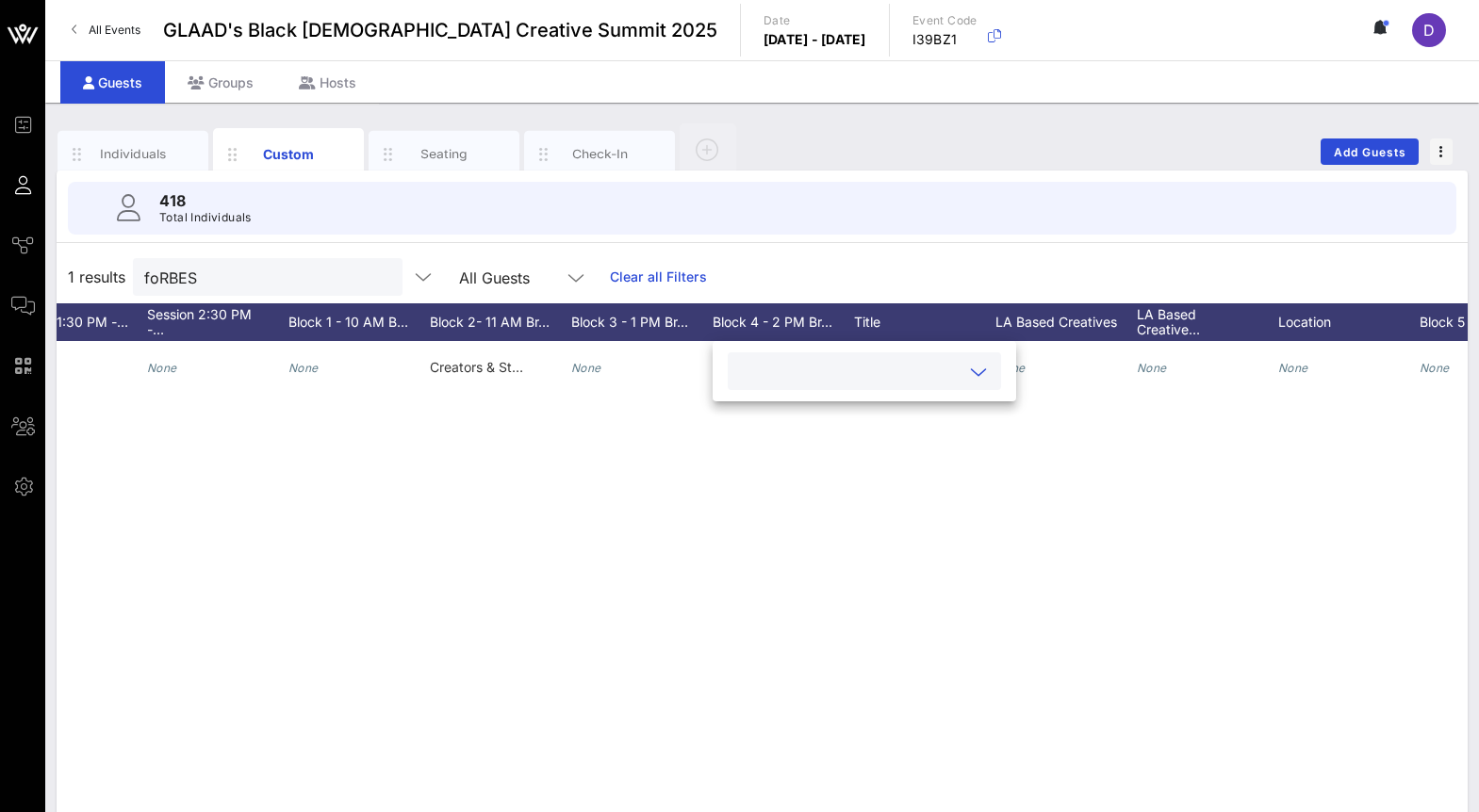
click at [762, 375] on input "text" at bounding box center [850, 371] width 221 height 25
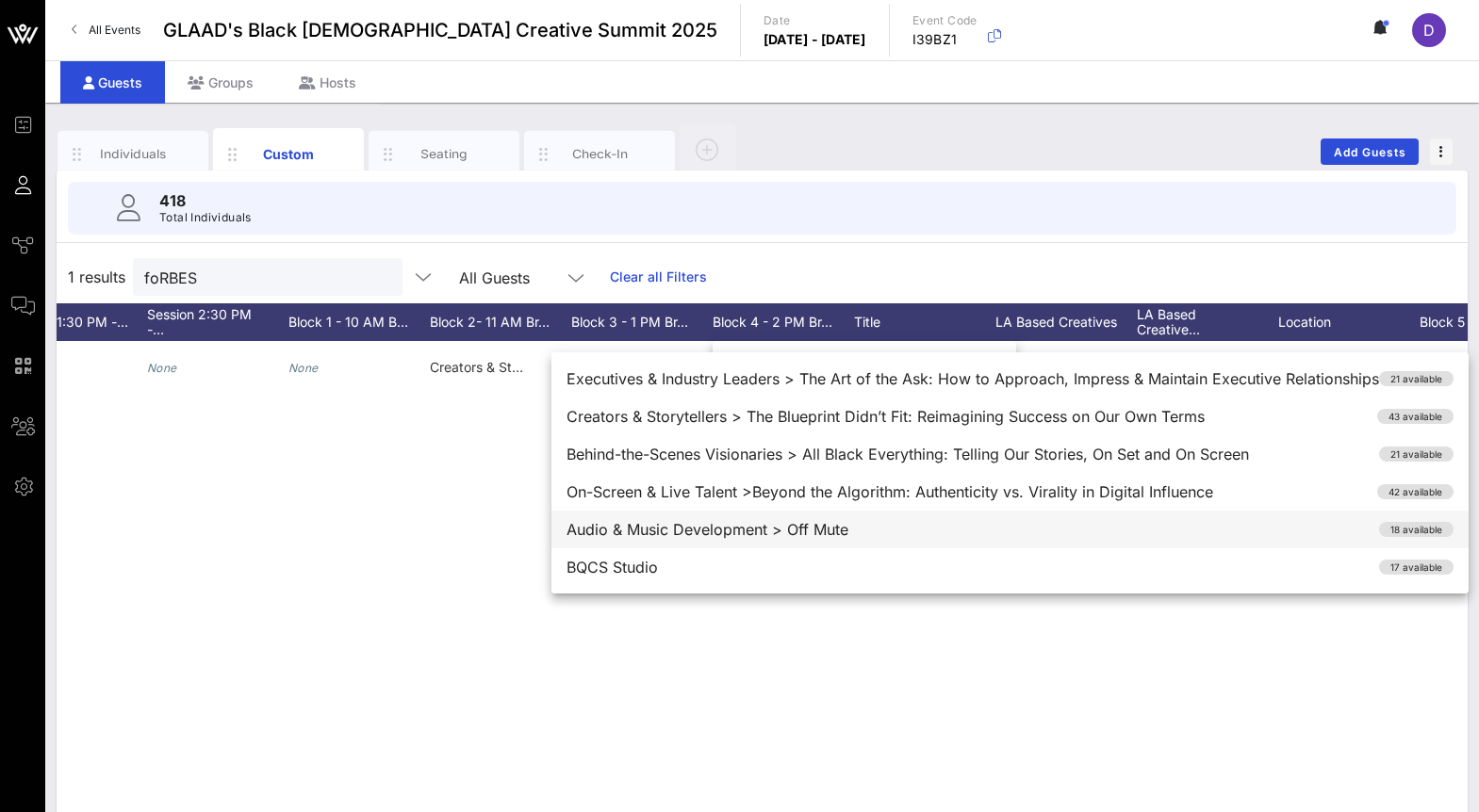
click at [759, 529] on div "Audio & Music Development > Off Mute 18 available" at bounding box center [1010, 529] width 917 height 37
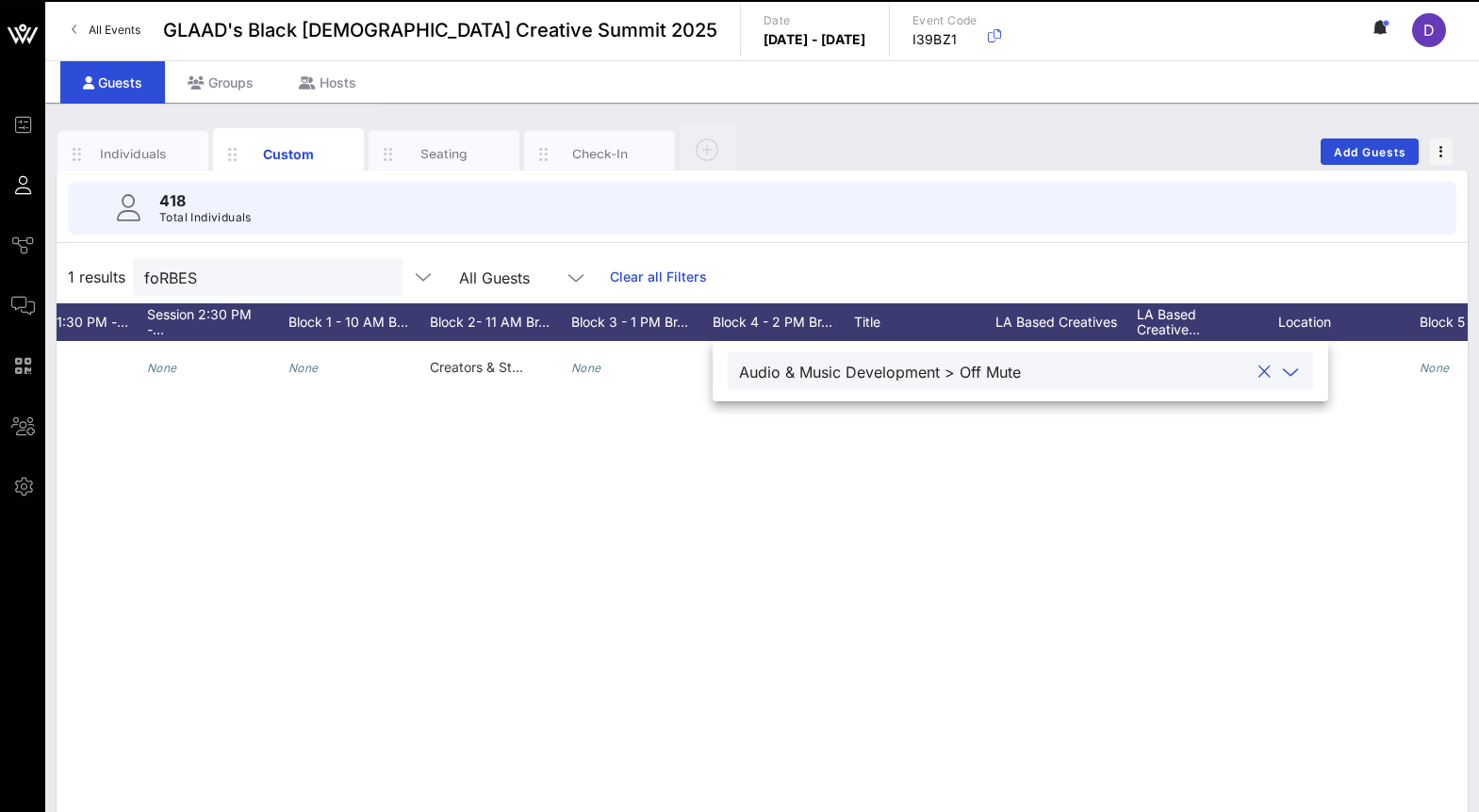
click at [747, 594] on div "C Cameron Forbes None None None None None None None None None None None None No…" at bounding box center [761, 624] width 1411 height 566
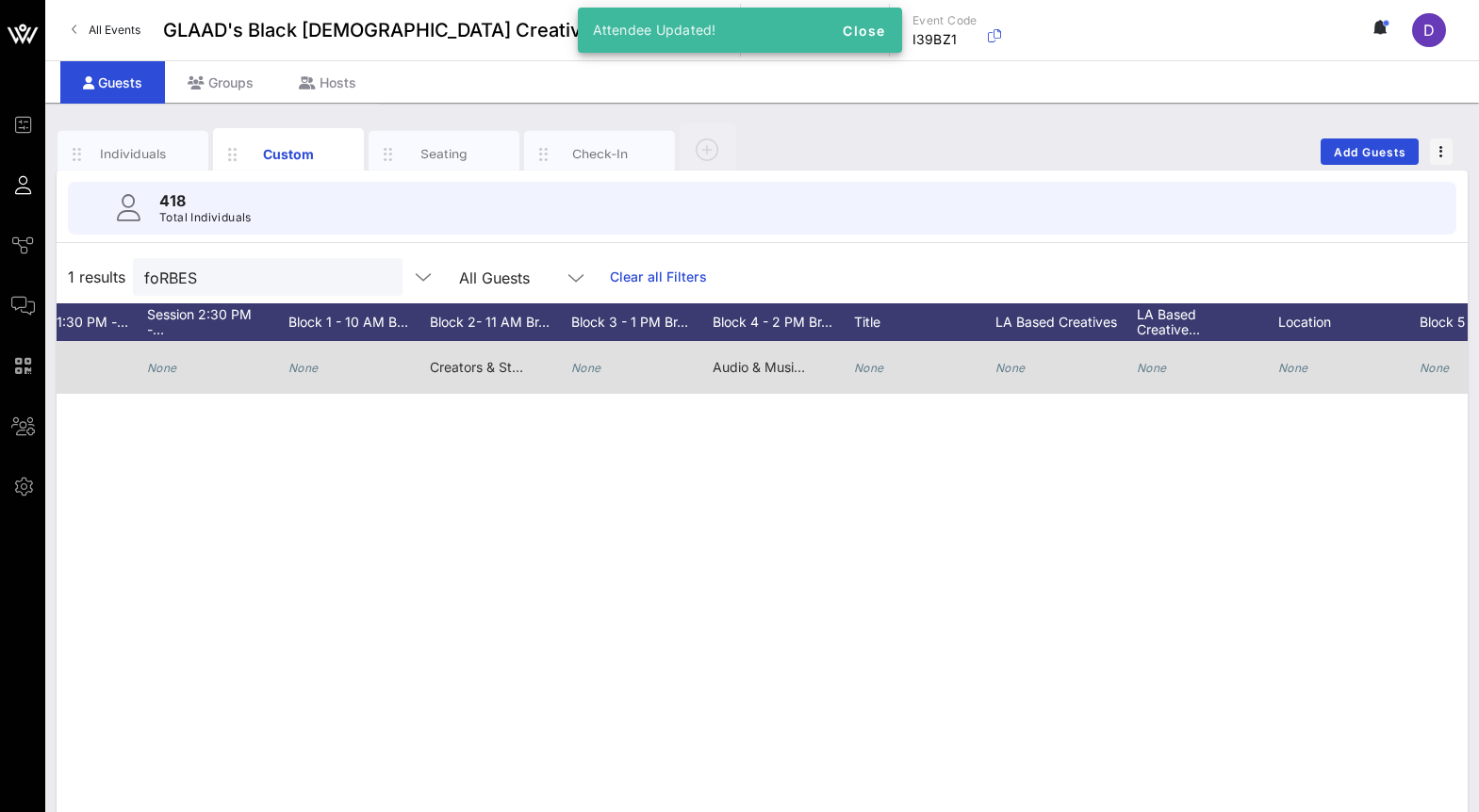
click at [591, 360] on div "None" at bounding box center [586, 368] width 31 height 53
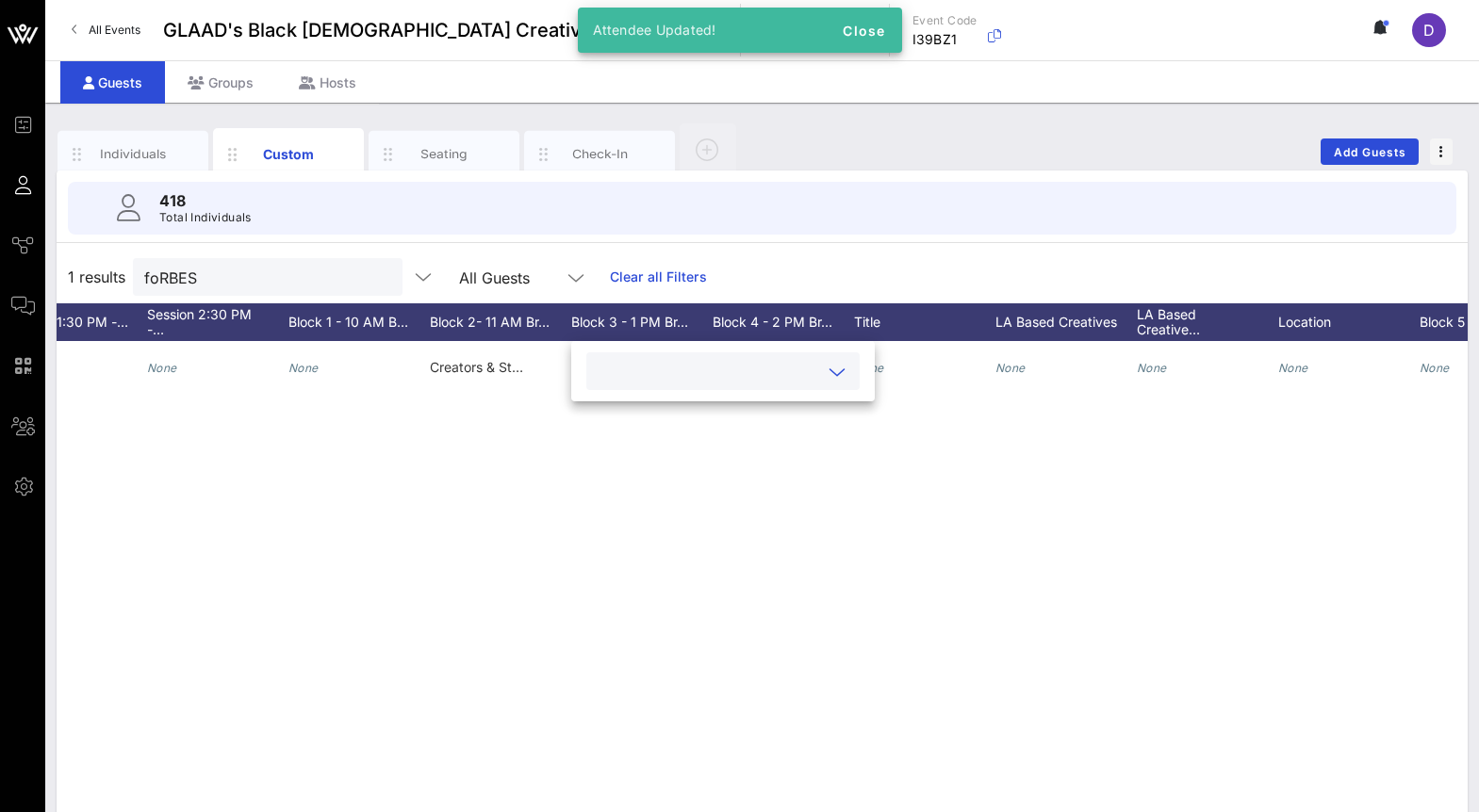
click at [616, 377] on input "text" at bounding box center [708, 371] width 221 height 25
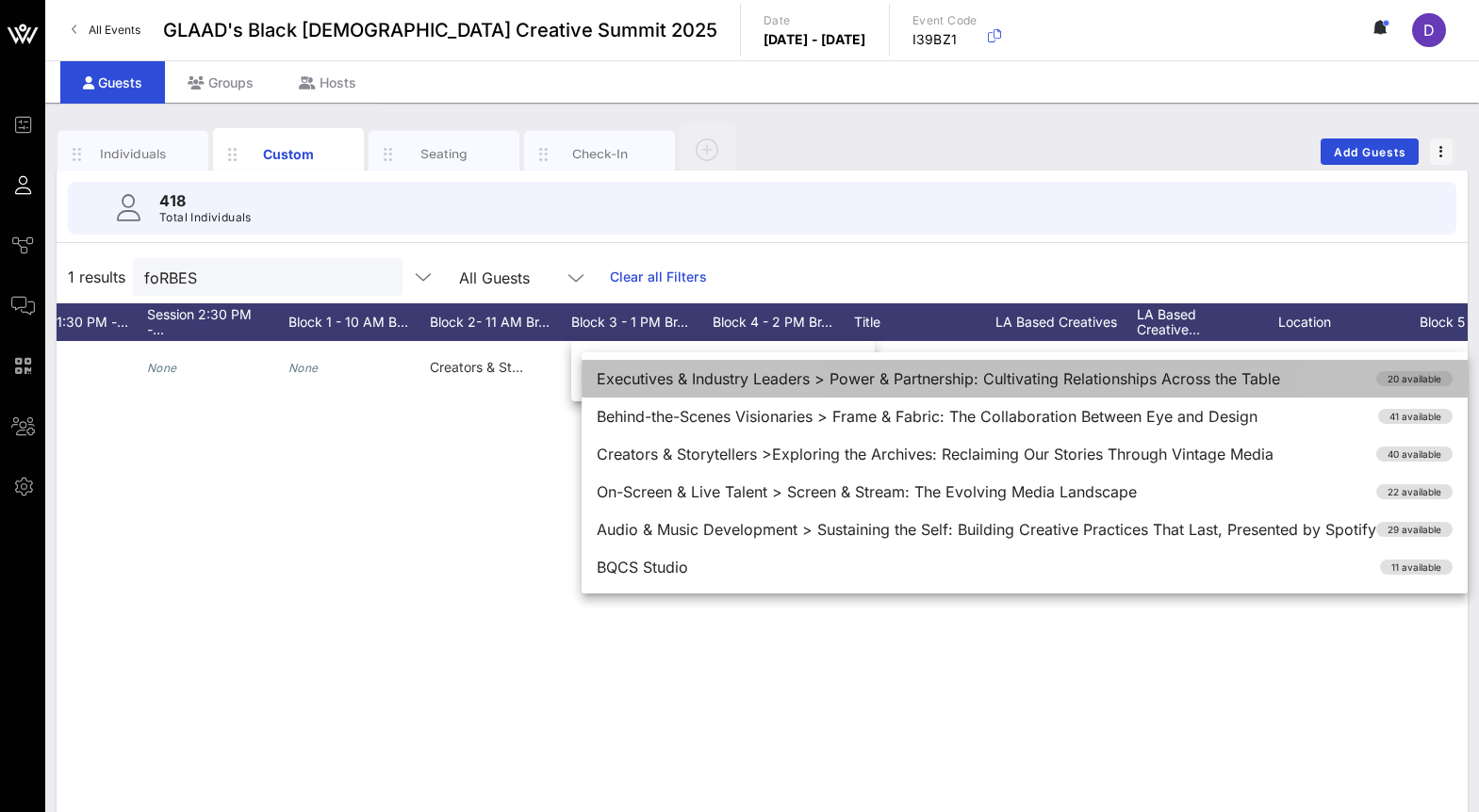
click at [636, 383] on div "Executives & Industry Leaders > Power & Partnership: Cultivating Relationships …" at bounding box center [1024, 378] width 886 height 37
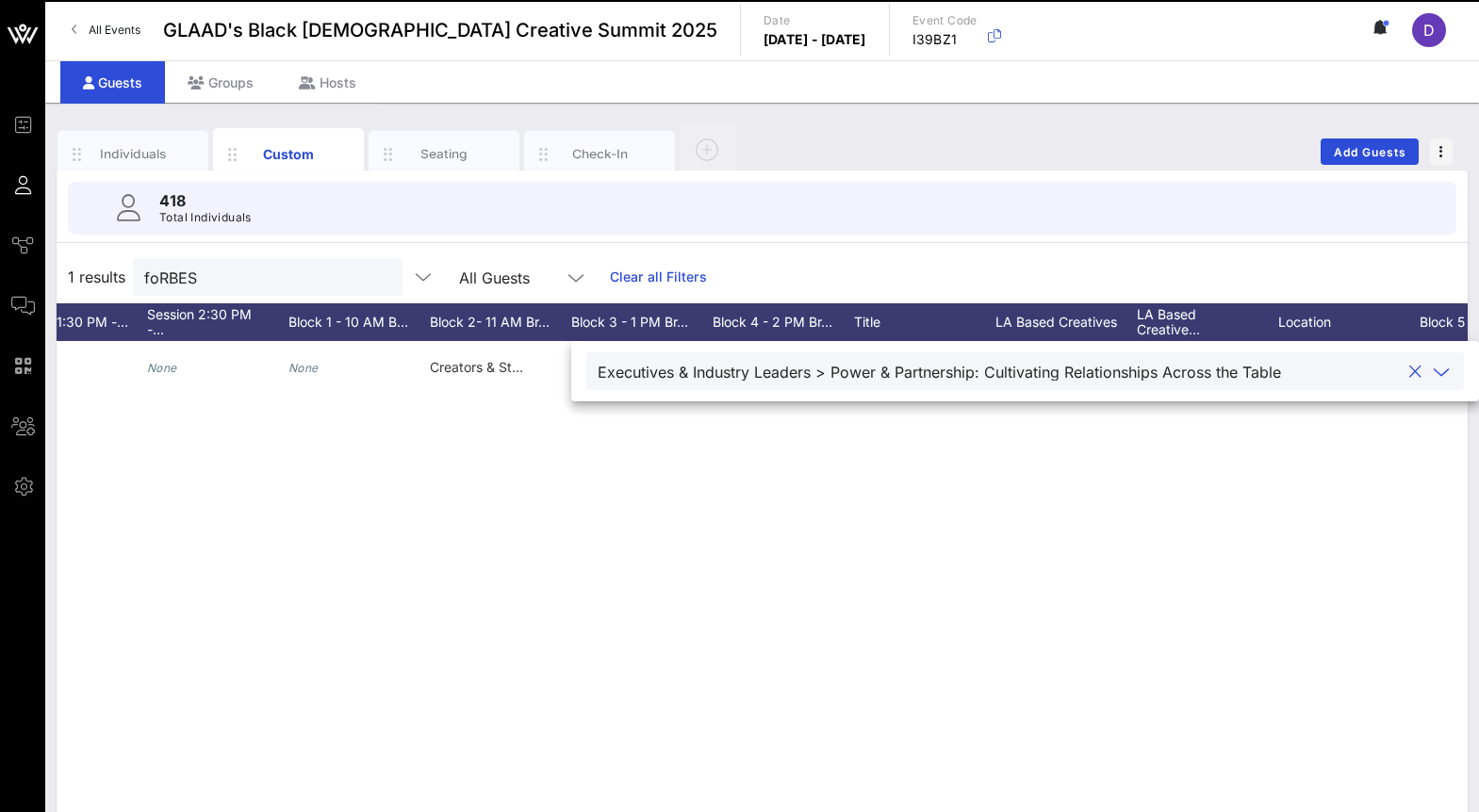
click at [637, 459] on div "C Cameron Forbes None None None None None None None None None None None None No…" at bounding box center [761, 624] width 1411 height 566
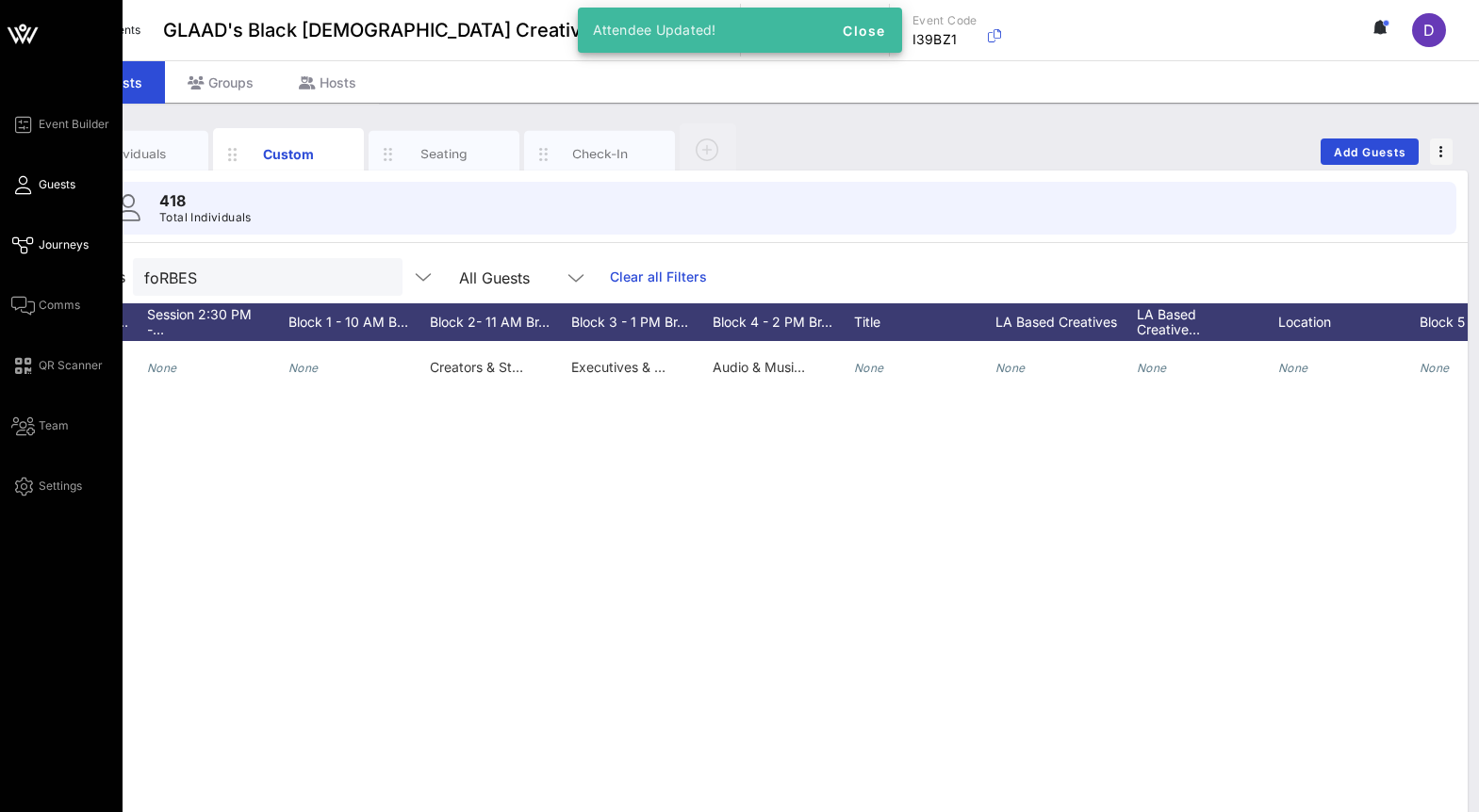
click at [27, 244] on icon at bounding box center [23, 245] width 24 height 3
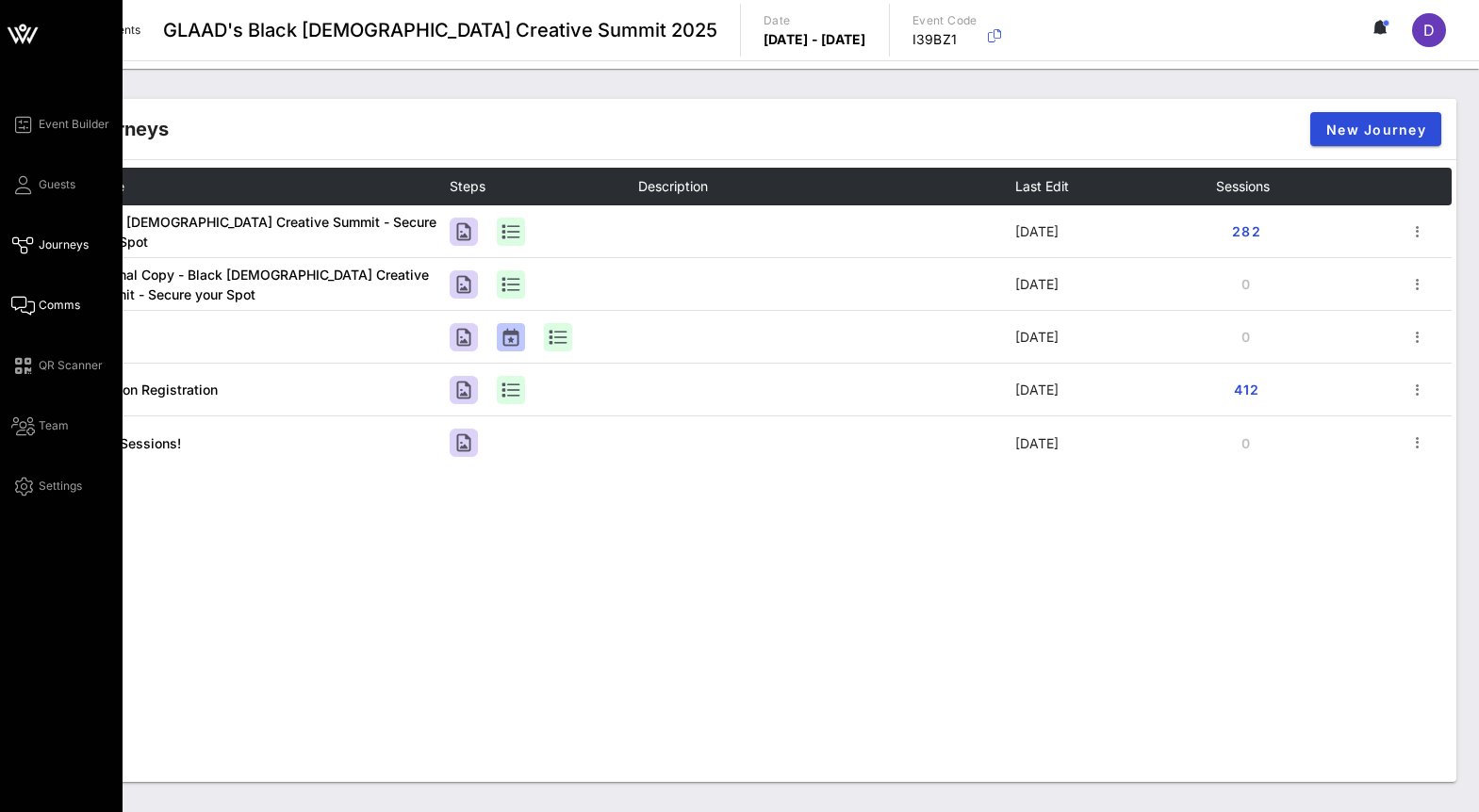
click at [54, 311] on span "Comms" at bounding box center [59, 304] width 41 height 17
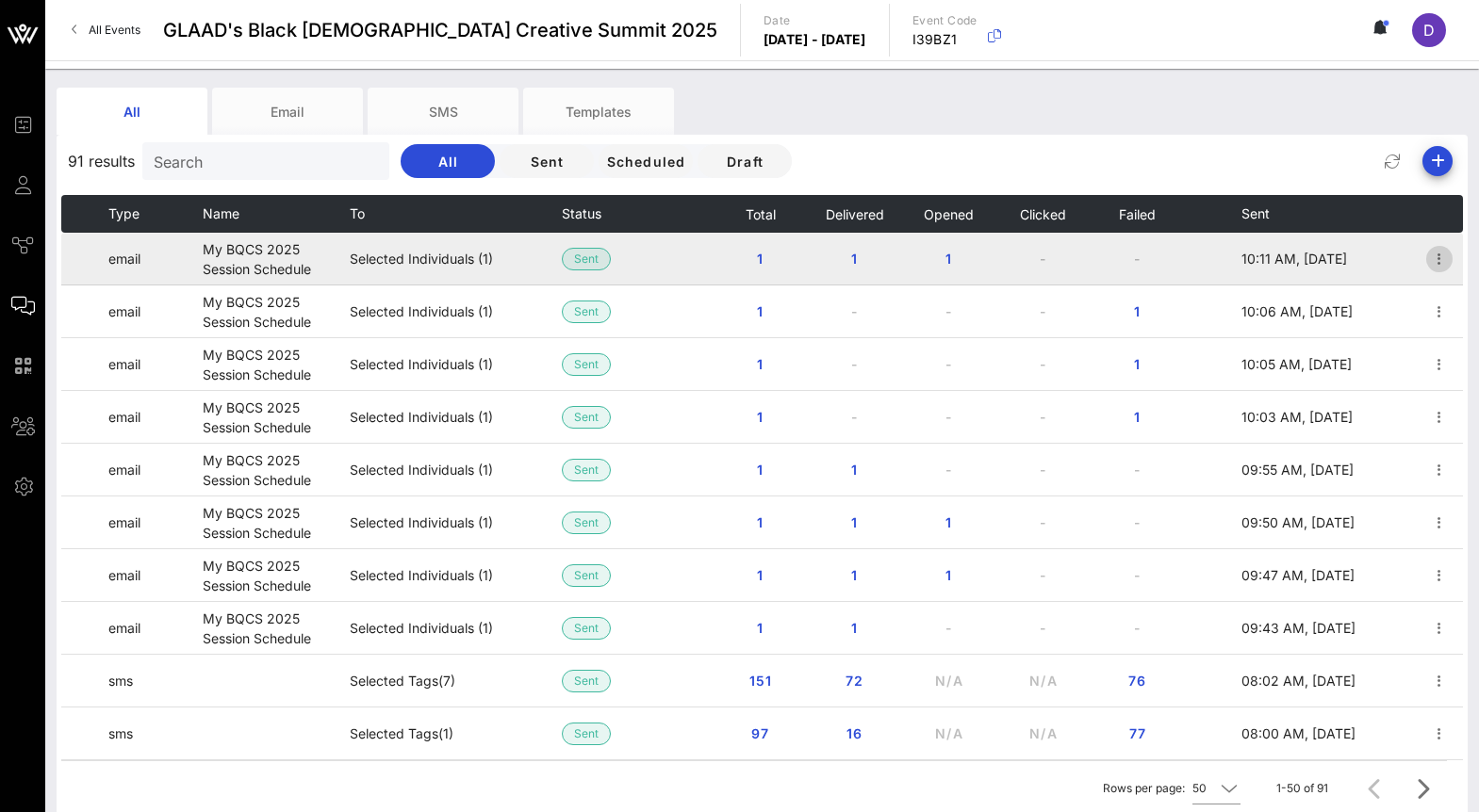
click at [1441, 268] on icon "button" at bounding box center [1439, 258] width 23 height 23
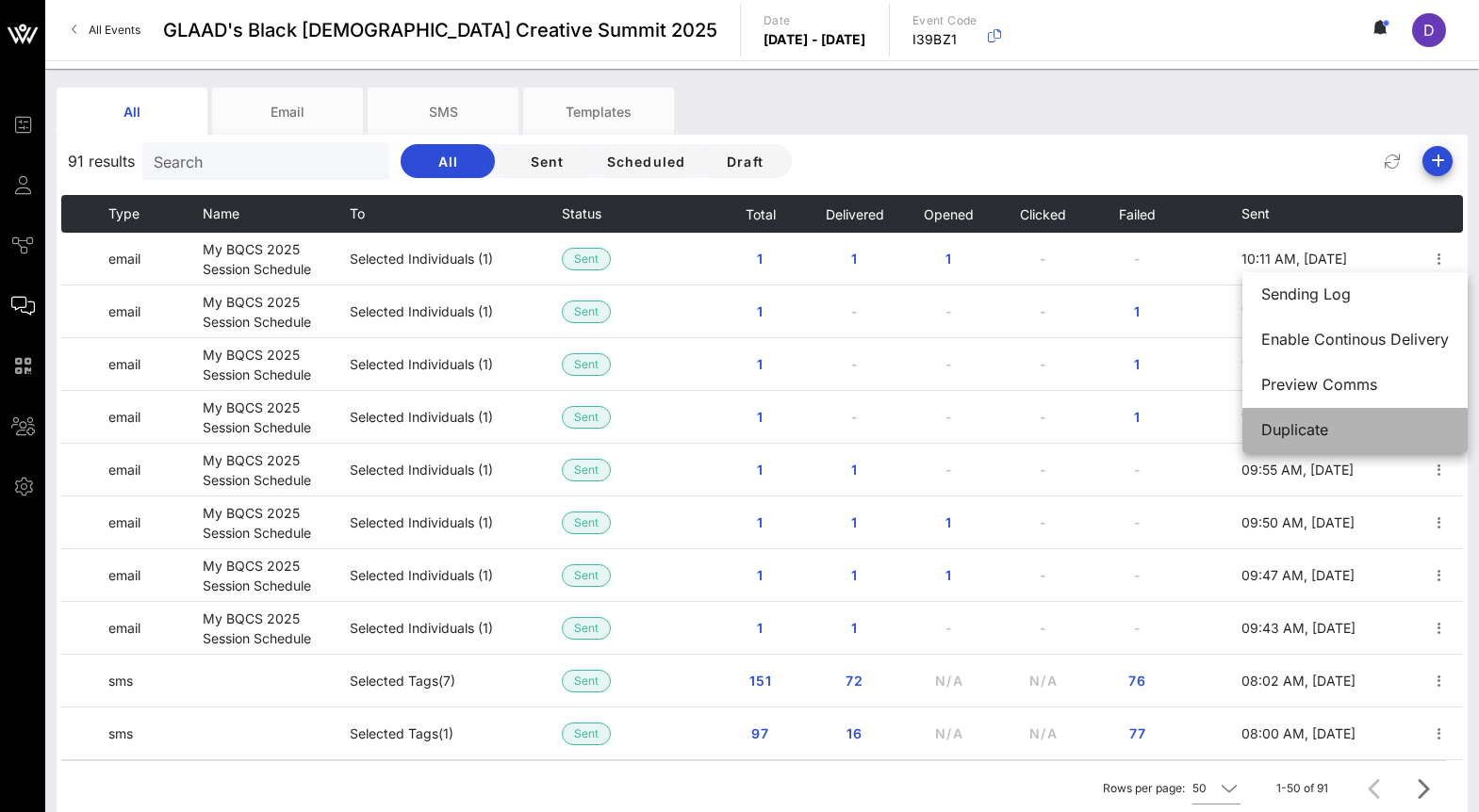
click at [1385, 428] on div "Duplicate" at bounding box center [1355, 430] width 187 height 18
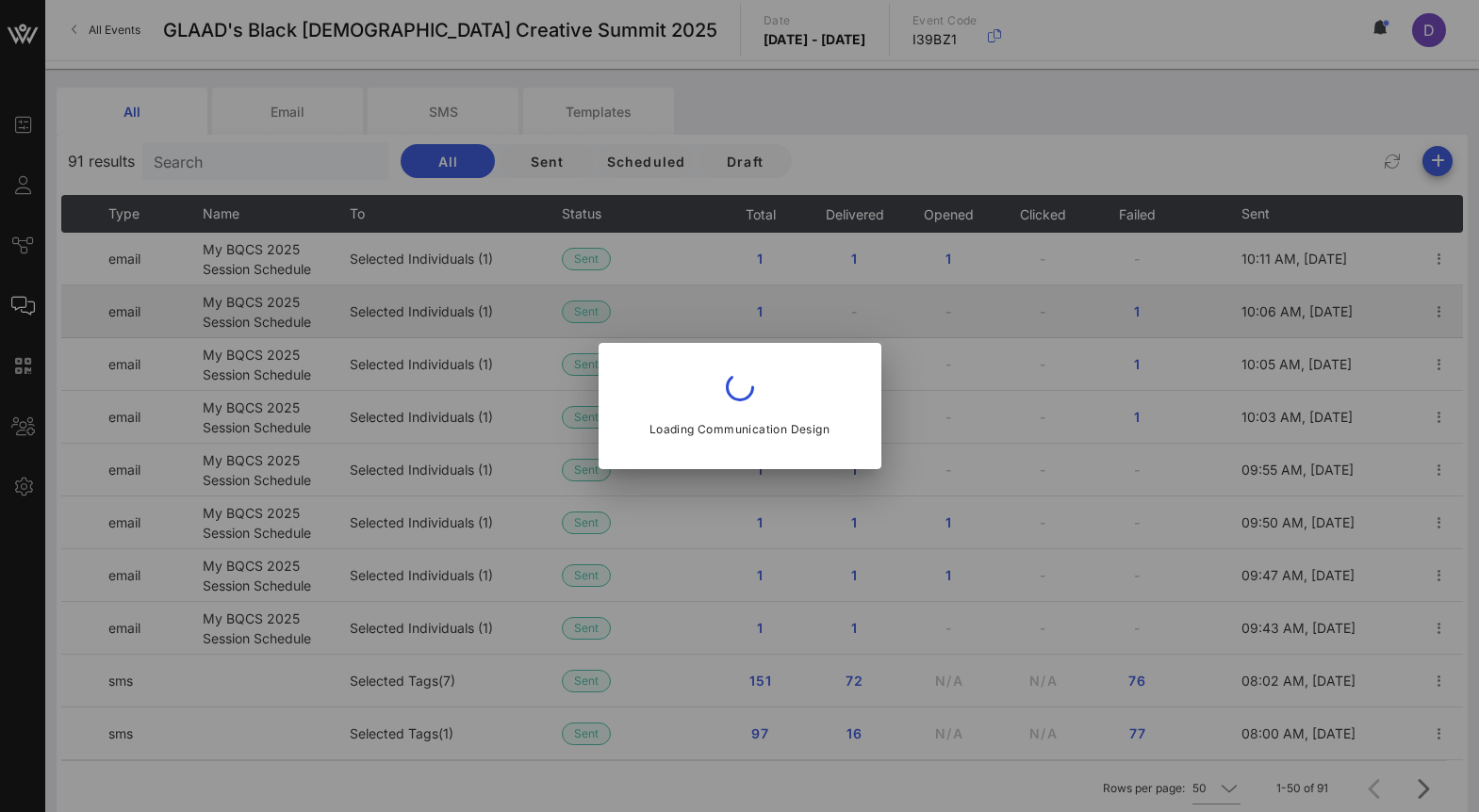
type input "communities@glaad.org"
type input "My BQCS 2025 Session Schedule"
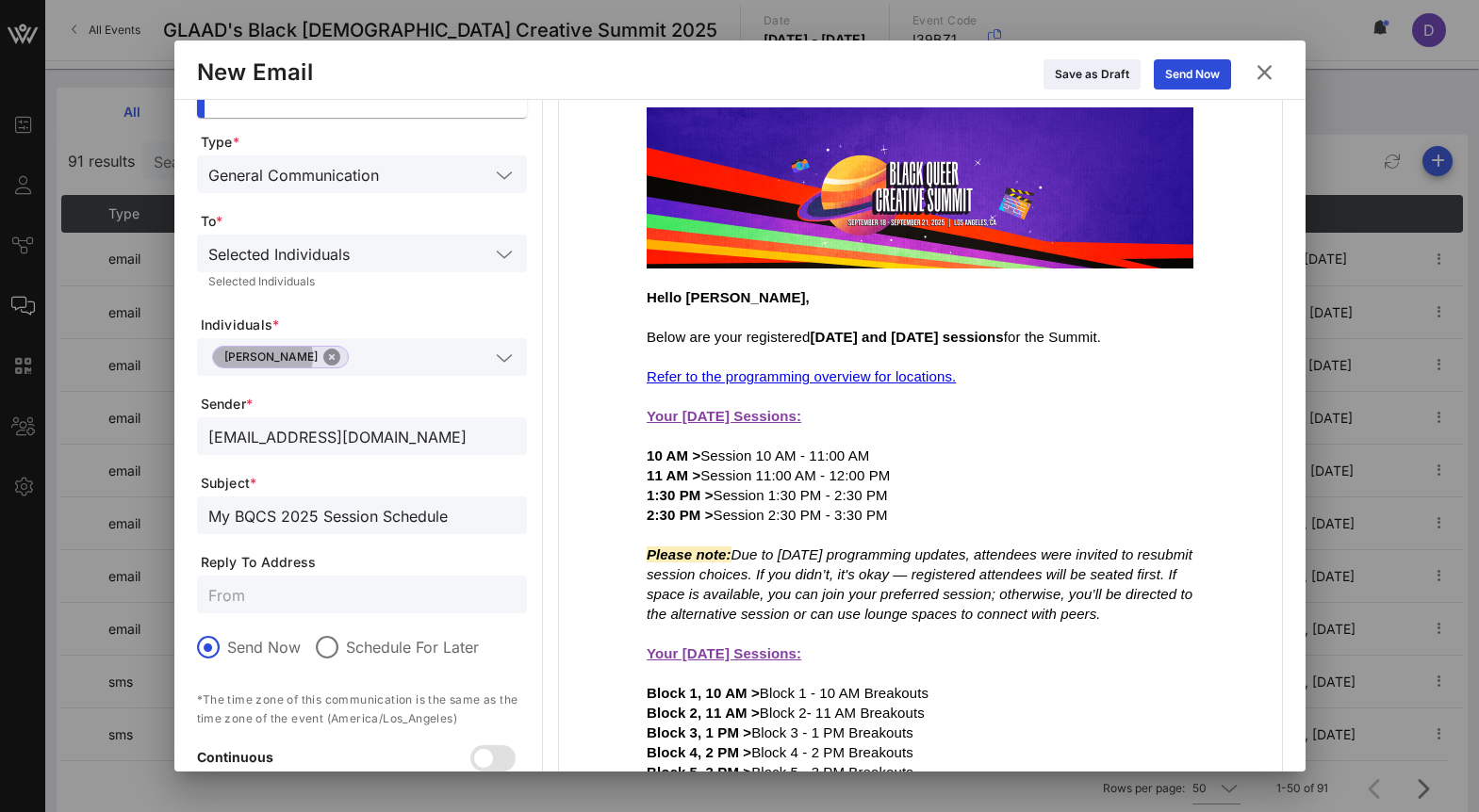
click at [323, 358] on button "Close" at bounding box center [331, 357] width 17 height 17
click at [299, 358] on input "text" at bounding box center [348, 357] width 281 height 25
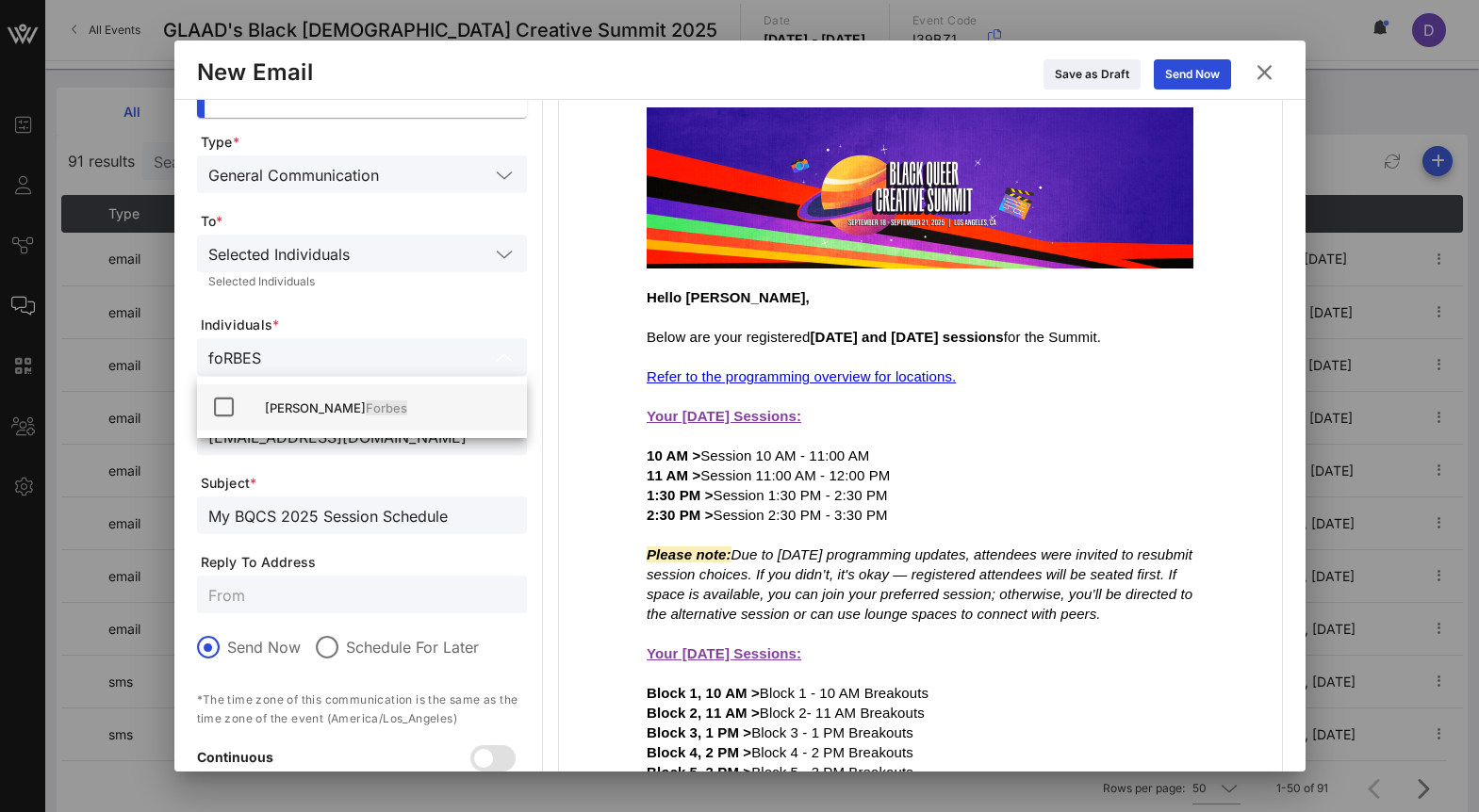
click at [284, 410] on div "Cameron Forbes" at bounding box center [388, 407] width 246 height 15
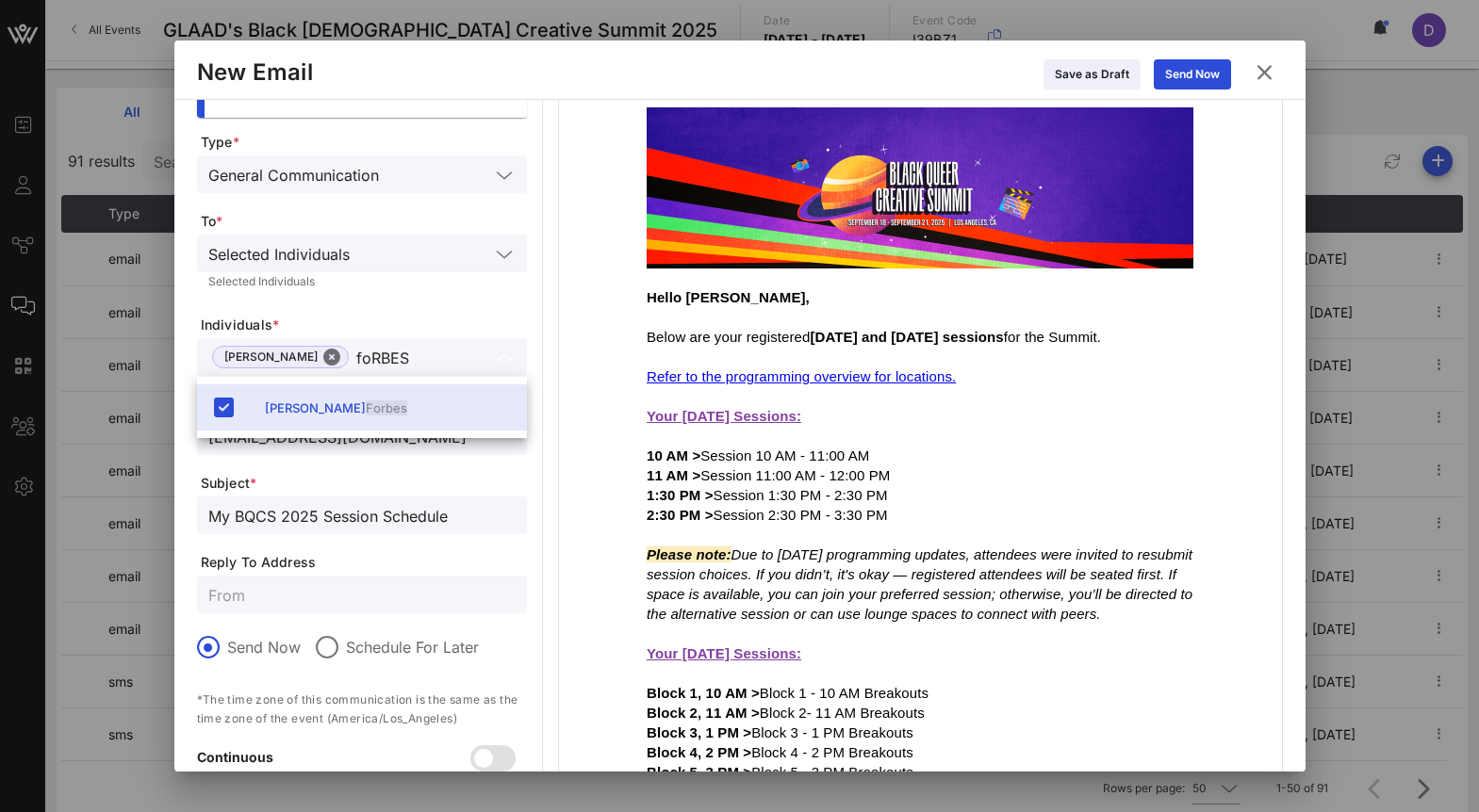
type input "foRBES"
click at [458, 288] on div "Selected Individuals" at bounding box center [362, 282] width 308 height 13
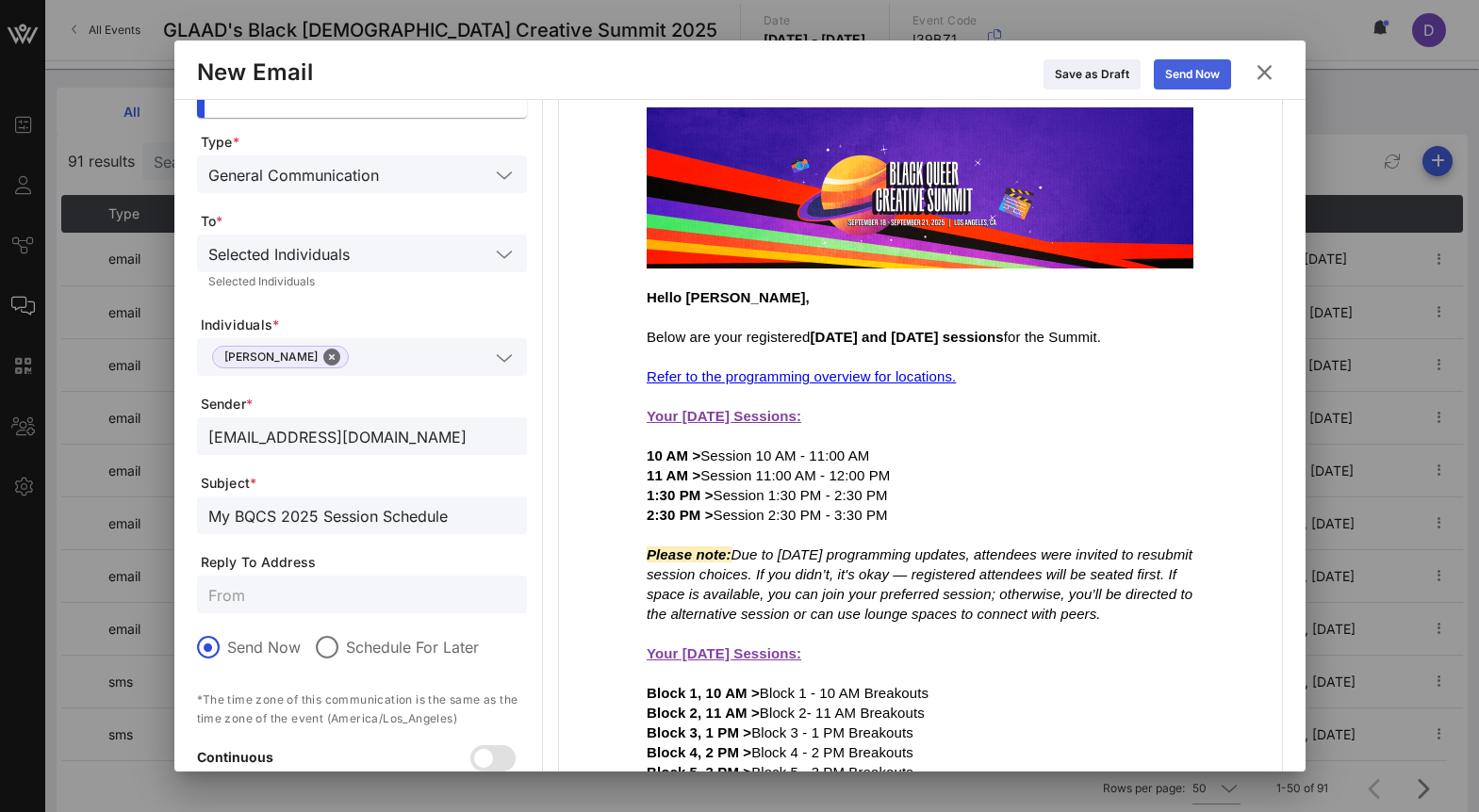
click at [1193, 61] on button "Send Now" at bounding box center [1192, 74] width 77 height 31
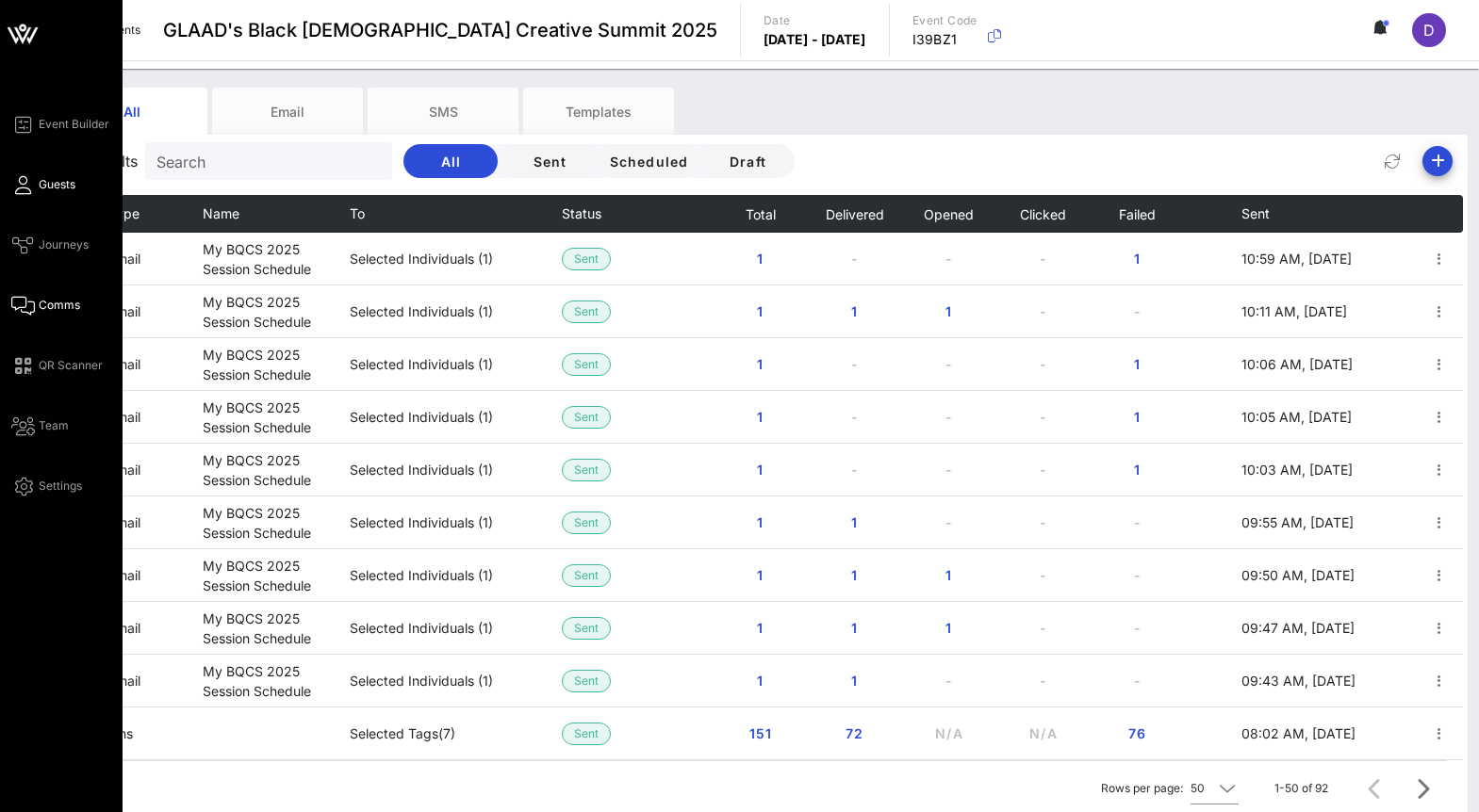
click at [35, 176] on link "Guests" at bounding box center [42, 184] width 64 height 23
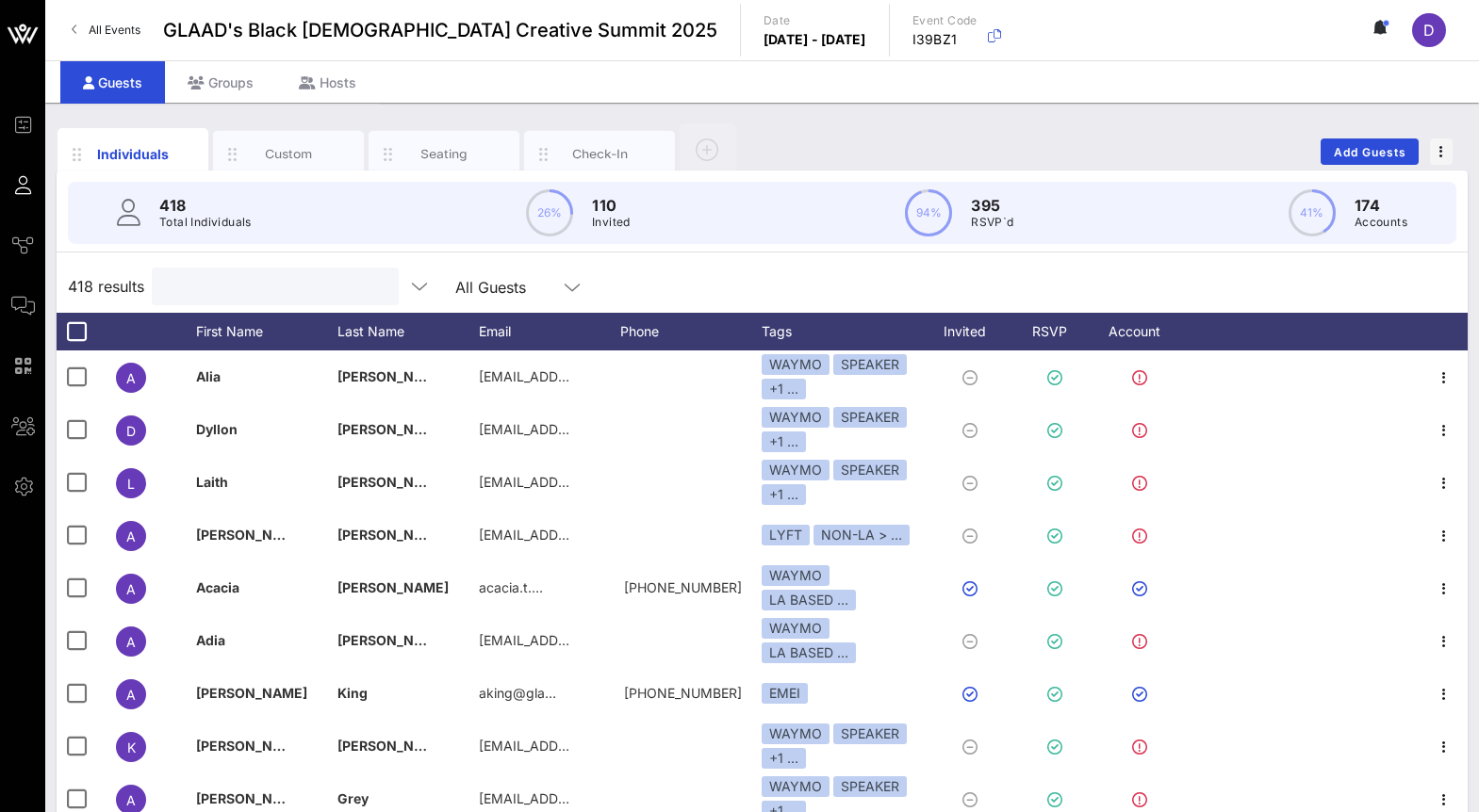
click at [228, 276] on input "text" at bounding box center [273, 286] width 221 height 25
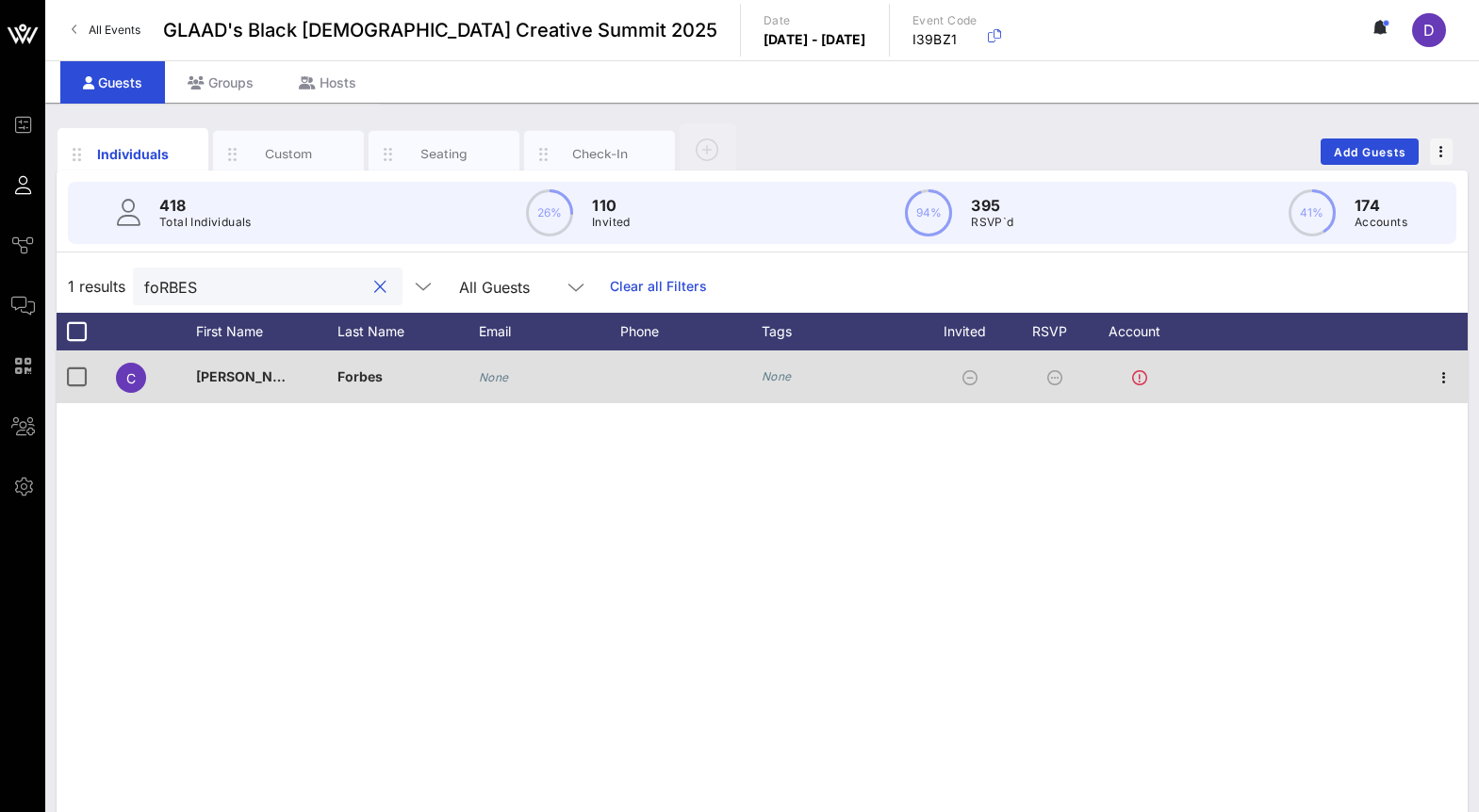
type input "foRBES"
click at [494, 379] on icon "None" at bounding box center [494, 377] width 31 height 14
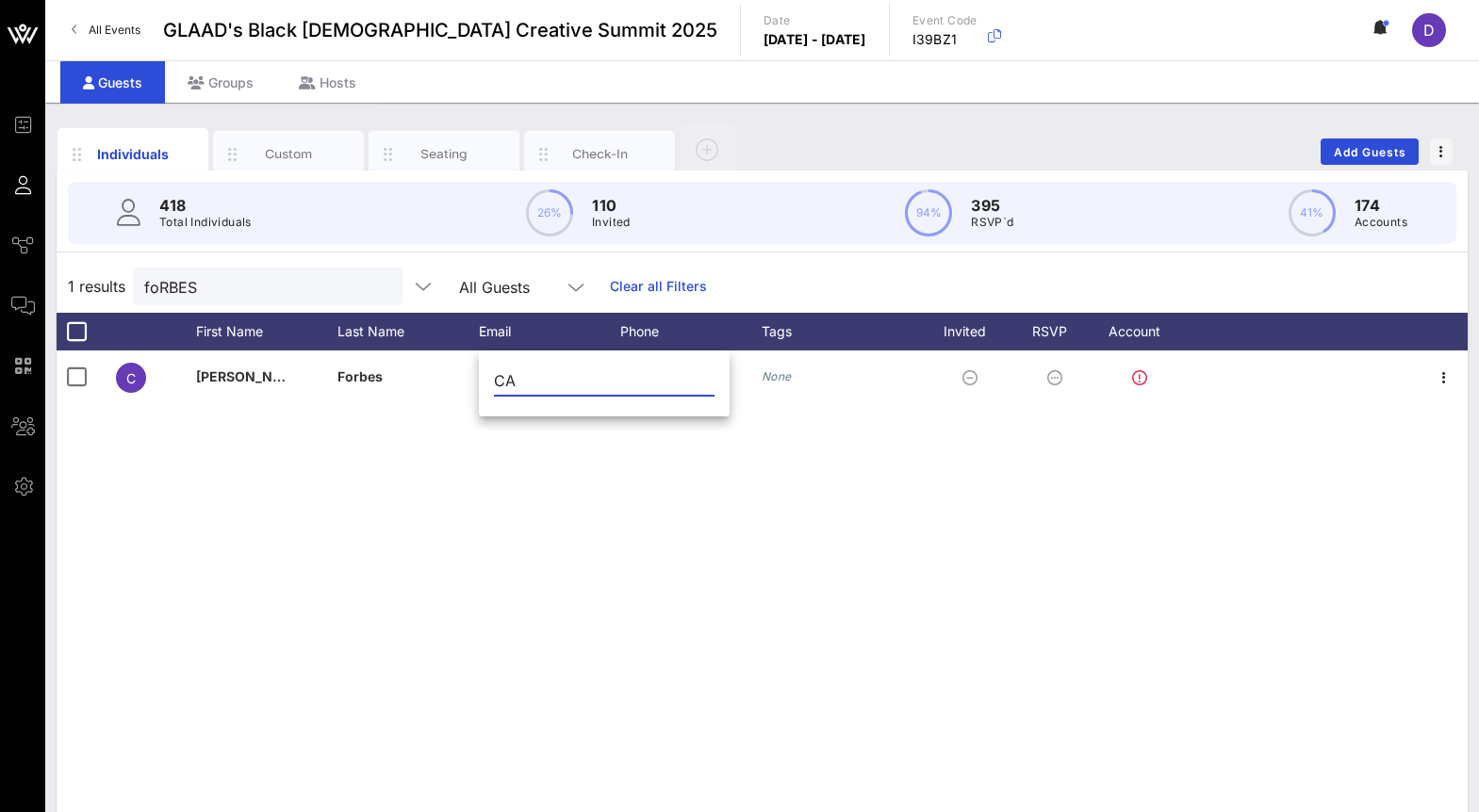
type input "C"
type input "cameronforbesmusic@gmail.com"
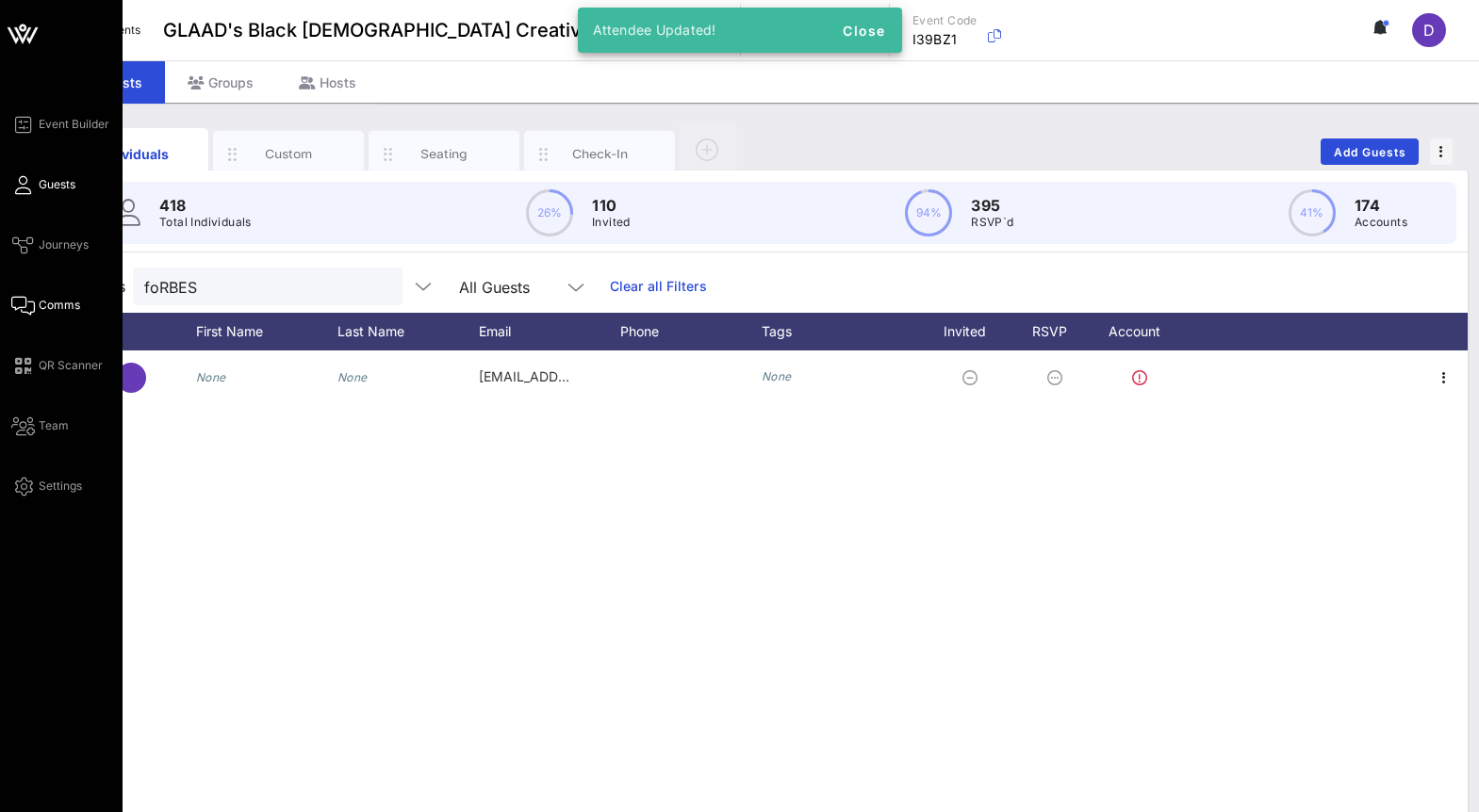
click at [33, 304] on icon at bounding box center [23, 305] width 24 height 3
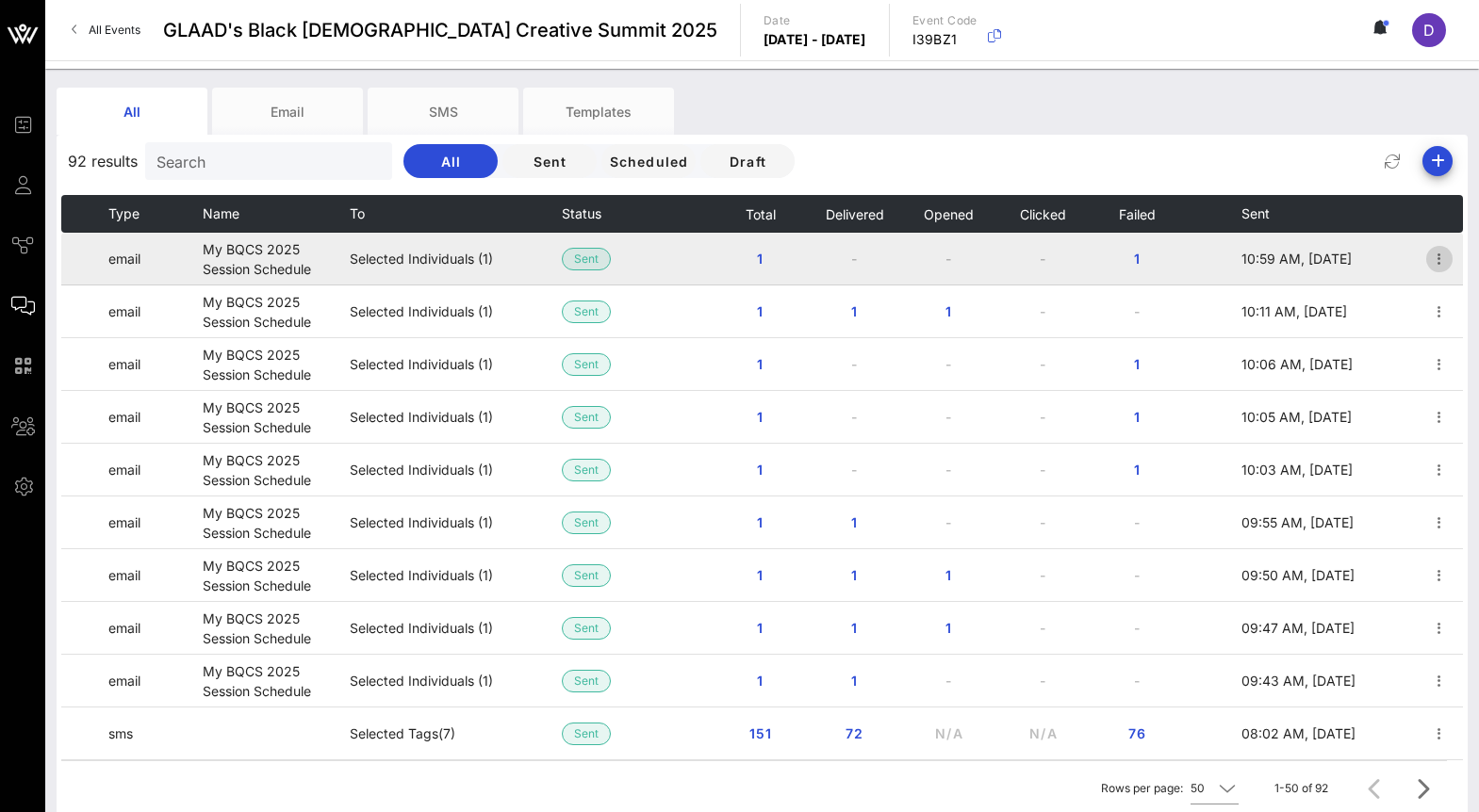
click at [1435, 265] on icon "button" at bounding box center [1439, 258] width 23 height 23
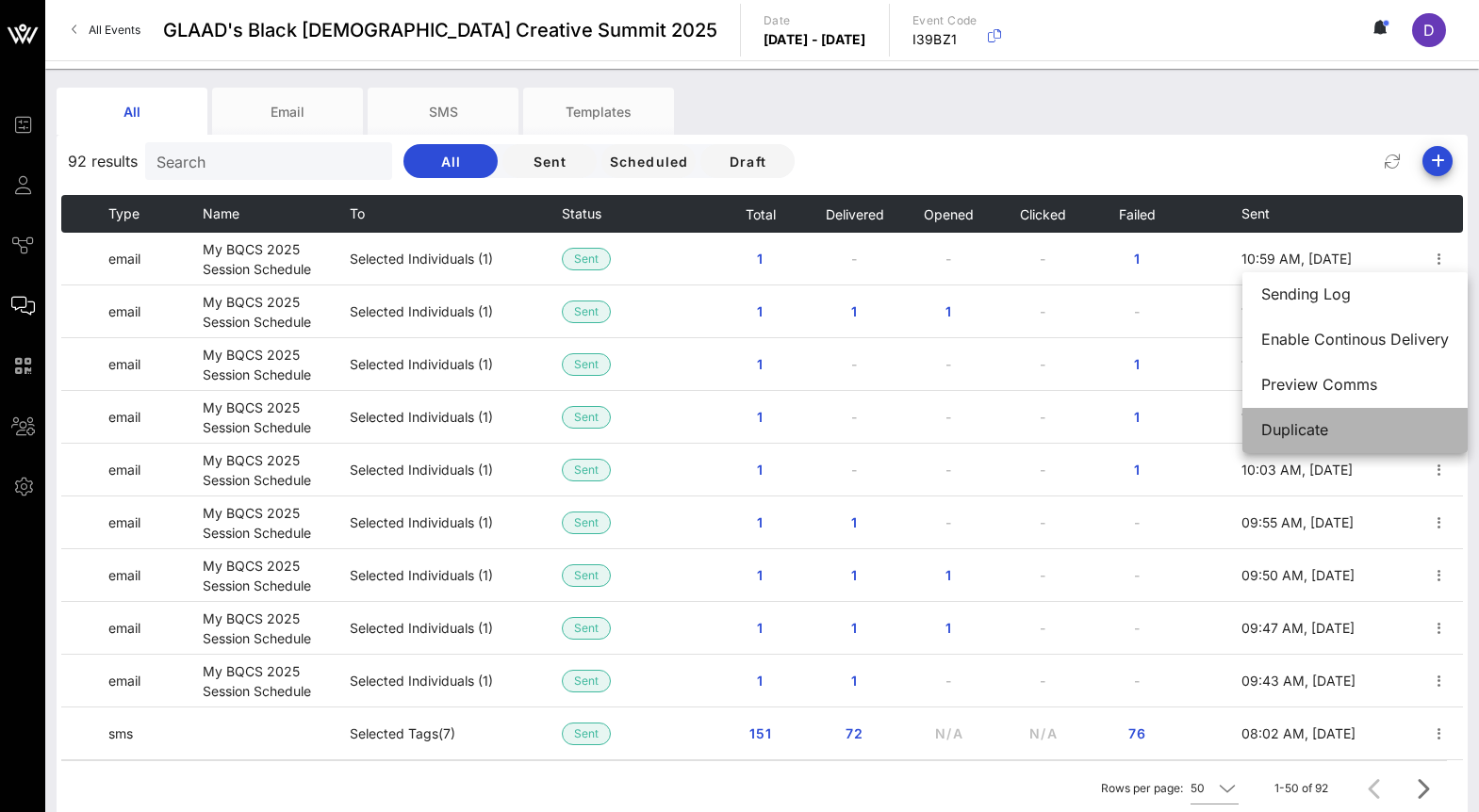
click at [1359, 438] on div "Duplicate" at bounding box center [1355, 430] width 187 height 18
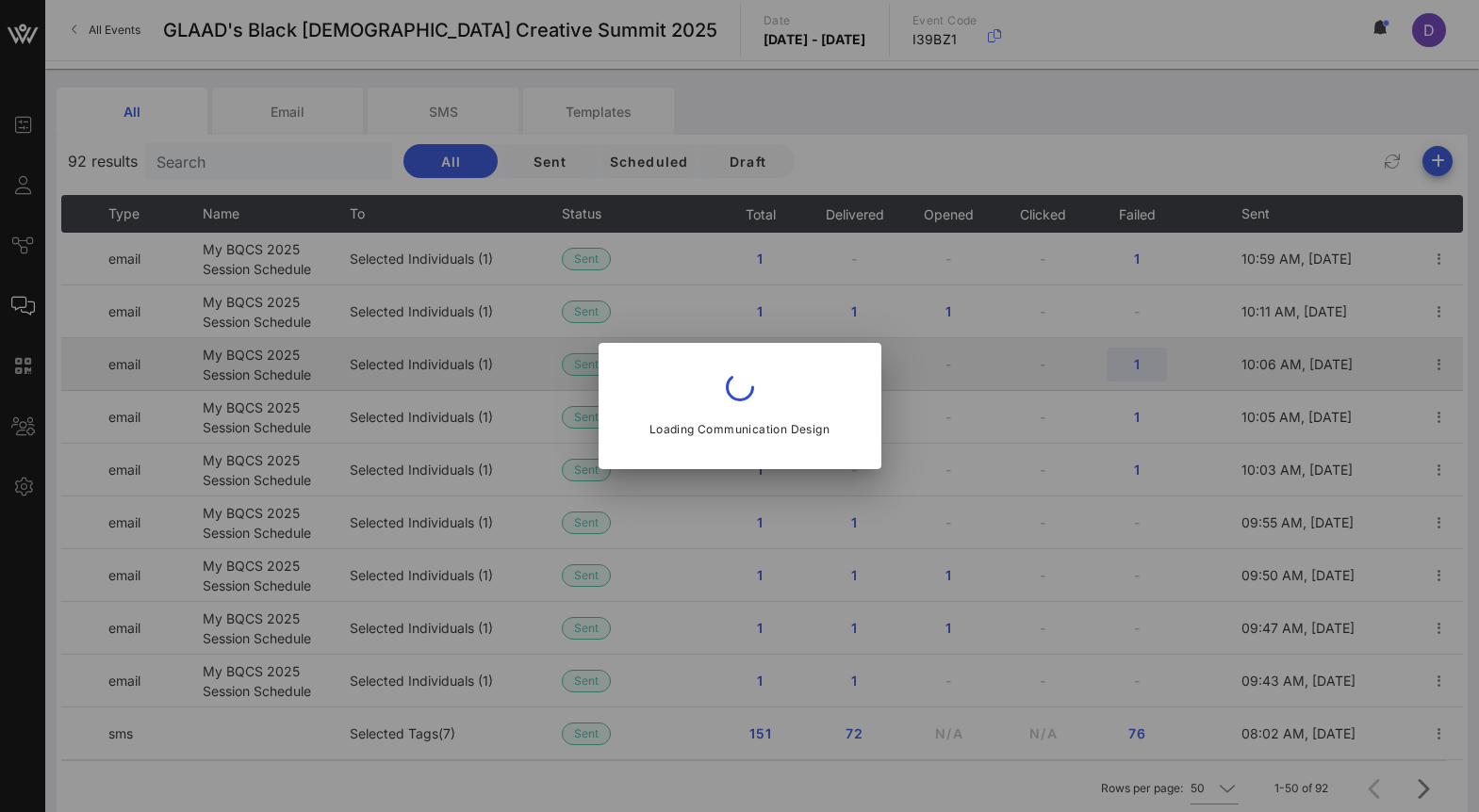
type input "communities@glaad.org"
type input "My BQCS 2025 Session Schedule"
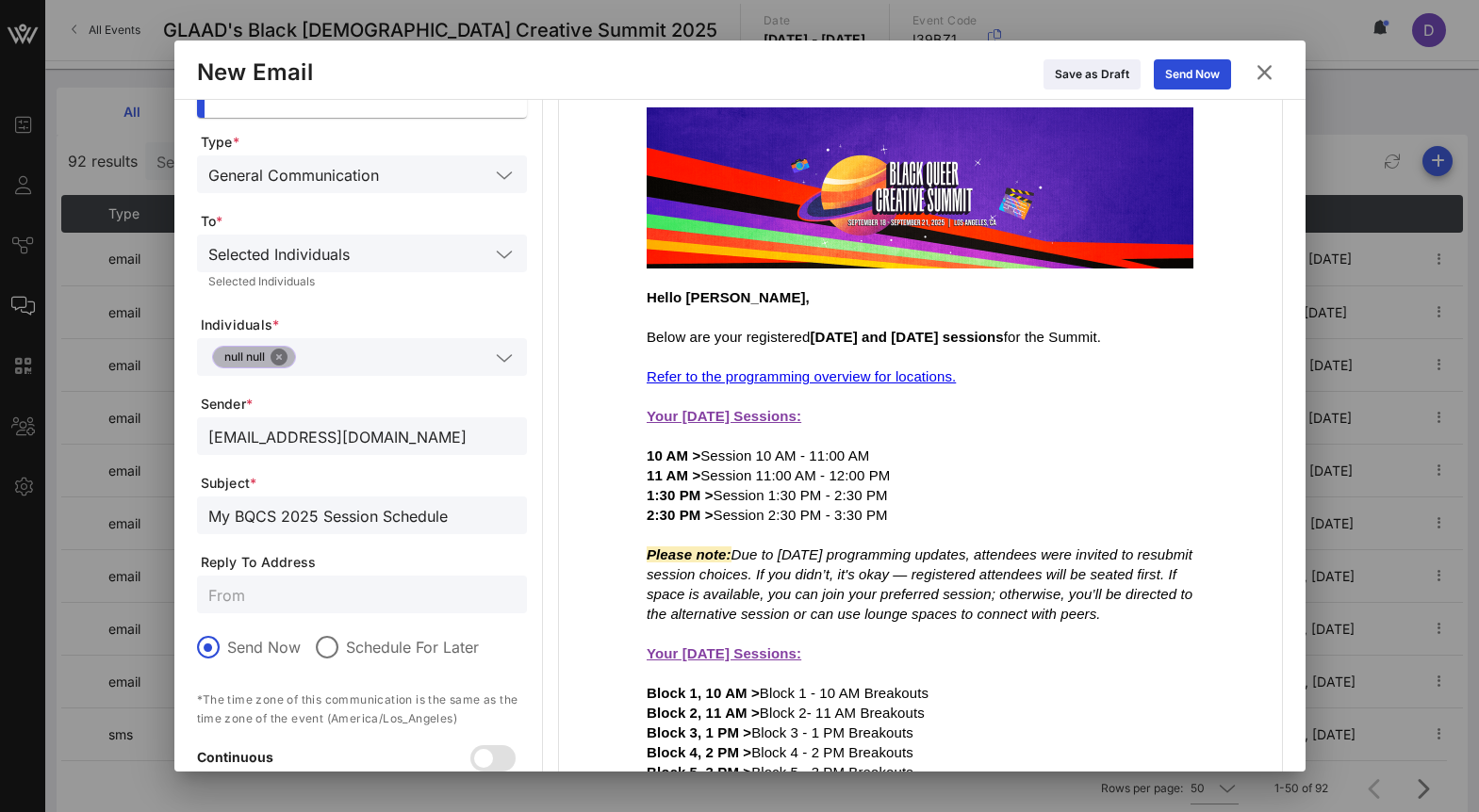
click at [281, 365] on button "Close" at bounding box center [278, 357] width 17 height 17
click at [281, 365] on input "text" at bounding box center [348, 357] width 281 height 25
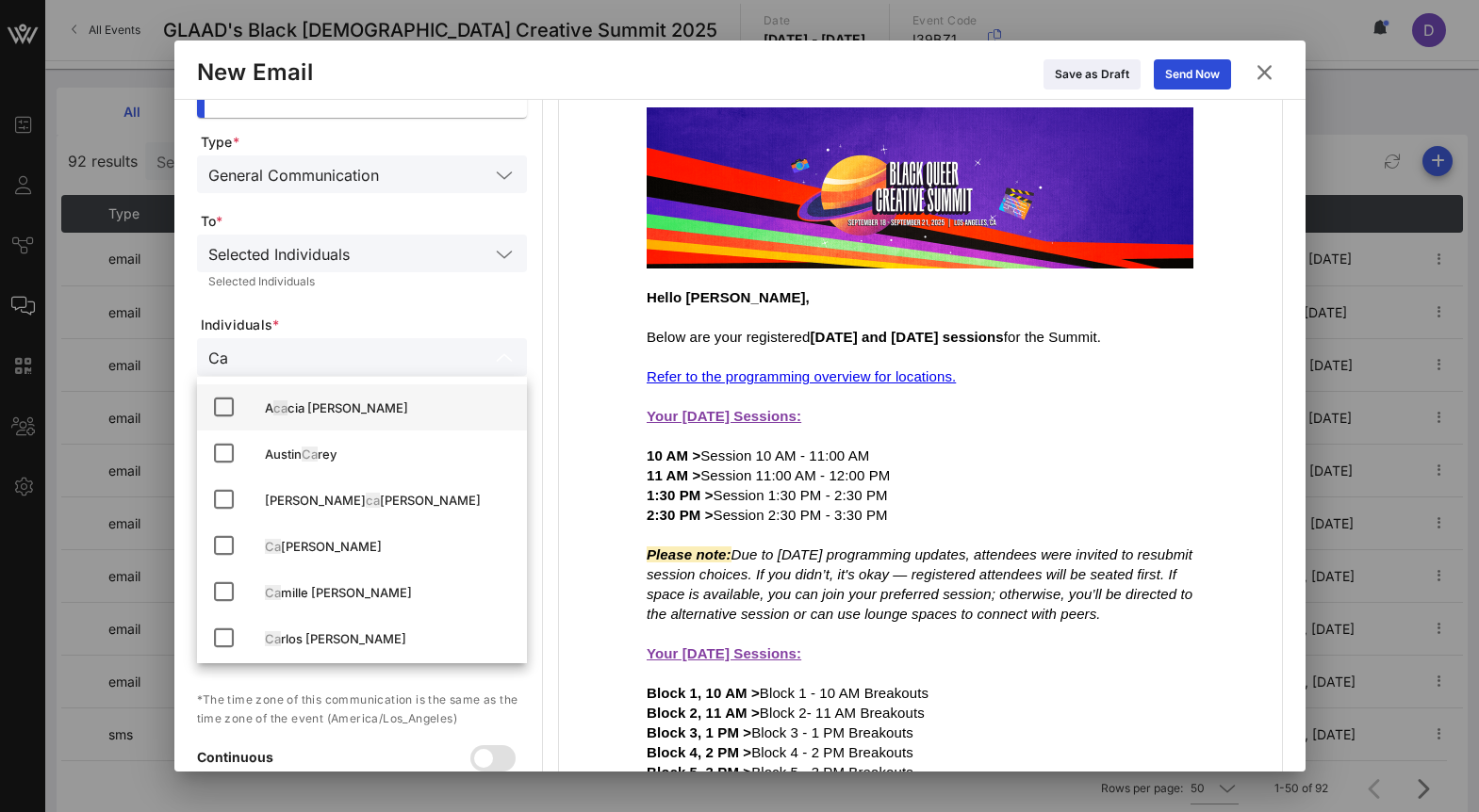
type input "C"
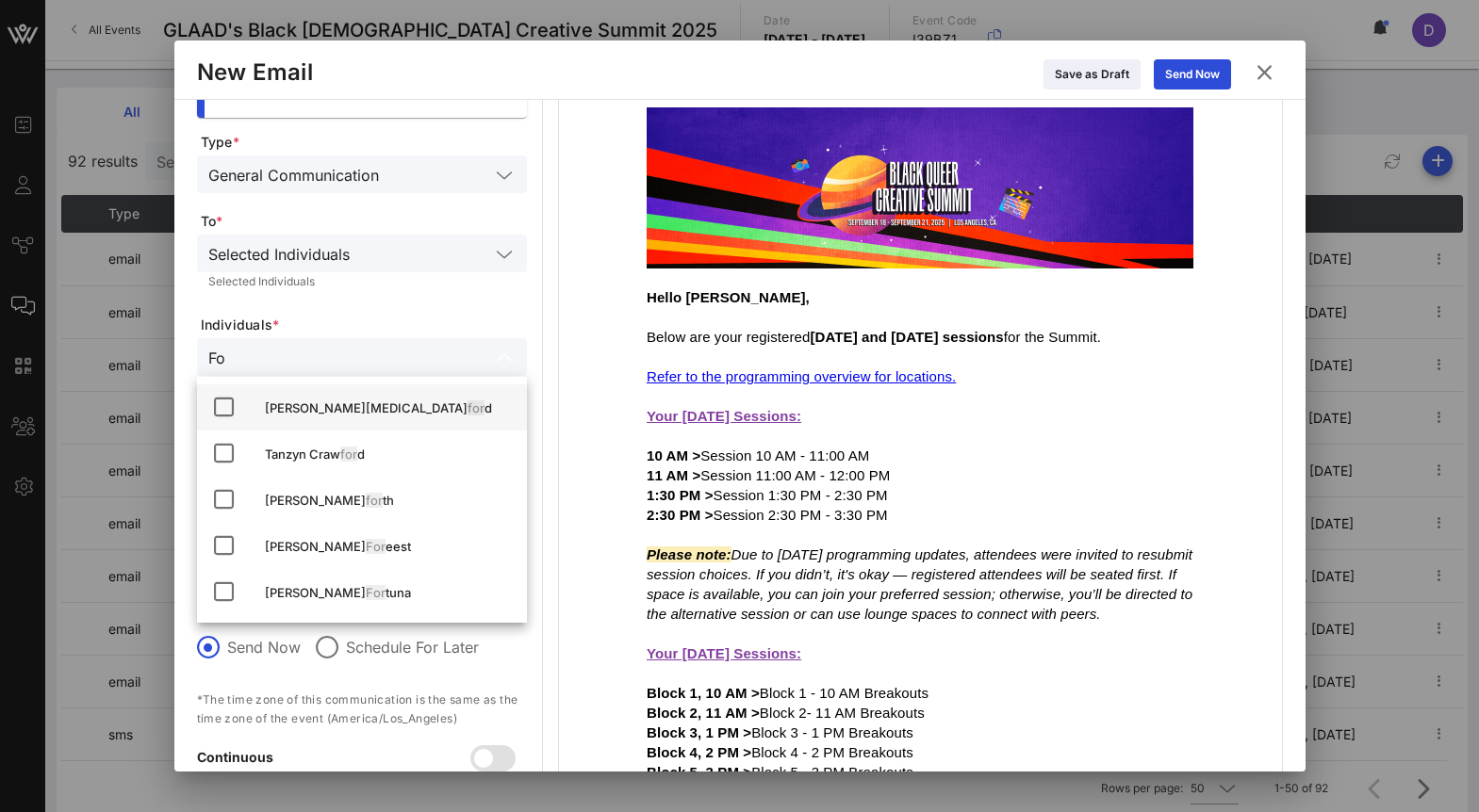
type input "F"
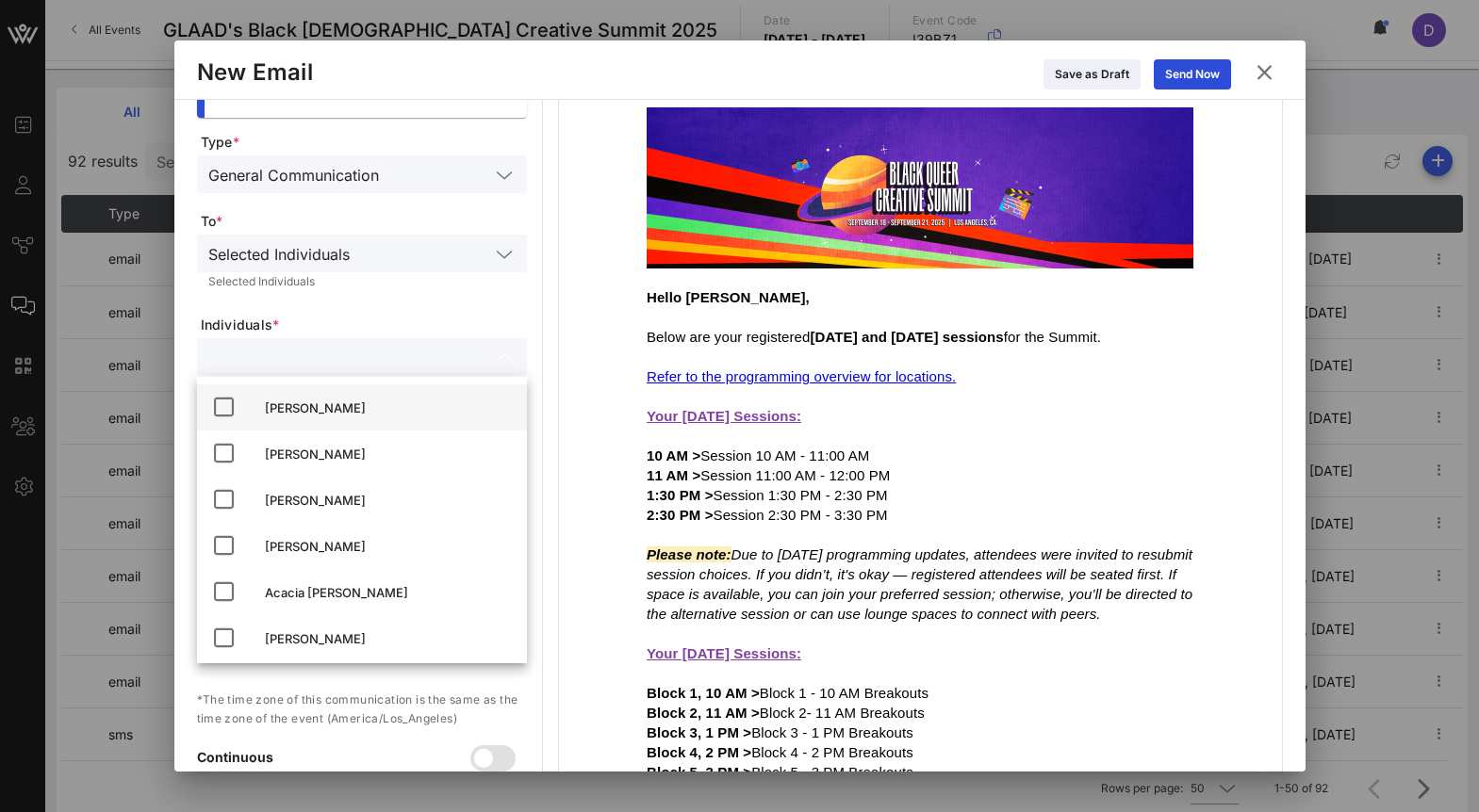
click at [567, 218] on div "Hello Dashka, Below are your registered Friday and Saturday sessions for the Su…" at bounding box center [920, 543] width 723 height 891
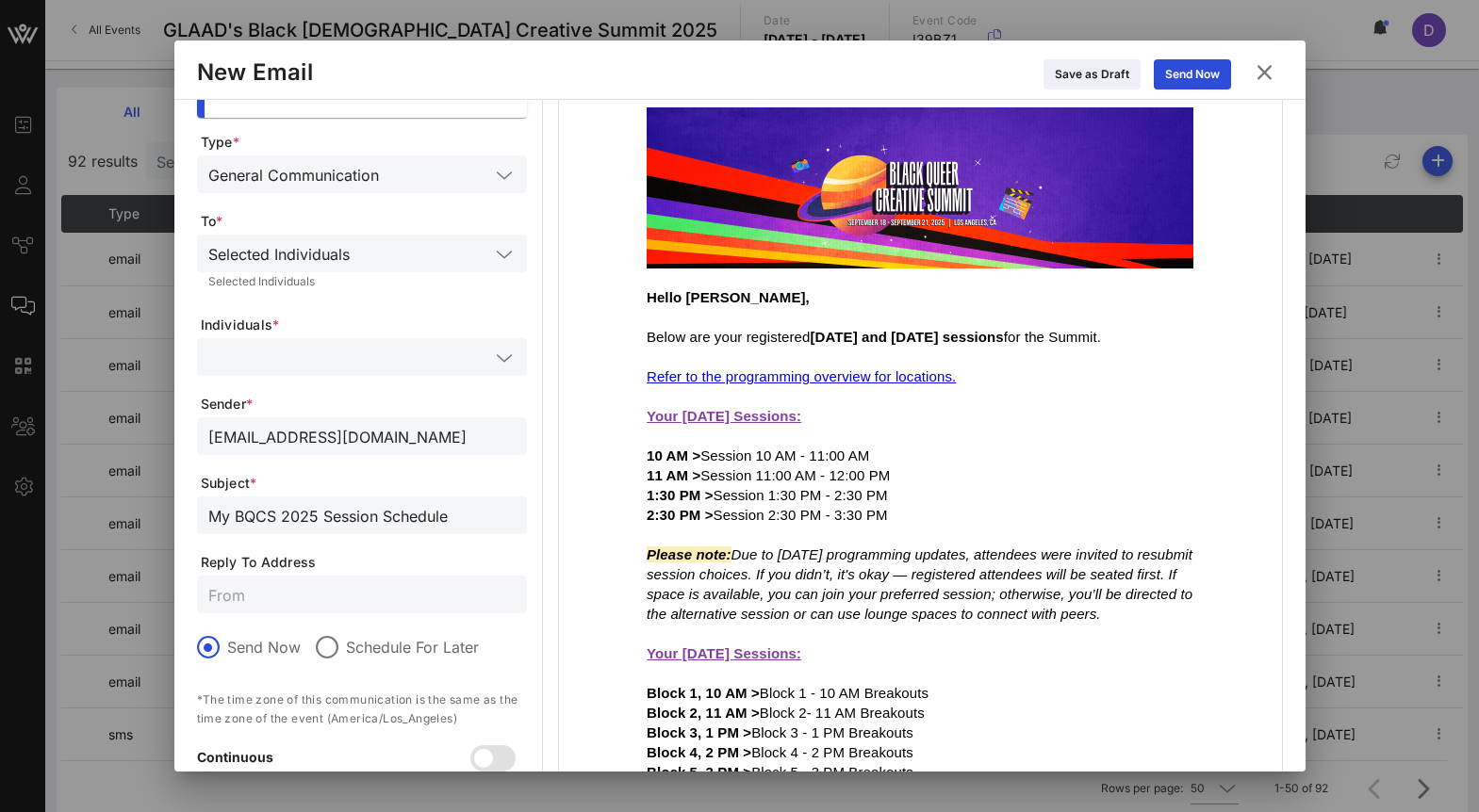
click at [310, 364] on input "text" at bounding box center [348, 357] width 281 height 25
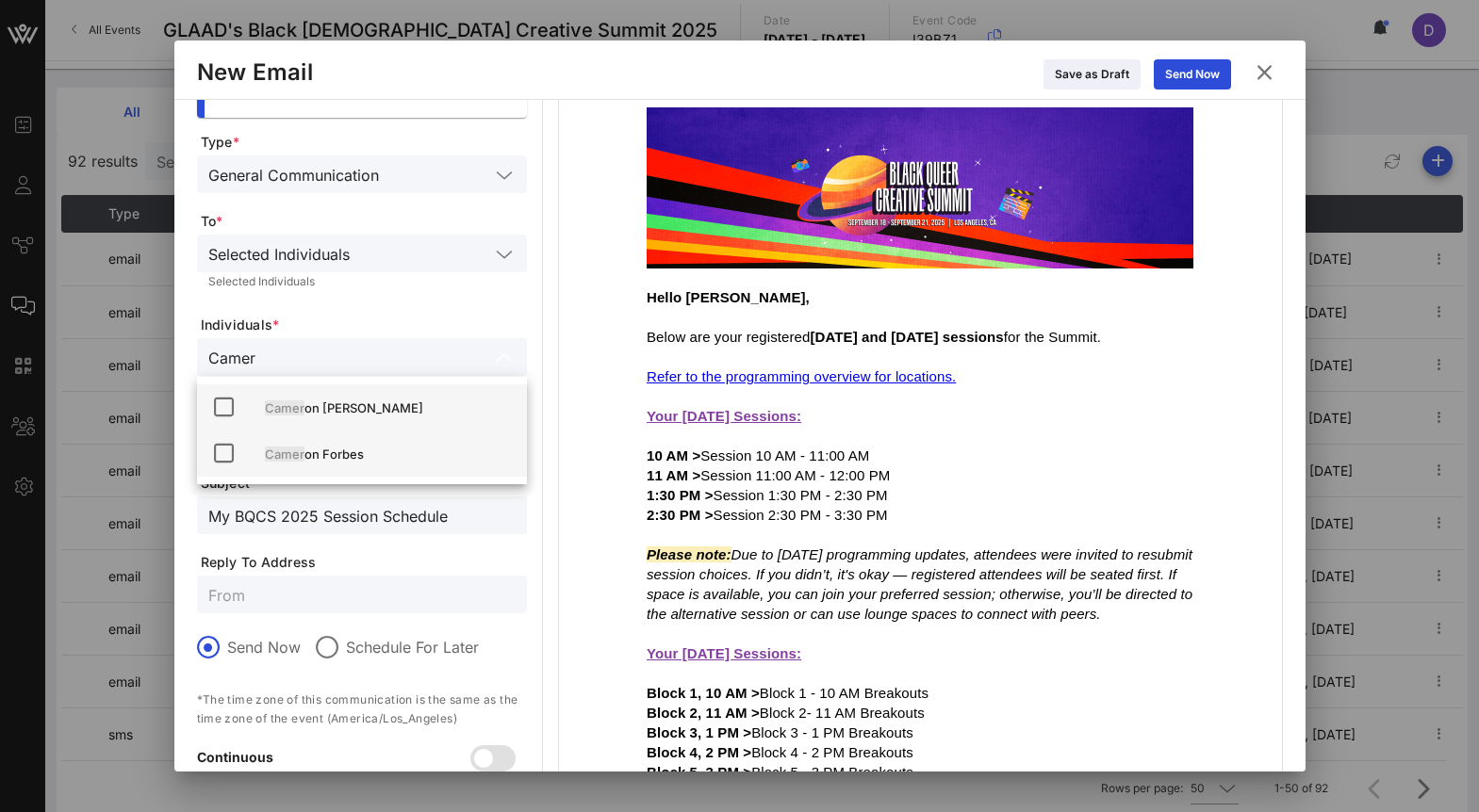
click at [322, 453] on div "Camer on Forbes" at bounding box center [388, 453] width 246 height 15
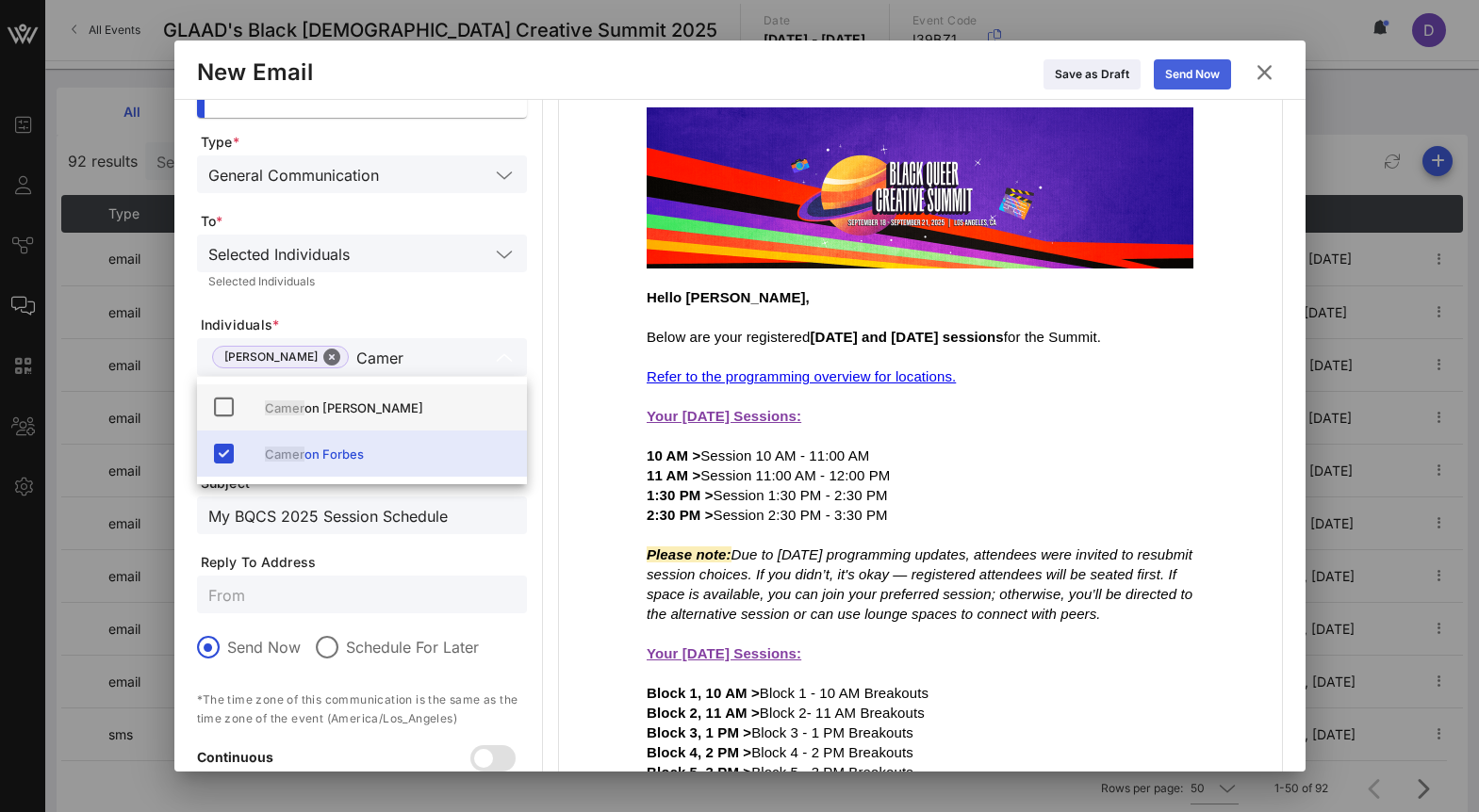
type input "Camer"
click at [1202, 74] on div "Send Now" at bounding box center [1192, 74] width 54 height 19
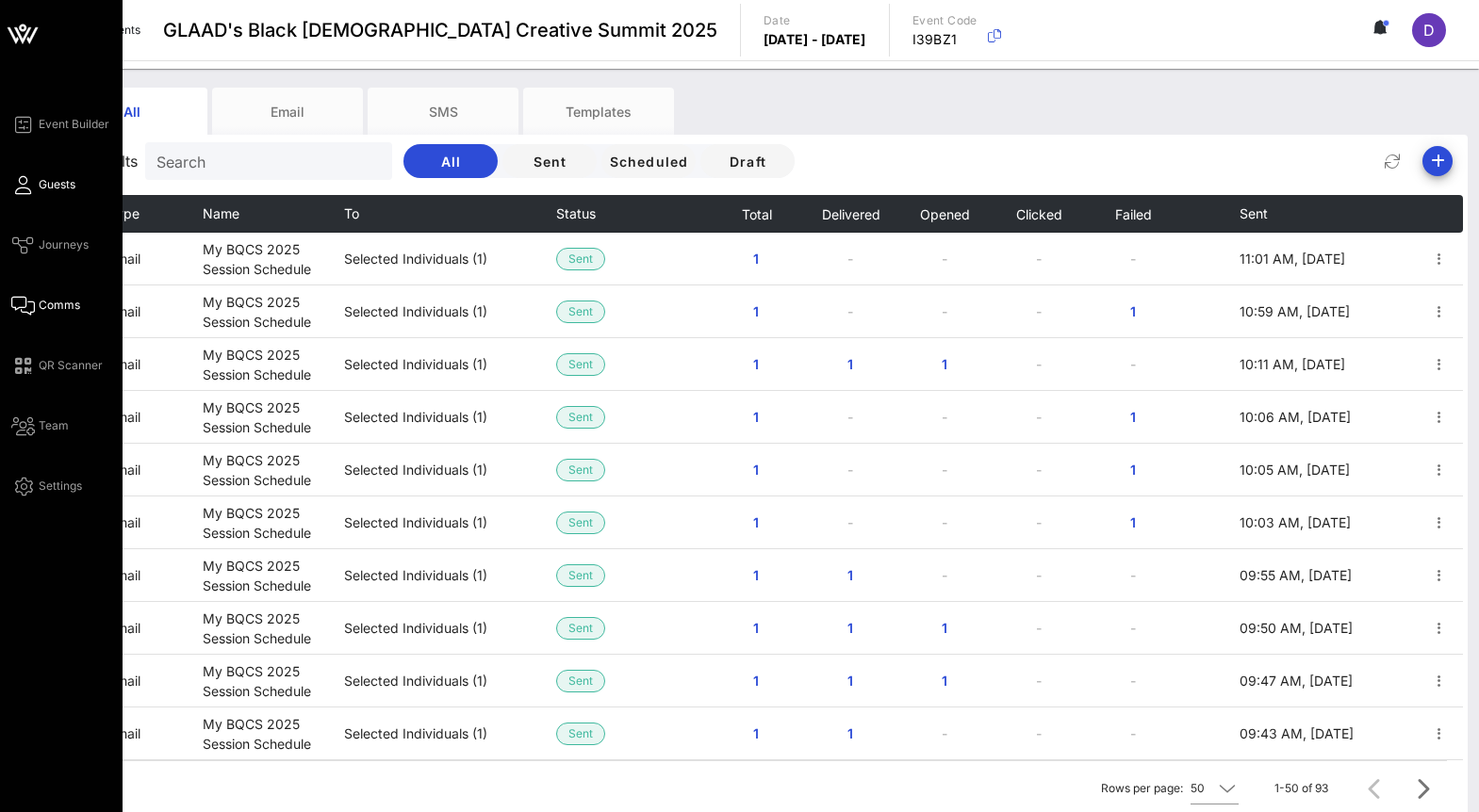
click at [41, 194] on link "Guests" at bounding box center [42, 184] width 64 height 23
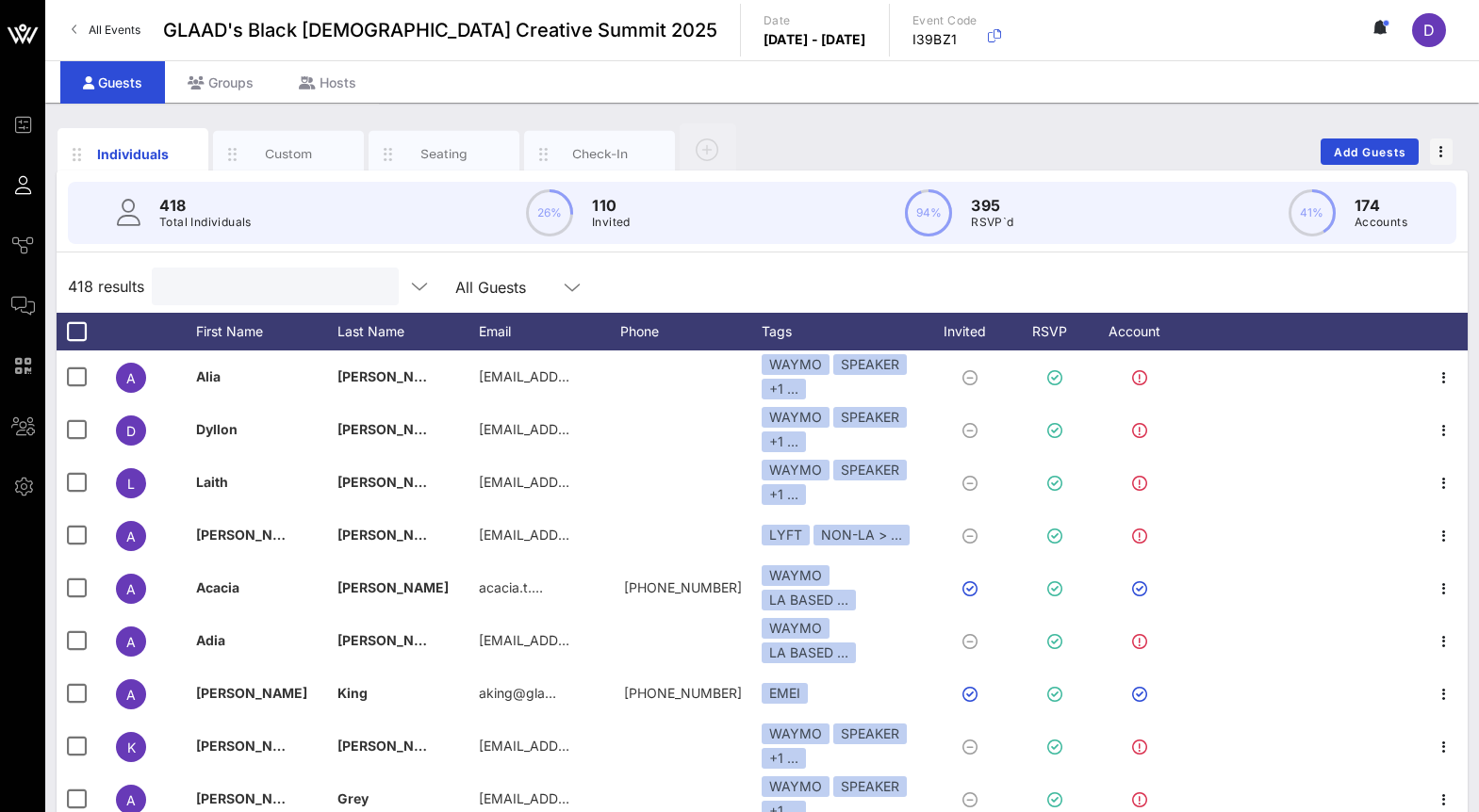
click at [224, 274] on input "text" at bounding box center [273, 286] width 221 height 25
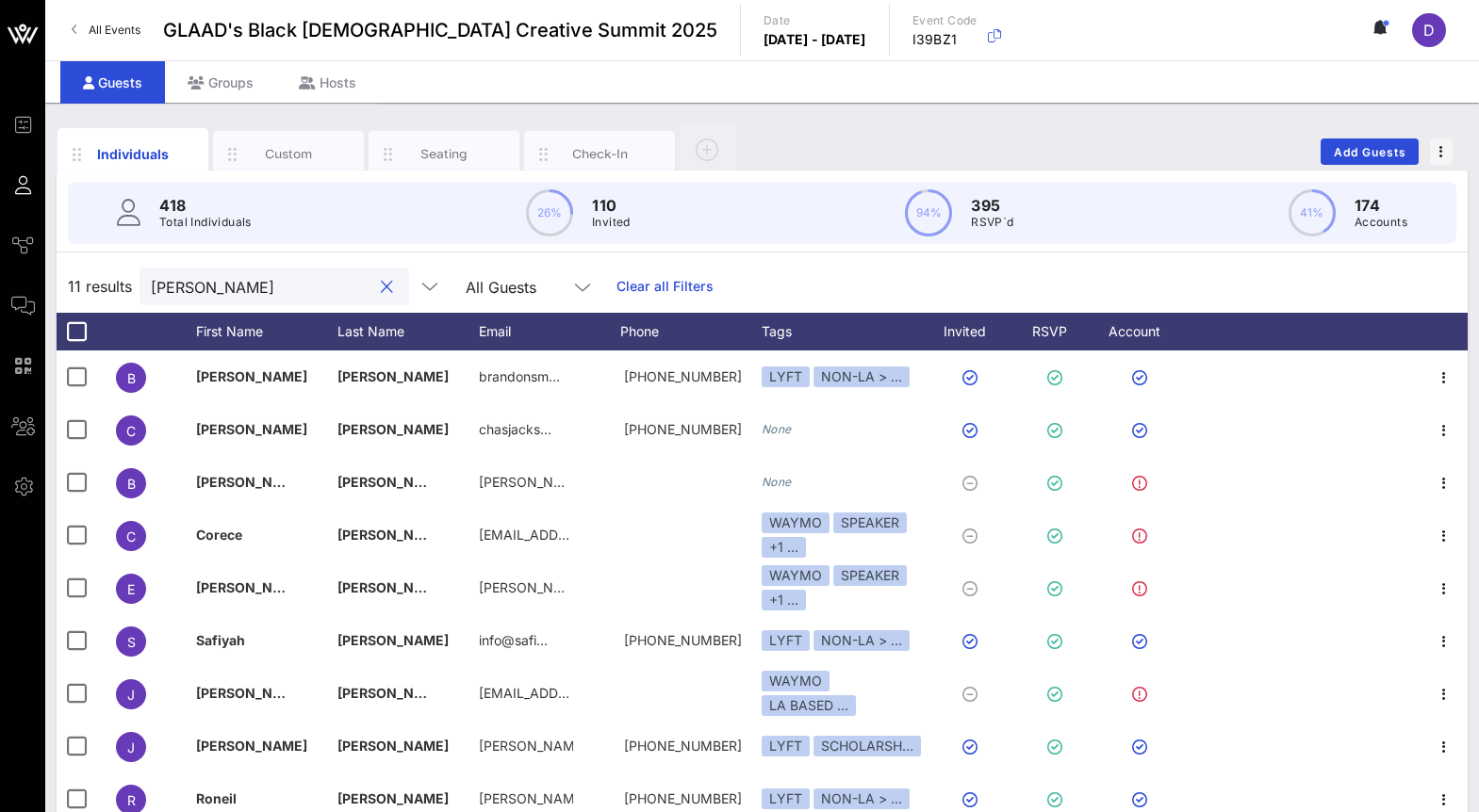
click at [264, 293] on input "[PERSON_NAME]" at bounding box center [261, 286] width 221 height 25
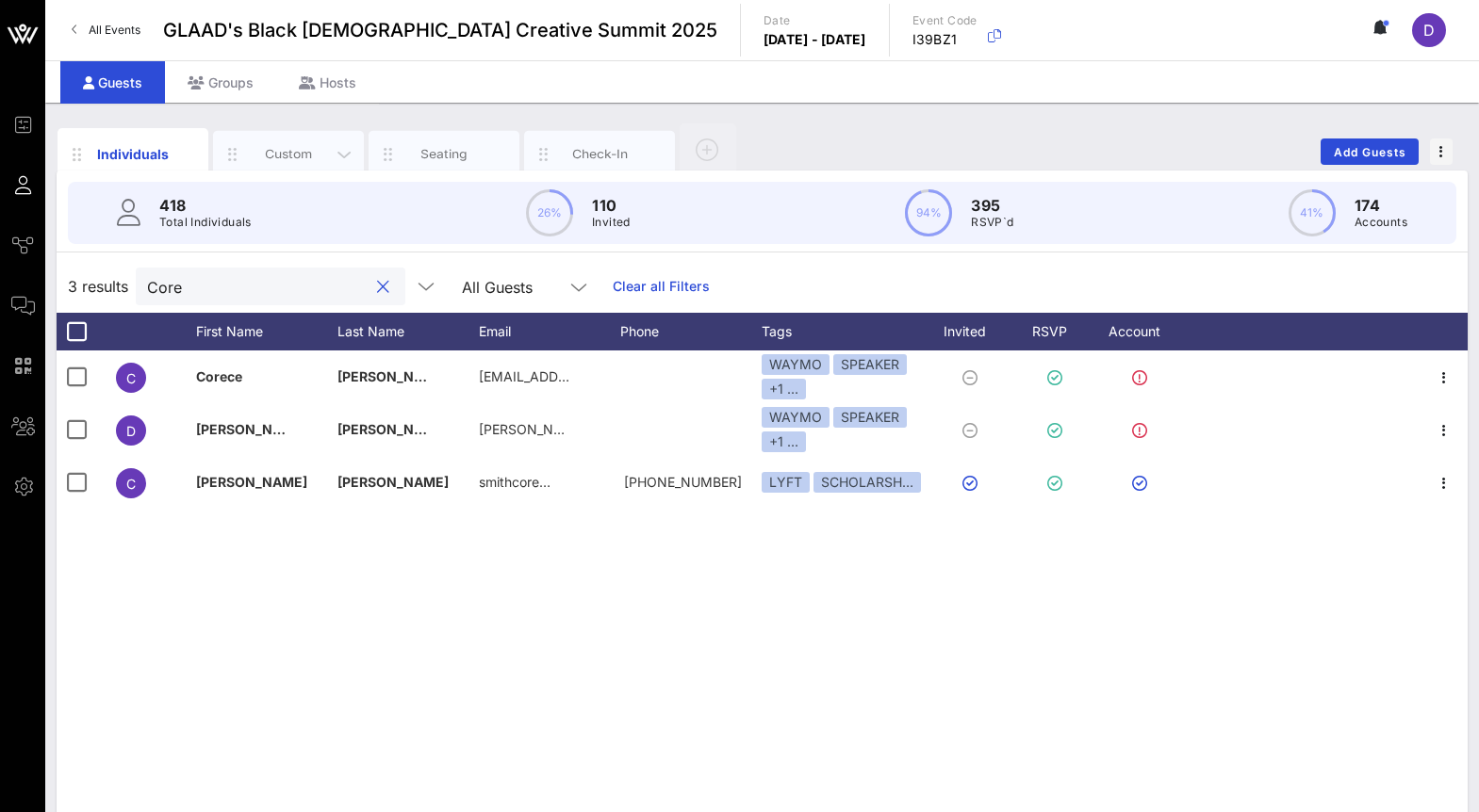
type input "Core"
click at [295, 147] on div "Custom" at bounding box center [288, 154] width 84 height 18
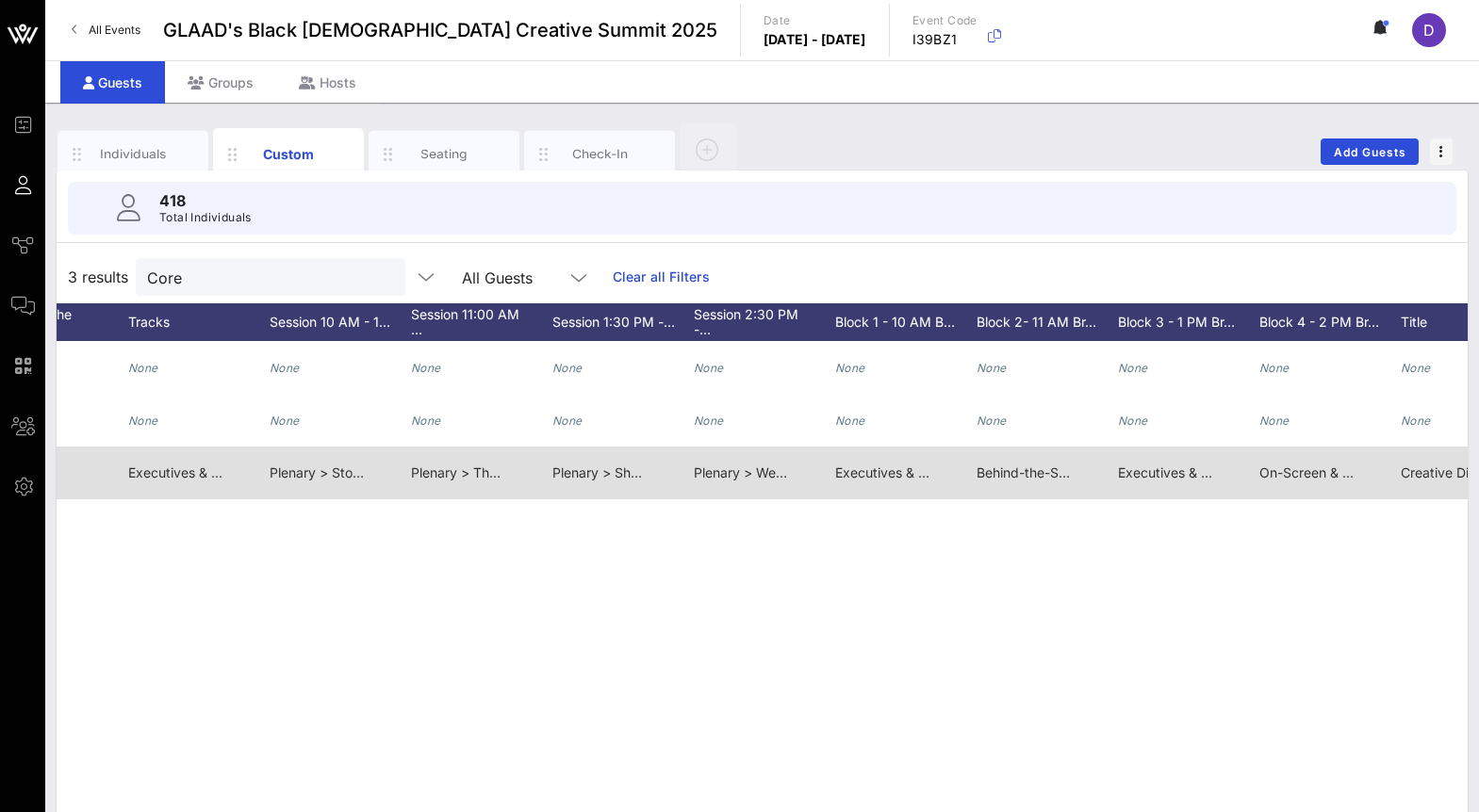
scroll to position [0, 1510]
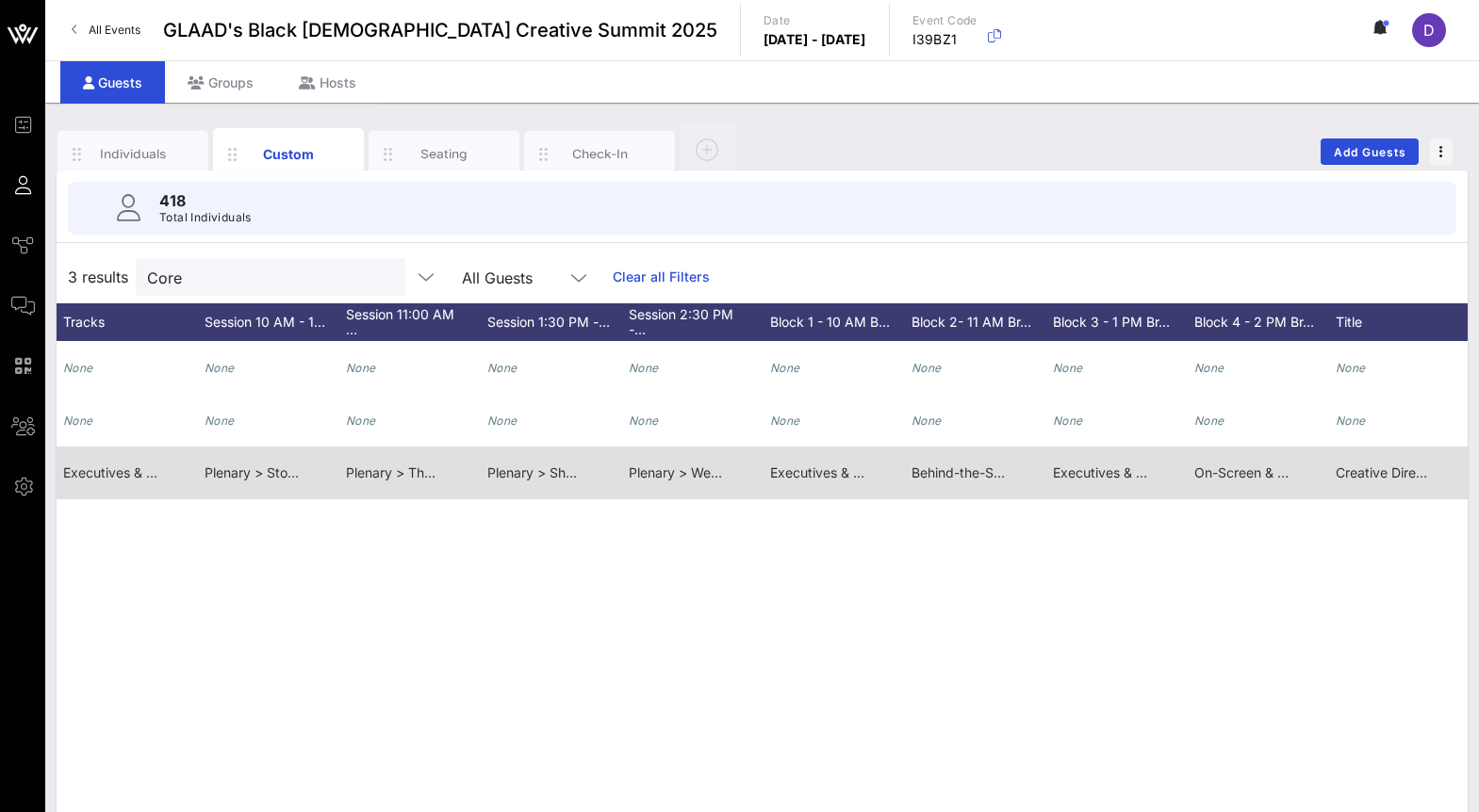
click at [957, 474] on span "Behind-the-Scenes Visionaries > Styled With Intention: Image, Influence, and In…" at bounding box center [1176, 472] width 529 height 16
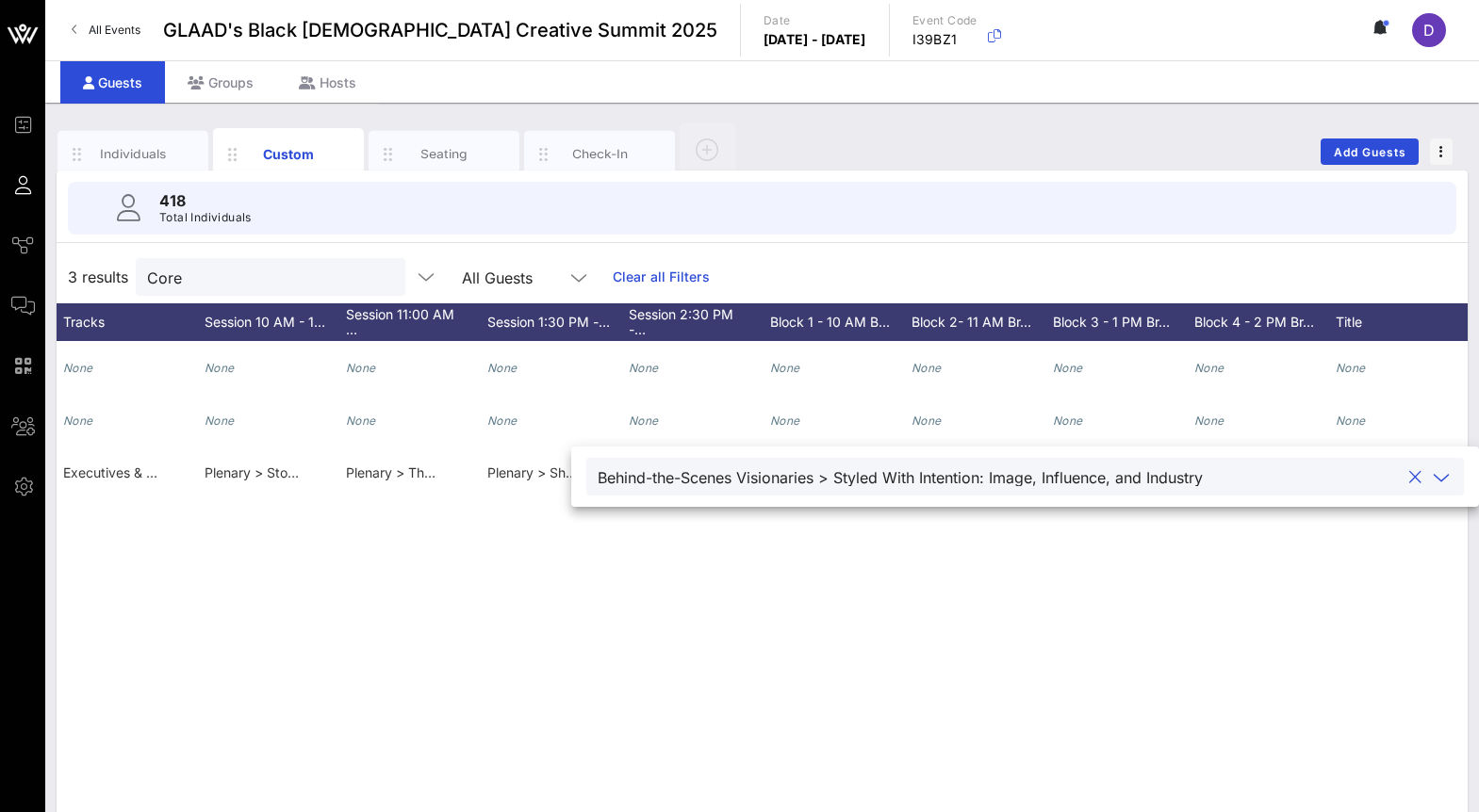
click at [1433, 487] on icon at bounding box center [1441, 477] width 17 height 23
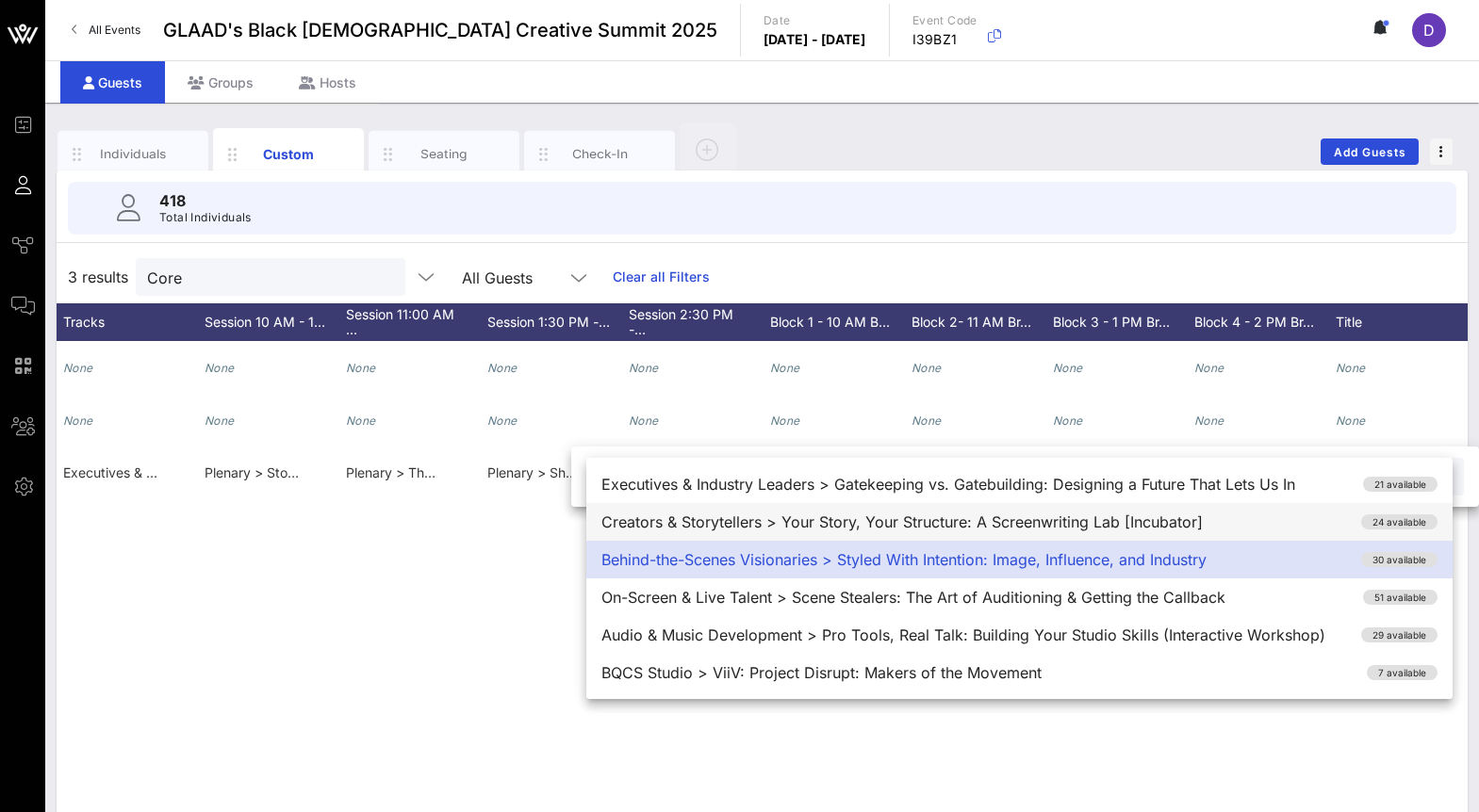
click at [1105, 515] on div "Creators & Storytellers > Your Story, Your Structure: A Screenwriting Lab [Incu…" at bounding box center [1020, 522] width 867 height 37
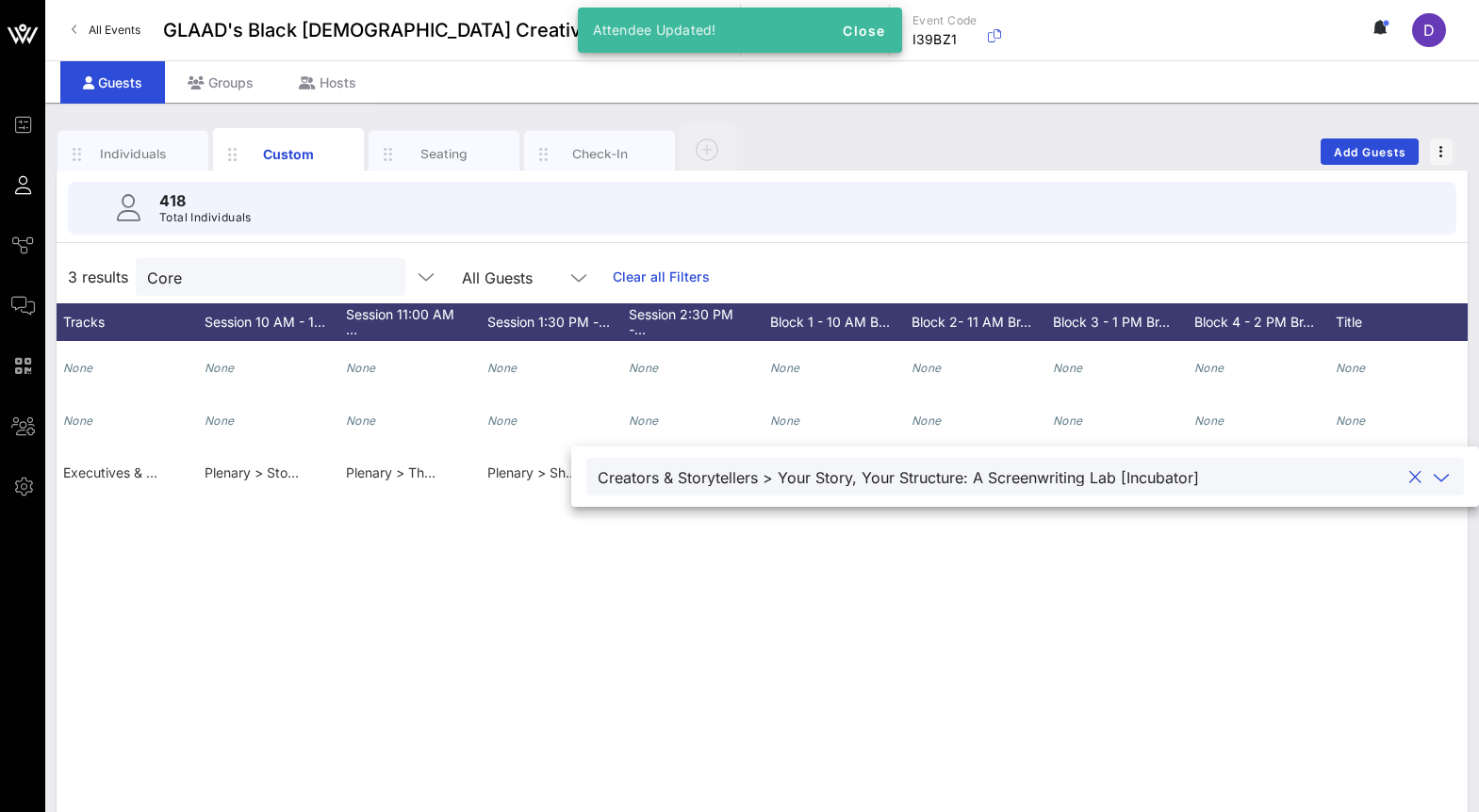
click at [1257, 563] on div "C Corece Smith None corece.smith@gmail.com None None None None None None None N…" at bounding box center [761, 624] width 1411 height 566
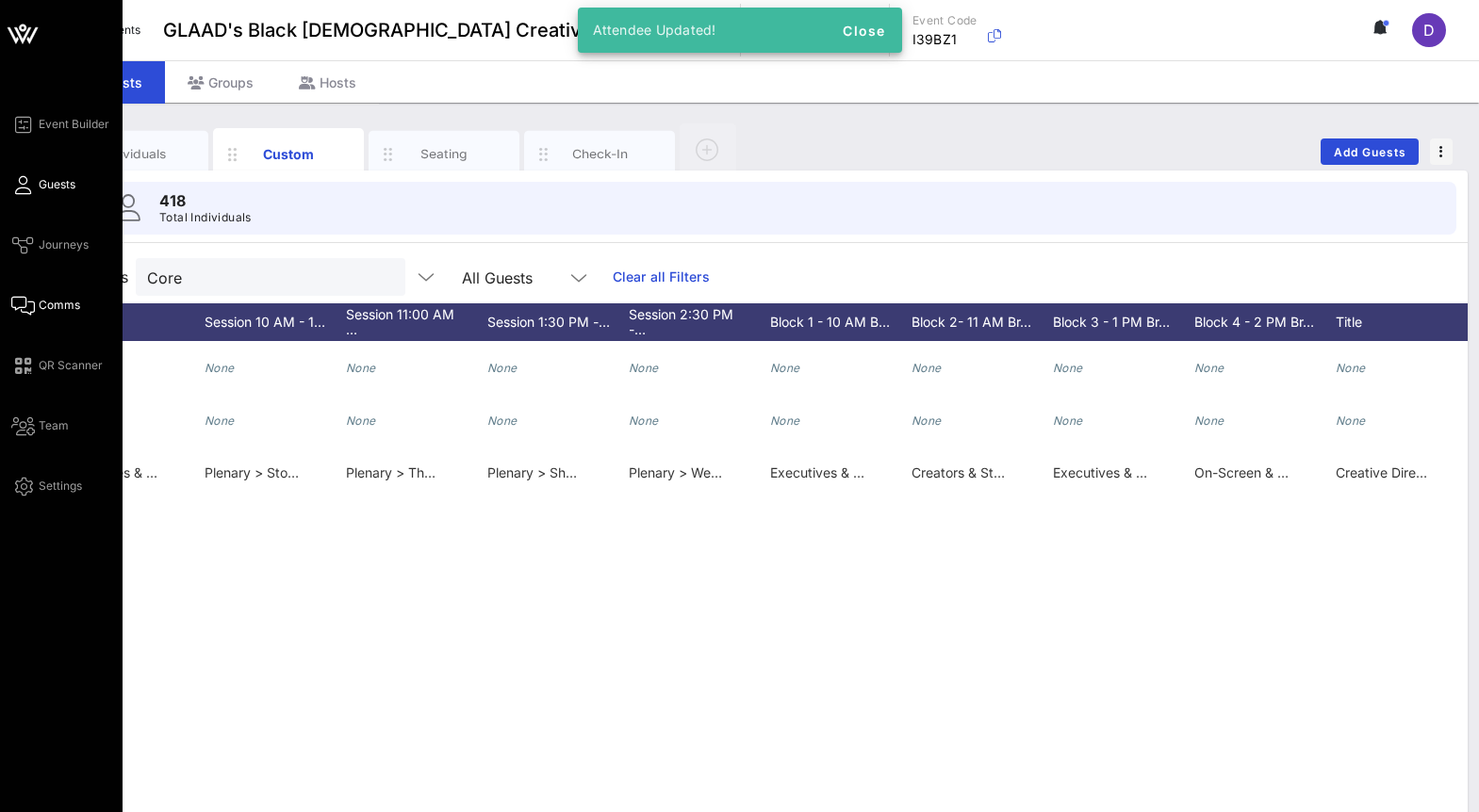
click at [44, 296] on link "Comms" at bounding box center [45, 304] width 69 height 23
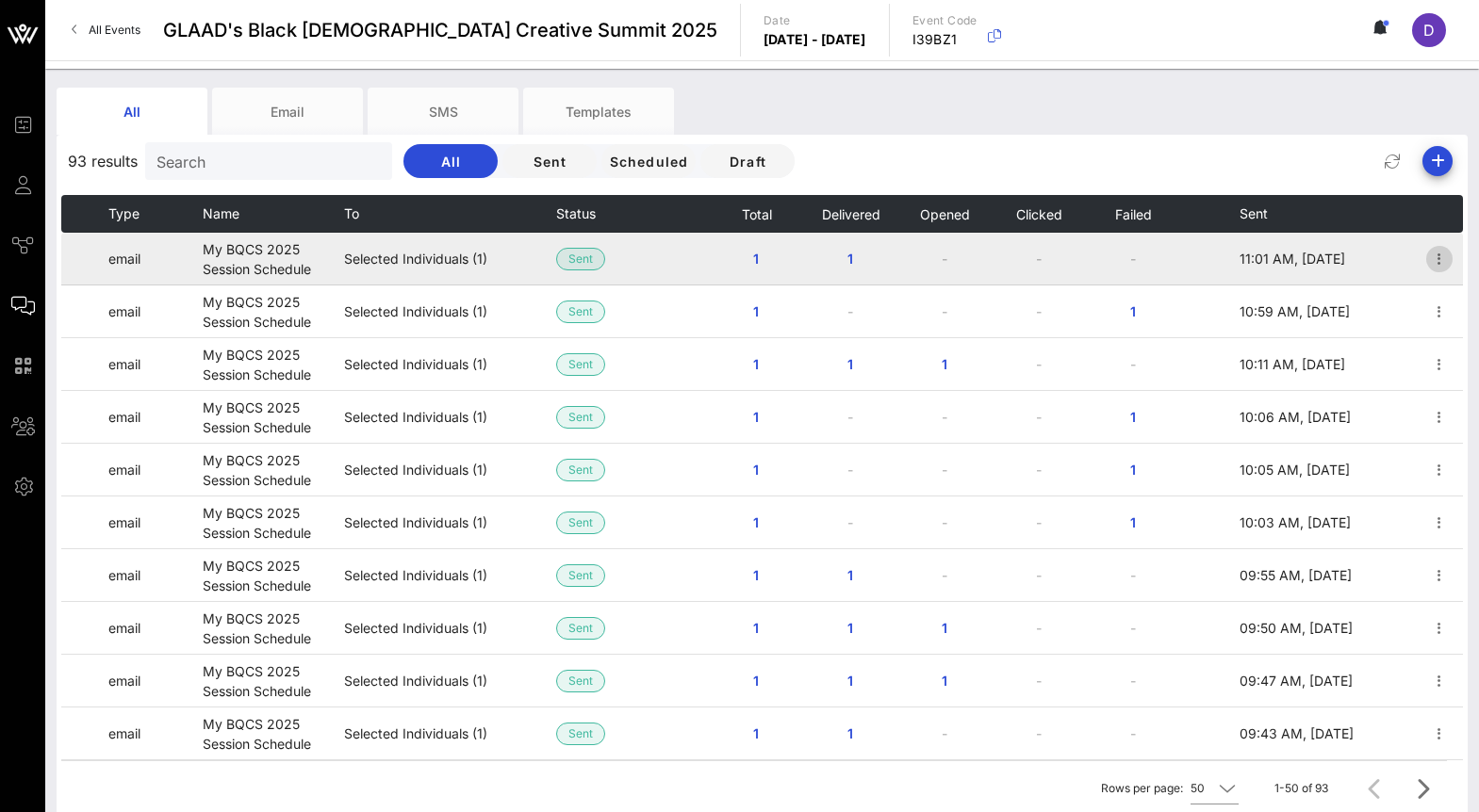
click at [1442, 254] on icon "button" at bounding box center [1439, 258] width 23 height 23
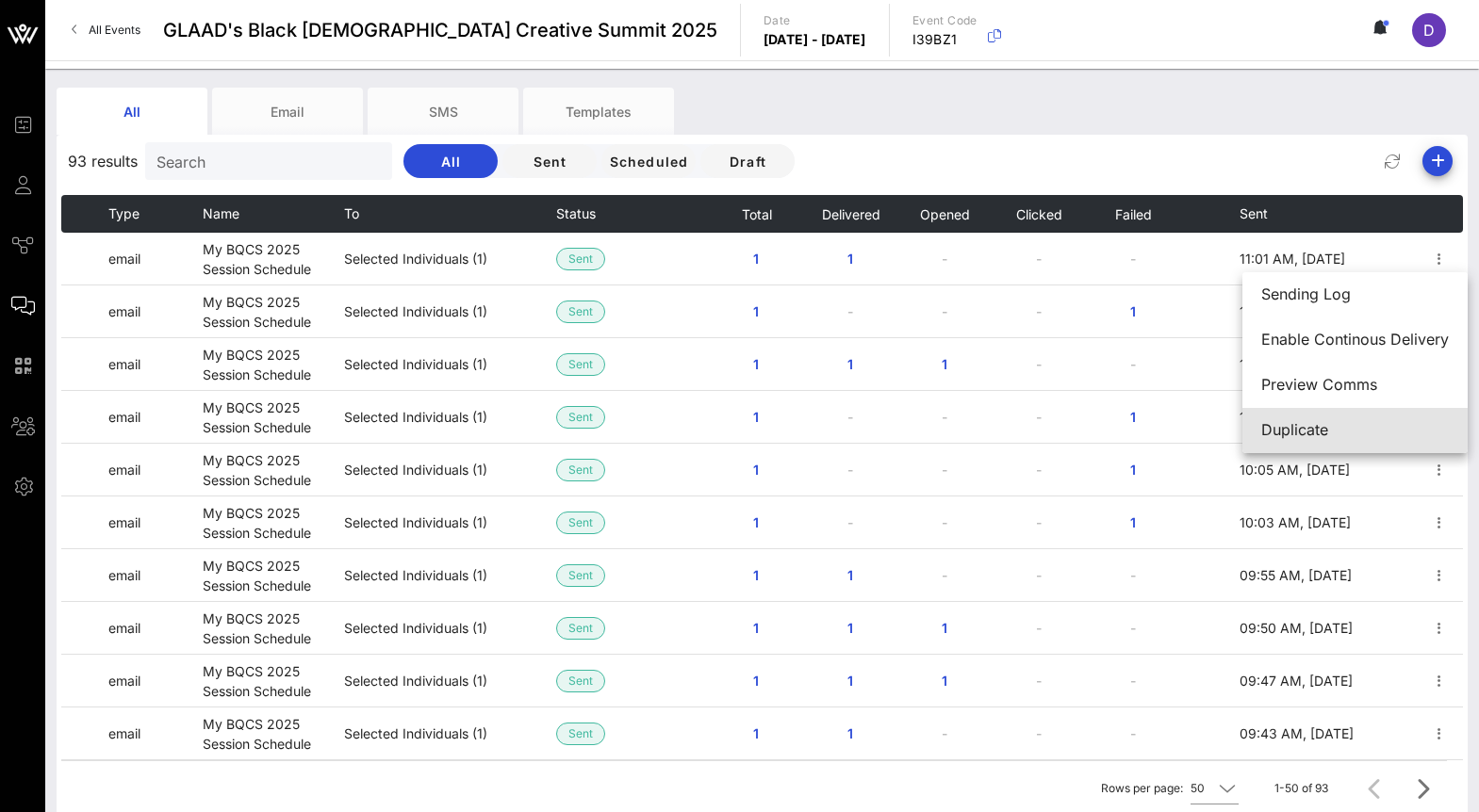
click at [1335, 428] on div "Duplicate" at bounding box center [1355, 430] width 187 height 18
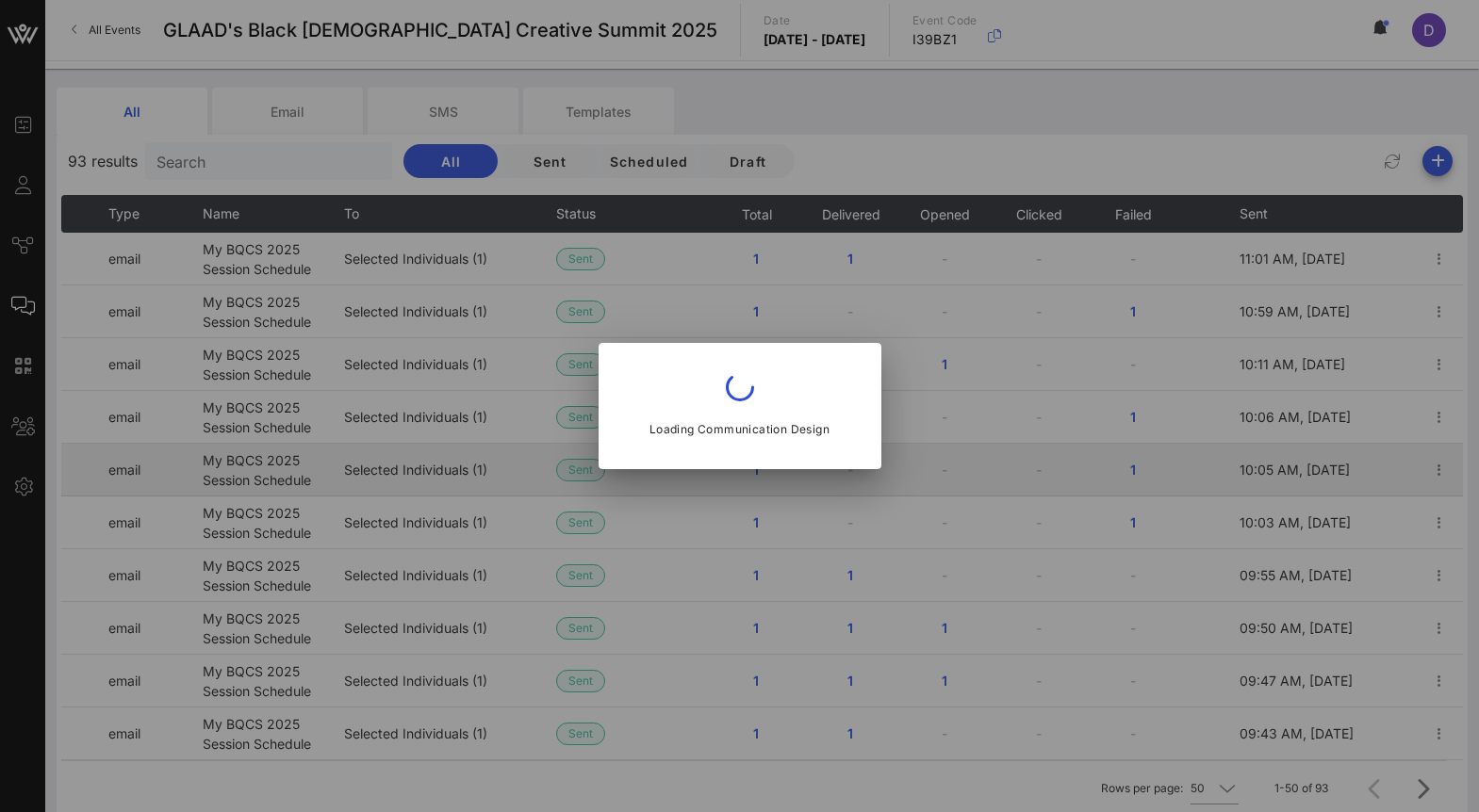
type input "communities@glaad.org"
type input "My BQCS 2025 Session Schedule"
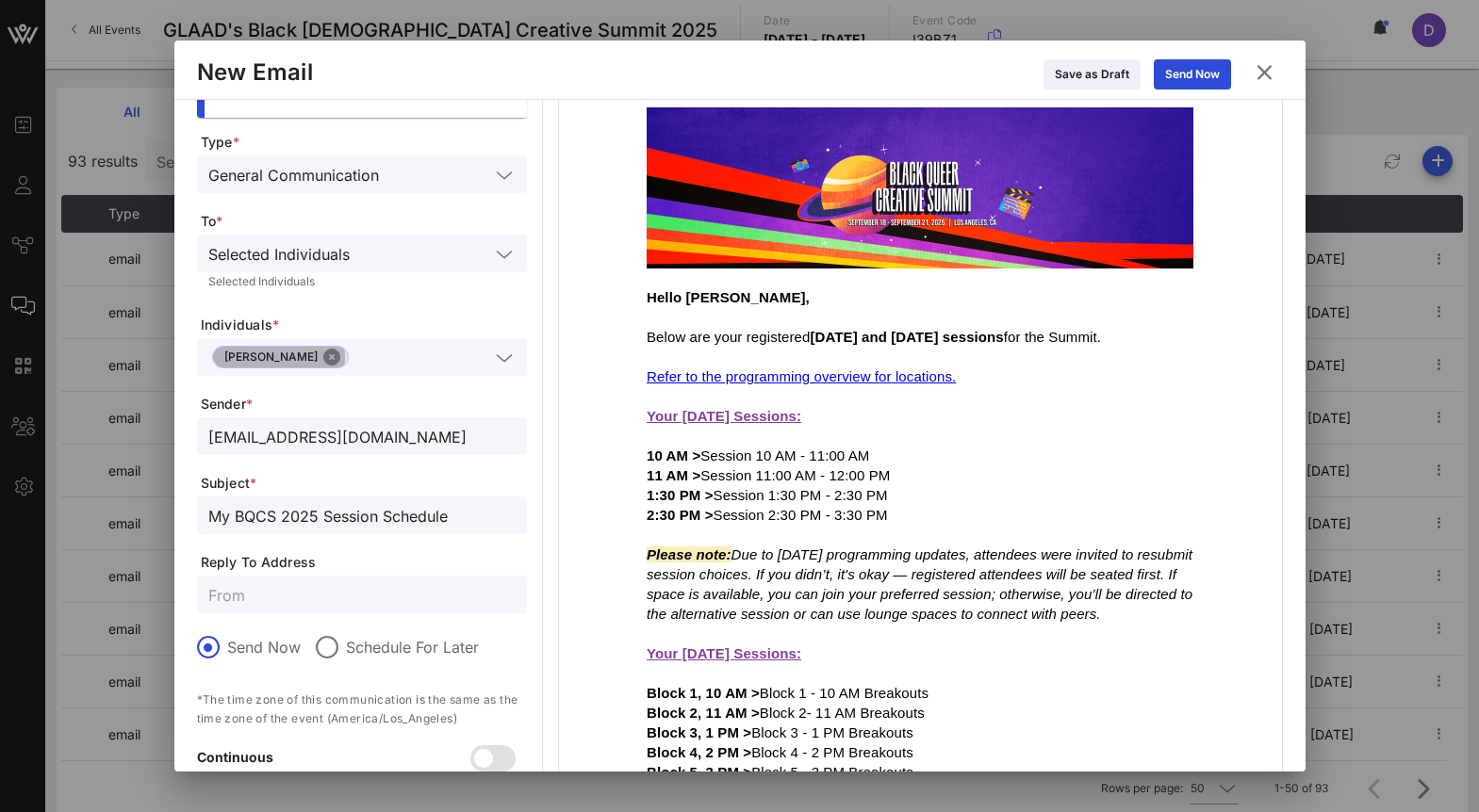
click at [326, 358] on button "Close" at bounding box center [331, 357] width 17 height 17
click at [326, 358] on input "text" at bounding box center [348, 357] width 281 height 25
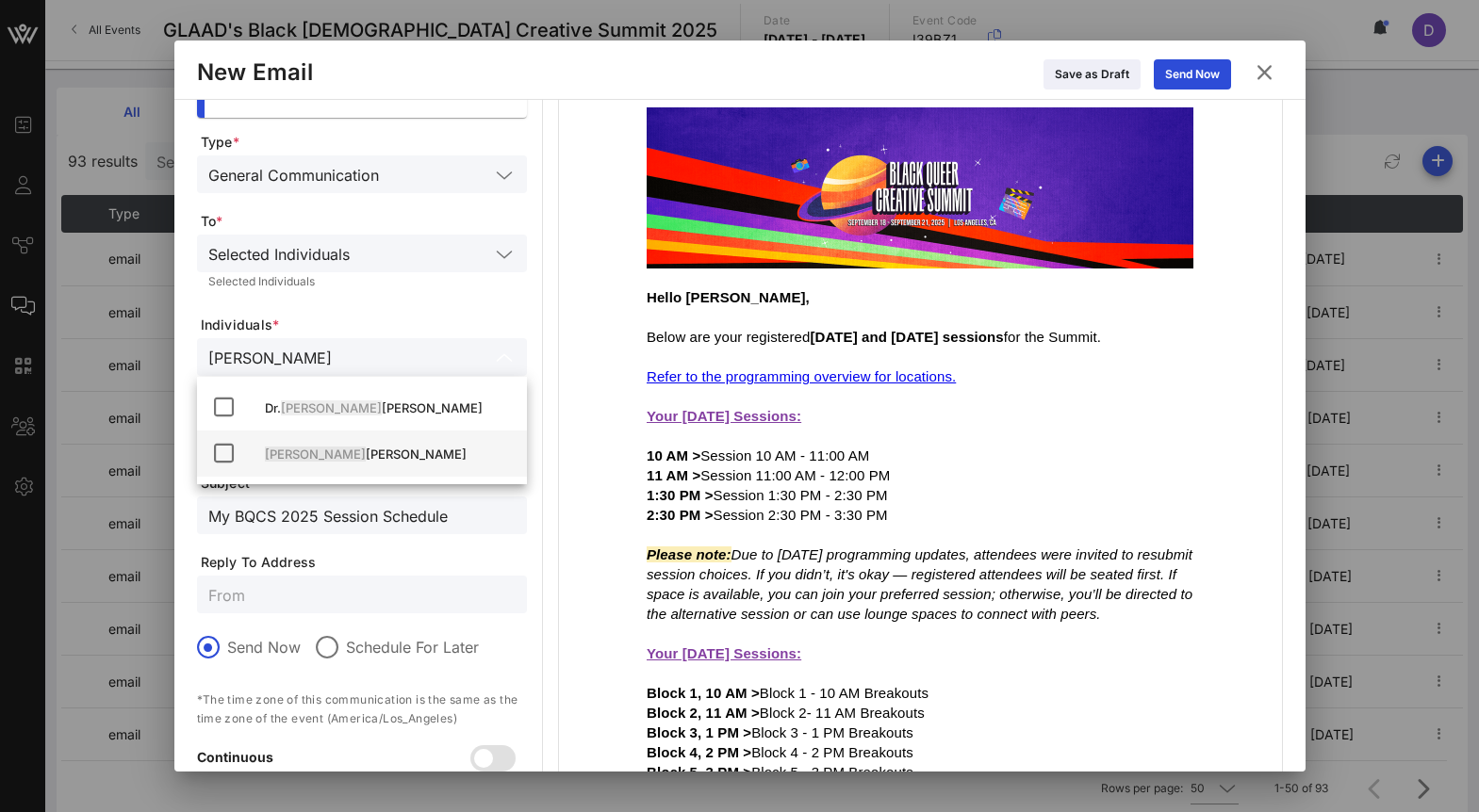
click at [344, 464] on div "Corey Smith" at bounding box center [388, 454] width 246 height 31
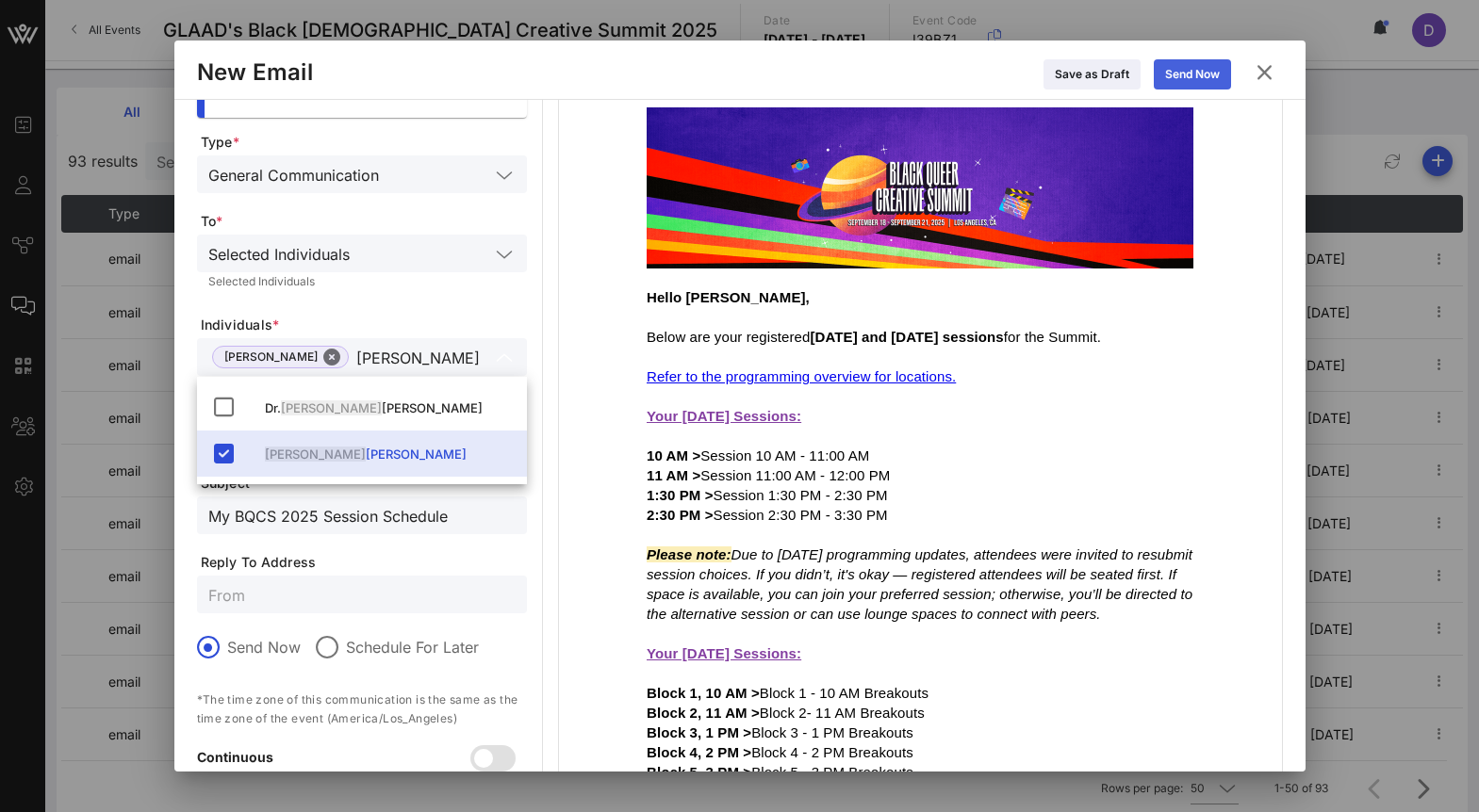
type input "Corey"
click at [1203, 67] on div "Send Now" at bounding box center [1192, 74] width 54 height 19
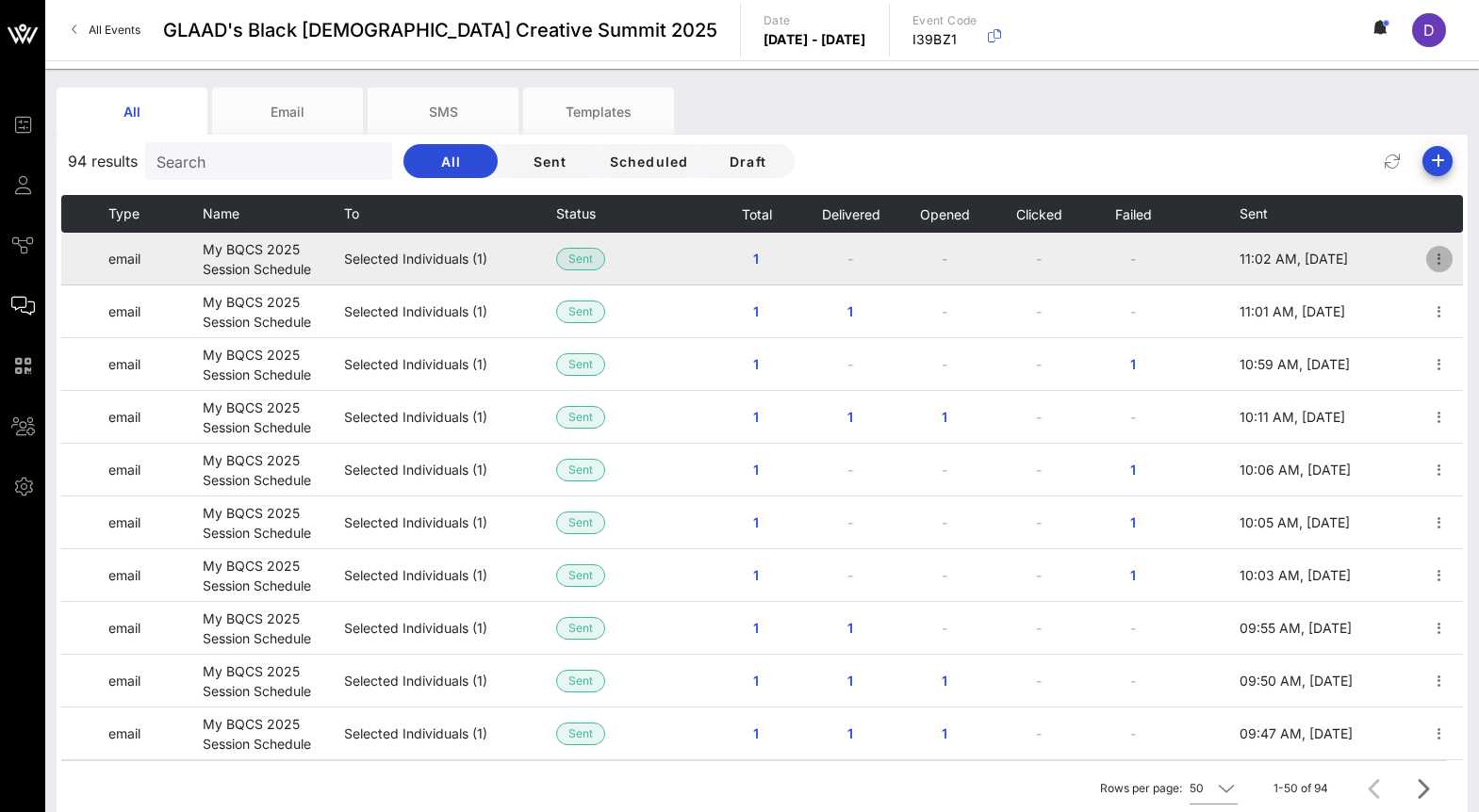
click at [1448, 259] on icon "button" at bounding box center [1439, 258] width 23 height 23
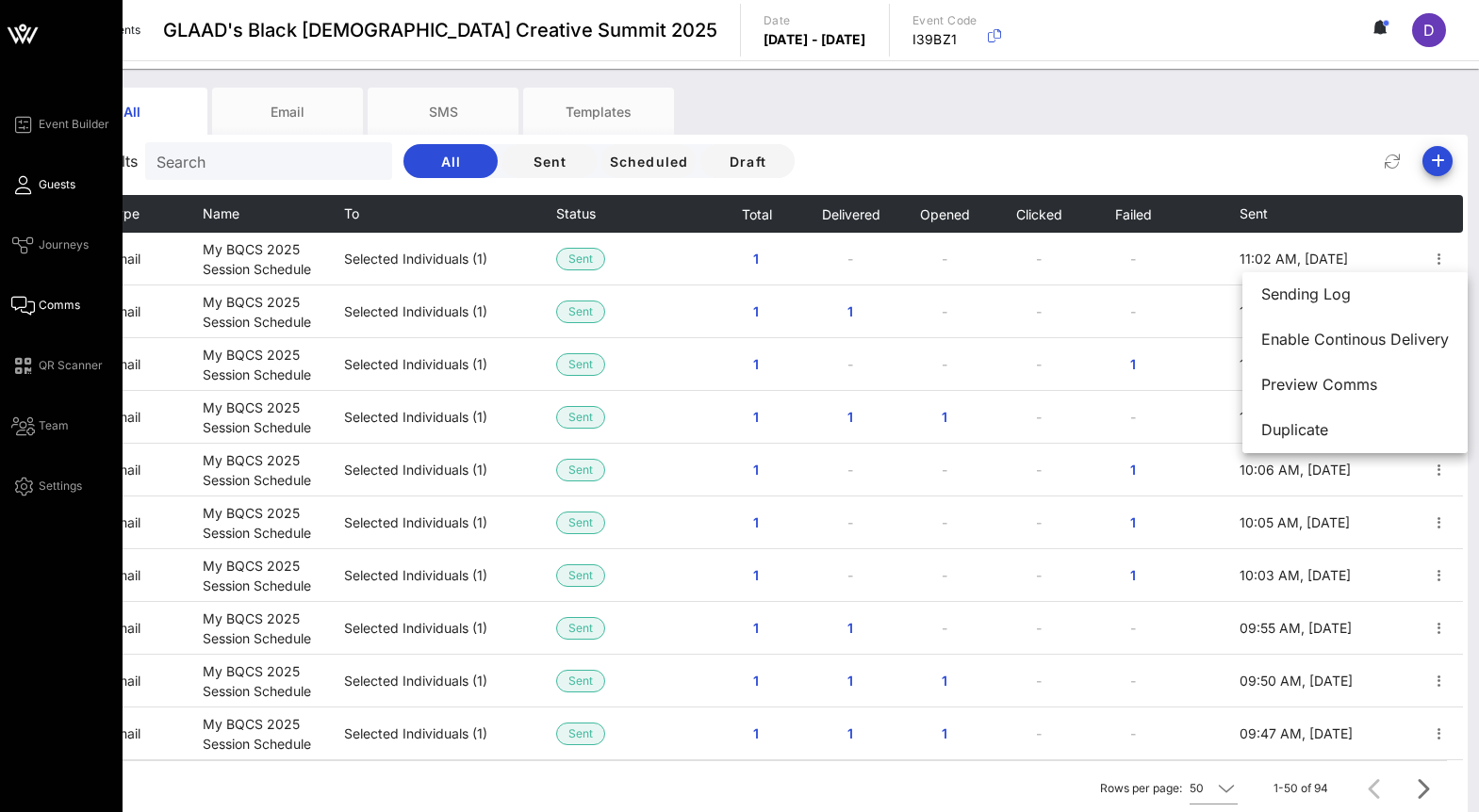
click at [35, 191] on link "Guests" at bounding box center [42, 184] width 64 height 23
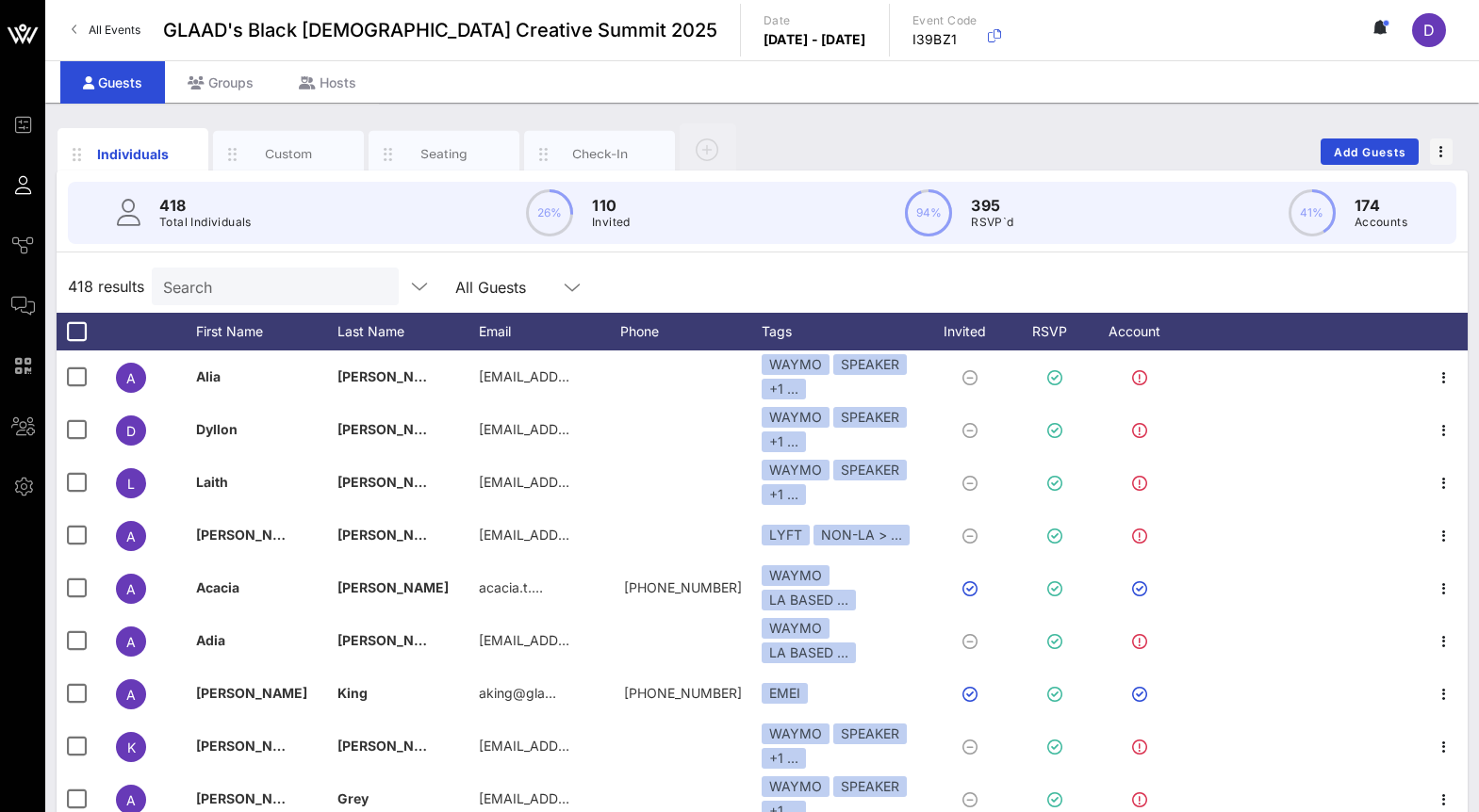
click at [248, 299] on div "Search" at bounding box center [273, 287] width 221 height 37
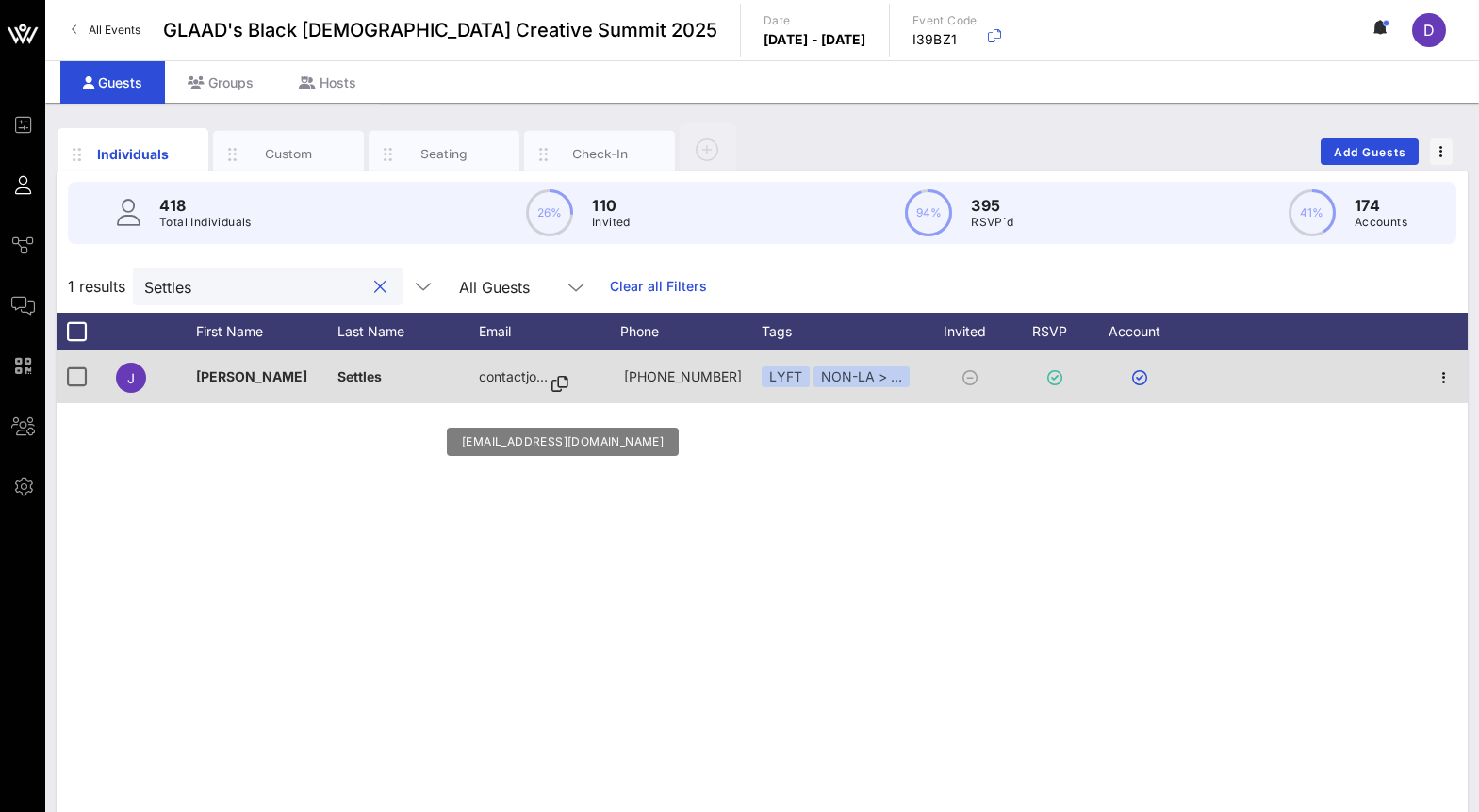
type input "Settles"
click at [520, 372] on p "contactjo…" at bounding box center [514, 377] width 69 height 53
click at [514, 375] on p "contactjo…" at bounding box center [514, 377] width 69 height 53
click at [1442, 372] on icon "button" at bounding box center [1444, 377] width 23 height 23
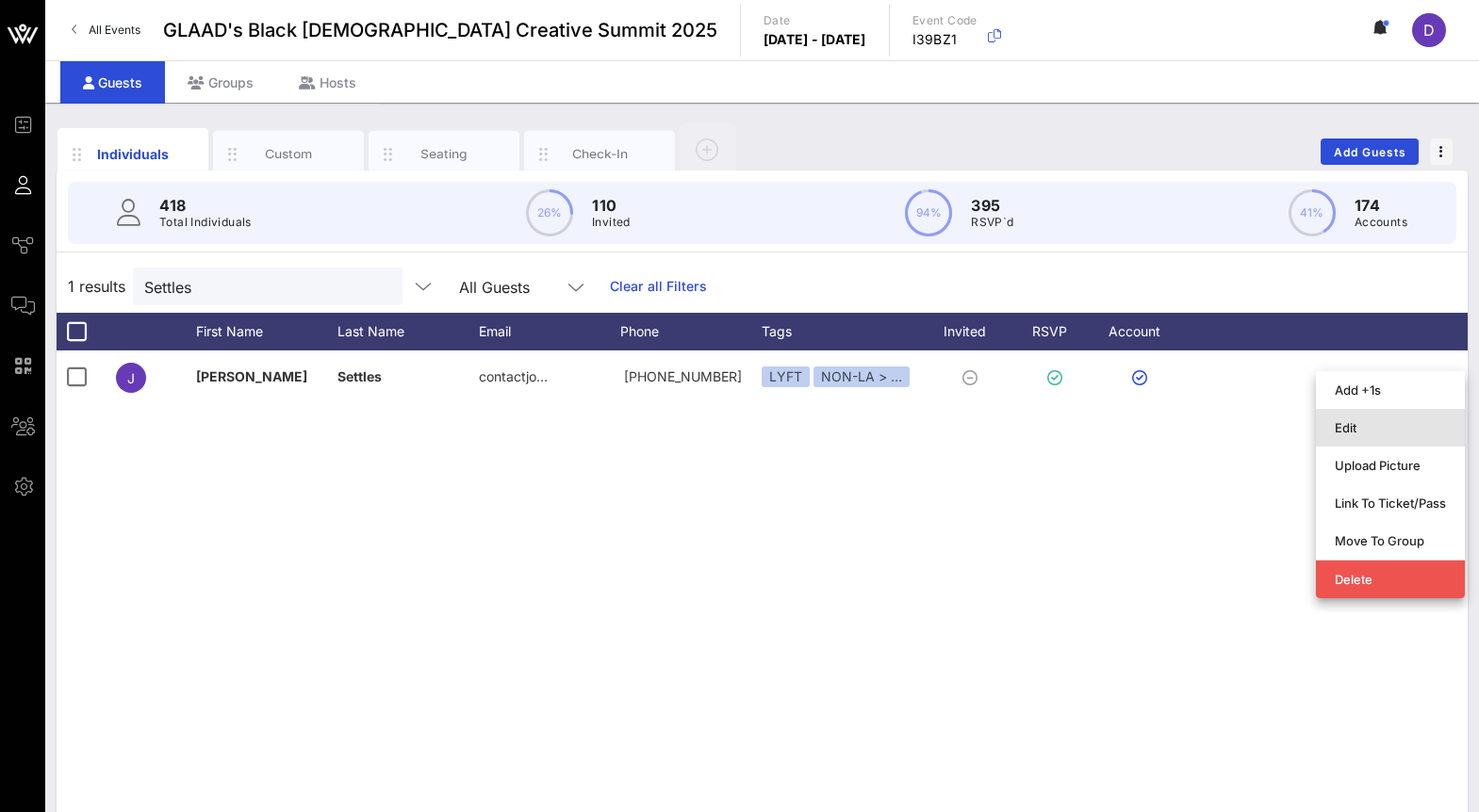
click at [1404, 430] on div "Edit" at bounding box center [1390, 427] width 111 height 15
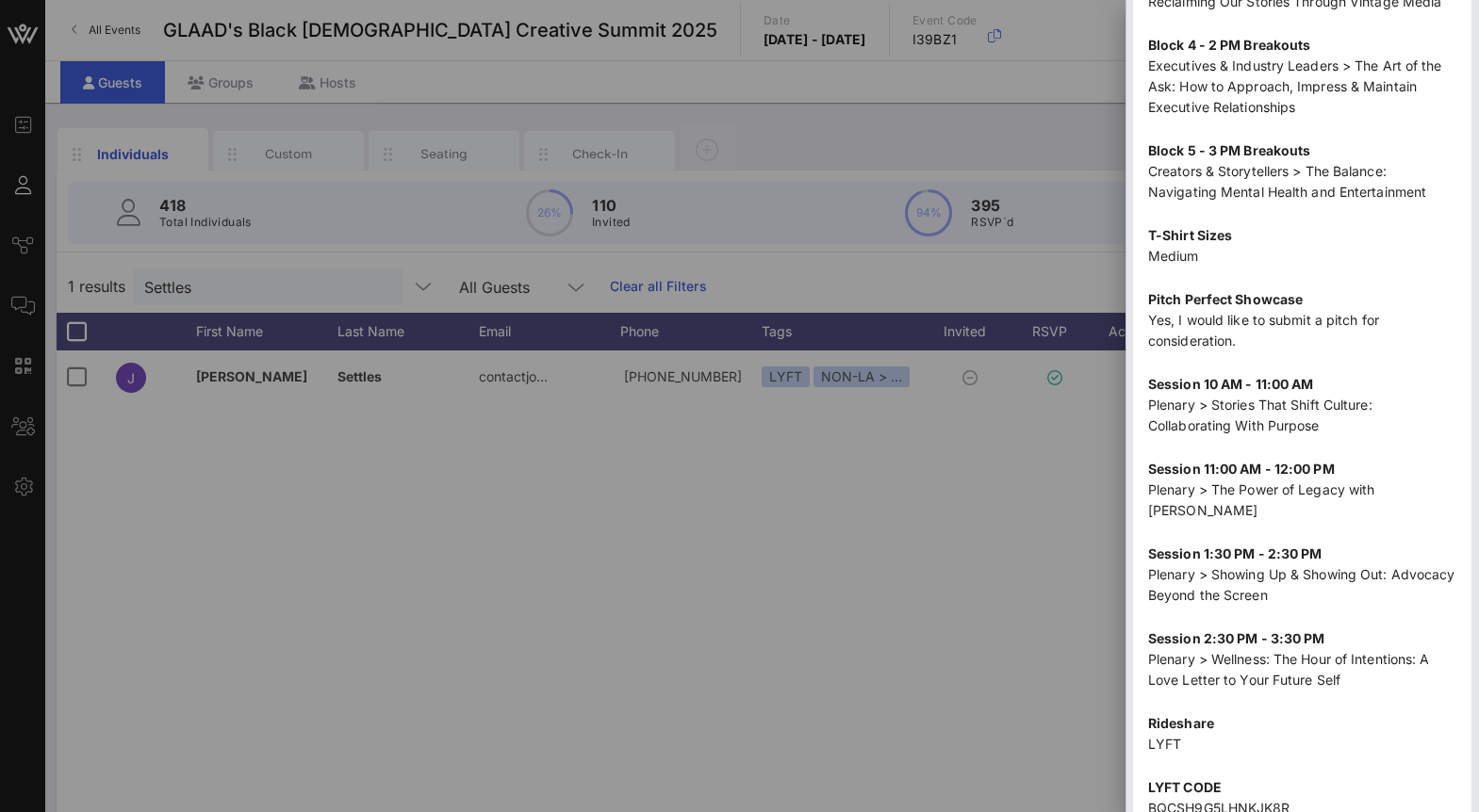
scroll to position [2264, 0]
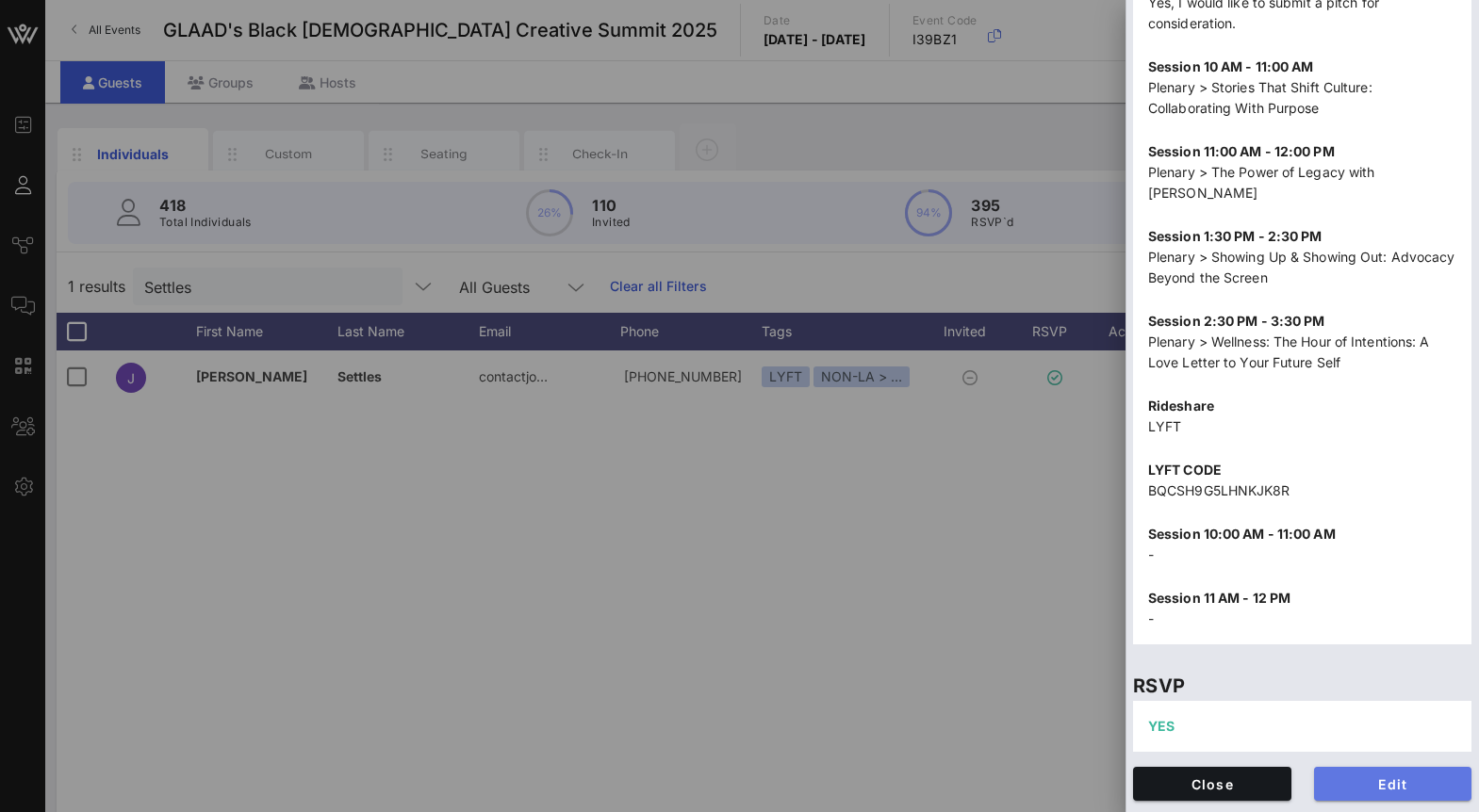
click at [1380, 786] on span "Edit" at bounding box center [1393, 784] width 128 height 16
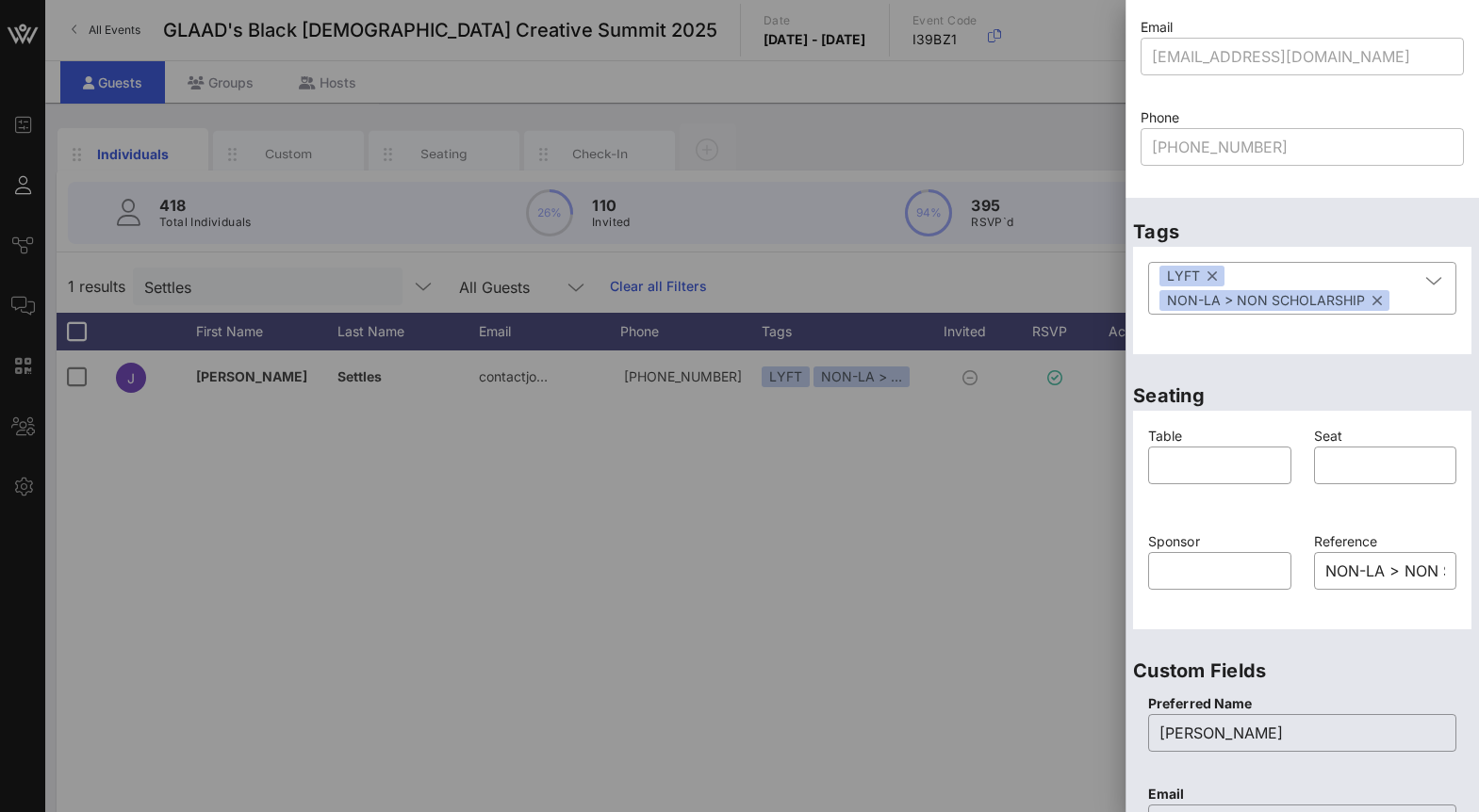
scroll to position [605, 0]
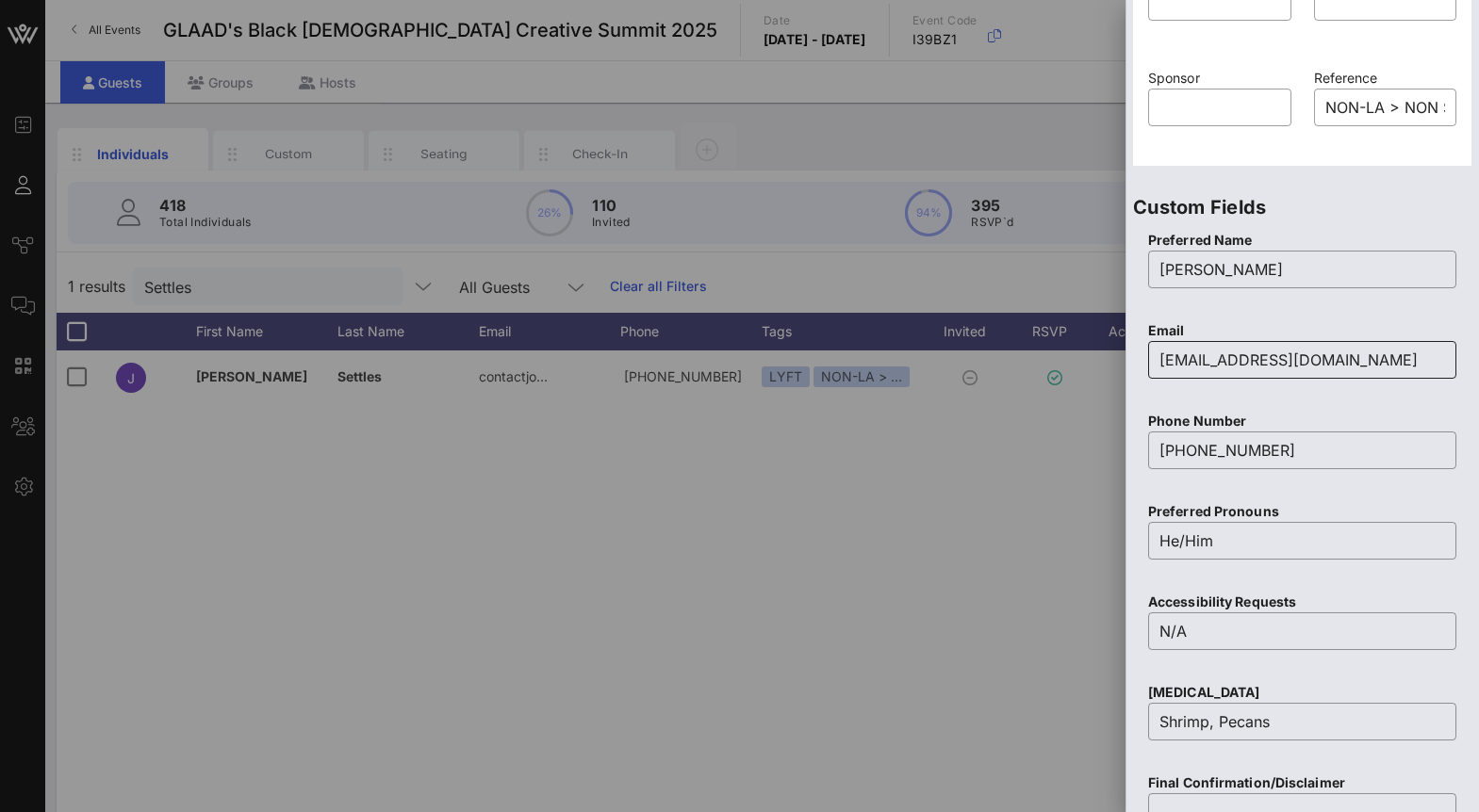
click at [1247, 371] on input "contactjohnsettles@gmail.com" at bounding box center [1303, 360] width 286 height 31
type input "k"
type input "jsettles007@gmail.com"
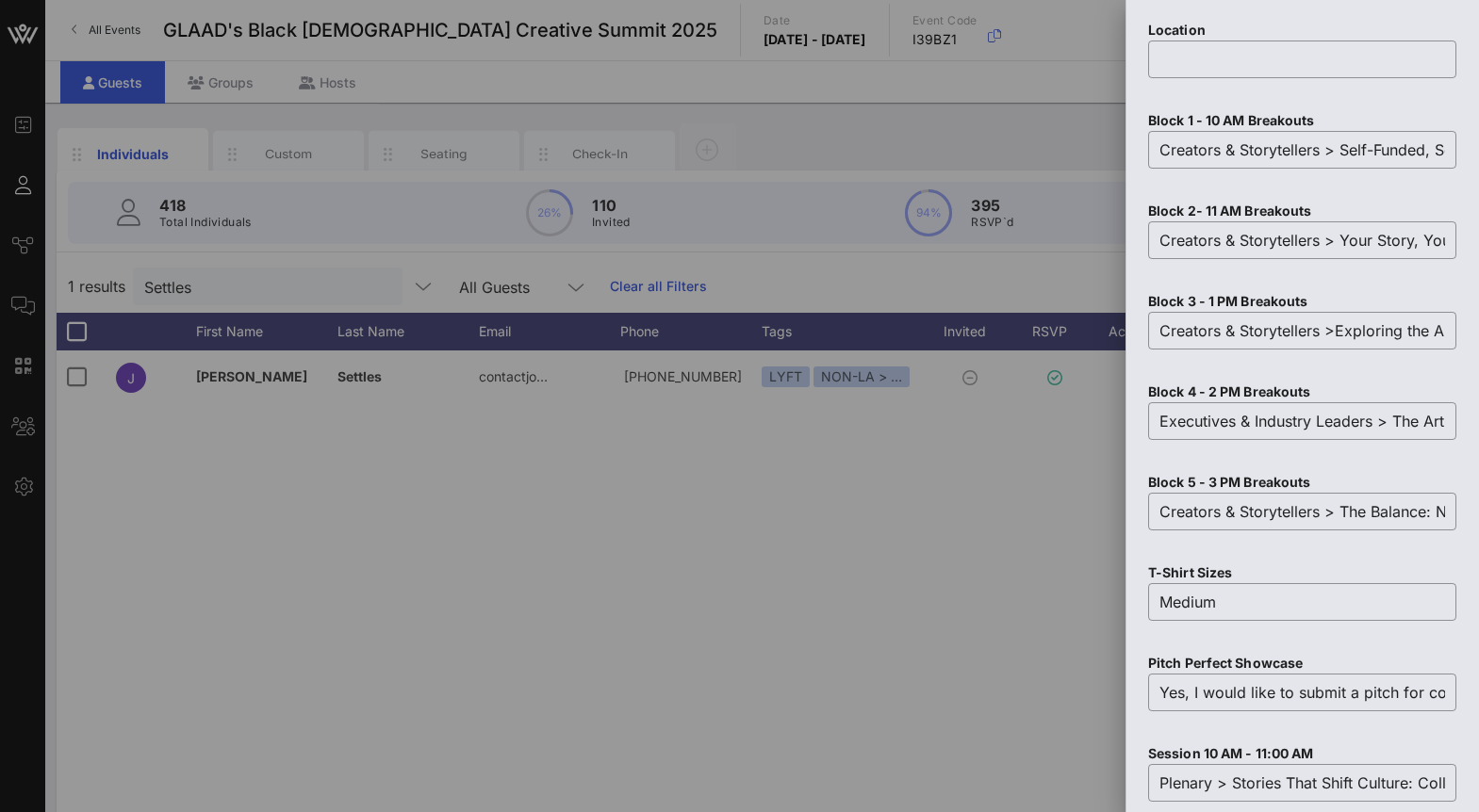
scroll to position [2806, 0]
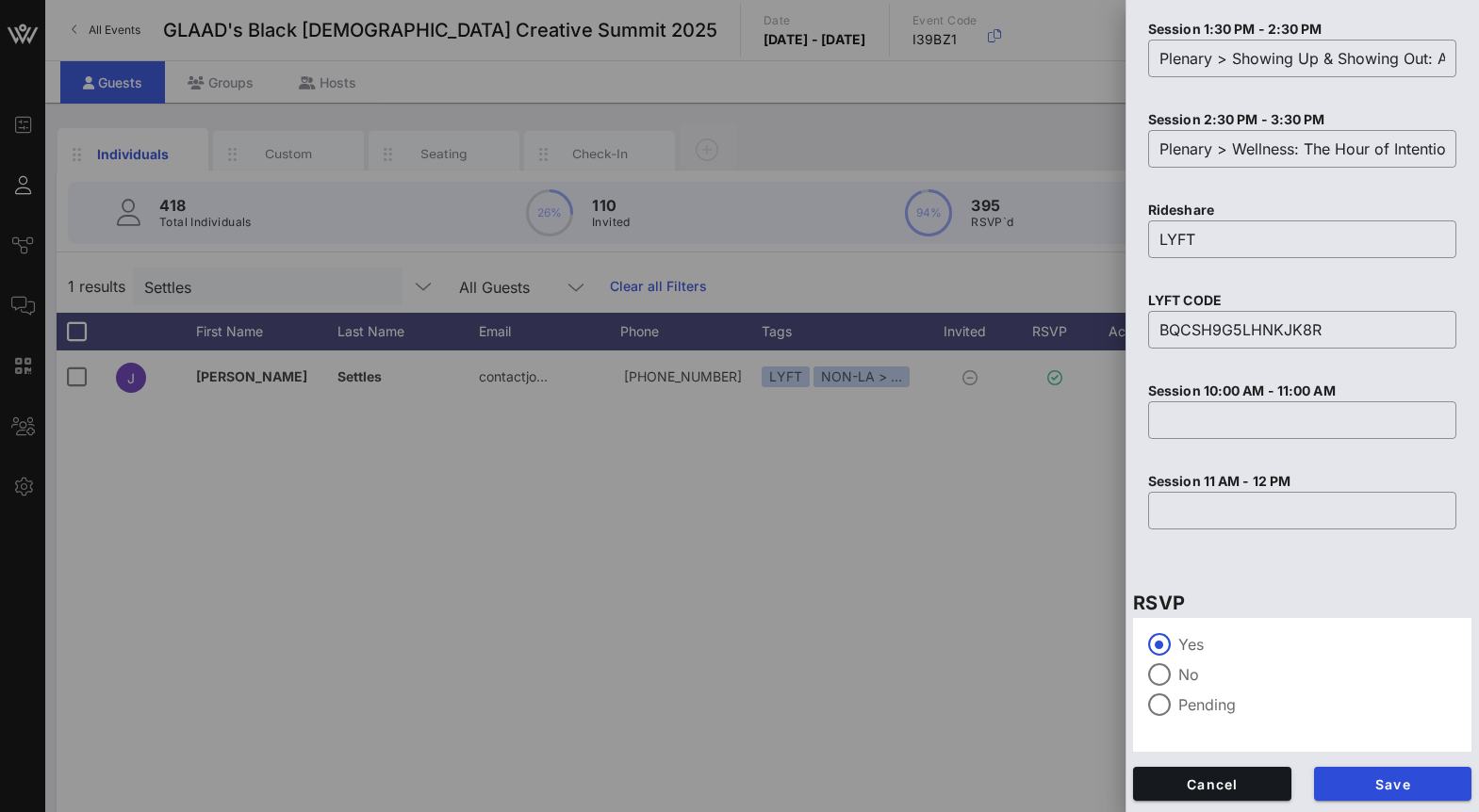
click at [1415, 762] on div "Save" at bounding box center [1393, 783] width 181 height 56
click at [1419, 787] on span "Save" at bounding box center [1393, 784] width 128 height 16
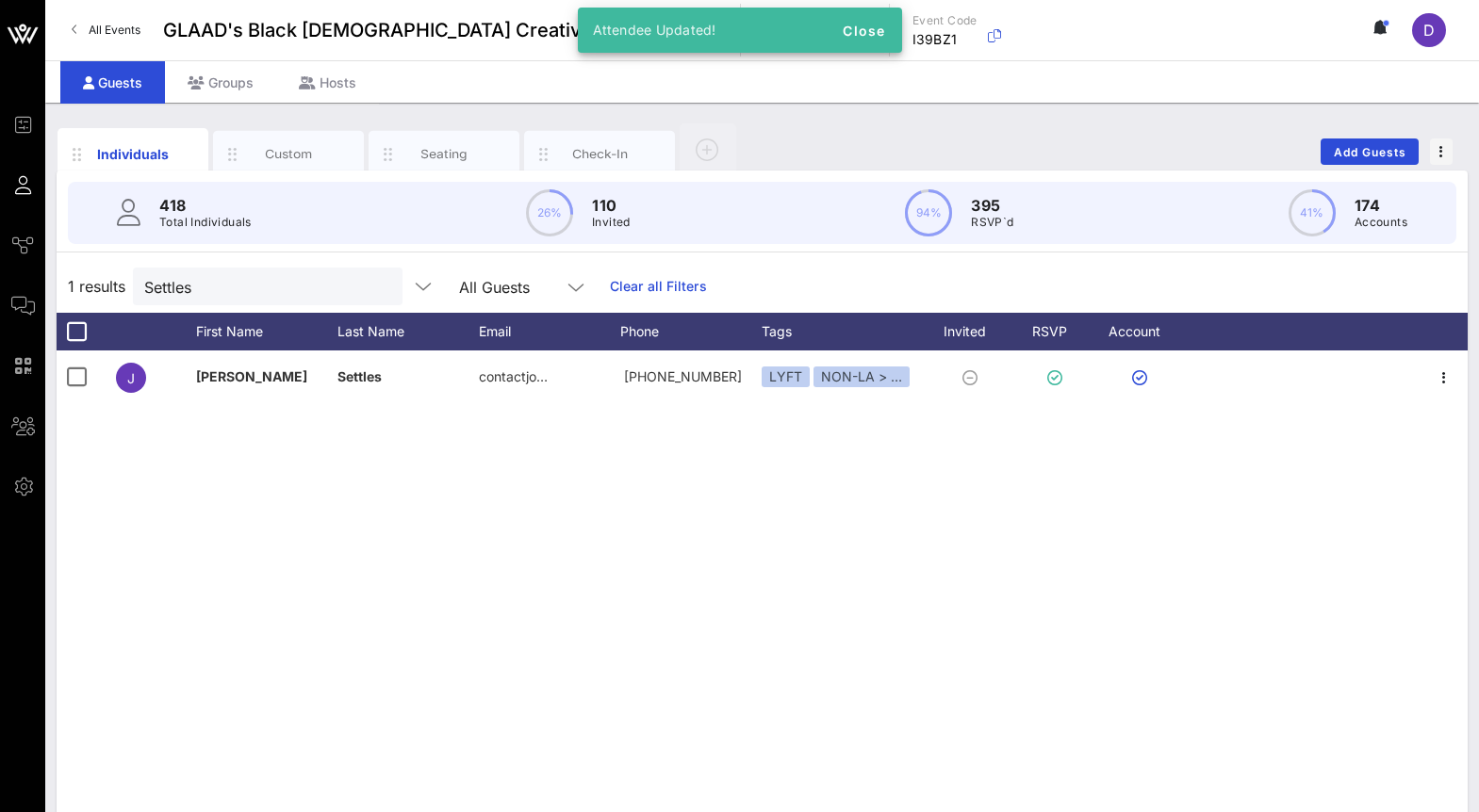
click at [693, 493] on div "J John Settles contactjo… +14044841834 LYFT NON-LA > …" at bounding box center [761, 634] width 1411 height 566
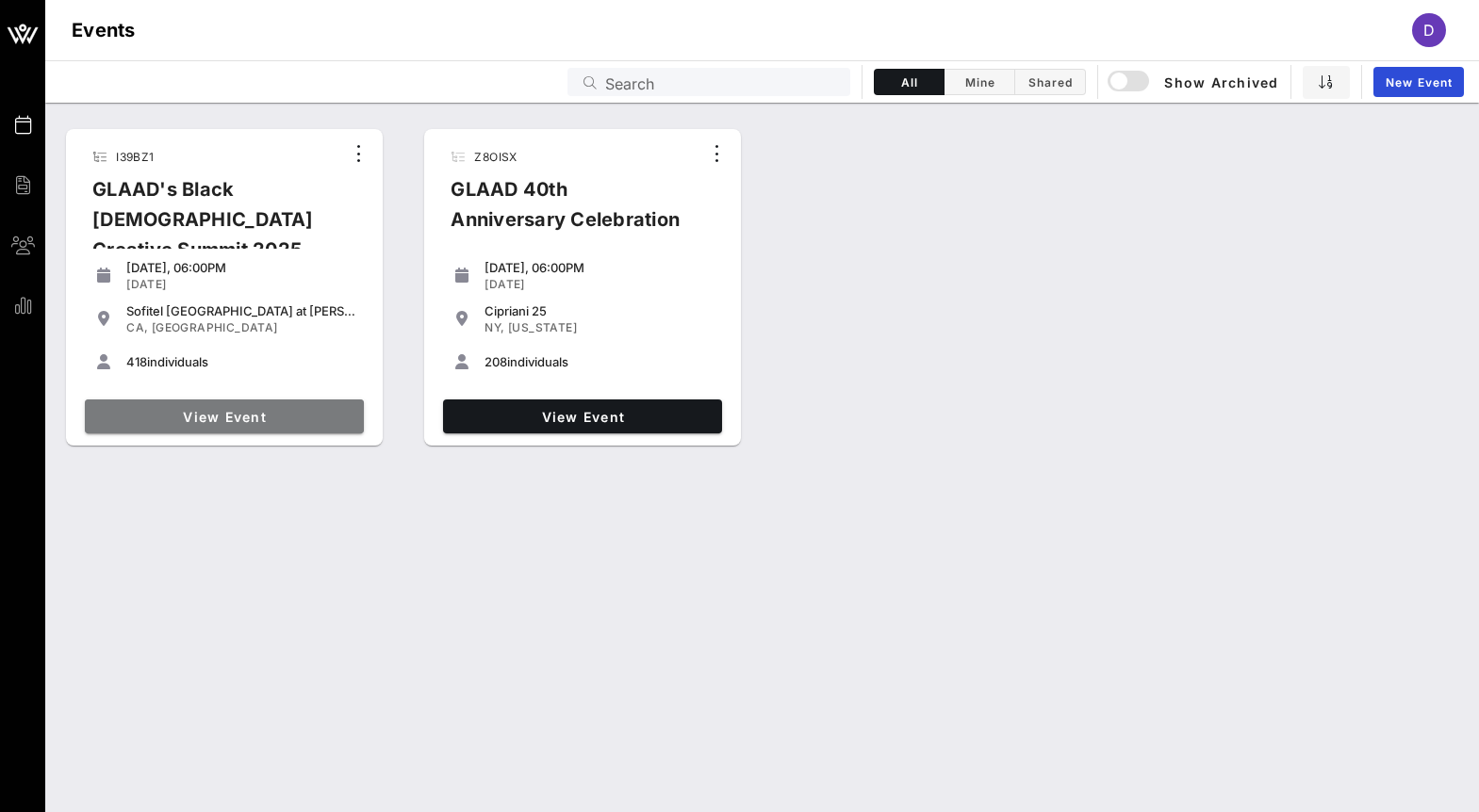
click at [265, 409] on span "View Event" at bounding box center [225, 417] width 264 height 16
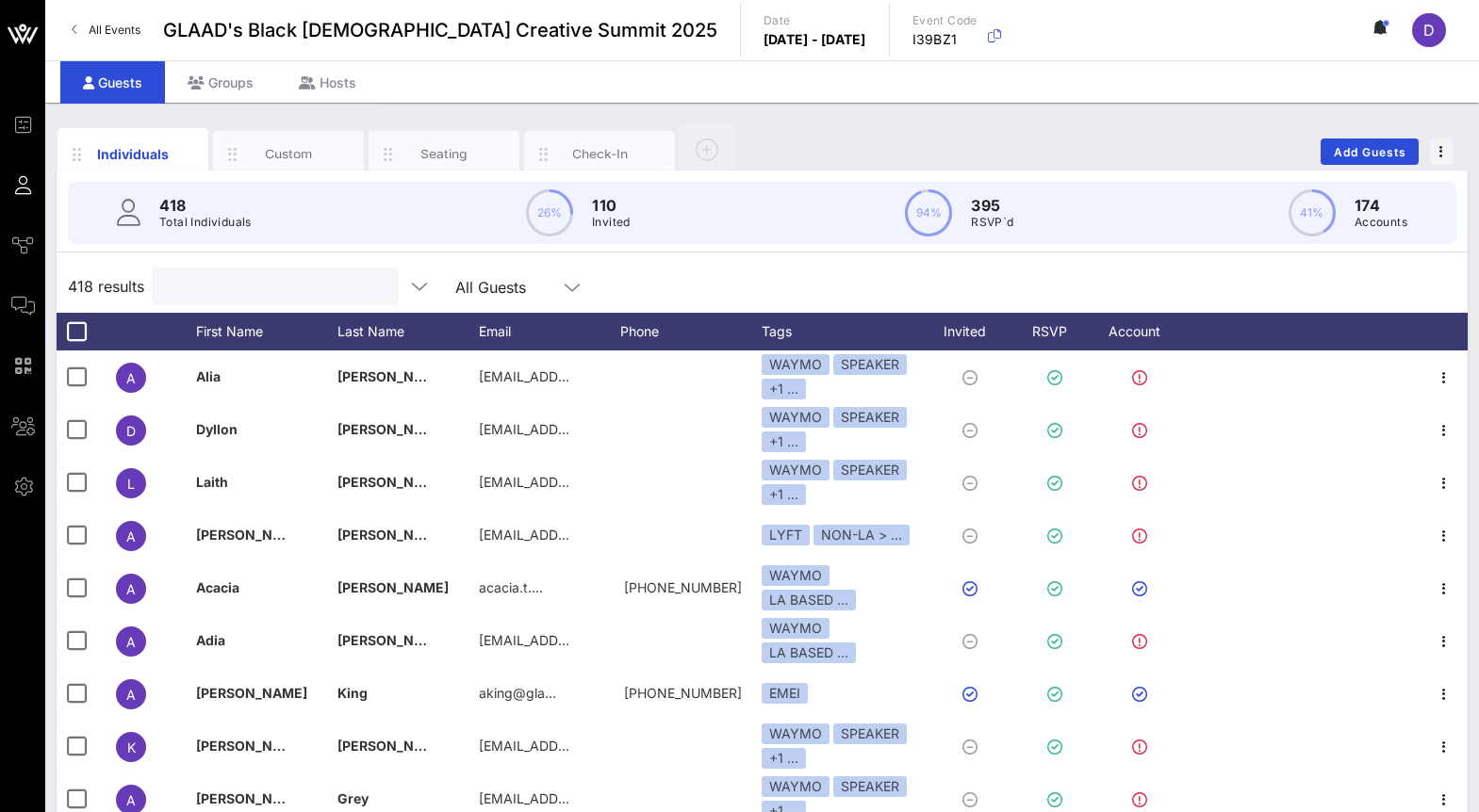
click at [235, 290] on input "text" at bounding box center [273, 286] width 221 height 25
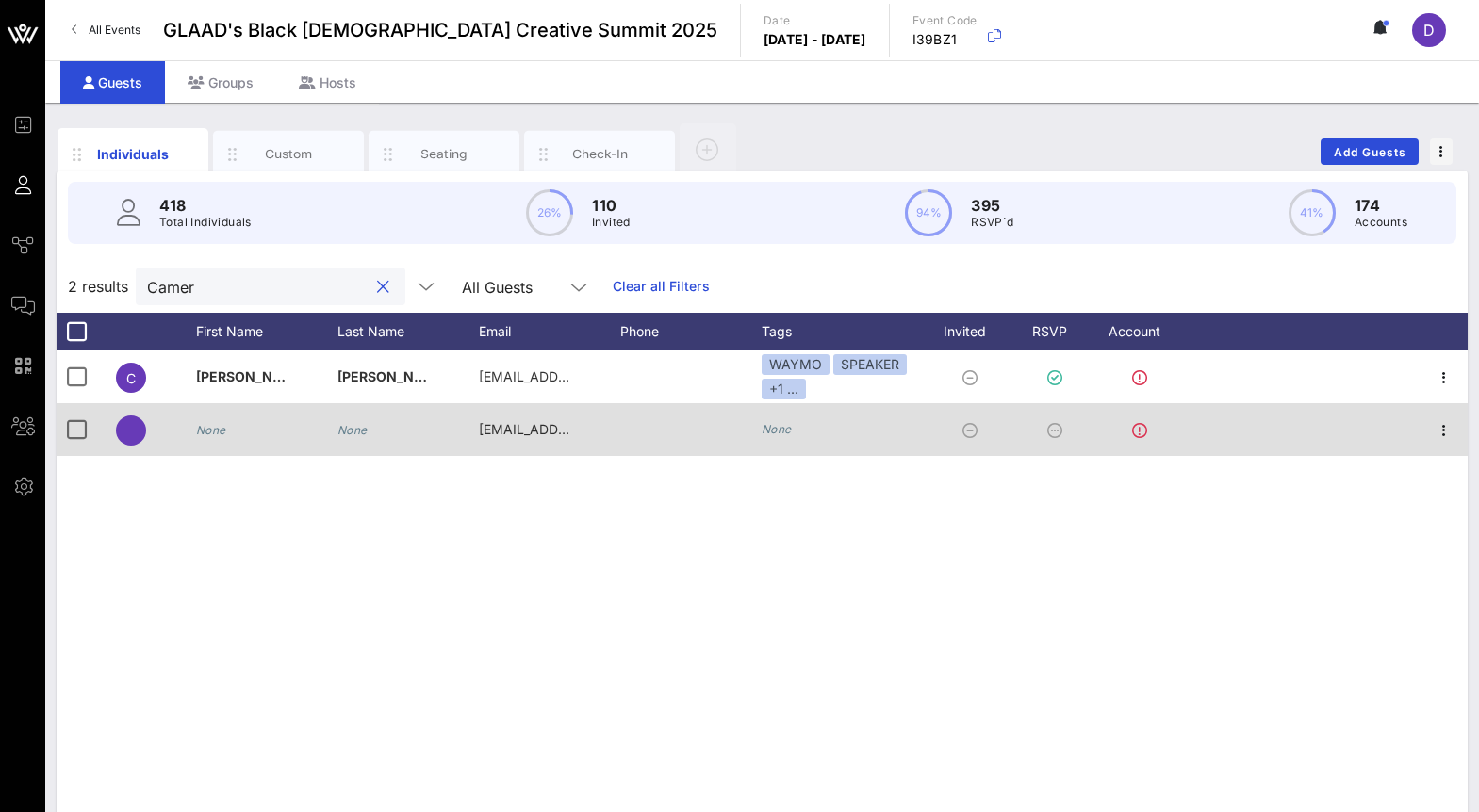
type input "Camer"
click at [200, 433] on icon "None" at bounding box center [211, 430] width 31 height 14
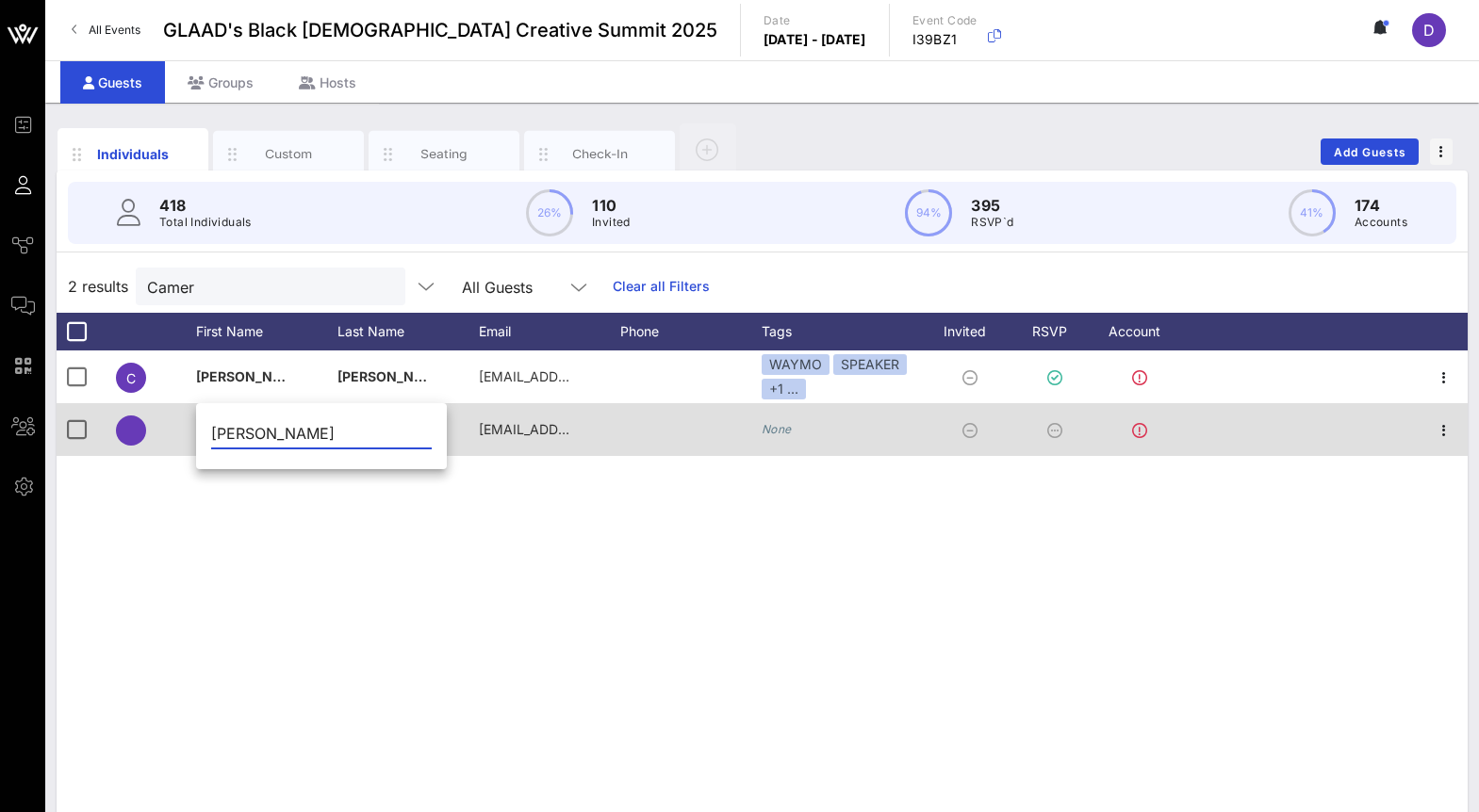
type input "[PERSON_NAME]"
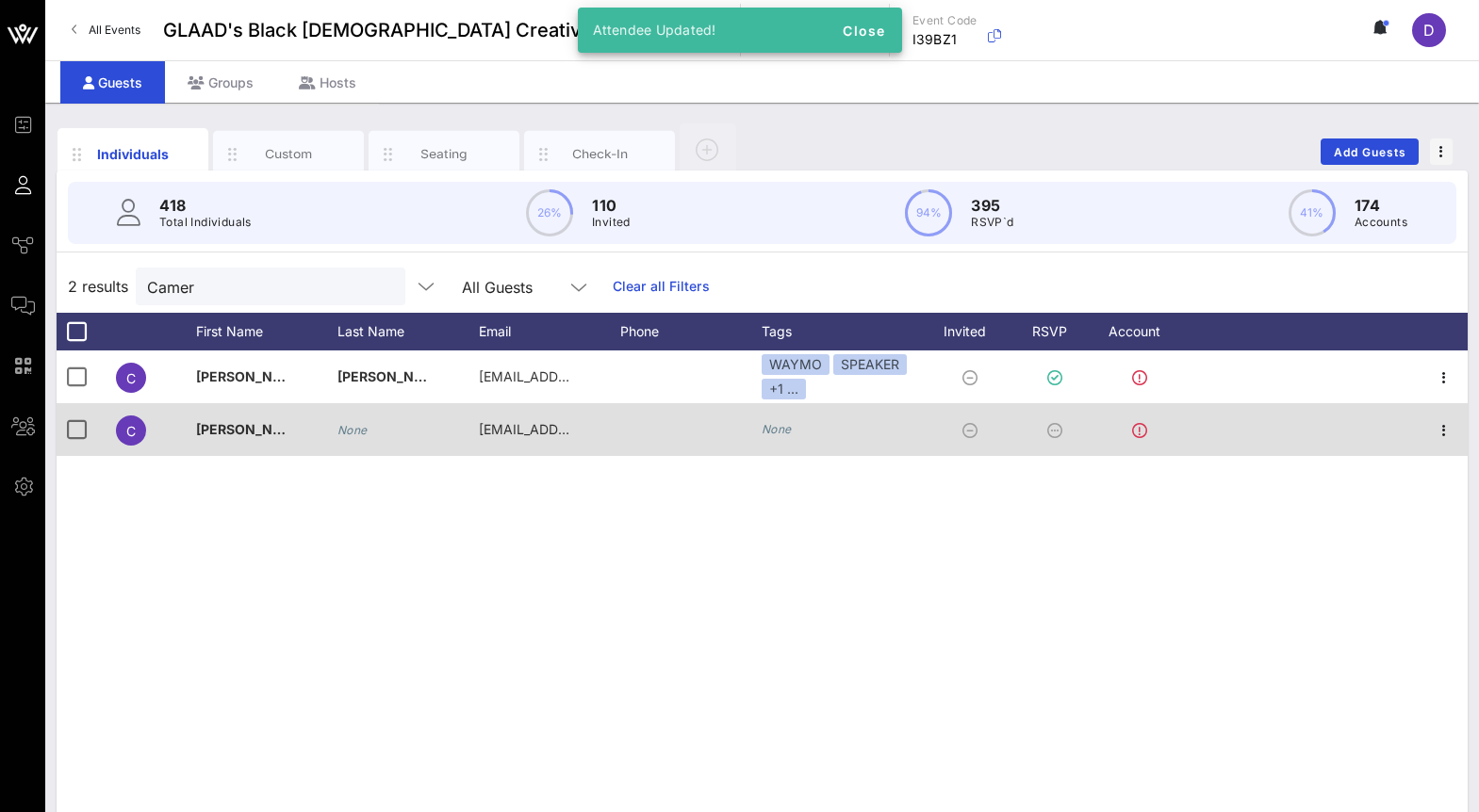
click at [372, 440] on div "None" at bounding box center [407, 440] width 141 height 75
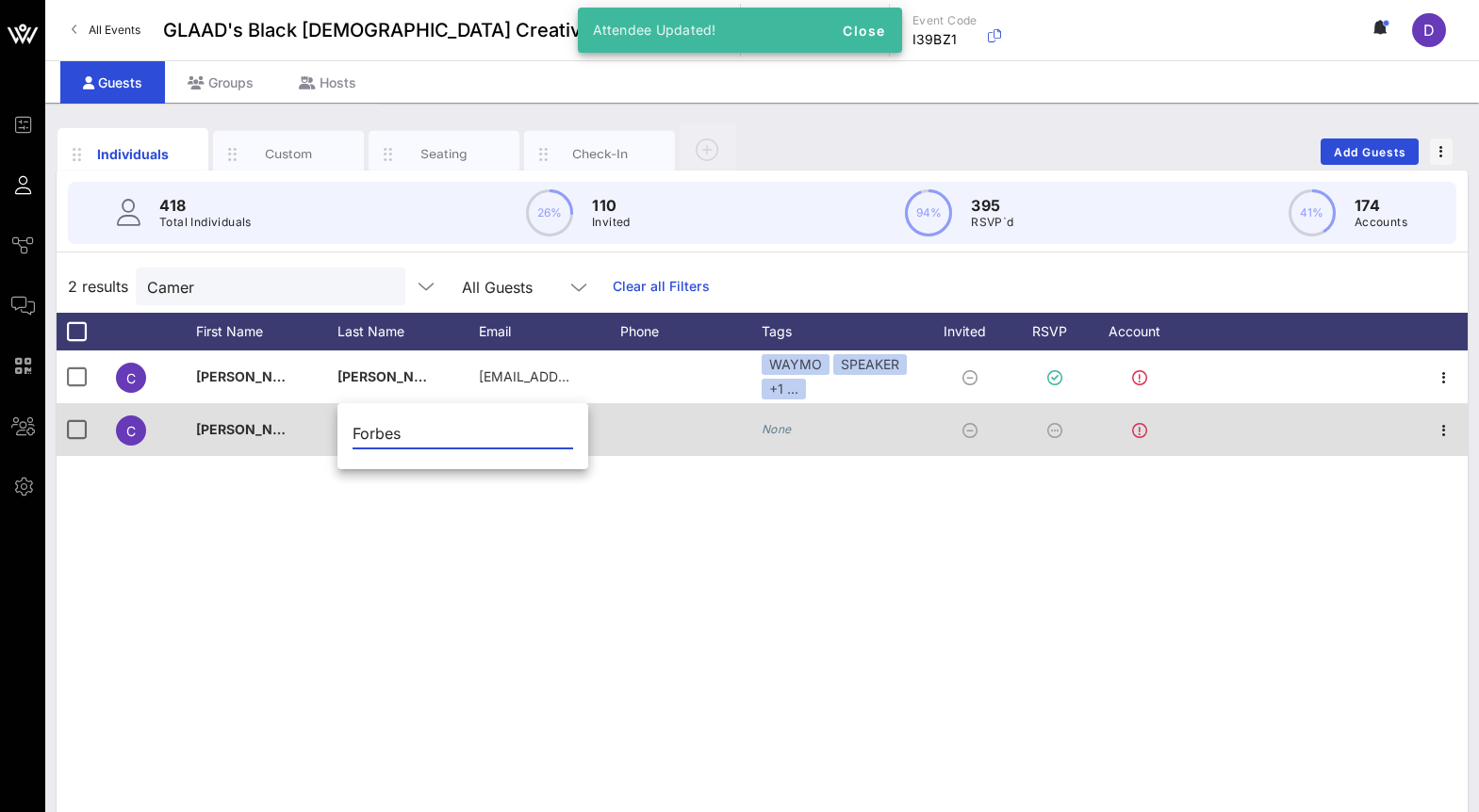
type input "Forbes"
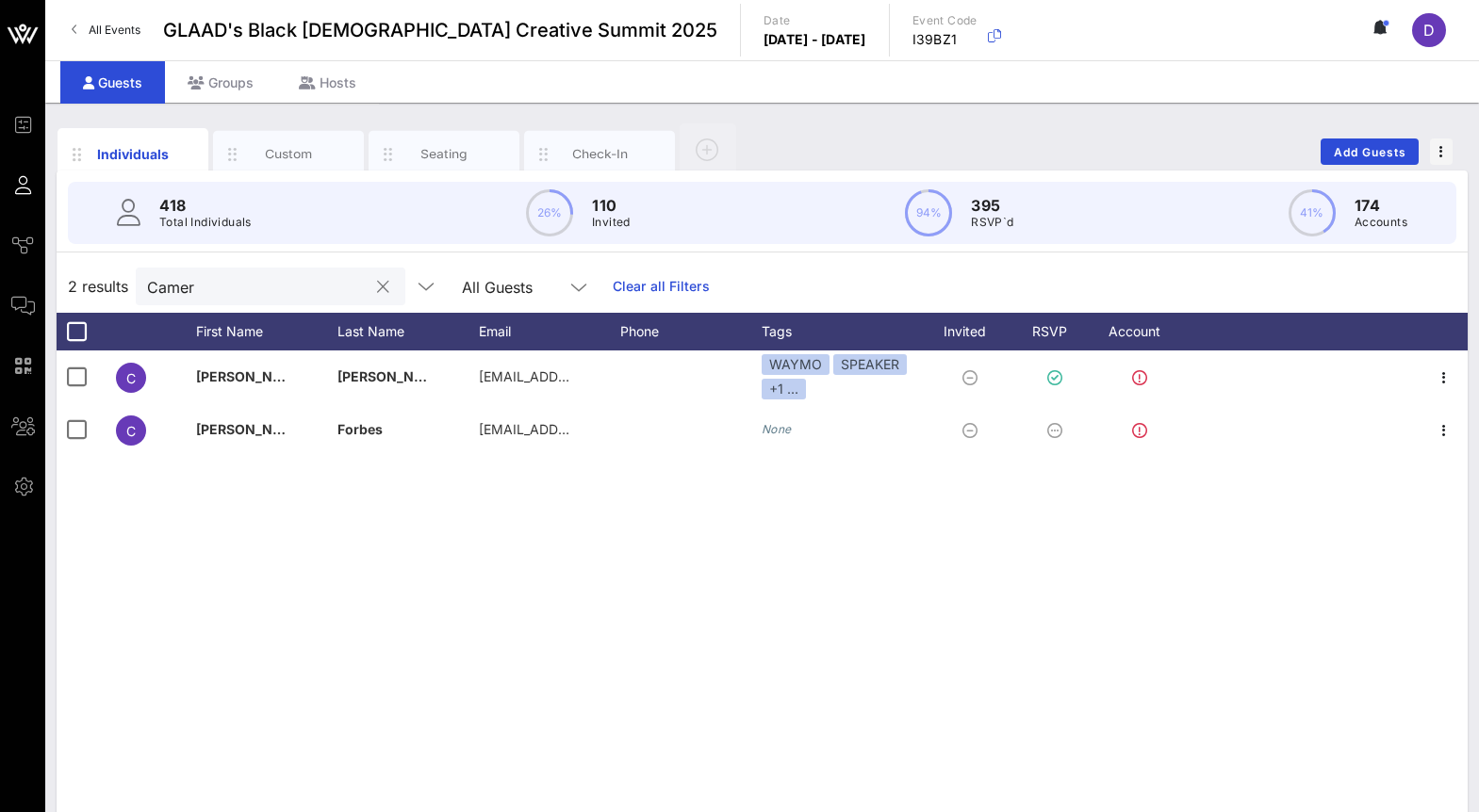
click at [240, 292] on input "Camer" at bounding box center [257, 286] width 221 height 25
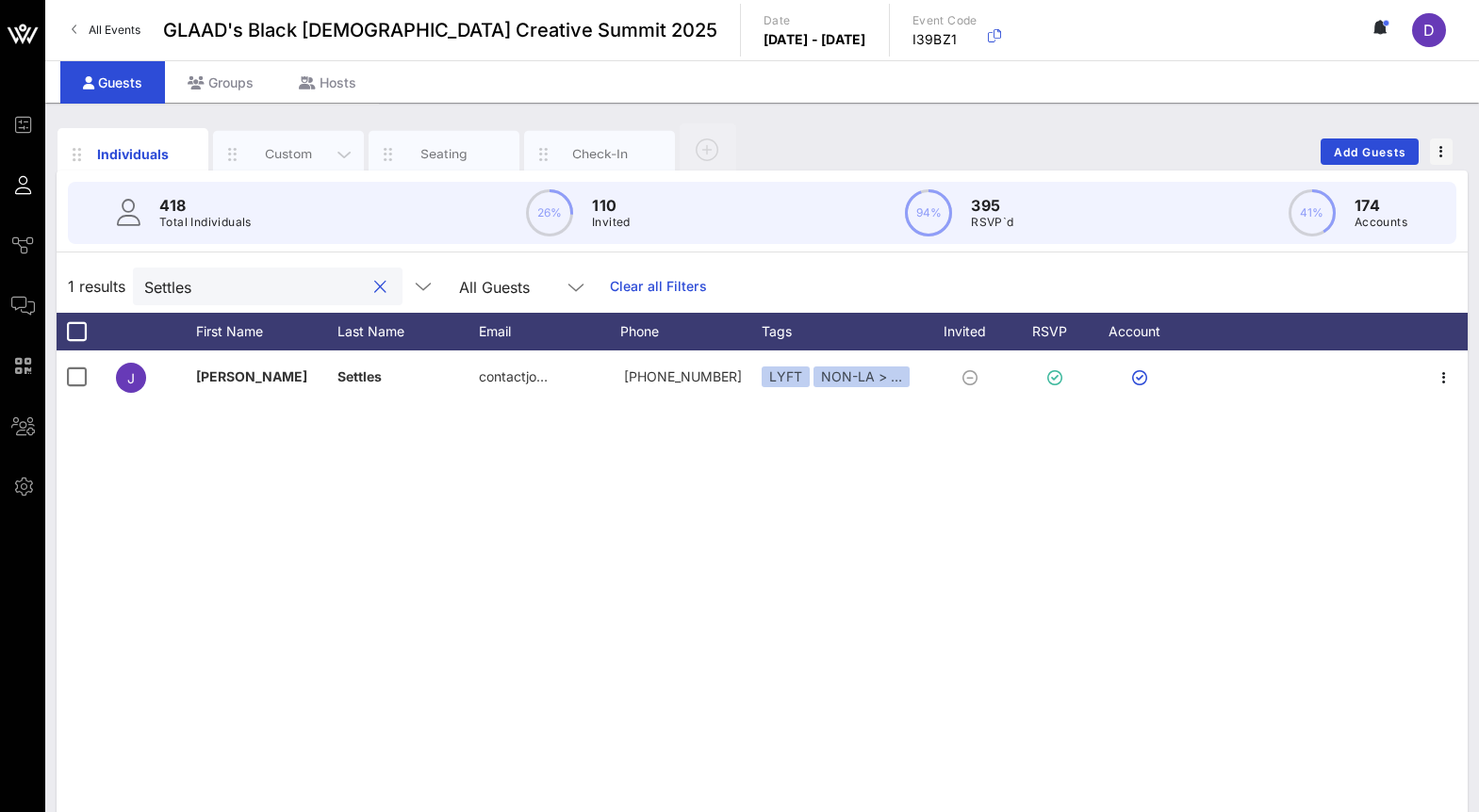
click at [261, 161] on div "Custom" at bounding box center [288, 154] width 84 height 18
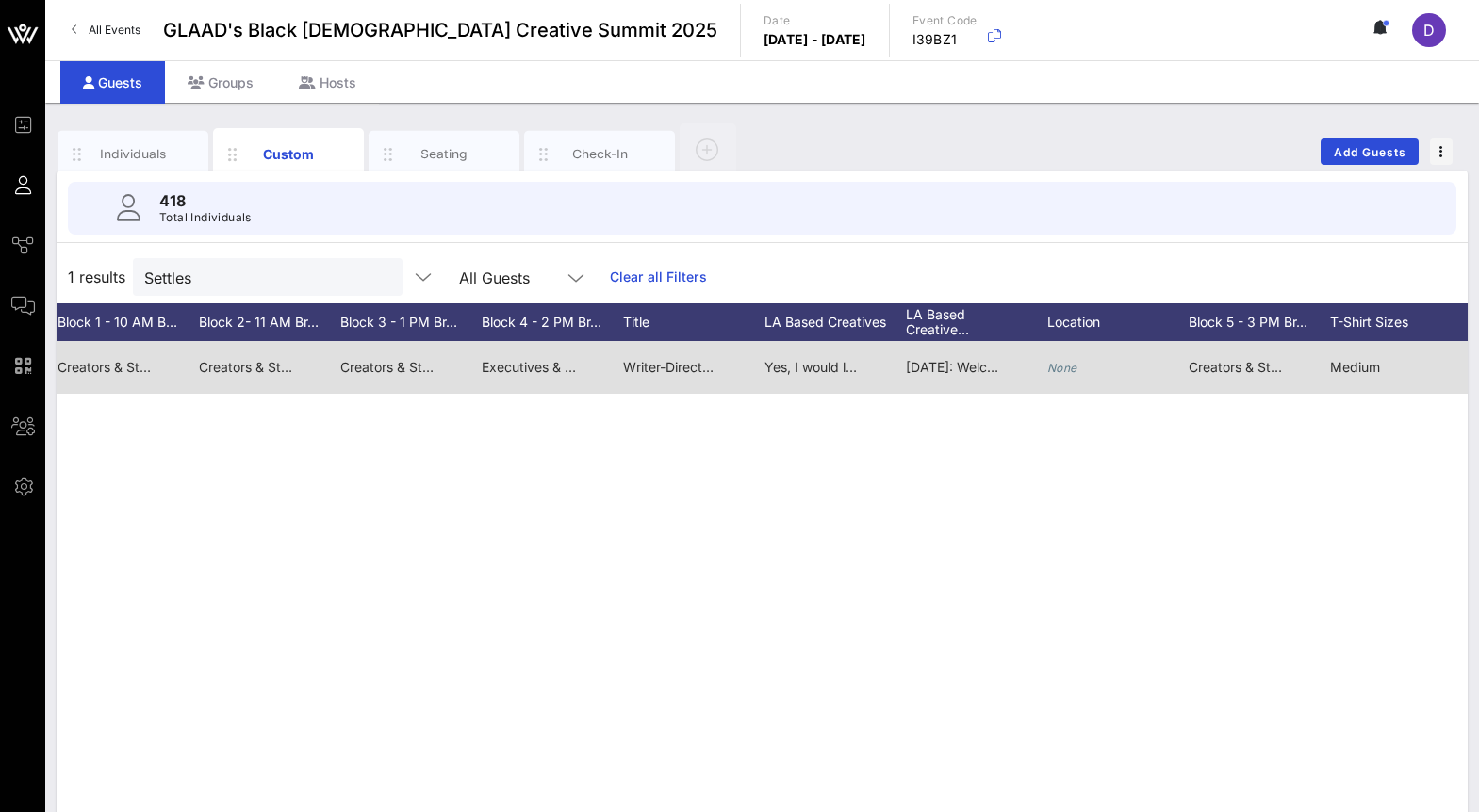
scroll to position [0, 1694]
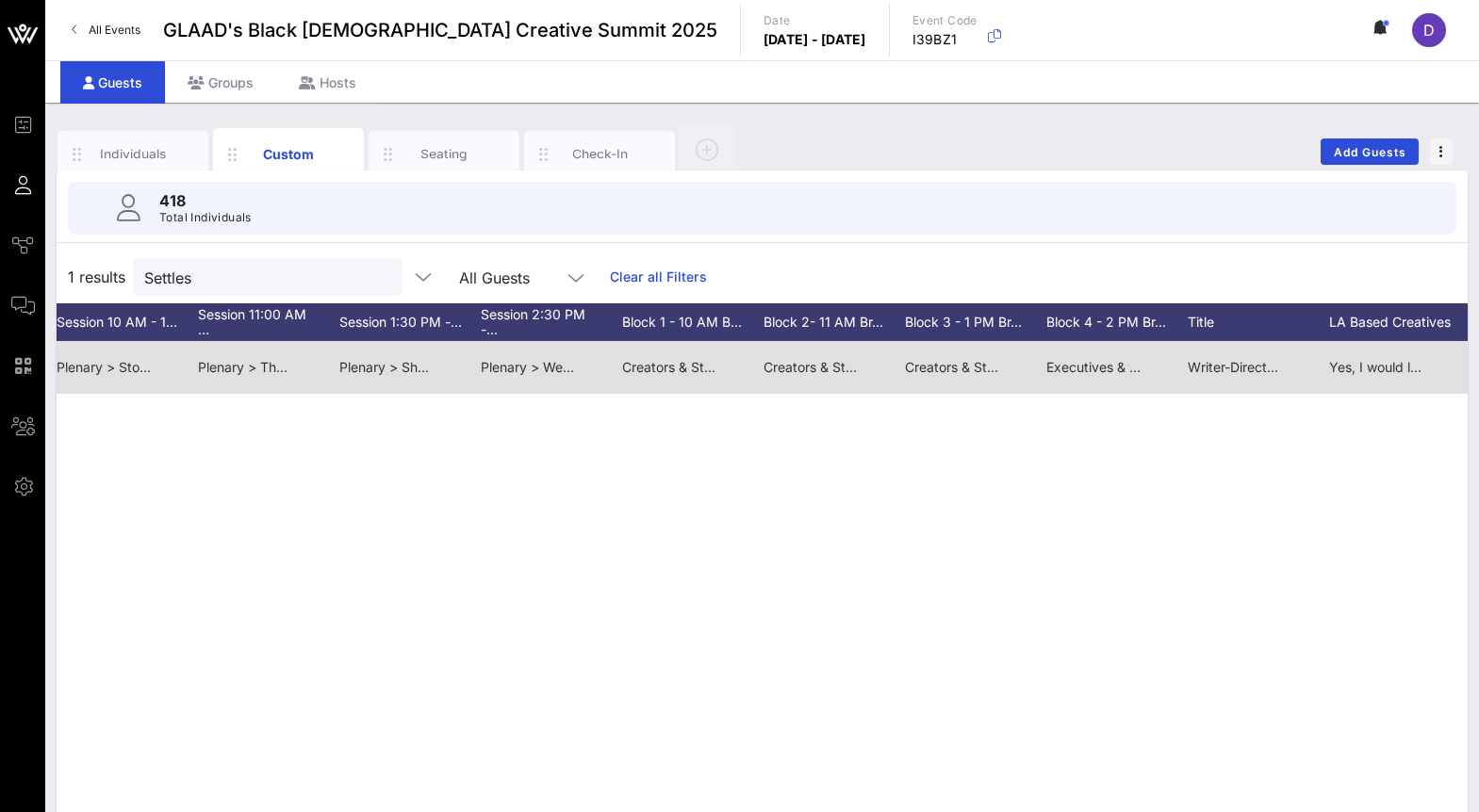
click at [819, 370] on span "Creators & Storytellers > Your Story, Your Structure: A Screenwriting Lab [Incu…" at bounding box center [1023, 367] width 522 height 16
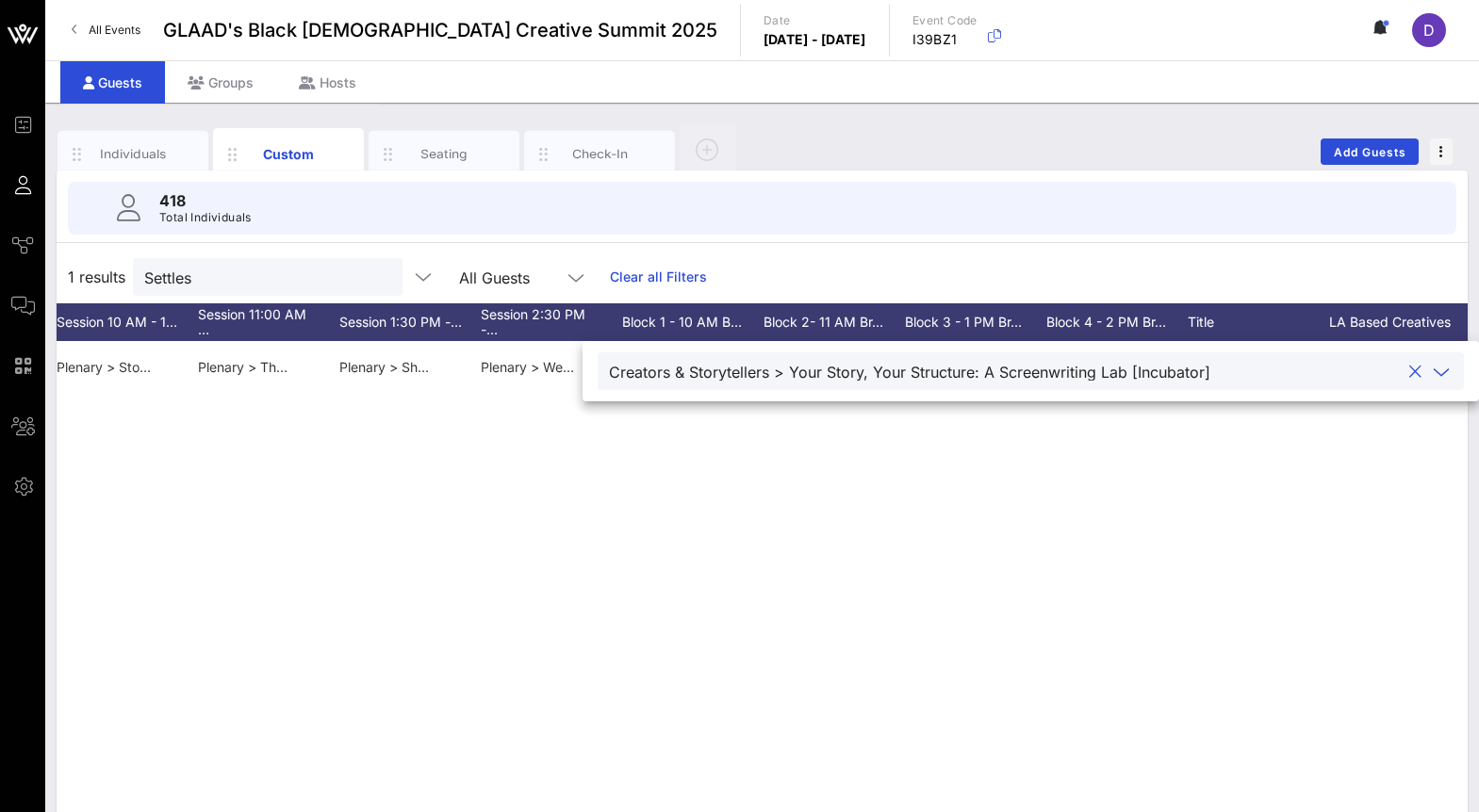
click at [908, 526] on div "J John Settles John jsettles007@gmail.com 404-484-1834 He/Him N/A Shrimp, Pecan…" at bounding box center [761, 624] width 1411 height 566
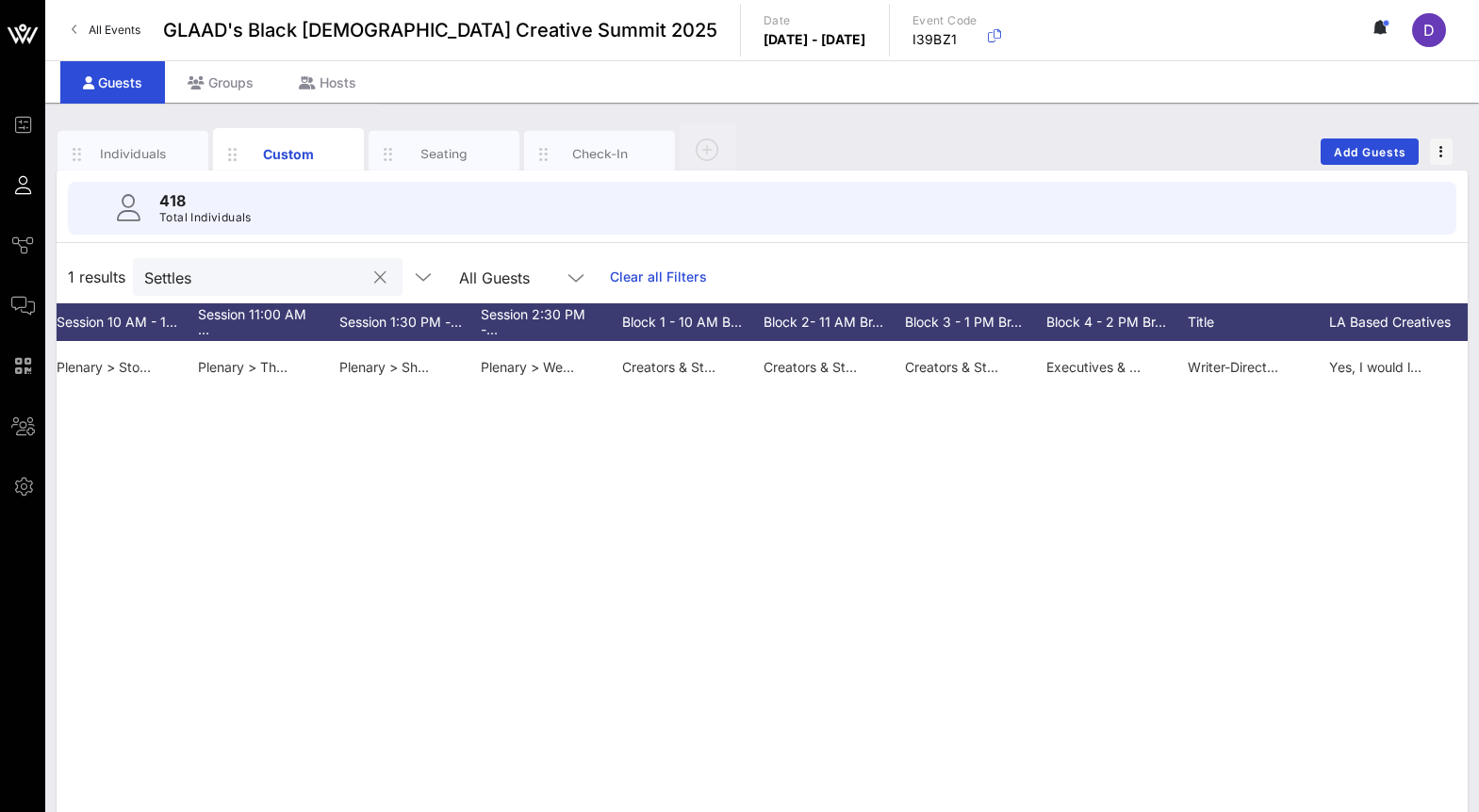
click at [179, 258] on div "Settles" at bounding box center [254, 277] width 221 height 37
click at [181, 285] on input "Settles" at bounding box center [254, 277] width 221 height 25
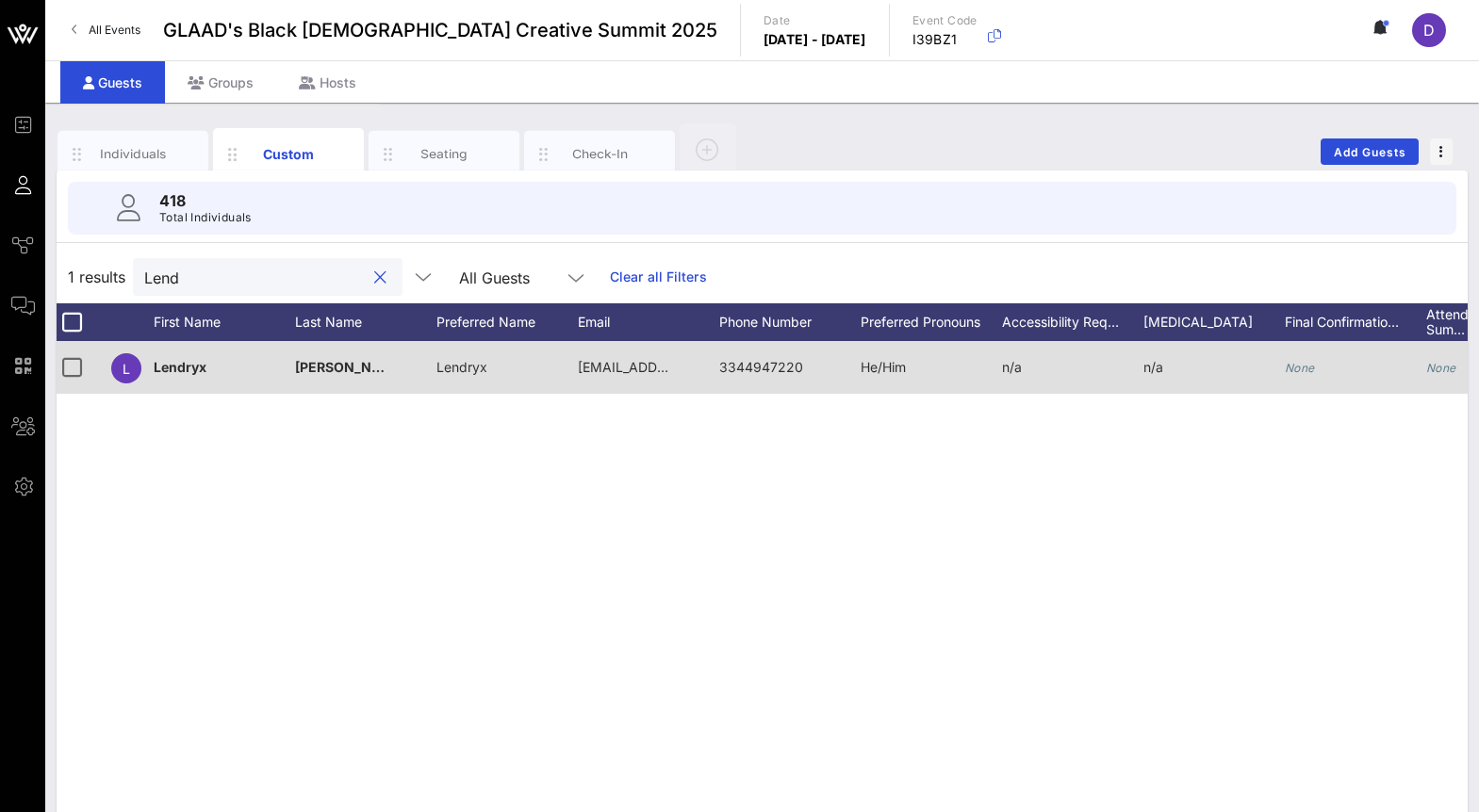
scroll to position [0, 0]
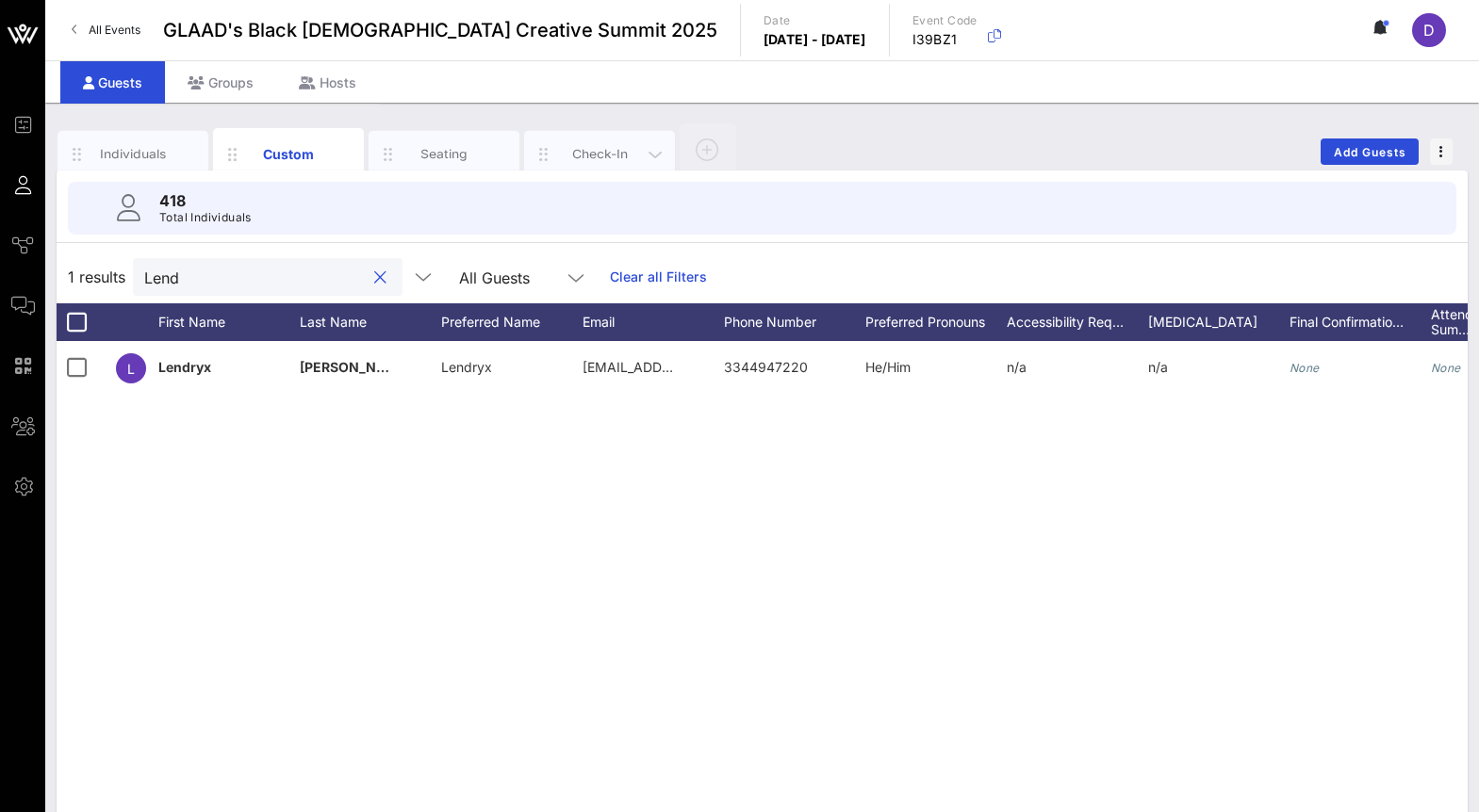
type input "Lend"
click at [620, 159] on div "Check-In" at bounding box center [599, 154] width 84 height 18
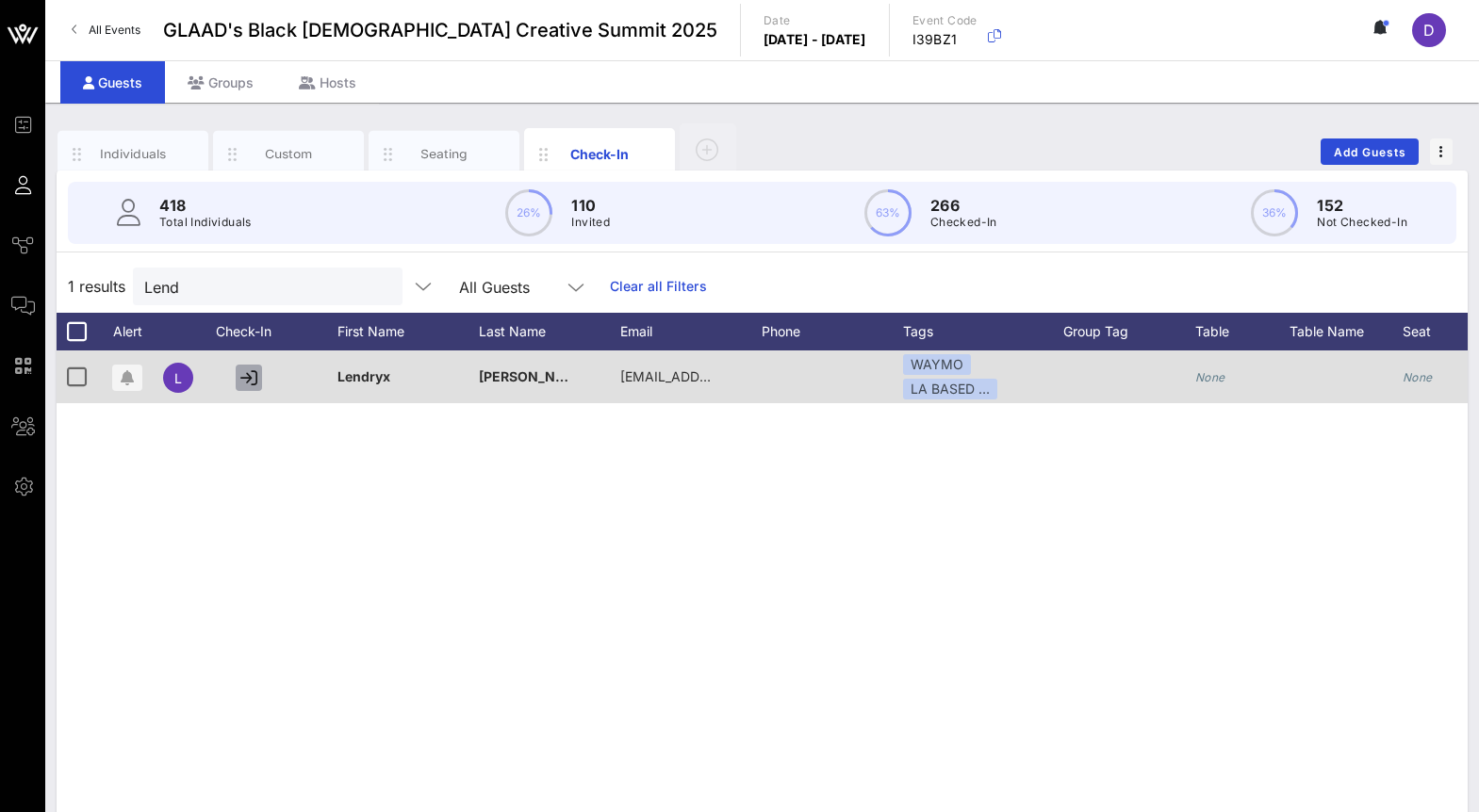
click at [253, 375] on icon "button" at bounding box center [248, 377] width 17 height 17
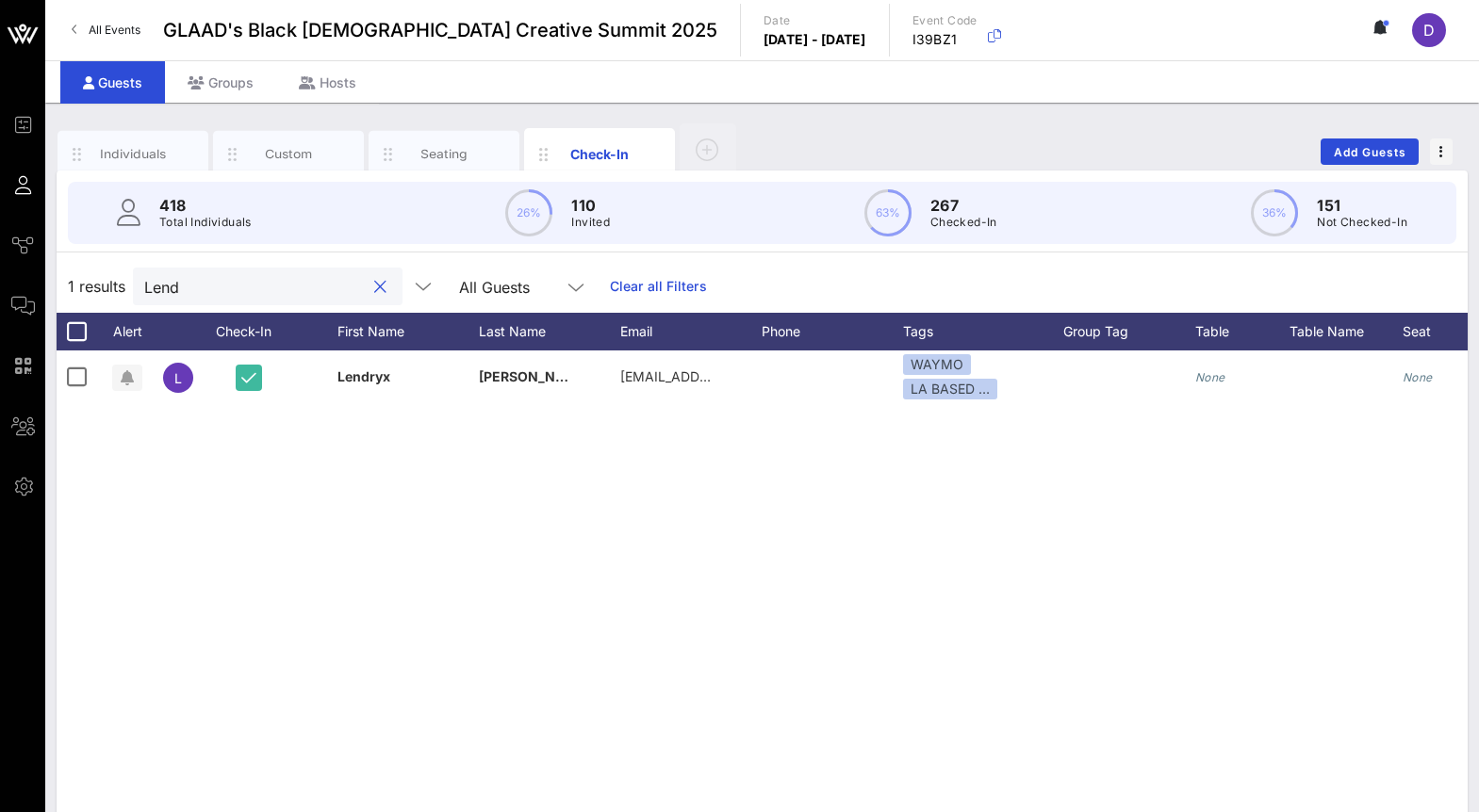
click at [251, 287] on input "Lend" at bounding box center [254, 286] width 221 height 25
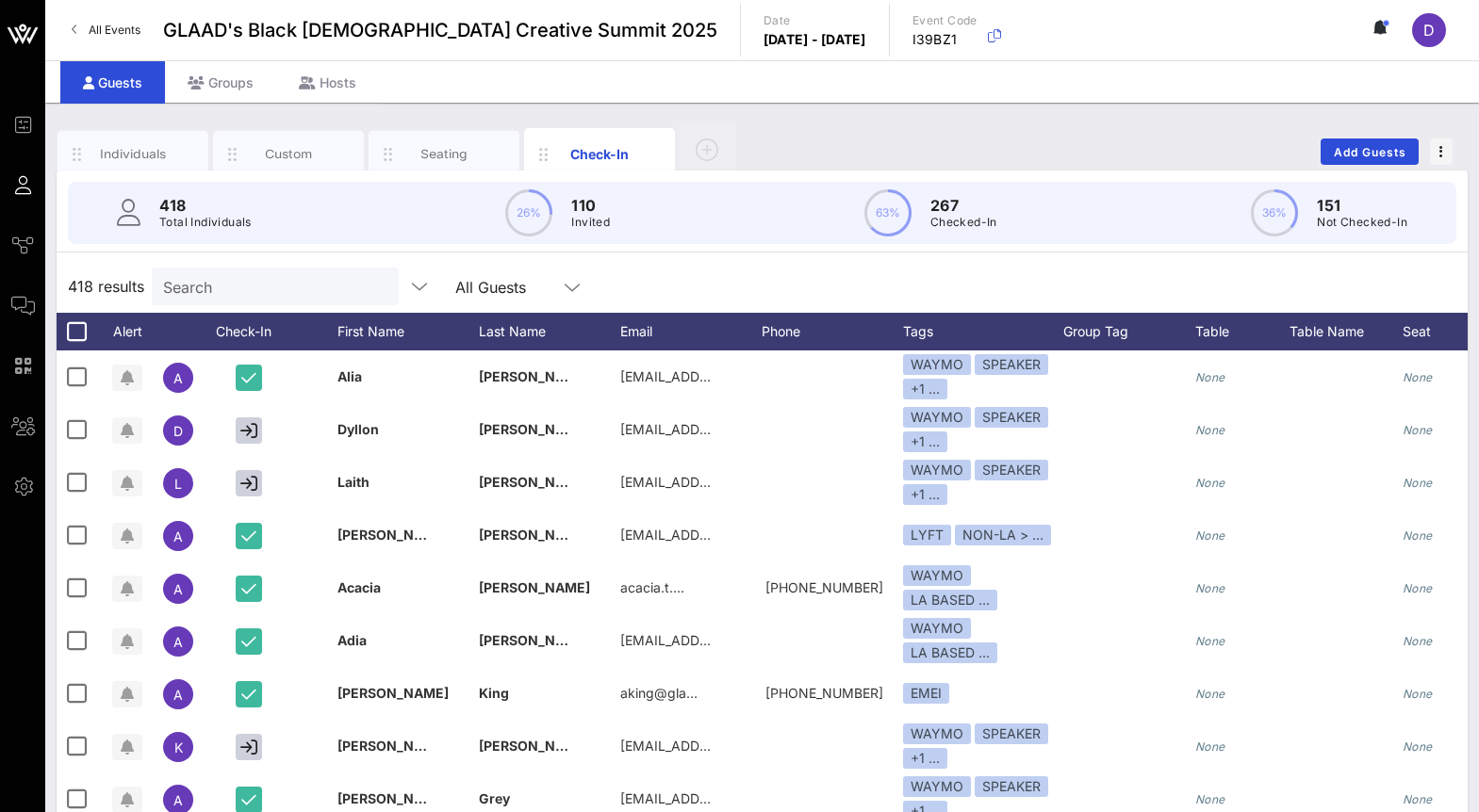
click at [221, 296] on input "Search" at bounding box center [273, 286] width 221 height 25
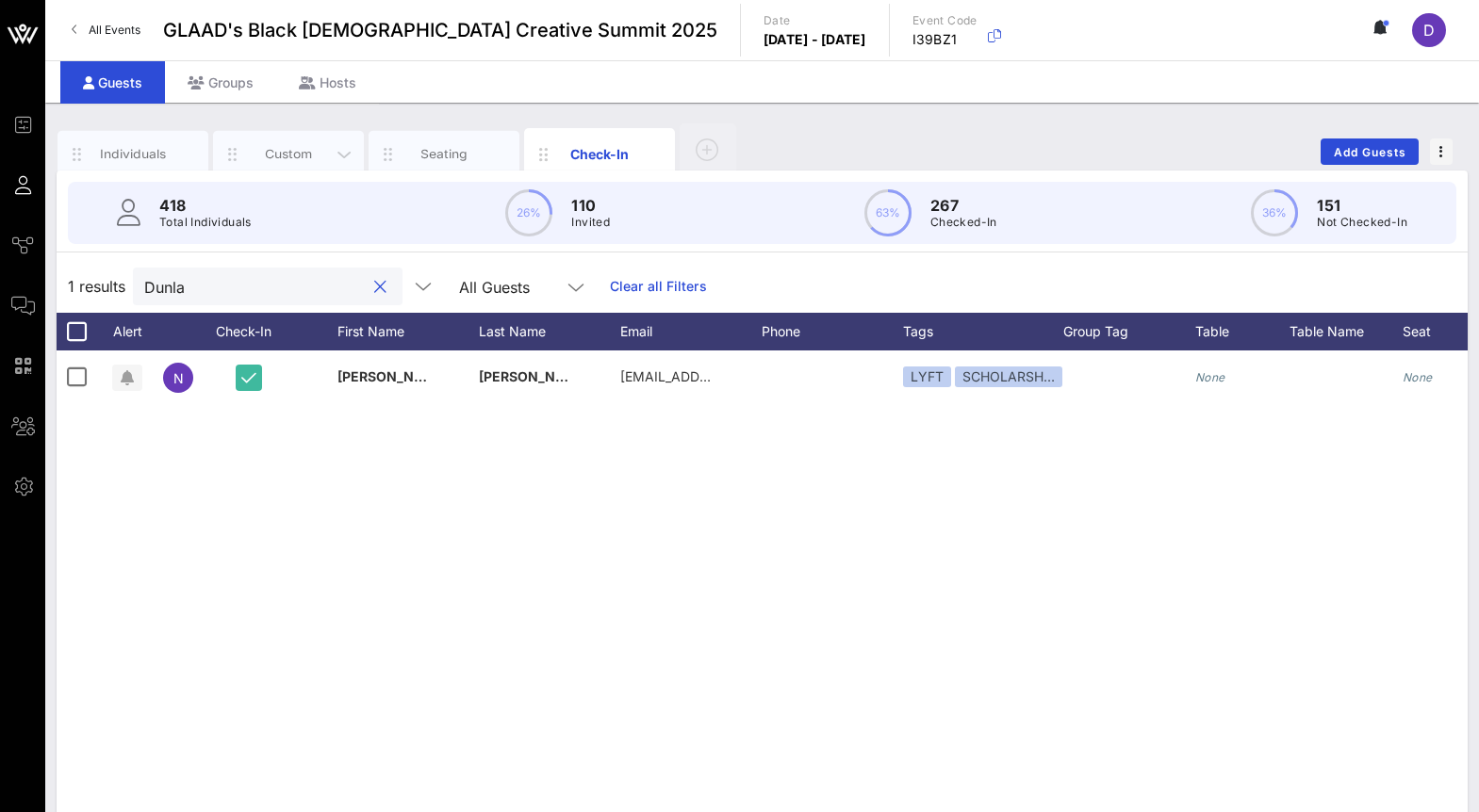
type input "Dunla"
click at [320, 161] on div "Custom" at bounding box center [288, 154] width 84 height 18
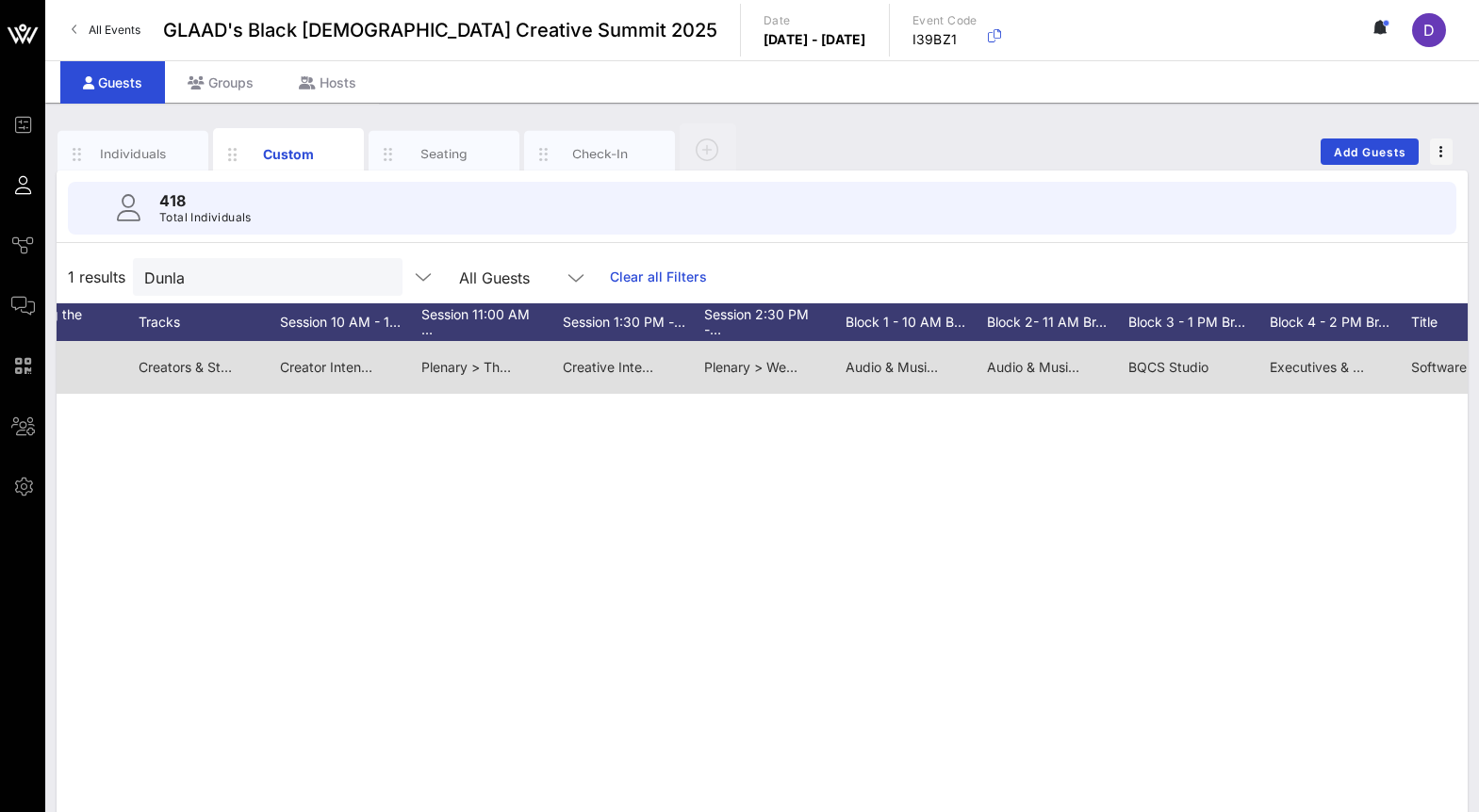
scroll to position [0, 416]
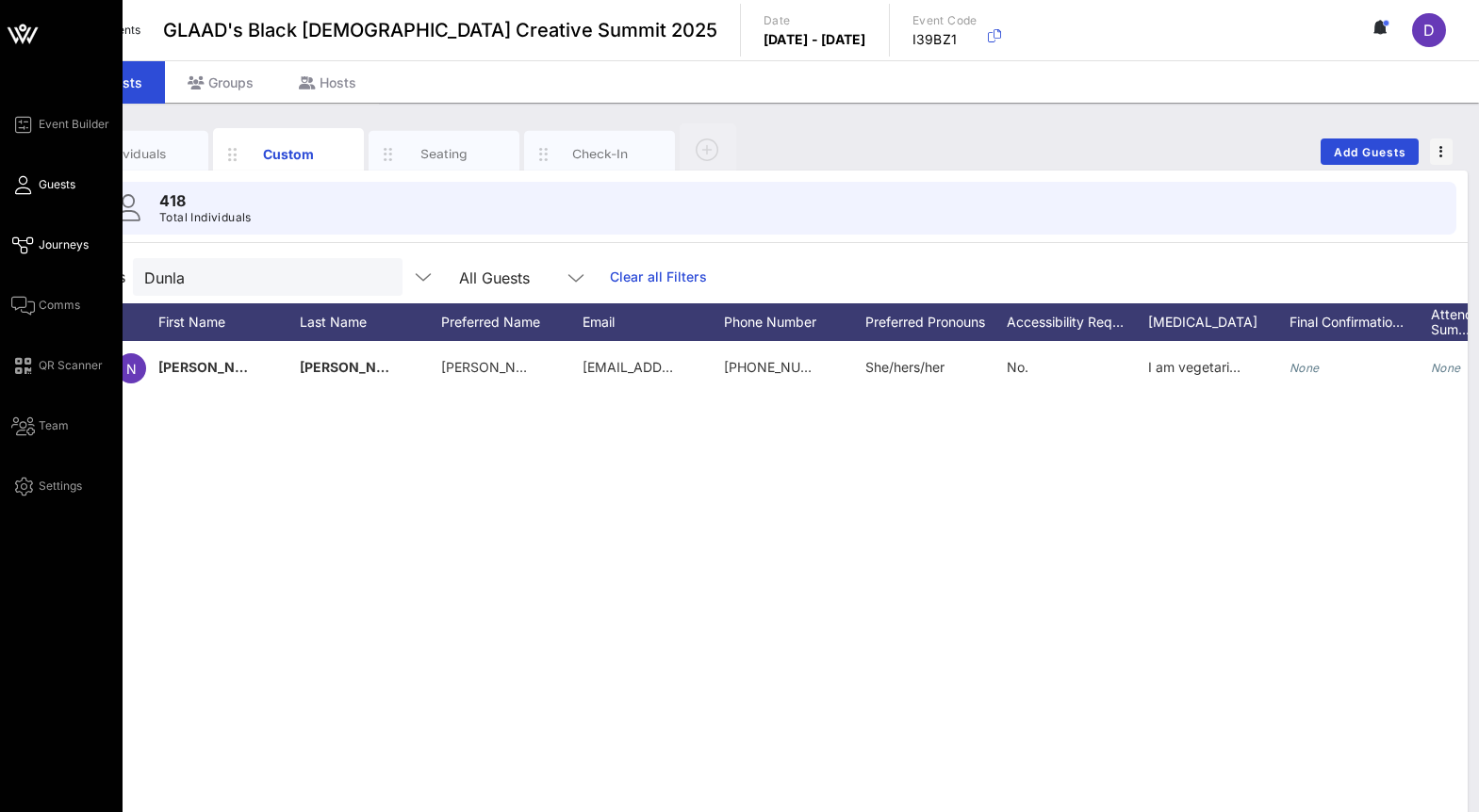
click at [37, 243] on link "Journeys" at bounding box center [49, 244] width 77 height 23
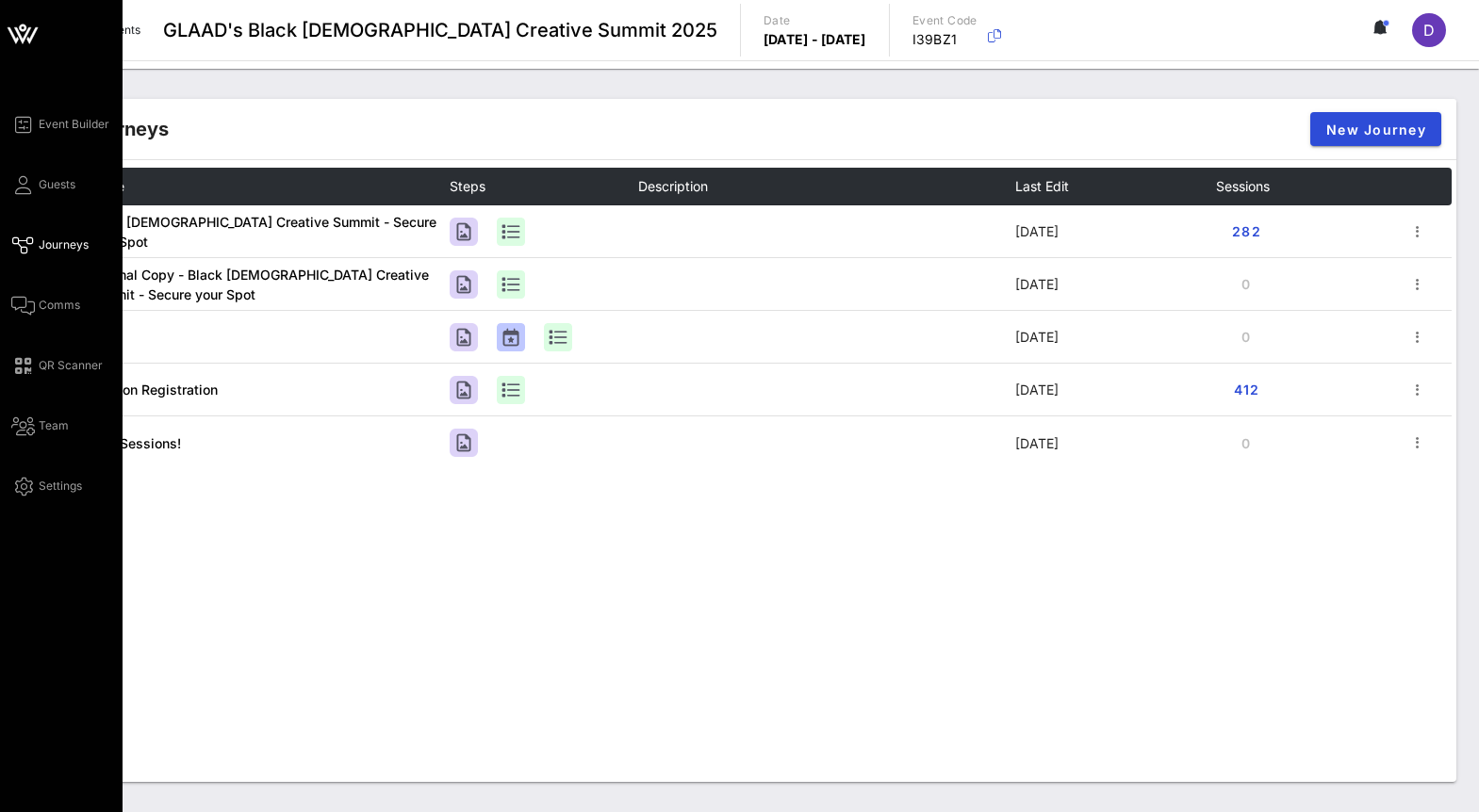
click at [28, 286] on div "Event Builder Guests Journeys Comms QR Scanner Team Settings" at bounding box center [66, 305] width 111 height 384
click at [38, 311] on span "Comms" at bounding box center [59, 304] width 41 height 17
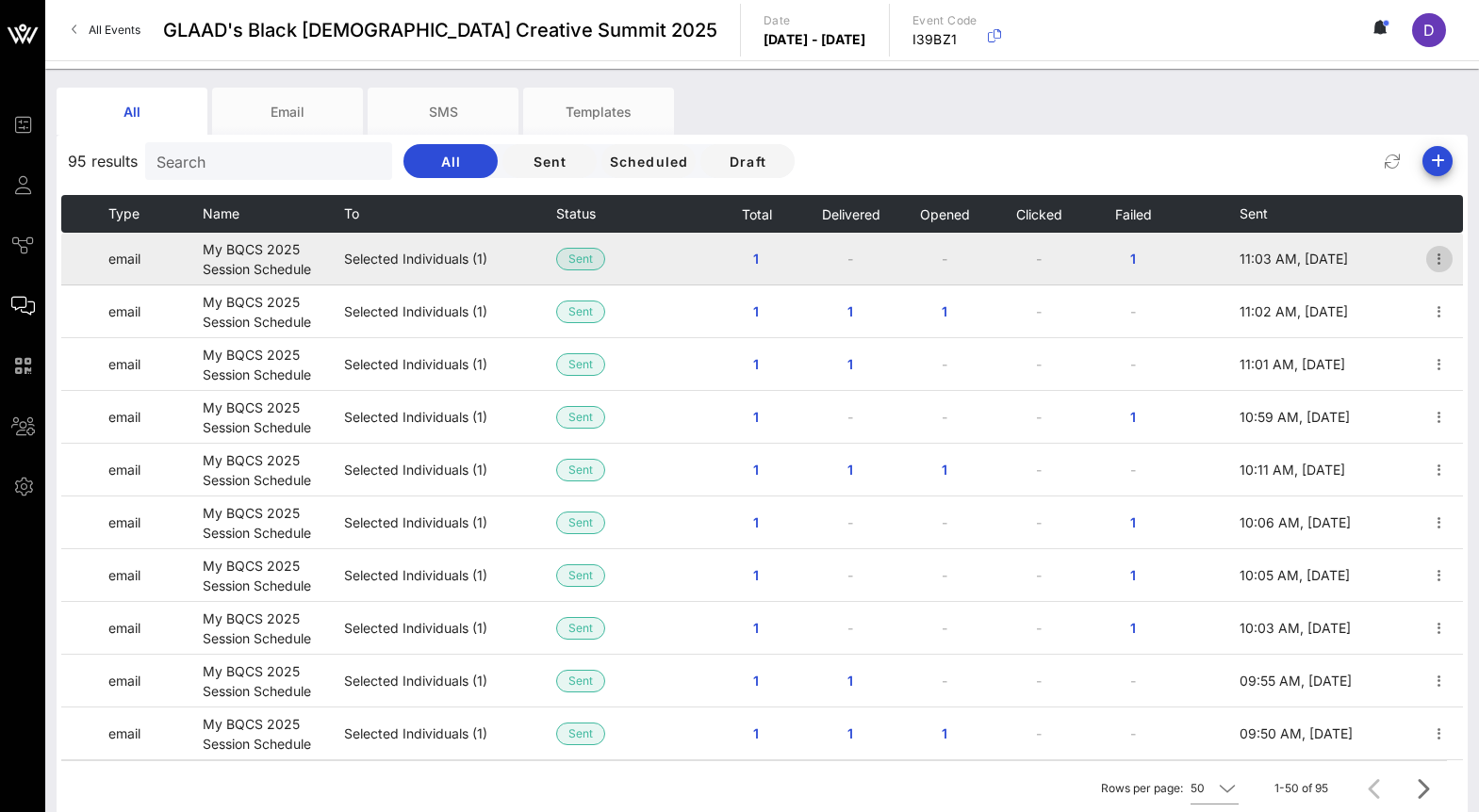
click at [1436, 258] on icon "button" at bounding box center [1439, 258] width 23 height 23
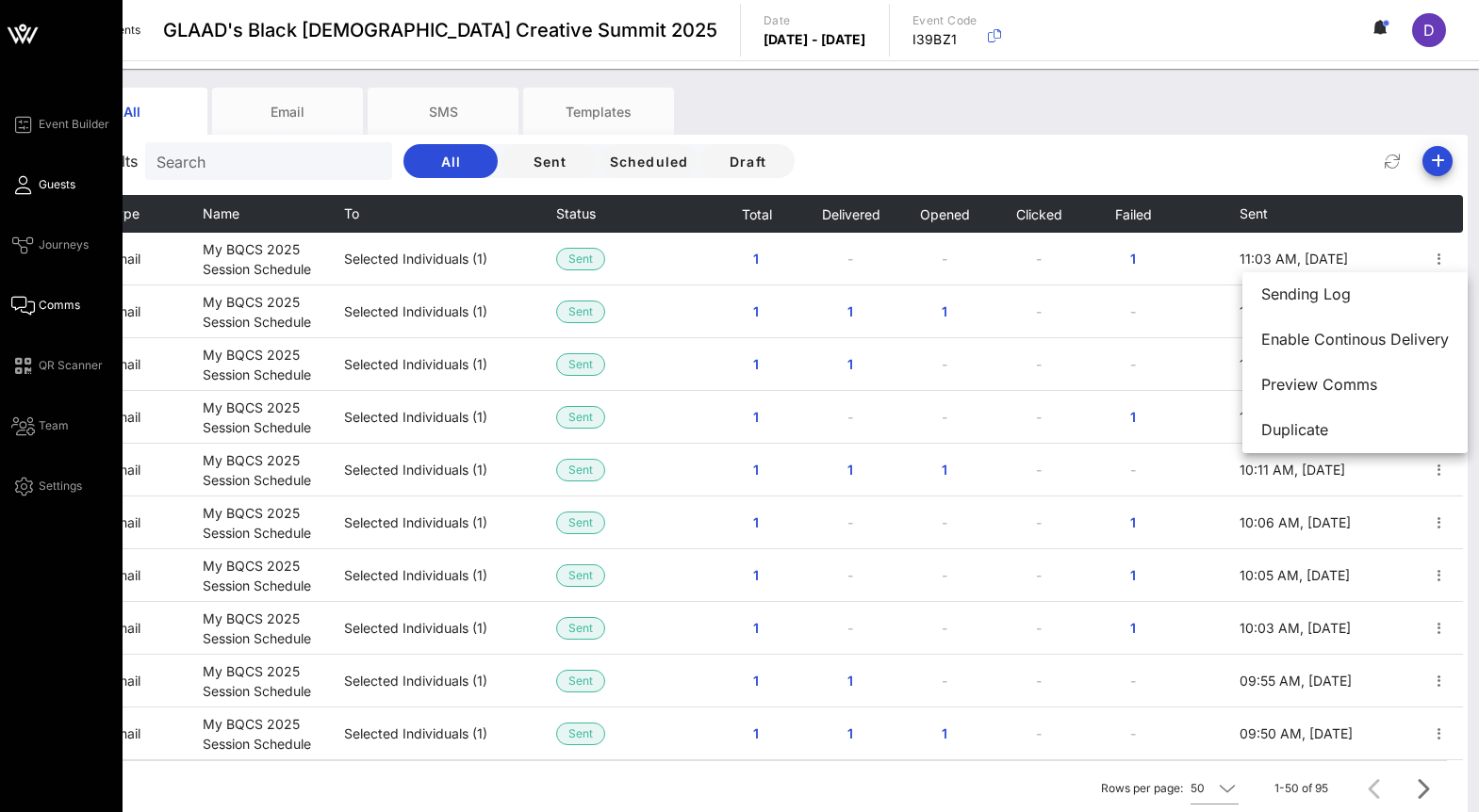
click at [47, 188] on span "Guests" at bounding box center [56, 184] width 36 height 17
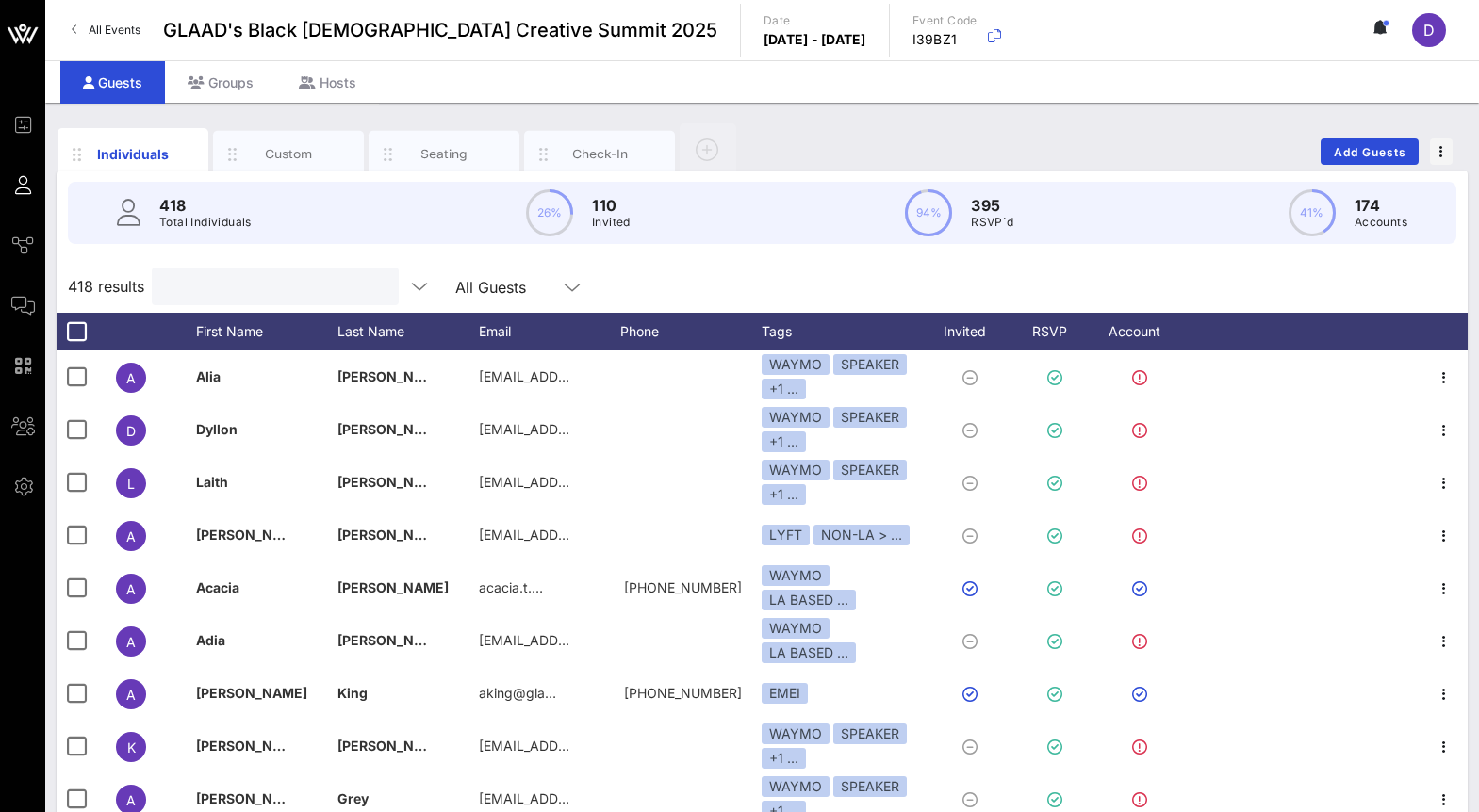
click at [180, 290] on input "text" at bounding box center [273, 286] width 221 height 25
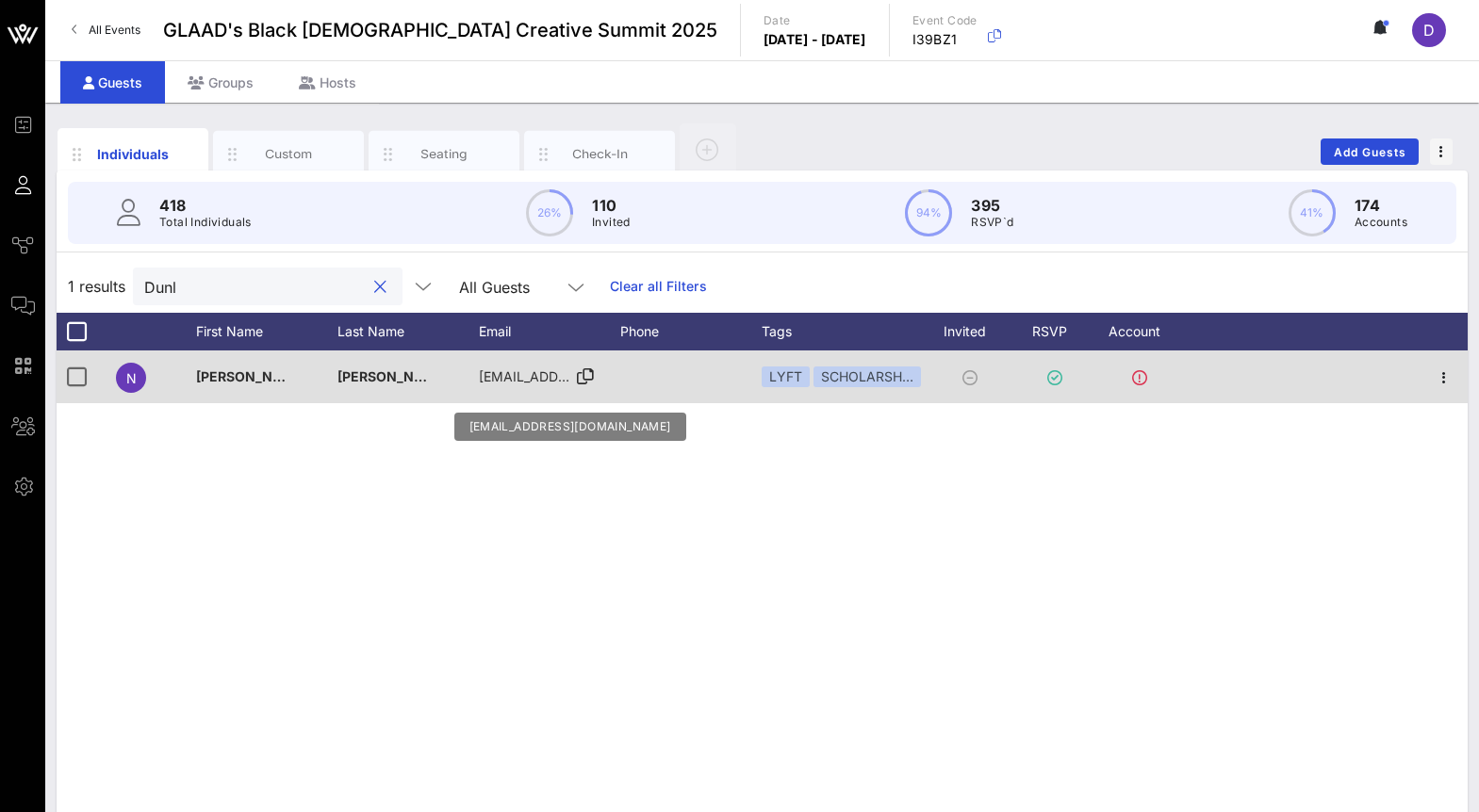
type input "Dunl"
click at [523, 356] on div "nikkidonthebeat@gmail.com" at bounding box center [527, 377] width 95 height 53
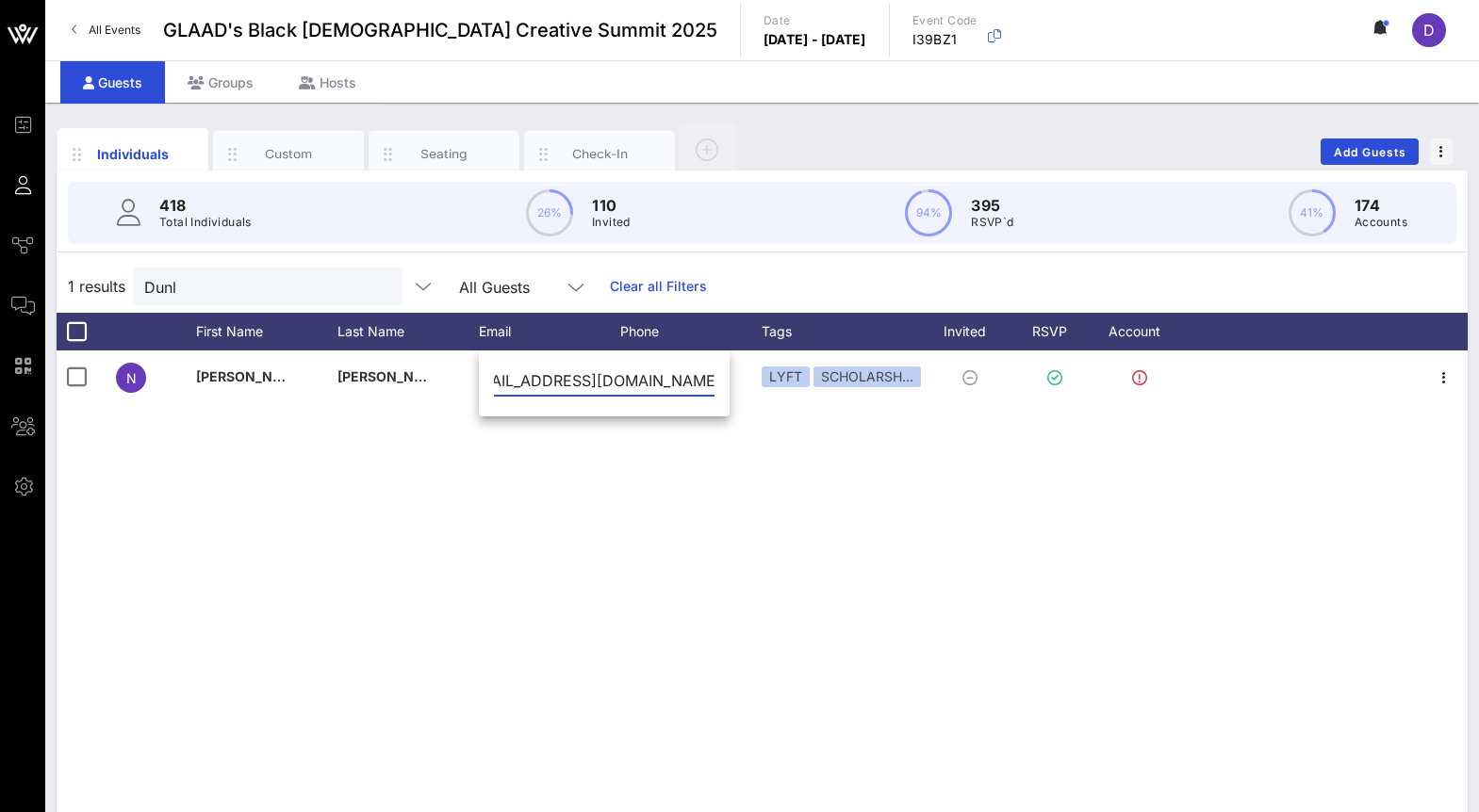
click at [523, 373] on input "nikkidonthebeat@gmail.com" at bounding box center [604, 380] width 221 height 31
click at [476, 490] on div "N Nikki Dunlap nikkidonthebeat@gmail.com LYFT SCHOLARSH…" at bounding box center [761, 634] width 1411 height 566
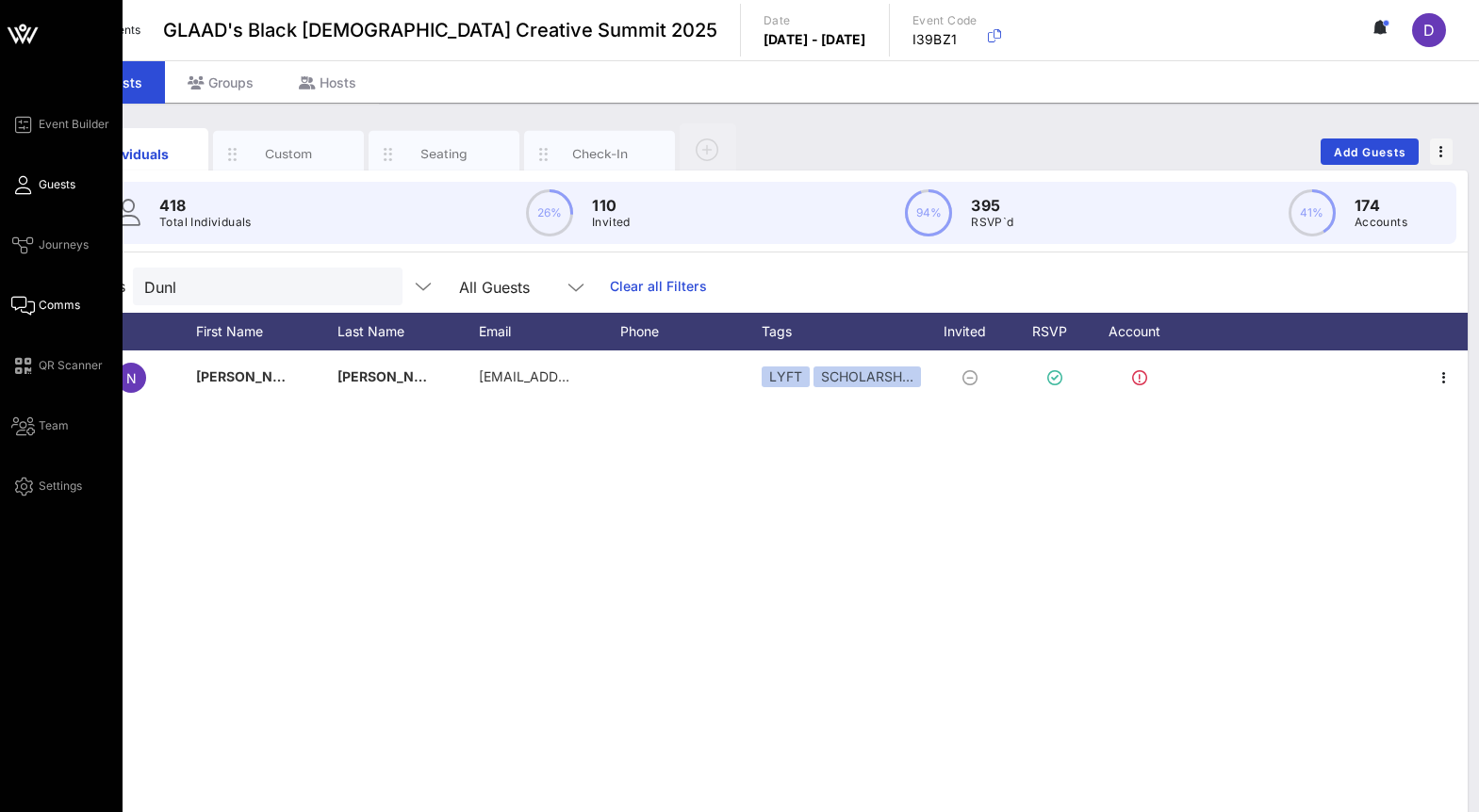
click at [41, 315] on link "Comms" at bounding box center [45, 304] width 69 height 23
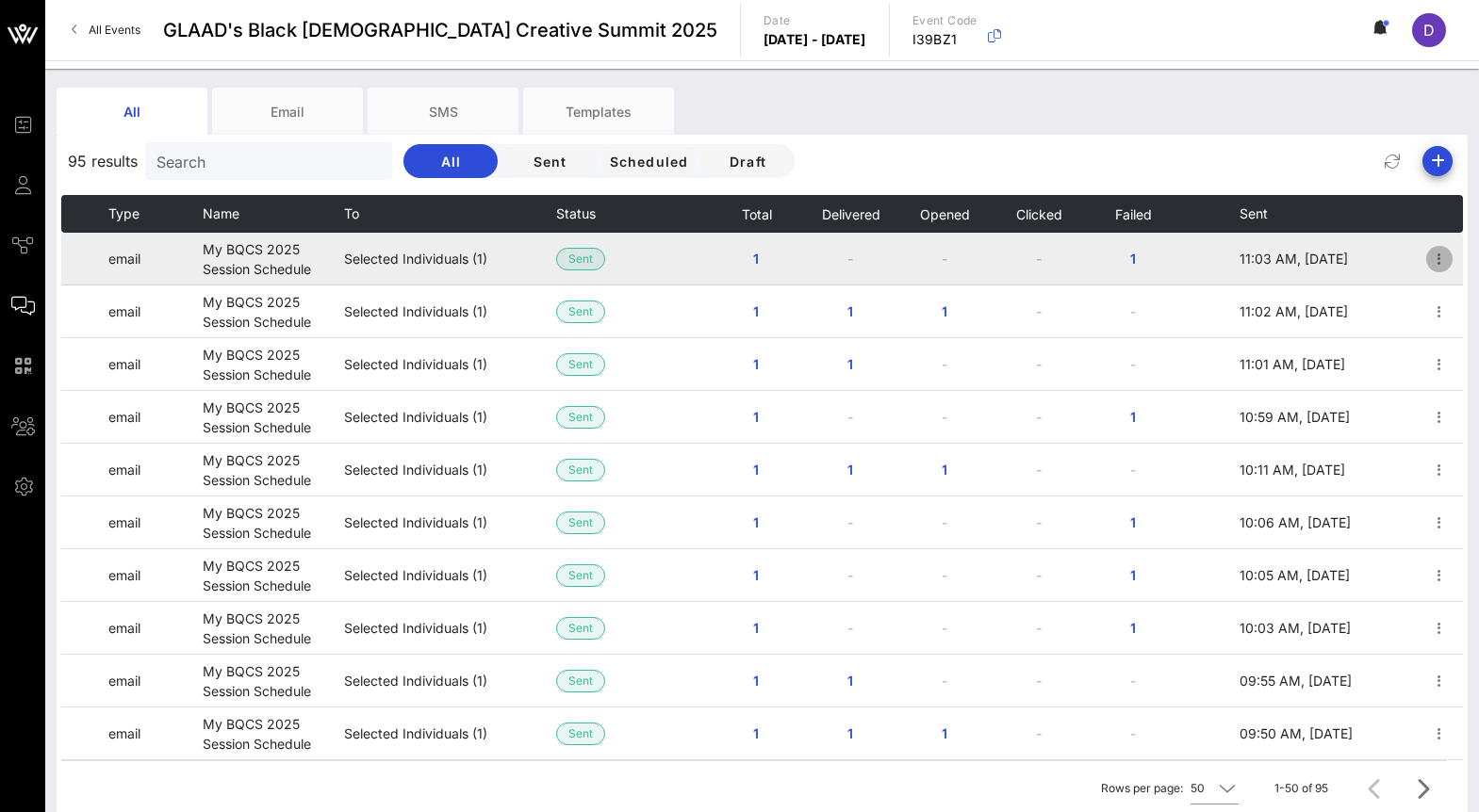
click at [1444, 260] on icon "button" at bounding box center [1439, 258] width 23 height 23
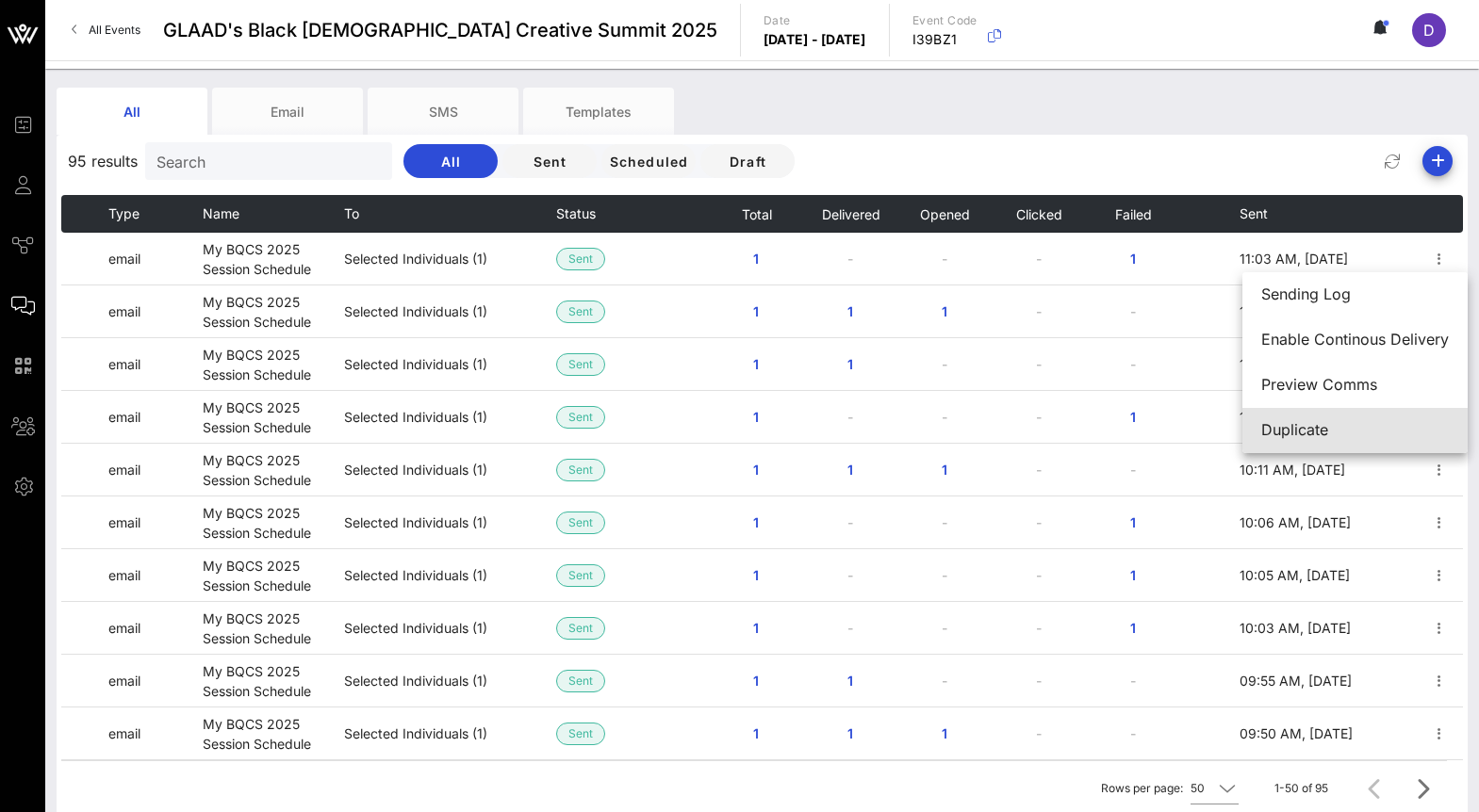
click at [1369, 418] on div "Duplicate" at bounding box center [1355, 430] width 187 height 40
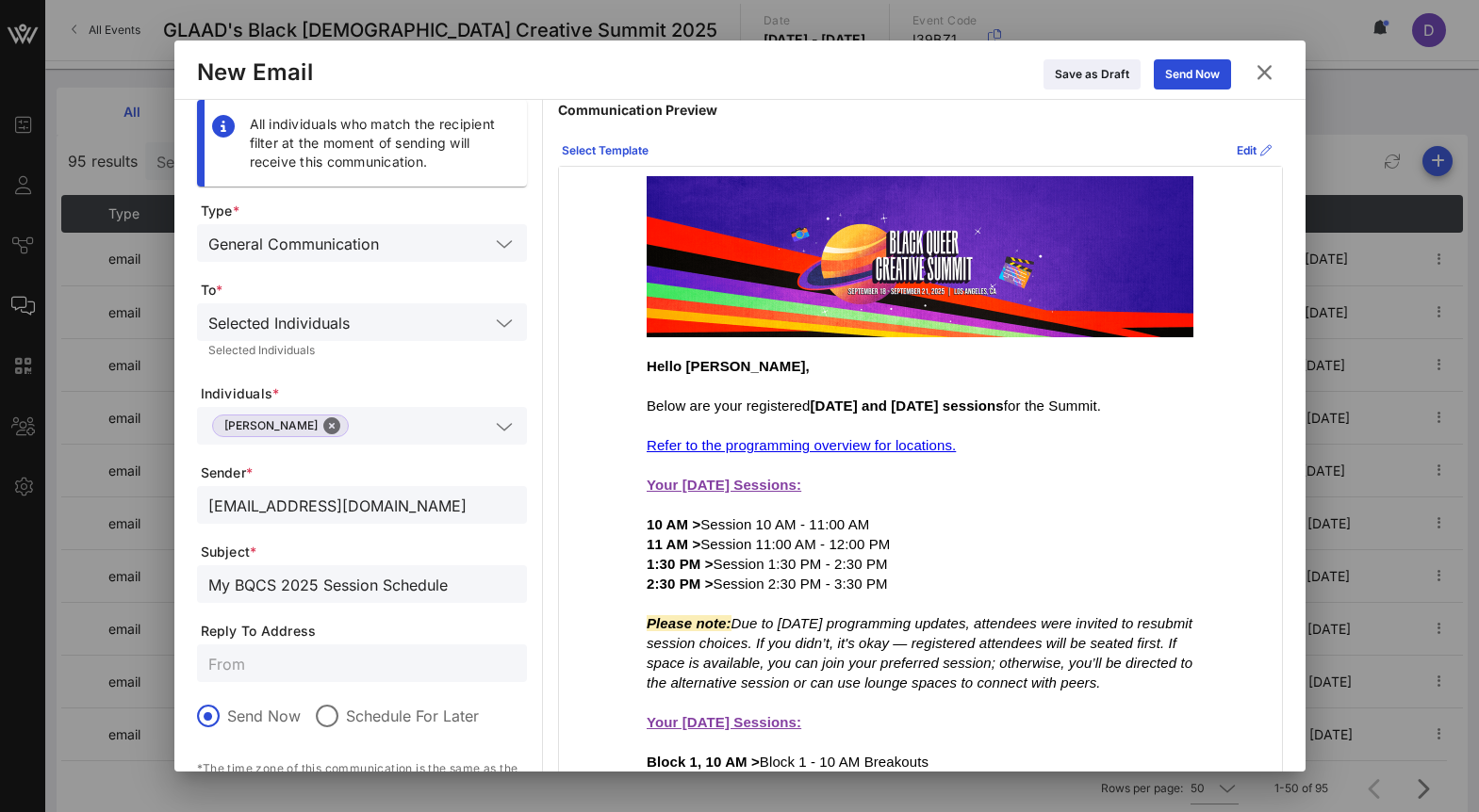
click at [298, 435] on span "[PERSON_NAME]" at bounding box center [281, 426] width 112 height 21
click at [292, 422] on span "[PERSON_NAME]" at bounding box center [281, 426] width 112 height 21
click at [323, 421] on button "Close" at bounding box center [331, 426] width 17 height 17
click at [306, 421] on input "text" at bounding box center [348, 426] width 281 height 25
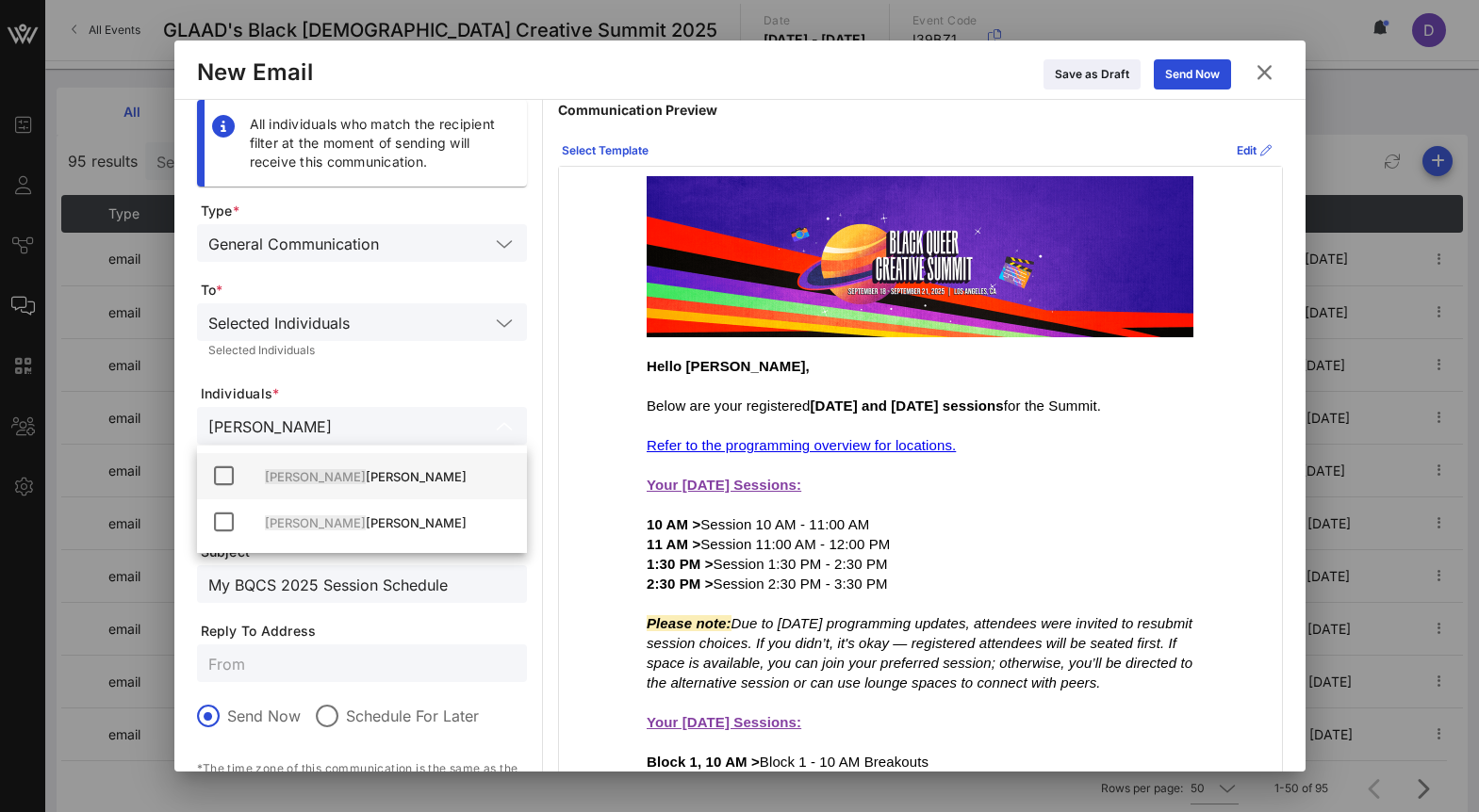
click at [334, 482] on div "Nikki Dunlap" at bounding box center [388, 476] width 246 height 15
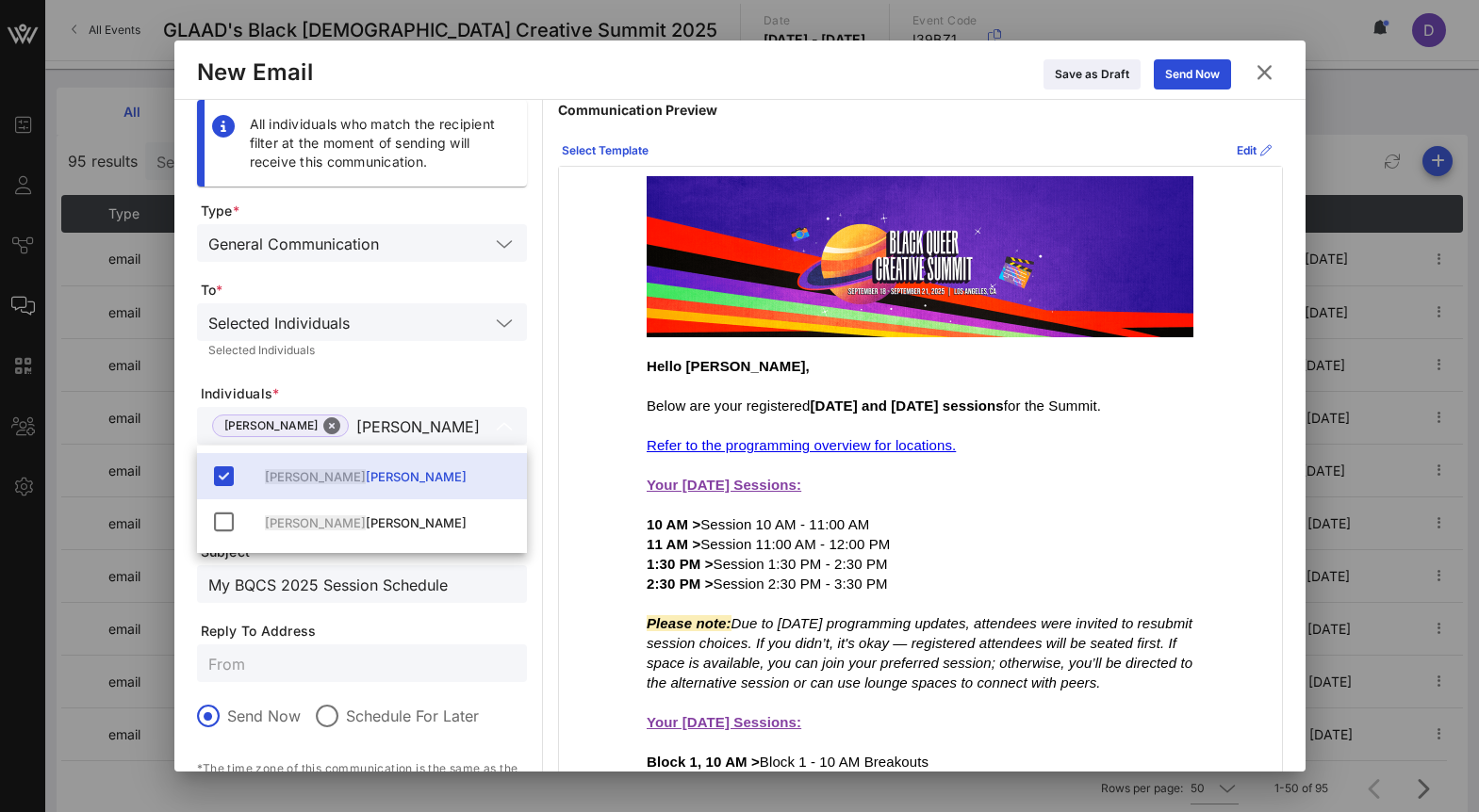
type input "Nikki"
click at [396, 397] on span "Individuals *" at bounding box center [364, 393] width 326 height 19
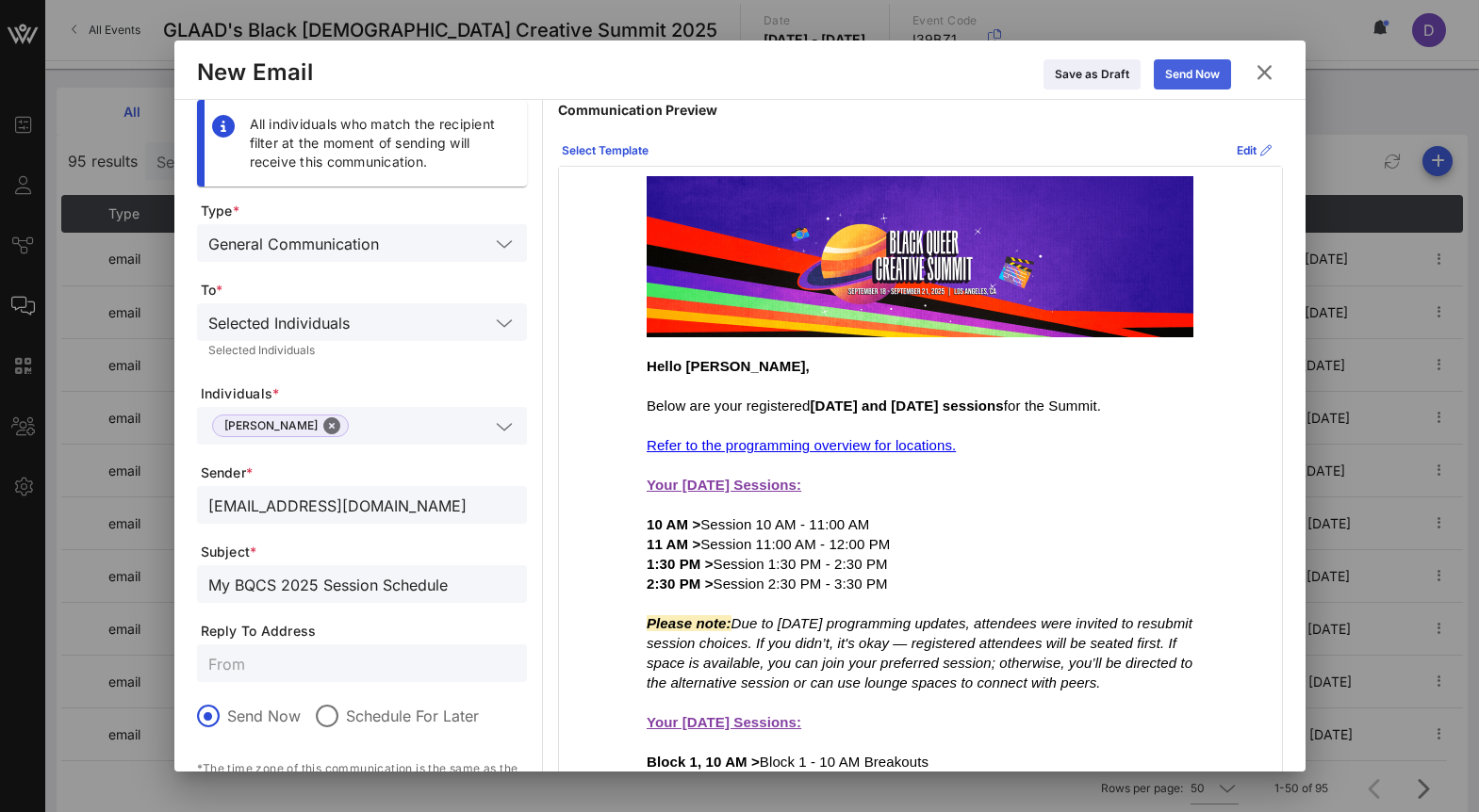
click at [1212, 78] on div "Send Now" at bounding box center [1192, 74] width 54 height 19
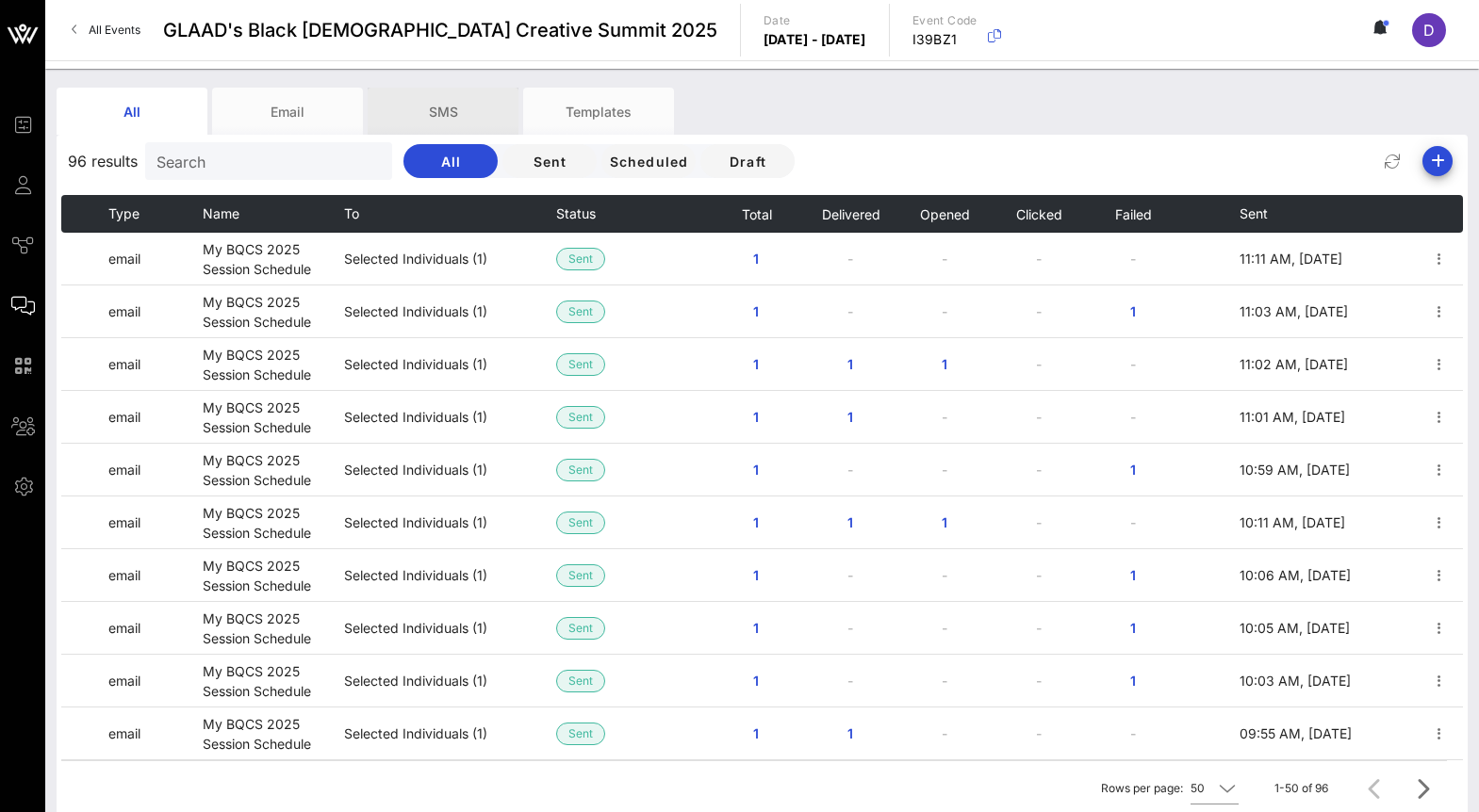
click at [460, 112] on div "SMS" at bounding box center [443, 111] width 151 height 47
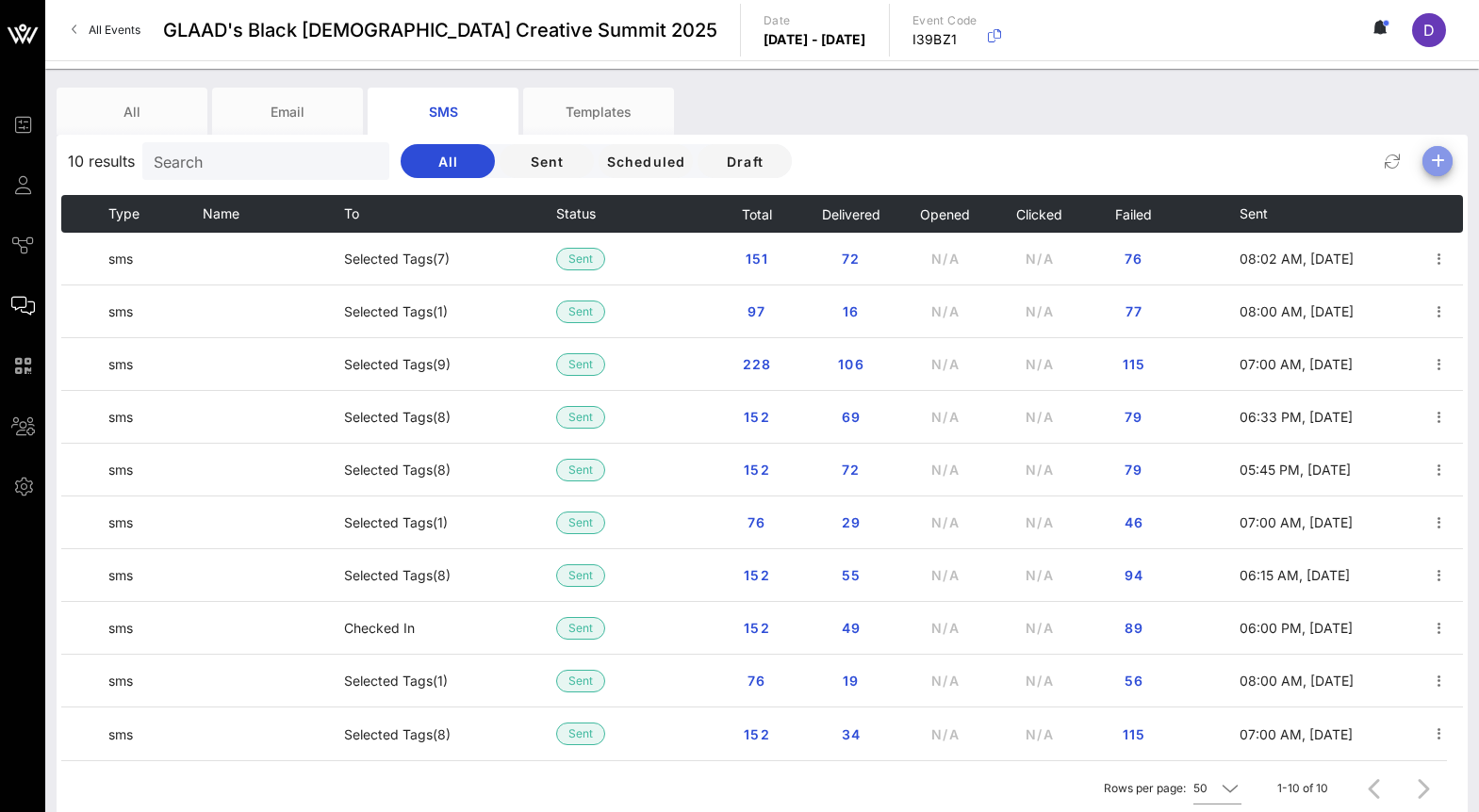
click at [1444, 151] on icon "button" at bounding box center [1438, 161] width 23 height 23
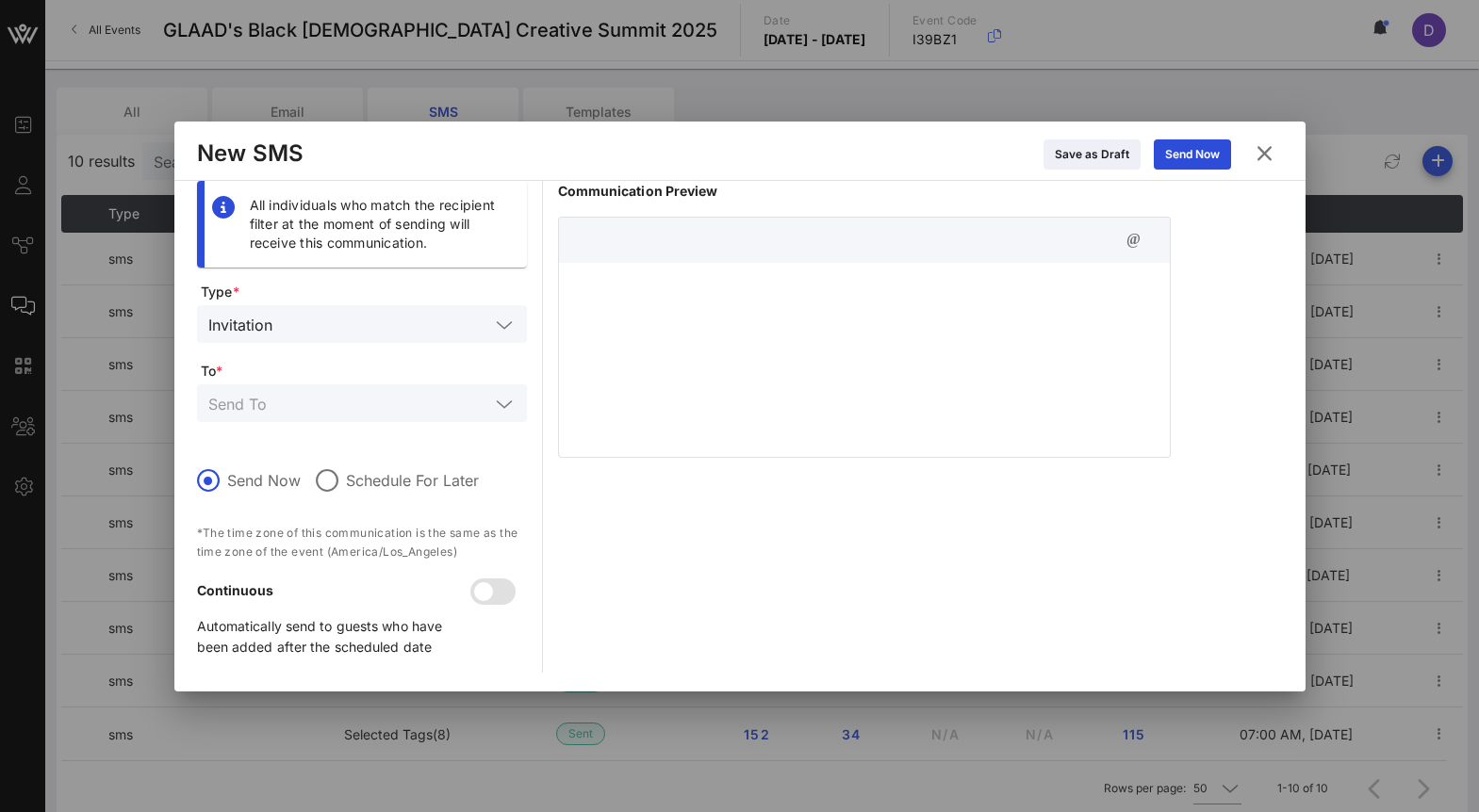
click at [418, 327] on input "text" at bounding box center [385, 323] width 209 height 25
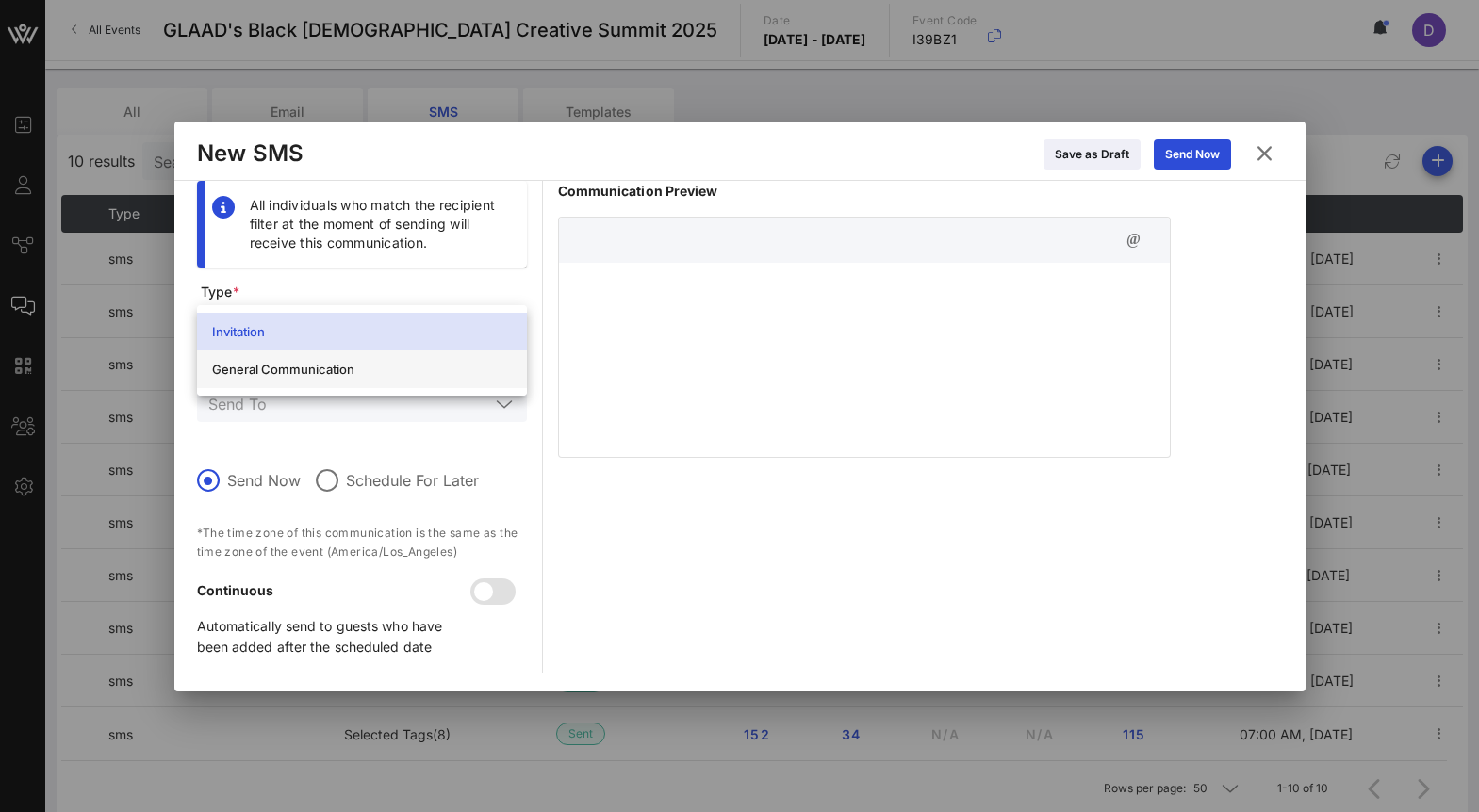
click at [416, 381] on div "General Communication" at bounding box center [362, 369] width 300 height 31
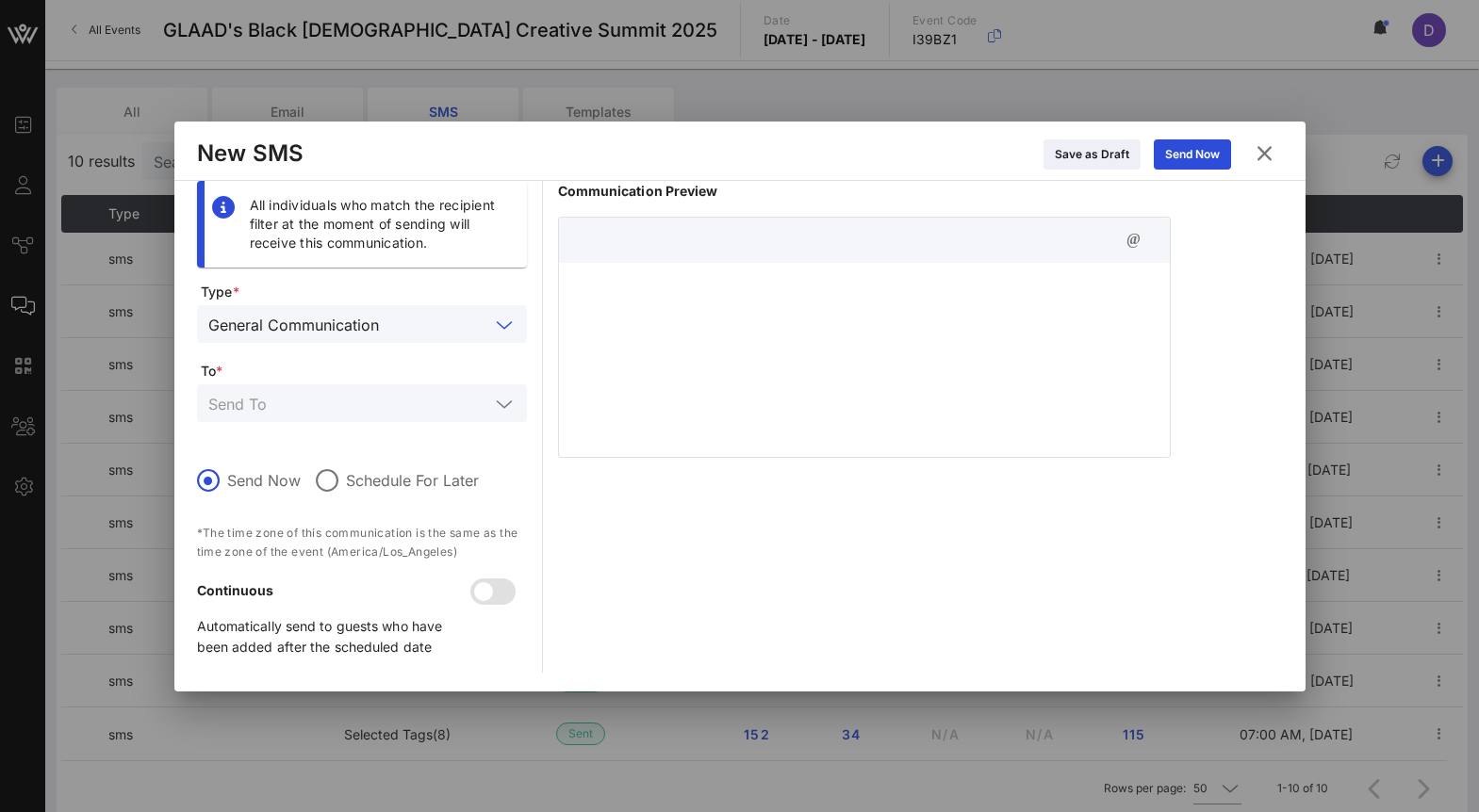
click at [405, 413] on input "text" at bounding box center [348, 403] width 281 height 25
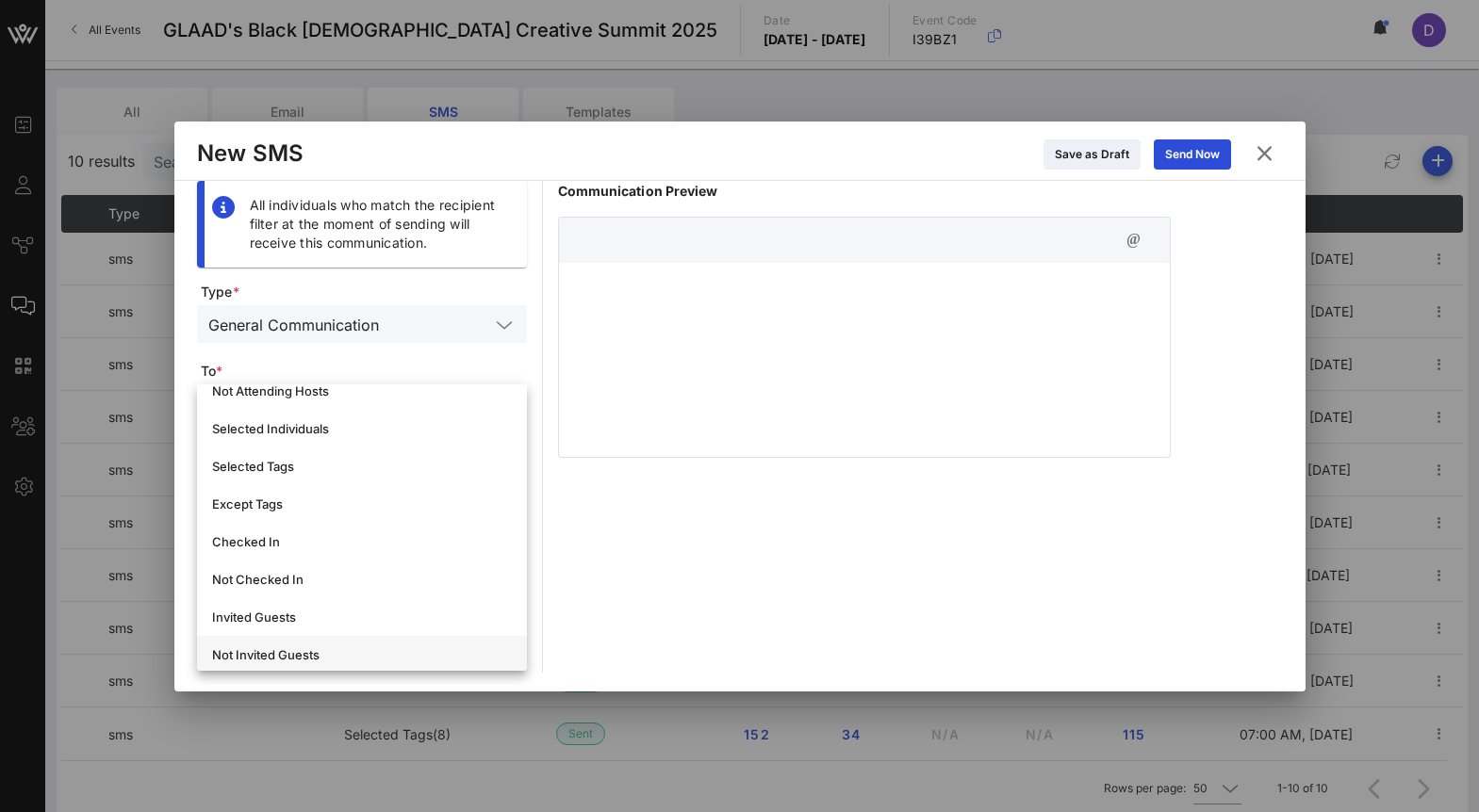
scroll to position [81, 0]
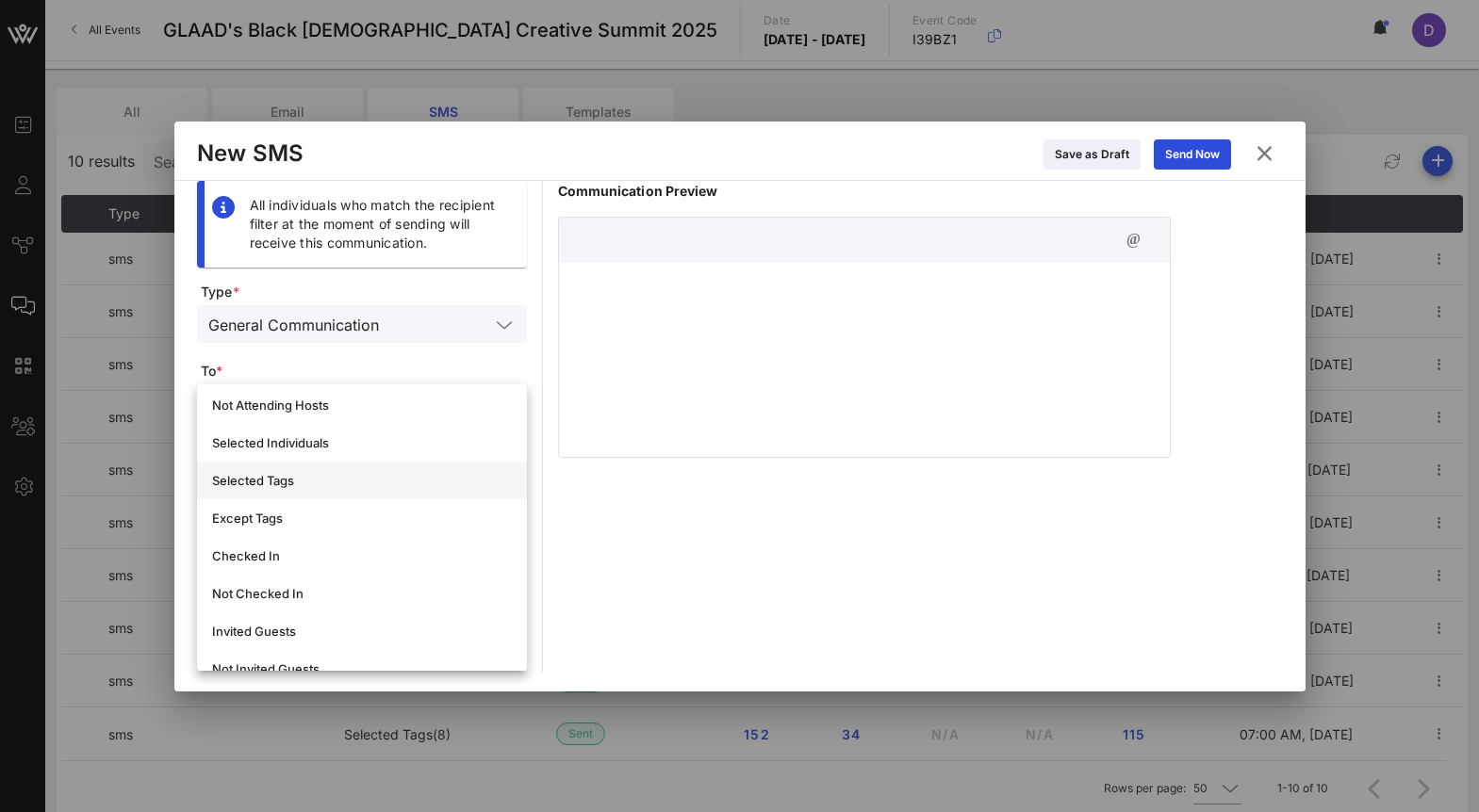
click at [356, 482] on div "Selected Tags" at bounding box center [362, 480] width 300 height 15
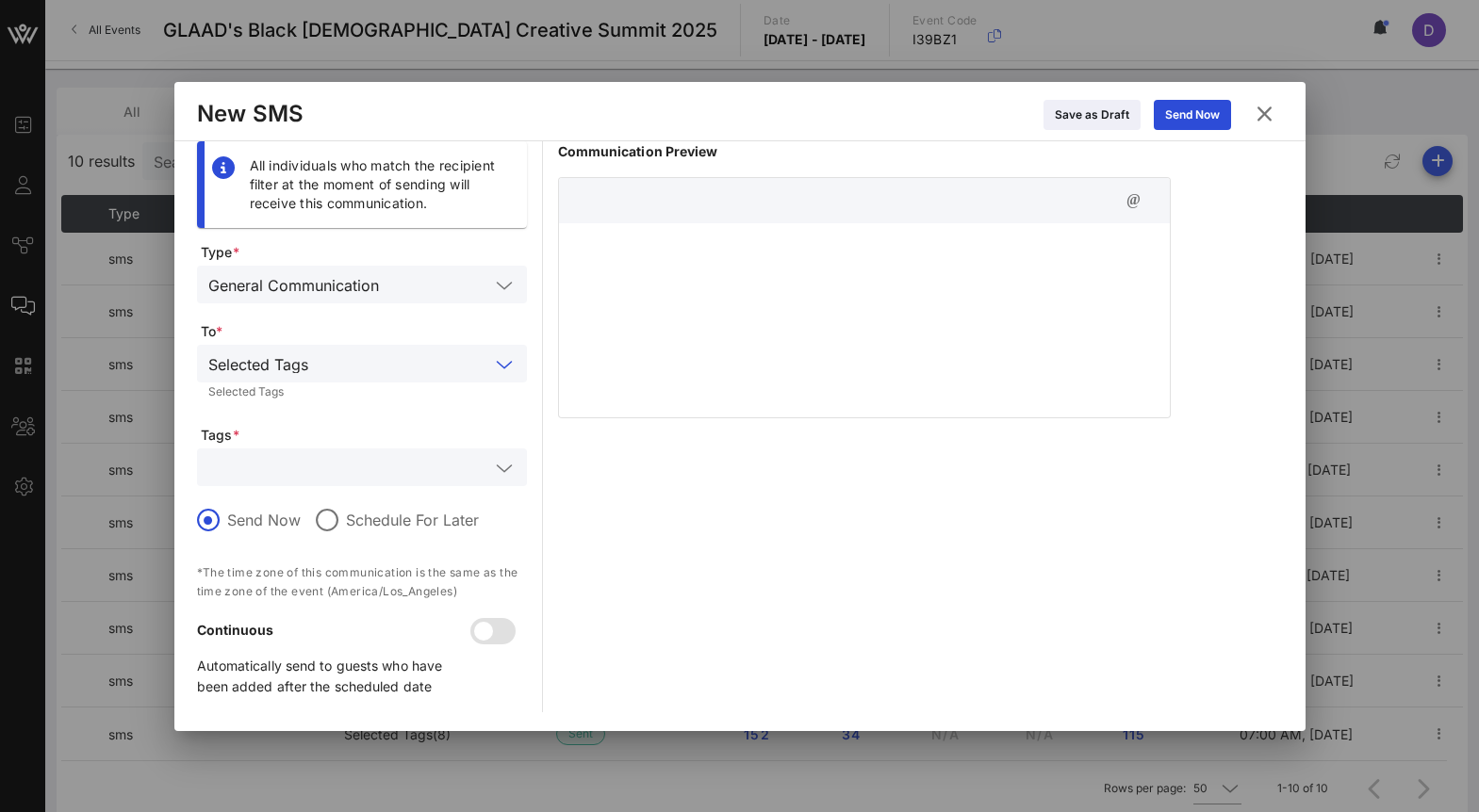
click at [376, 472] on input "text" at bounding box center [348, 467] width 281 height 25
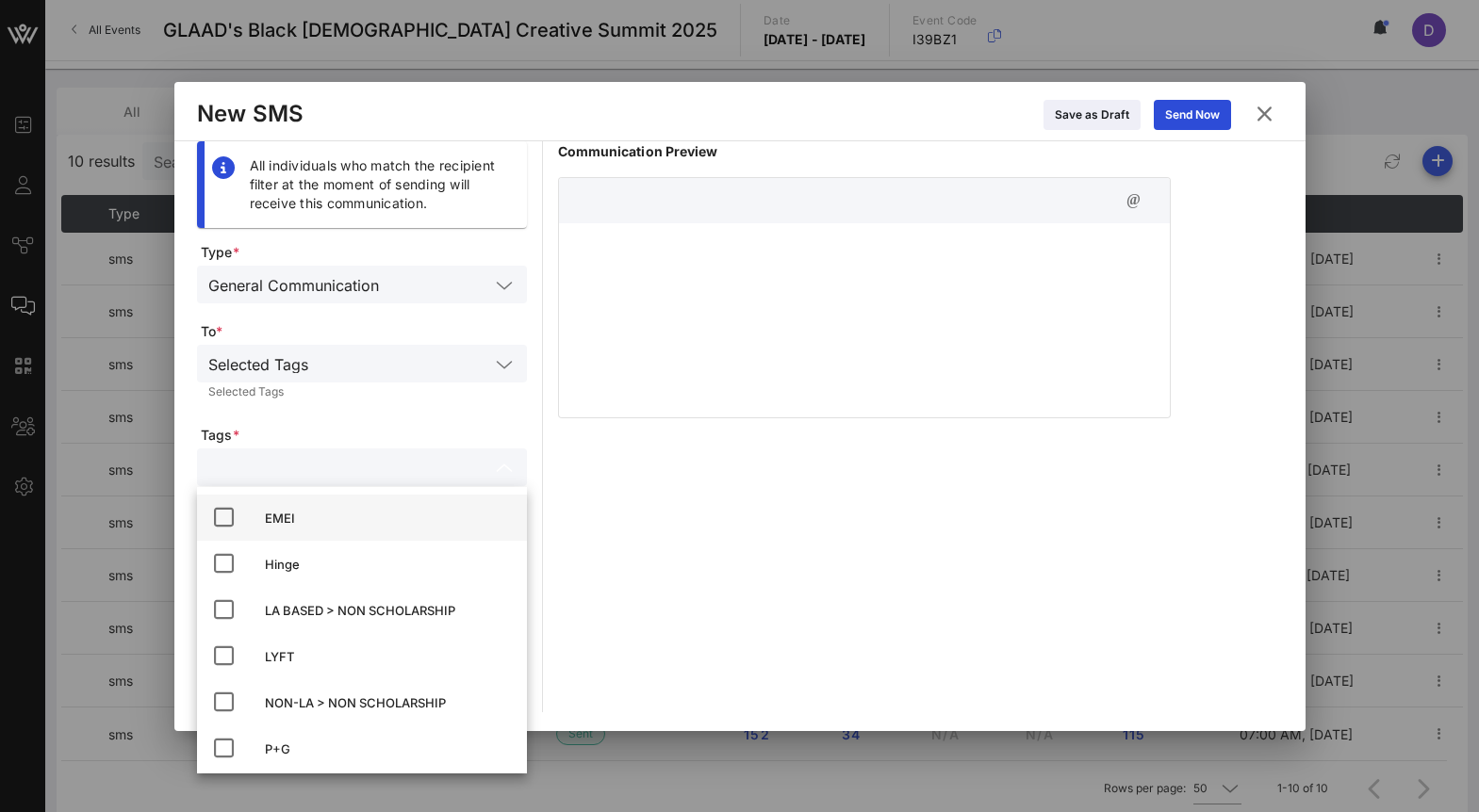
click at [280, 510] on div "EMEI" at bounding box center [388, 517] width 246 height 15
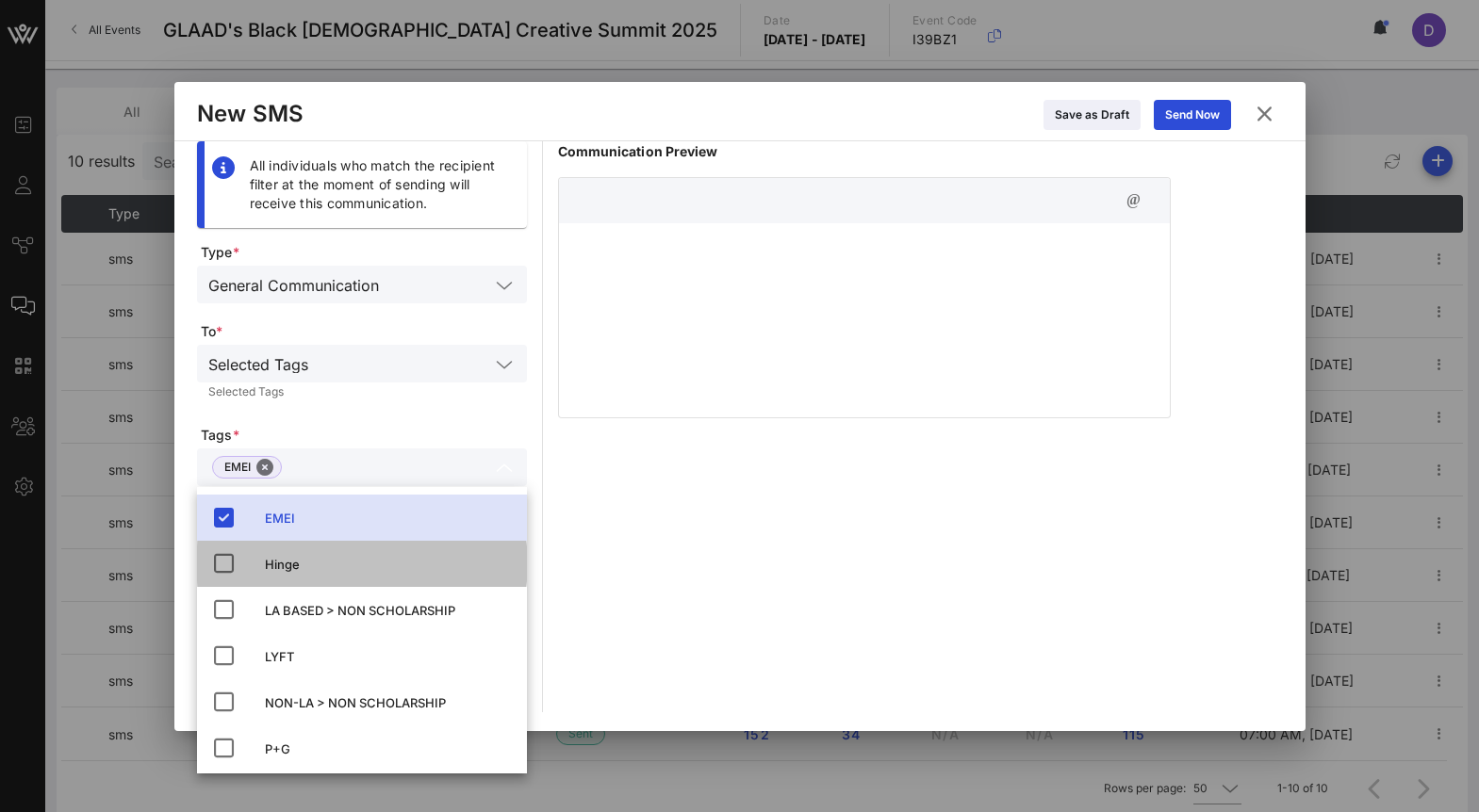
click at [279, 554] on div "Hinge" at bounding box center [388, 564] width 246 height 31
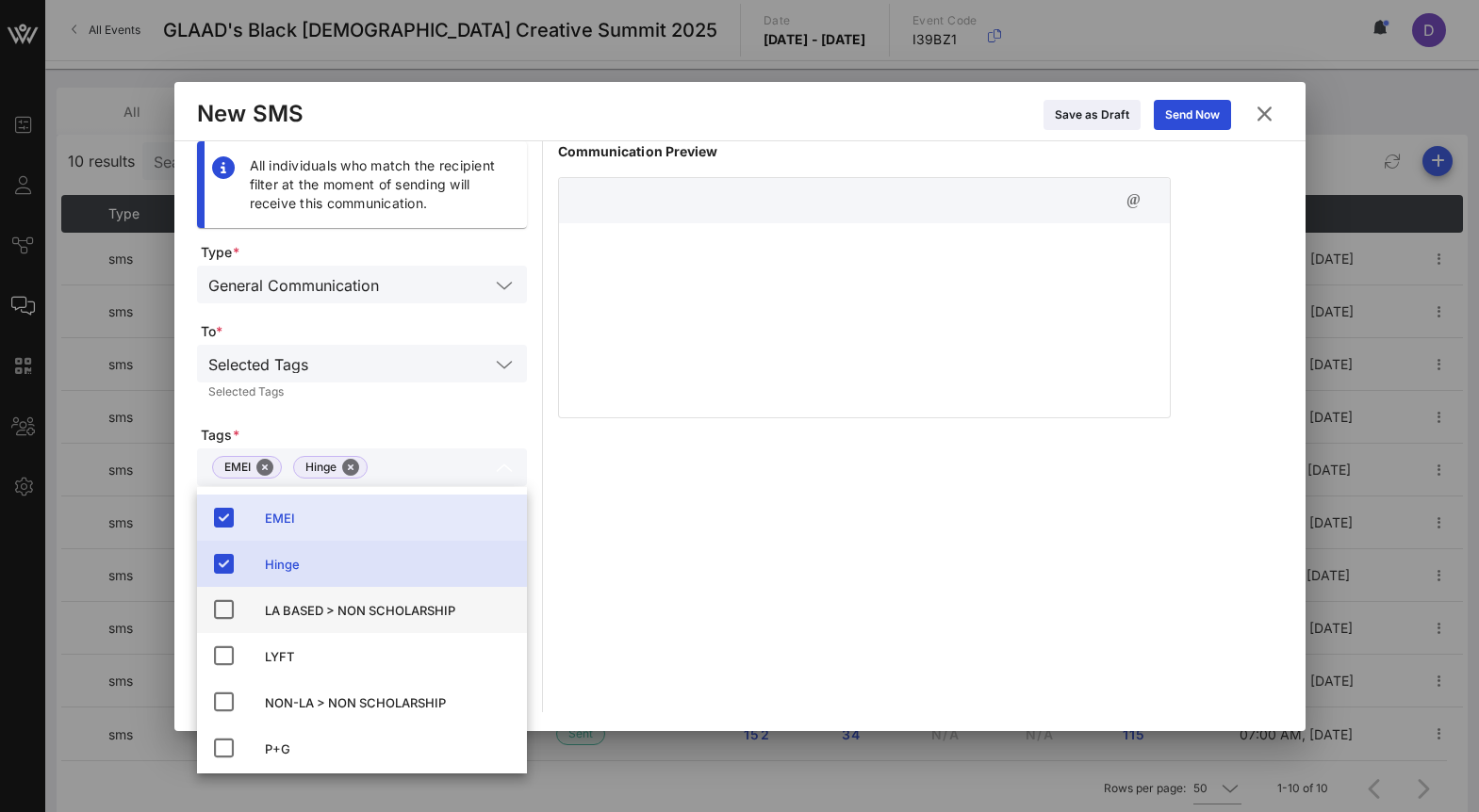
click at [290, 603] on div "LA BASED > NON SCHOLARSHIP" at bounding box center [388, 610] width 246 height 15
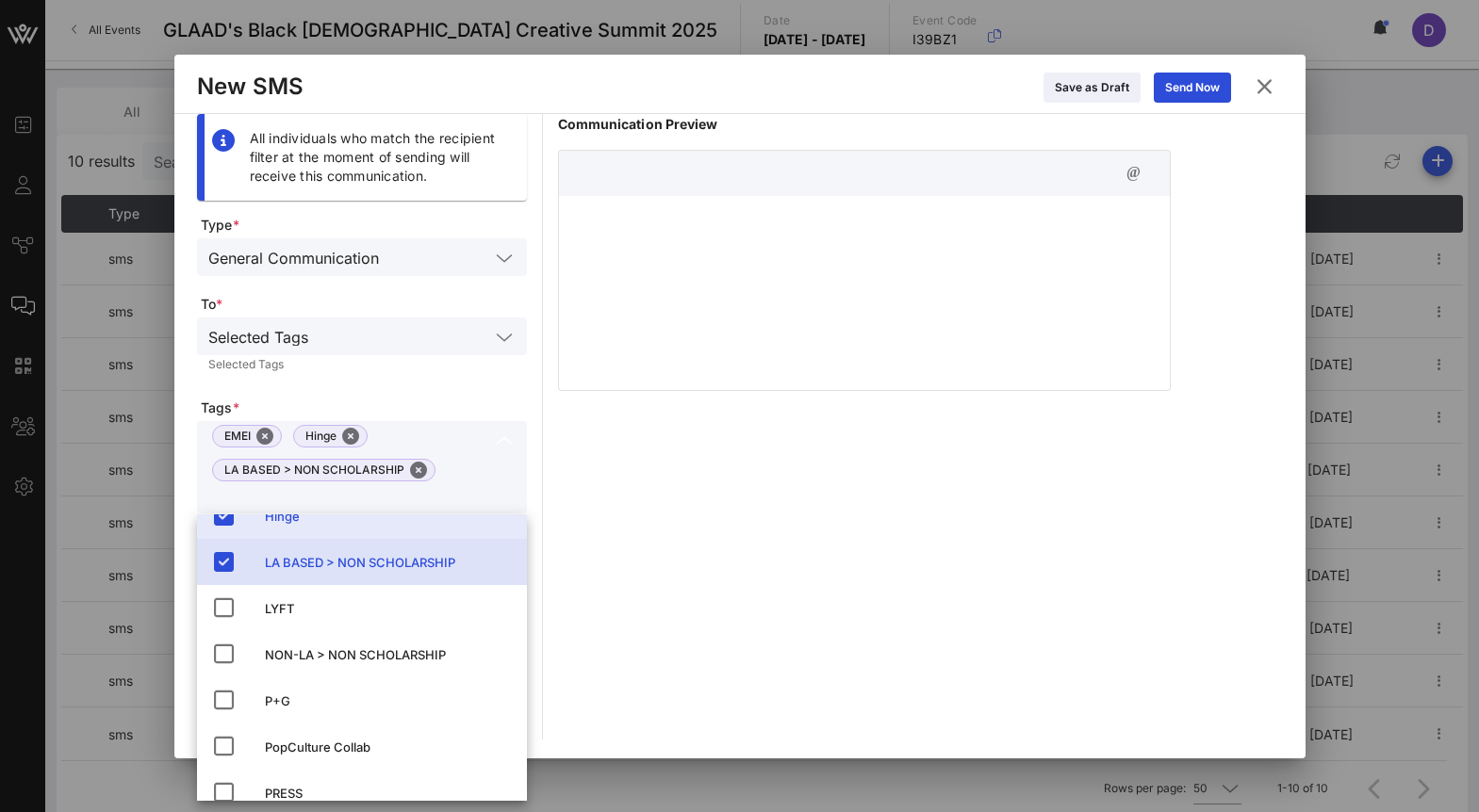
scroll to position [94, 0]
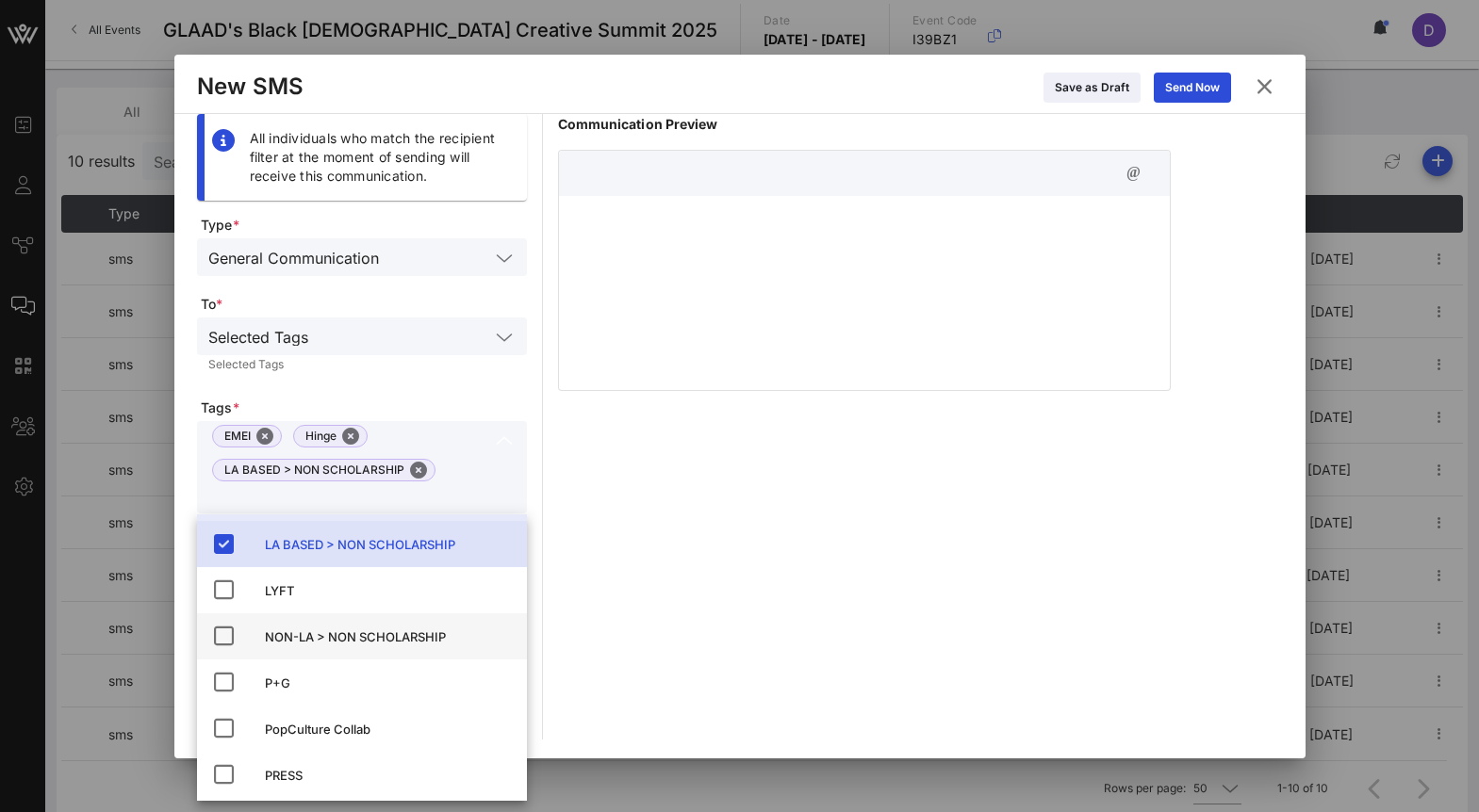
click at [290, 646] on div "NON-LA > NON SCHOLARSHIP" at bounding box center [388, 637] width 246 height 31
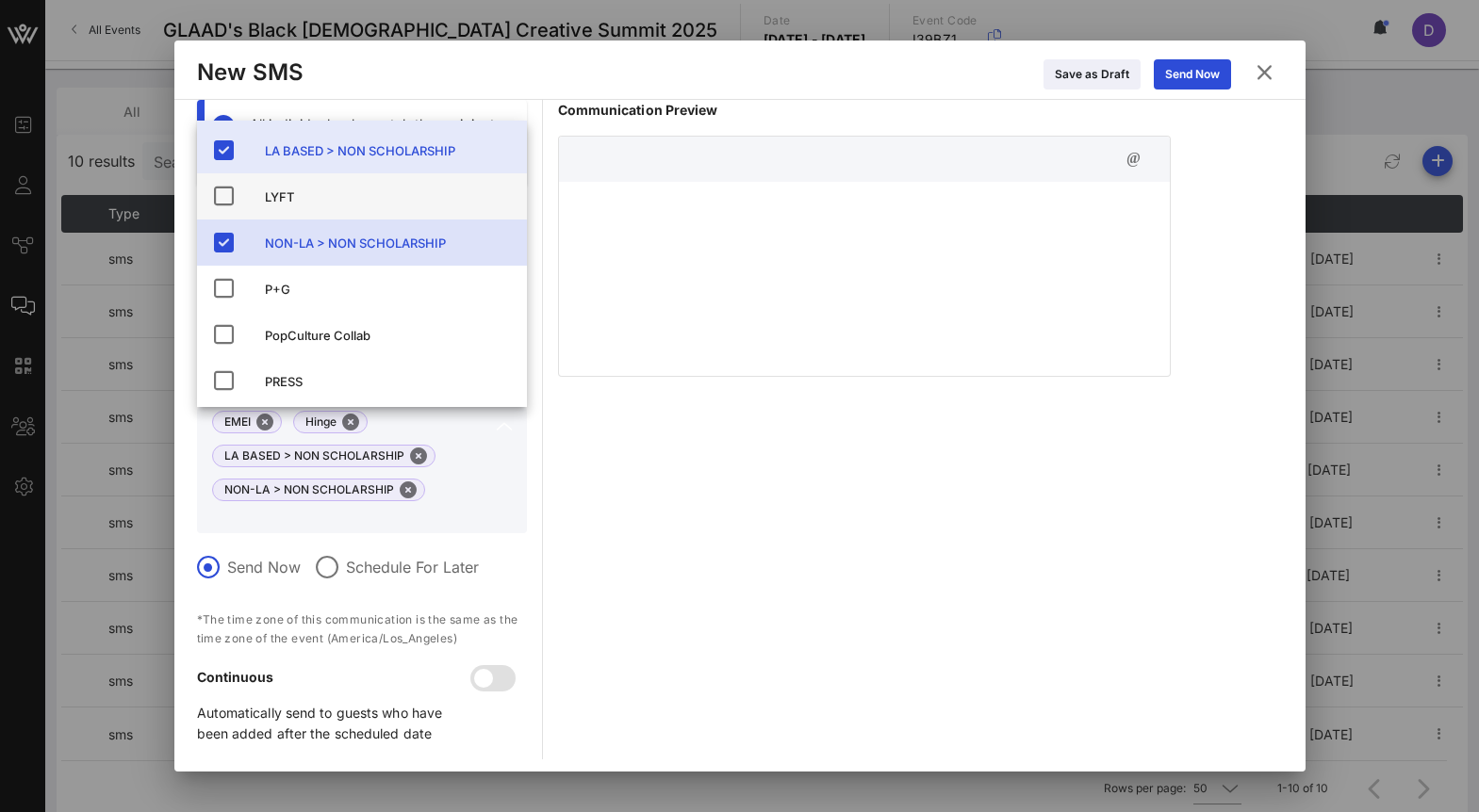
click at [284, 191] on div "LYFT" at bounding box center [388, 196] width 246 height 15
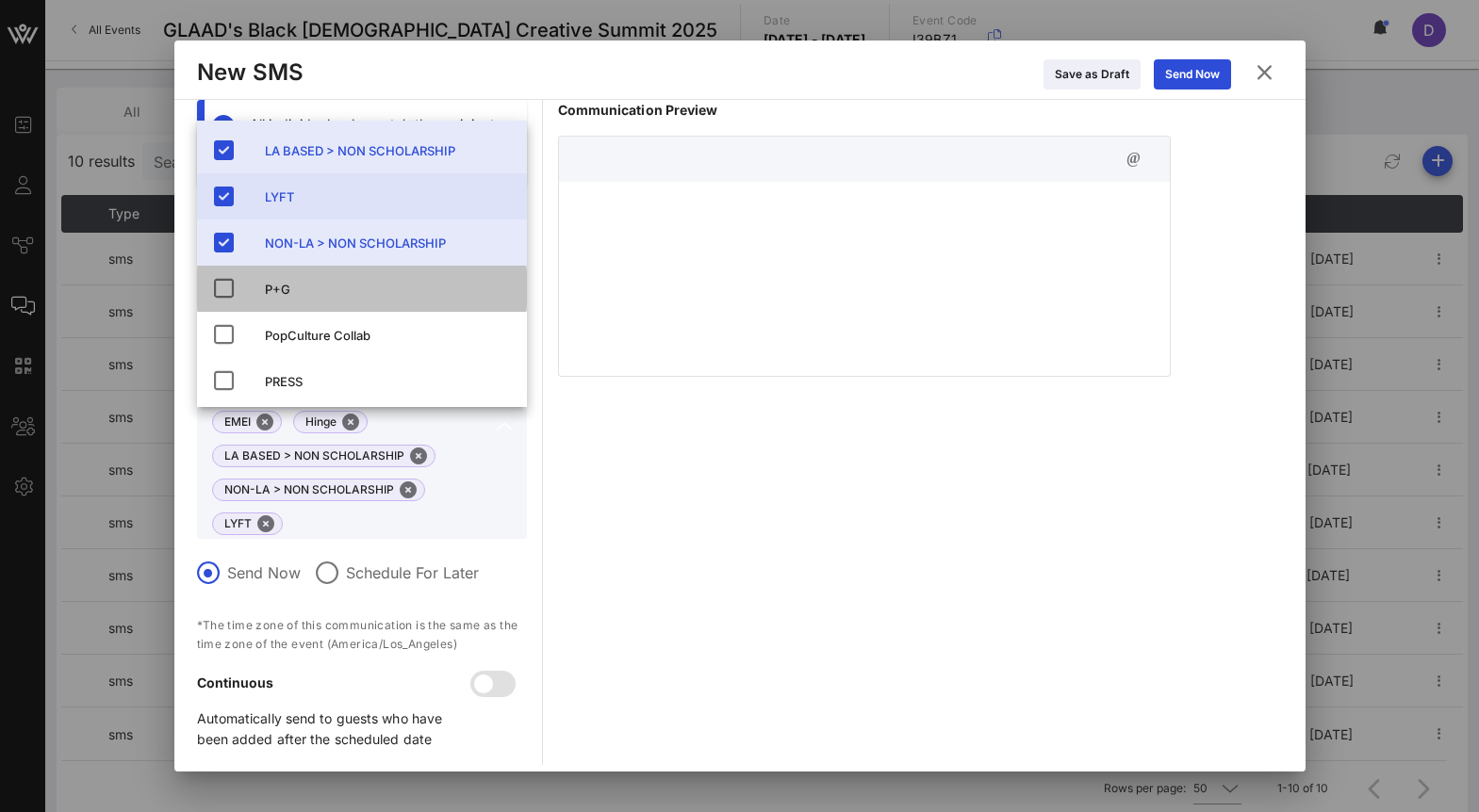
click at [285, 289] on div "P+G" at bounding box center [388, 289] width 246 height 15
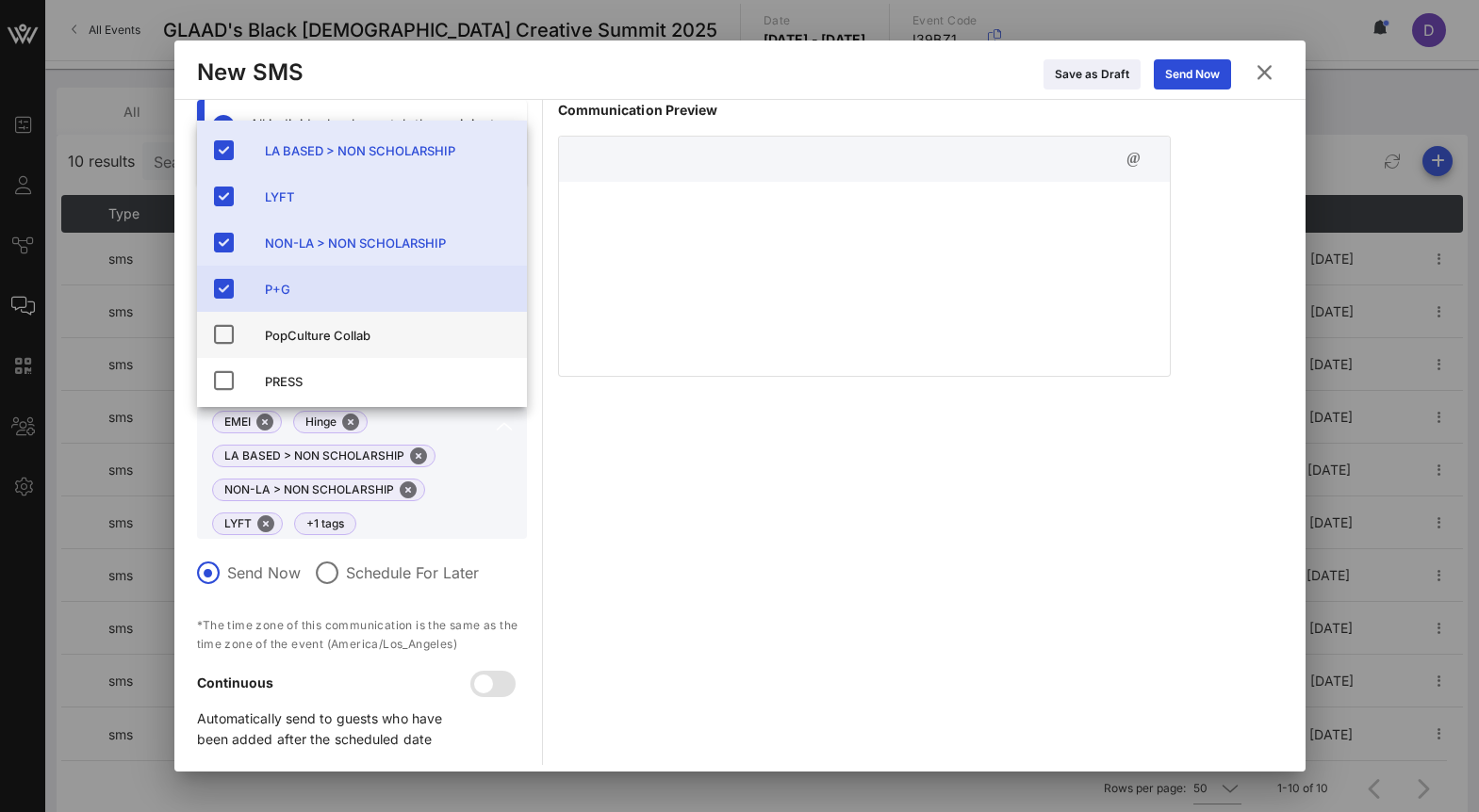
click at [302, 335] on div "PopCulture Collab" at bounding box center [388, 335] width 246 height 15
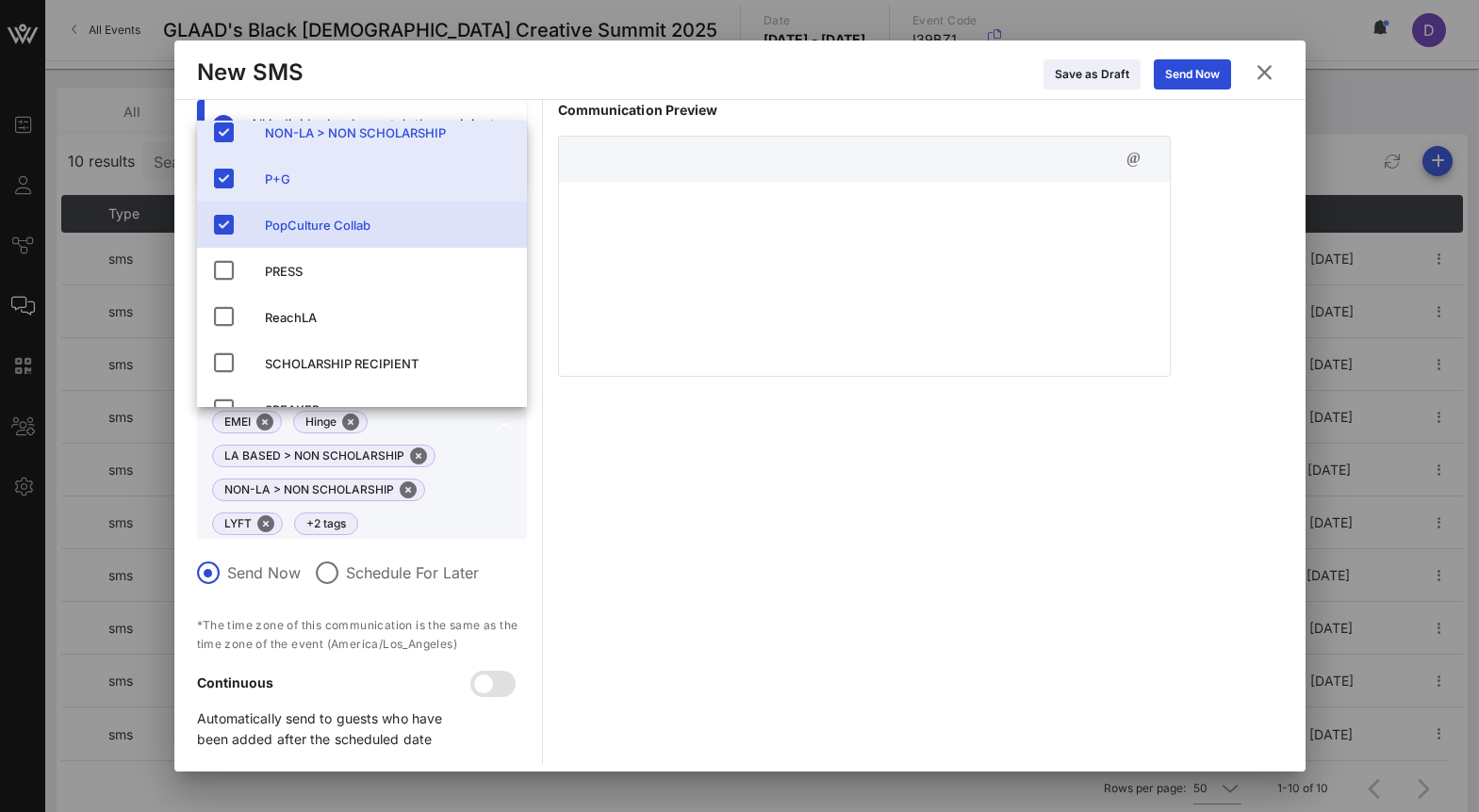
scroll to position [204, 0]
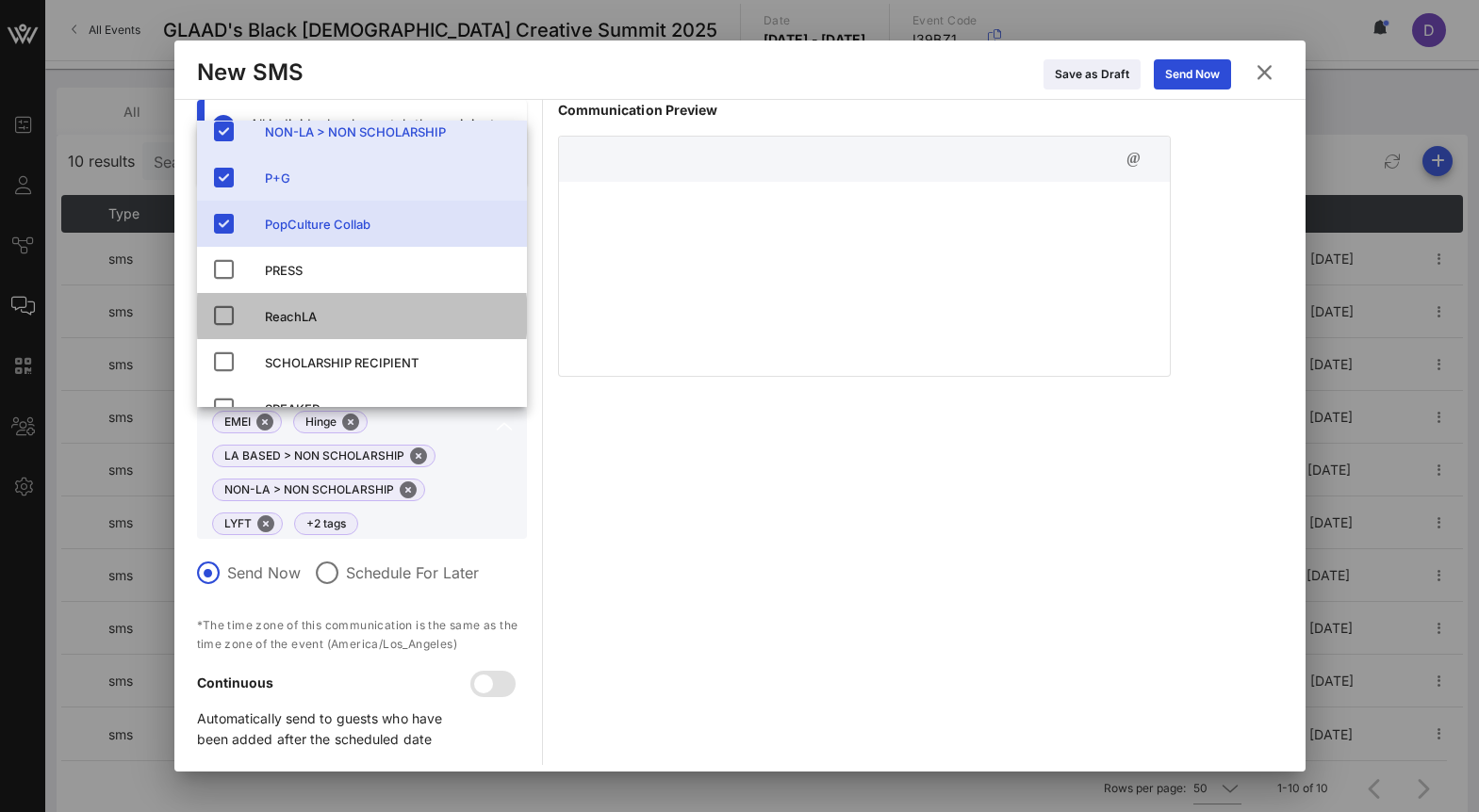
click at [301, 323] on div "ReachLA" at bounding box center [388, 316] width 246 height 31
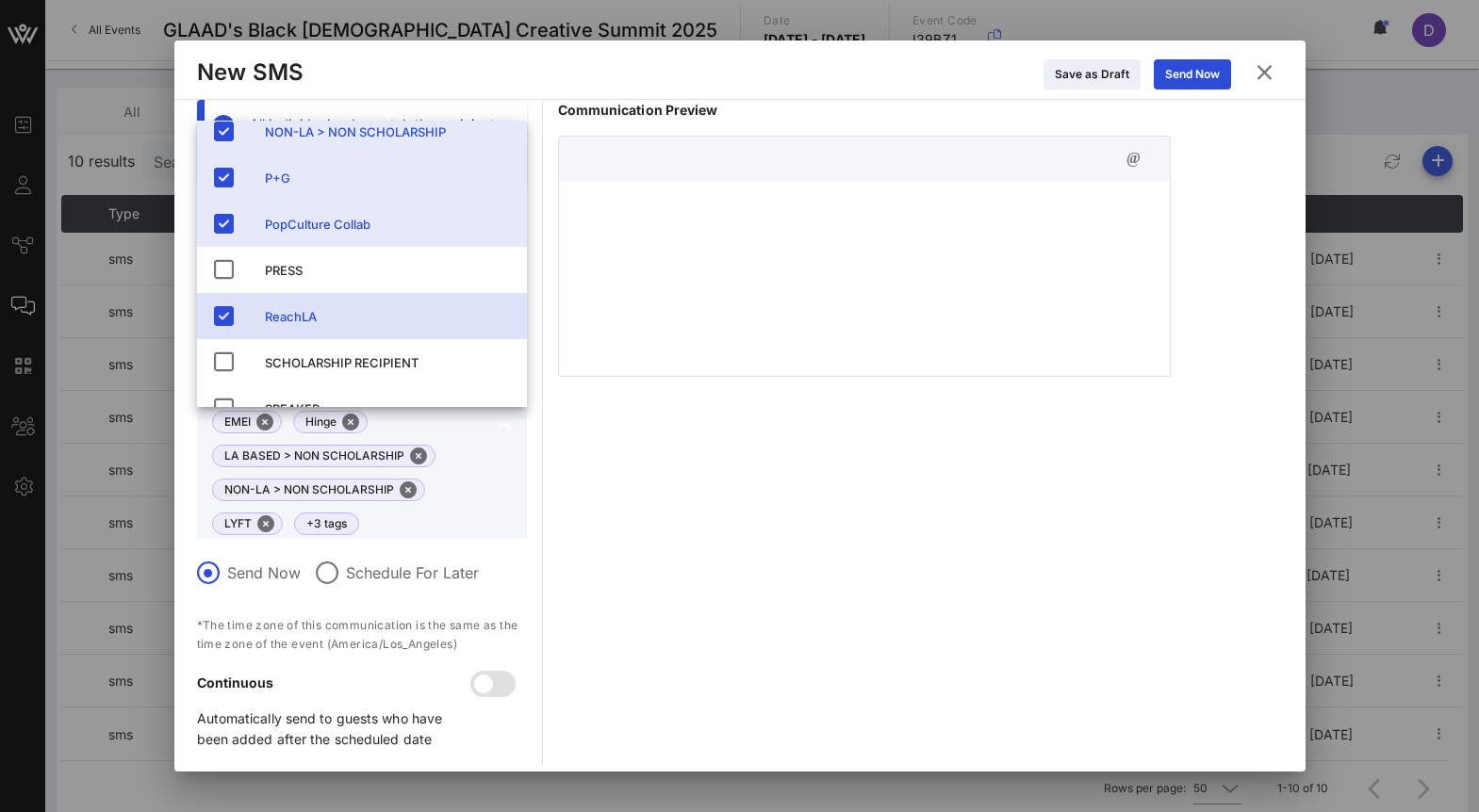
scroll to position [254, 0]
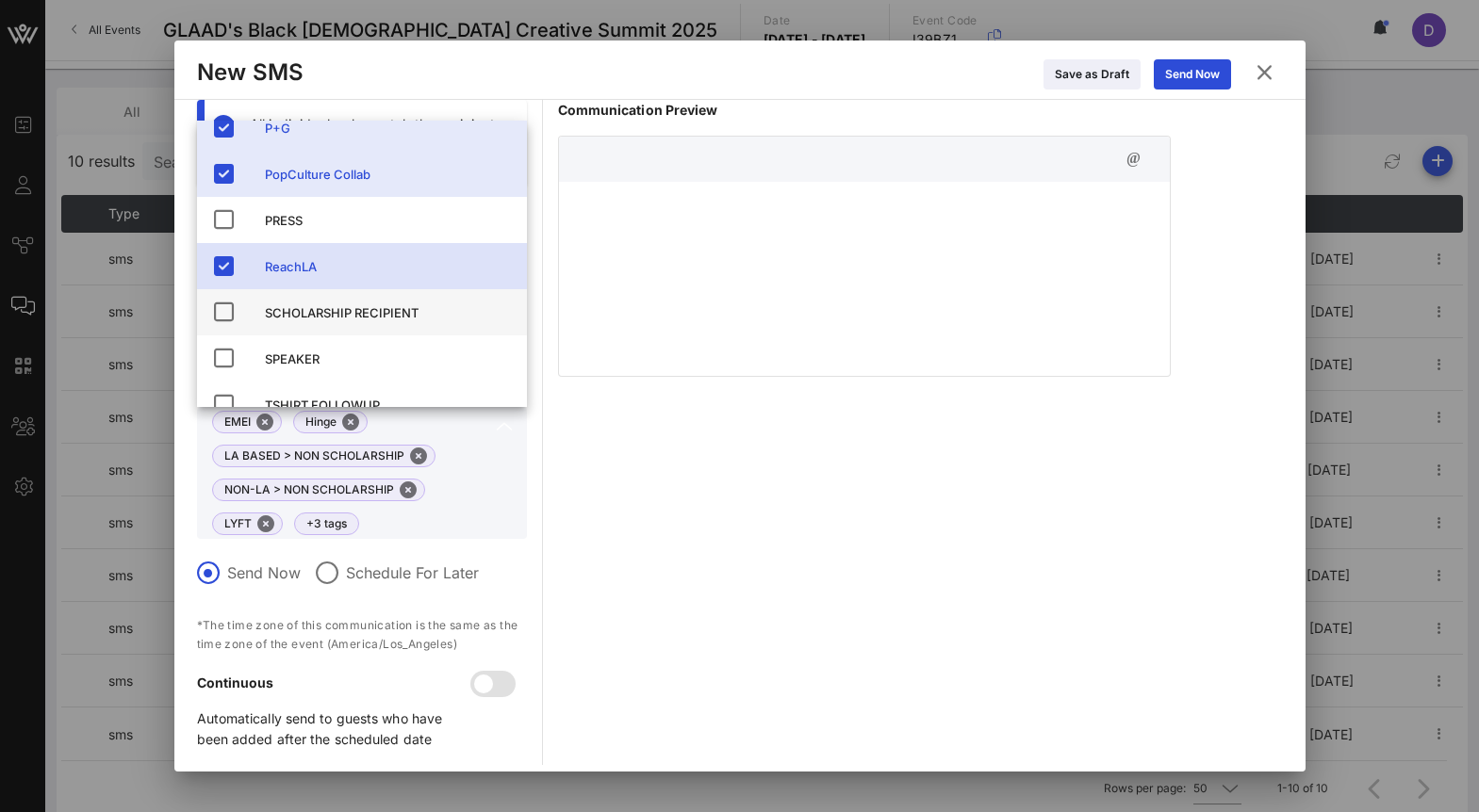
click at [324, 325] on div "SCHOLARSHIP RECIPIENT" at bounding box center [388, 312] width 246 height 31
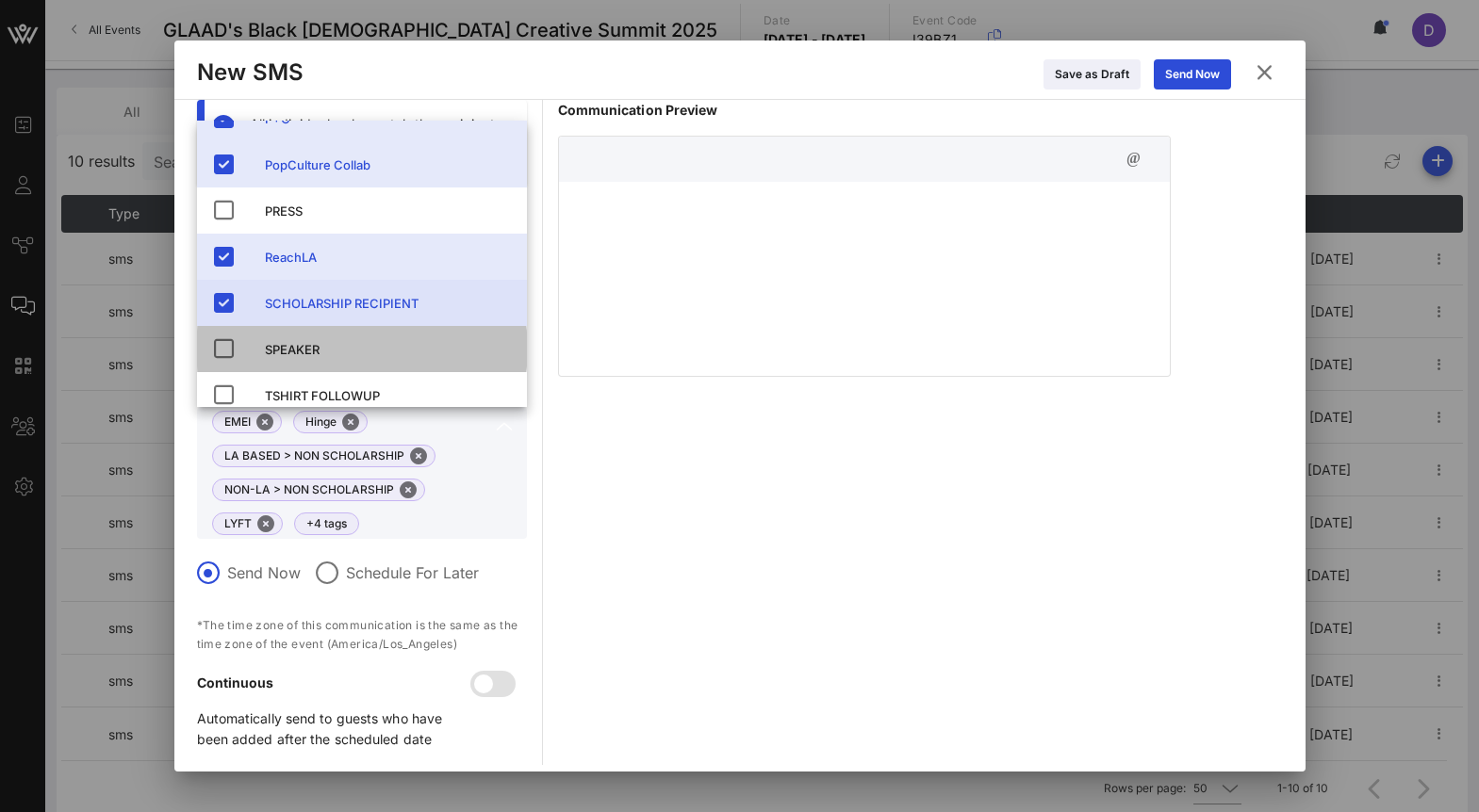
click at [325, 353] on div "SPEAKER" at bounding box center [388, 349] width 246 height 15
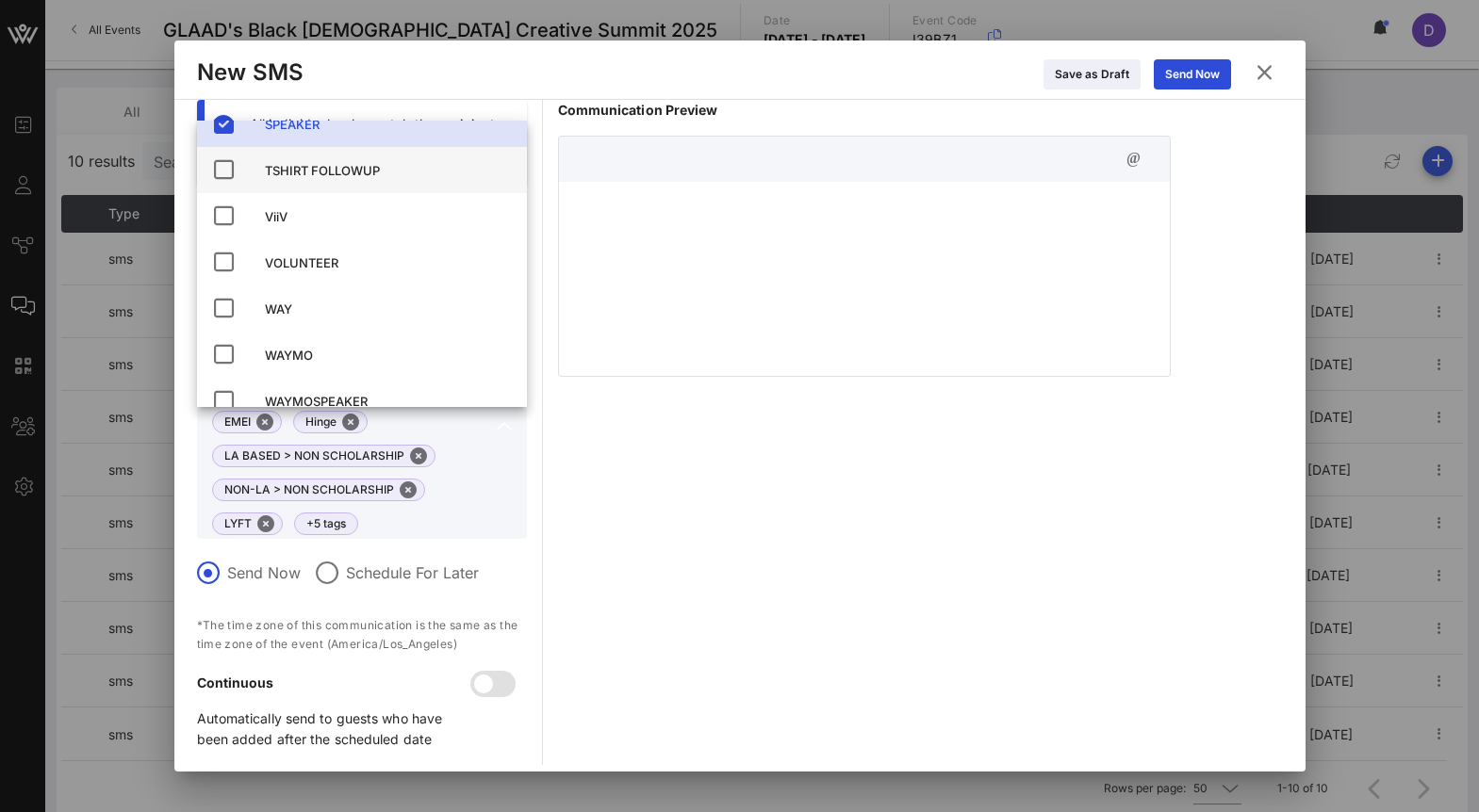
scroll to position [513, 0]
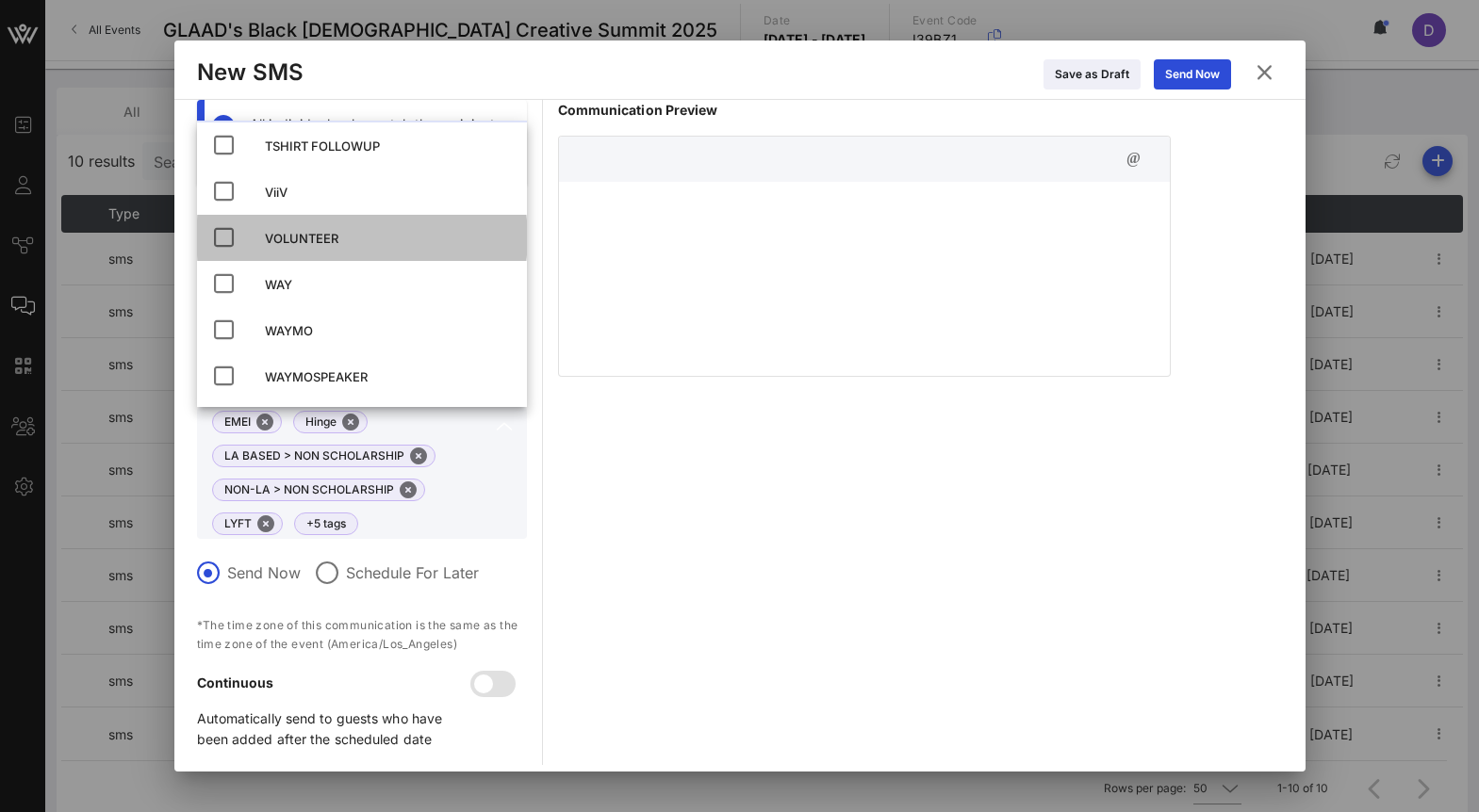
click at [333, 237] on div "VOLUNTEER" at bounding box center [388, 237] width 246 height 15
click at [337, 246] on div "VOLUNTEER" at bounding box center [388, 238] width 246 height 31
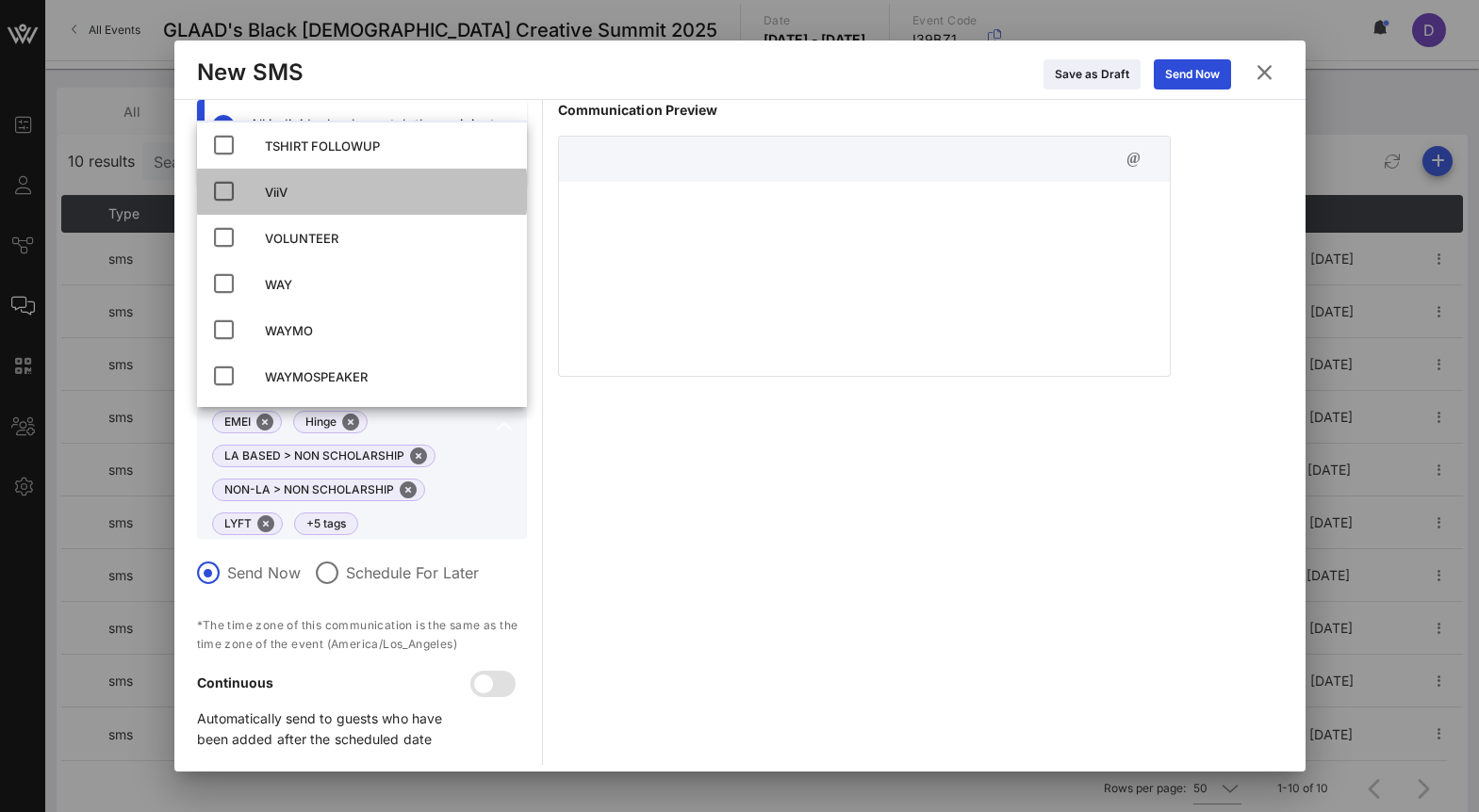
click at [319, 197] on div "ViiV" at bounding box center [388, 191] width 246 height 15
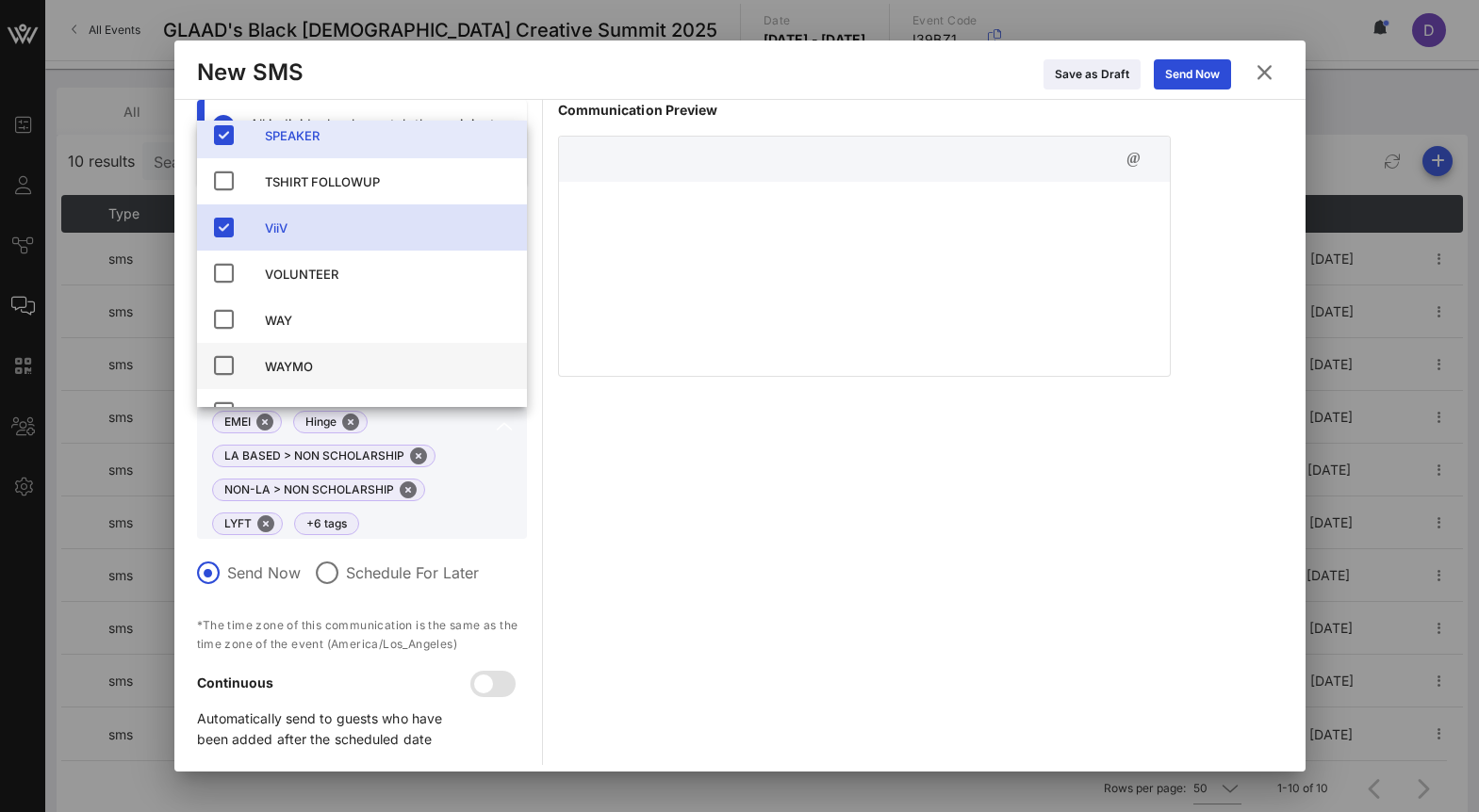
scroll to position [482, 0]
click at [331, 354] on div "WAYMO" at bounding box center [388, 363] width 246 height 31
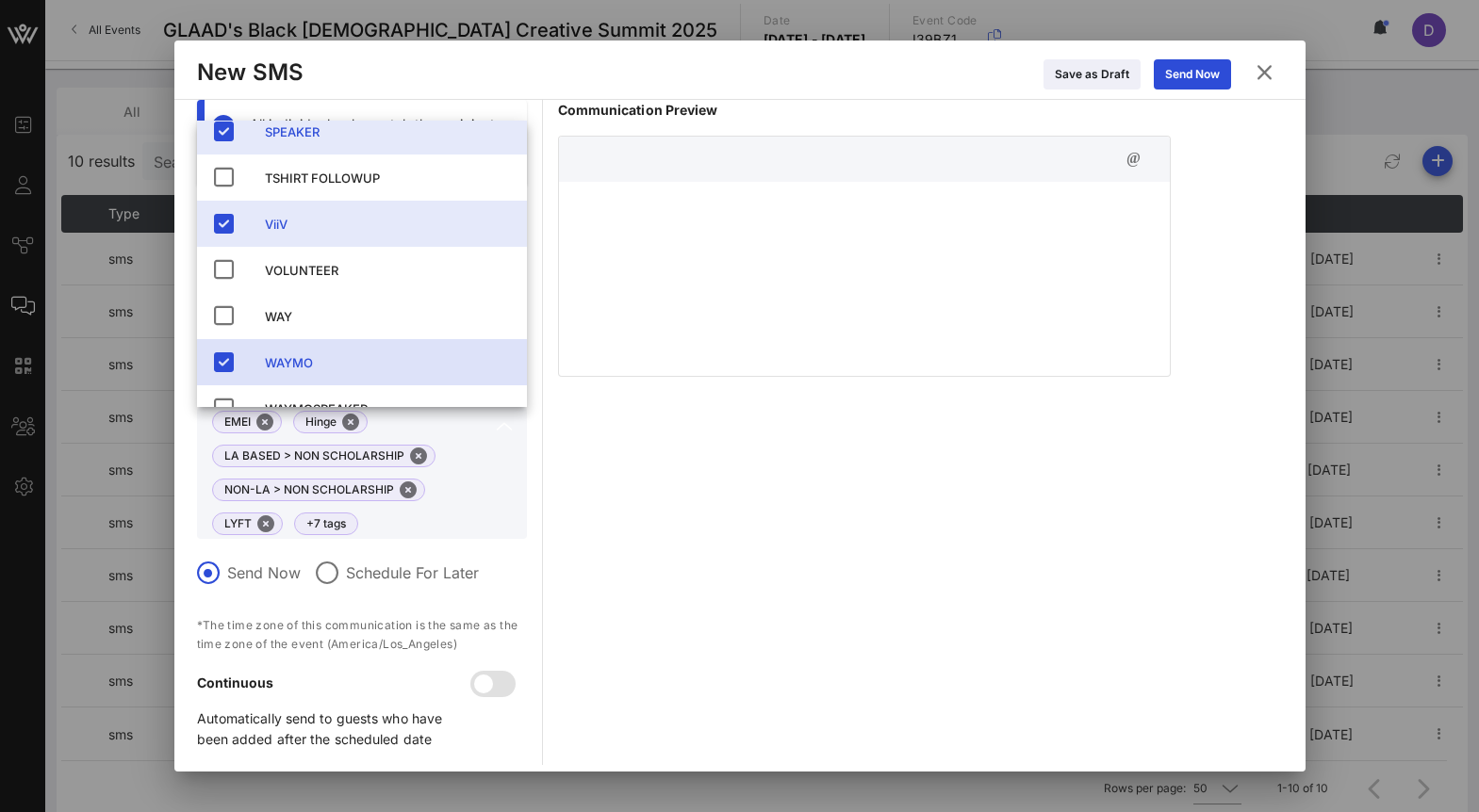
scroll to position [513, 0]
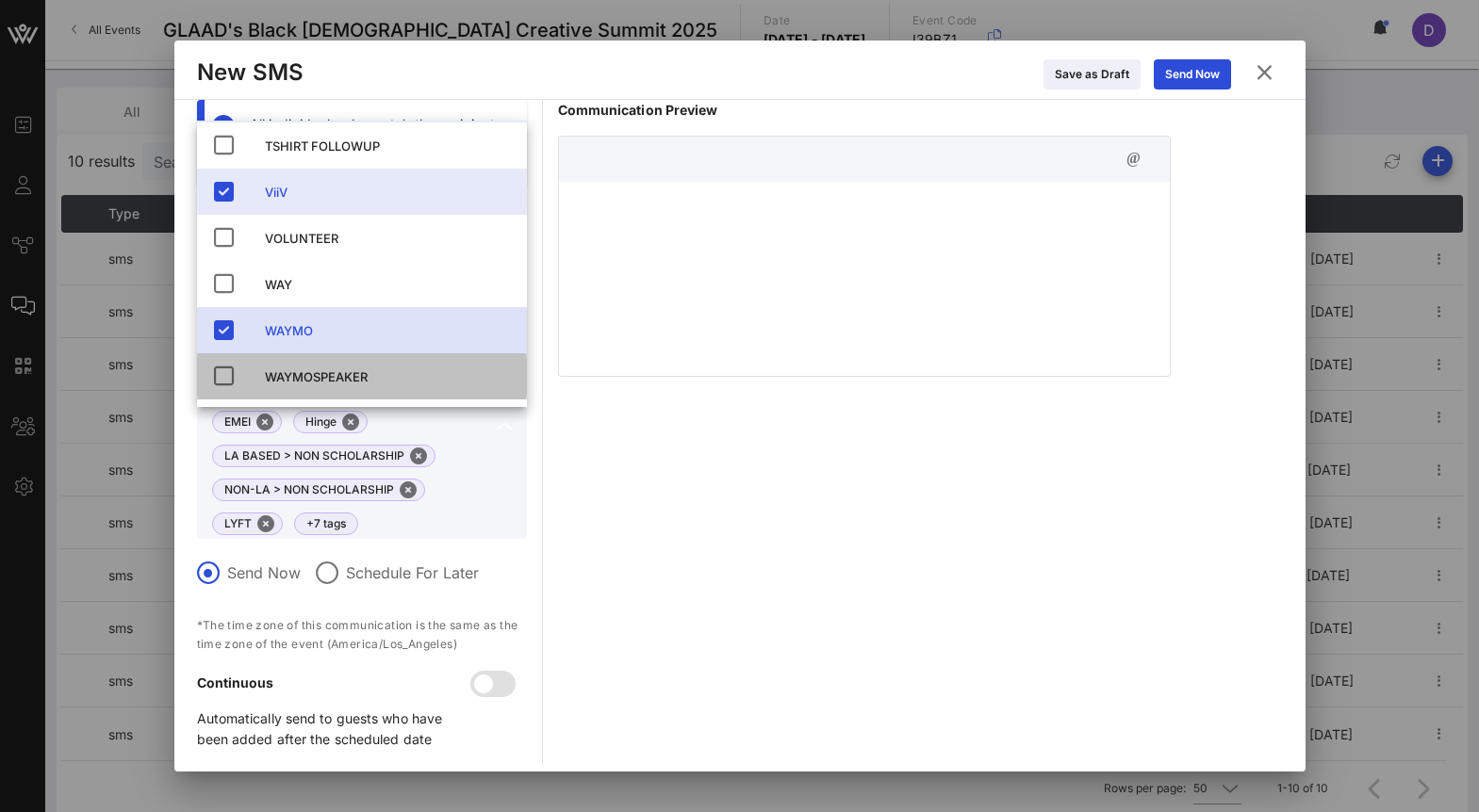
click at [329, 379] on div "WAYMOSPEAKER" at bounding box center [388, 376] width 246 height 15
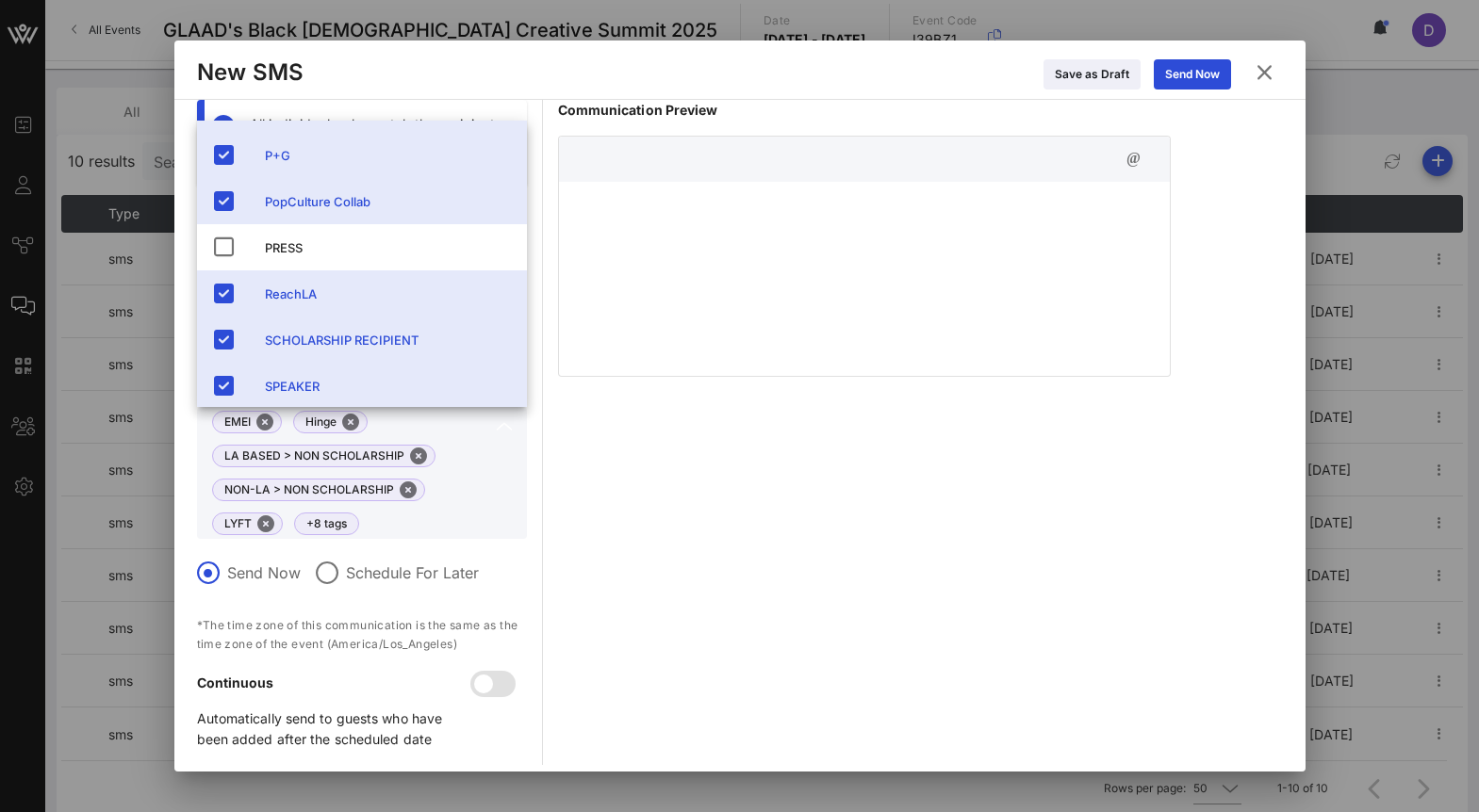
scroll to position [0, 0]
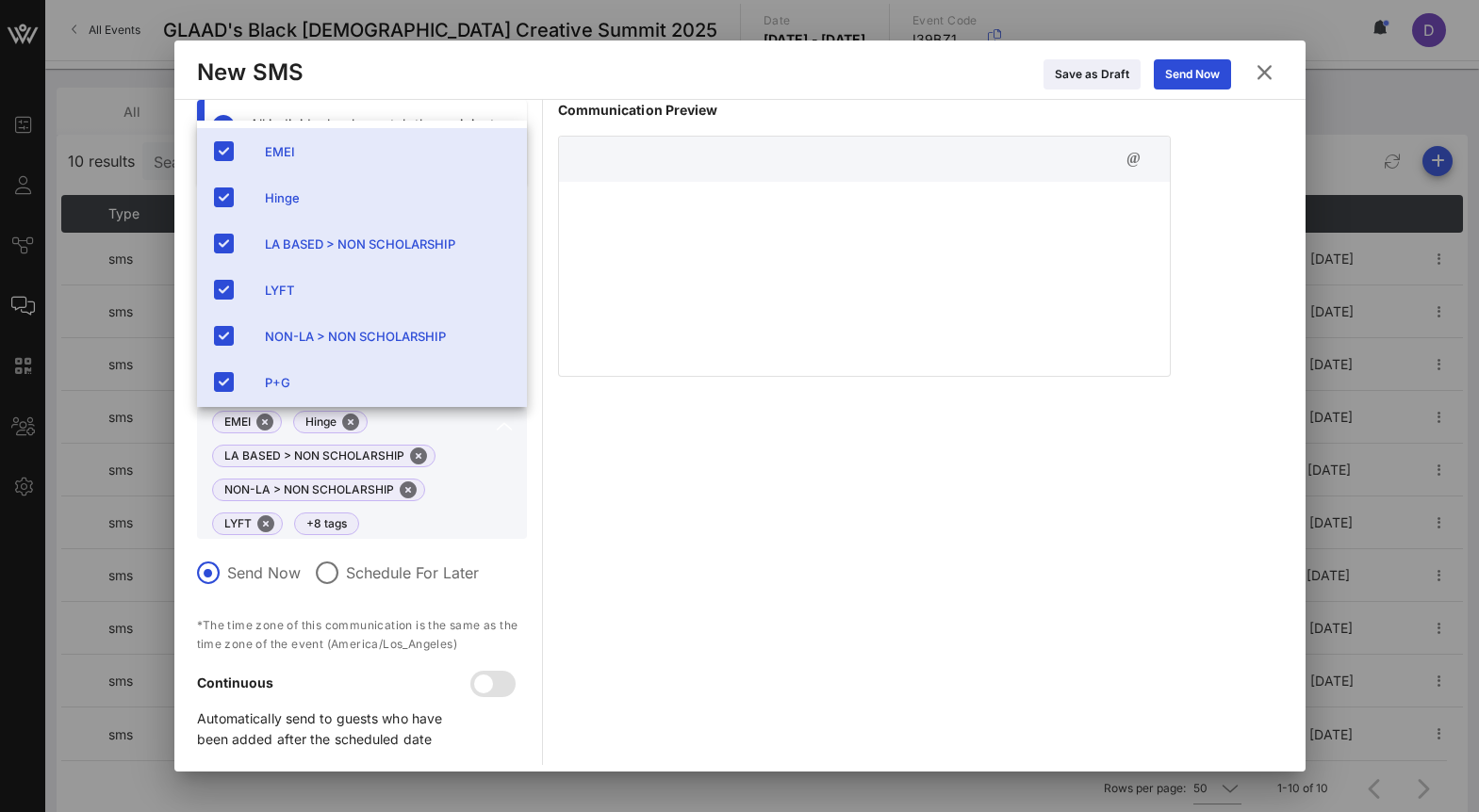
click at [773, 242] on div at bounding box center [865, 276] width 611 height 188
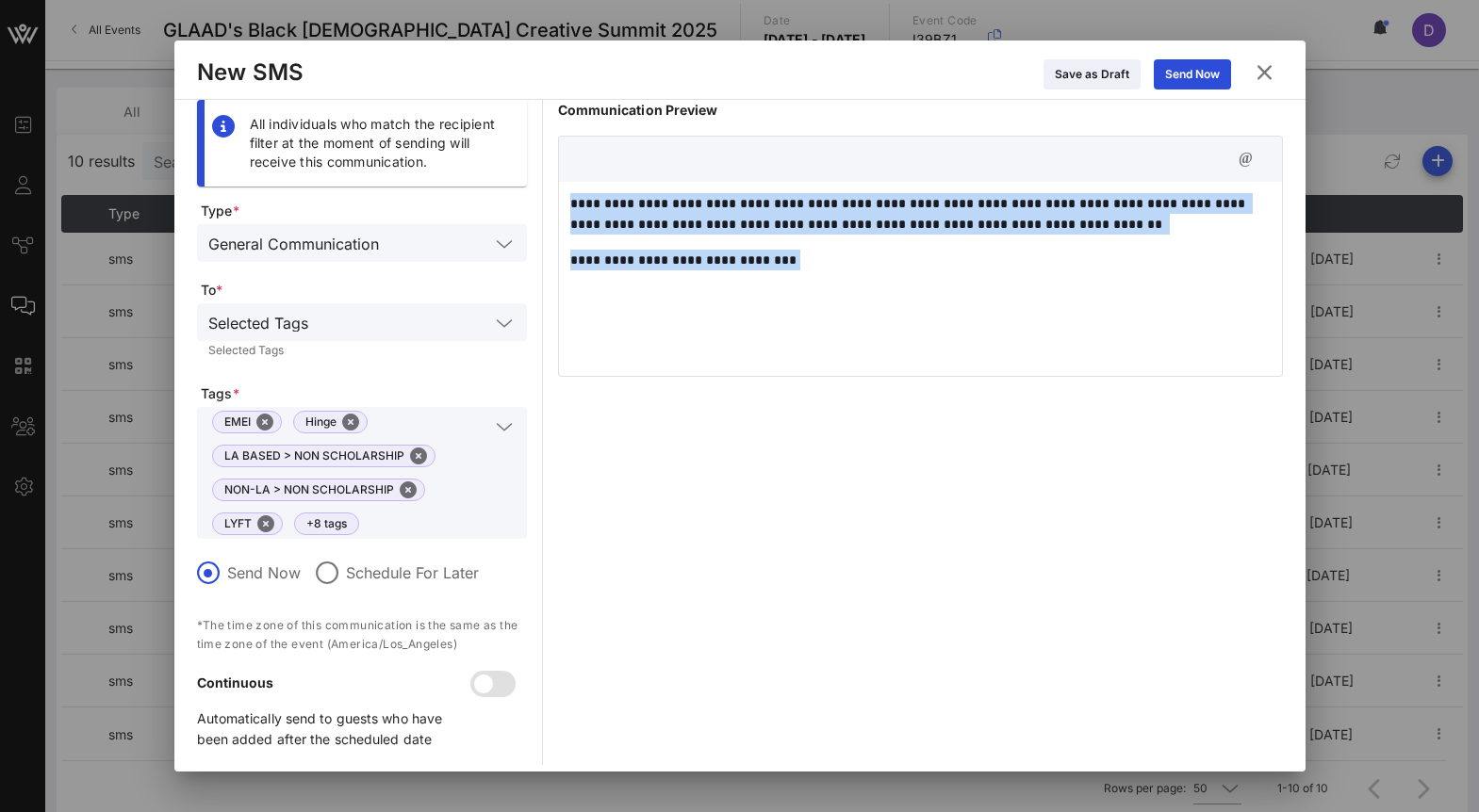
drag, startPoint x: 920, startPoint y: 260, endPoint x: 571, endPoint y: 207, distance: 353.0
click at [571, 207] on div "**********" at bounding box center [920, 276] width 723 height 188
click at [803, 287] on div "**********" at bounding box center [920, 276] width 723 height 188
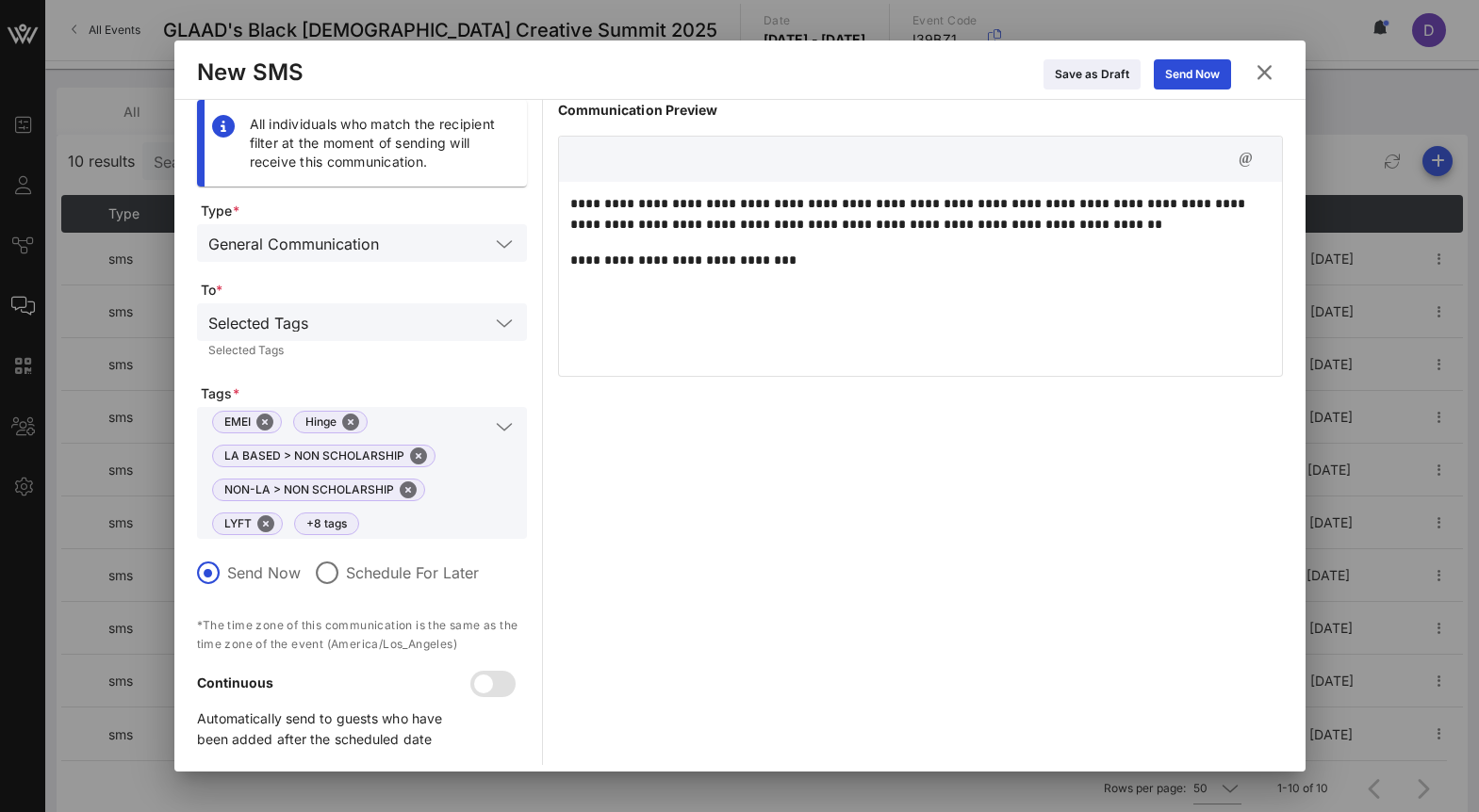
click at [804, 265] on p "**********" at bounding box center [920, 259] width 700 height 21
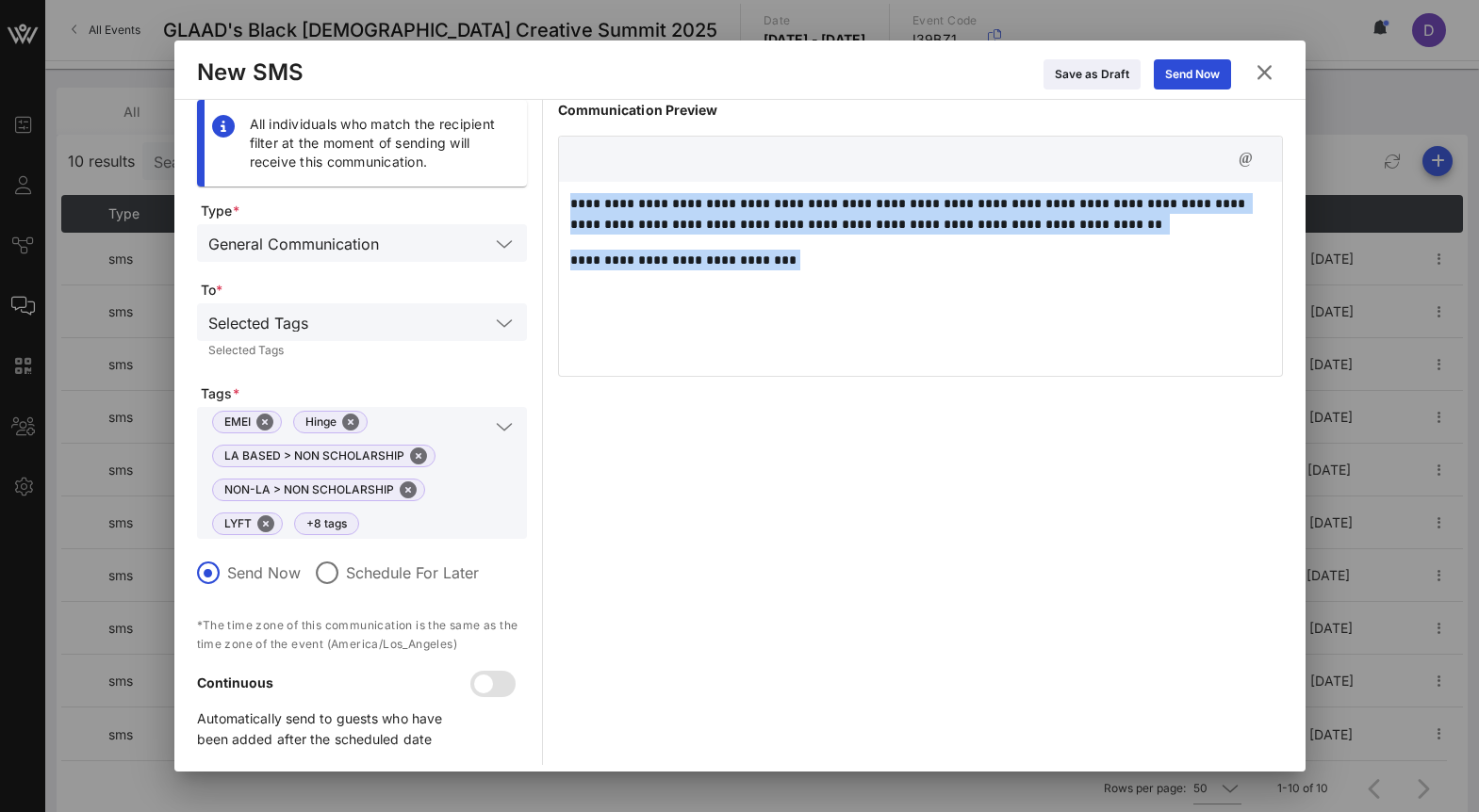
drag, startPoint x: 804, startPoint y: 265, endPoint x: 572, endPoint y: 196, distance: 242.0
click at [572, 196] on div "**********" at bounding box center [920, 276] width 723 height 188
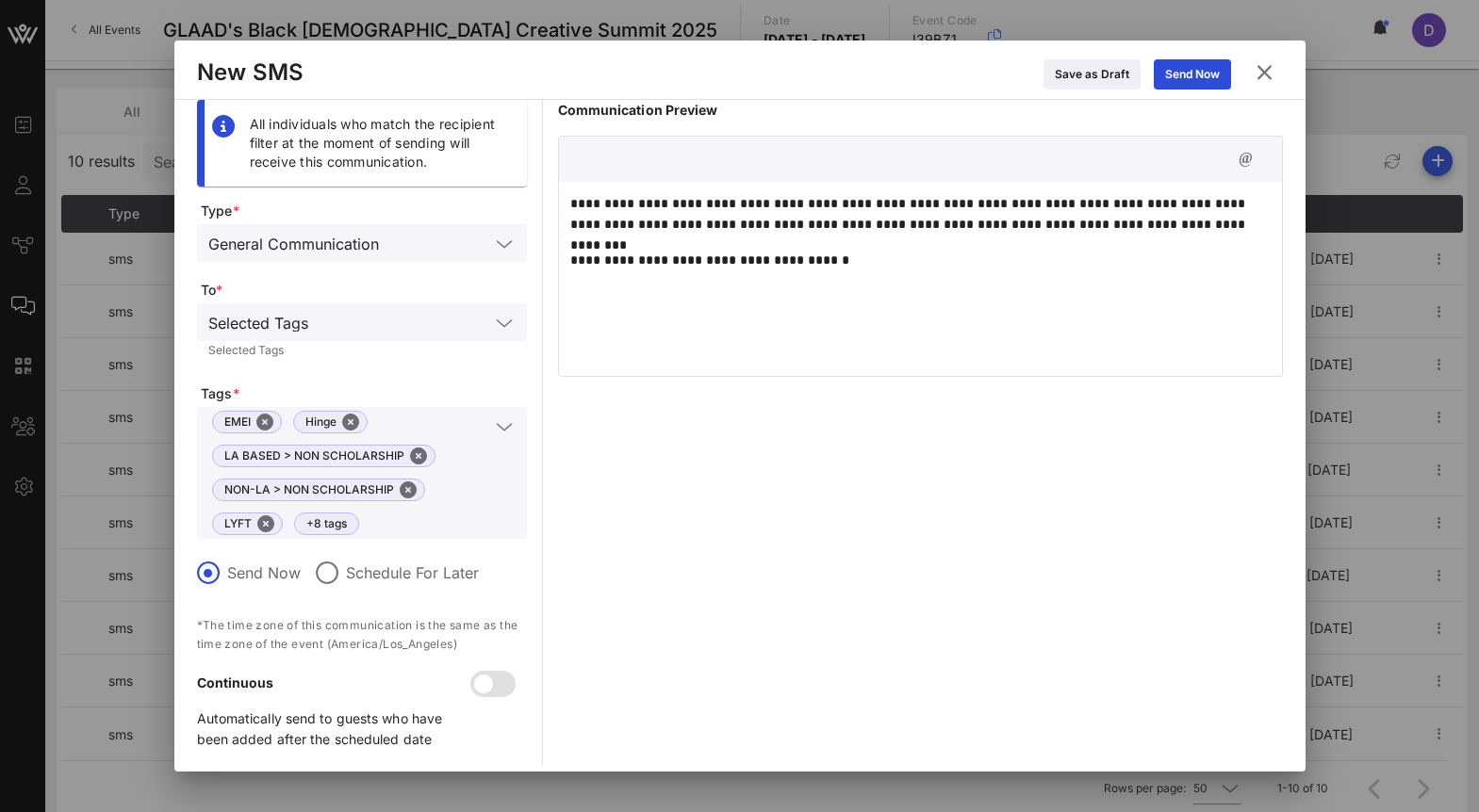
drag, startPoint x: 777, startPoint y: 204, endPoint x: 783, endPoint y: 237, distance: 33.5
click at [777, 204] on p "**********" at bounding box center [920, 214] width 700 height 41
click at [1071, 203] on p "**********" at bounding box center [920, 214] width 700 height 41
click at [1075, 284] on div "**********" at bounding box center [920, 276] width 723 height 188
click at [1155, 222] on p "**********" at bounding box center [920, 214] width 700 height 41
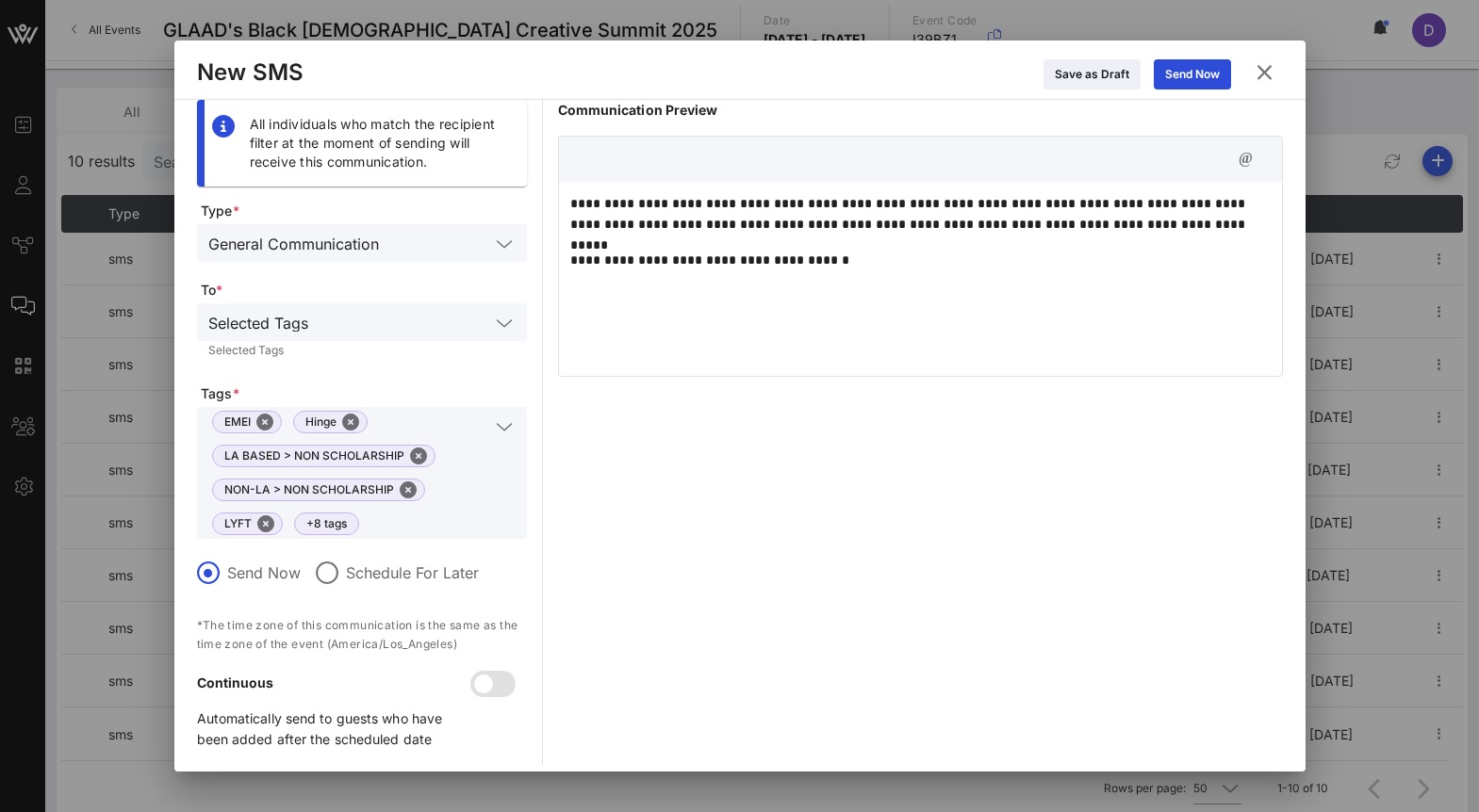
click at [1190, 225] on p "**********" at bounding box center [920, 214] width 700 height 41
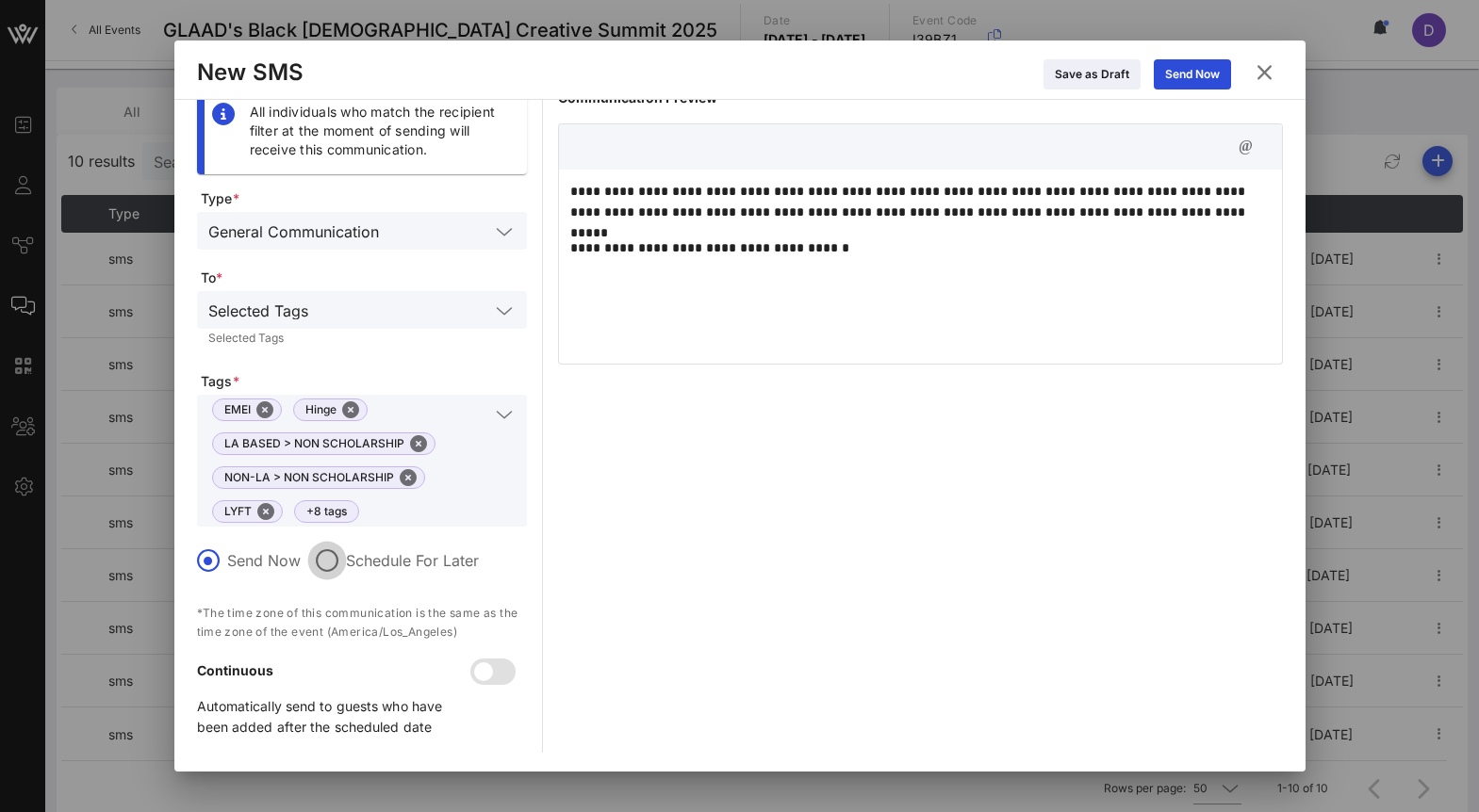
click at [323, 567] on div at bounding box center [326, 561] width 33 height 33
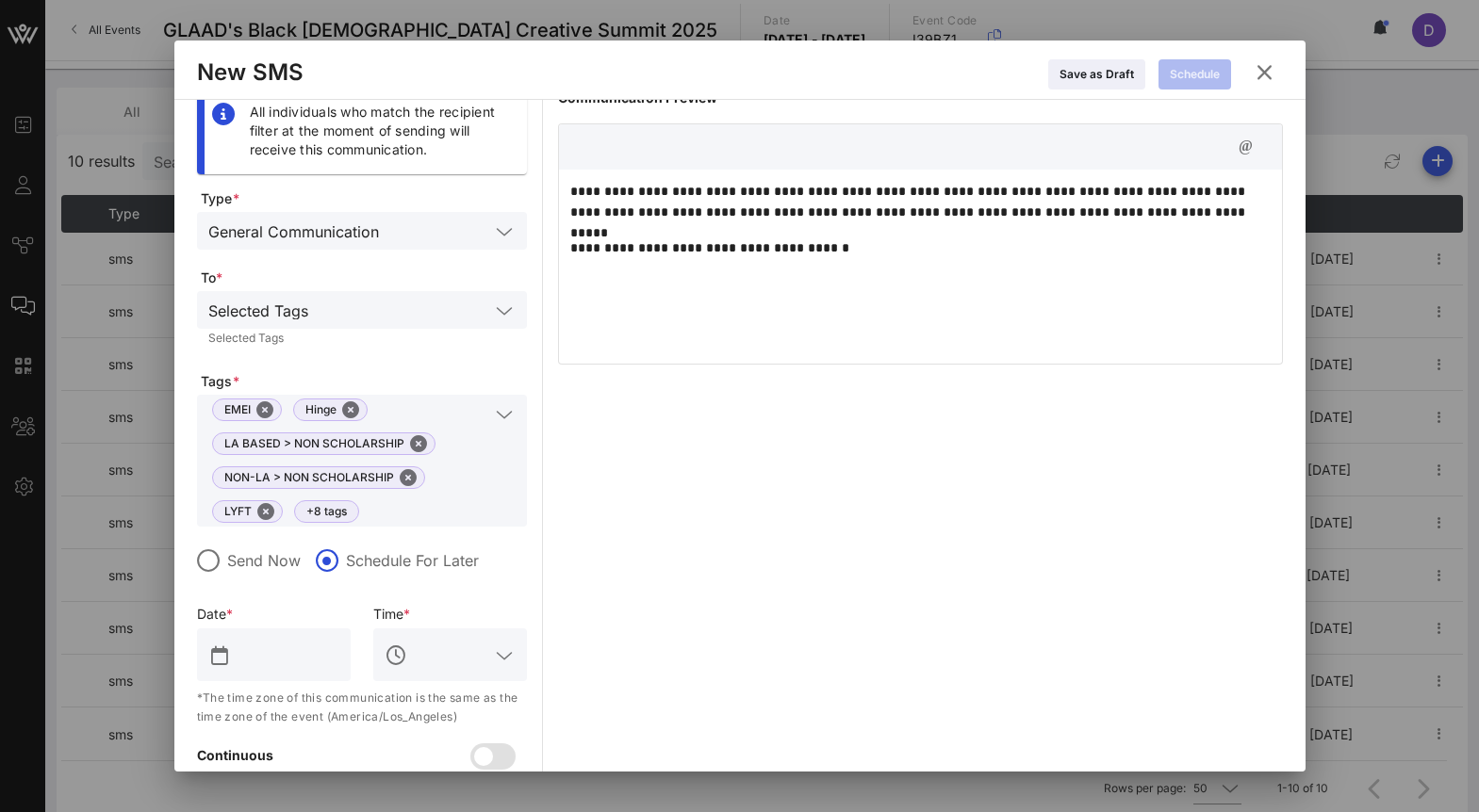
click at [277, 653] on input "text" at bounding box center [287, 654] width 105 height 31
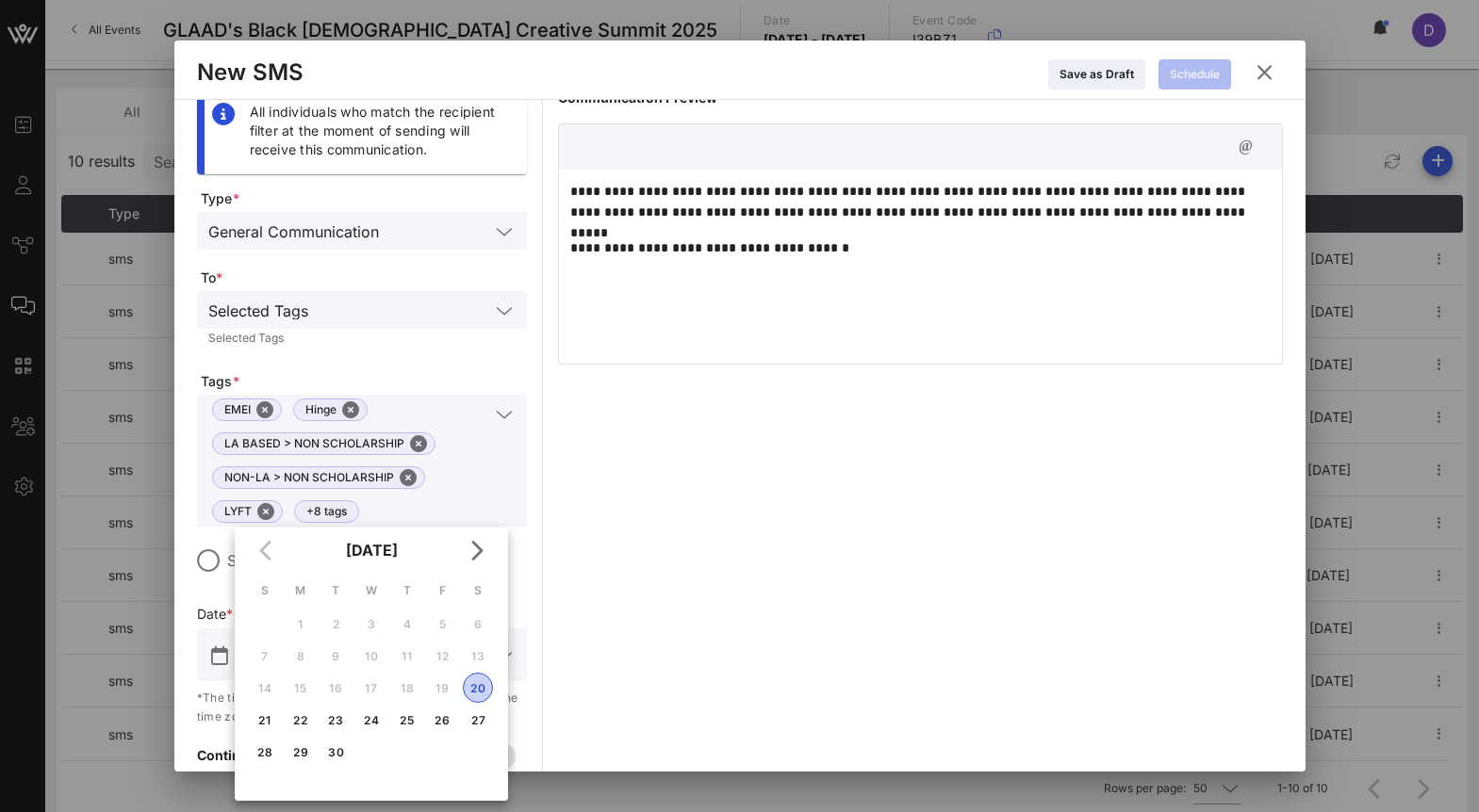
click at [477, 687] on div "20" at bounding box center [477, 688] width 29 height 14
type input "Sep 20, 2025"
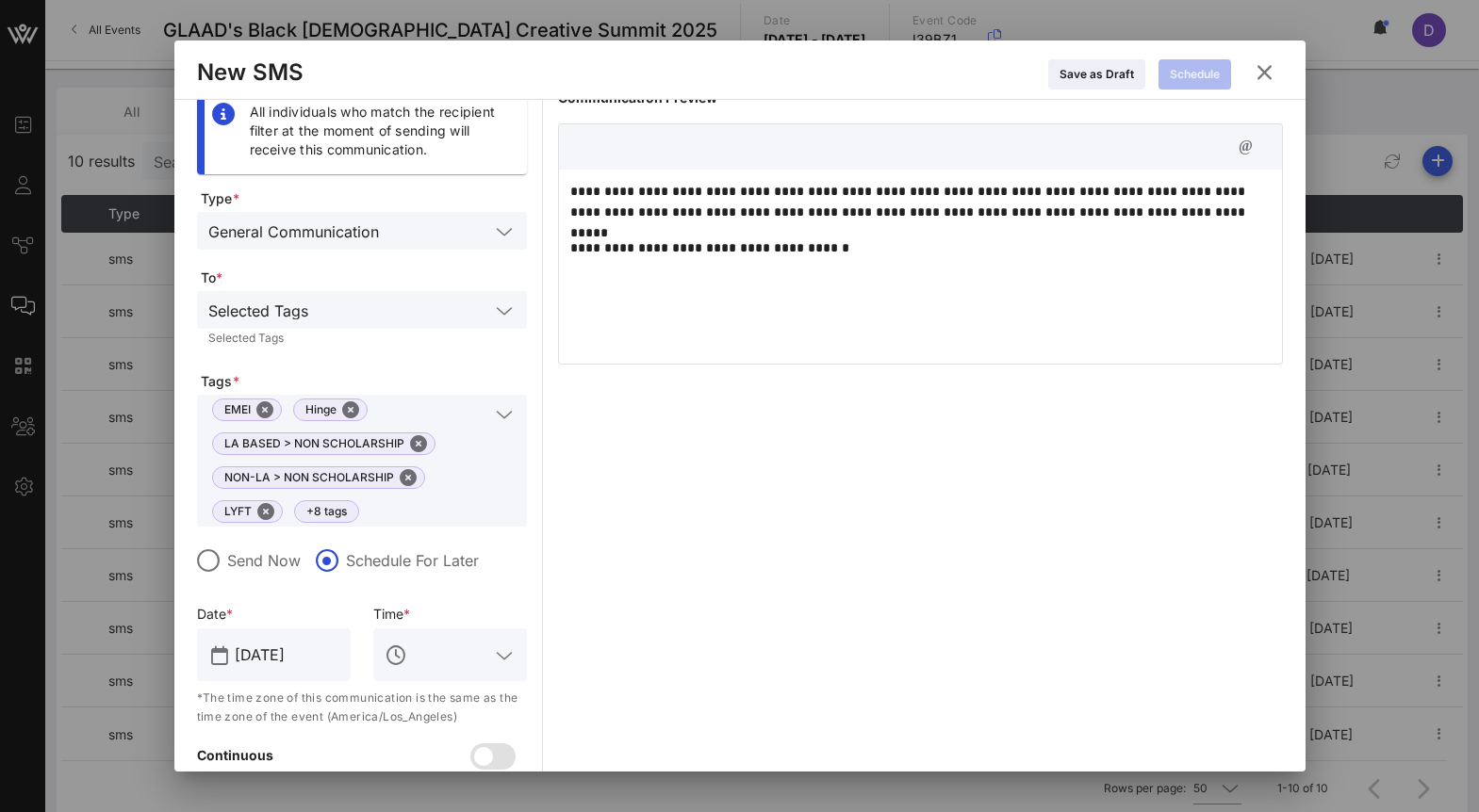
click at [467, 665] on input "text" at bounding box center [450, 654] width 78 height 31
click at [456, 720] on div "12 PM" at bounding box center [450, 711] width 123 height 18
type input "12 PM"
click at [663, 647] on div "**********" at bounding box center [920, 462] width 725 height 750
click at [1178, 75] on div "Schedule" at bounding box center [1194, 74] width 50 height 19
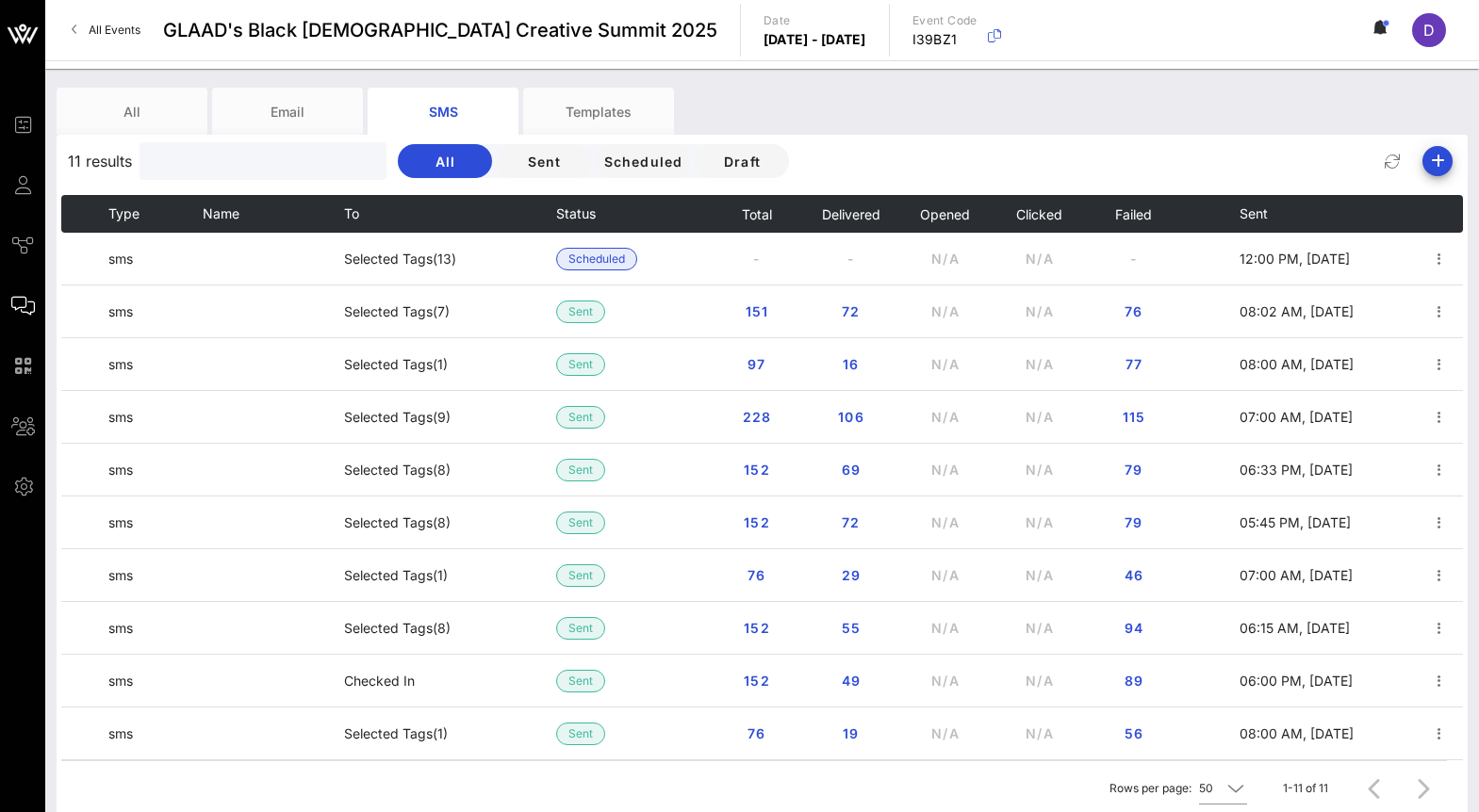
click at [252, 164] on input "text" at bounding box center [261, 161] width 221 height 25
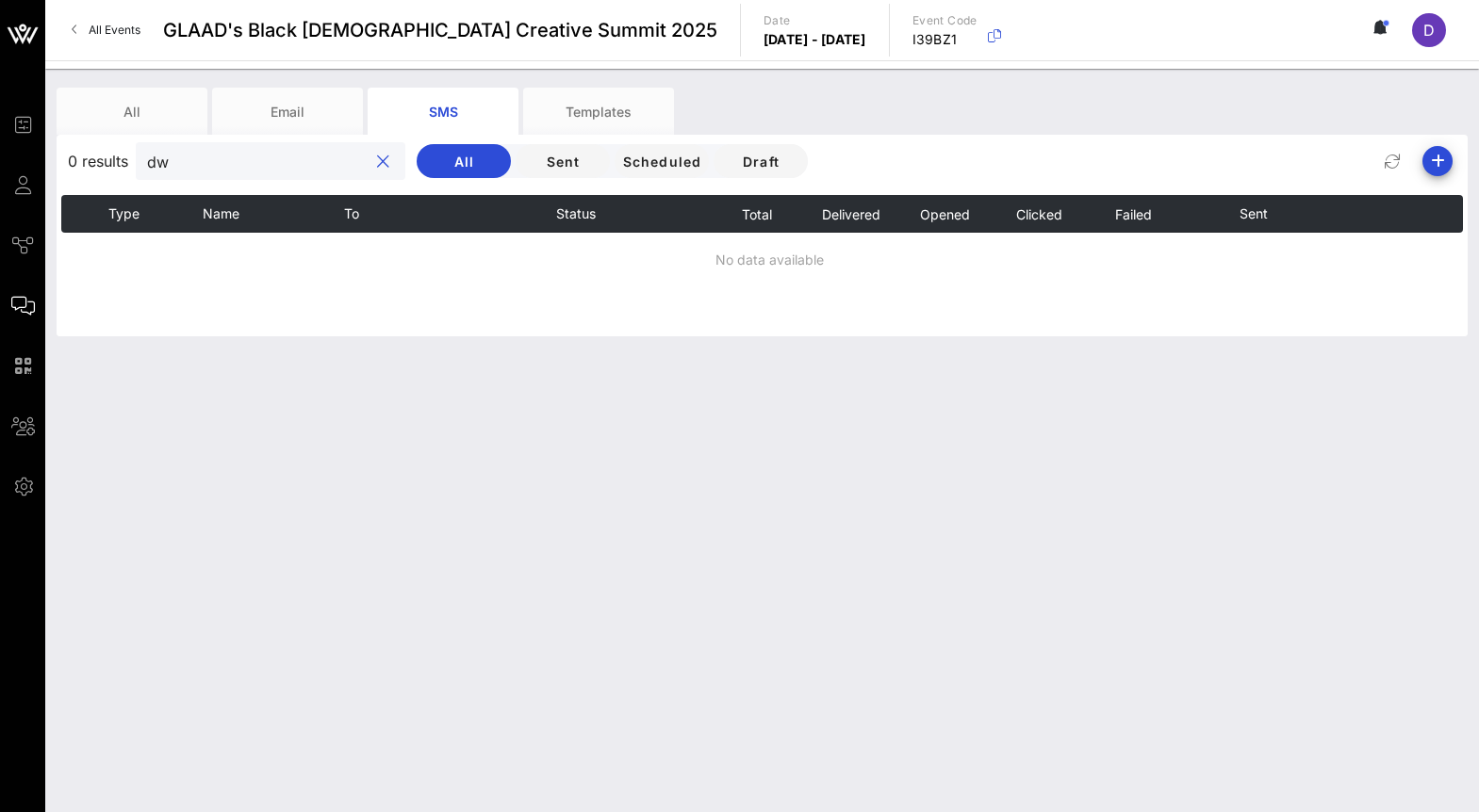
type input "d"
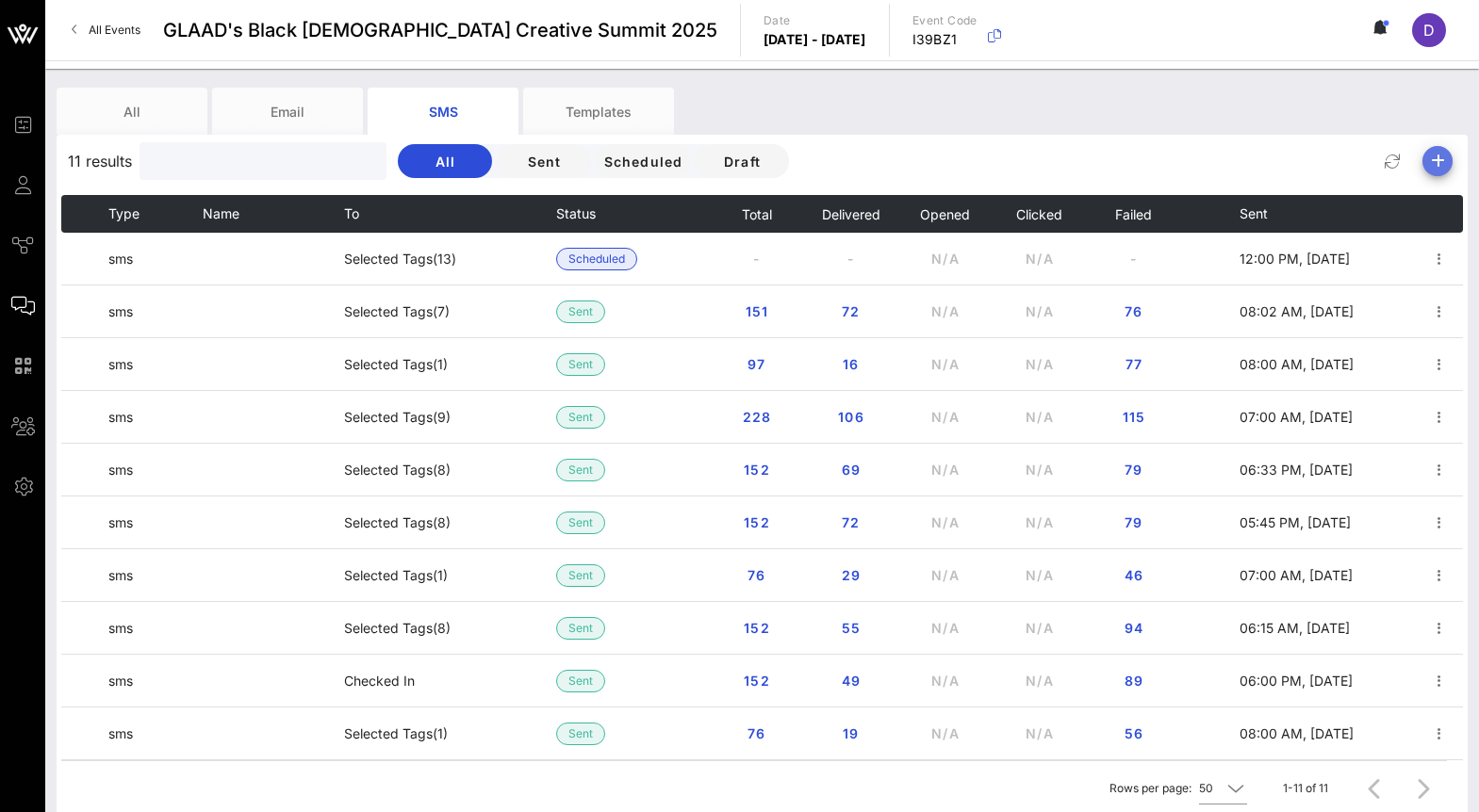
click at [1442, 163] on icon "button" at bounding box center [1438, 161] width 23 height 23
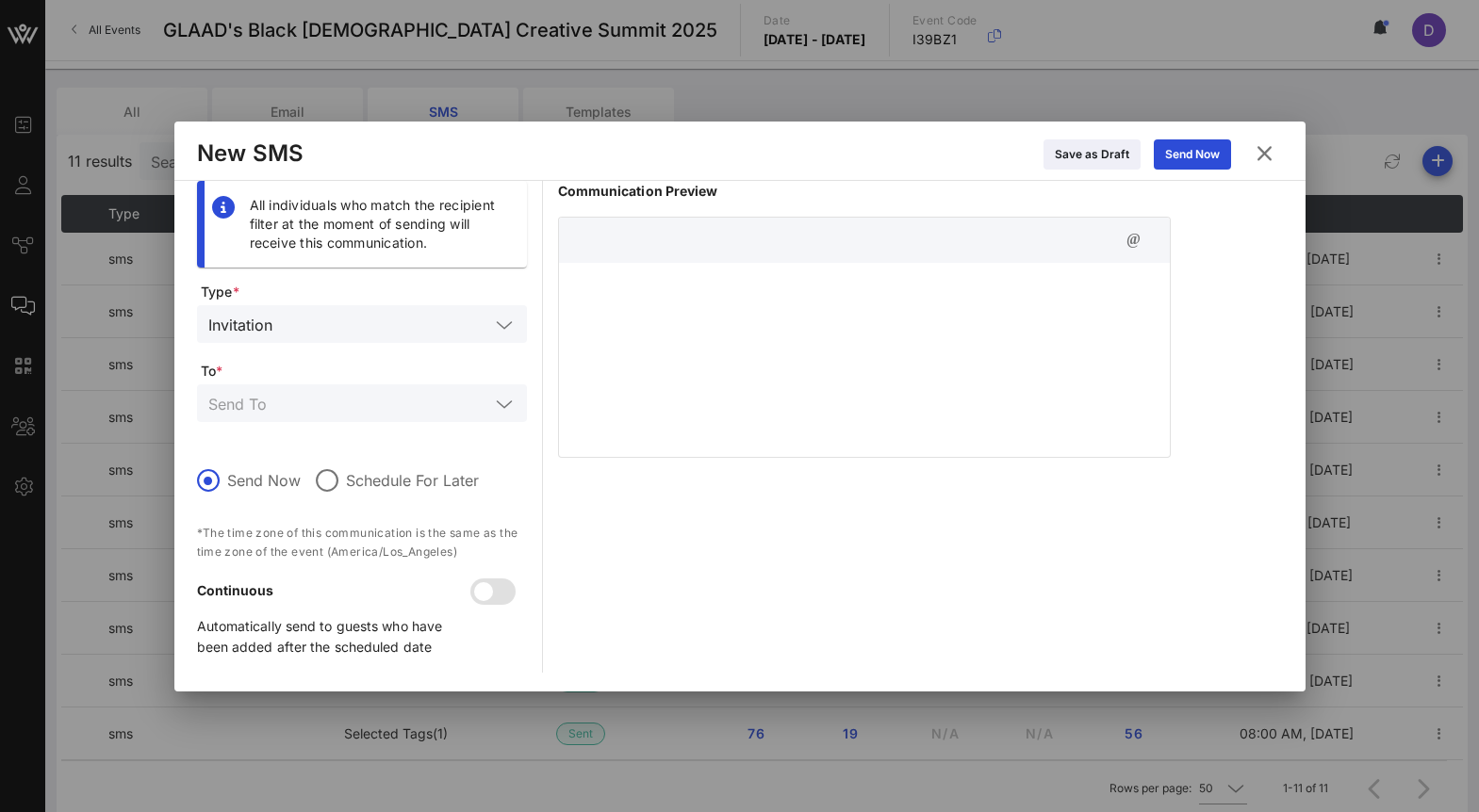
click at [325, 329] on input "text" at bounding box center [385, 323] width 209 height 25
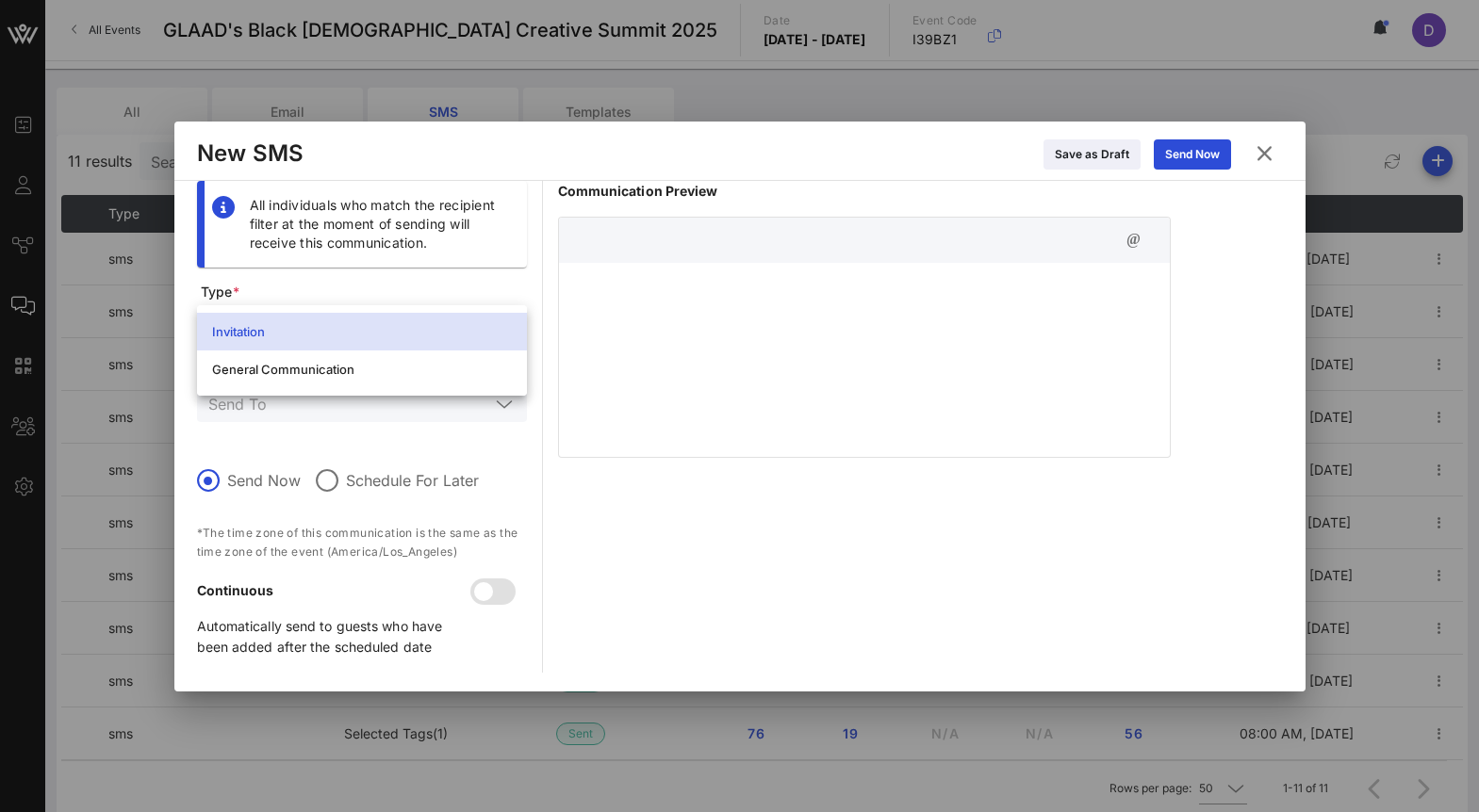
click at [347, 287] on span "Type *" at bounding box center [364, 292] width 326 height 19
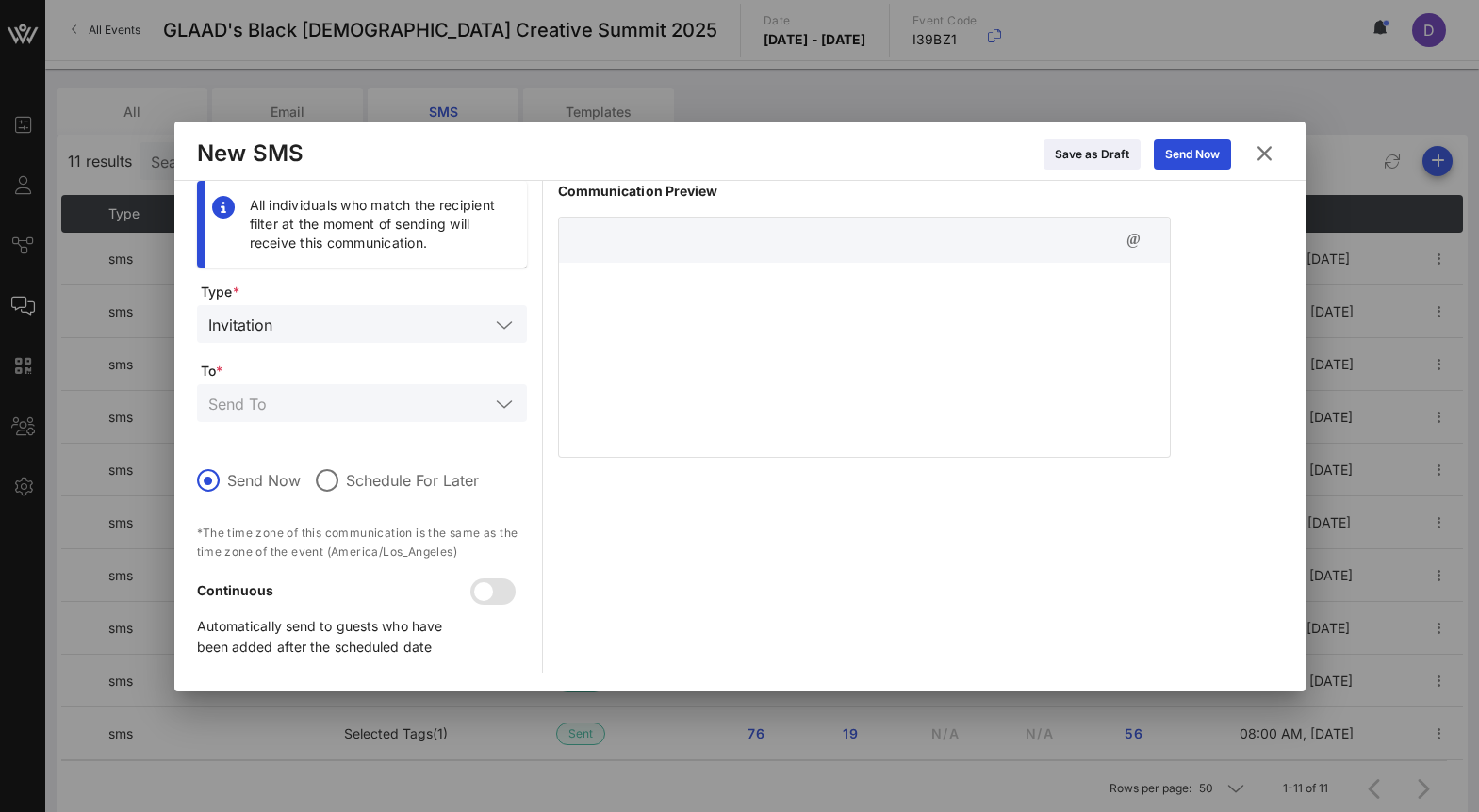
click at [1260, 158] on icon at bounding box center [1265, 153] width 26 height 23
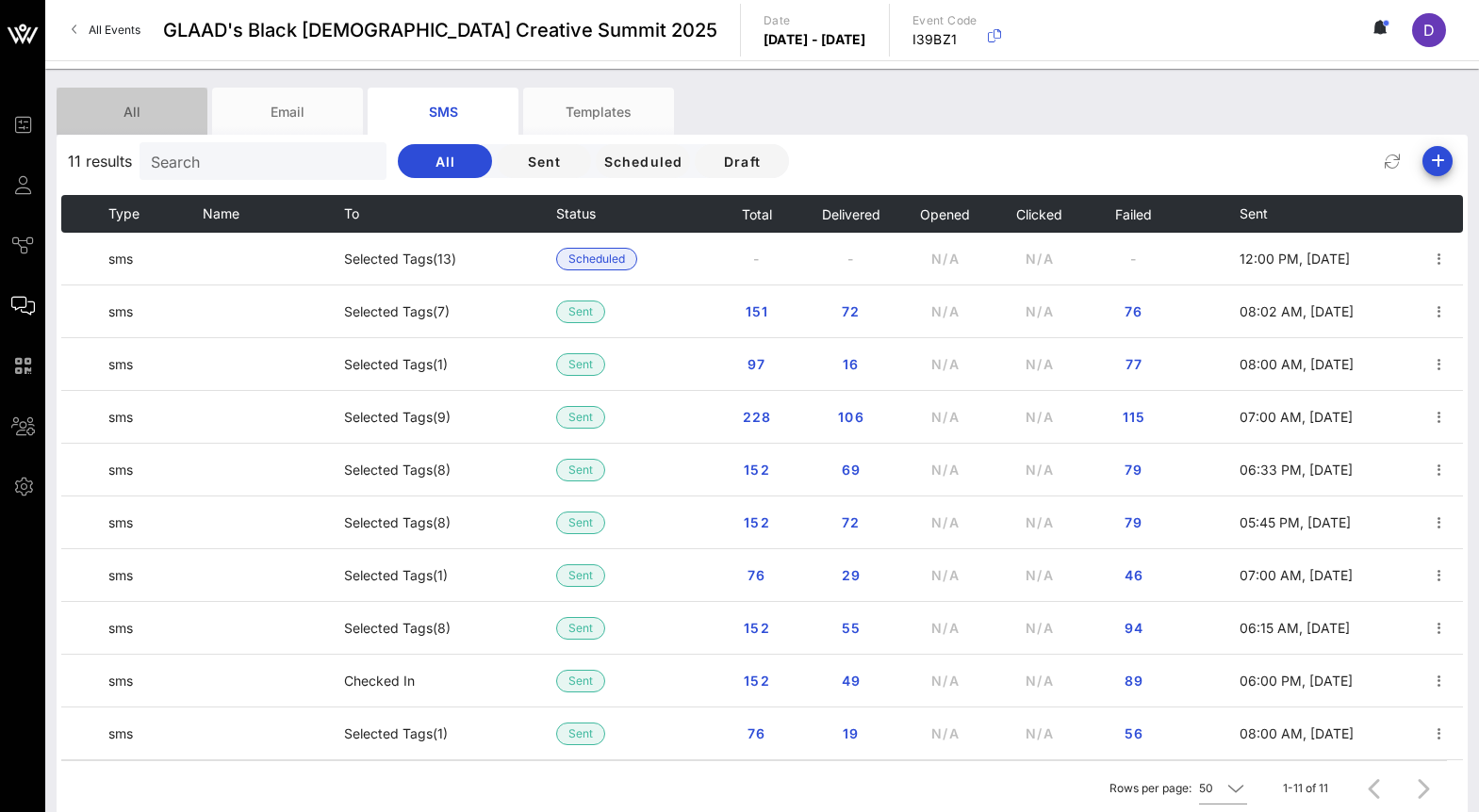
click at [163, 113] on div "All" at bounding box center [131, 111] width 151 height 47
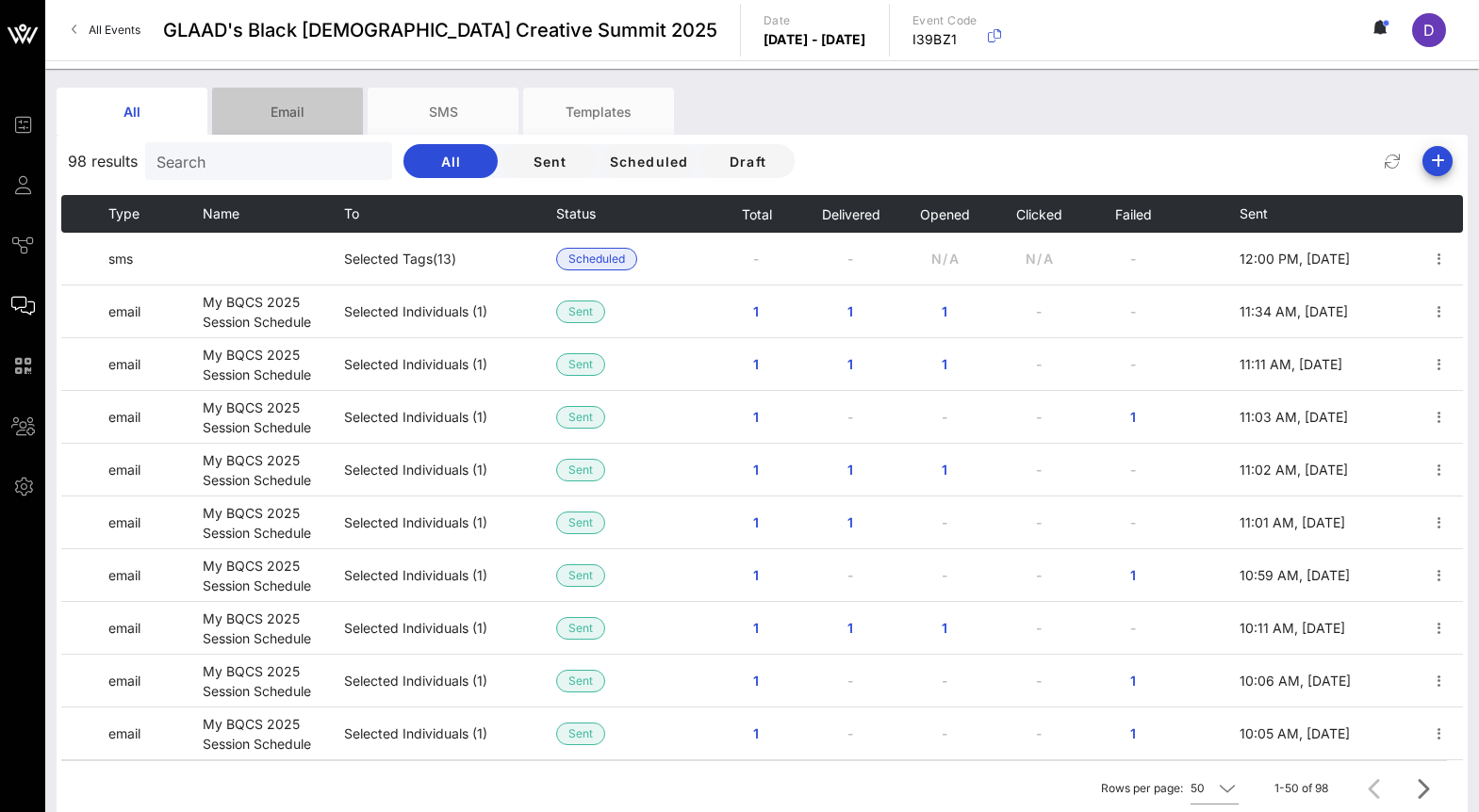
click at [261, 118] on div "Email" at bounding box center [287, 111] width 151 height 47
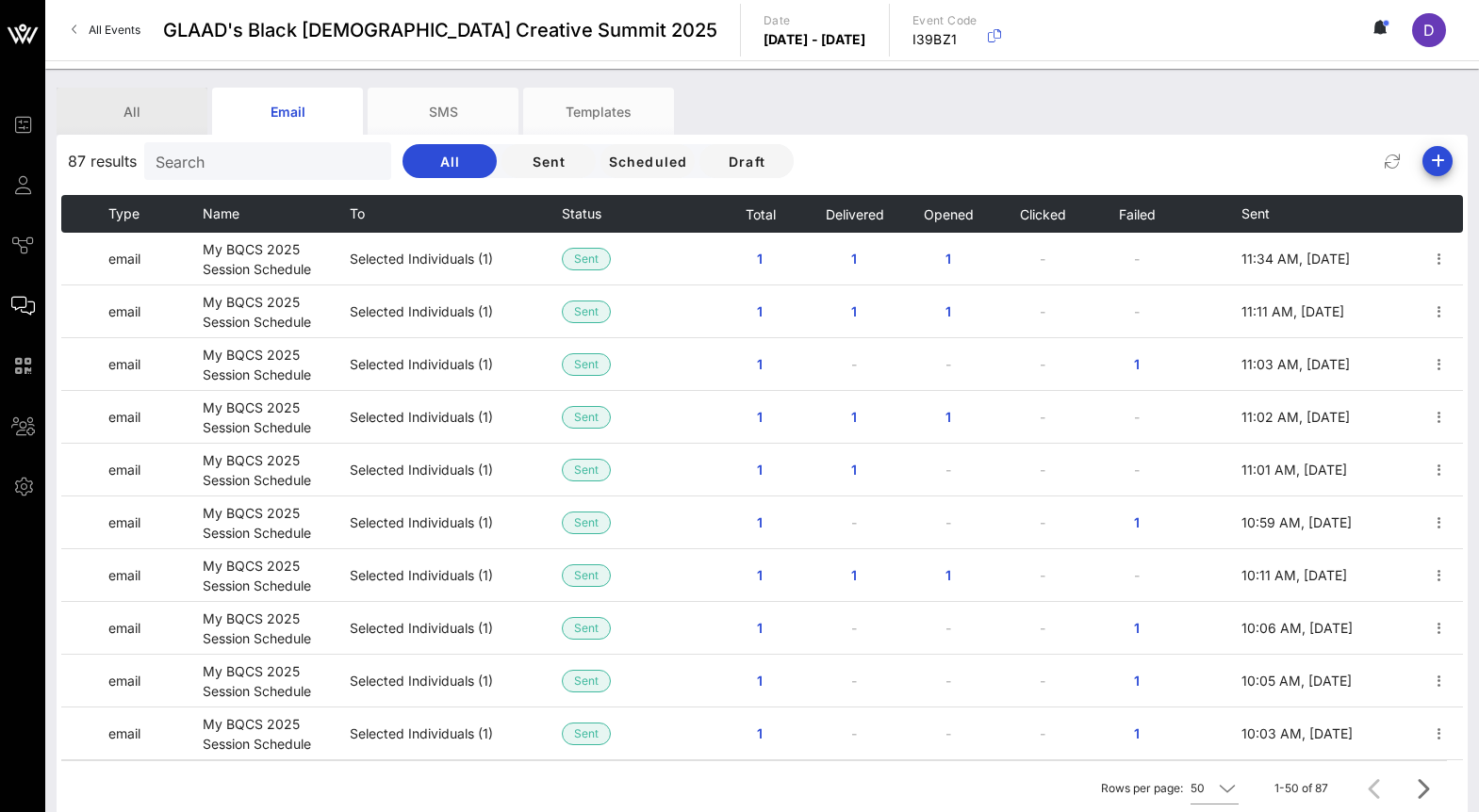
click at [176, 114] on div "All" at bounding box center [131, 111] width 151 height 47
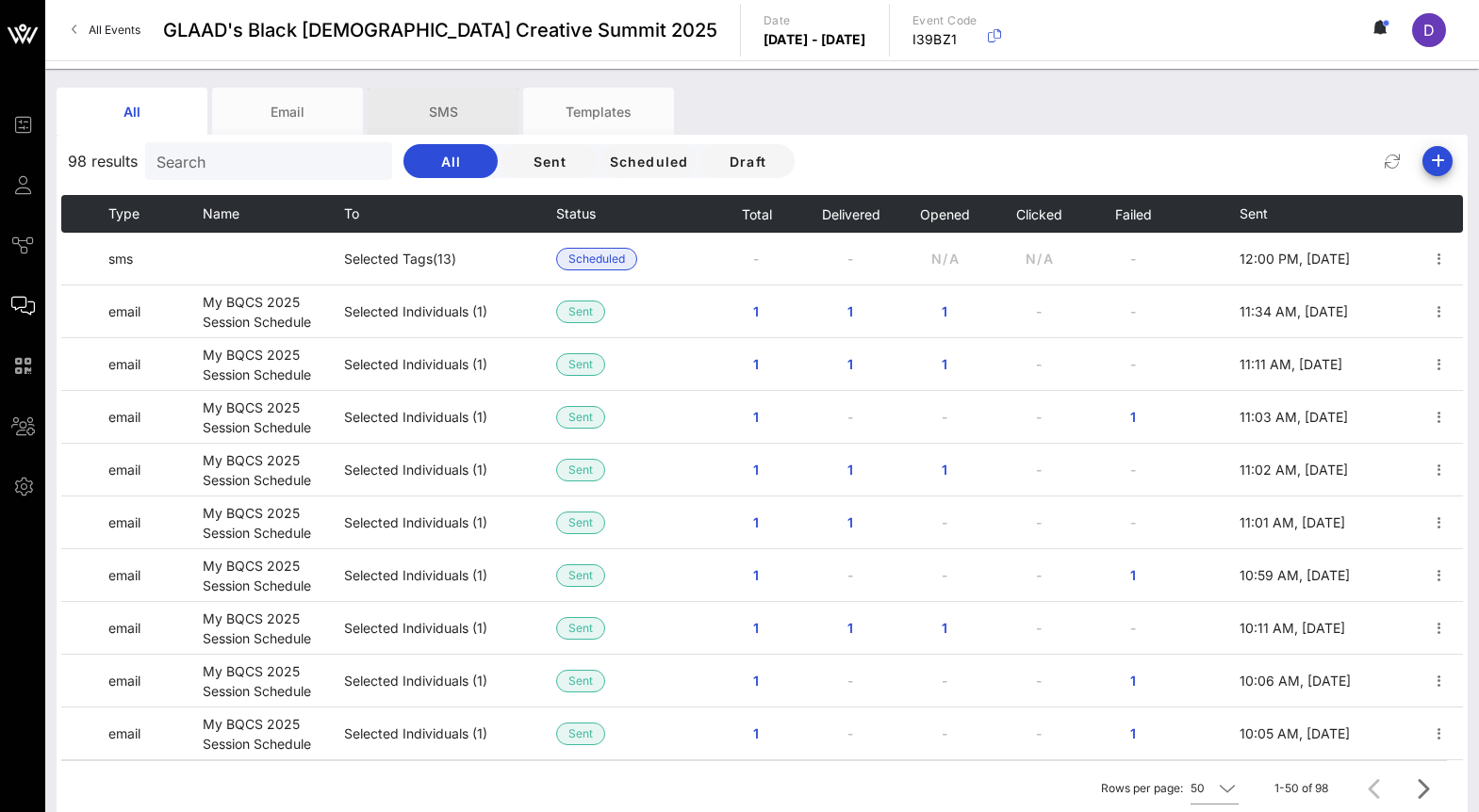
click at [439, 116] on div "SMS" at bounding box center [443, 111] width 151 height 47
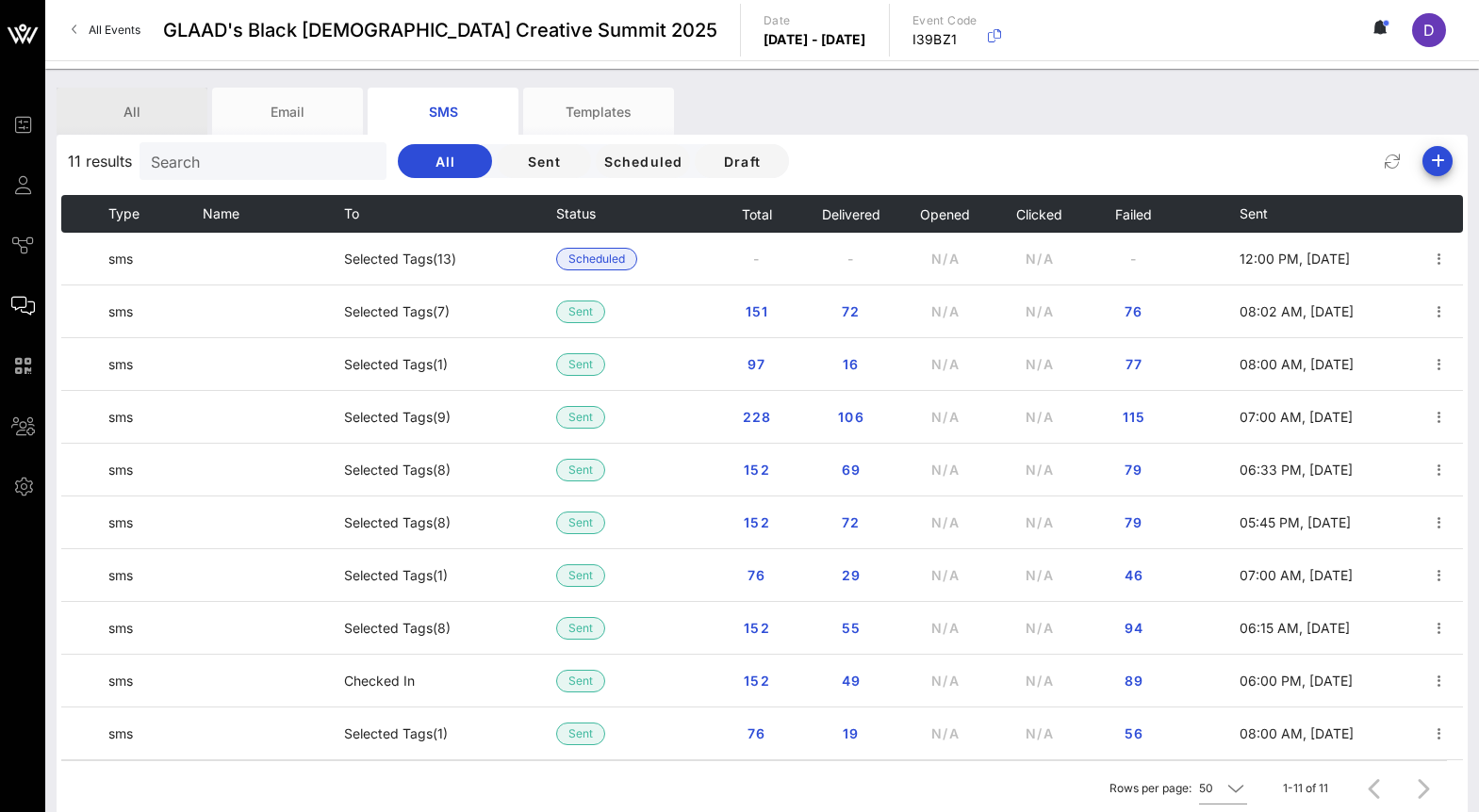
click at [162, 102] on div "All" at bounding box center [131, 111] width 151 height 47
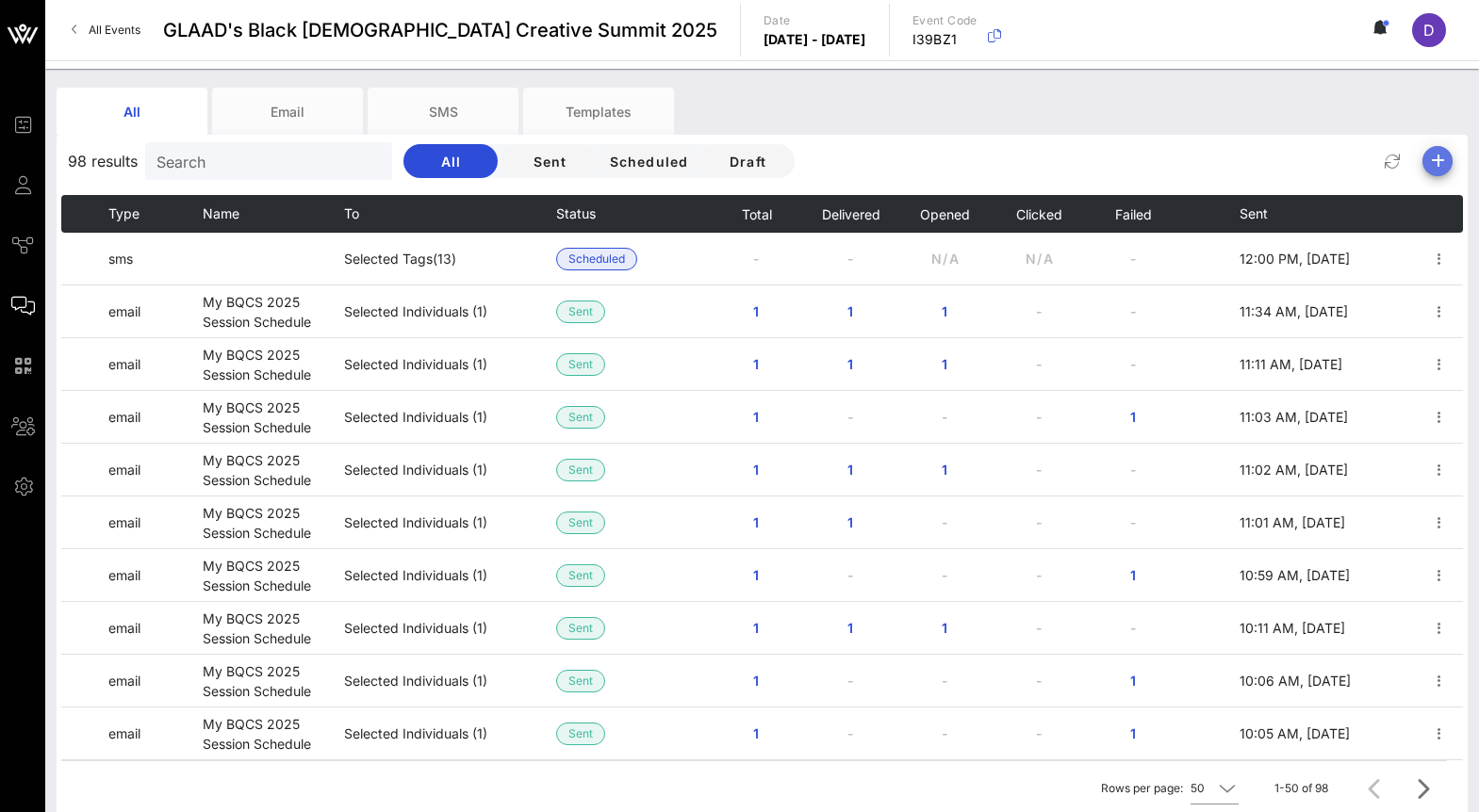
click at [1440, 174] on button "button" at bounding box center [1438, 161] width 31 height 31
click at [1190, 202] on th at bounding box center [1209, 214] width 58 height 37
click at [731, 90] on div "All Email SMS Templates" at bounding box center [747, 111] width 1383 height 47
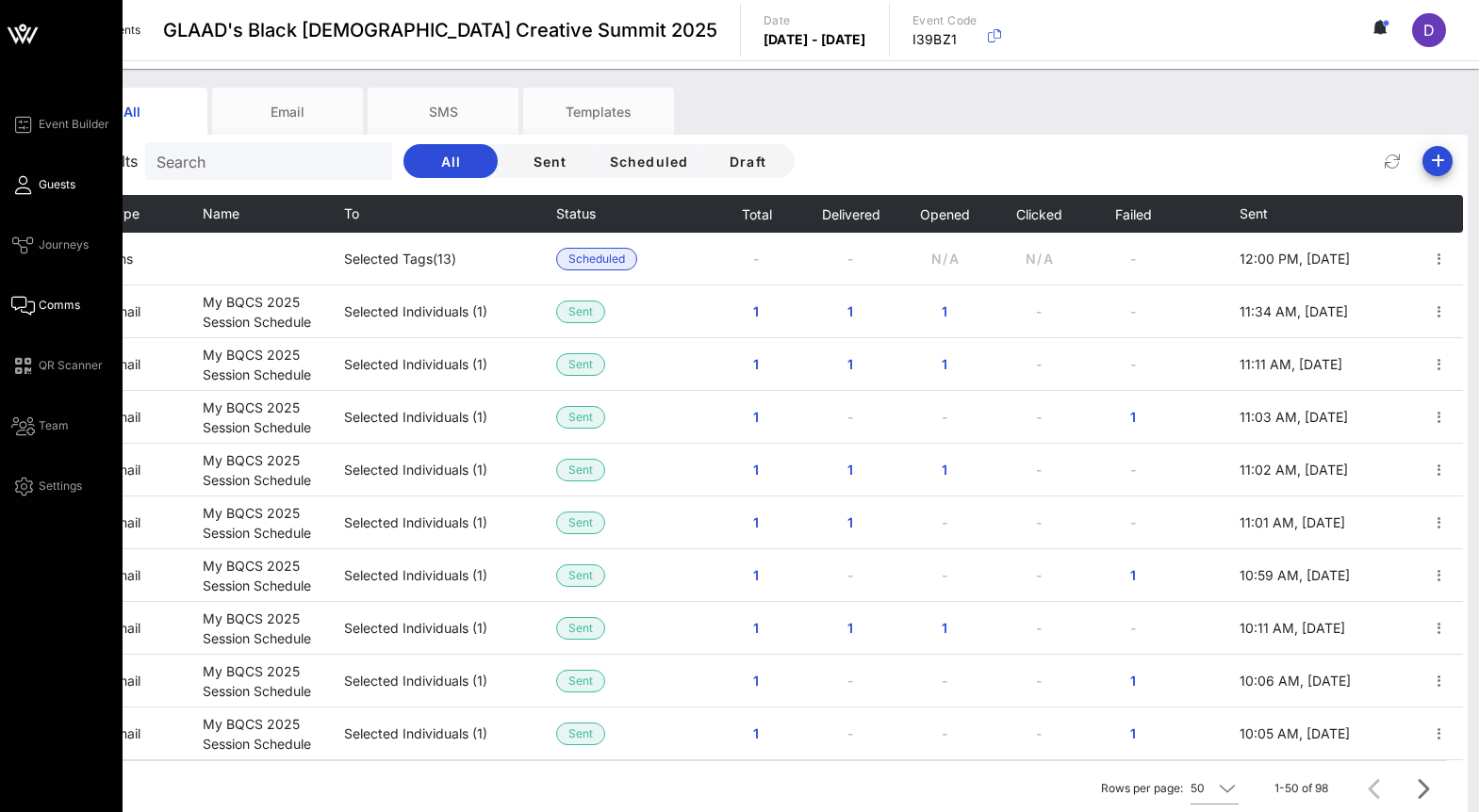
click at [14, 186] on icon at bounding box center [23, 184] width 24 height 3
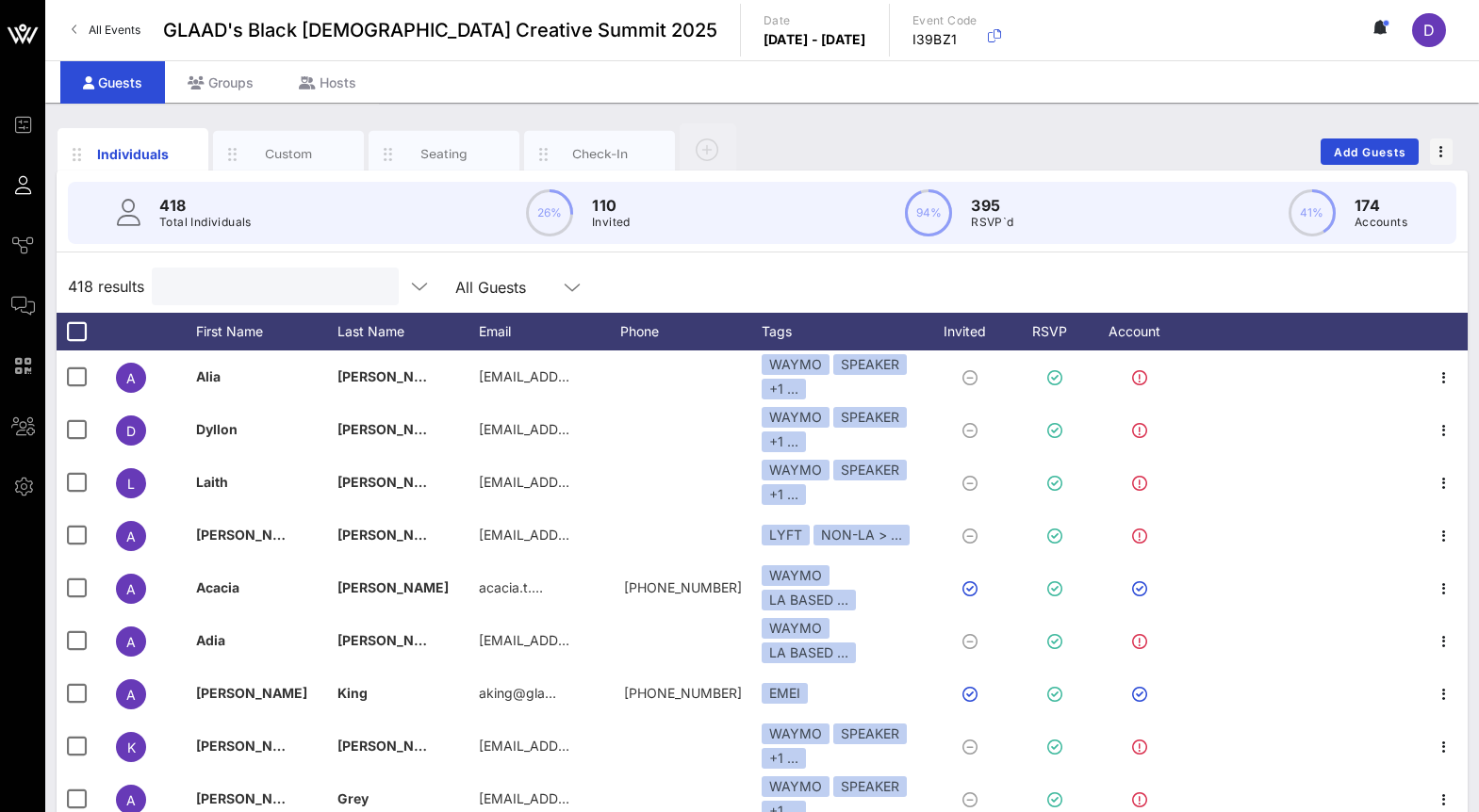
click at [227, 278] on input "text" at bounding box center [273, 286] width 221 height 25
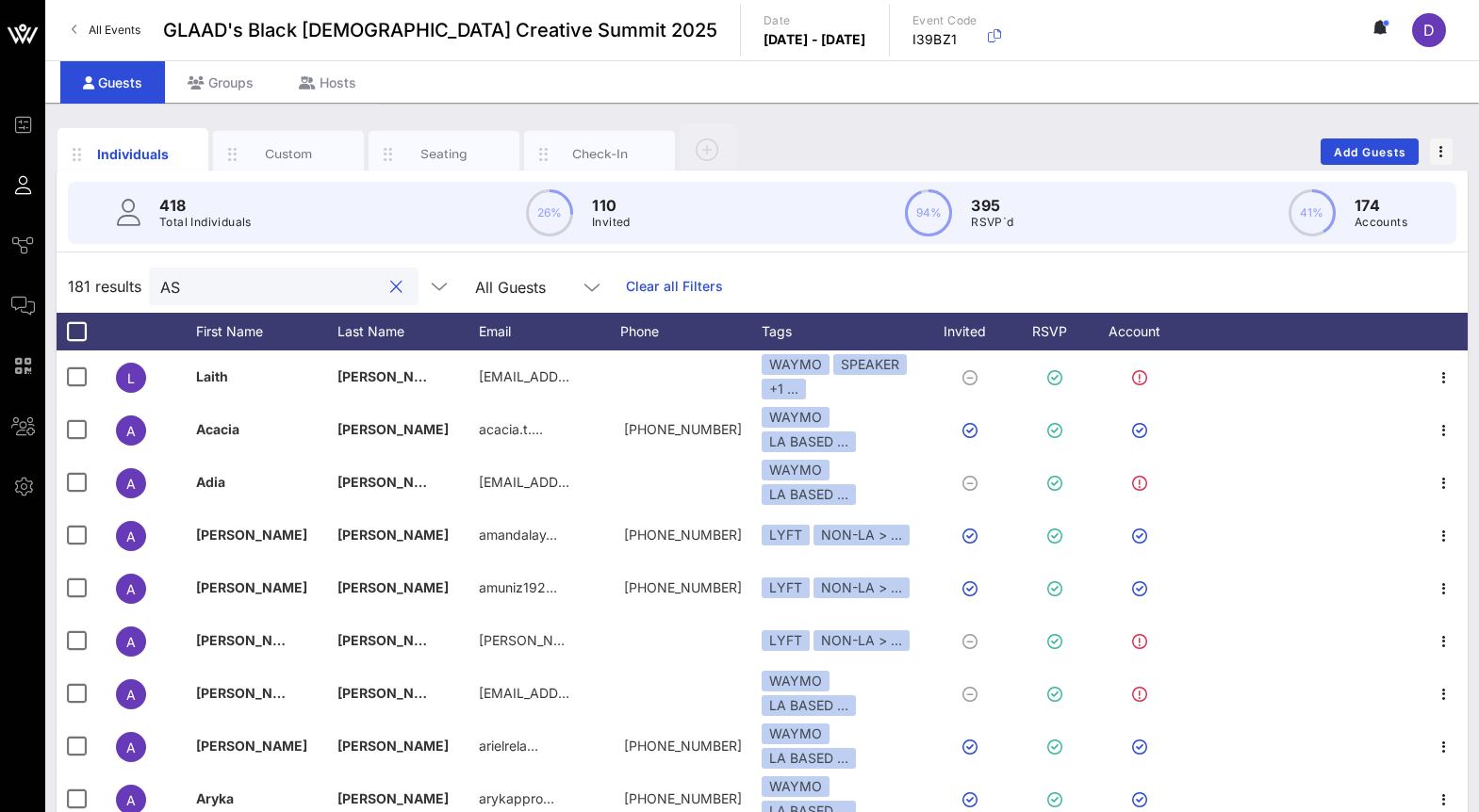
type input "A"
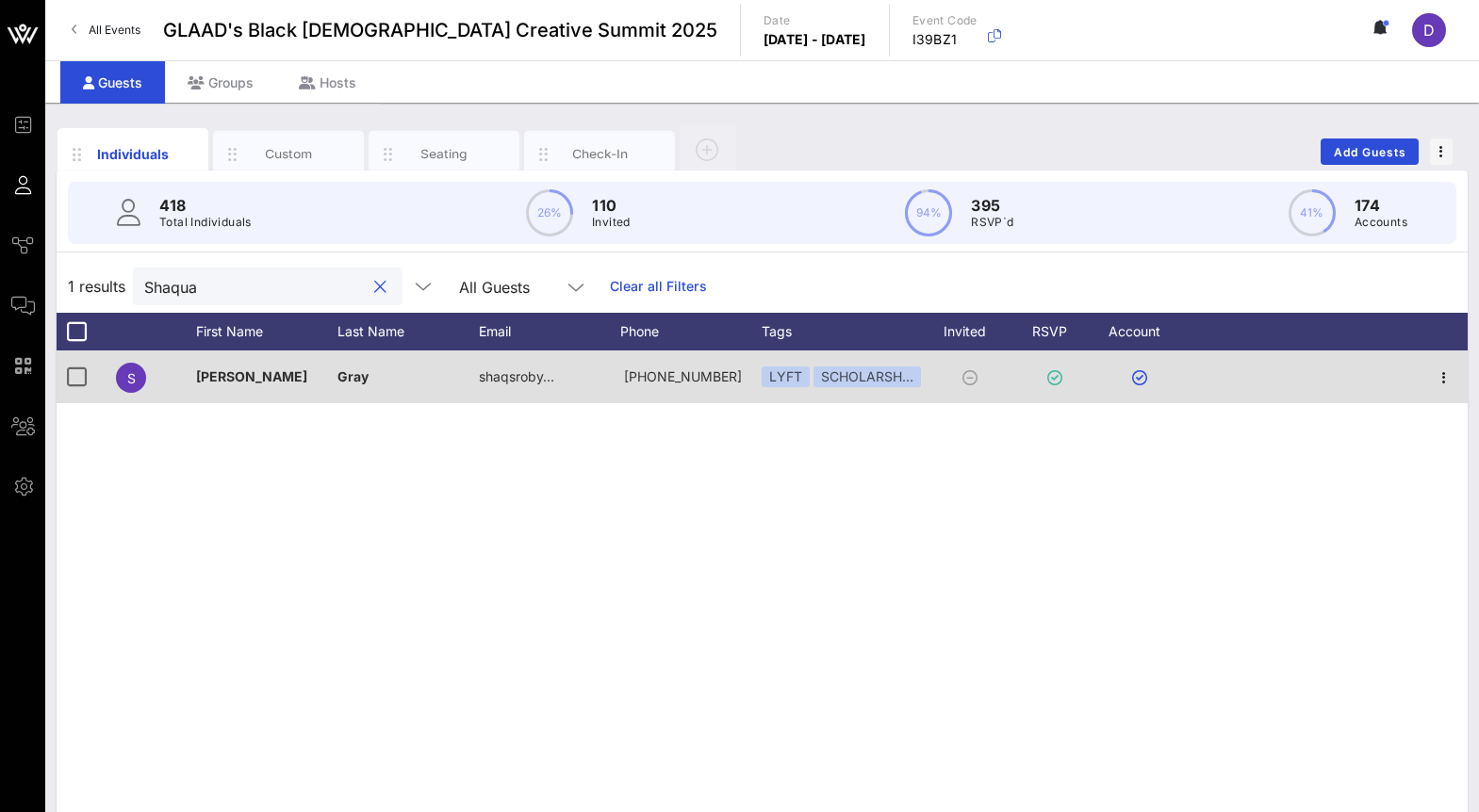
type input "Shaqua"
click at [908, 372] on div "SCHOLARSH…" at bounding box center [867, 376] width 107 height 21
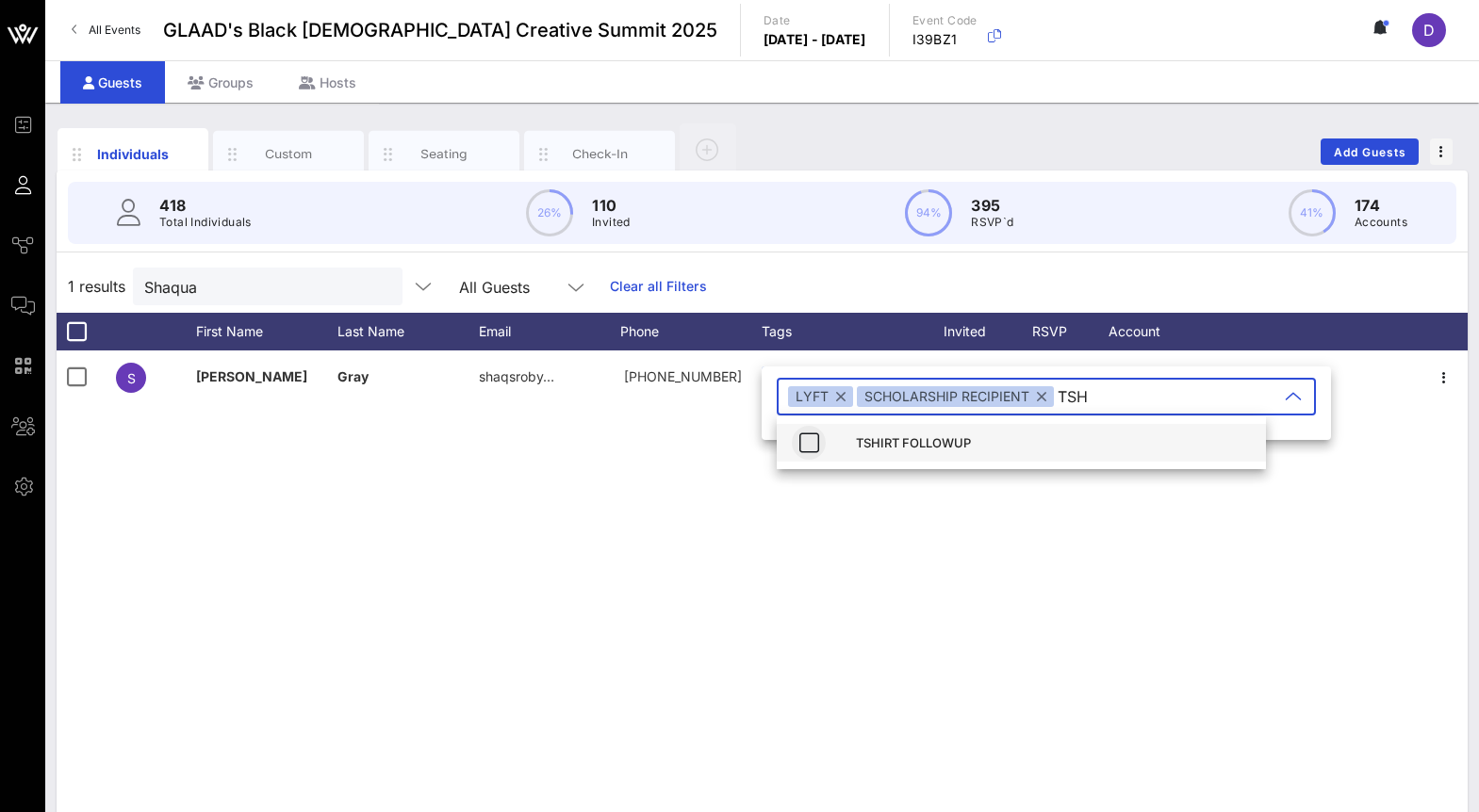
type input "TSH"
click at [807, 448] on icon "button" at bounding box center [809, 442] width 23 height 23
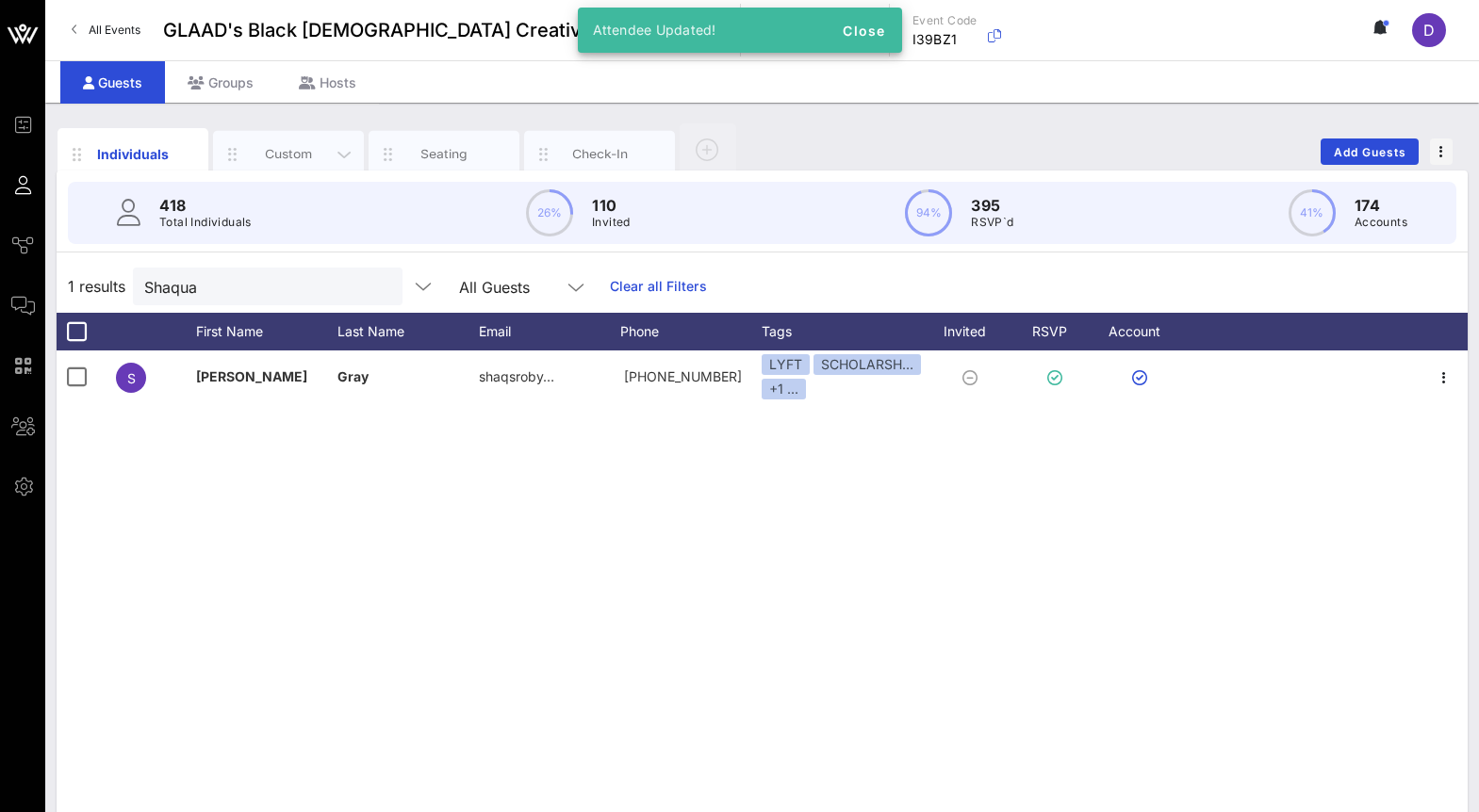
click at [301, 158] on div "Custom" at bounding box center [288, 154] width 84 height 18
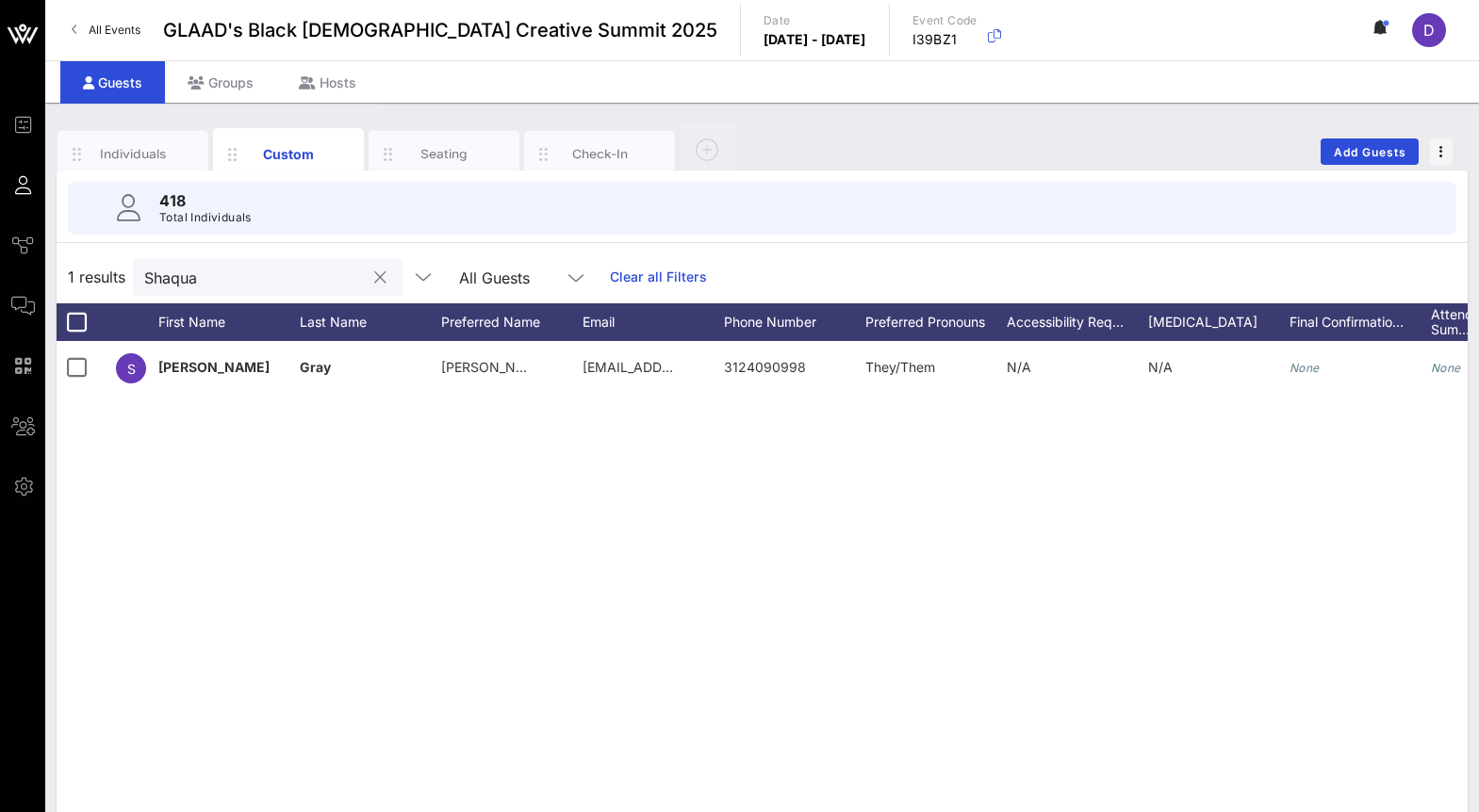
click at [245, 267] on input "Shaqua" at bounding box center [254, 277] width 221 height 25
paste input "Ewulu"
click at [160, 271] on input "Ewulu" at bounding box center [254, 277] width 221 height 25
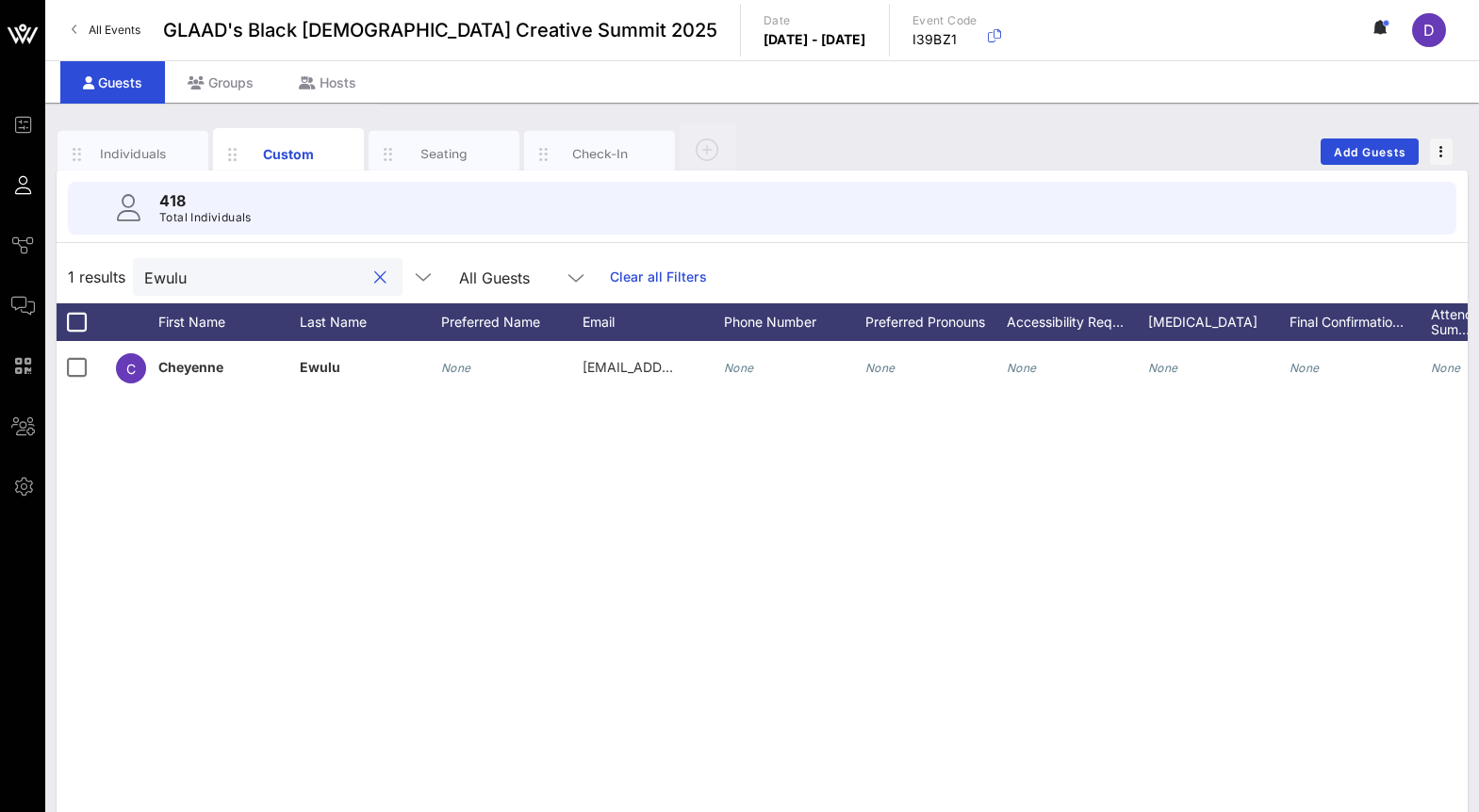
click at [160, 271] on input "Ewulu" at bounding box center [254, 277] width 221 height 25
paste input "Abundance"
click at [242, 282] on input "Abundance" at bounding box center [254, 277] width 221 height 25
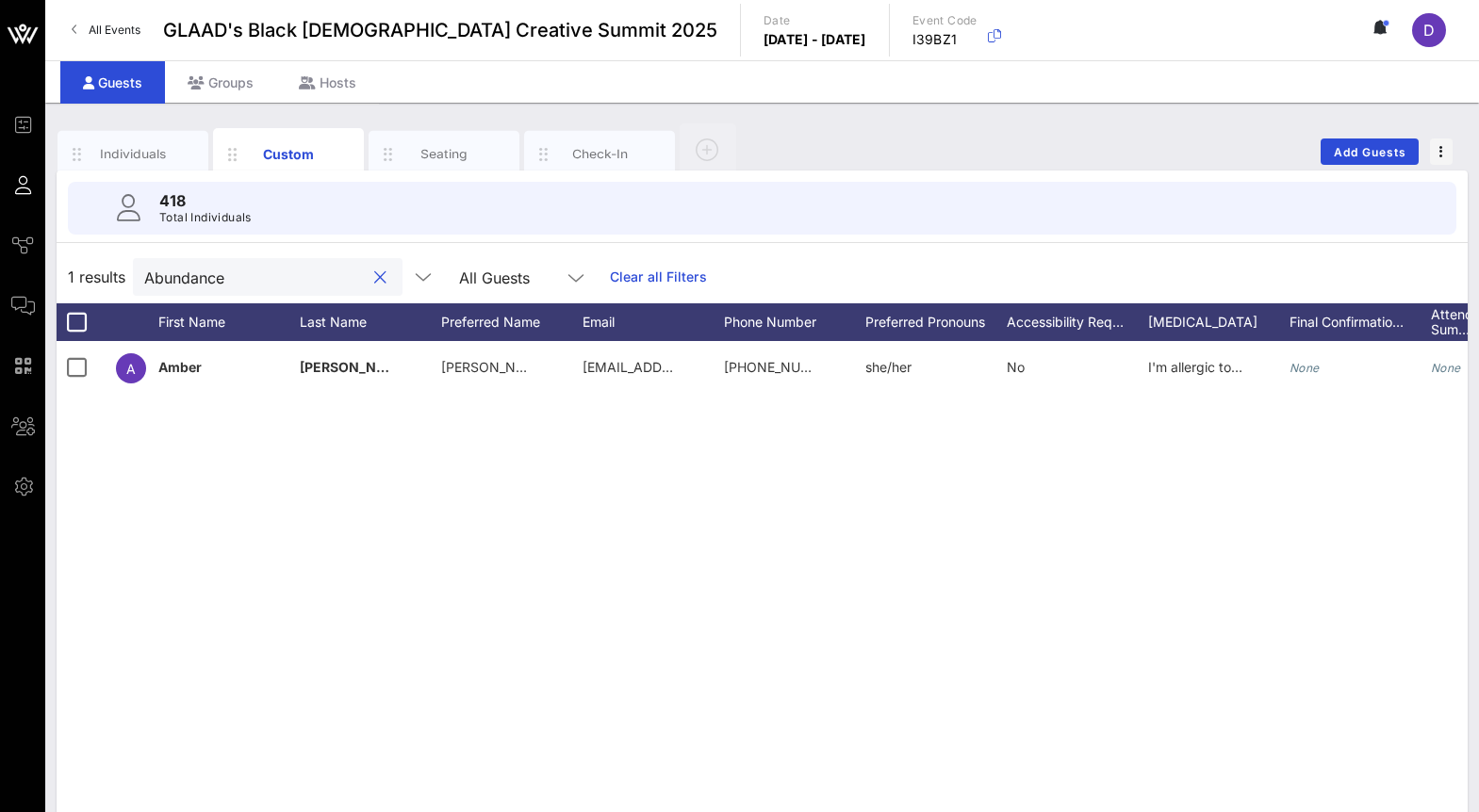
paste input "Chinn"
click at [267, 276] on input "Chinn" at bounding box center [254, 277] width 221 height 25
paste input "Ali Rajah"
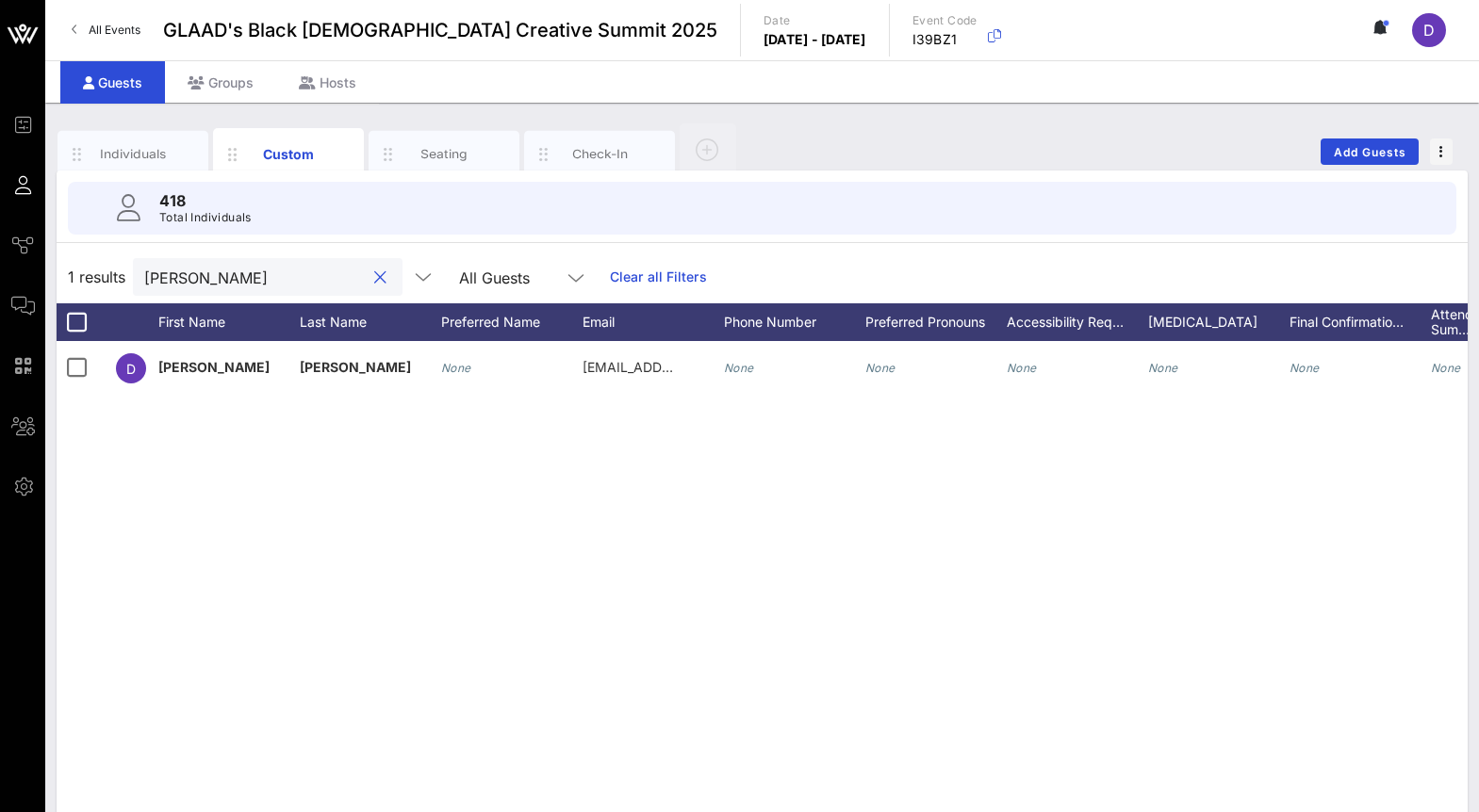
click at [254, 276] on input "Ali Rajah" at bounding box center [254, 277] width 221 height 25
paste input "Sam"
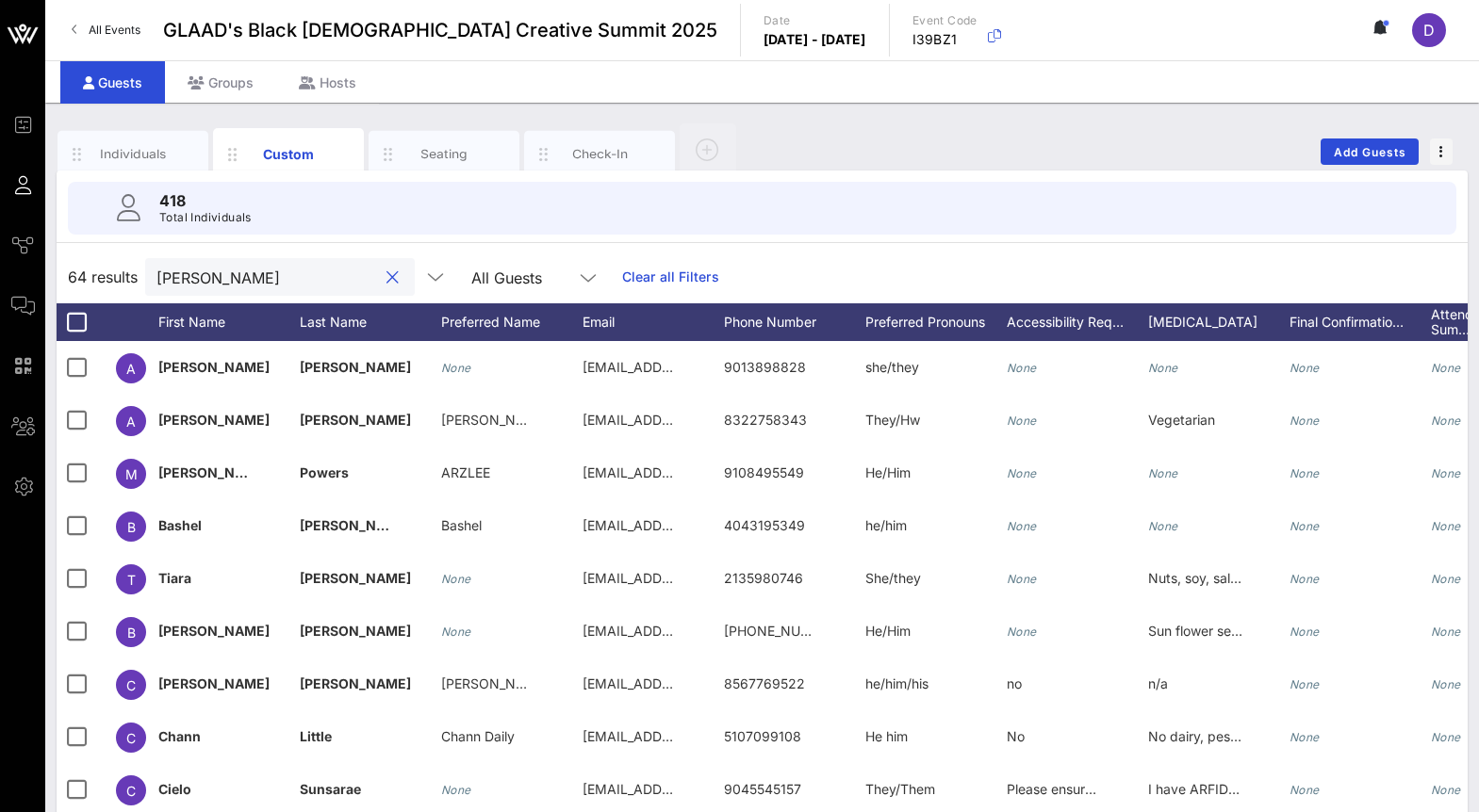
click at [216, 267] on input "Sam" at bounding box center [267, 277] width 221 height 25
click at [216, 271] on input "Sam" at bounding box center [267, 277] width 221 height 25
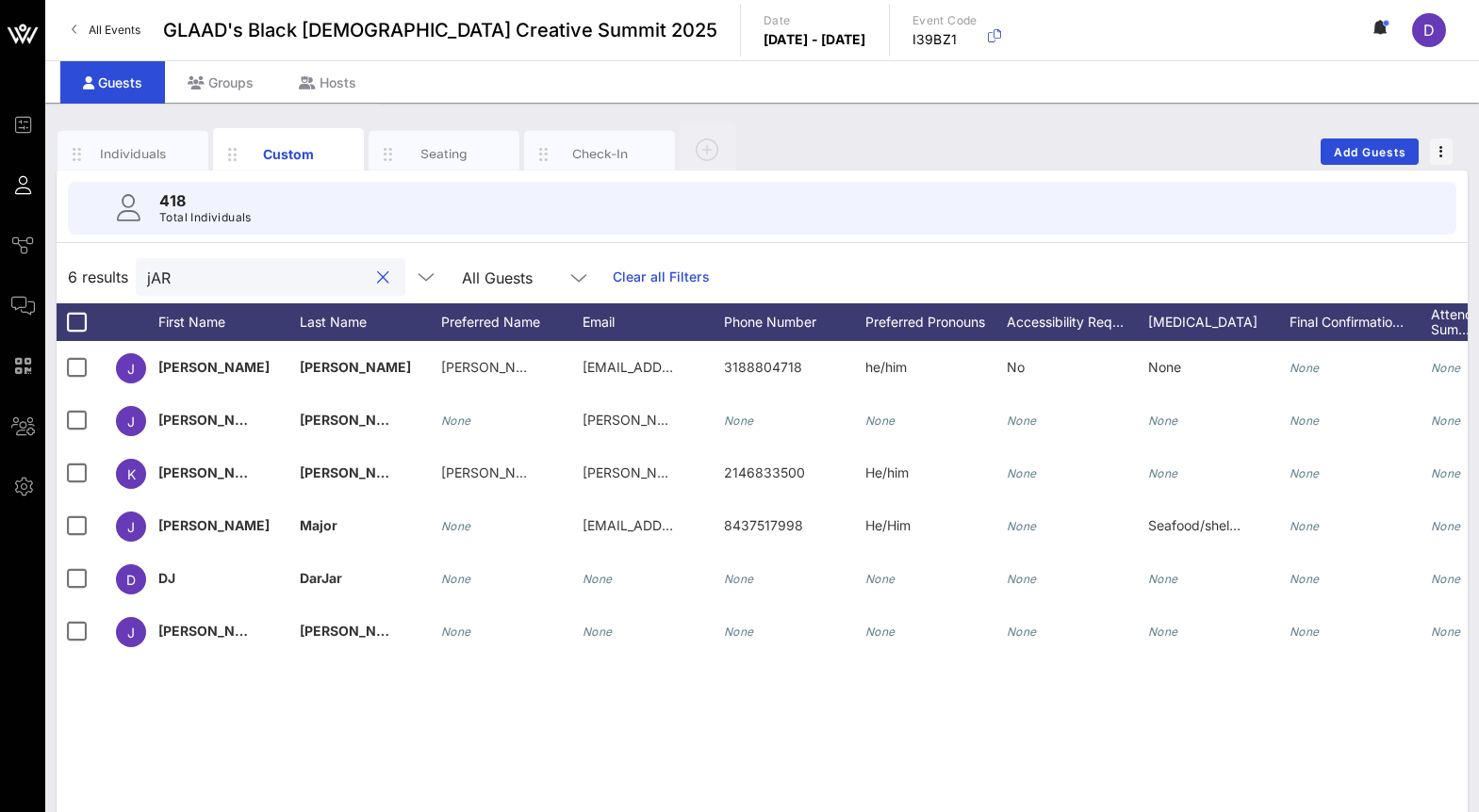
click at [171, 273] on input "jAR" at bounding box center [257, 277] width 221 height 25
paste input "Mayfield"
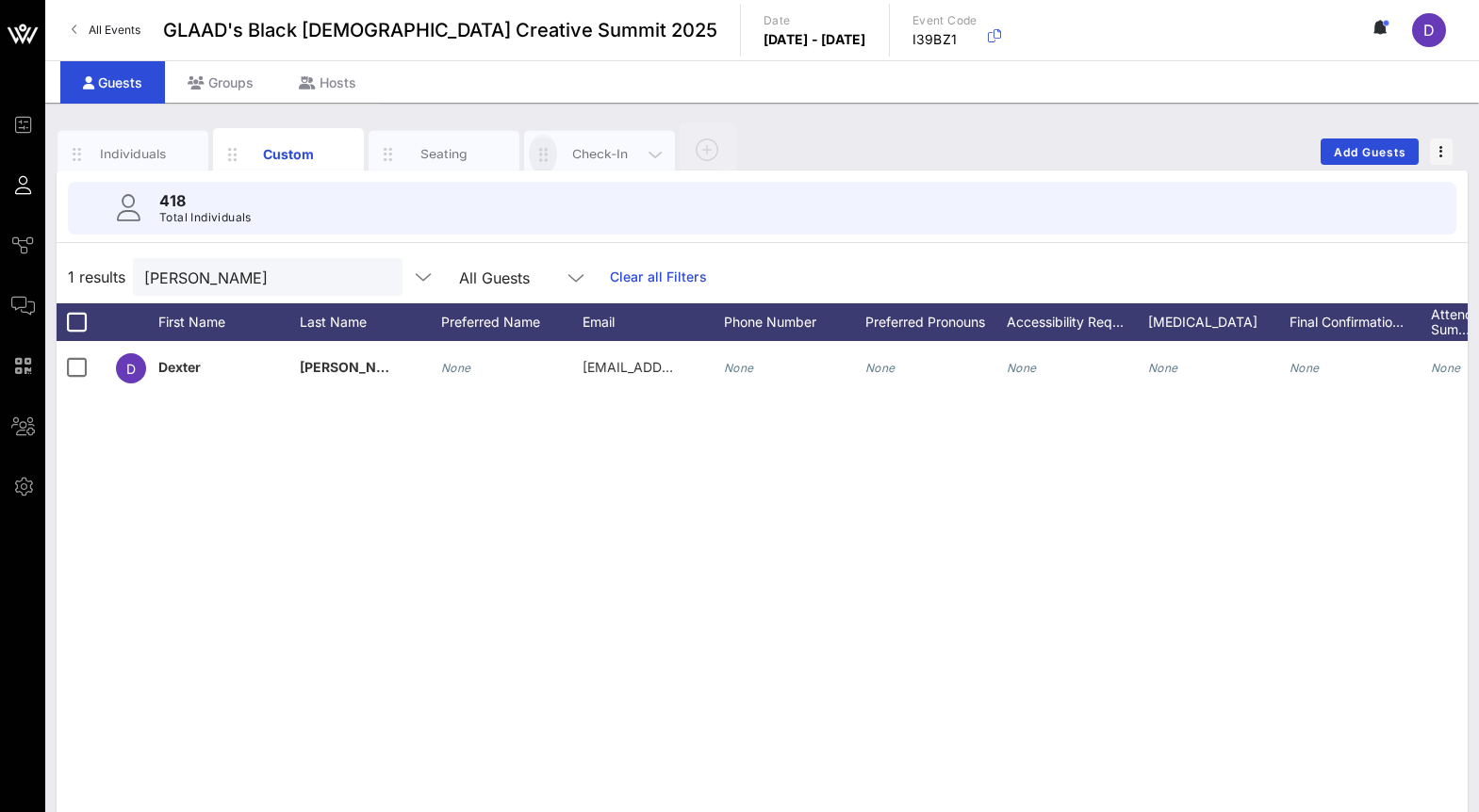
click at [547, 167] on button "button" at bounding box center [542, 154] width 29 height 40
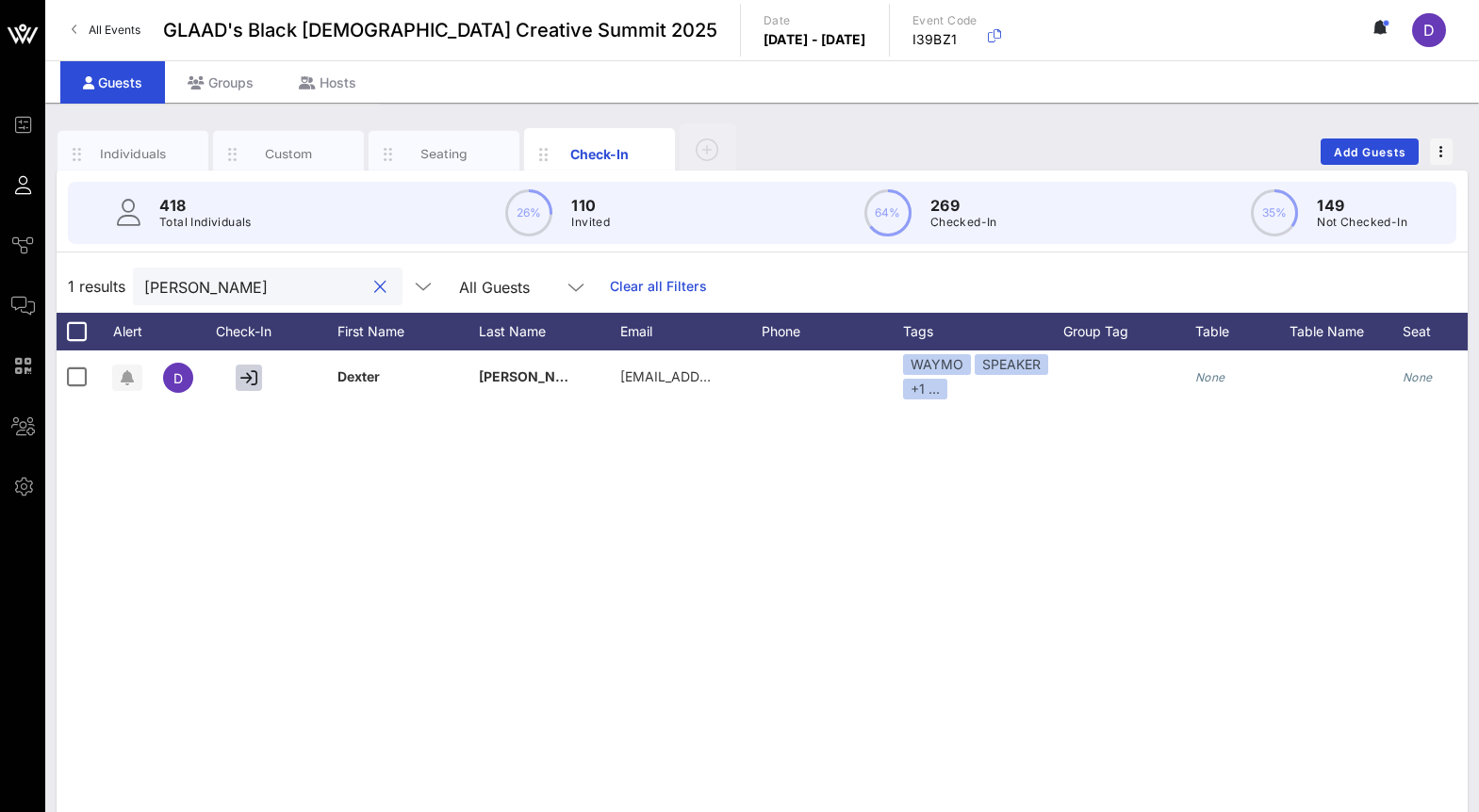
click at [161, 292] on input "Mayfield" at bounding box center [254, 286] width 221 height 25
paste input "Russell"
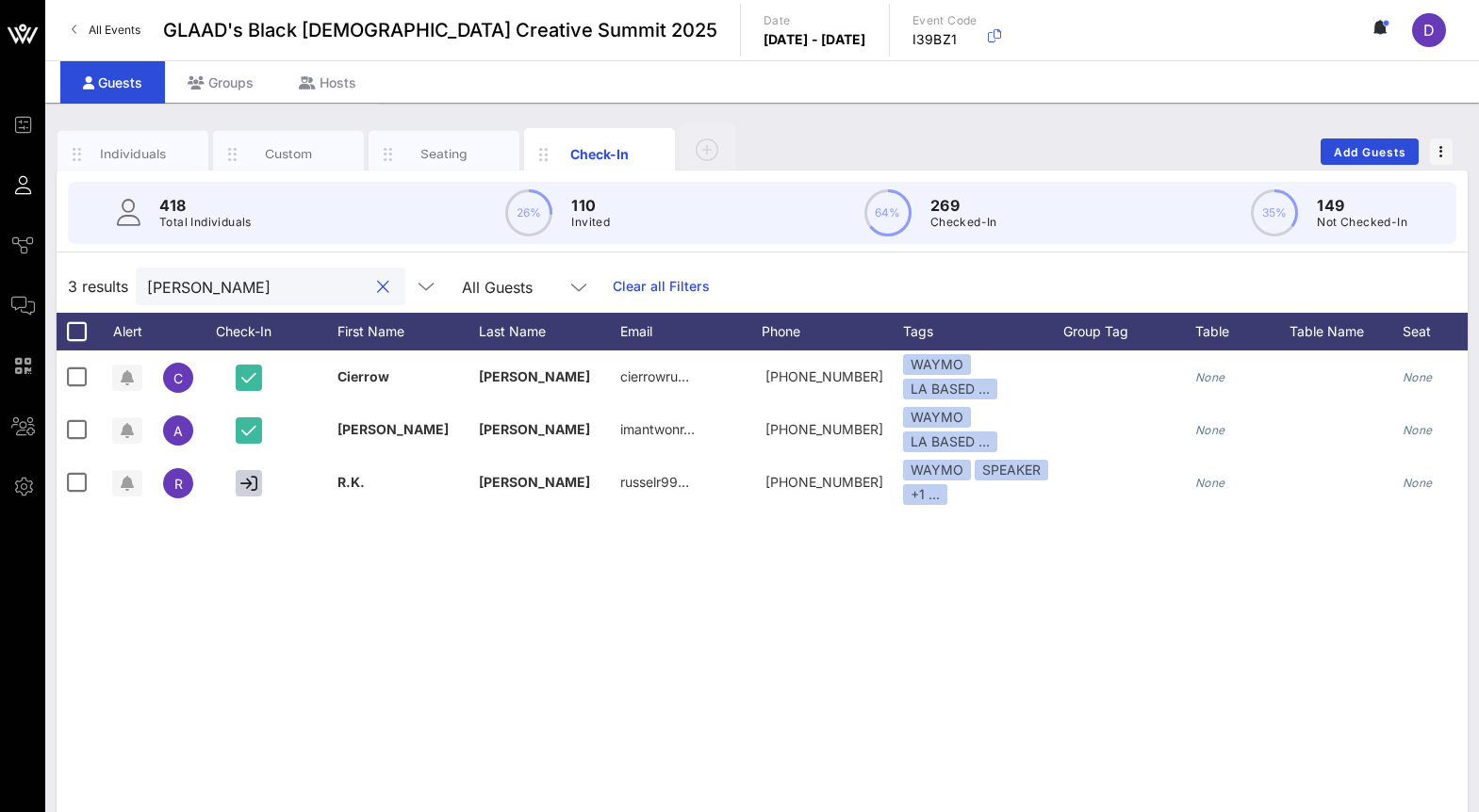
click at [260, 296] on input "Russell" at bounding box center [257, 286] width 221 height 25
click at [251, 278] on input "Russell" at bounding box center [257, 286] width 221 height 25
paste input "Pulliam"
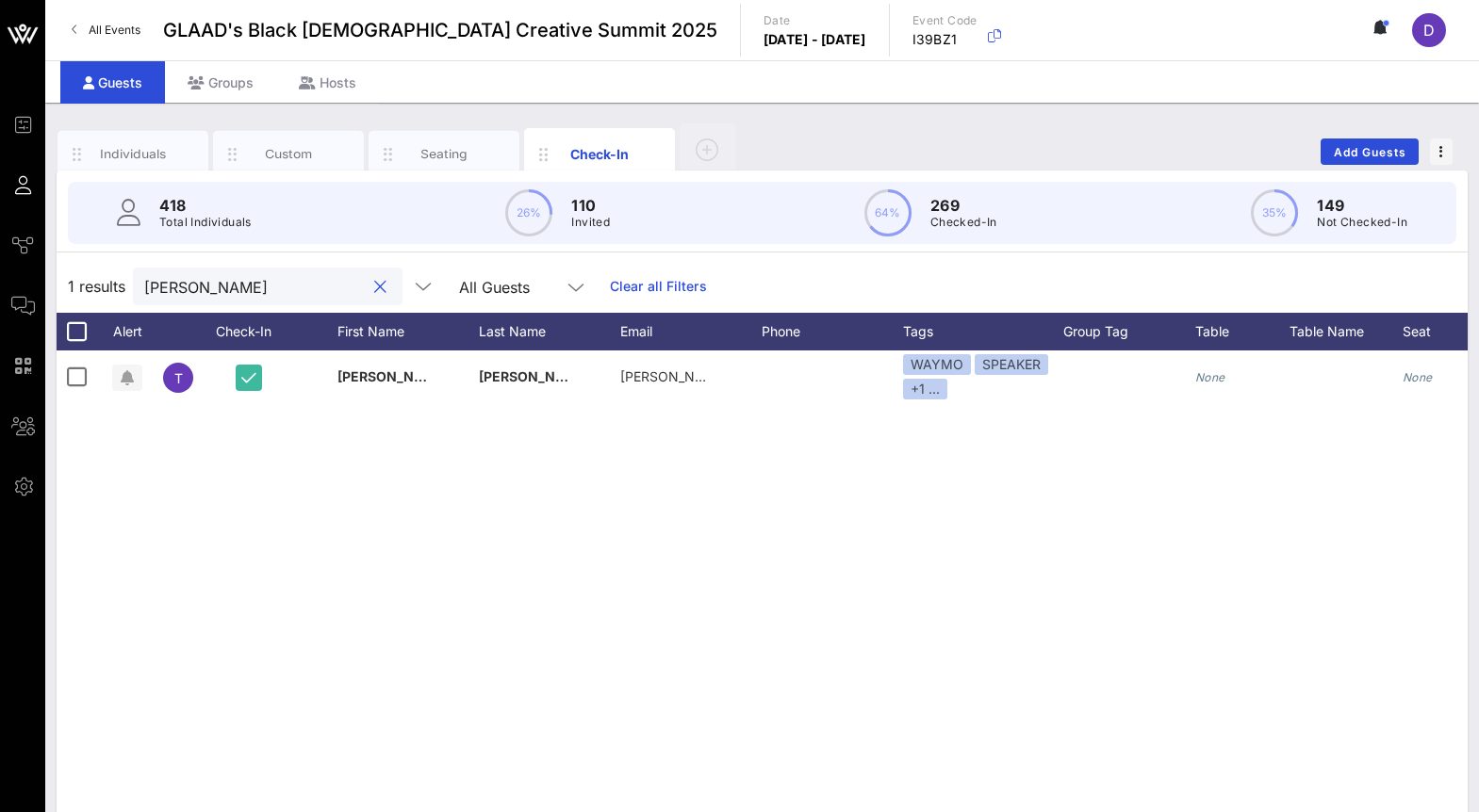
click at [189, 287] on input "Pulliam" at bounding box center [254, 286] width 221 height 25
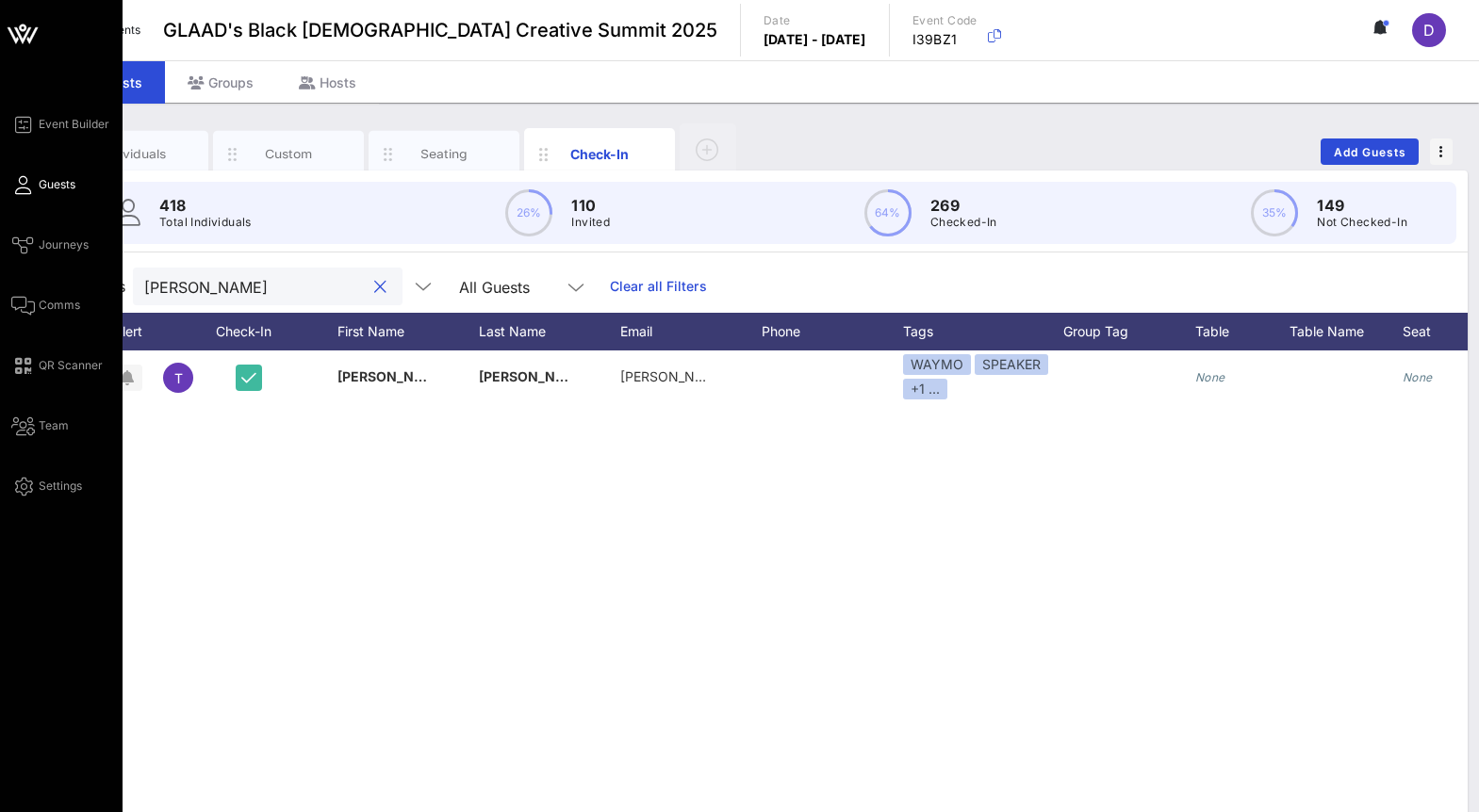
type input "Pulliam"
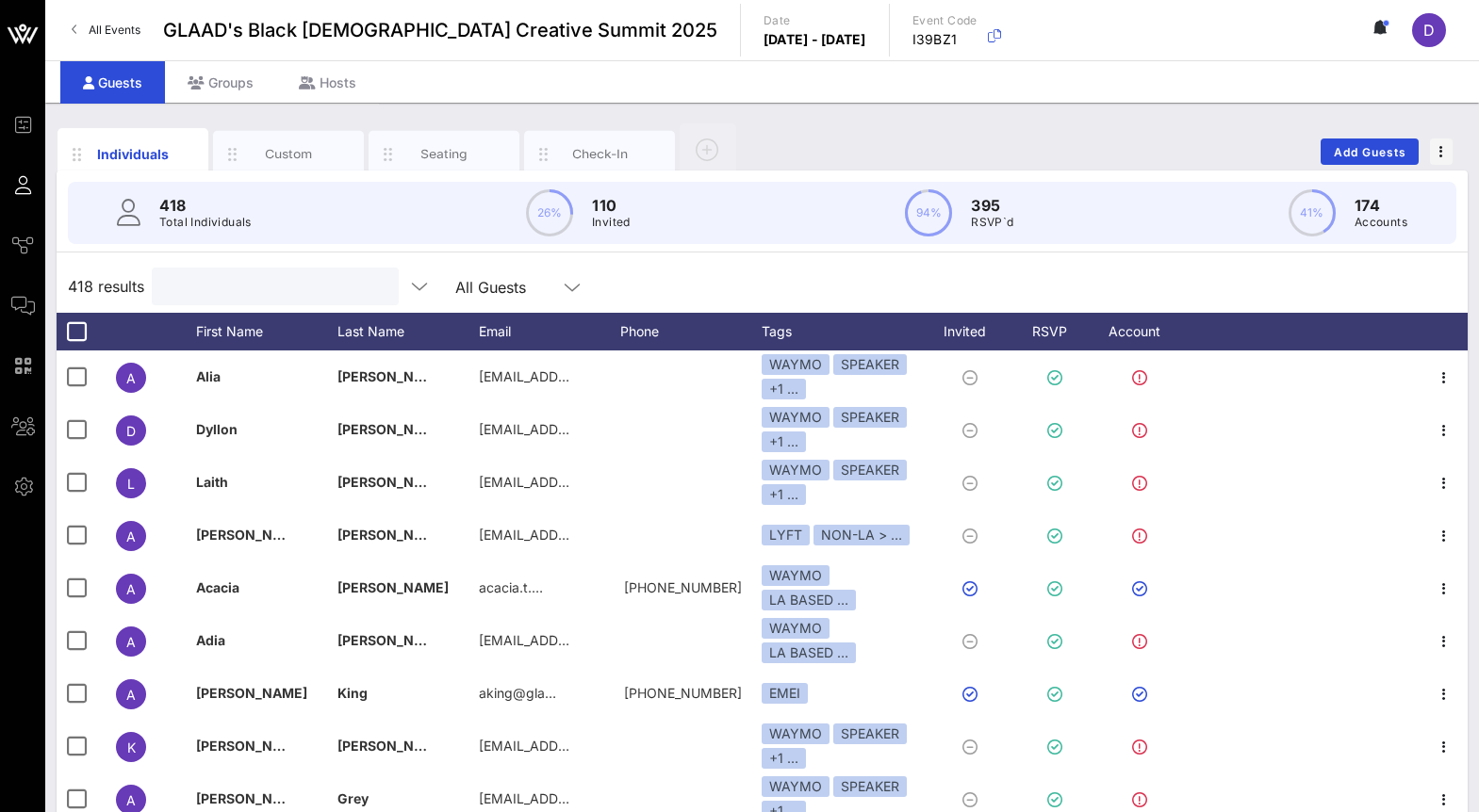
click at [250, 290] on input "text" at bounding box center [273, 286] width 221 height 25
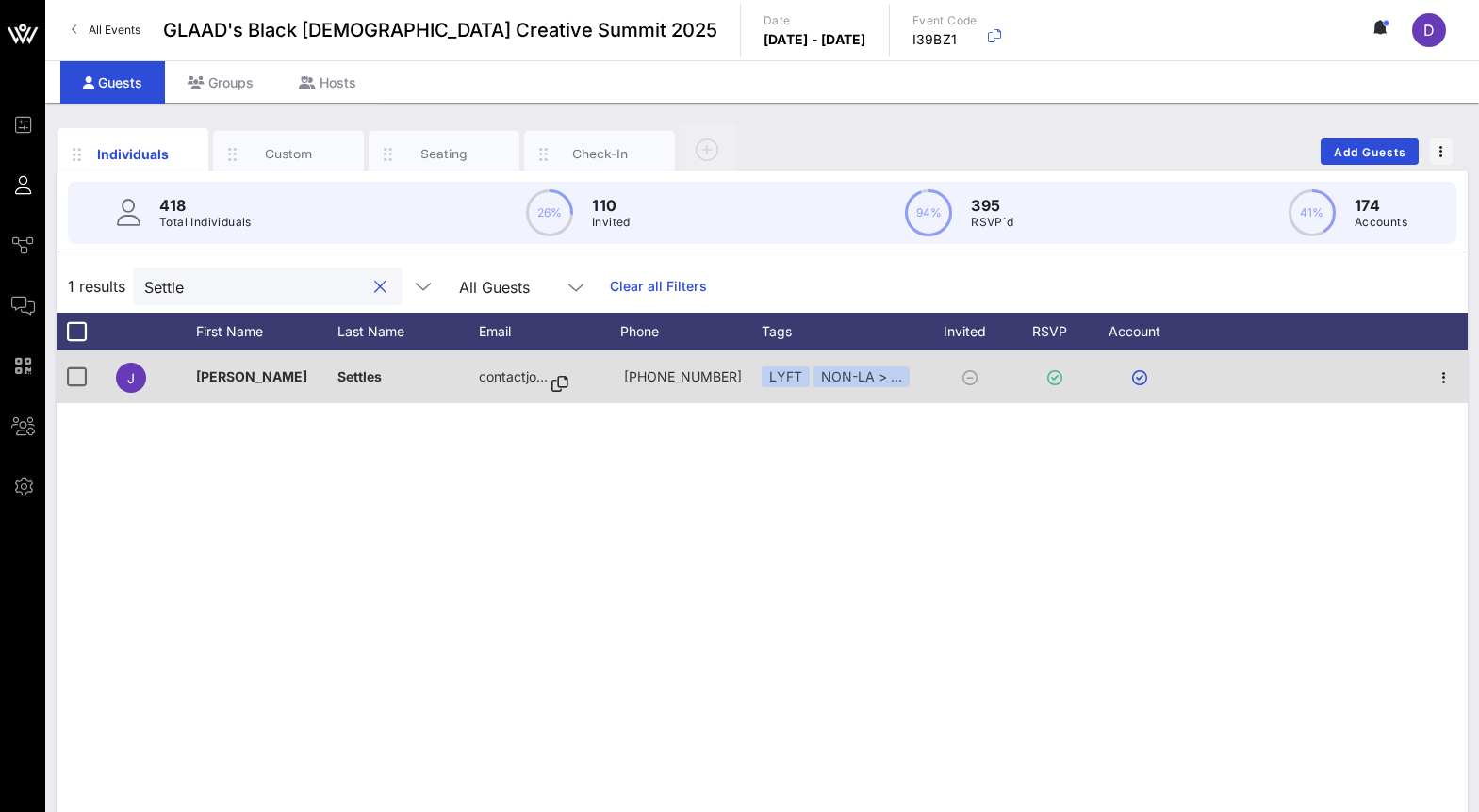
type input "Settle"
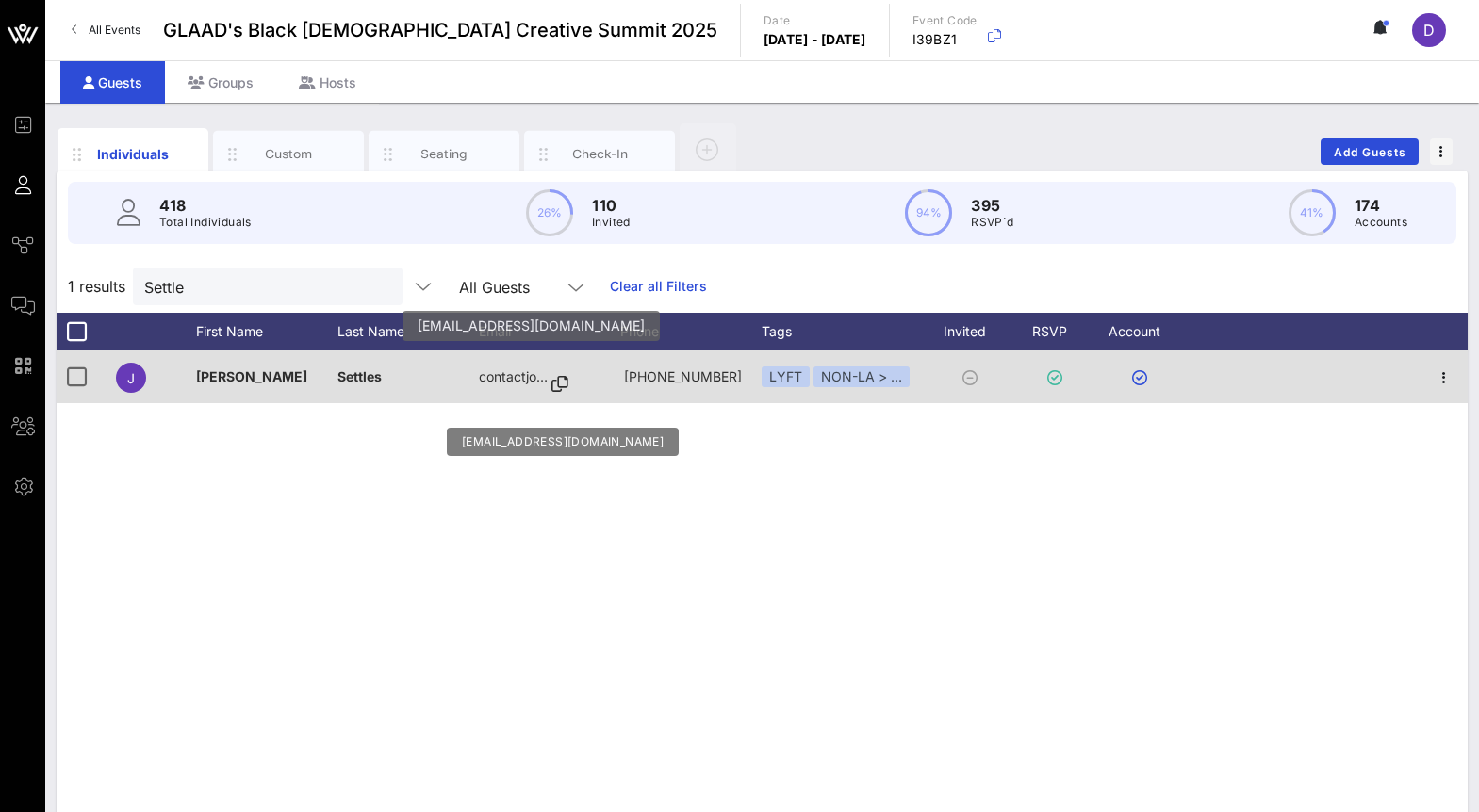
click at [500, 376] on p "contactjo…" at bounding box center [514, 377] width 69 height 53
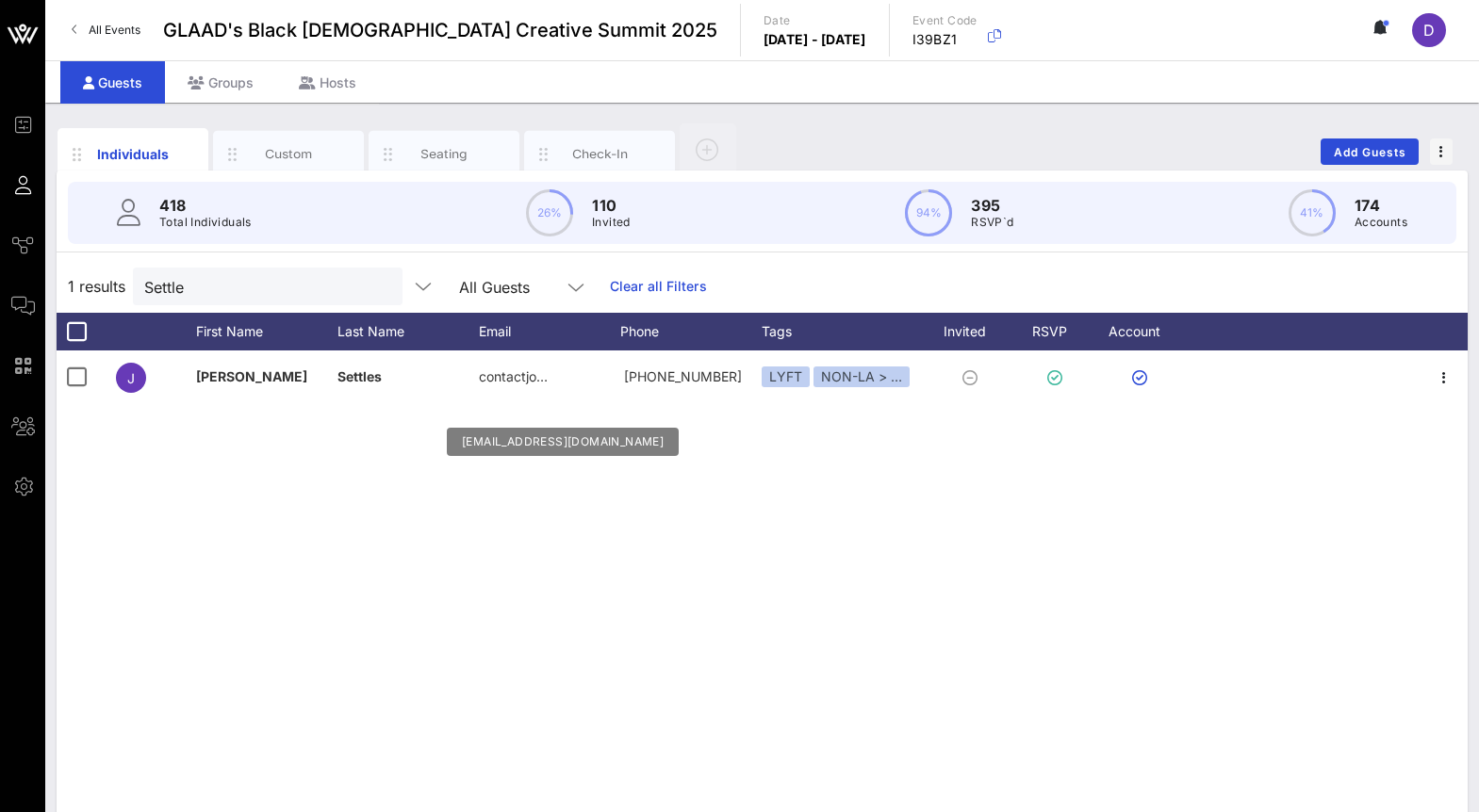
click at [526, 451] on div "[PERSON_NAME] contactjo… [PHONE_NUMBER] LYFT NON-LA > …" at bounding box center [761, 634] width 1411 height 566
click at [251, 286] on input "Settle" at bounding box center [254, 286] width 221 height 25
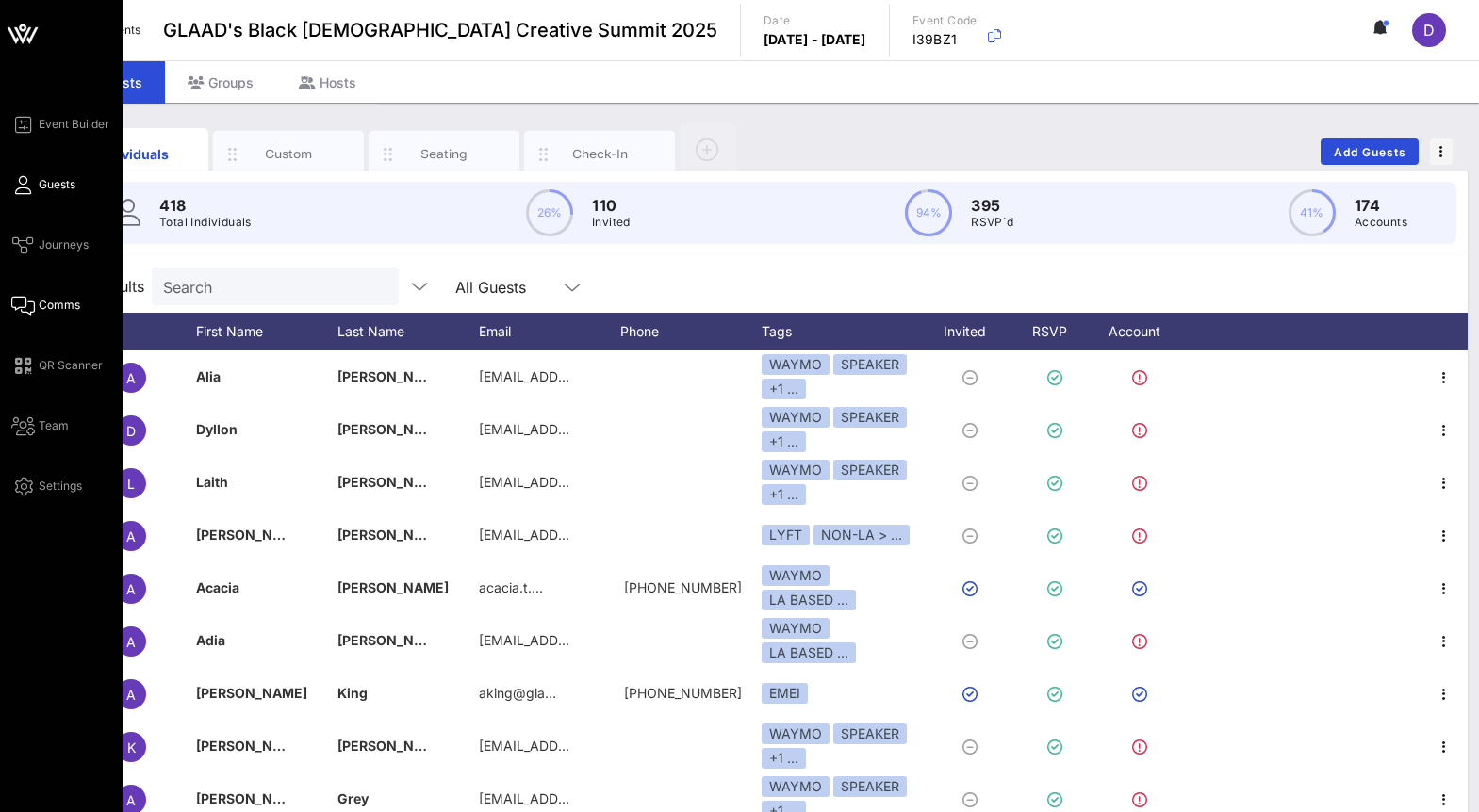
click at [54, 303] on span "Comms" at bounding box center [59, 304] width 41 height 17
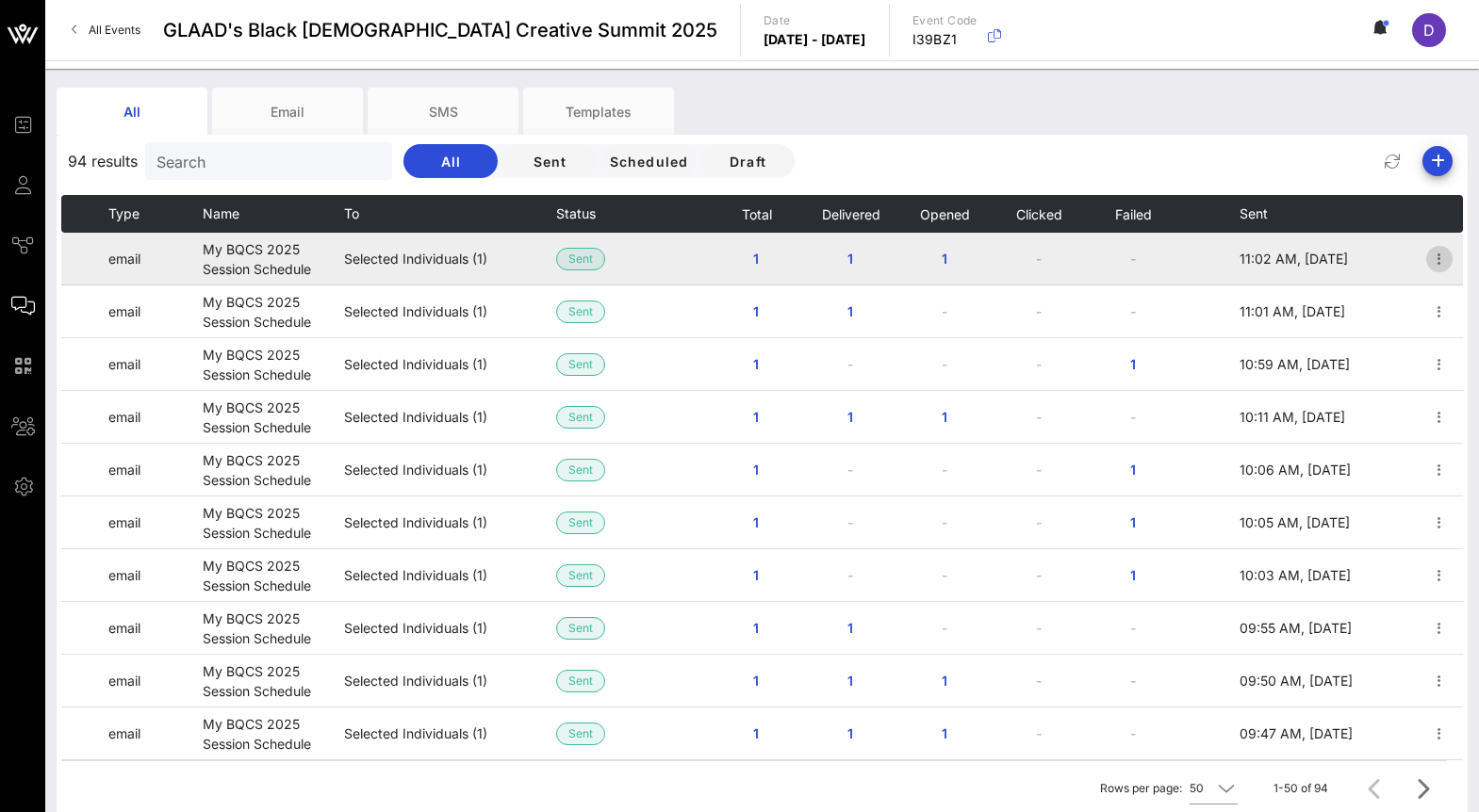
click at [1436, 261] on icon "button" at bounding box center [1439, 258] width 23 height 23
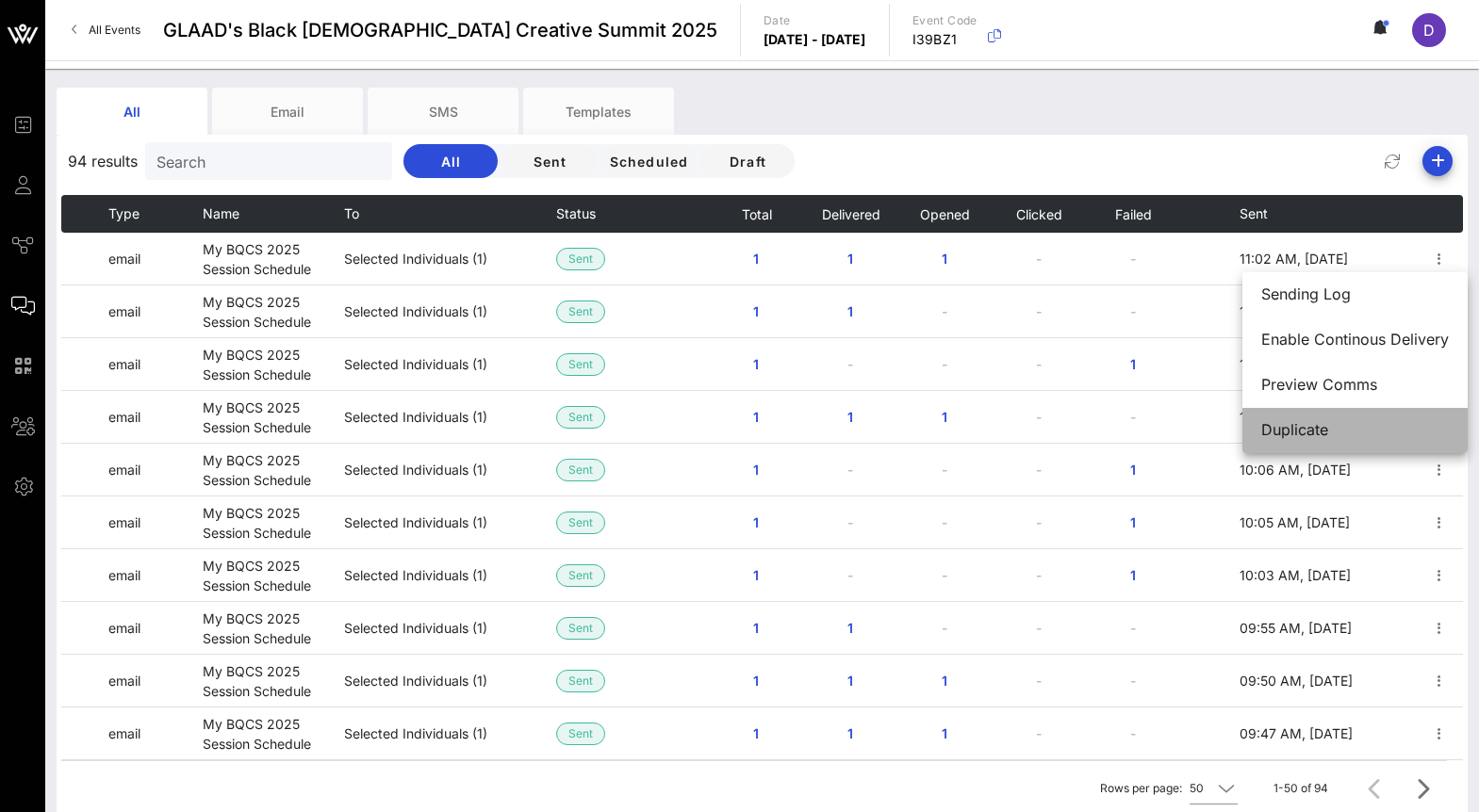
click at [1366, 430] on div "Duplicate" at bounding box center [1355, 430] width 187 height 18
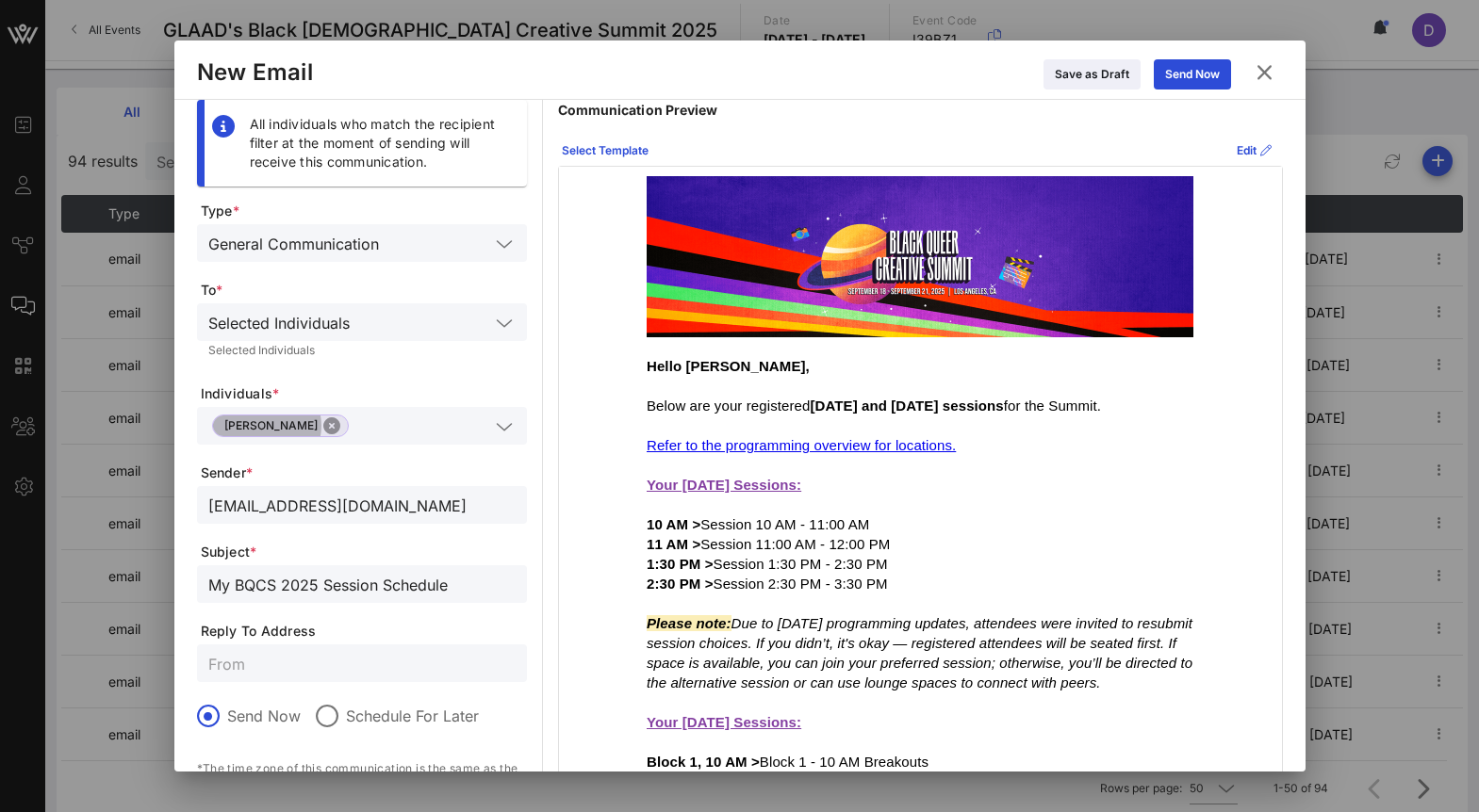
click at [323, 429] on button "Close" at bounding box center [331, 426] width 17 height 17
click at [303, 429] on input "text" at bounding box center [348, 426] width 281 height 25
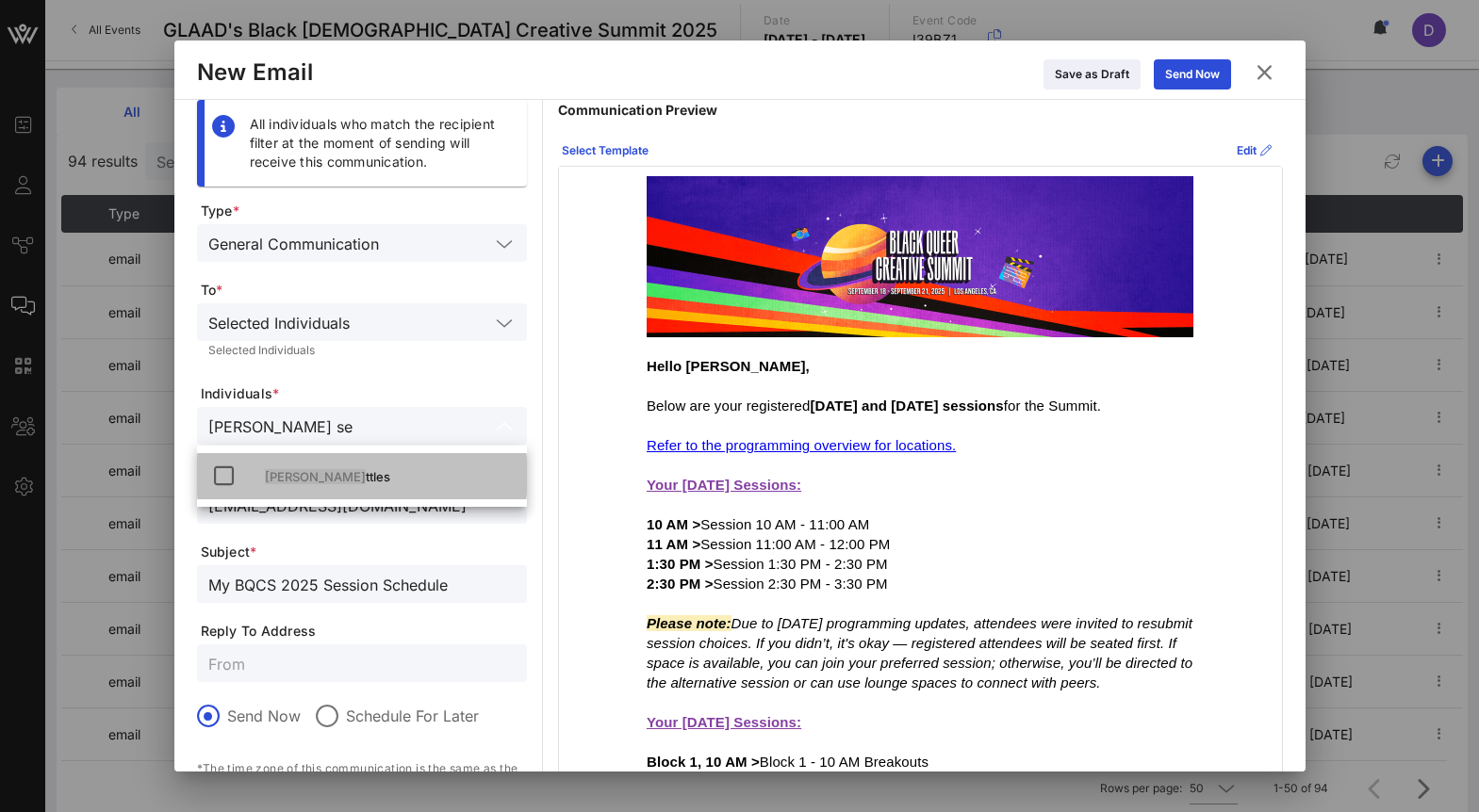
click at [318, 483] on div "John Se ttles" at bounding box center [388, 476] width 246 height 15
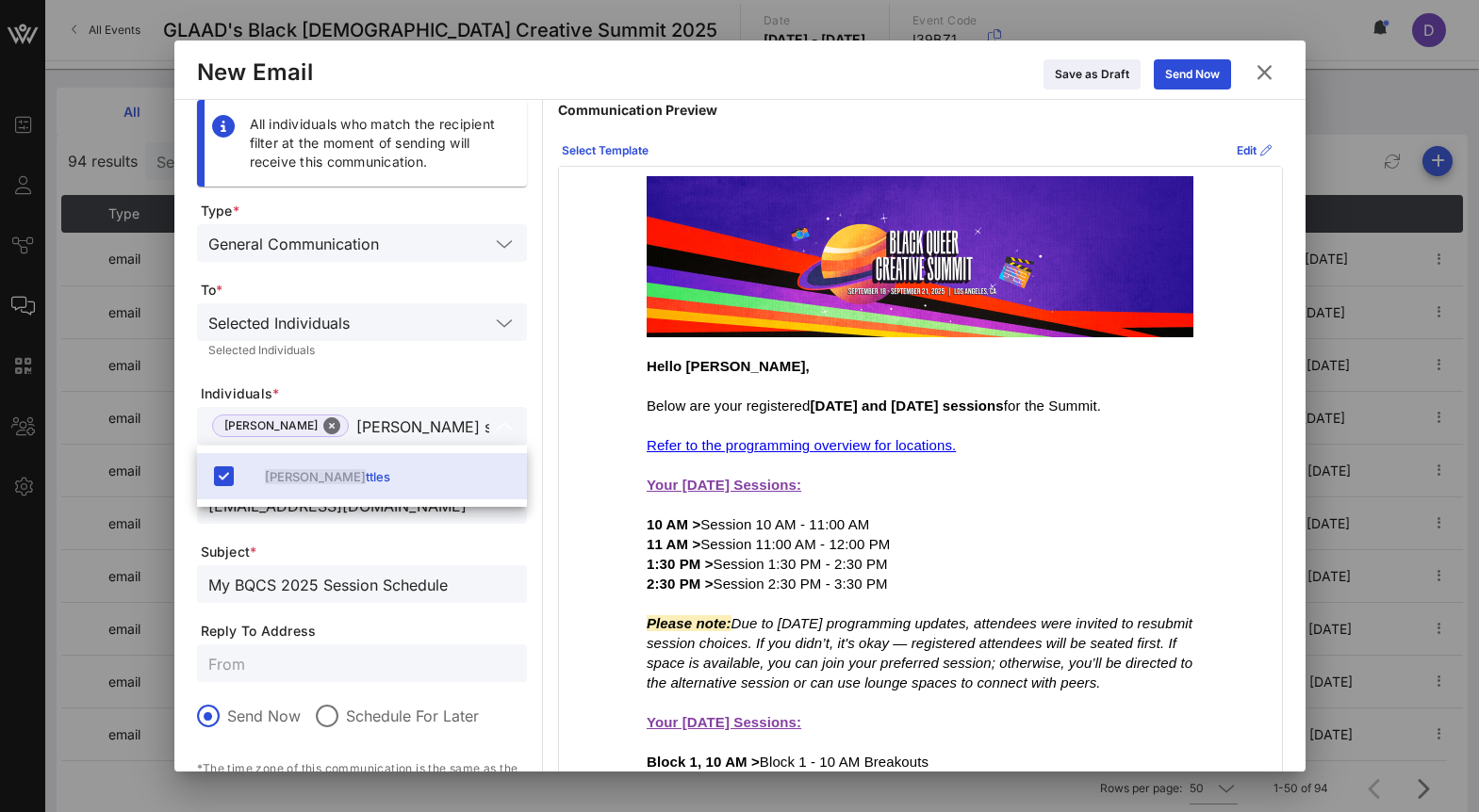
type input "John se"
click at [414, 366] on form "Type * General Communication To * Selected Individuals Selected Individuals Ind…" at bounding box center [362, 555] width 330 height 707
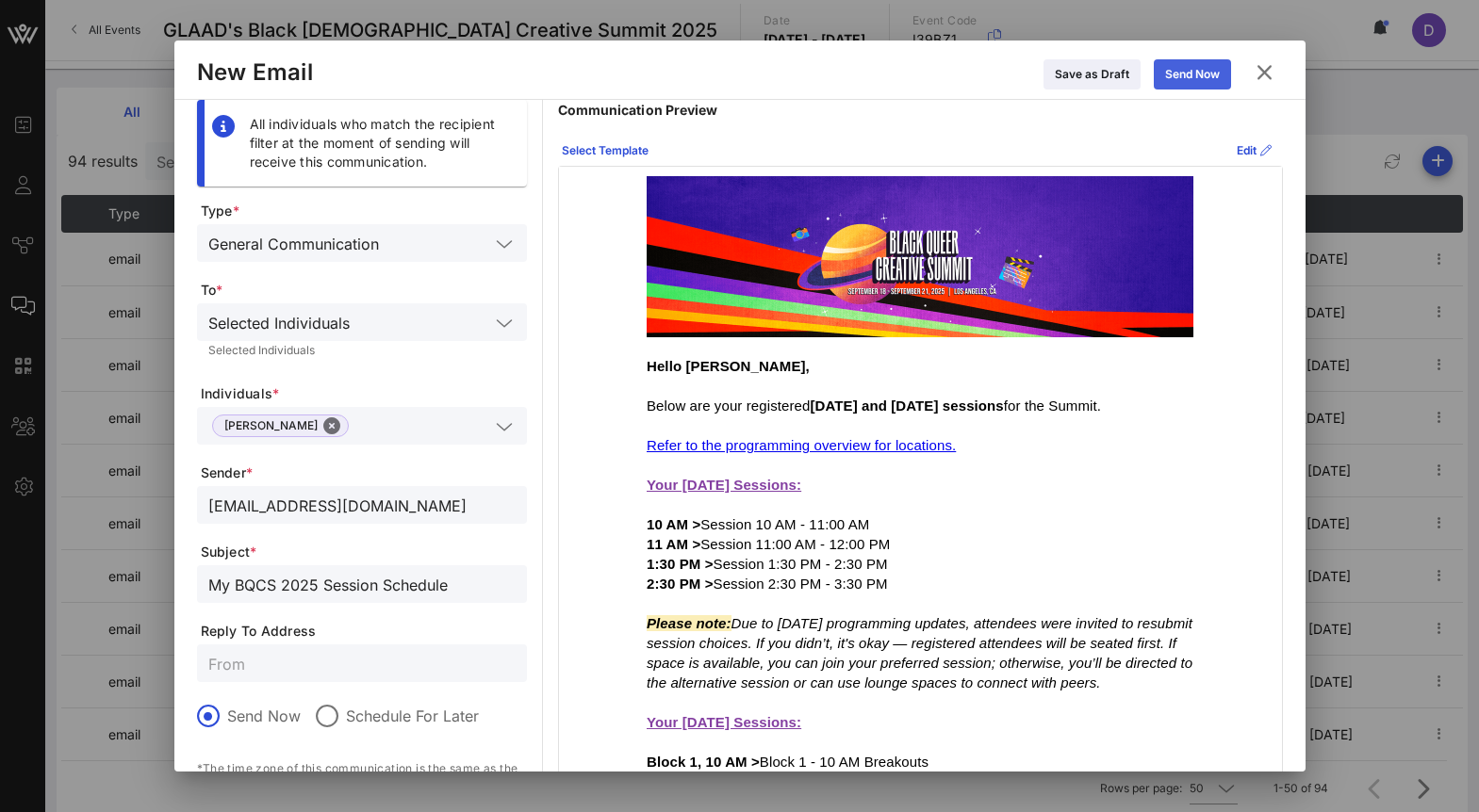
click at [1197, 74] on icon at bounding box center [1192, 74] width 14 height 12
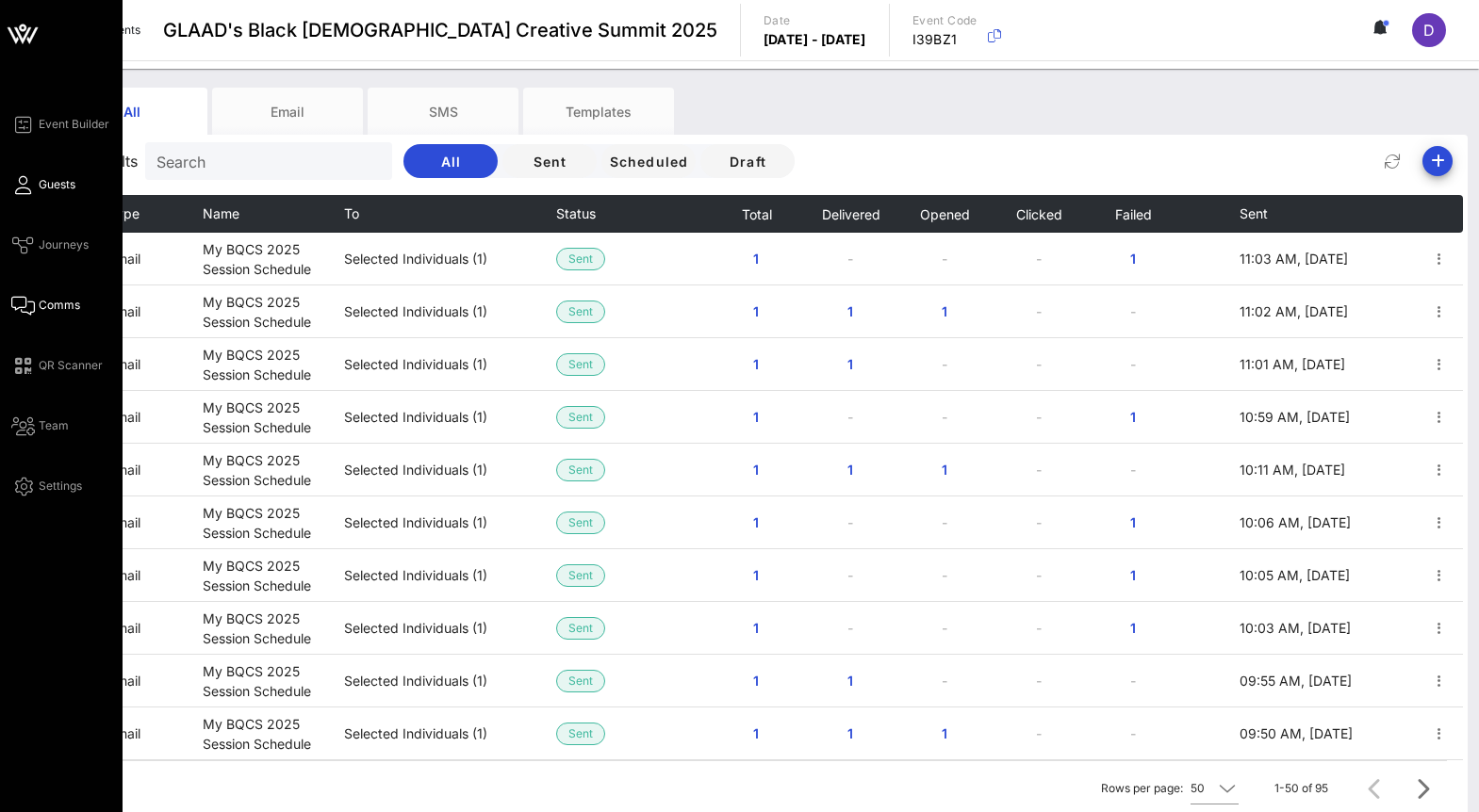
click at [53, 178] on span "Guests" at bounding box center [56, 184] width 36 height 17
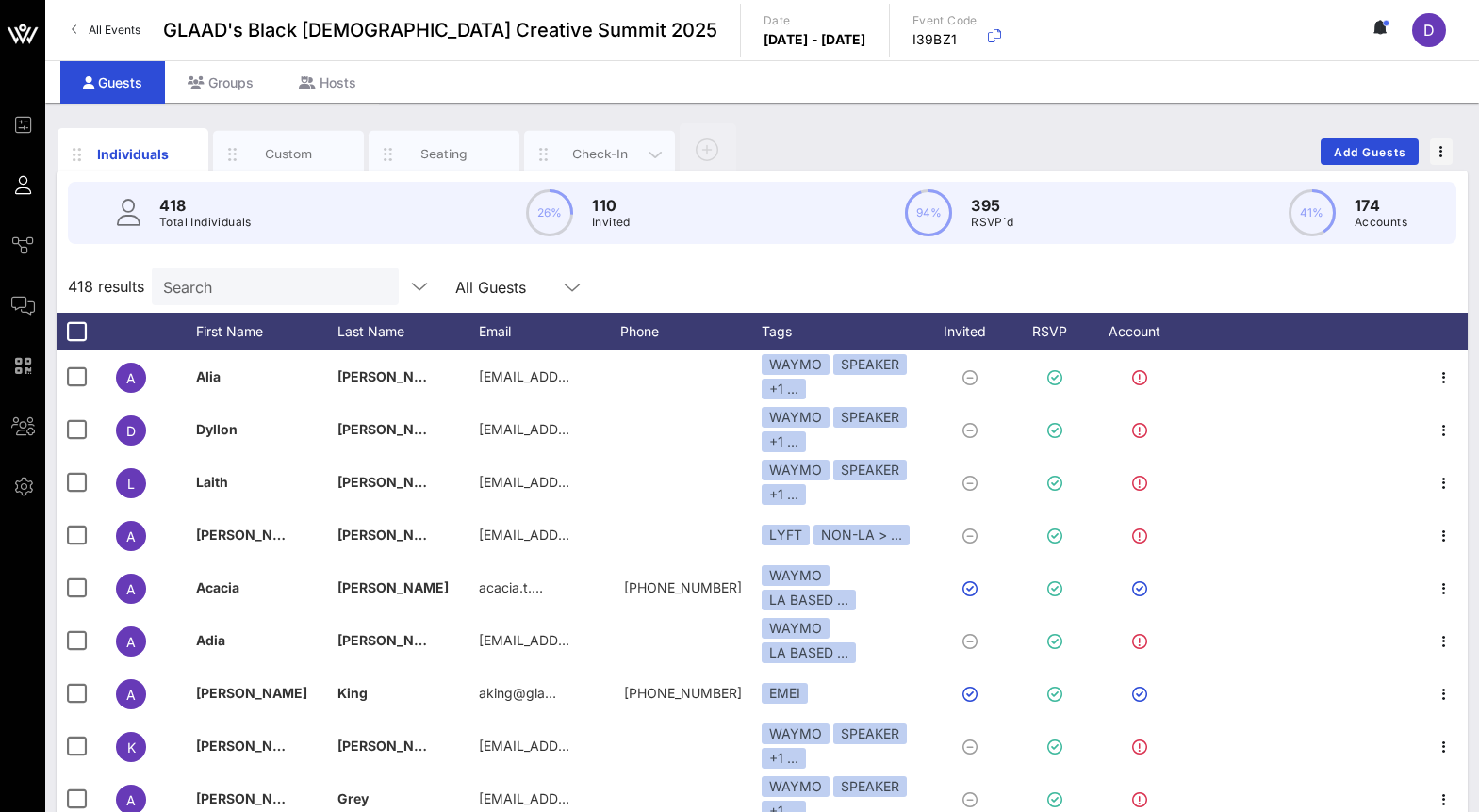
click at [603, 156] on div "Check-In" at bounding box center [599, 154] width 84 height 18
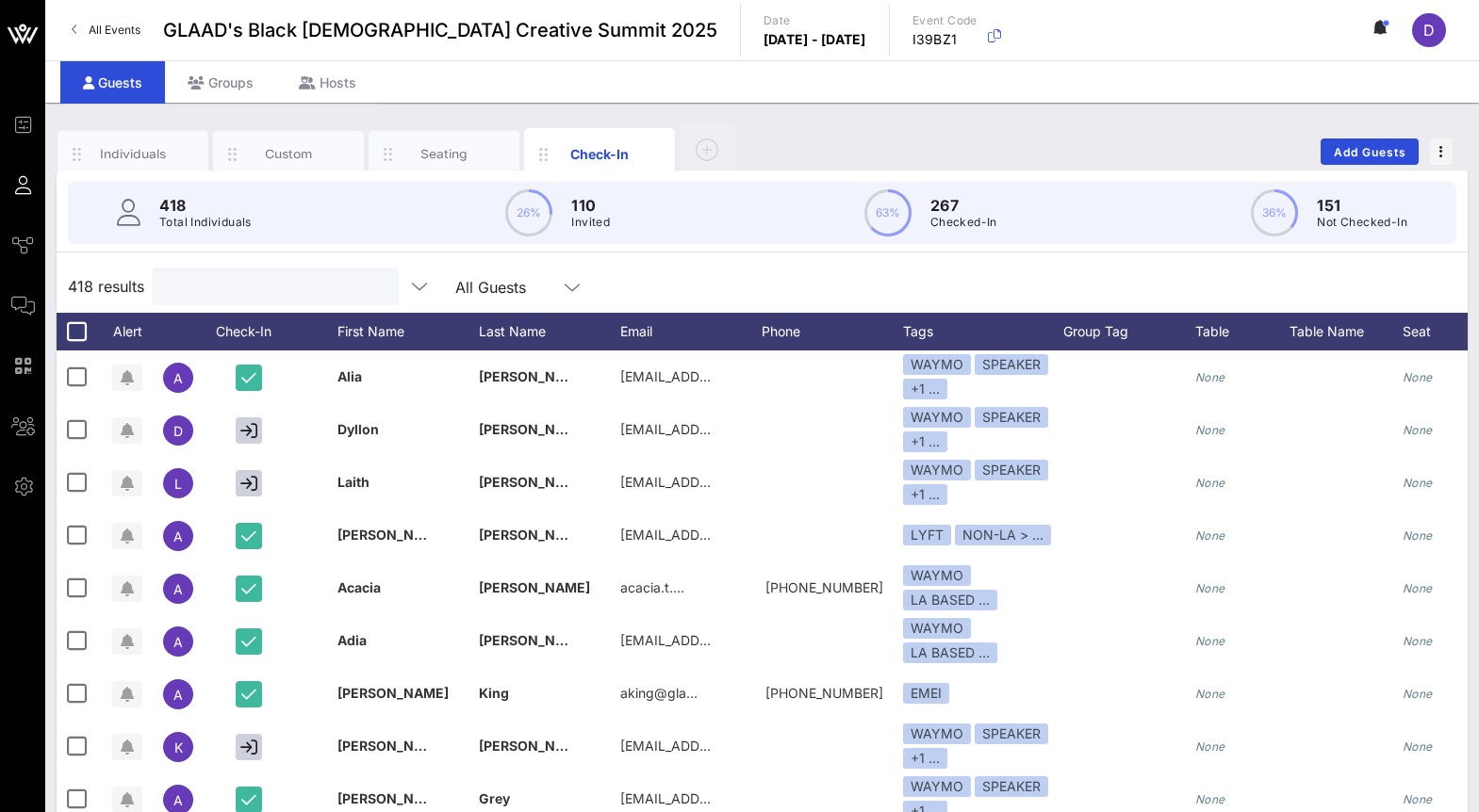
click at [286, 283] on input "text" at bounding box center [273, 286] width 221 height 25
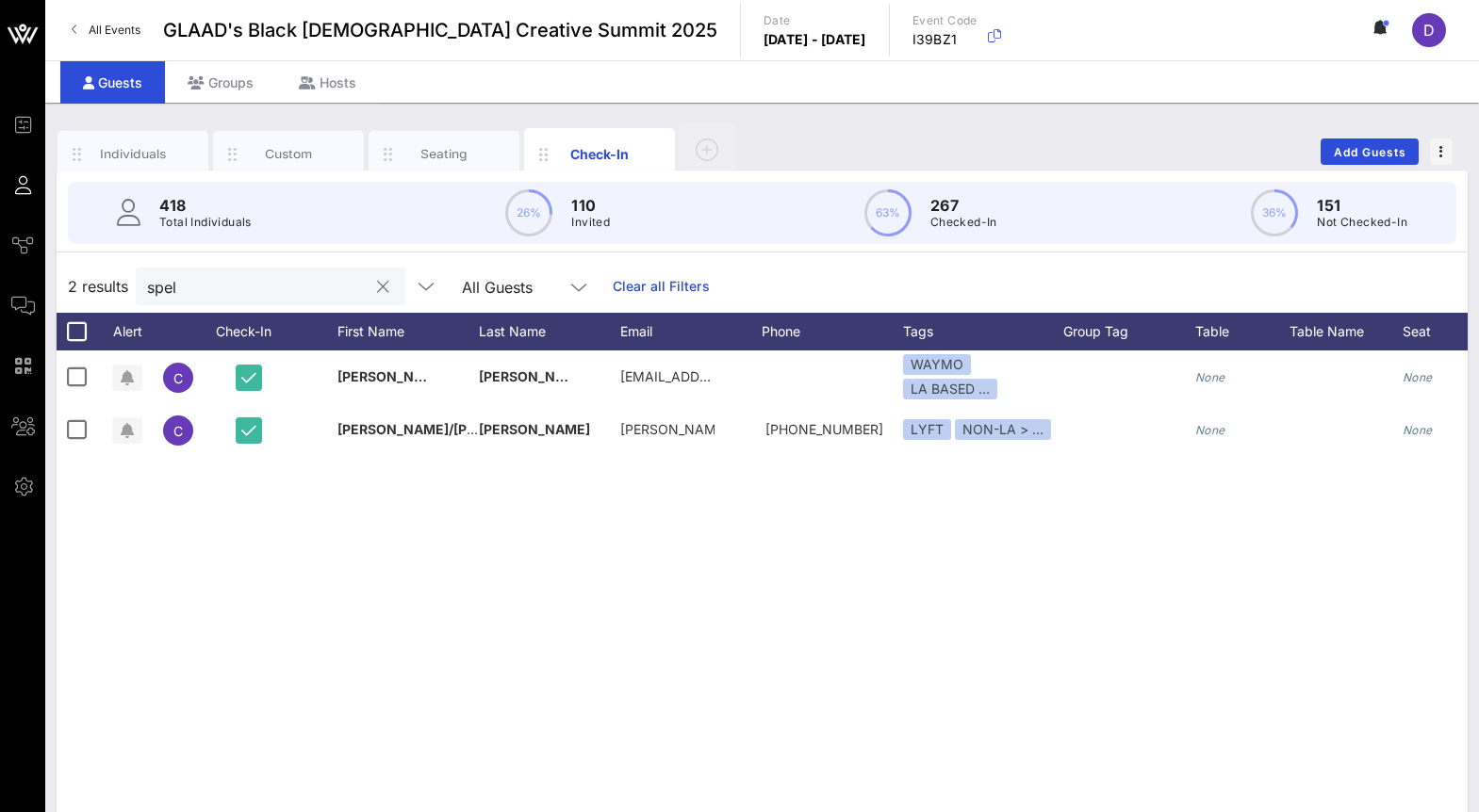
click at [247, 290] on input "spel" at bounding box center [257, 286] width 221 height 25
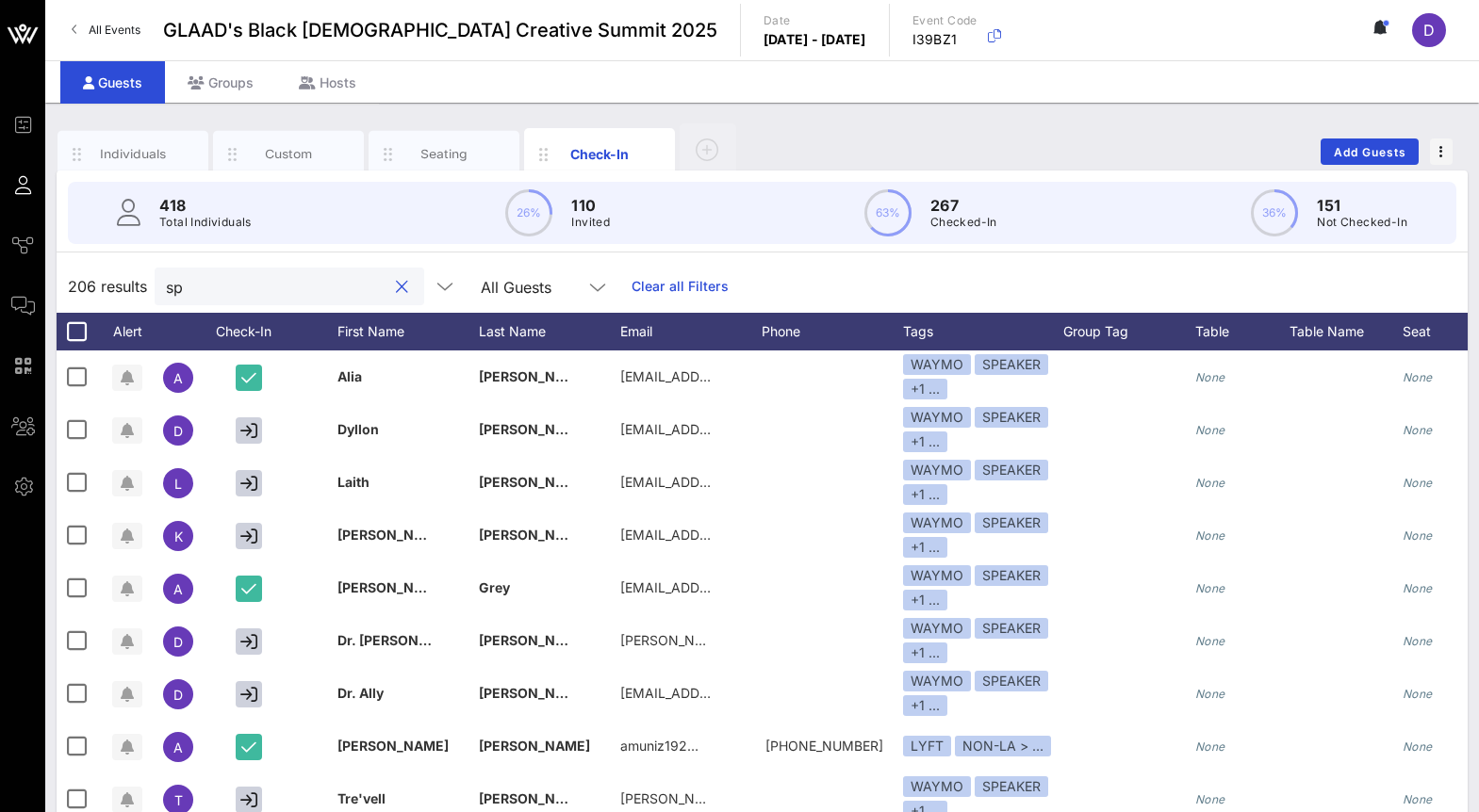
type input "s"
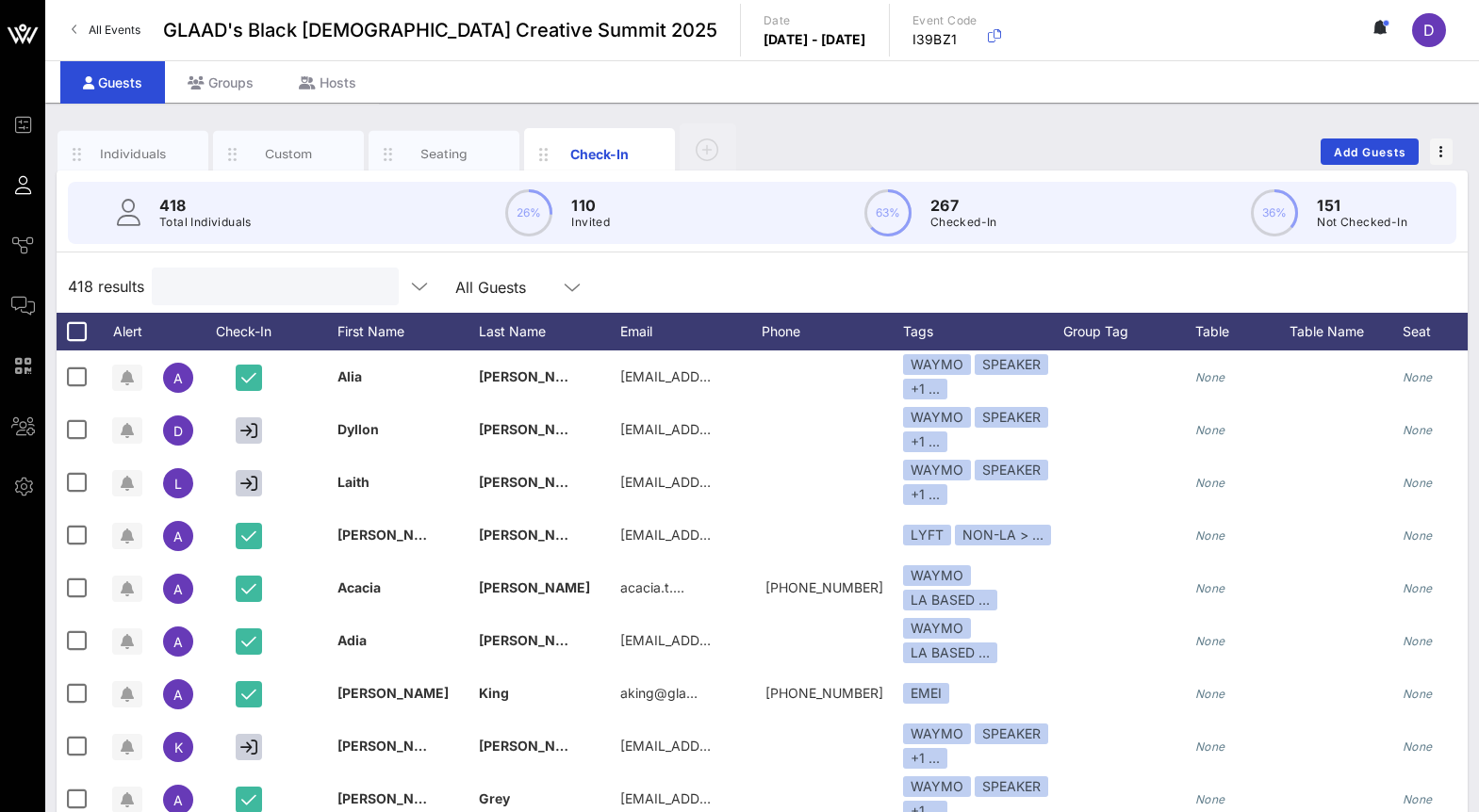
click at [281, 292] on input "text" at bounding box center [273, 286] width 221 height 25
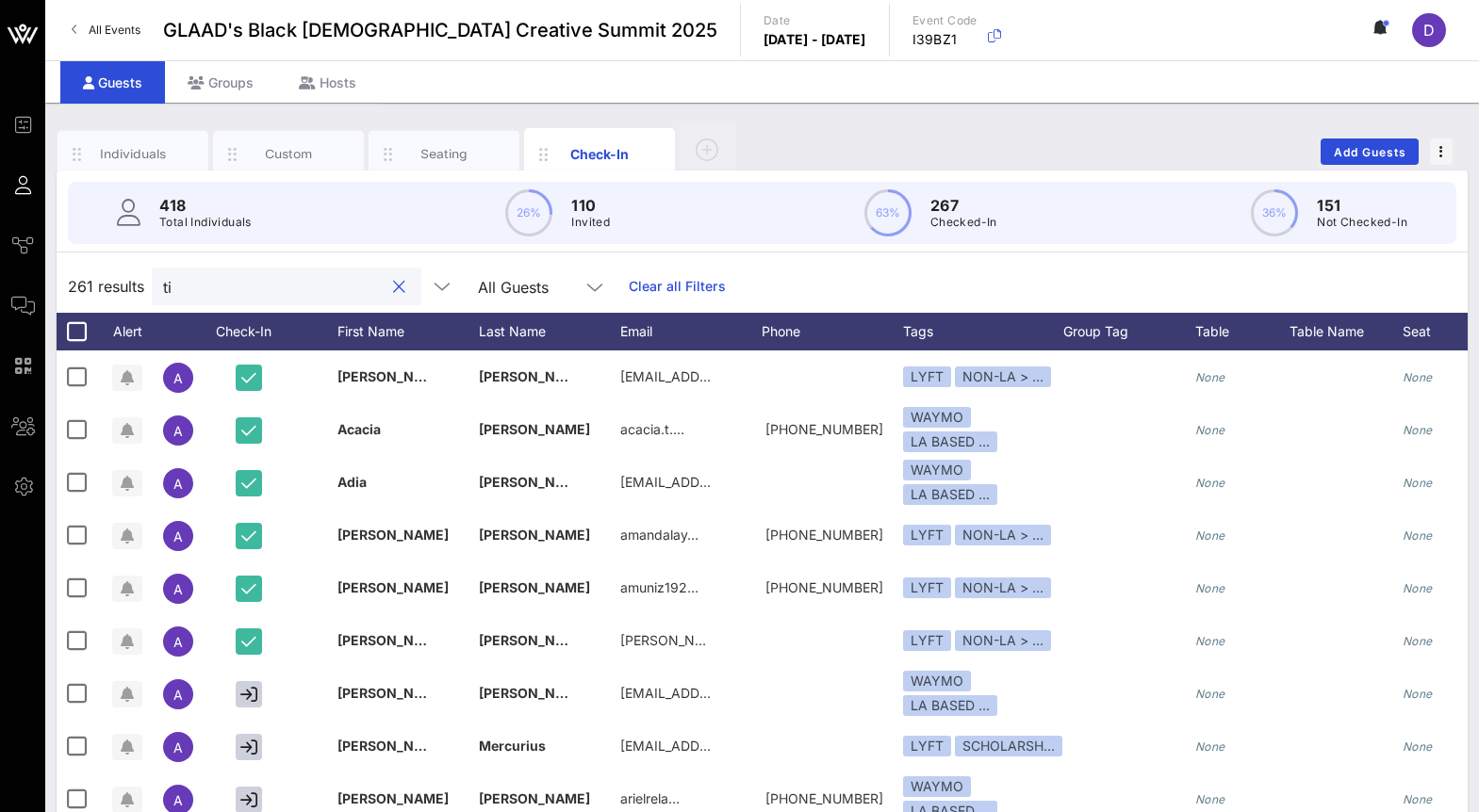
type input "t"
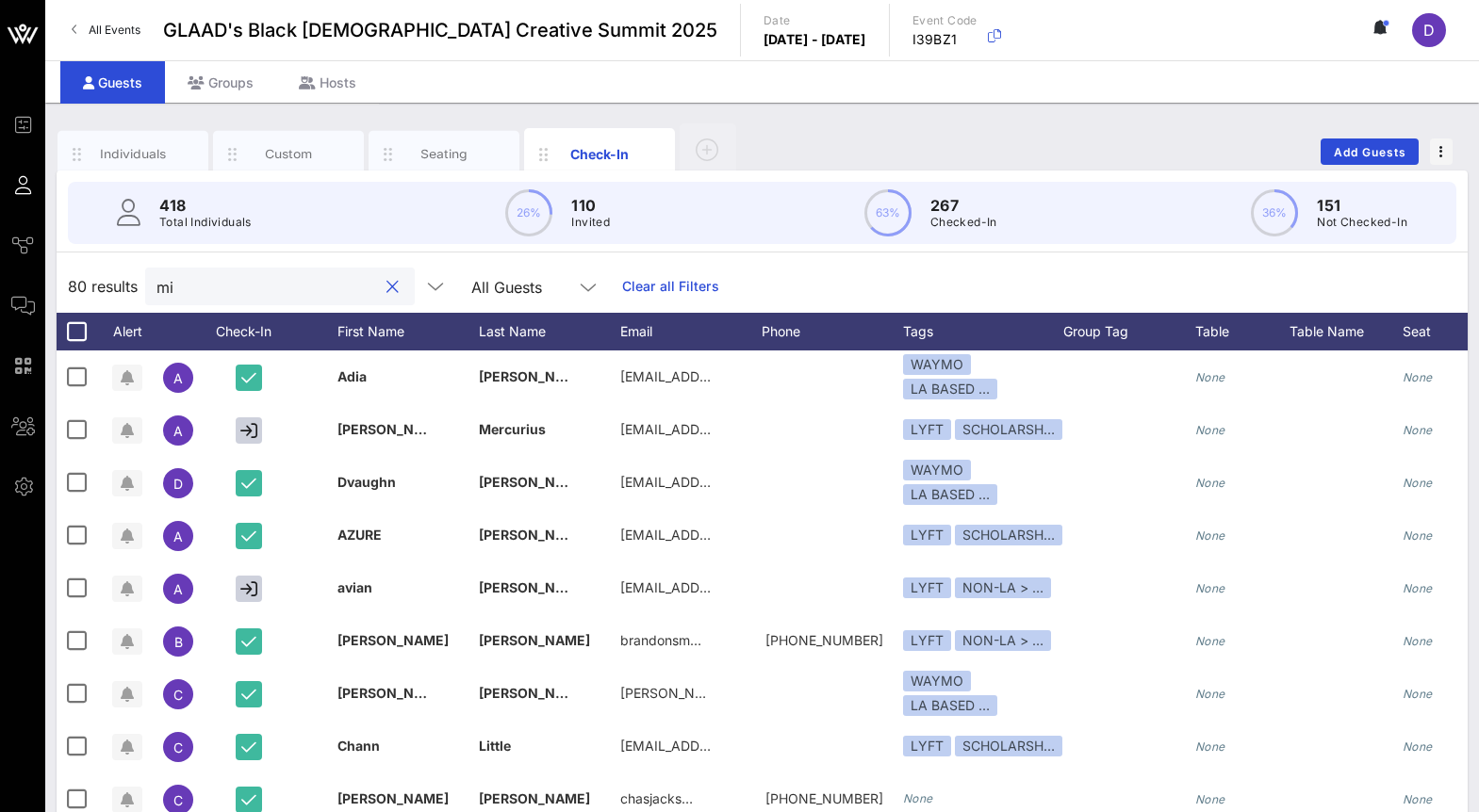
type input "m"
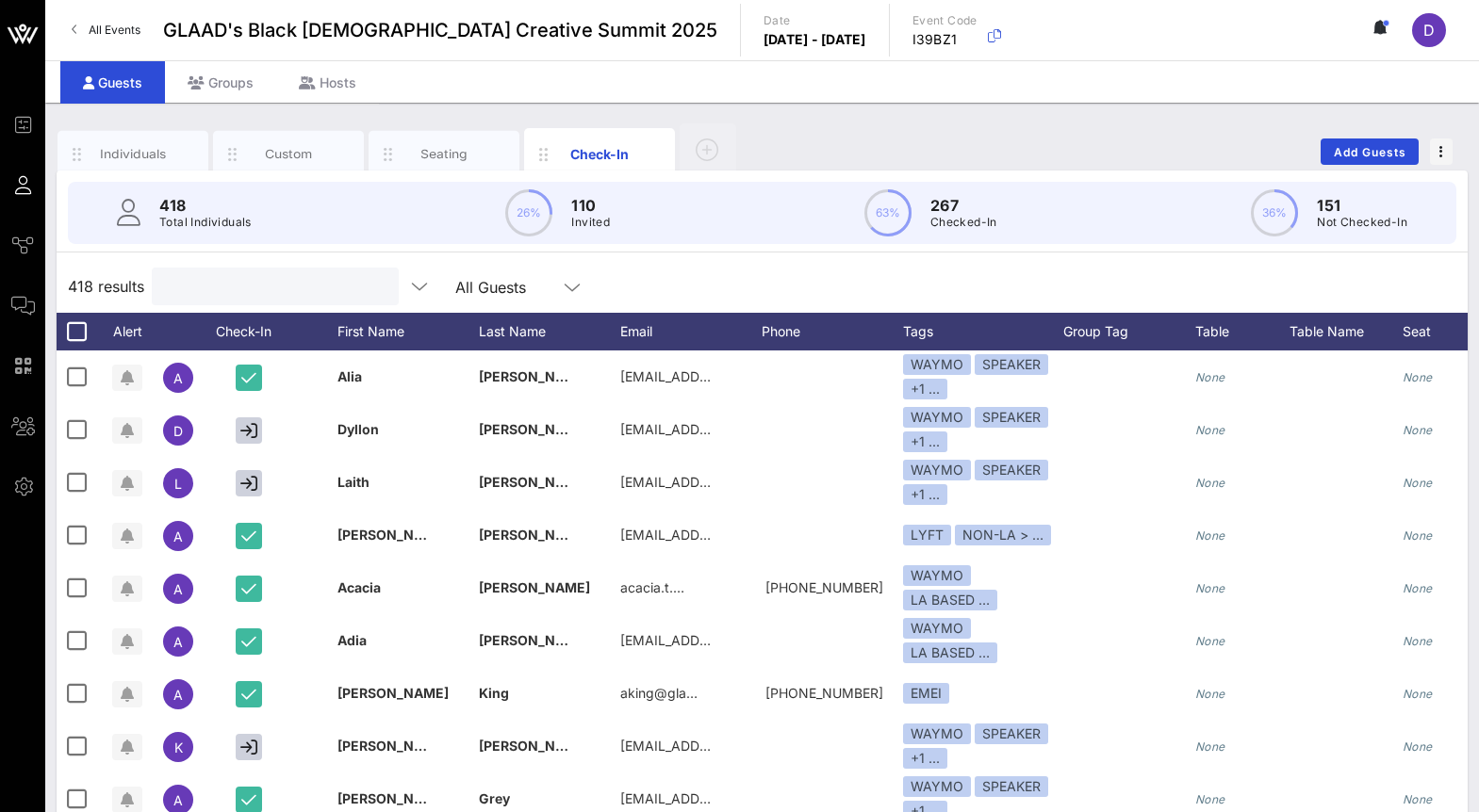
click at [206, 289] on input "text" at bounding box center [273, 286] width 221 height 25
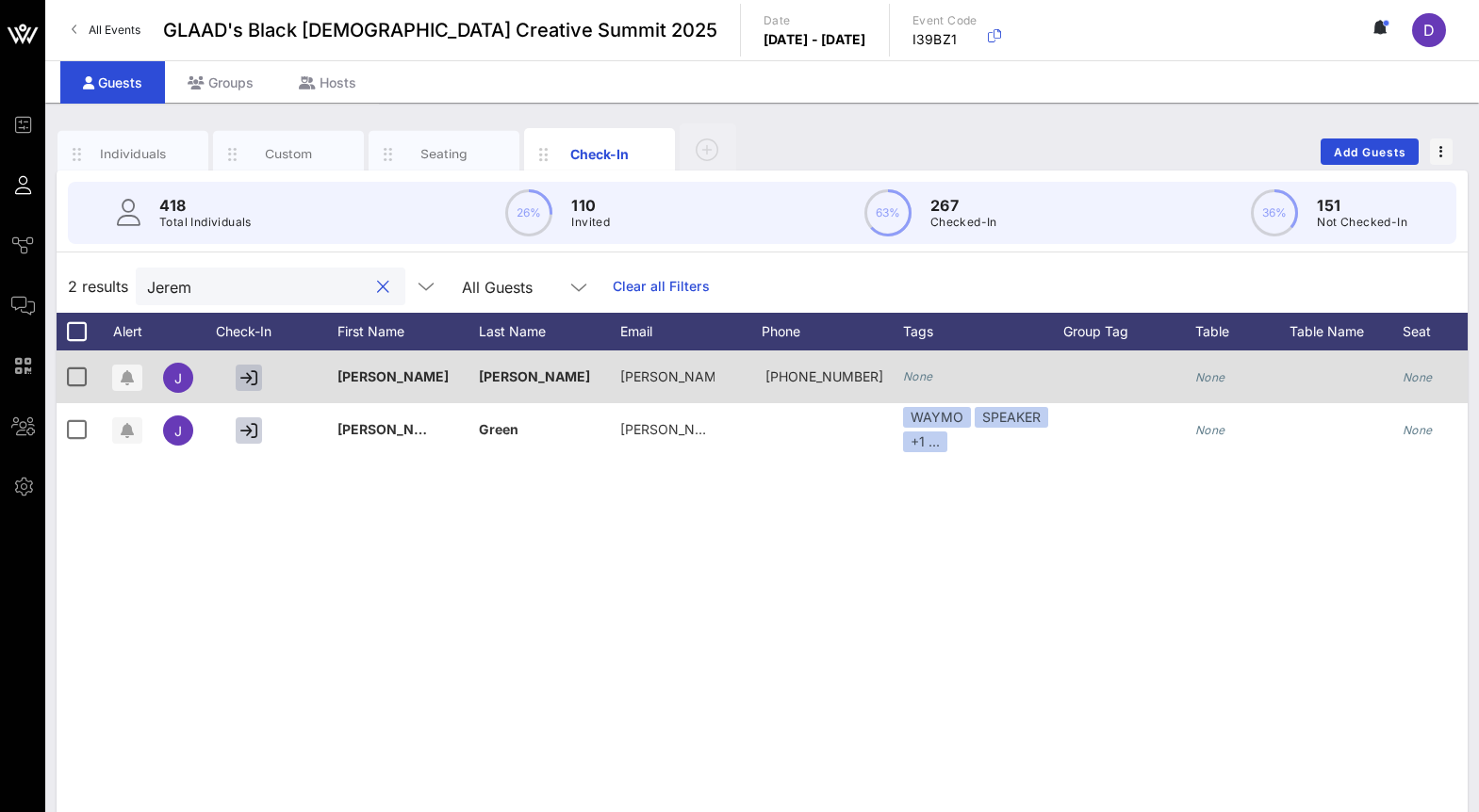
type input "Jerem"
click at [250, 370] on icon "button" at bounding box center [248, 377] width 17 height 17
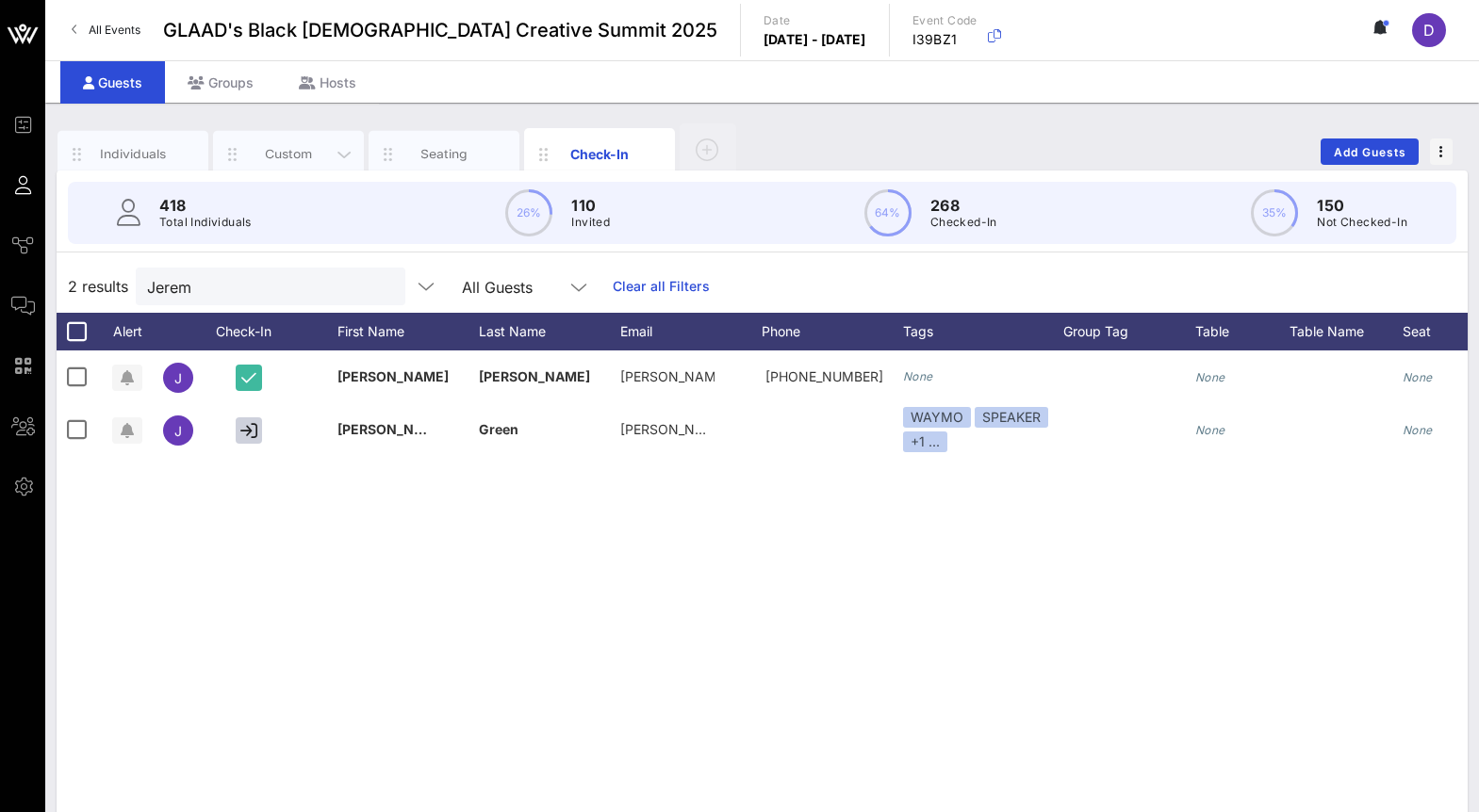
click at [319, 161] on div "Custom" at bounding box center [288, 154] width 84 height 18
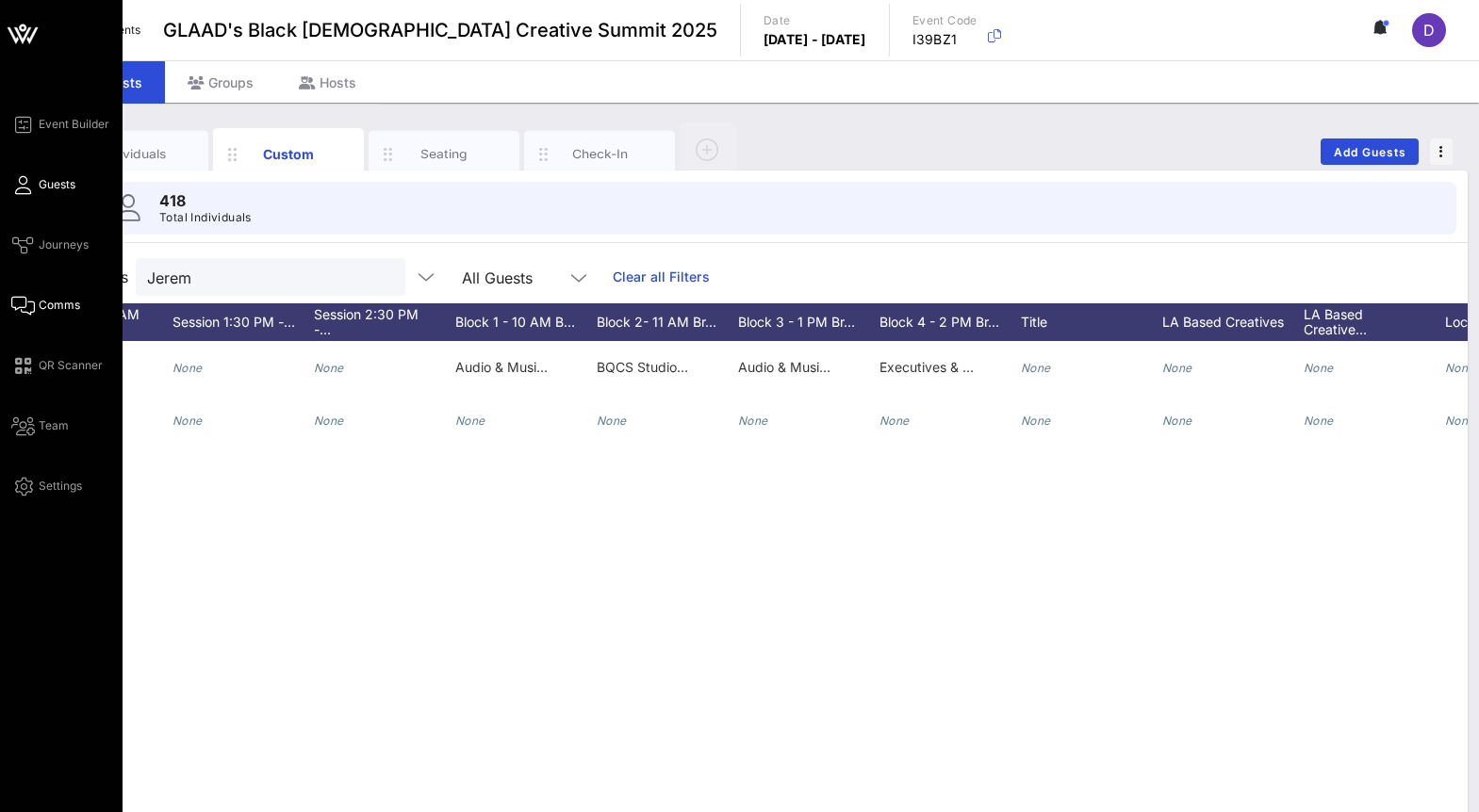
click at [46, 300] on span "Comms" at bounding box center [59, 304] width 41 height 17
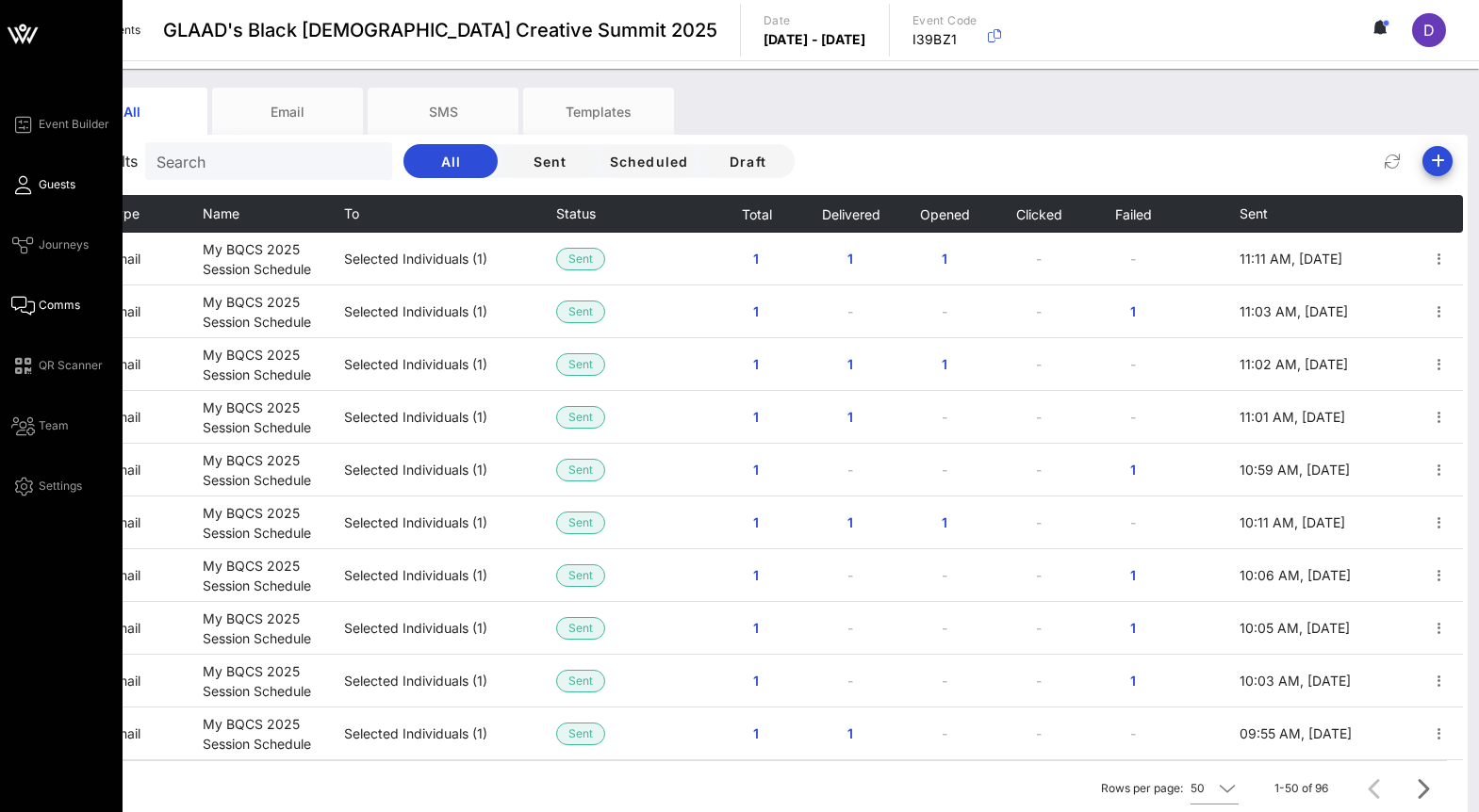
click at [37, 182] on link "Guests" at bounding box center [42, 184] width 64 height 23
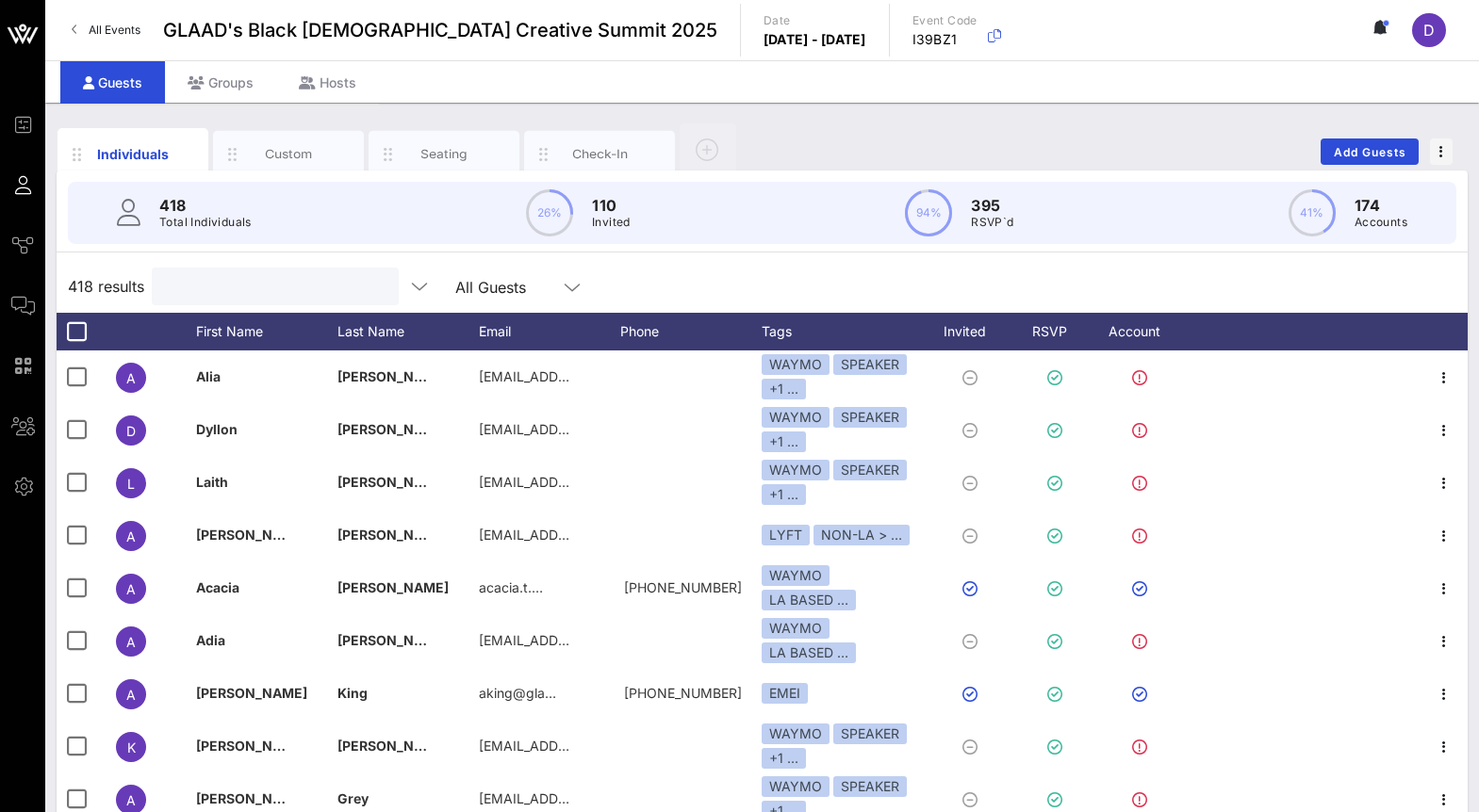
click at [232, 281] on input "text" at bounding box center [273, 286] width 221 height 25
type input "J"
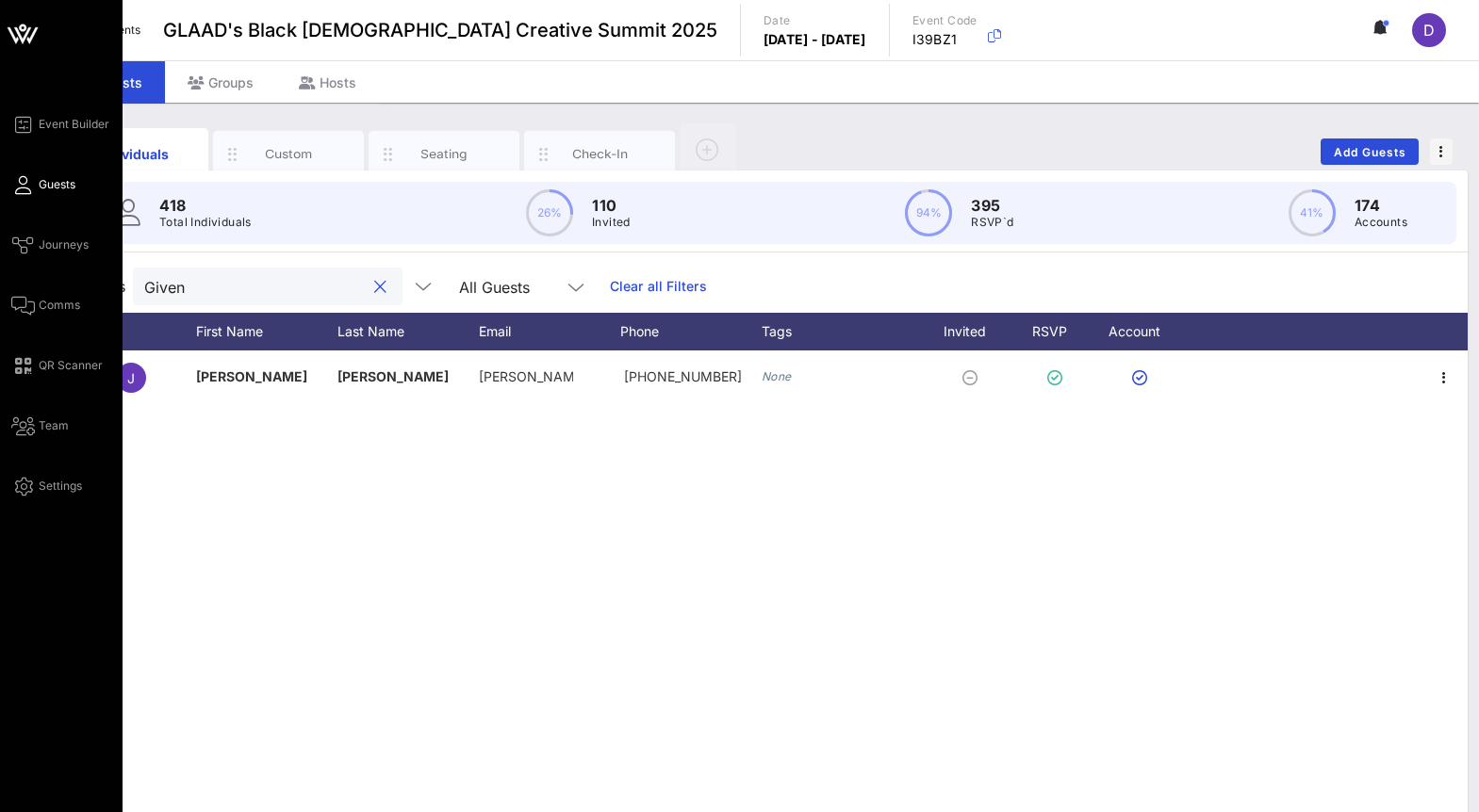
type input "Given"
click at [43, 293] on div "Event Builder Guests Journeys Comms QR Scanner Team Settings" at bounding box center [66, 305] width 111 height 384
click at [48, 301] on span "Comms" at bounding box center [59, 304] width 41 height 17
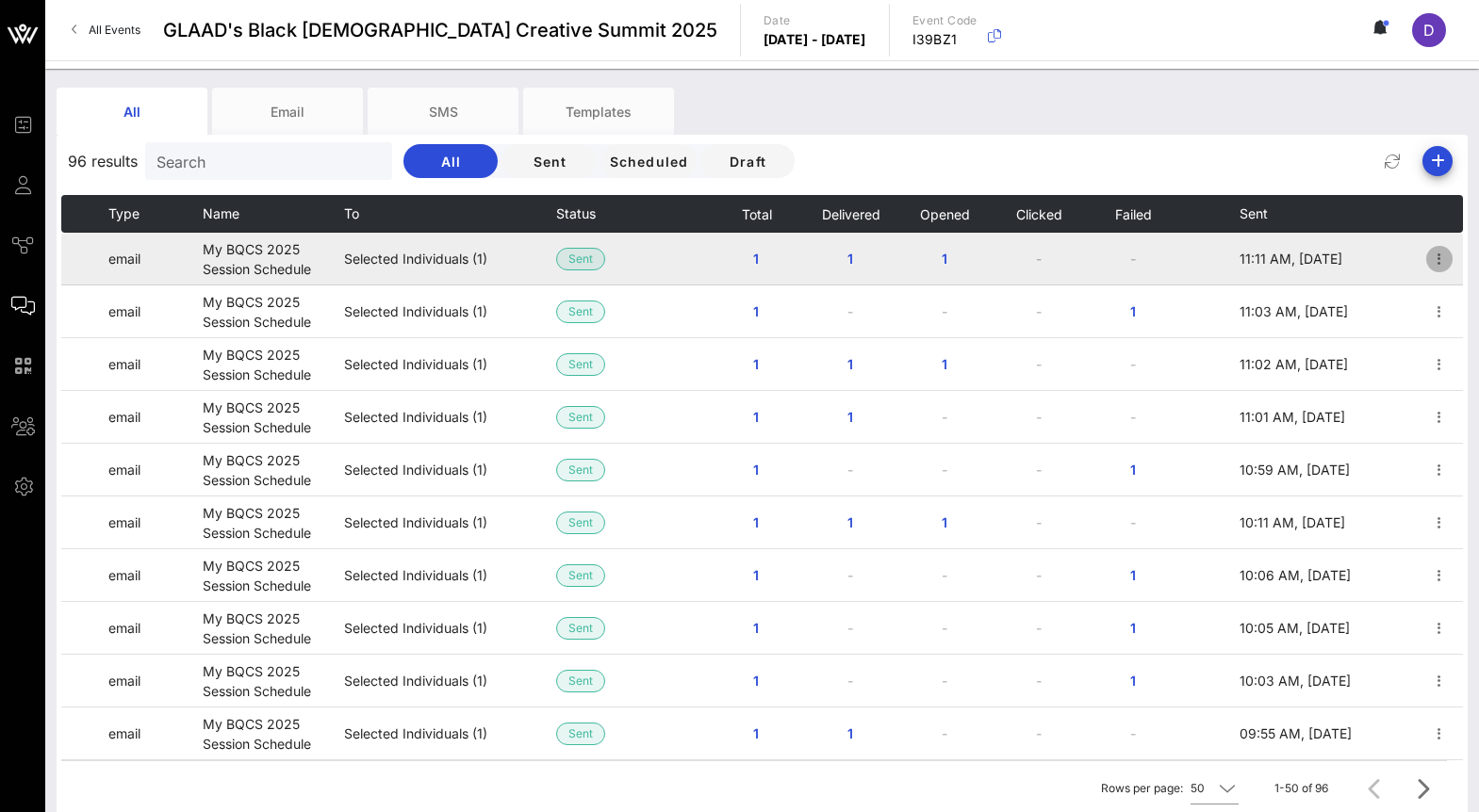
click at [1435, 265] on icon "button" at bounding box center [1439, 258] width 23 height 23
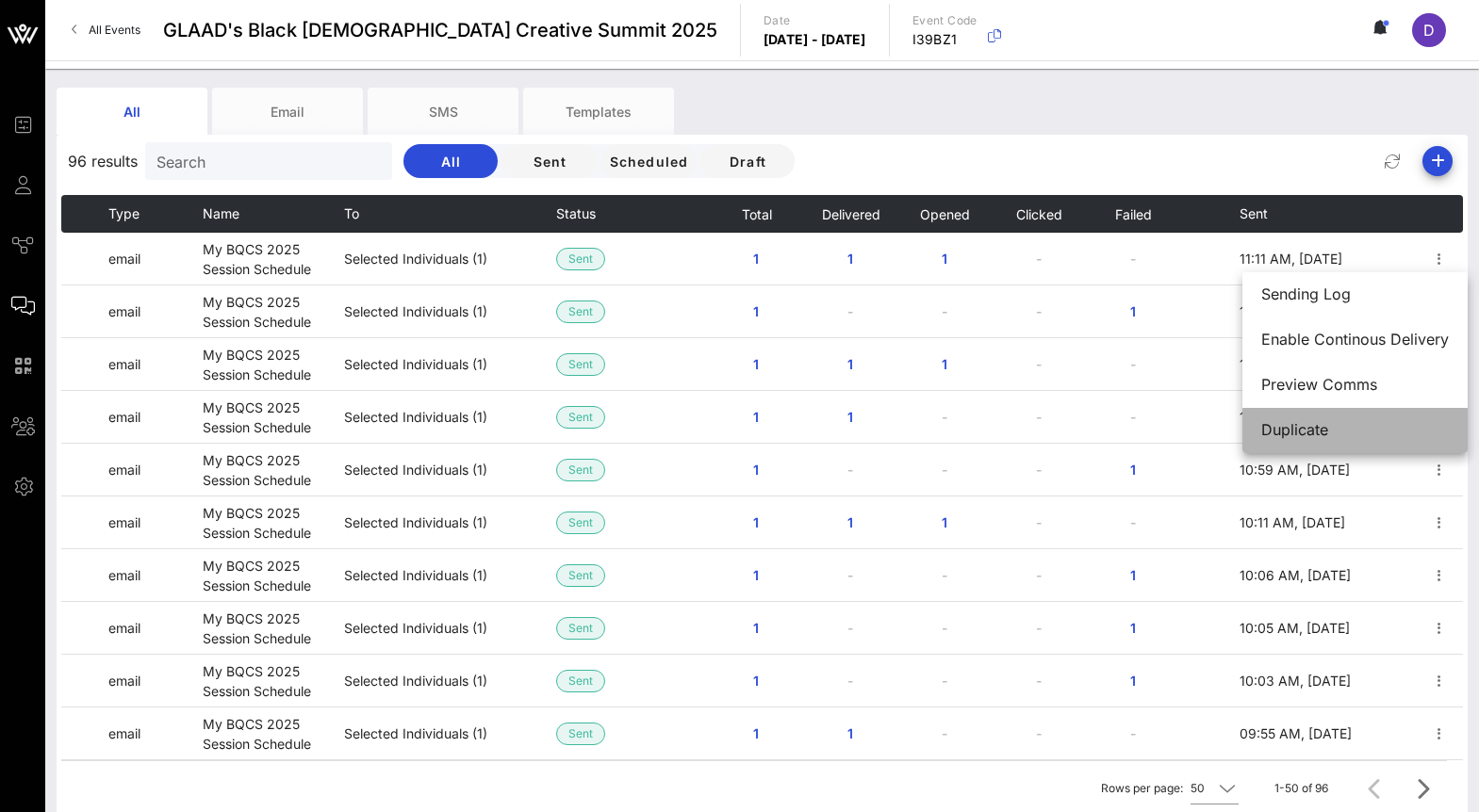
click at [1376, 428] on div "Duplicate" at bounding box center [1355, 430] width 187 height 18
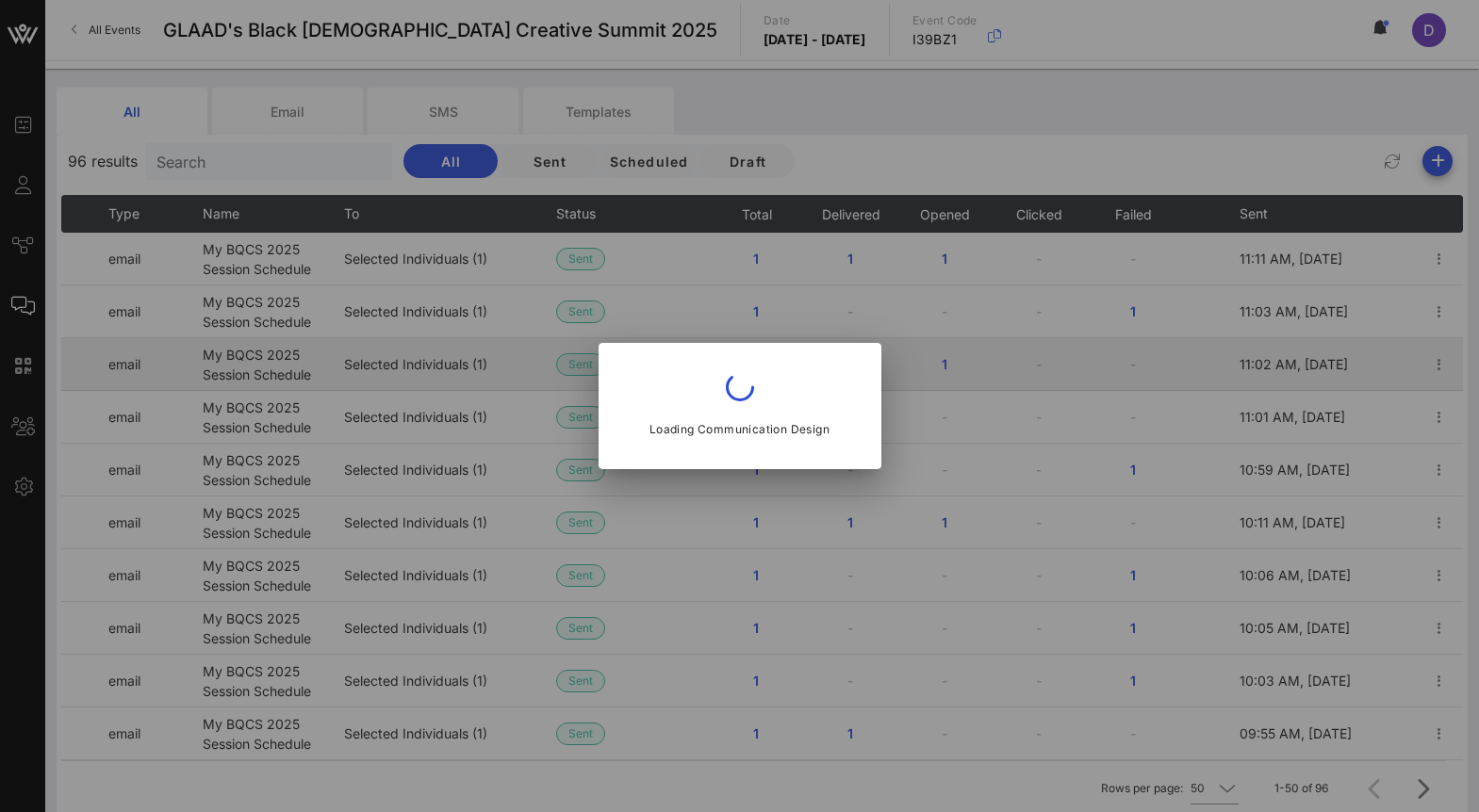
type input "[EMAIL_ADDRESS][DOMAIN_NAME]"
type input "My BQCS 2025 Session Schedule"
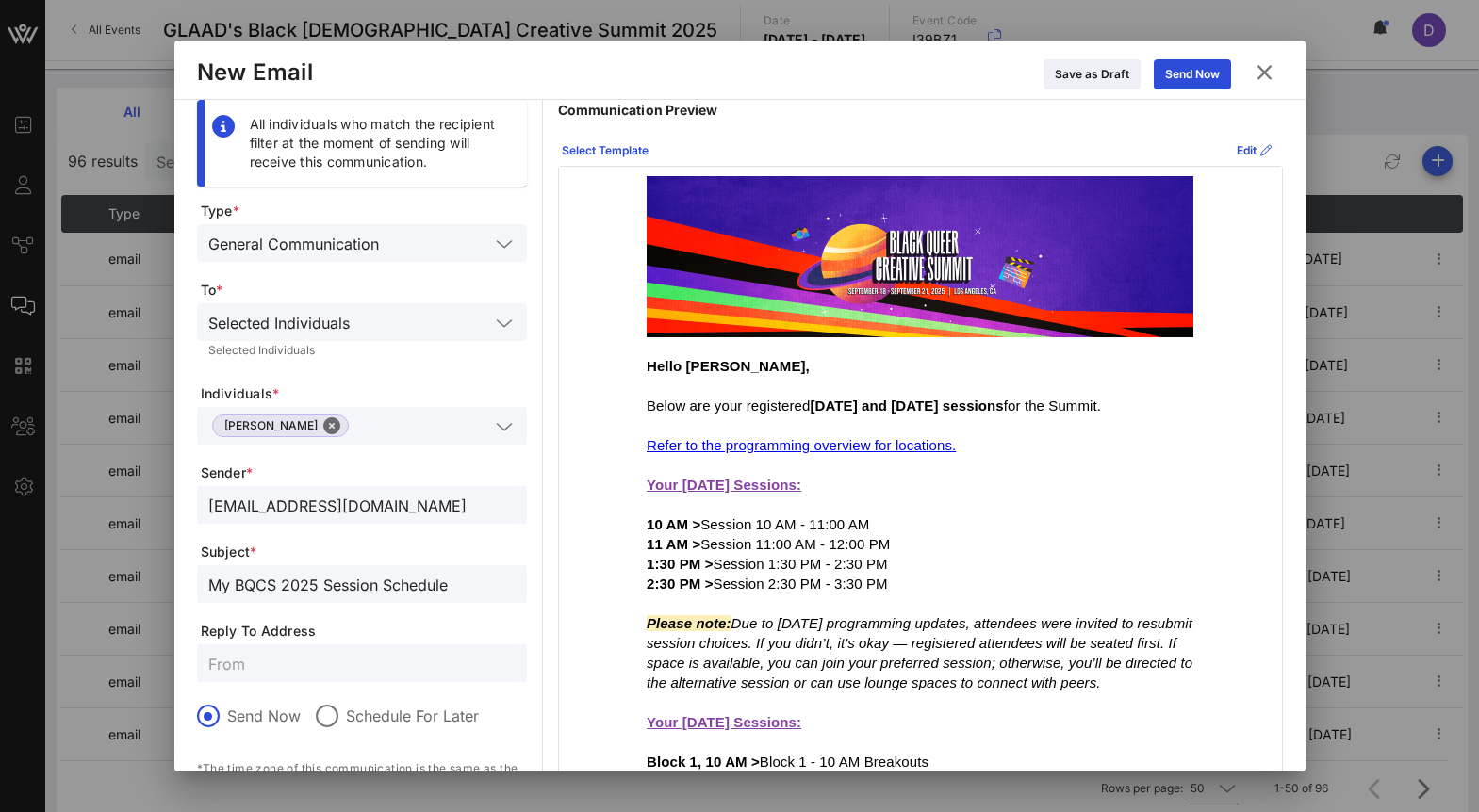
click at [314, 425] on span "Nikki Dunlap" at bounding box center [280, 426] width 137 height 23
click at [323, 425] on button "Close" at bounding box center [331, 426] width 17 height 17
type input "G"
click at [293, 437] on input "G" at bounding box center [348, 426] width 281 height 25
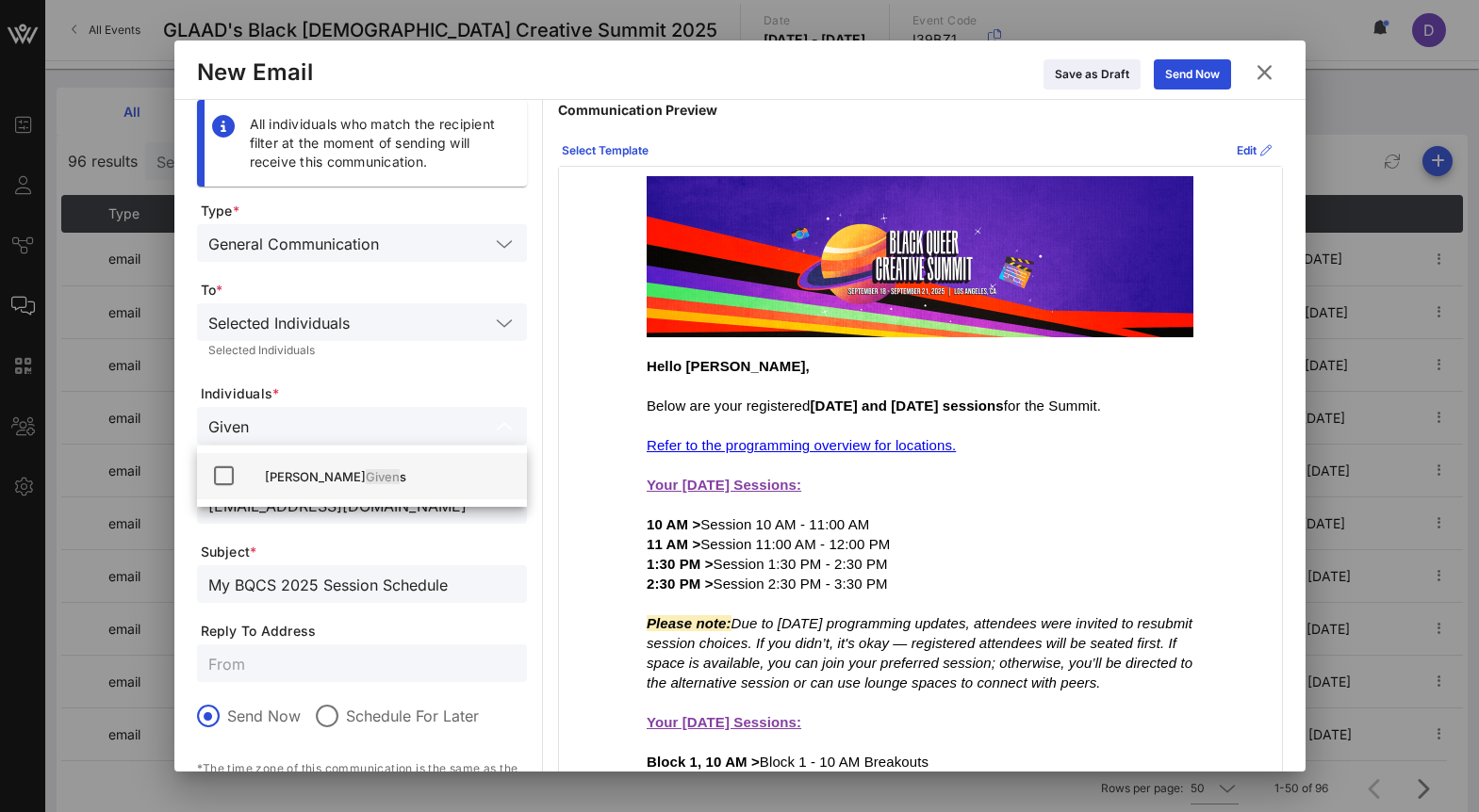
click at [289, 488] on div "Jeremiah Given s" at bounding box center [388, 476] width 246 height 31
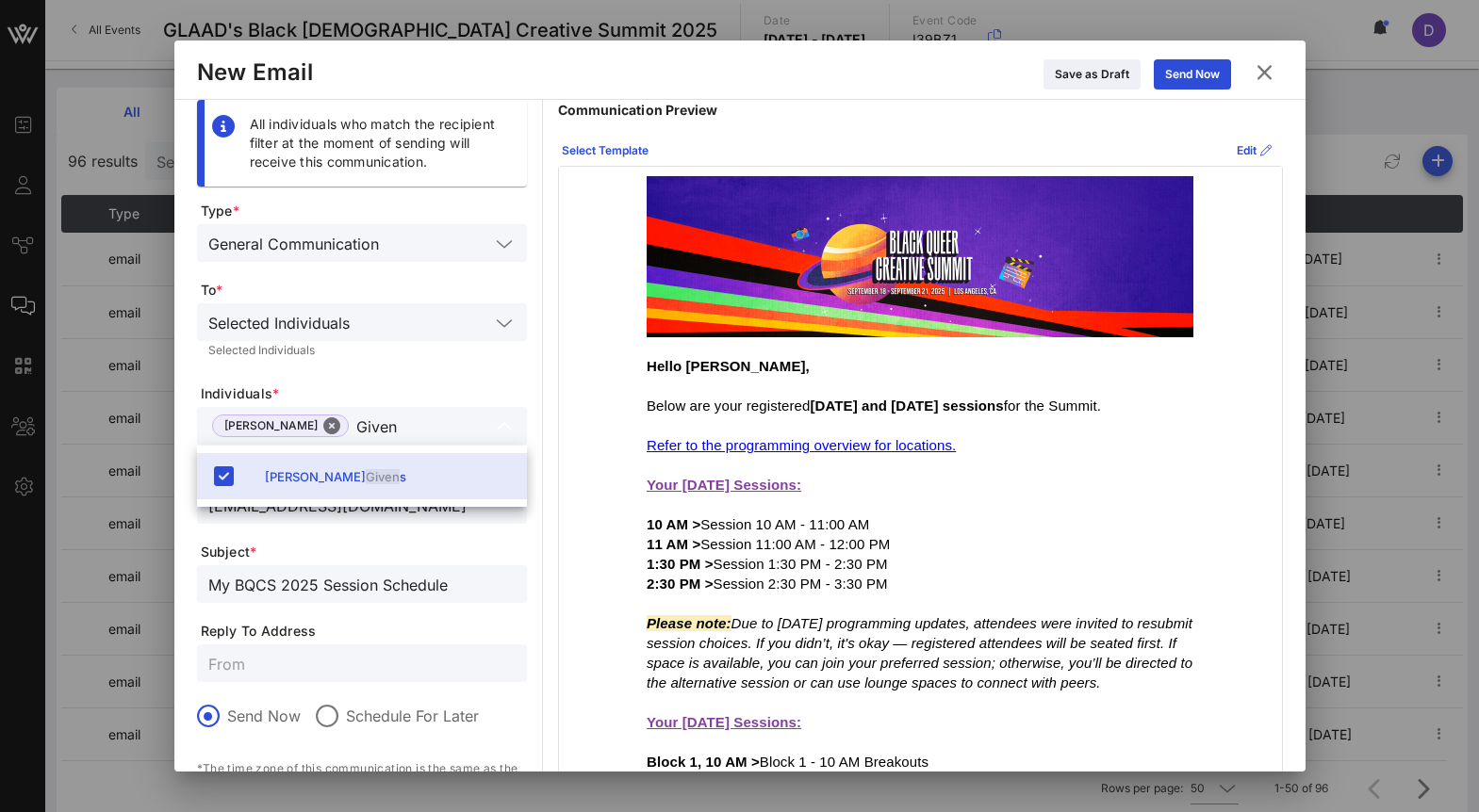
type input "Given"
click at [537, 305] on div "All individuals who match the recipient filter at the moment of sending will re…" at bounding box center [740, 578] width 1086 height 959
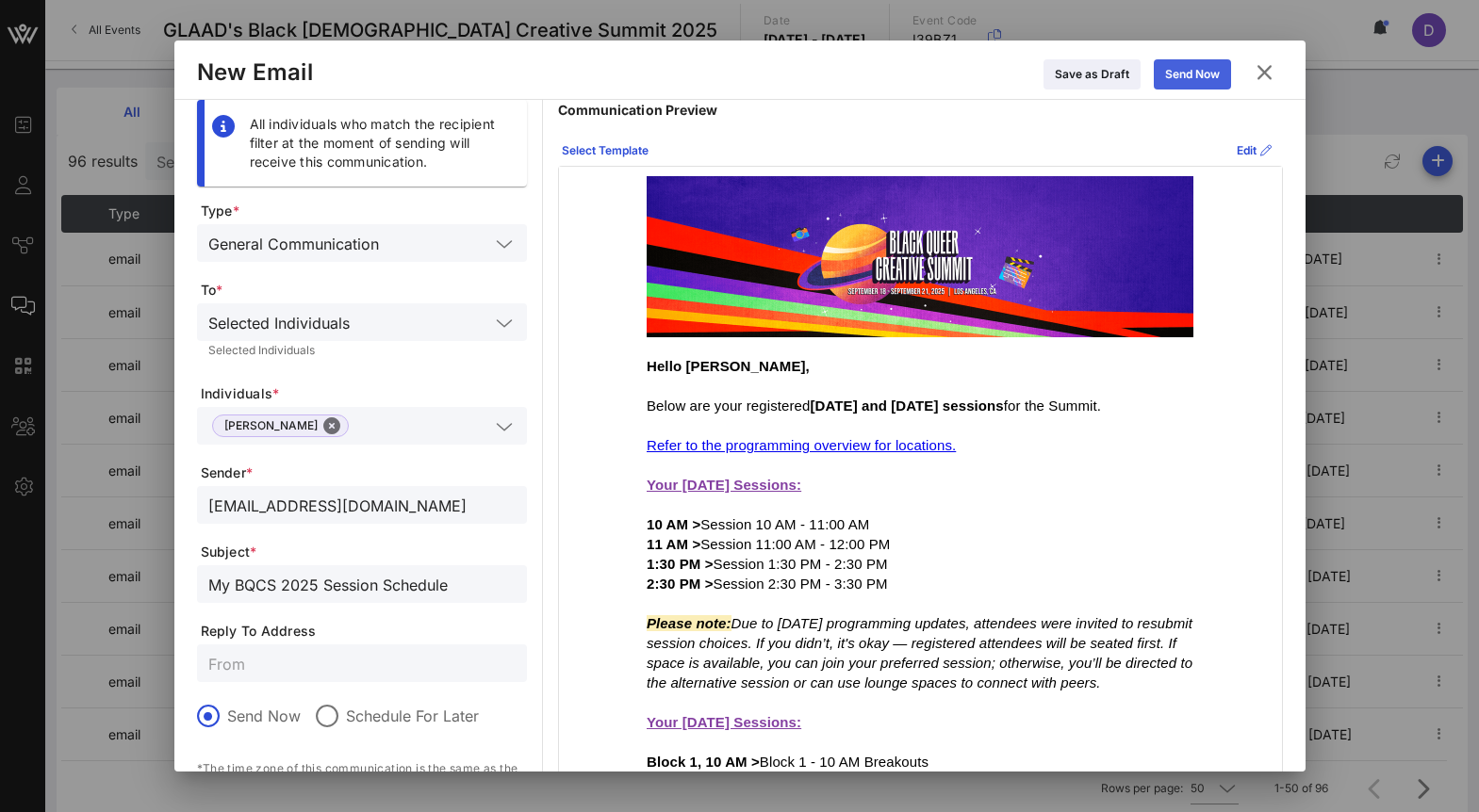
click at [1202, 79] on div "Send Now" at bounding box center [1192, 74] width 54 height 19
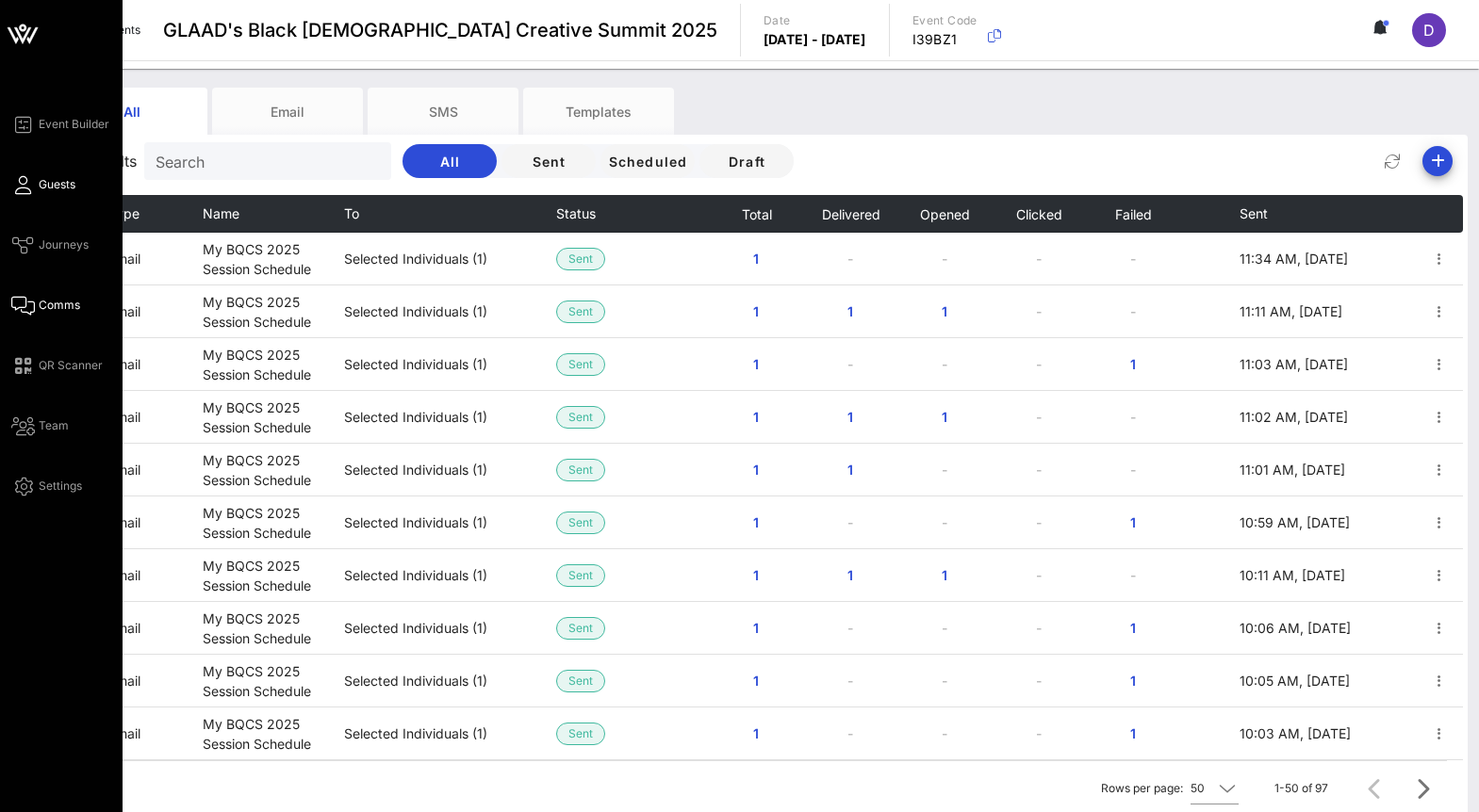
click at [30, 183] on icon at bounding box center [23, 184] width 24 height 3
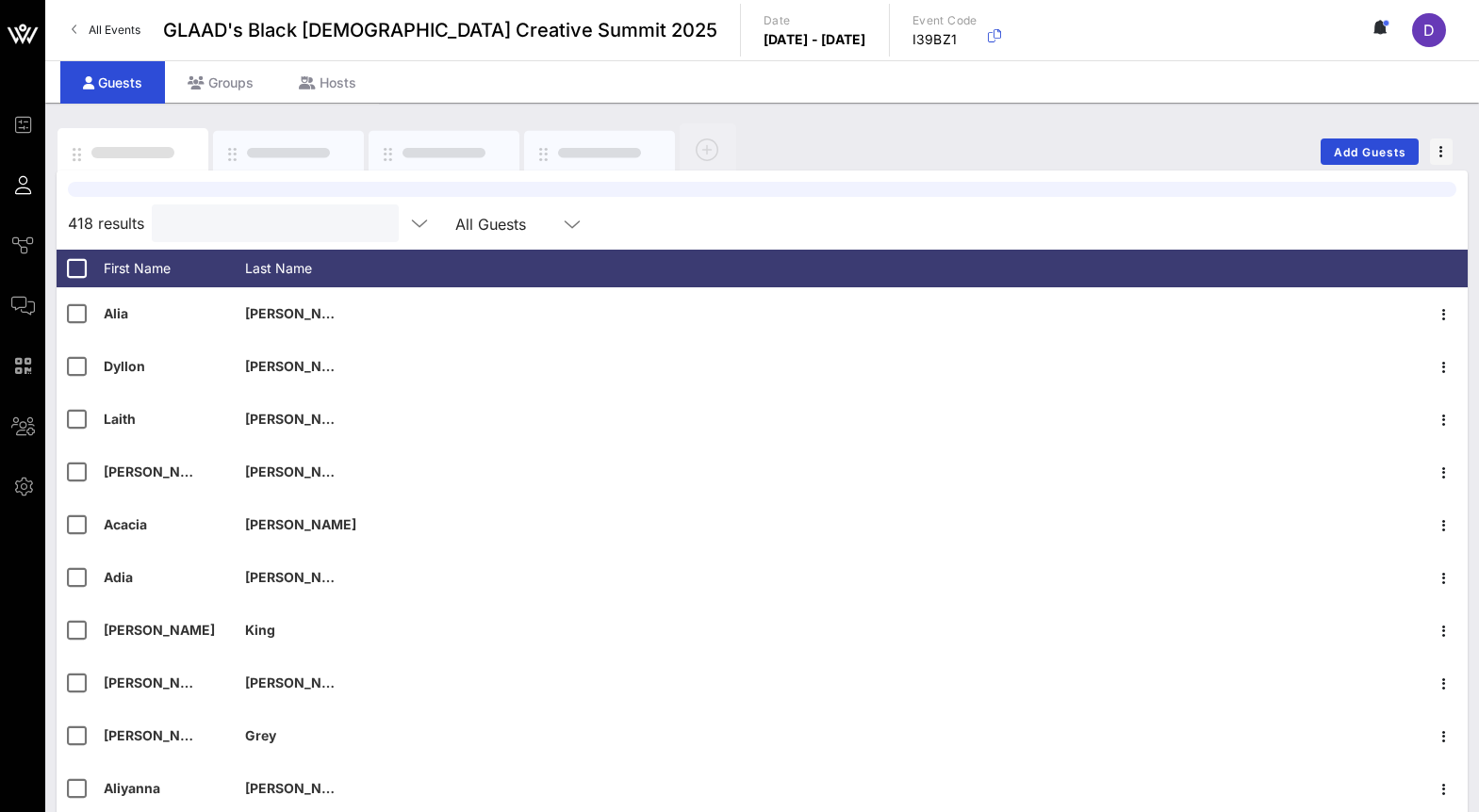
click at [242, 219] on input "text" at bounding box center [273, 223] width 221 height 25
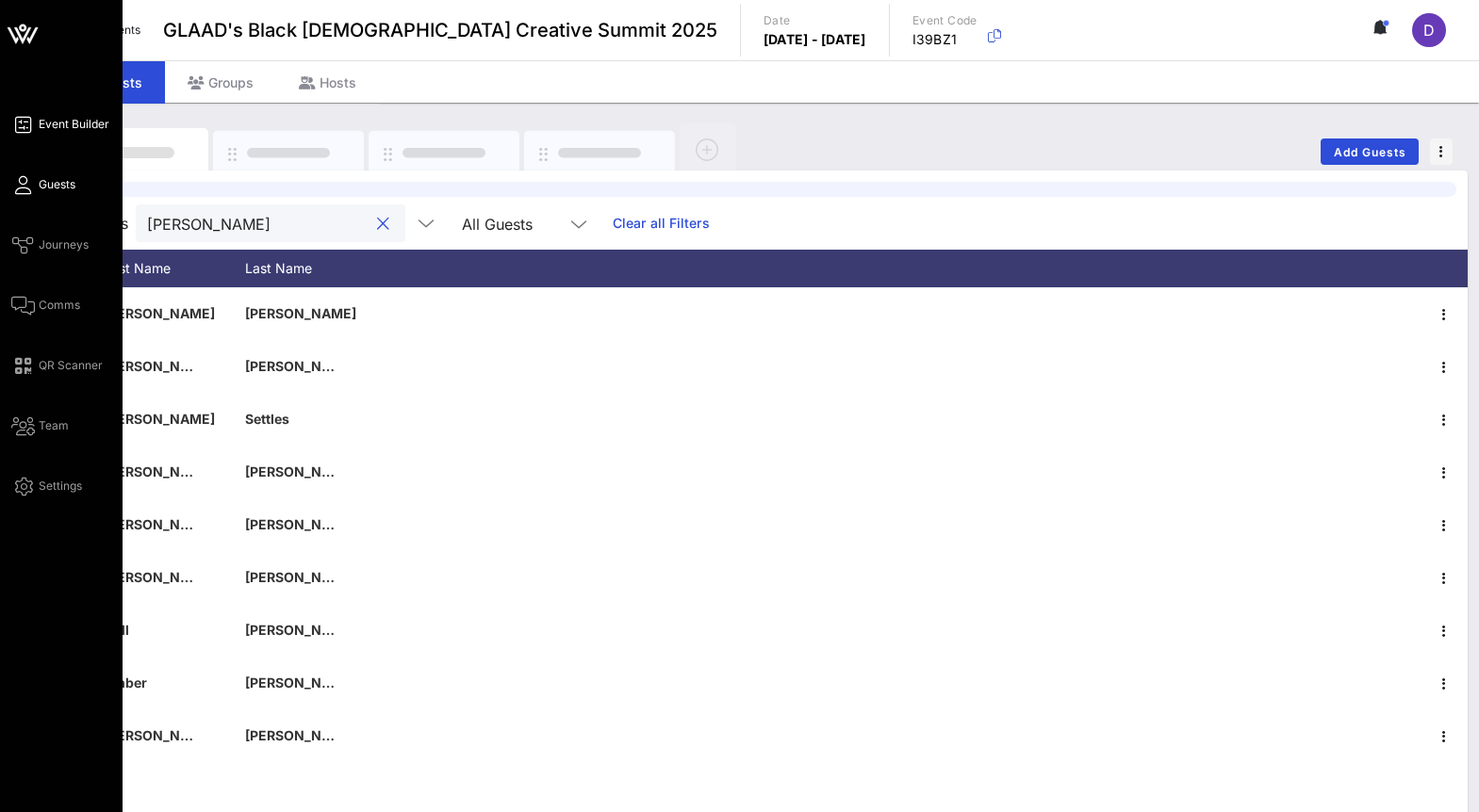
type input "[PERSON_NAME]"
click at [28, 125] on icon at bounding box center [23, 124] width 24 height 3
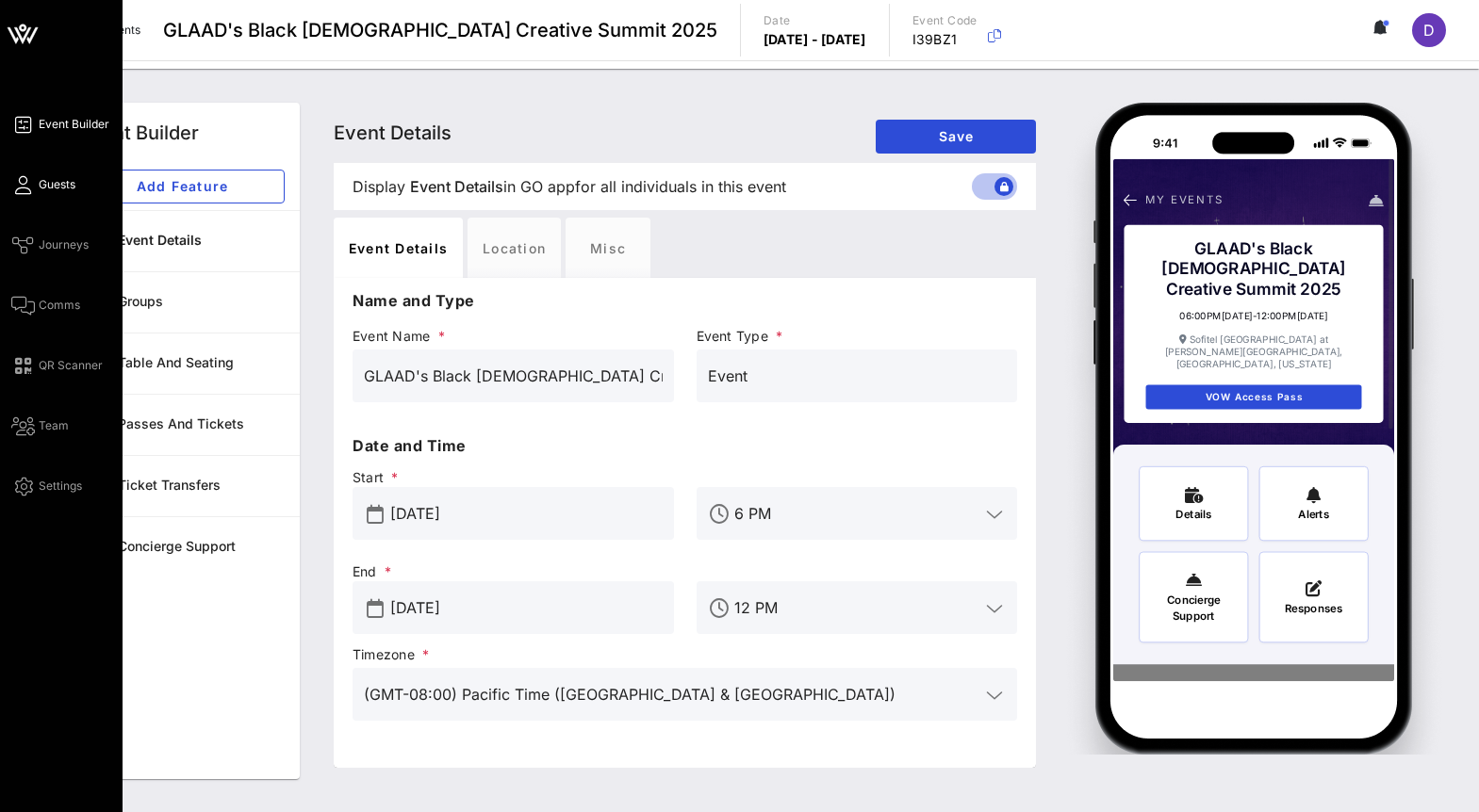
click at [43, 187] on span "Guests" at bounding box center [56, 184] width 36 height 17
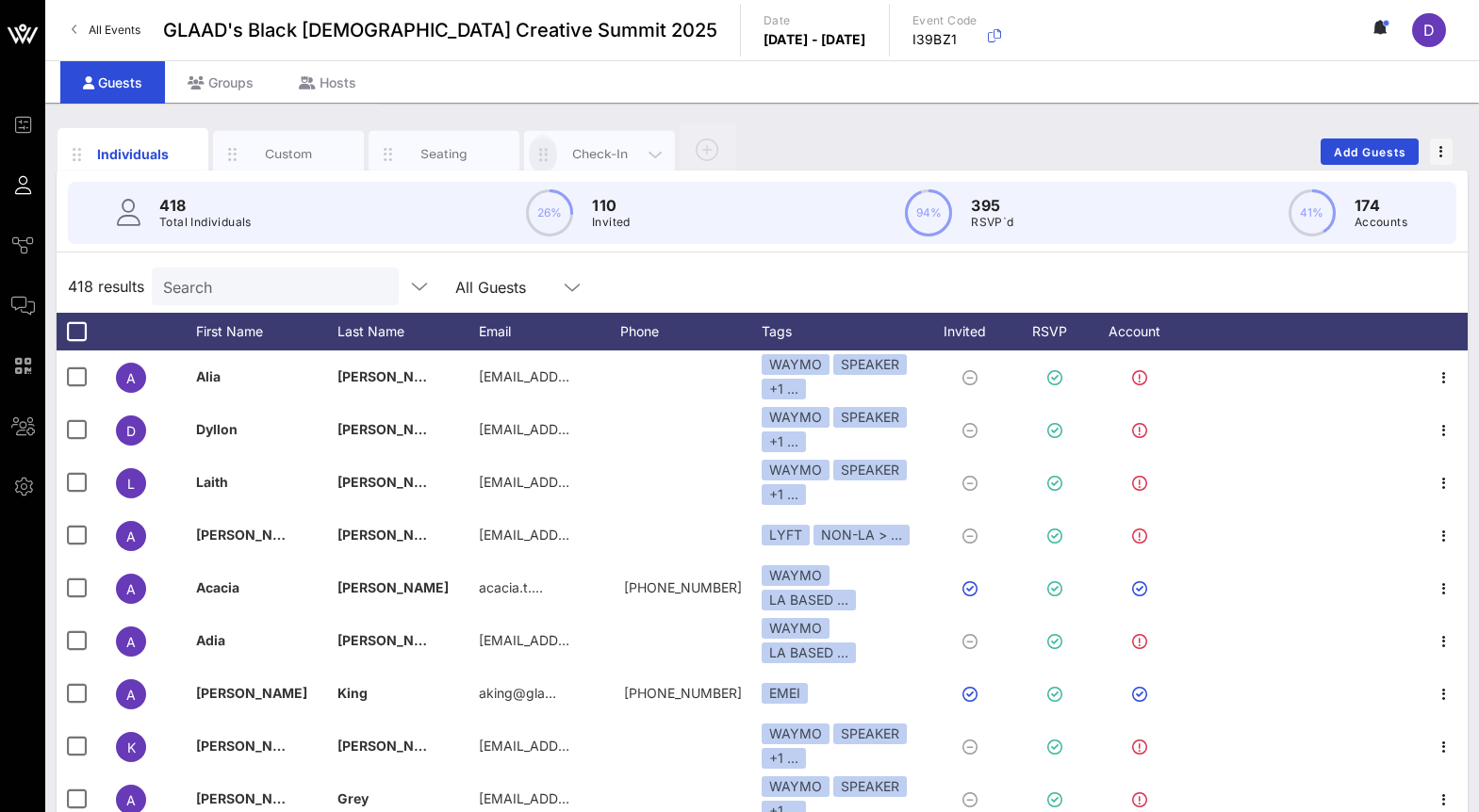
click at [555, 158] on span "button" at bounding box center [542, 154] width 29 height 21
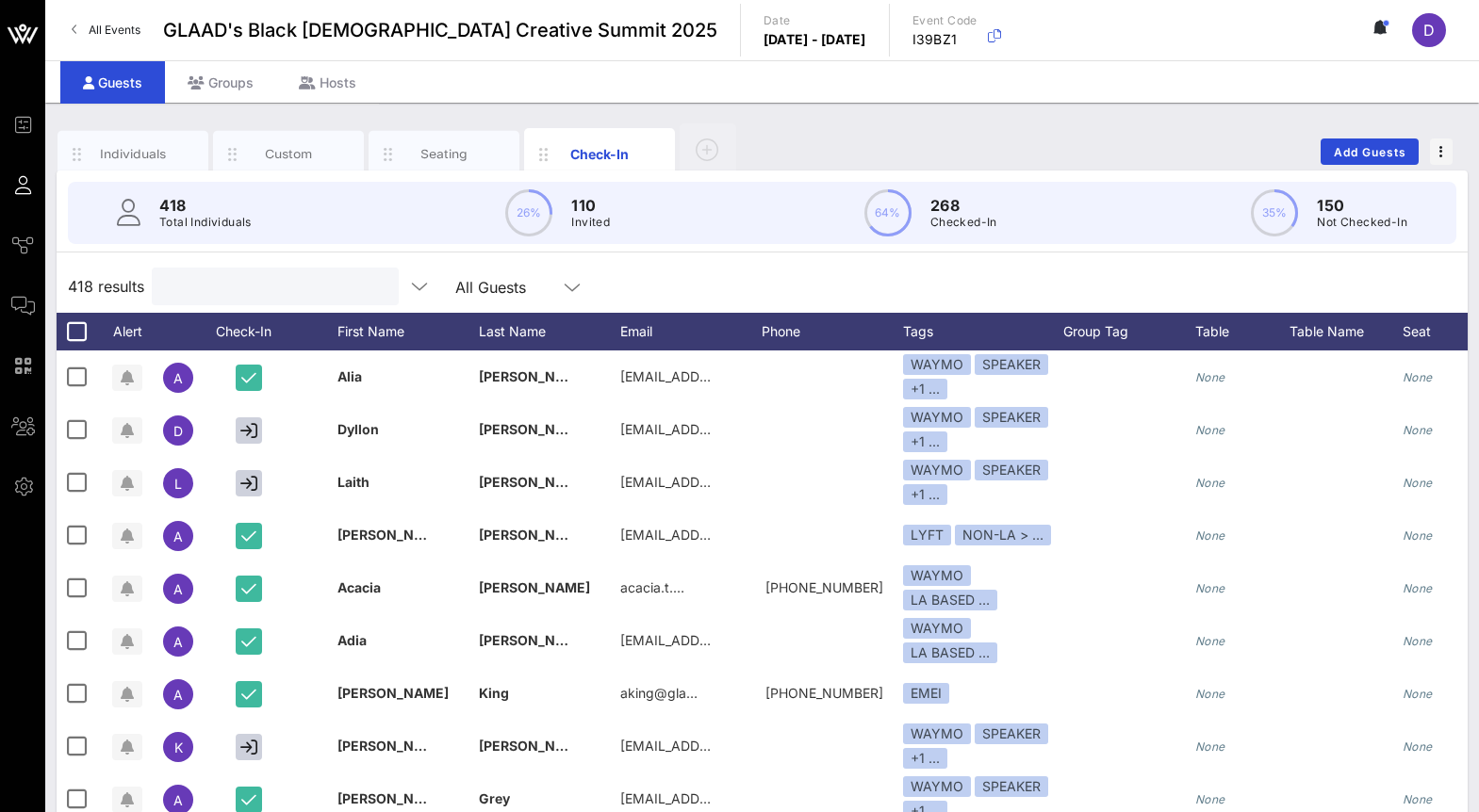
click at [254, 277] on input "text" at bounding box center [273, 286] width 221 height 25
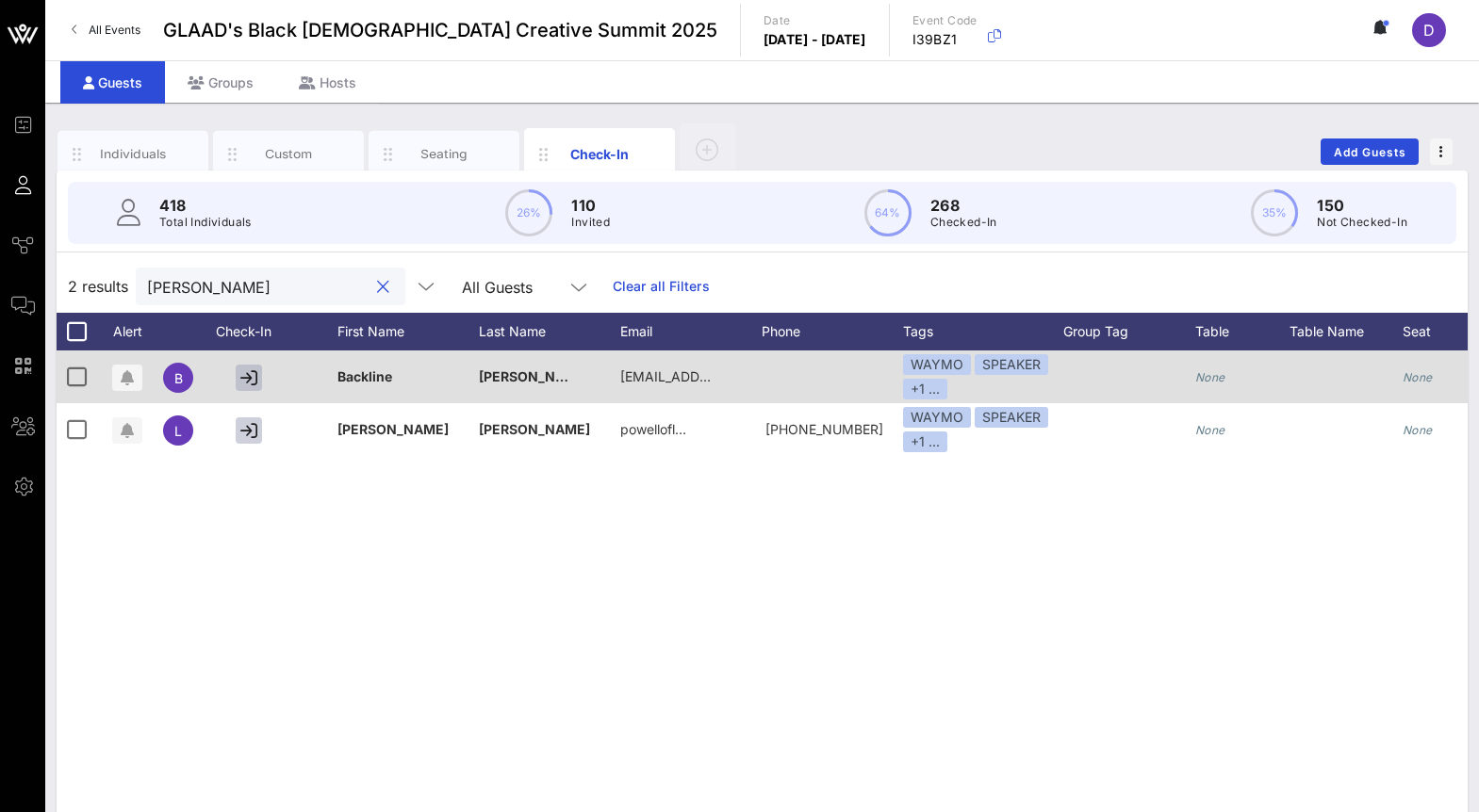
type input "[PERSON_NAME]"
click at [246, 381] on icon "button" at bounding box center [248, 377] width 17 height 17
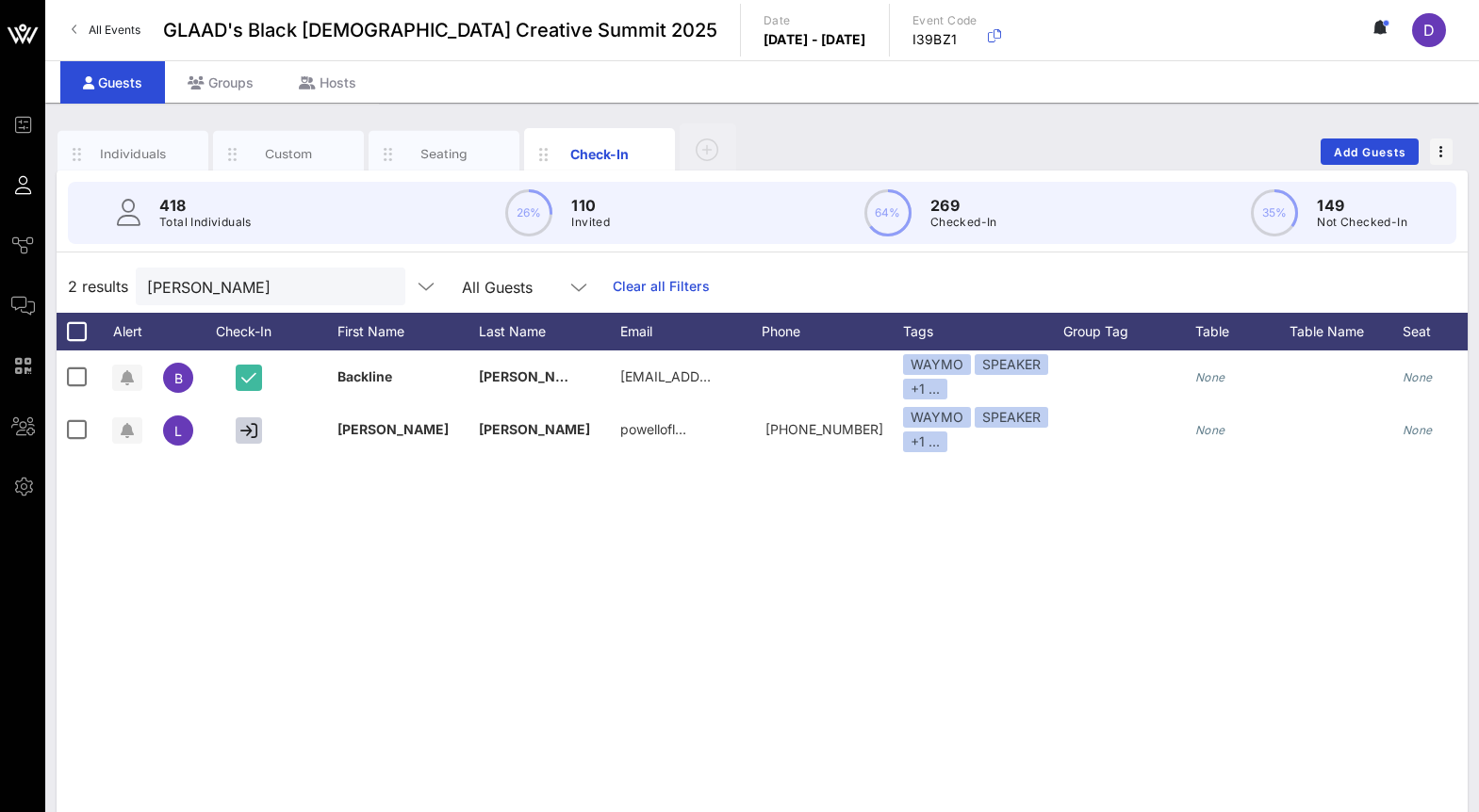
click at [747, 580] on div "B Backline [PERSON_NAME] [EMAIL_ADDRESS][DOMAIN_NAME] WAYMO SPEAKER +1 ... None…" at bounding box center [761, 634] width 1411 height 566
